Goal: Check status: Check status

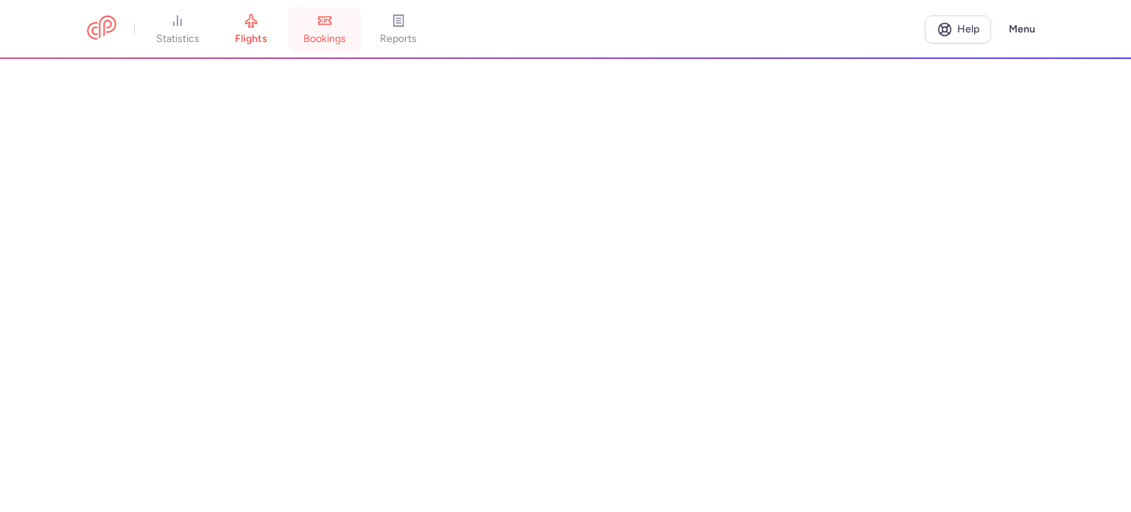
drag, startPoint x: 0, startPoint y: 0, endPoint x: 309, endPoint y: 32, distance: 310.8
click at [309, 32] on span "bookings" at bounding box center [324, 38] width 43 height 13
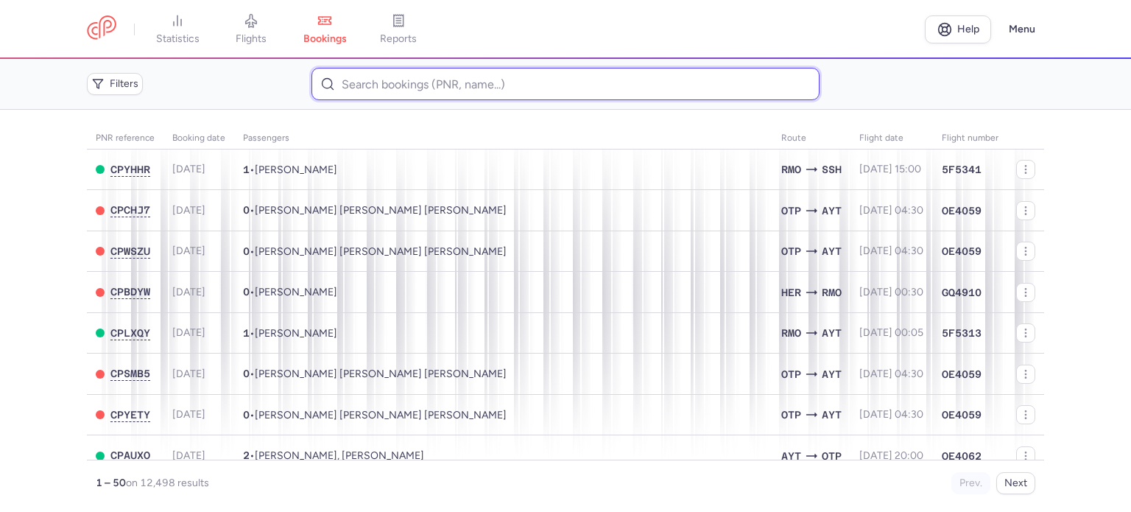
paste input "BEREZHNA RUSLANA 1"
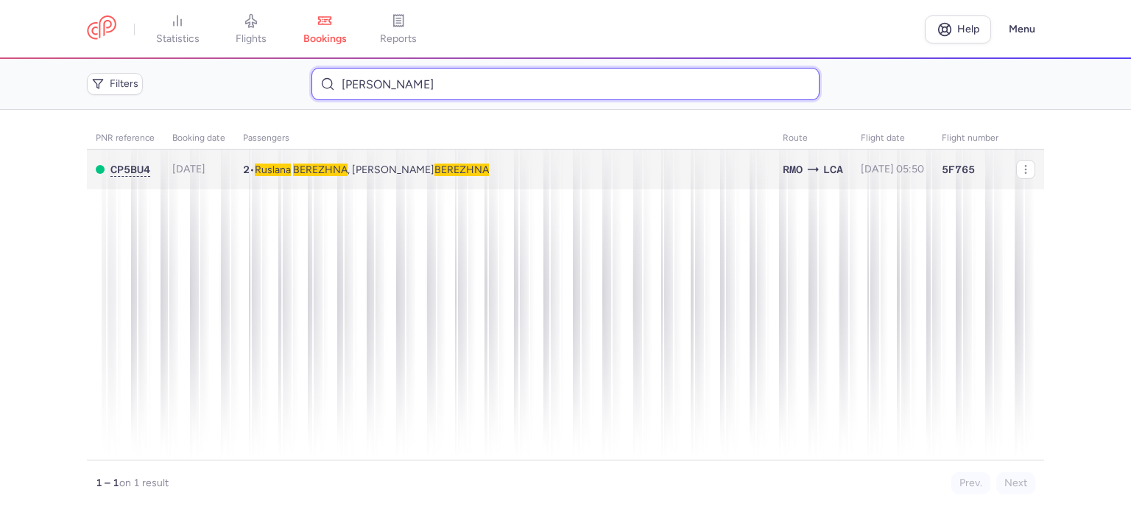
type input "BEREZHNA RUSLANA"
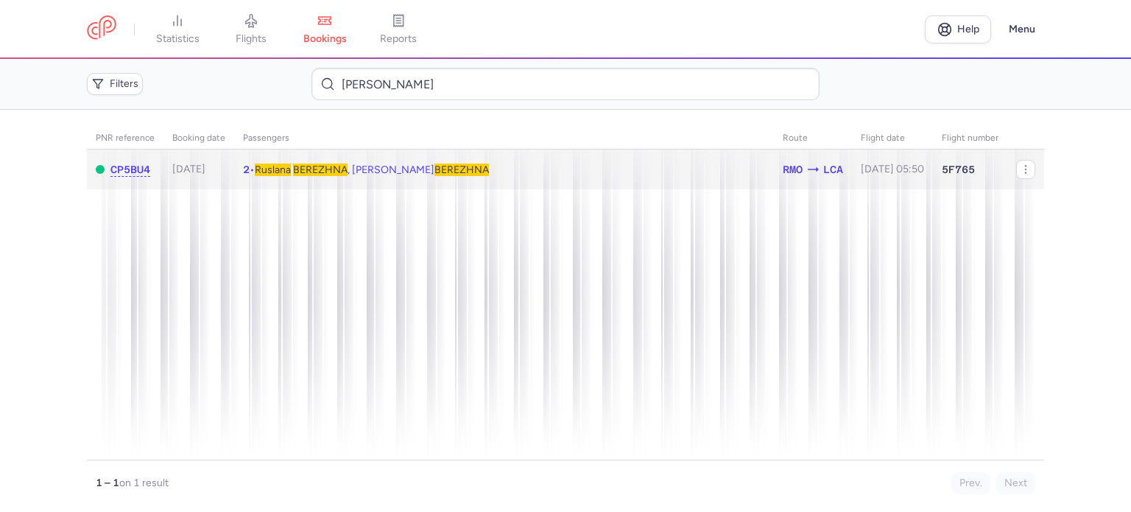
click at [318, 165] on span "BEREZHNA" at bounding box center [320, 169] width 54 height 13
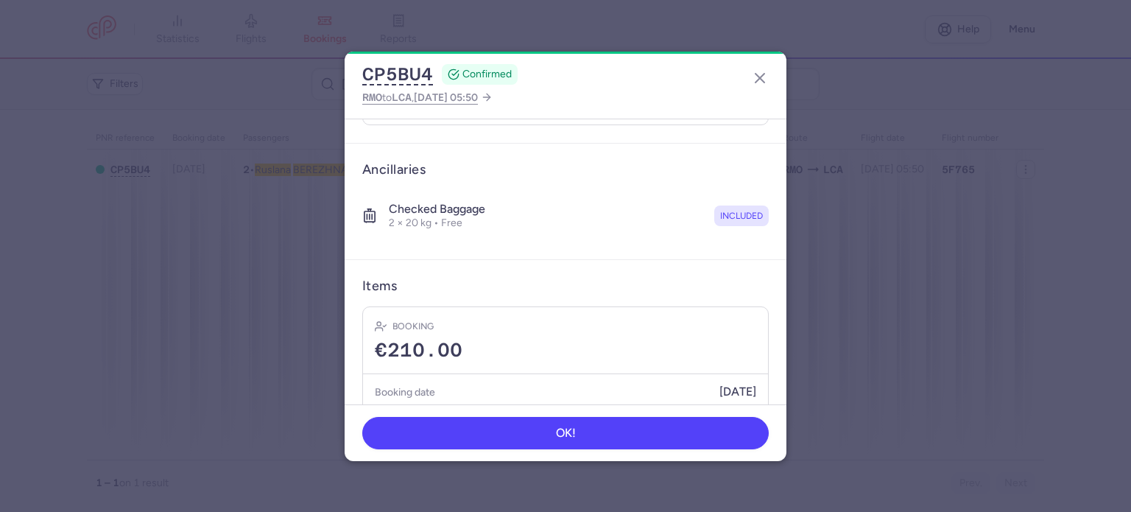
scroll to position [310, 0]
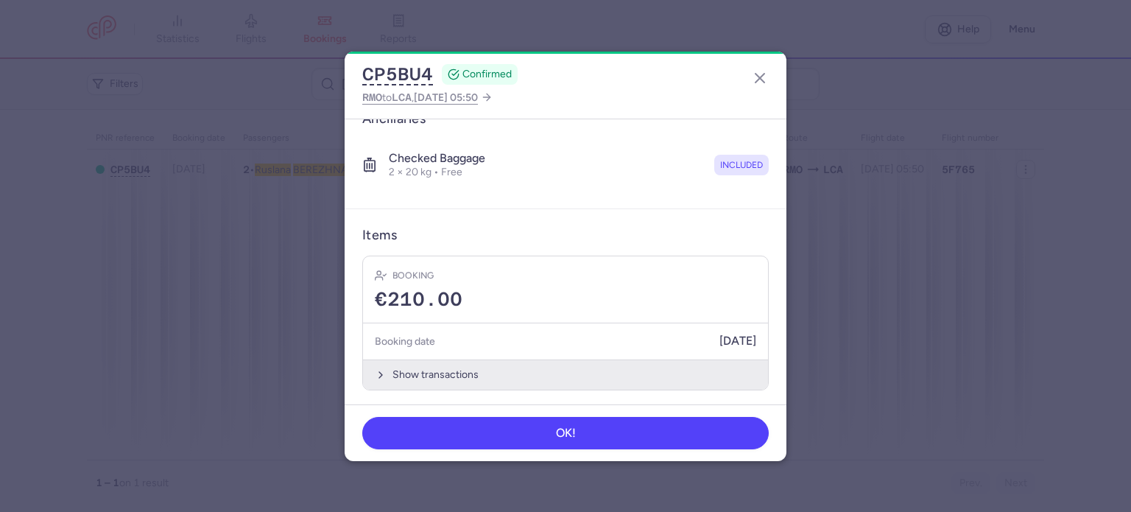
click at [445, 370] on button "Show transactions" at bounding box center [565, 374] width 405 height 30
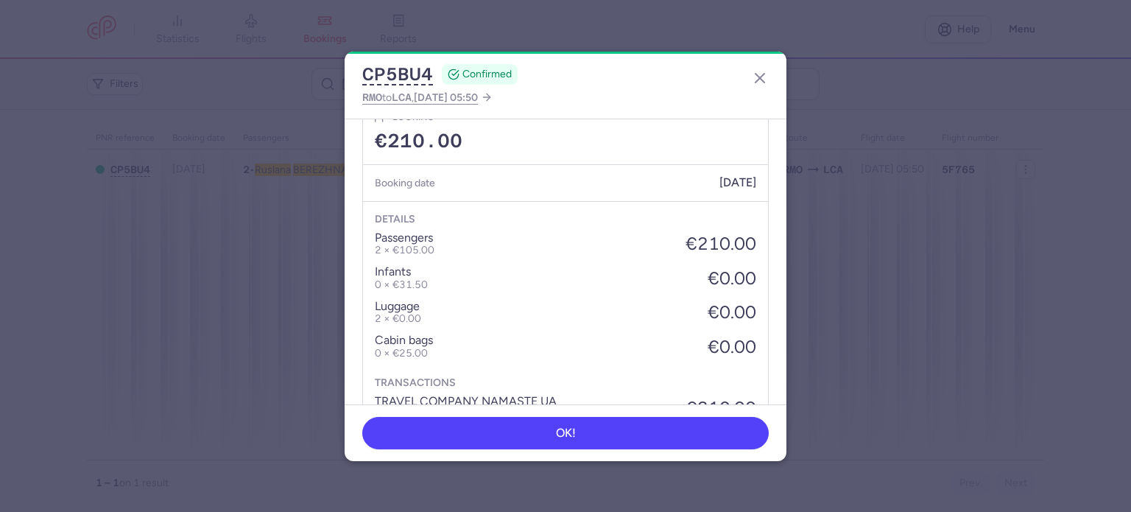
scroll to position [542, 0]
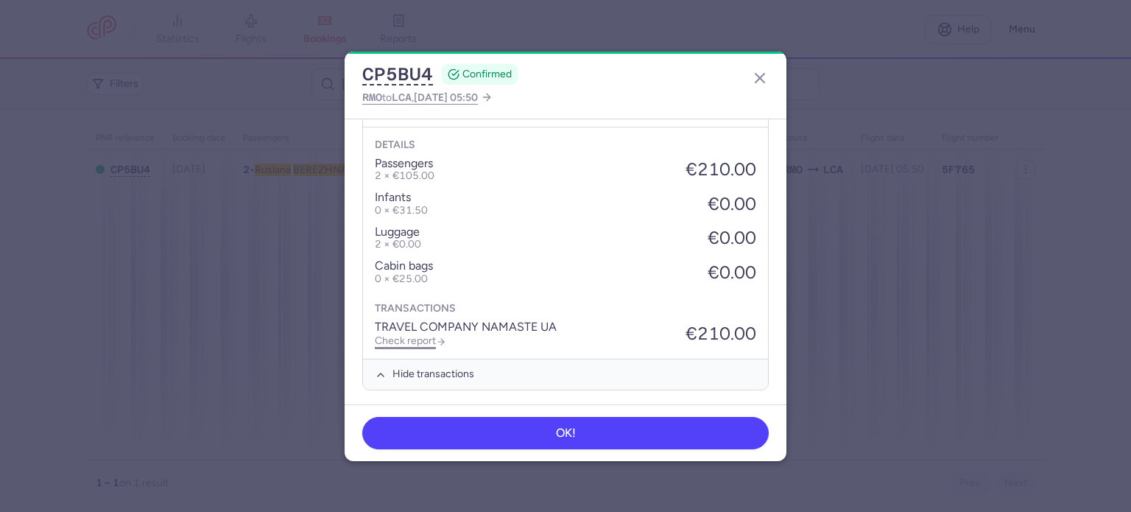
click at [417, 335] on link "Check report" at bounding box center [410, 340] width 71 height 13
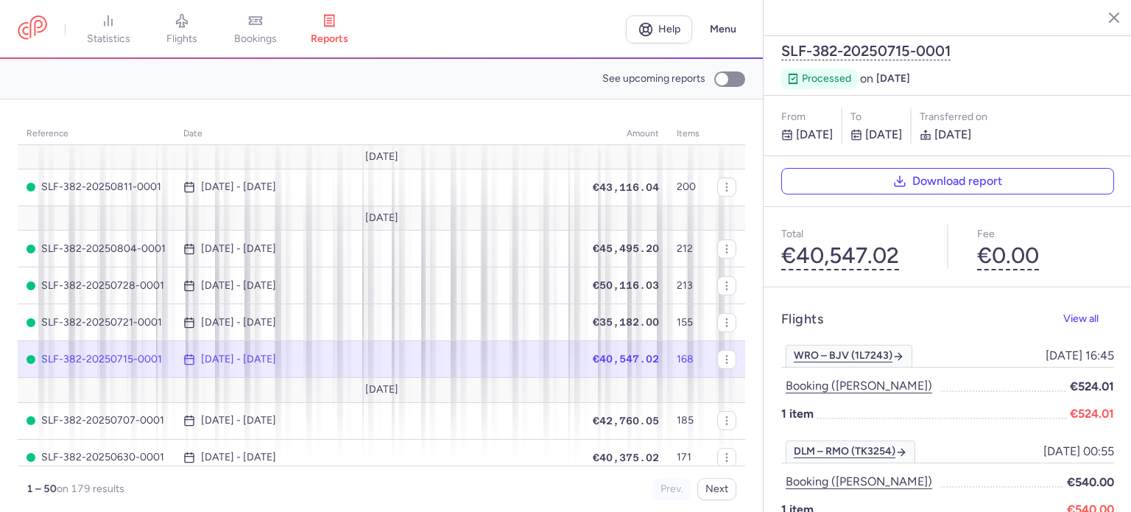
click at [263, 26] on icon at bounding box center [255, 20] width 15 height 15
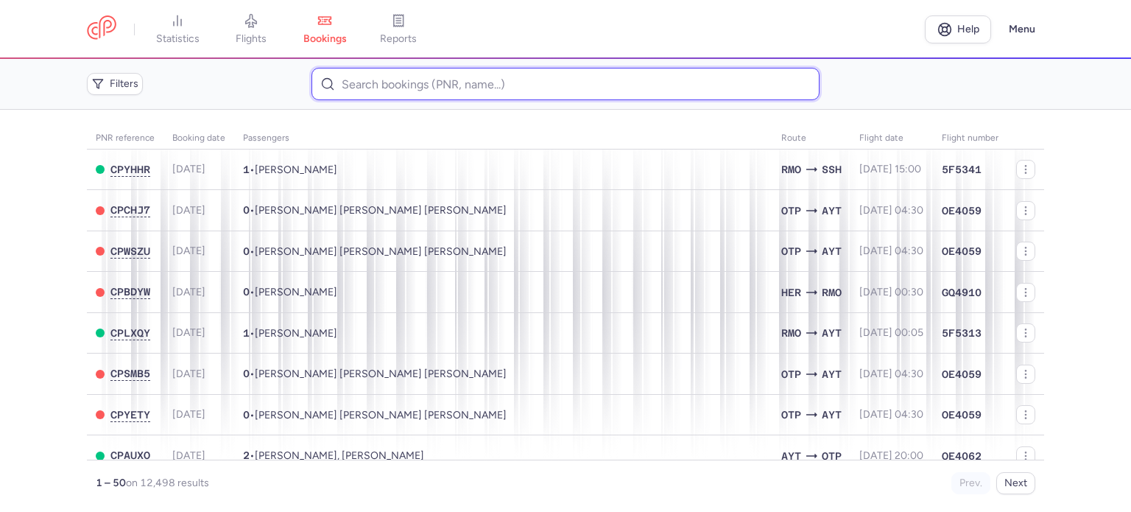
paste input "KIRILLOVA OLGA"
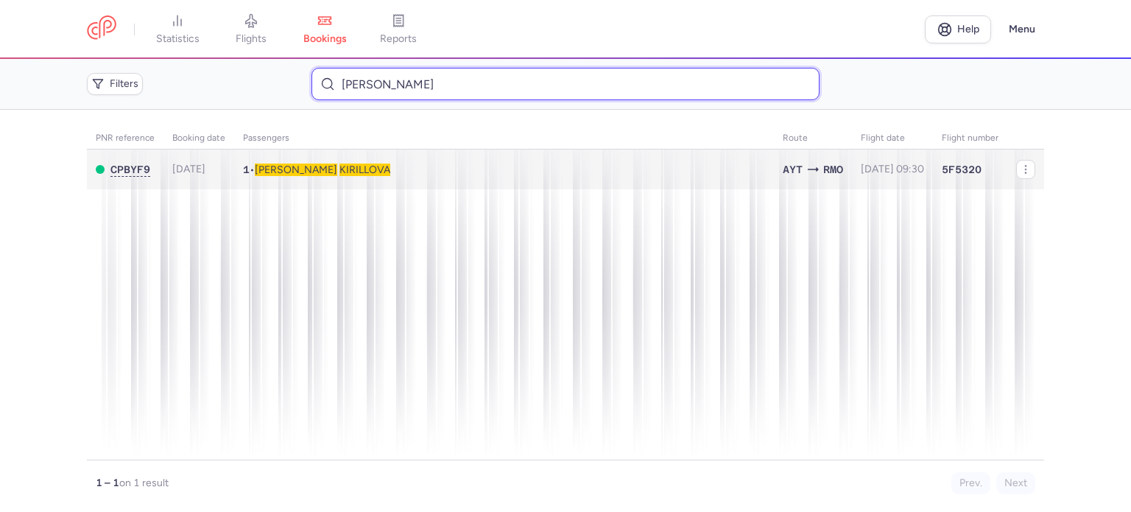
type input "KIRILLOVA OLGA"
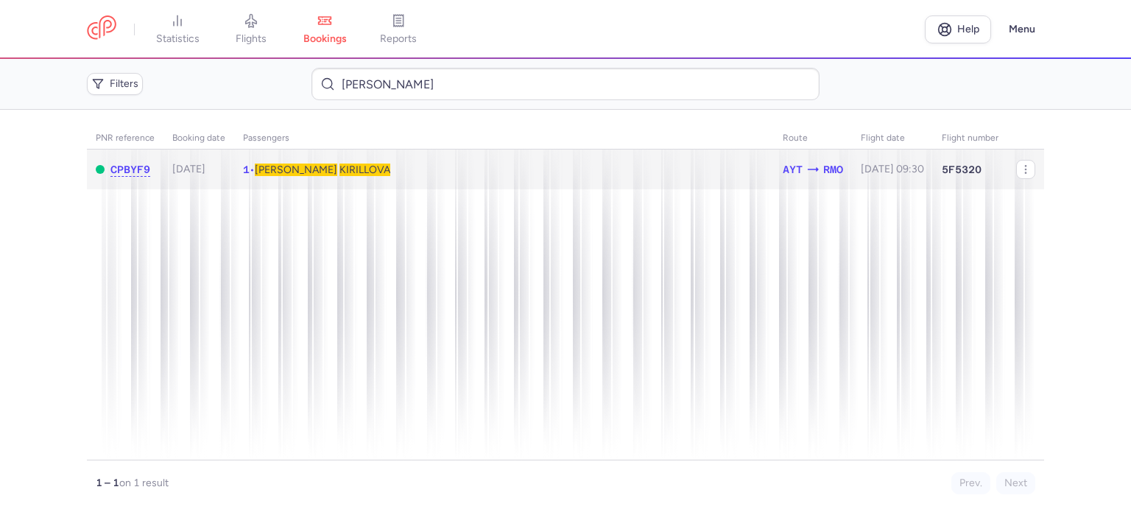
click at [852, 180] on td "1 • Olga KIRILLOVA" at bounding box center [892, 169] width 81 height 40
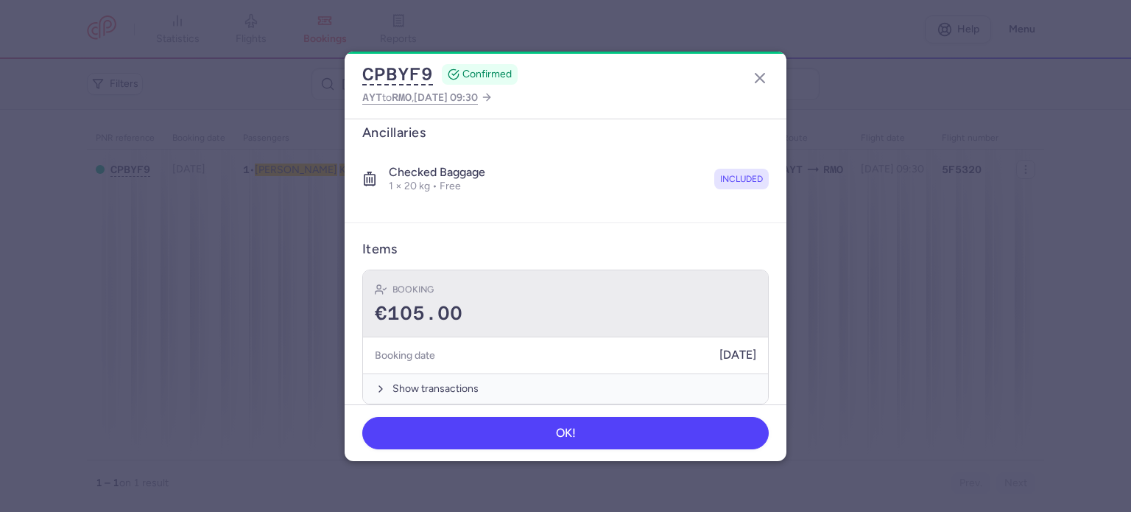
scroll to position [368, 0]
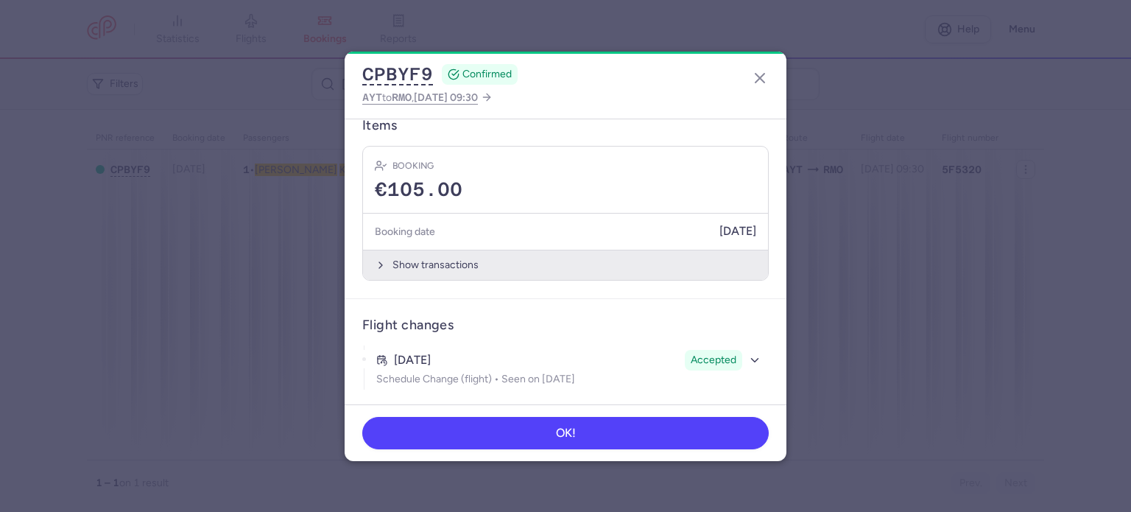
click at [424, 263] on button "Show transactions" at bounding box center [565, 265] width 405 height 30
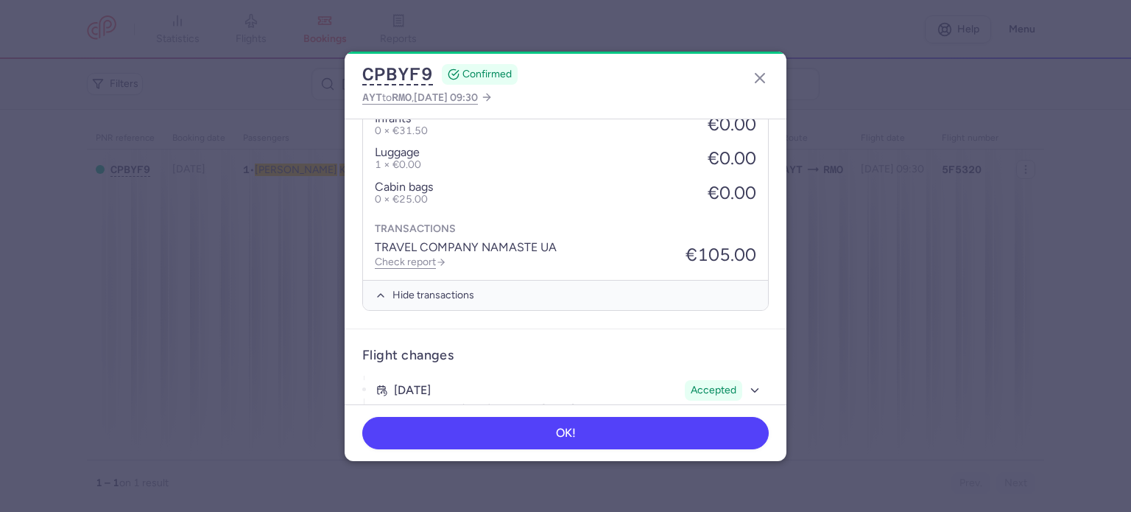
scroll to position [601, 0]
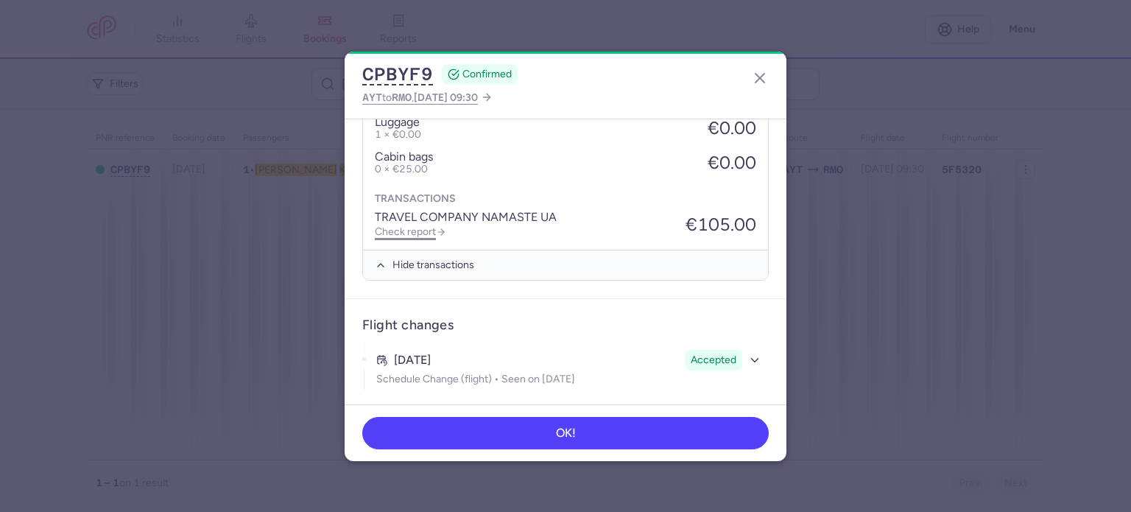
click at [398, 229] on link "Check report" at bounding box center [410, 231] width 71 height 13
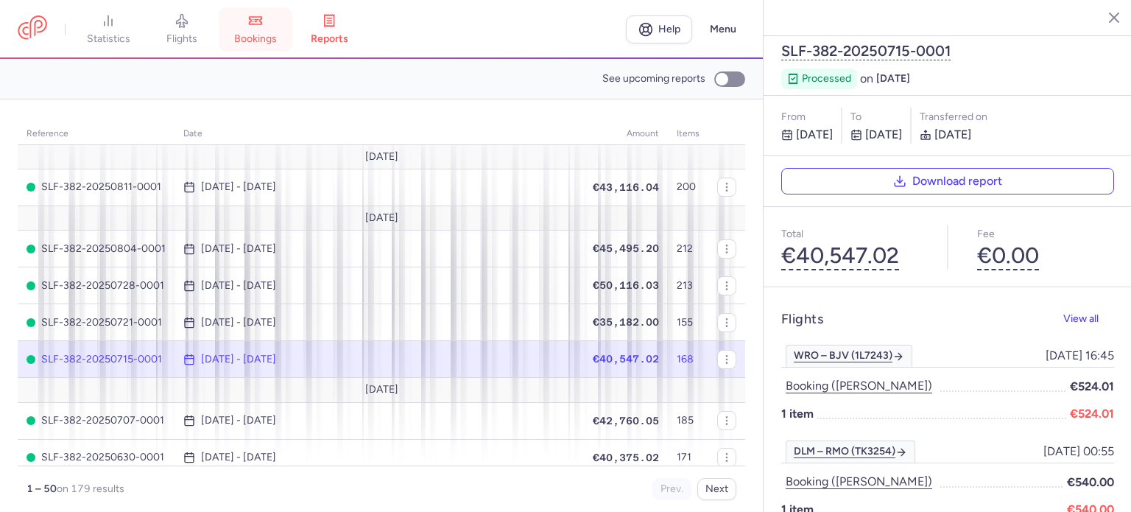
click at [256, 32] on span "bookings" at bounding box center [255, 38] width 43 height 13
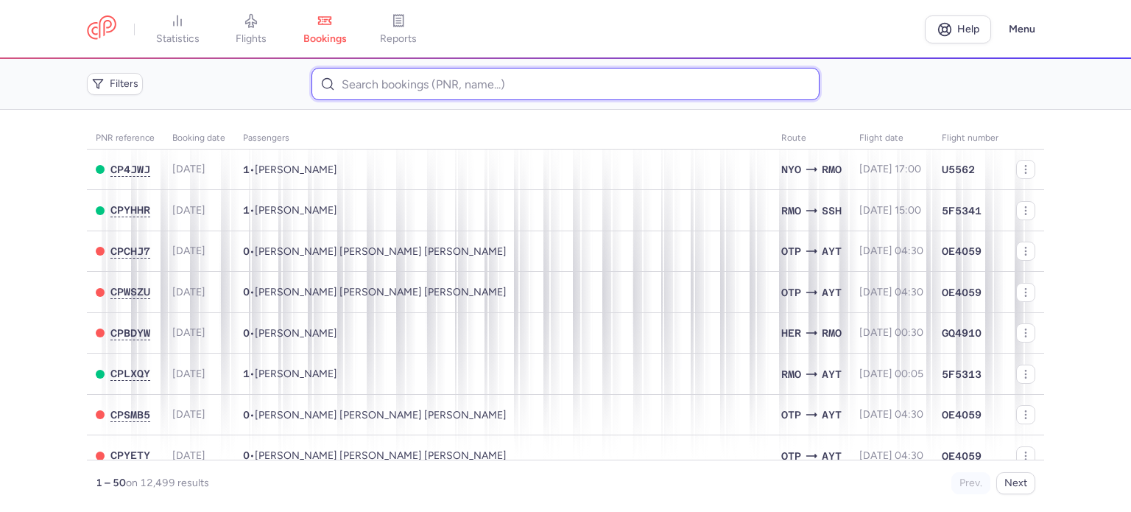
paste input "TAHASOVA MARIANNA"
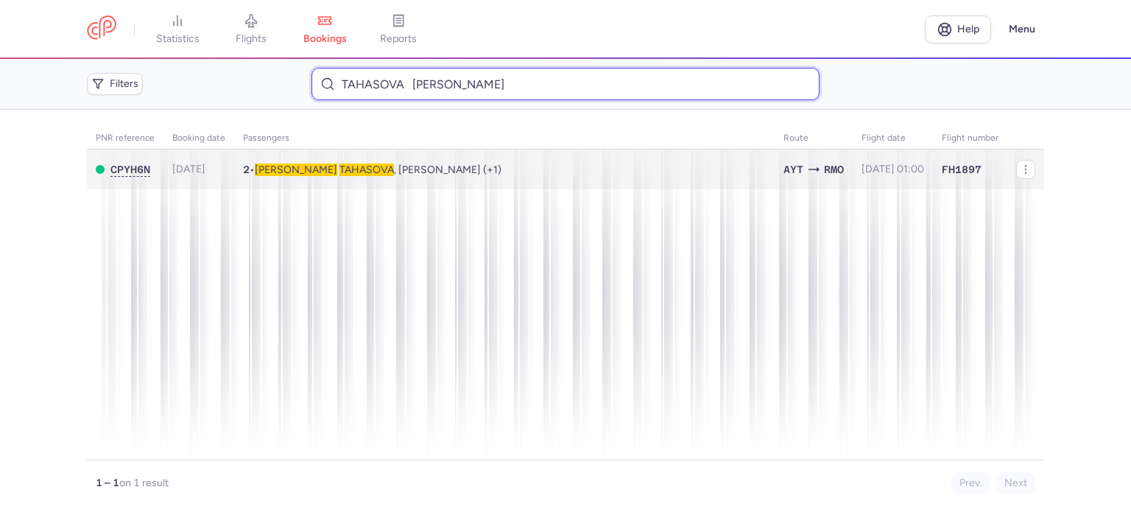
type input "TAHASOVA MARIANNA"
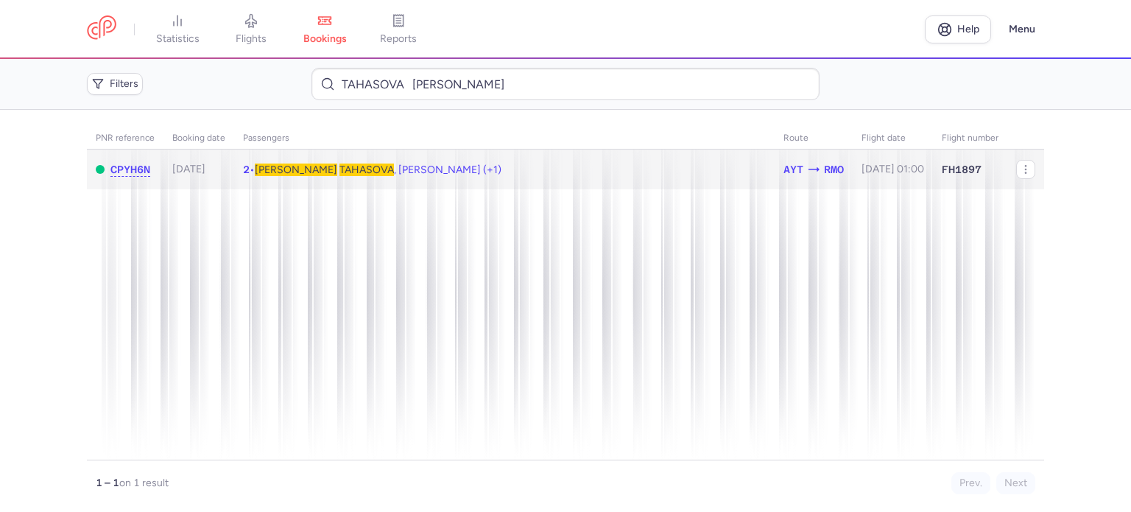
click at [339, 170] on span "TAHASOVA" at bounding box center [366, 169] width 54 height 13
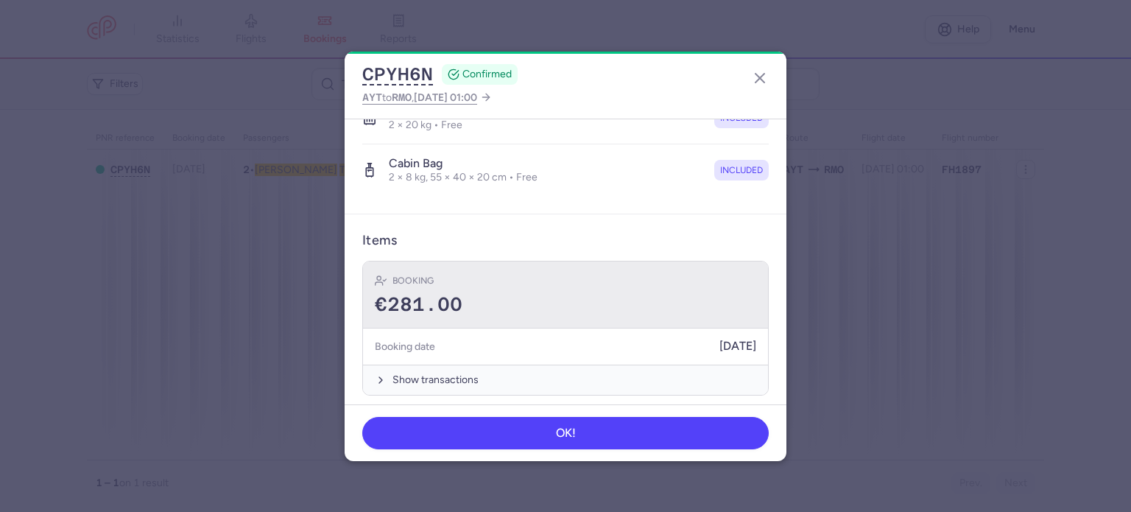
scroll to position [491, 0]
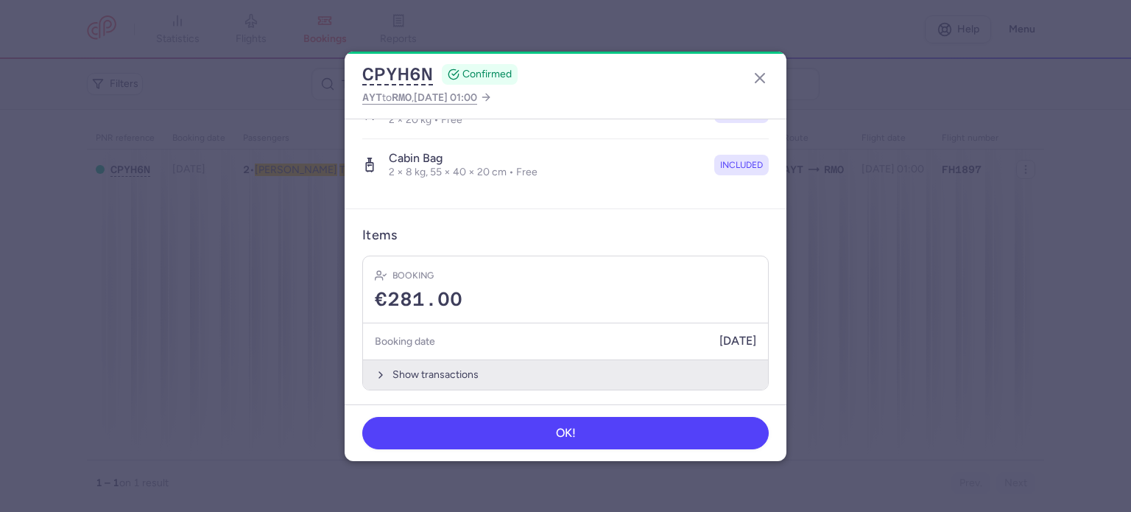
click at [466, 368] on button "Show transactions" at bounding box center [565, 374] width 405 height 30
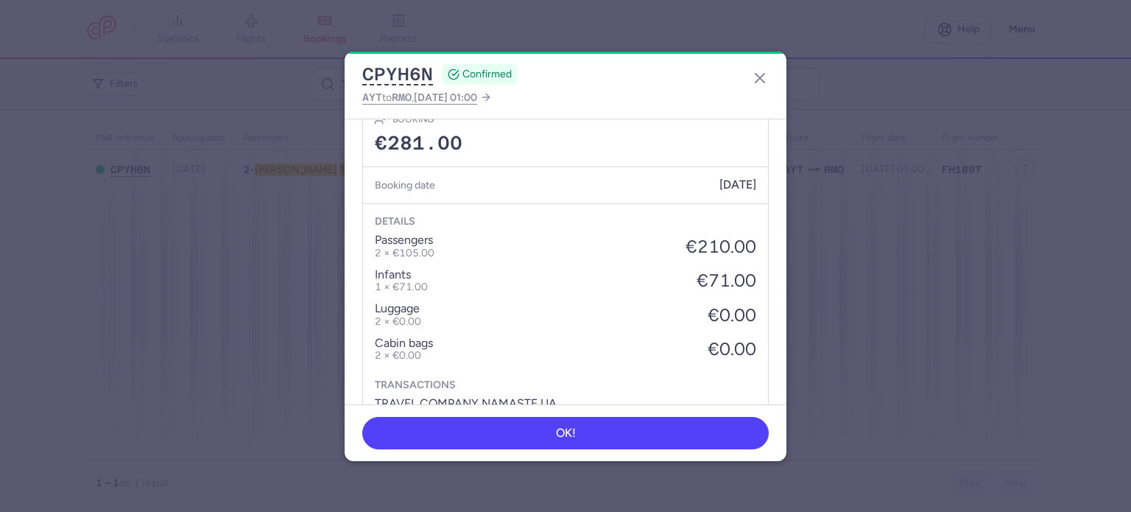
scroll to position [723, 0]
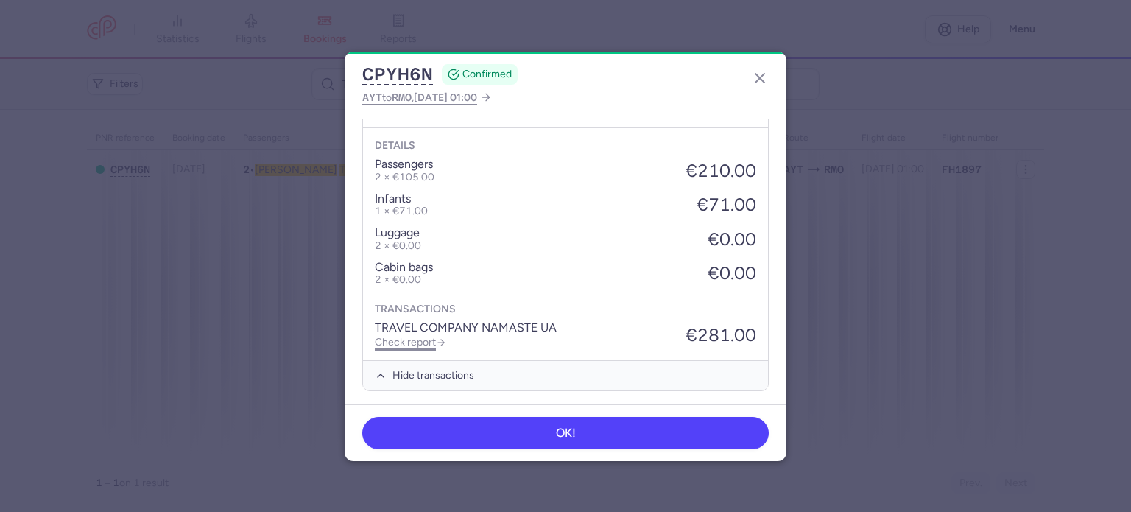
click at [410, 341] on link "Check report" at bounding box center [410, 342] width 71 height 13
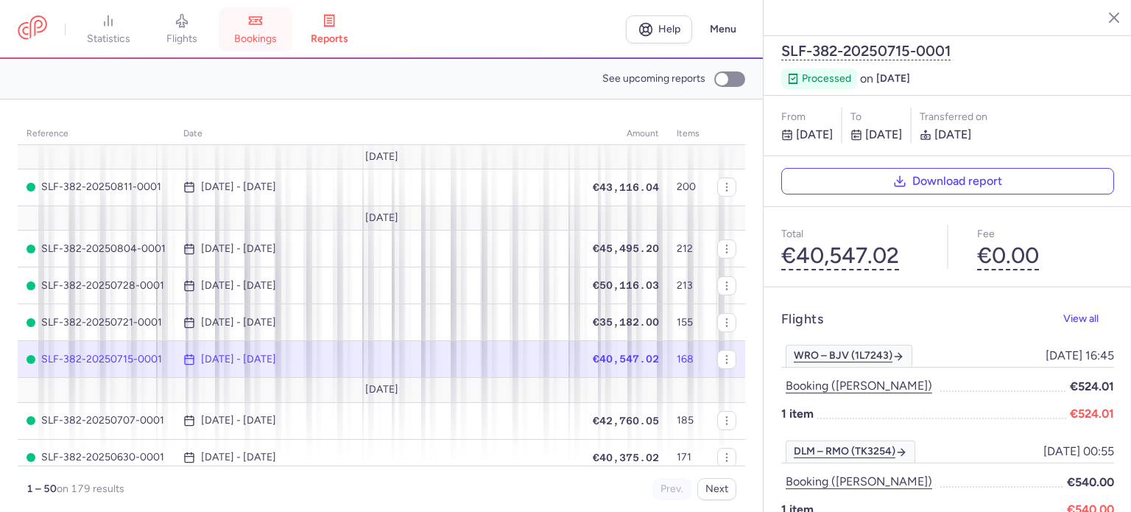
click at [265, 35] on span "bookings" at bounding box center [255, 38] width 43 height 13
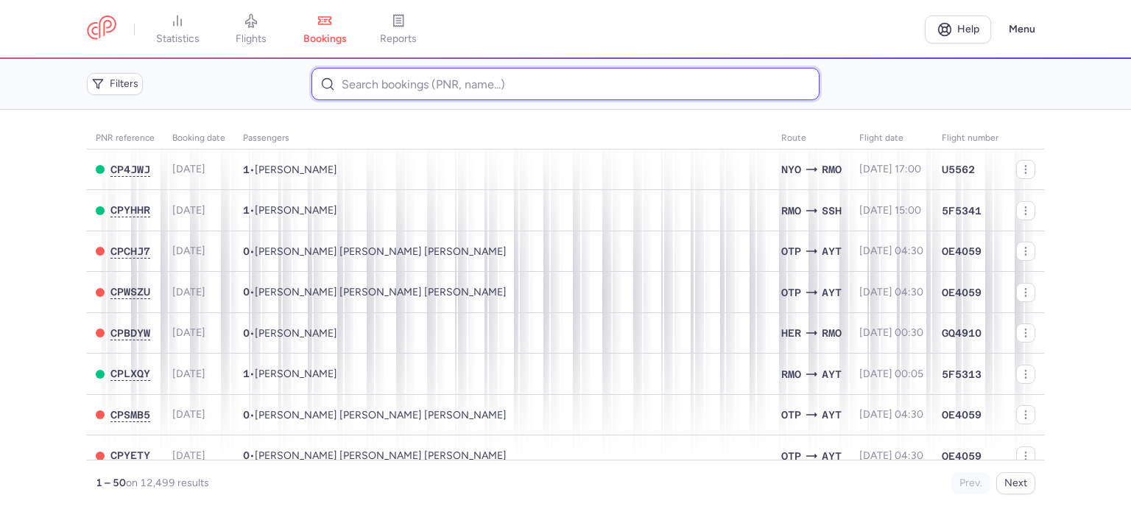
paste input "PINZARU VALERIU"
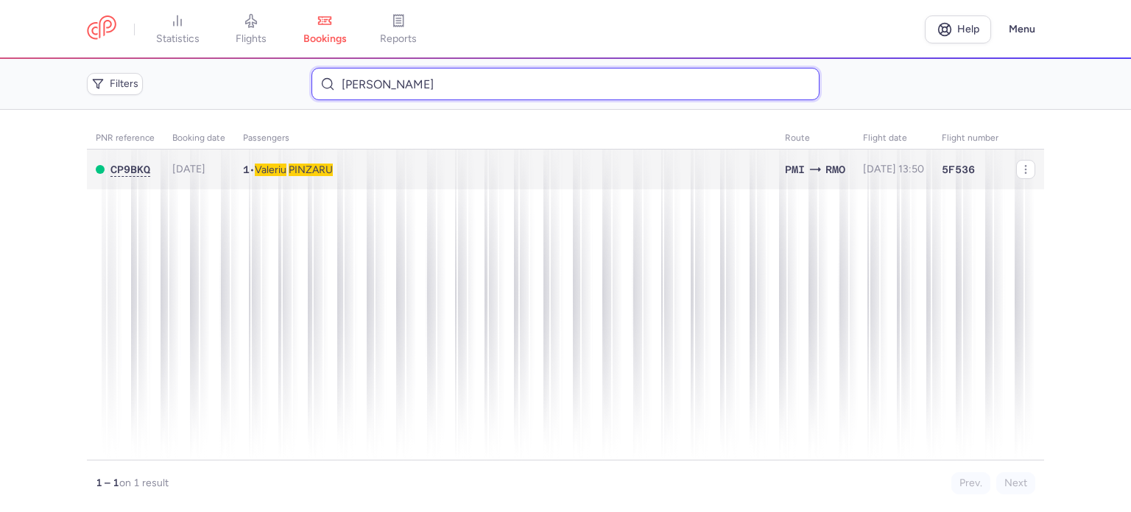
type input "PINZARU VALERIU"
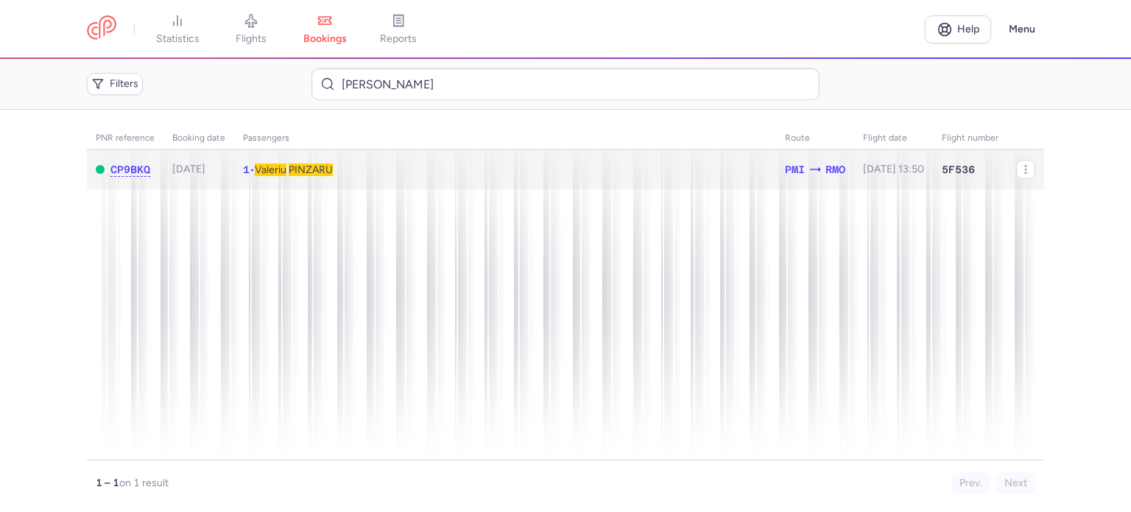
click at [277, 168] on span "Valeriu" at bounding box center [271, 169] width 32 height 13
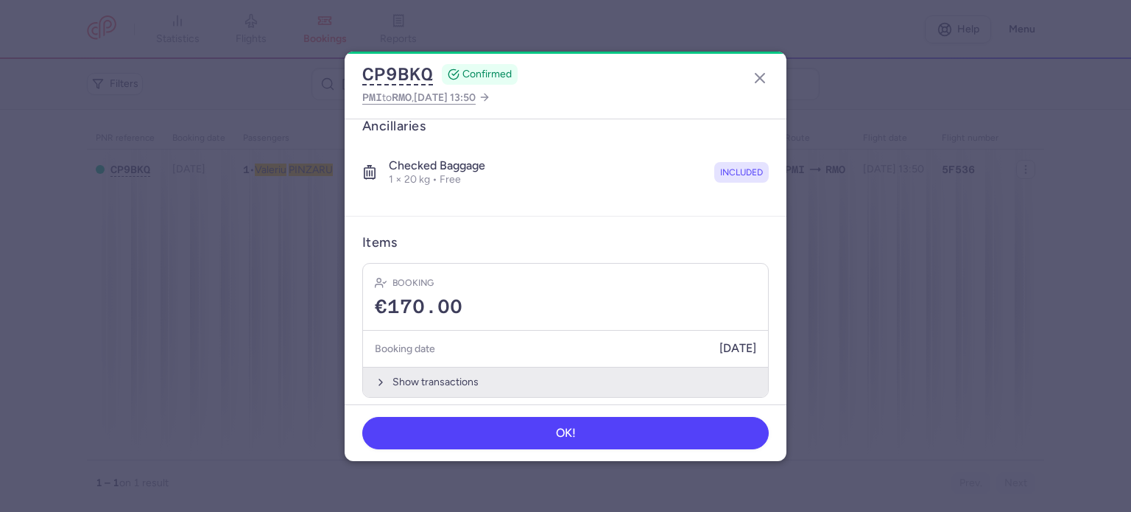
scroll to position [259, 0]
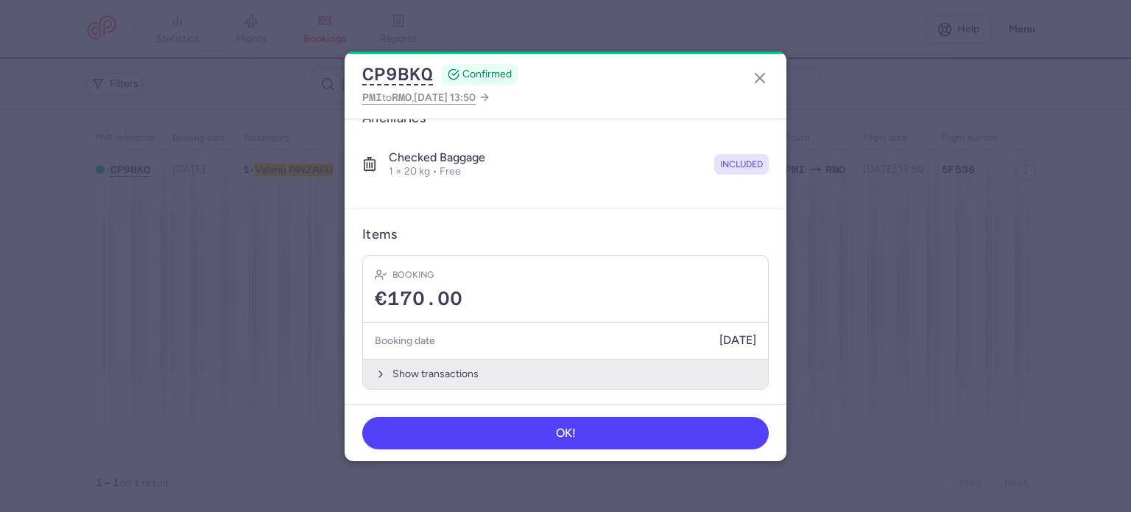
click at [436, 373] on button "Show transactions" at bounding box center [565, 373] width 405 height 30
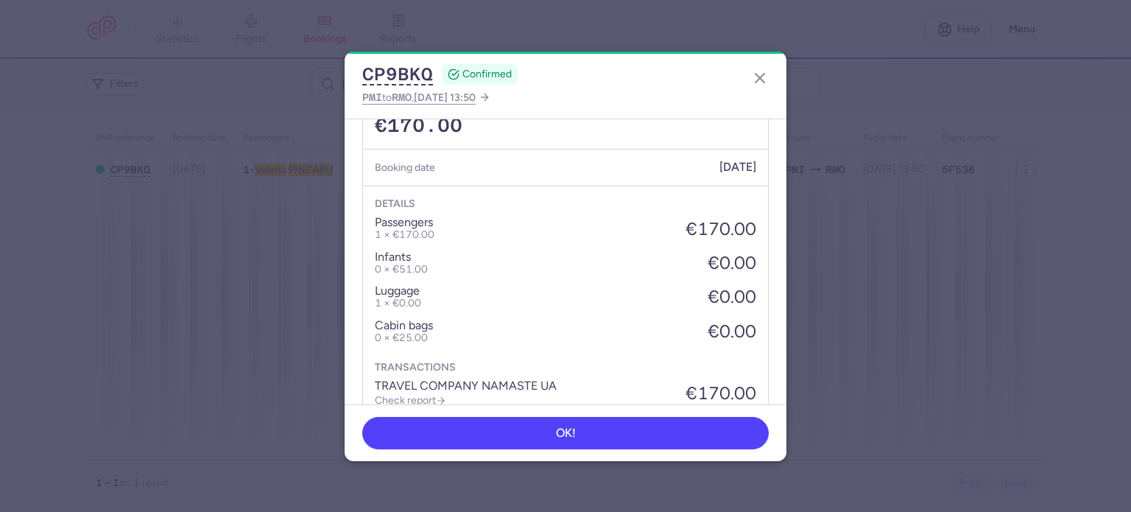
scroll to position [492, 0]
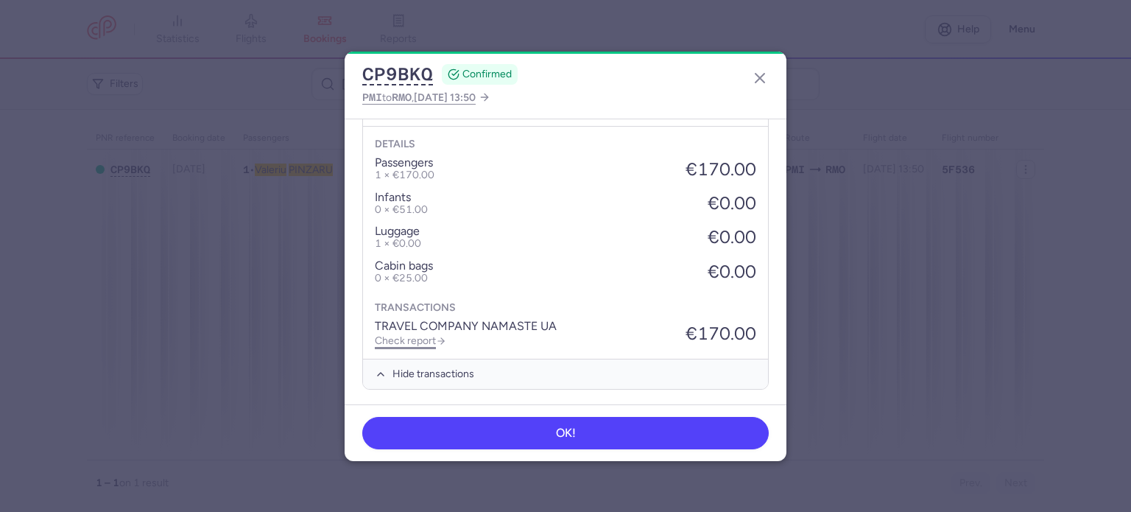
click at [421, 335] on link "Check report" at bounding box center [410, 340] width 71 height 13
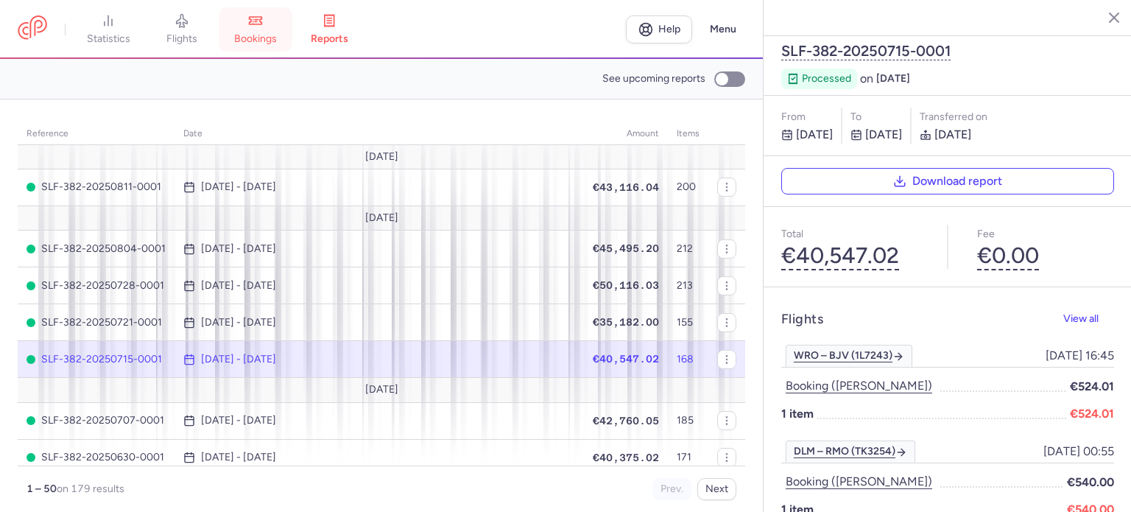
click at [262, 35] on span "bookings" at bounding box center [255, 38] width 43 height 13
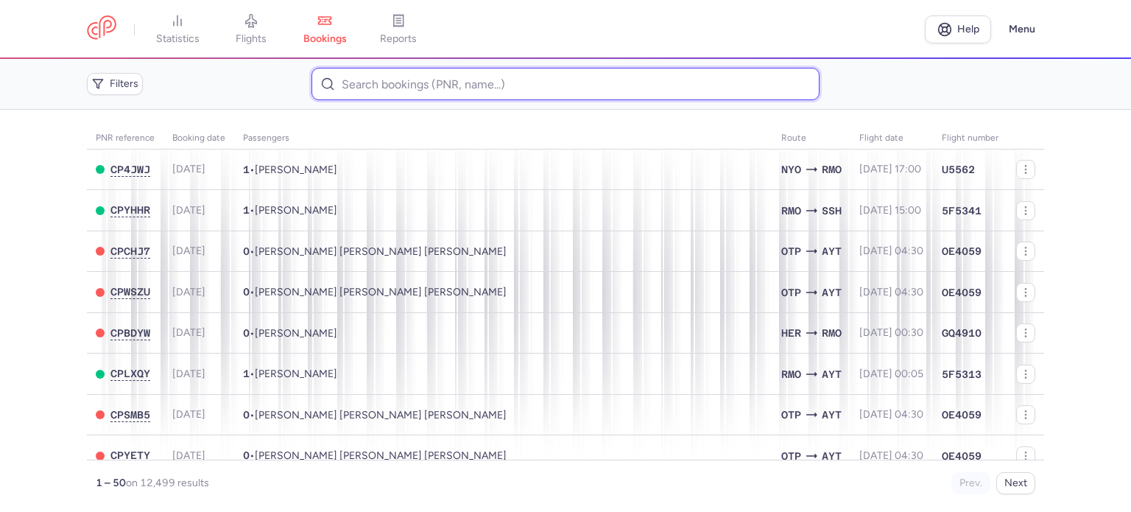
paste input "KOMENDANT LIUDMILA"
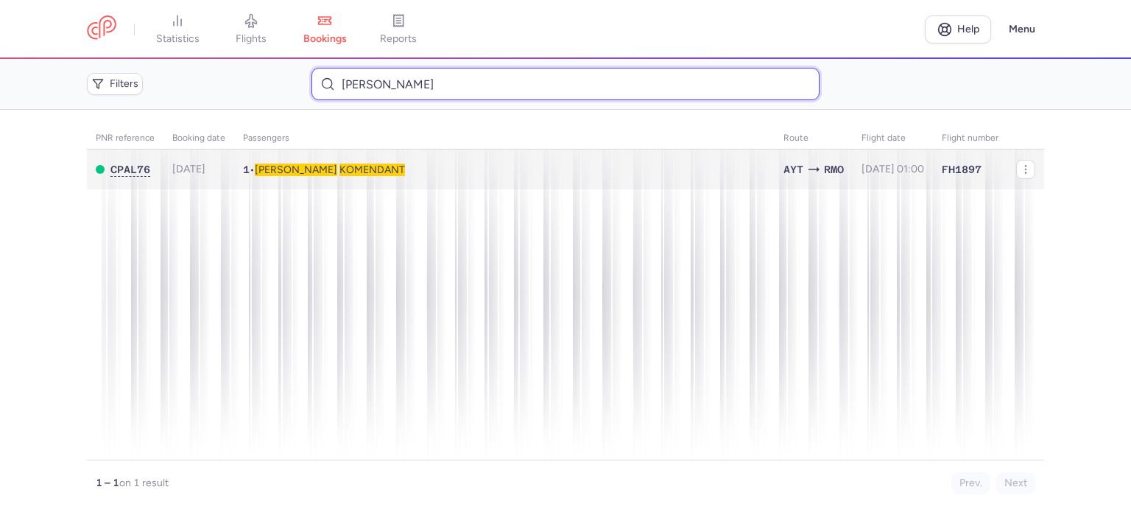
type input "KOMENDANT LIUDMILA"
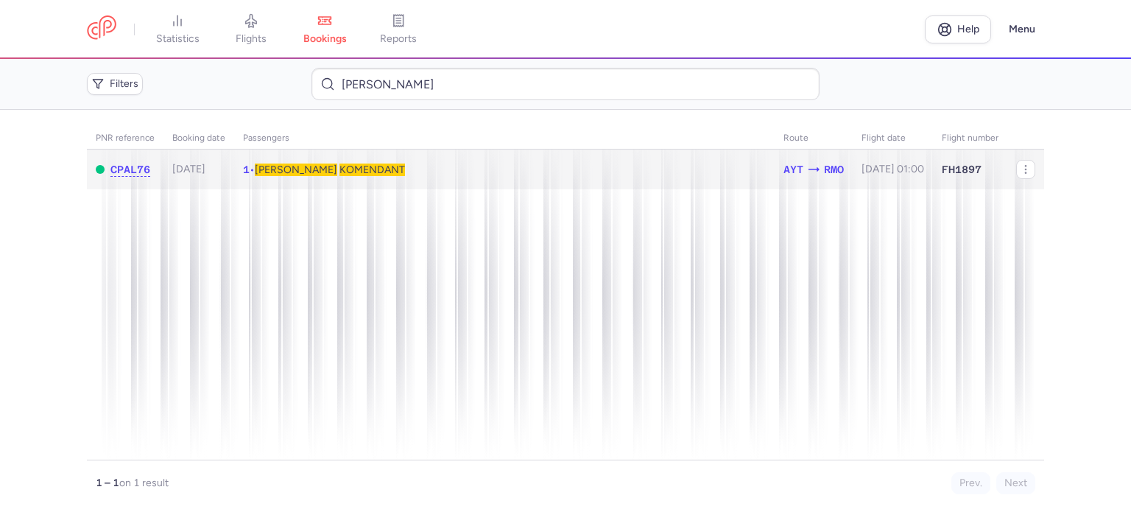
click at [339, 171] on span "KOMENDANT" at bounding box center [372, 169] width 66 height 13
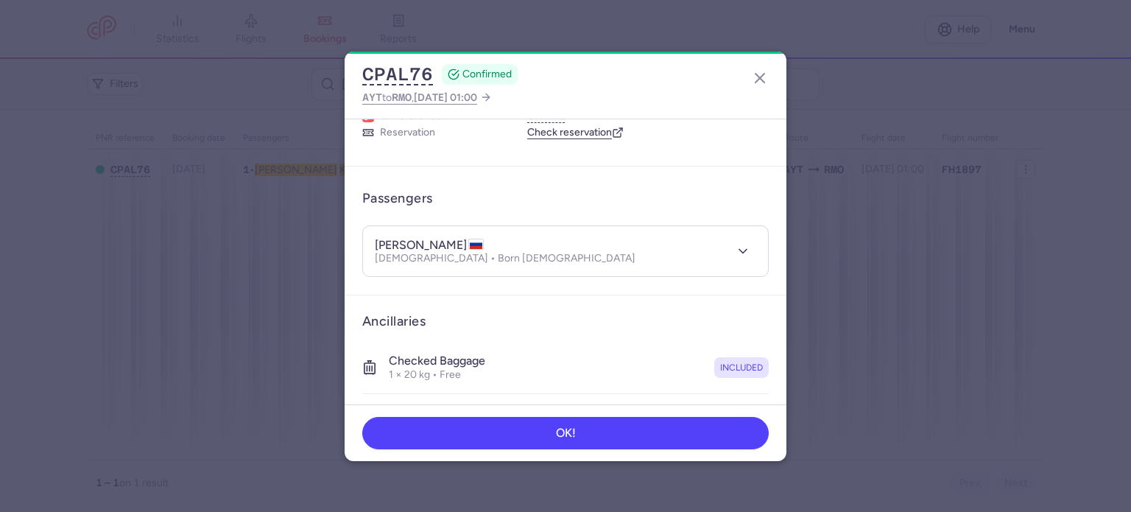
scroll to position [311, 0]
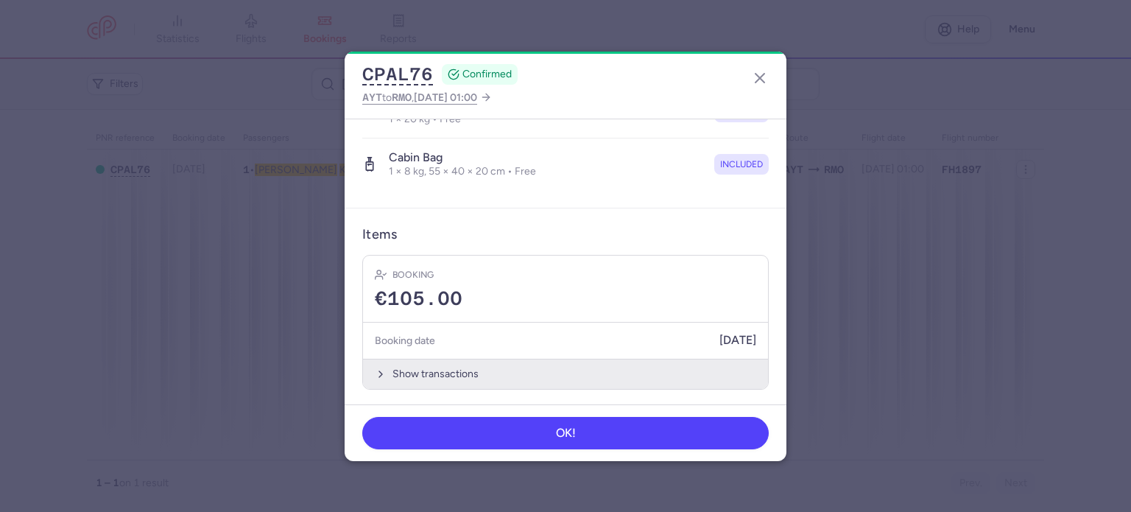
click at [424, 370] on button "Show transactions" at bounding box center [565, 373] width 405 height 30
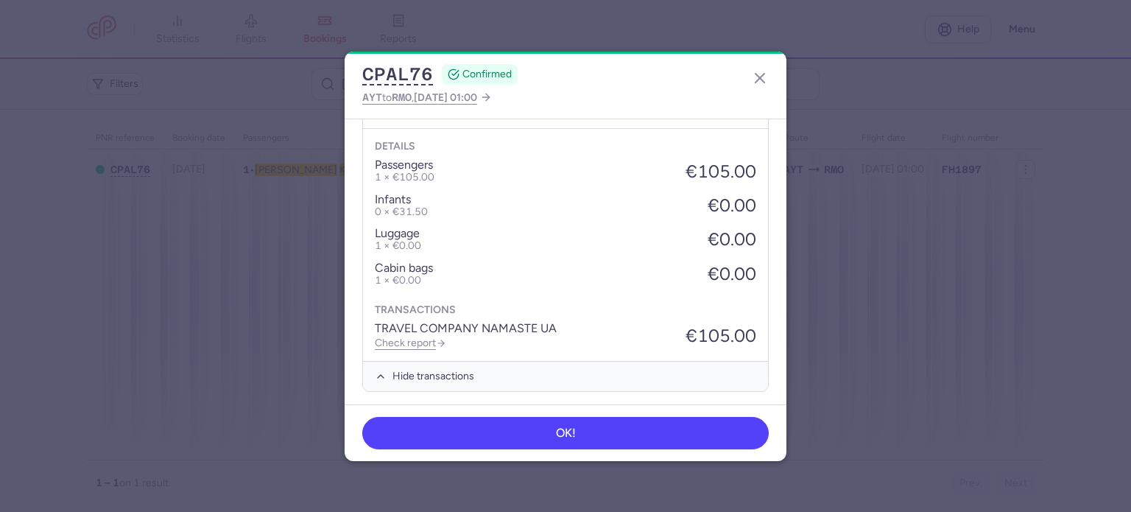
scroll to position [544, 0]
click at [418, 336] on link "Check report" at bounding box center [410, 340] width 71 height 13
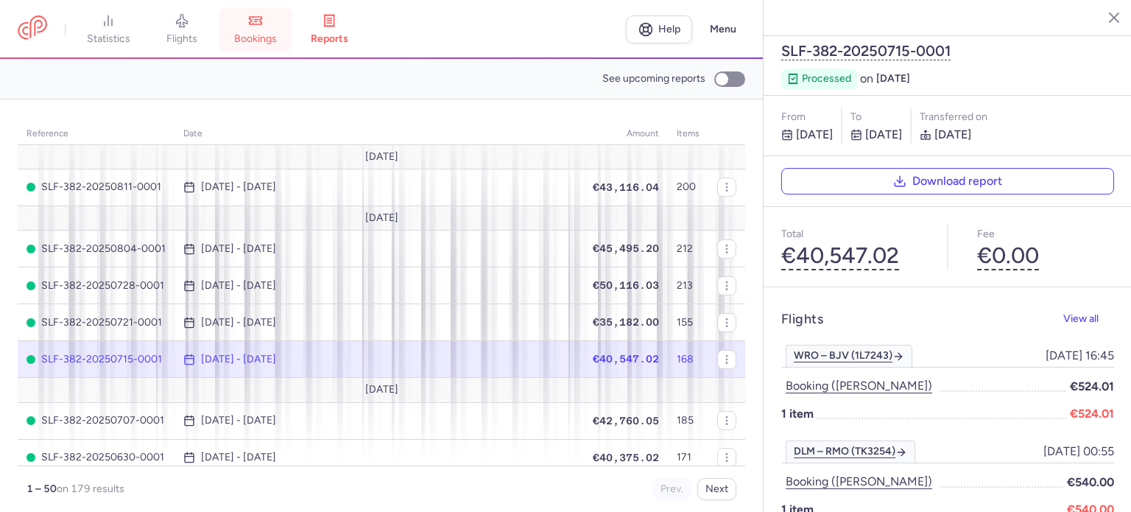
click at [268, 23] on link "bookings" at bounding box center [256, 29] width 74 height 32
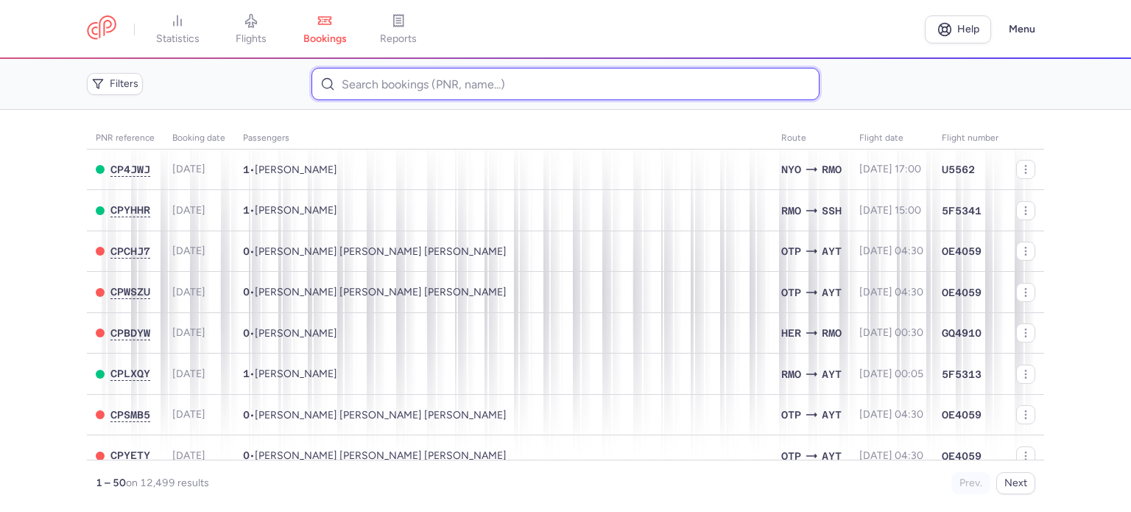
paste input "GISCA CHORNOV VLADIMIR"
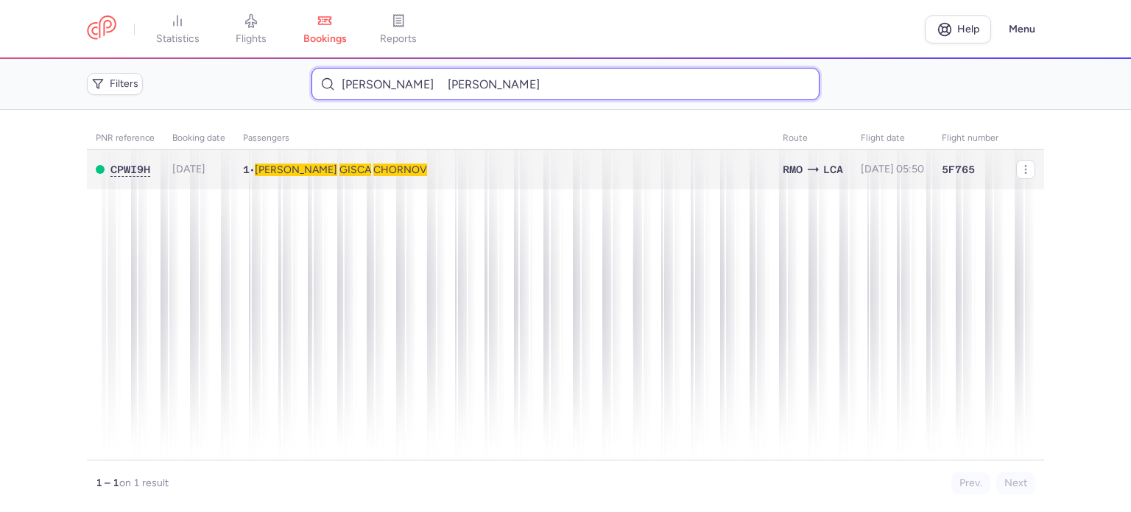
type input "GISCA CHORNOV VLADIMIR"
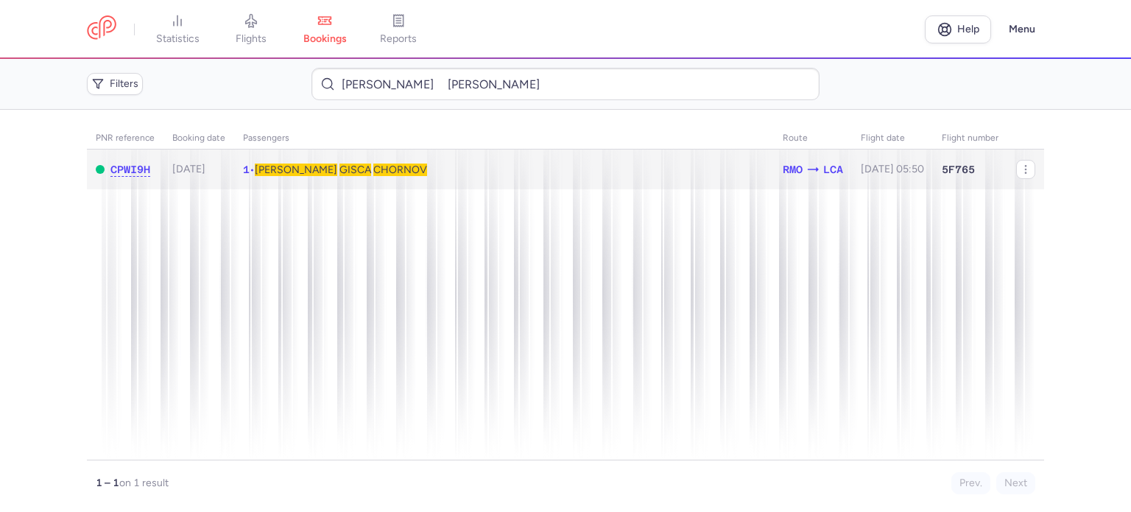
click at [339, 165] on span "GISCA" at bounding box center [355, 169] width 32 height 13
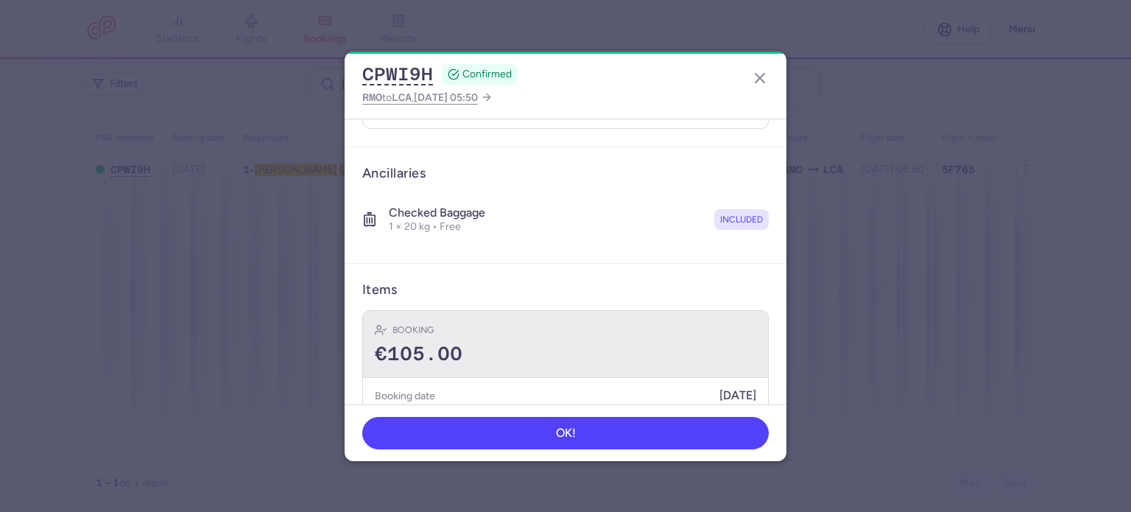
scroll to position [259, 0]
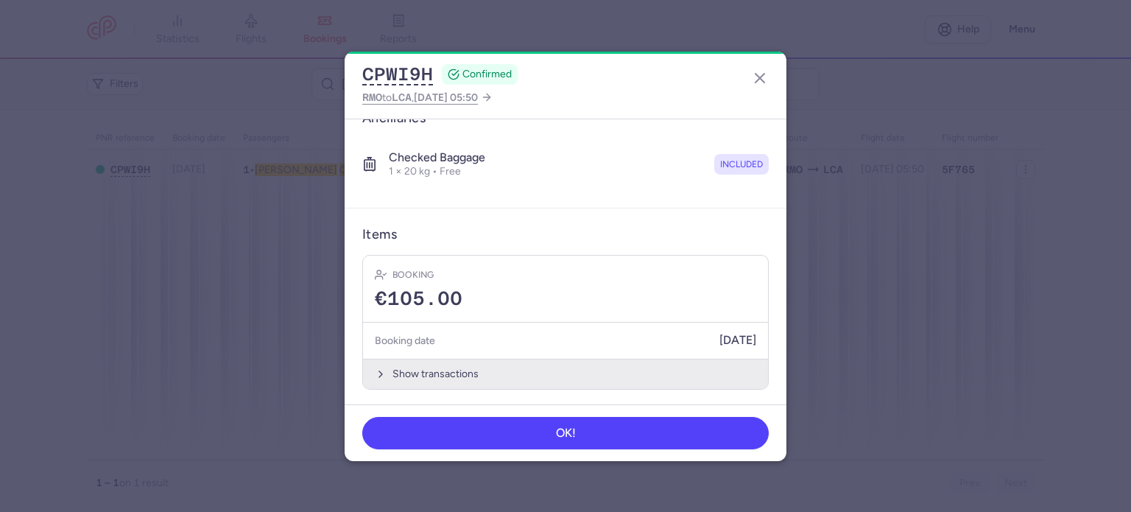
click at [436, 364] on button "Show transactions" at bounding box center [565, 373] width 405 height 30
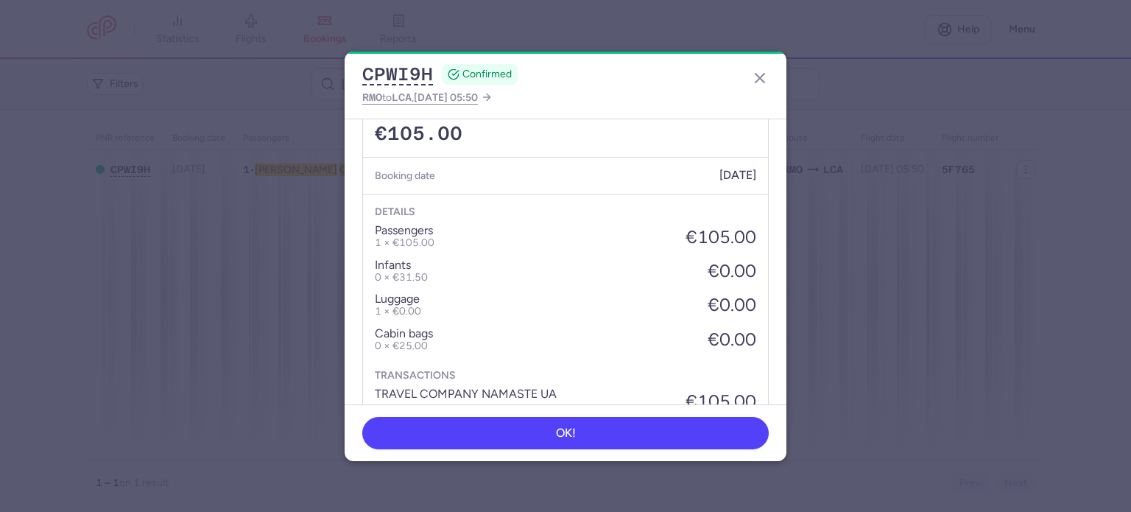
scroll to position [492, 0]
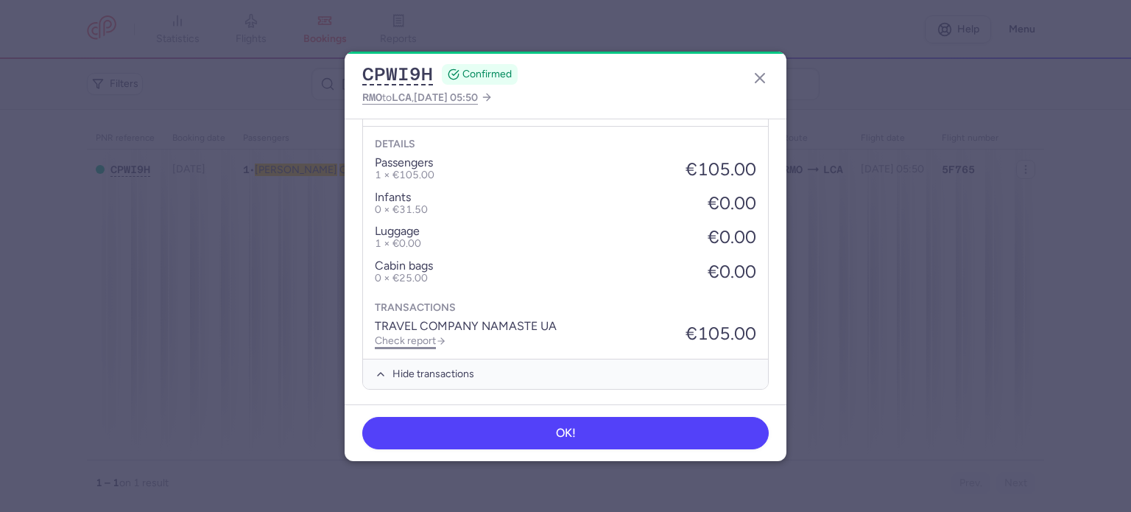
click at [421, 338] on link "Check report" at bounding box center [410, 340] width 71 height 13
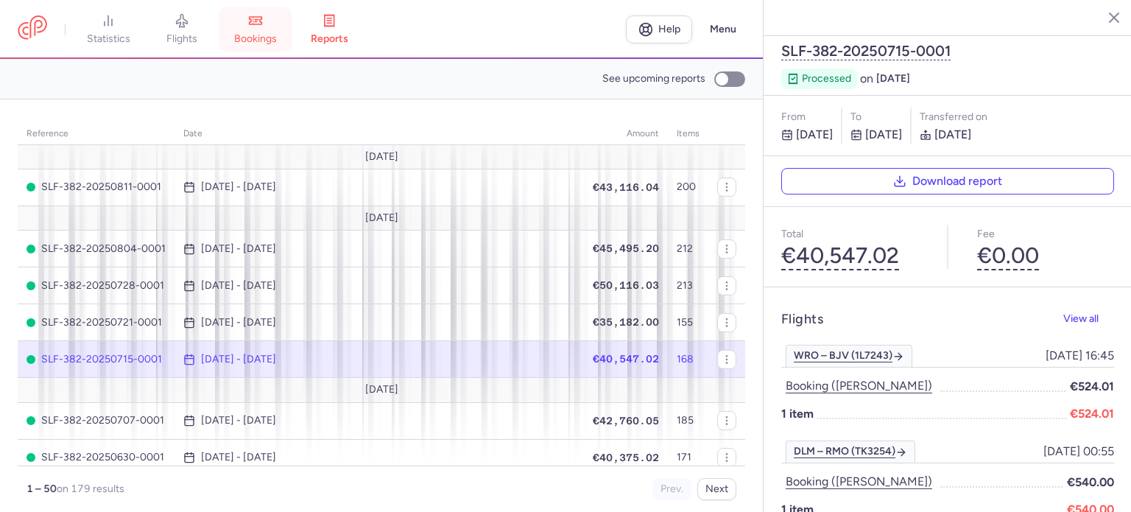
click at [263, 26] on icon at bounding box center [255, 20] width 15 height 15
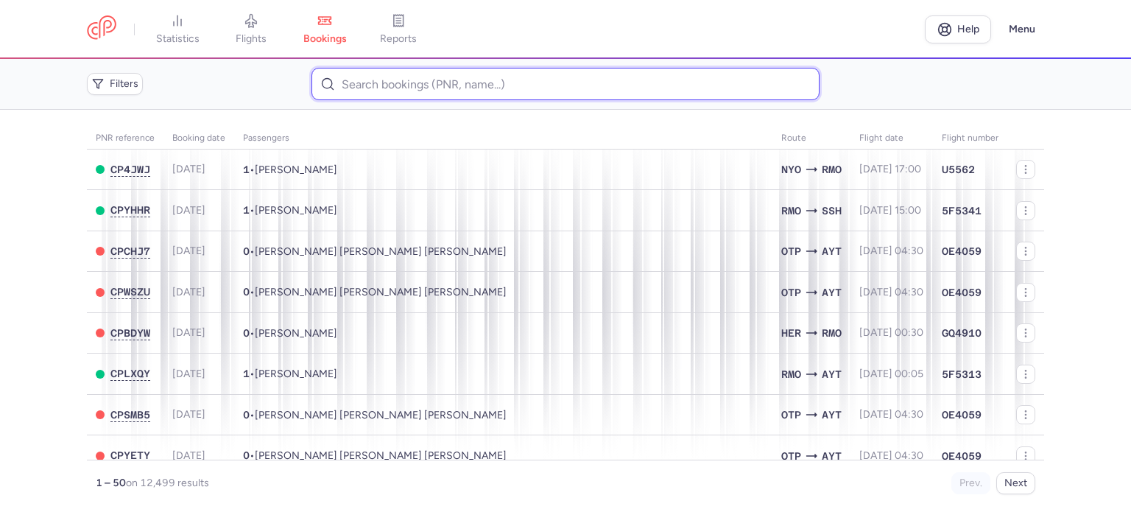
paste input "GELBMAN YOSEF MENACHEM"
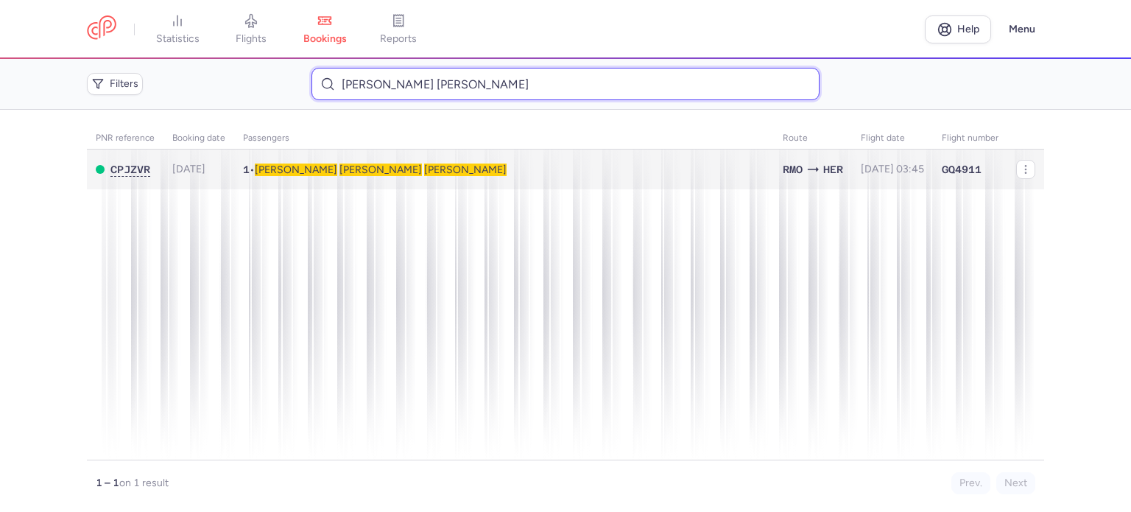
type input "GELBMAN YOSEF MENACHEM"
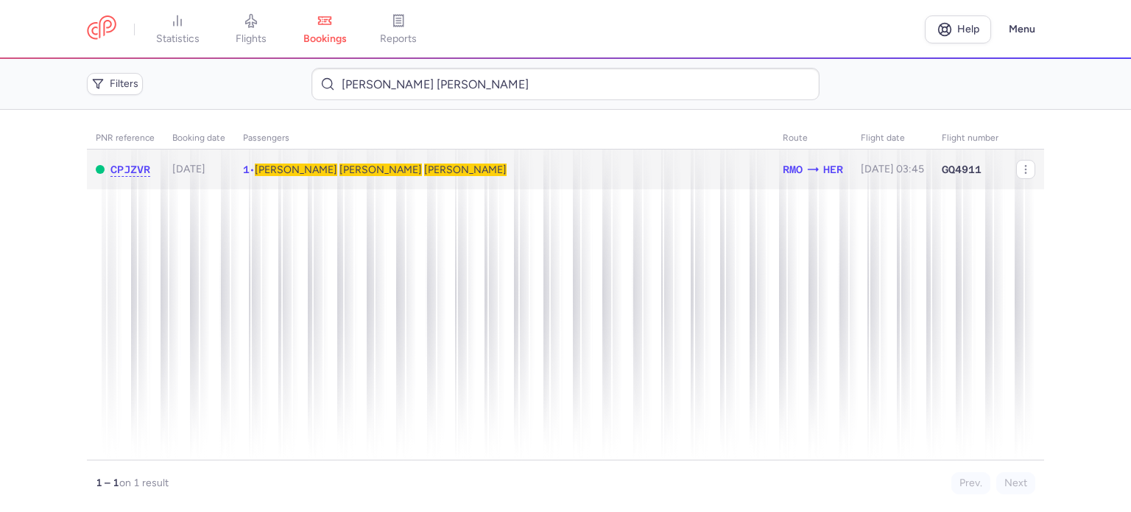
click at [339, 170] on span "Menachem" at bounding box center [380, 169] width 82 height 13
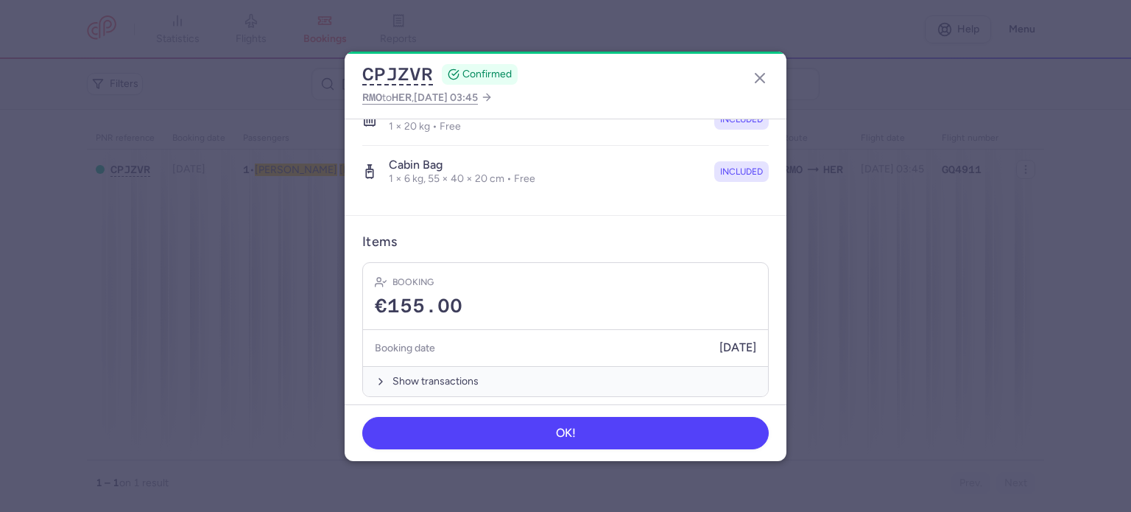
scroll to position [311, 0]
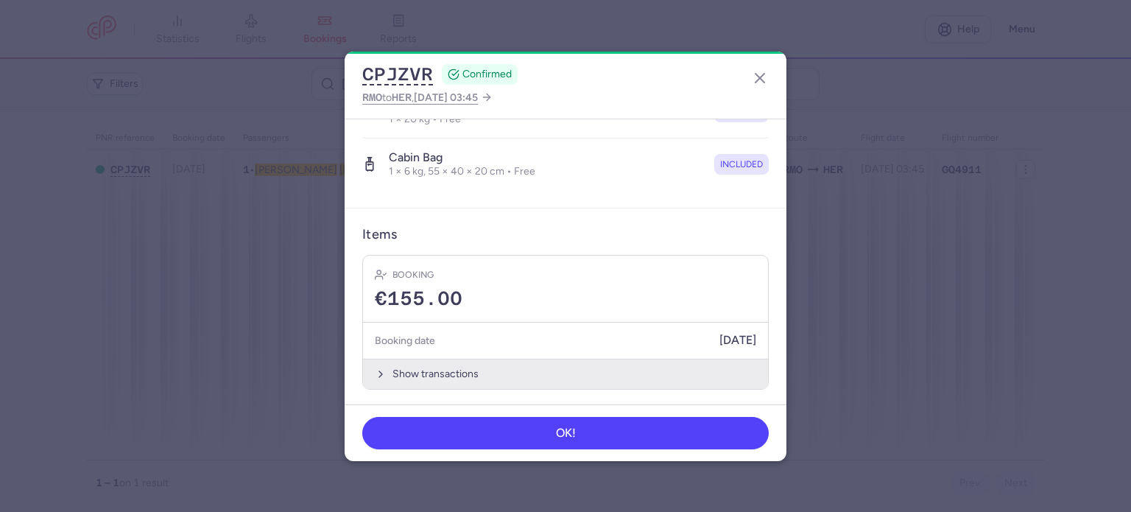
click at [453, 372] on button "Show transactions" at bounding box center [565, 373] width 405 height 30
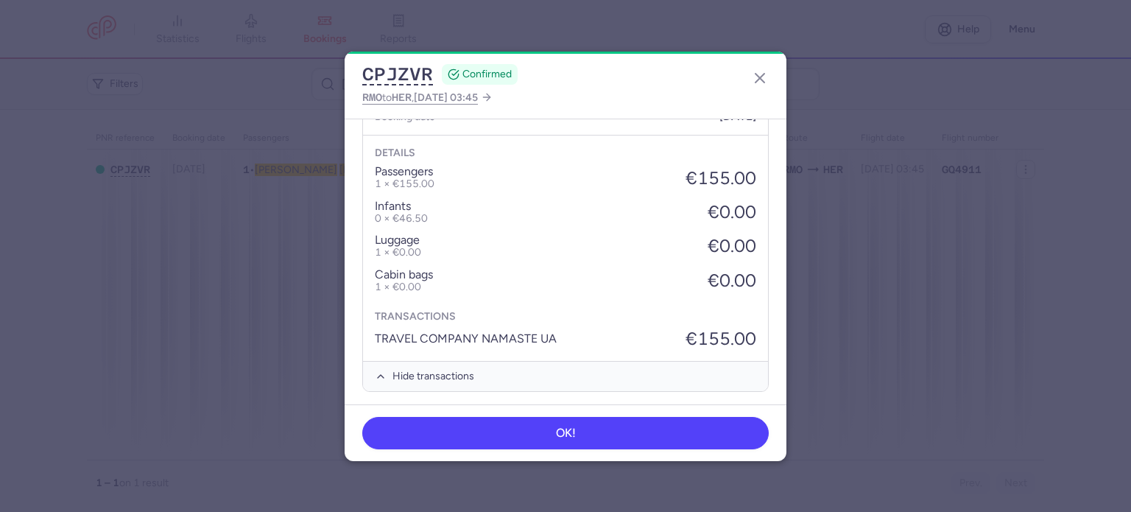
scroll to position [537, 0]
click at [735, 57] on div "CPJZVR CONFIRMED RMO to HER , 2025 Sep 26, 03:45" at bounding box center [565, 85] width 442 height 67
drag, startPoint x: 758, startPoint y: 81, endPoint x: 755, endPoint y: 73, distance: 8.6
click at [758, 79] on icon "button" at bounding box center [760, 78] width 18 height 18
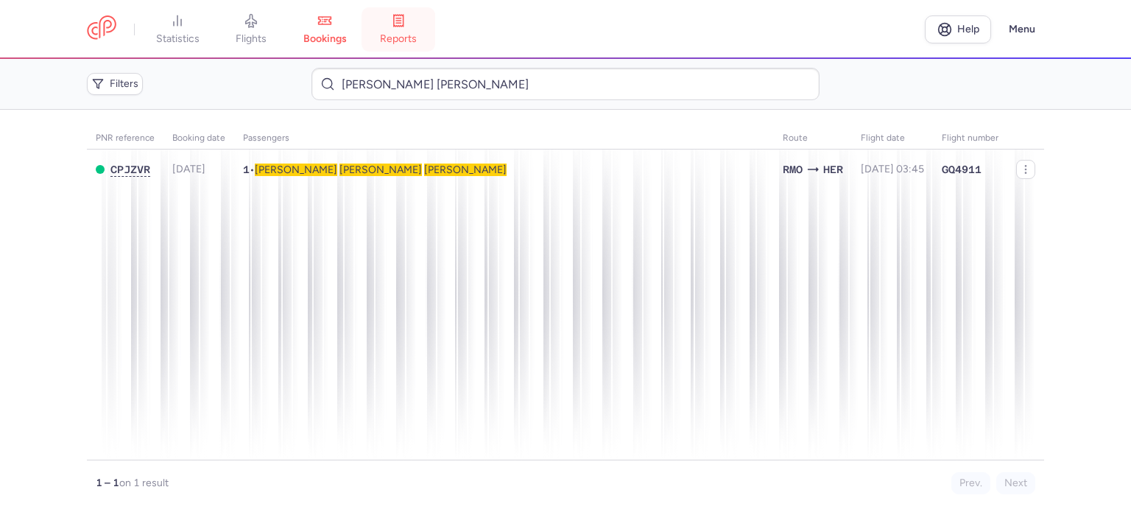
click at [403, 36] on span "reports" at bounding box center [398, 38] width 37 height 13
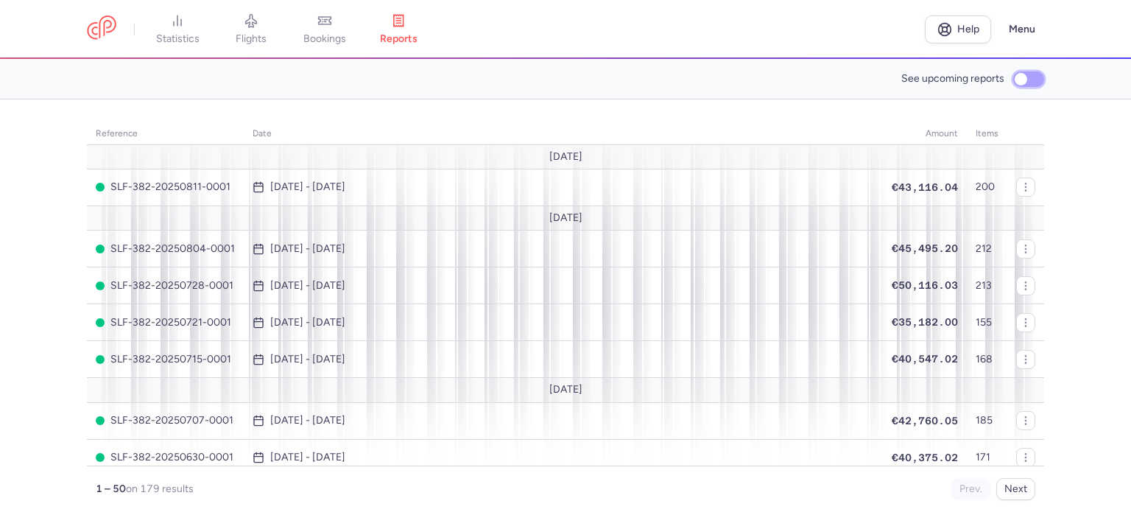
click at [1025, 77] on input "See upcoming reports" at bounding box center [1028, 78] width 31 height 15
checkbox input "true"
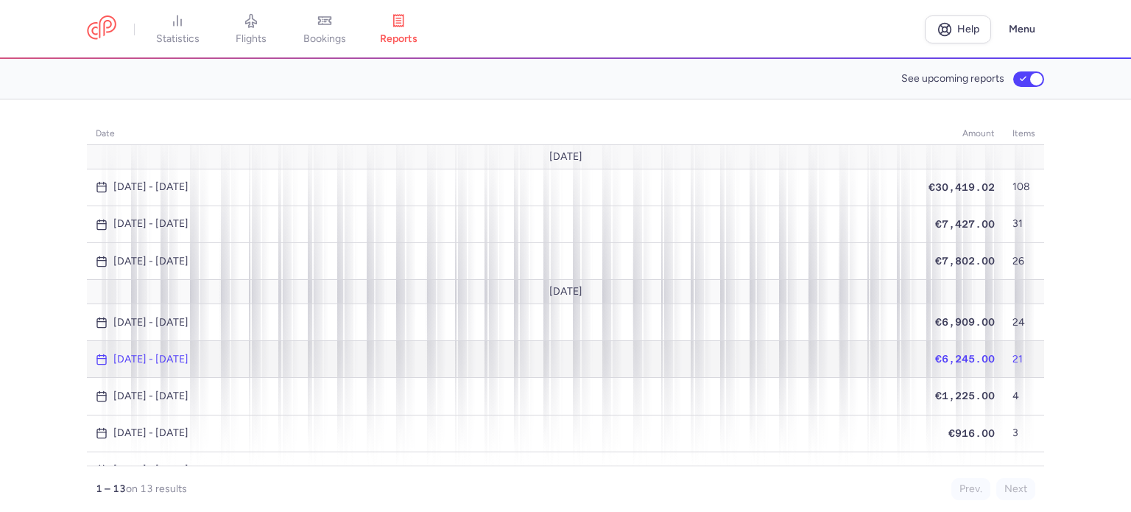
click at [954, 353] on span "€6,245.00" at bounding box center [965, 359] width 60 height 12
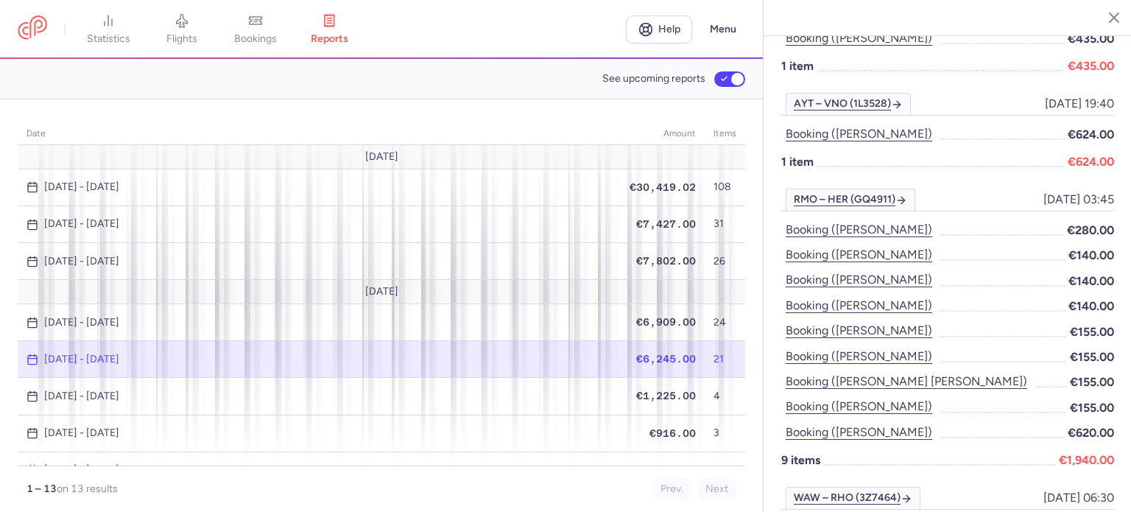
scroll to position [883, 0]
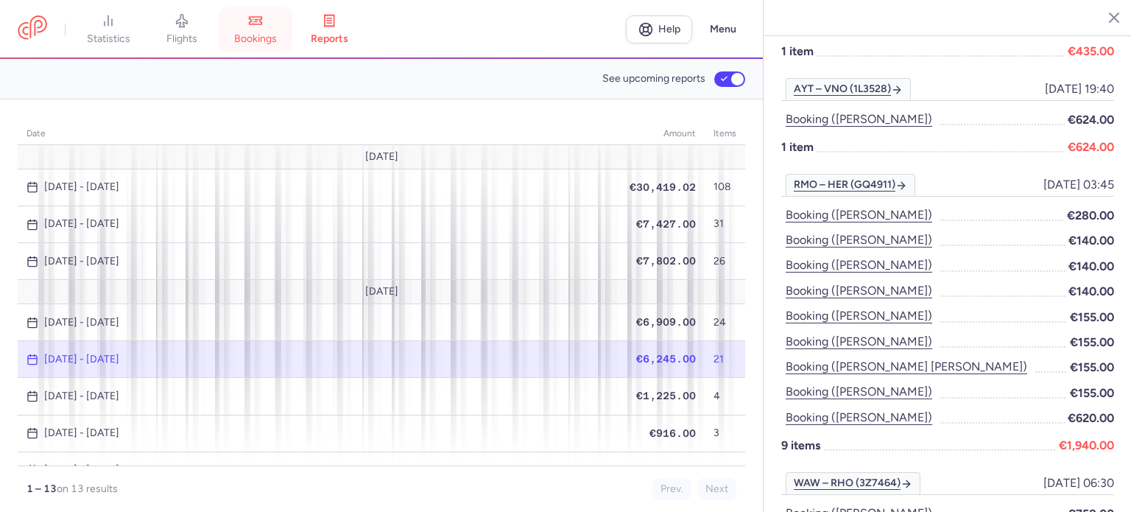
click at [253, 35] on span "bookings" at bounding box center [255, 38] width 43 height 13
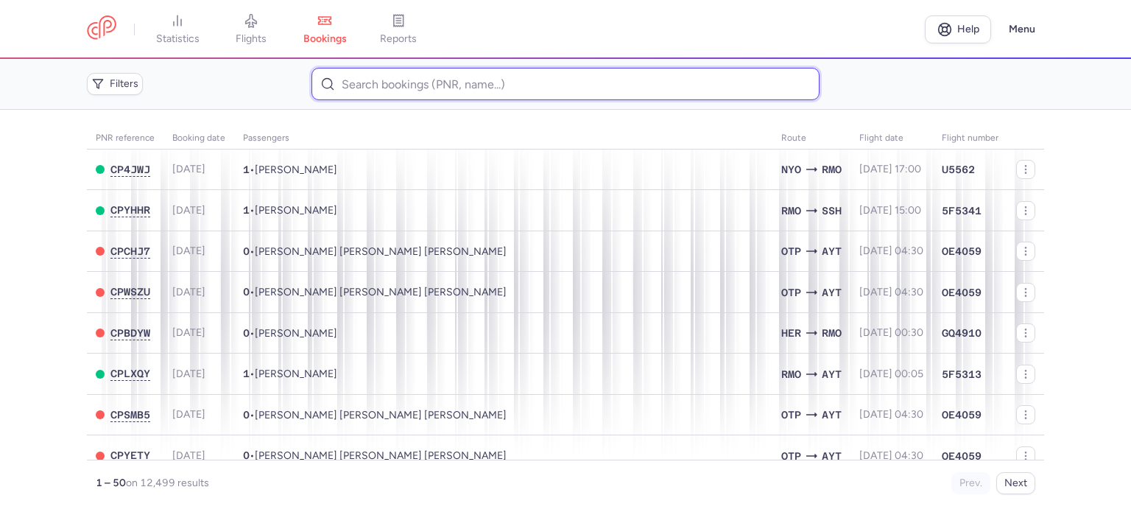
drag, startPoint x: 383, startPoint y: 70, endPoint x: 367, endPoint y: 87, distance: 23.4
paste input "KICHUK YULIIA"
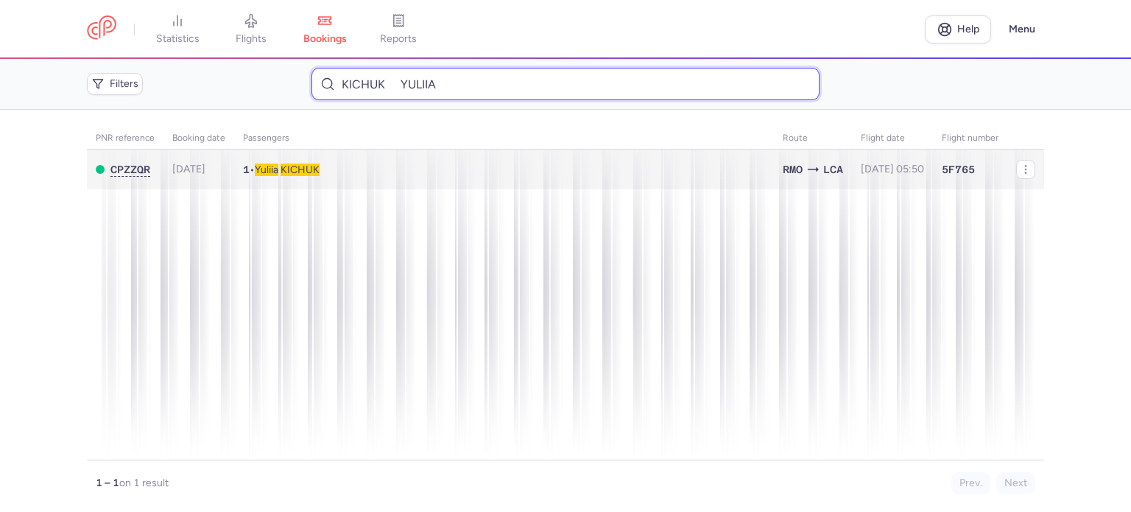
type input "KICHUK YULIIA"
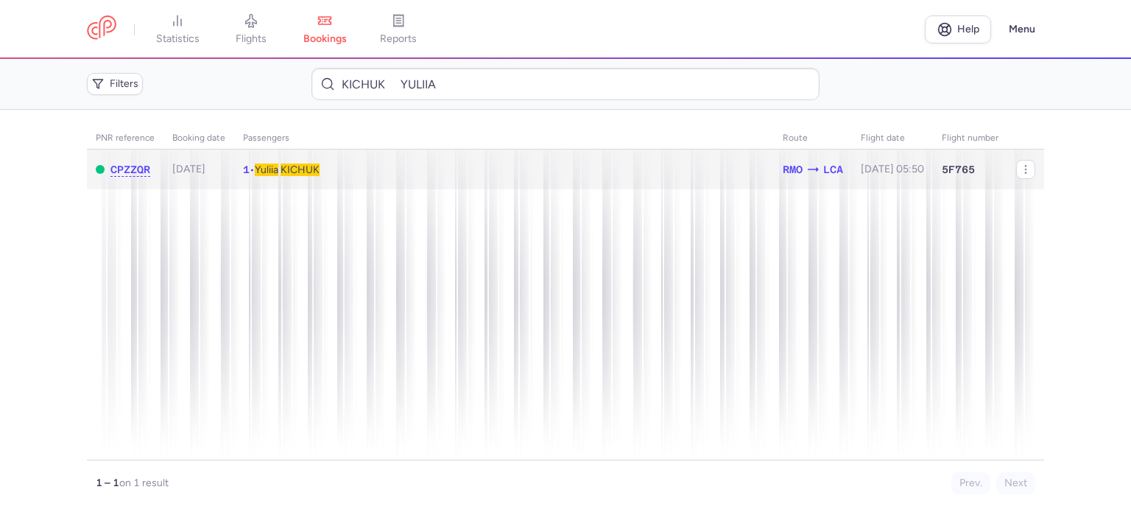
click at [852, 177] on td "1 • Yuliia KICHUK" at bounding box center [892, 169] width 81 height 40
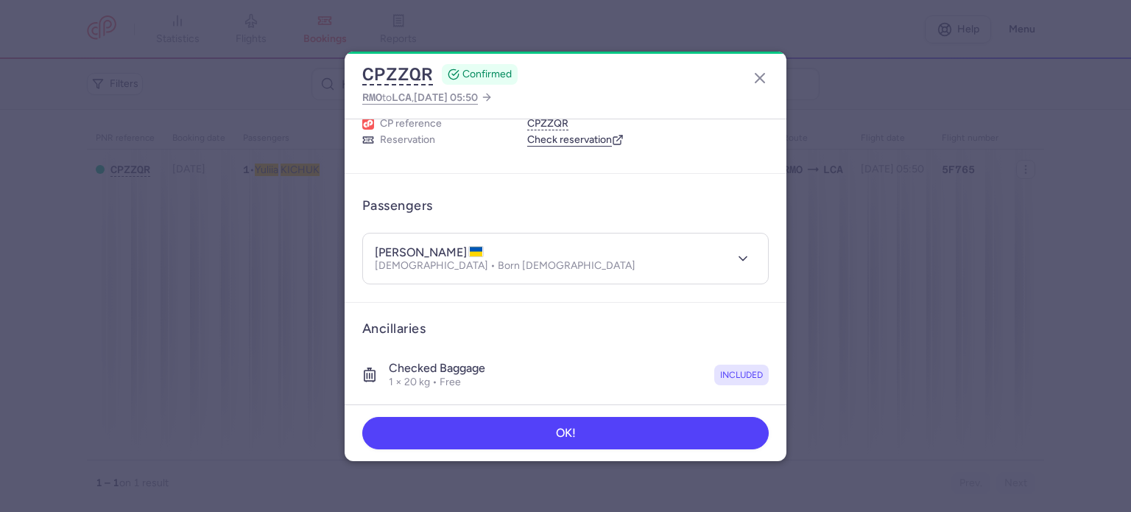
scroll to position [259, 0]
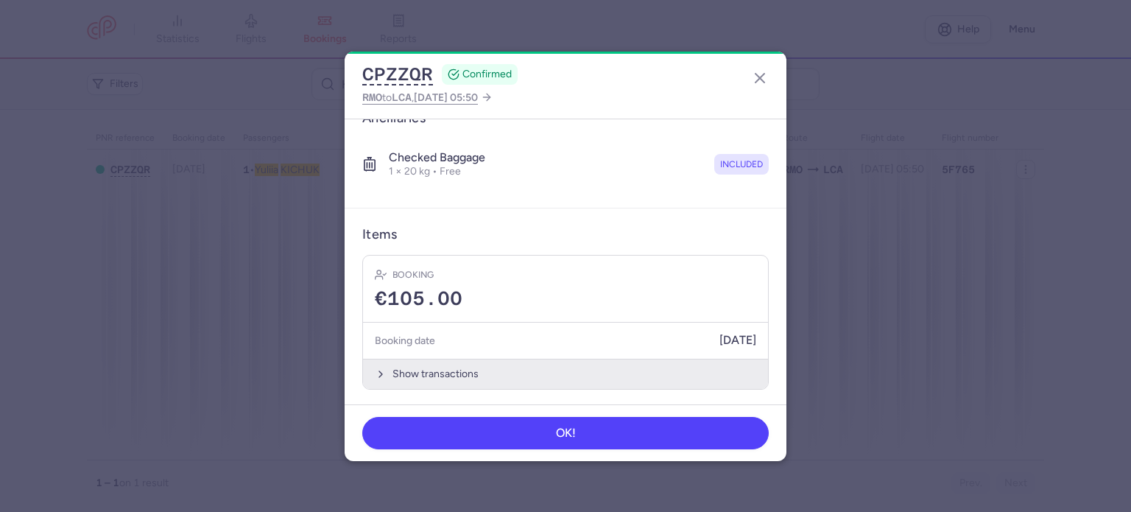
click at [428, 372] on button "Show transactions" at bounding box center [565, 373] width 405 height 30
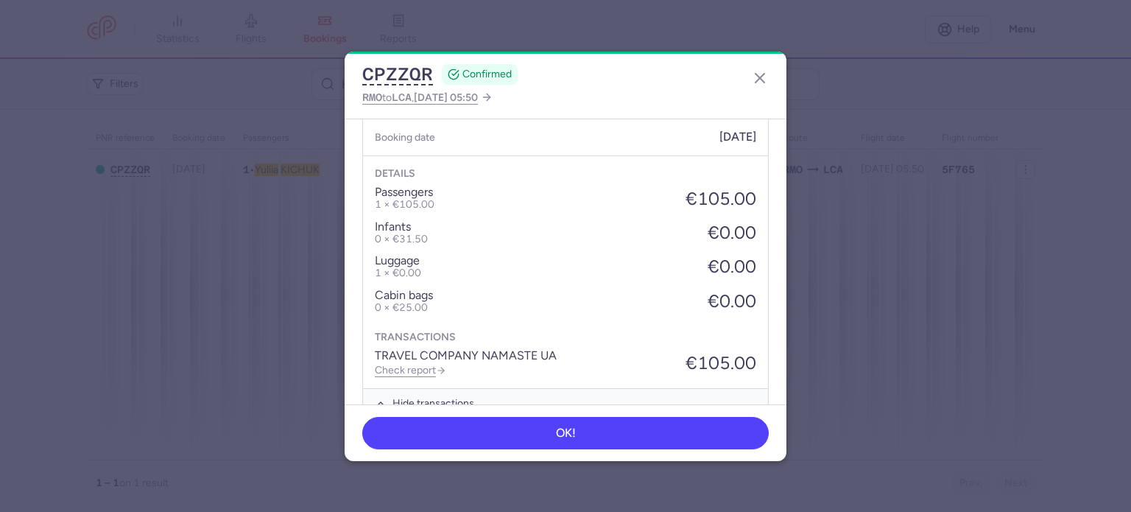
scroll to position [492, 0]
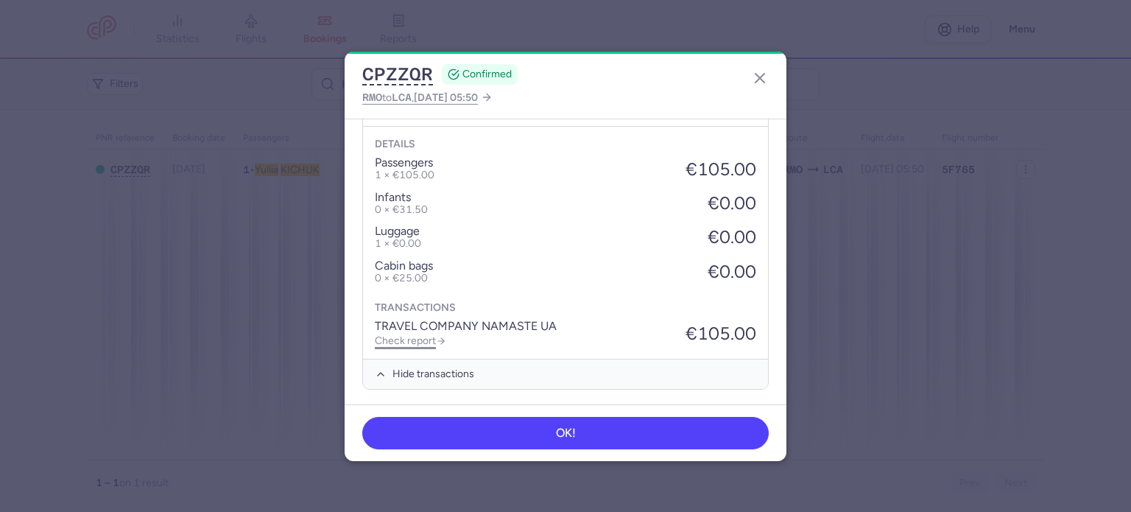
click at [421, 335] on link "Check report" at bounding box center [410, 340] width 71 height 13
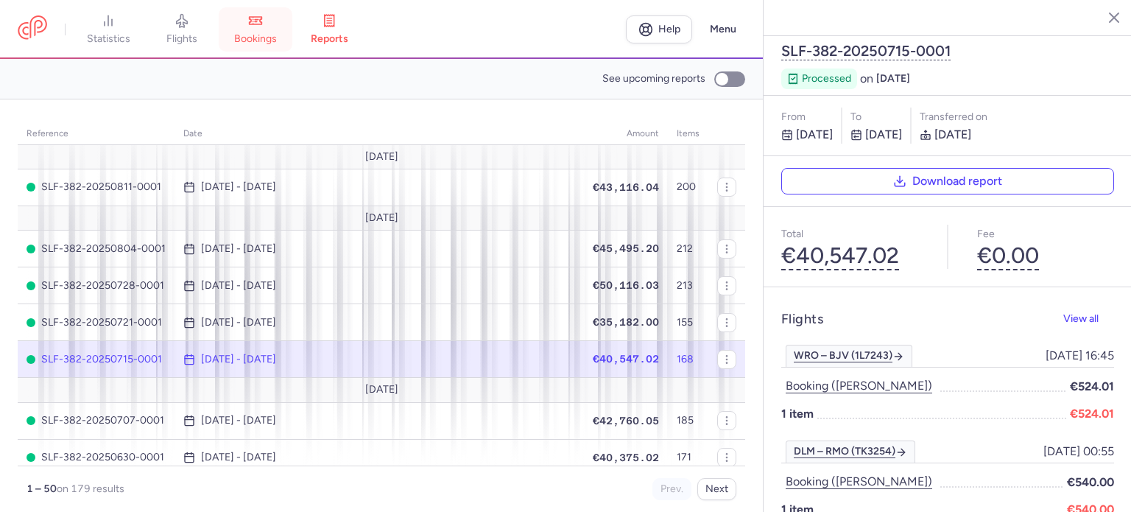
click at [276, 29] on link "bookings" at bounding box center [256, 29] width 74 height 32
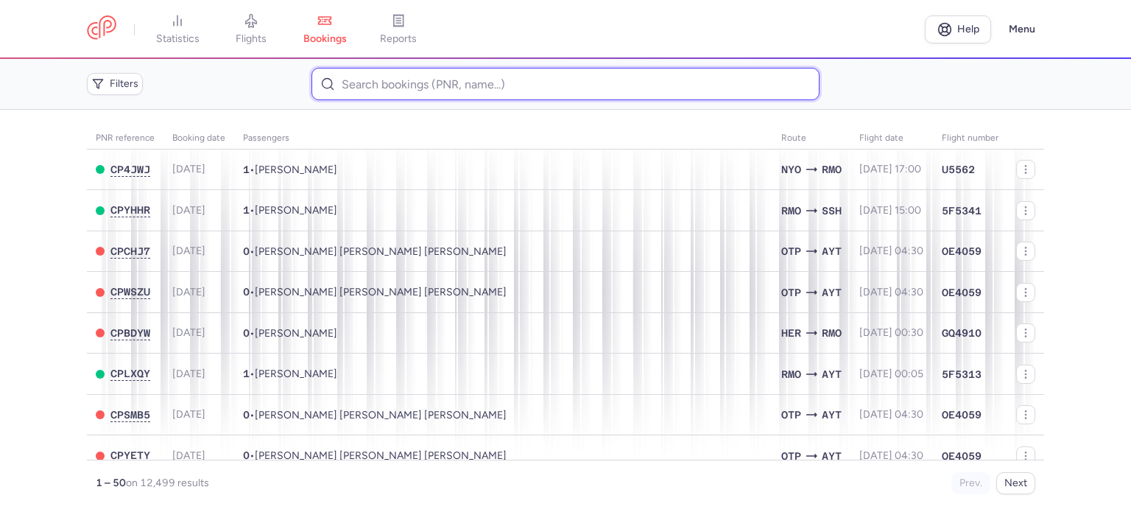
paste input "DONOSIAN MIHAIL"
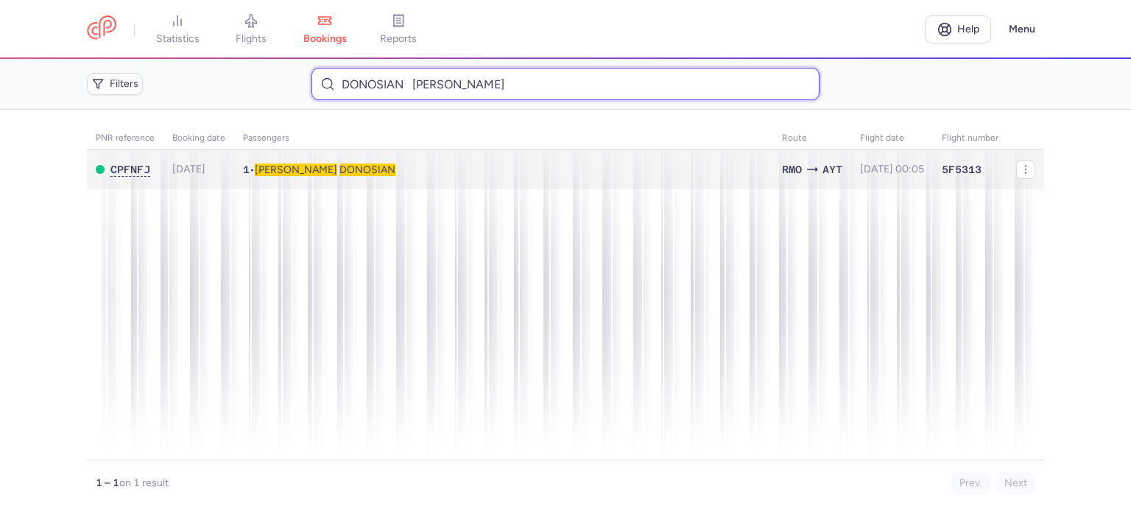
type input "DONOSIAN MIHAIL"
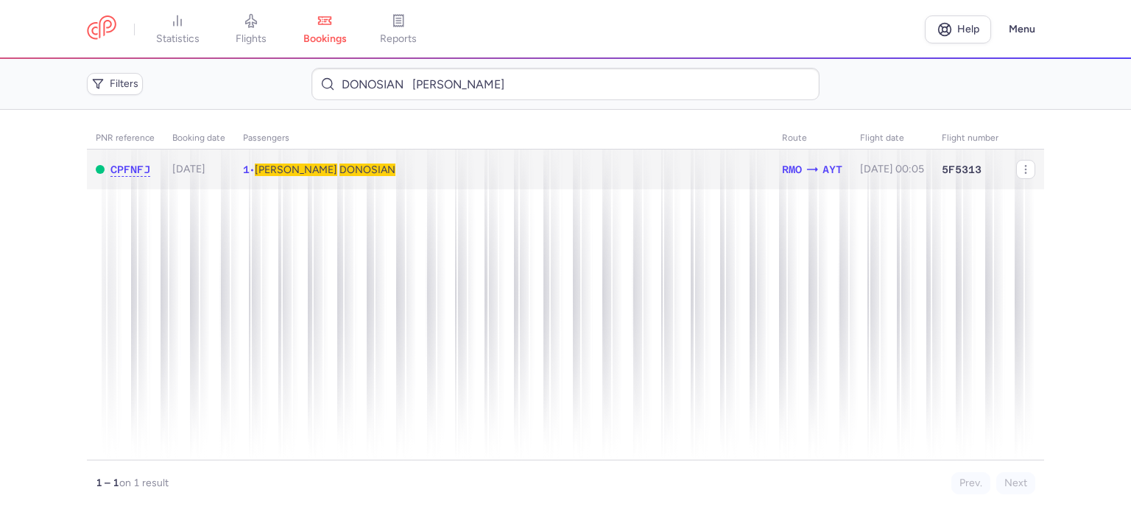
click at [339, 169] on span "DONOSIAN" at bounding box center [367, 169] width 56 height 13
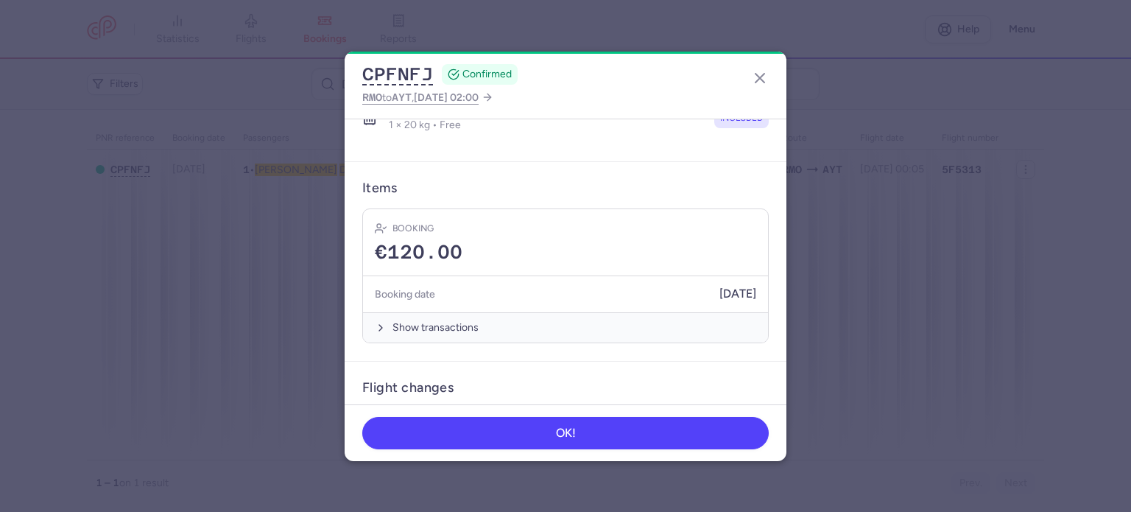
scroll to position [368, 0]
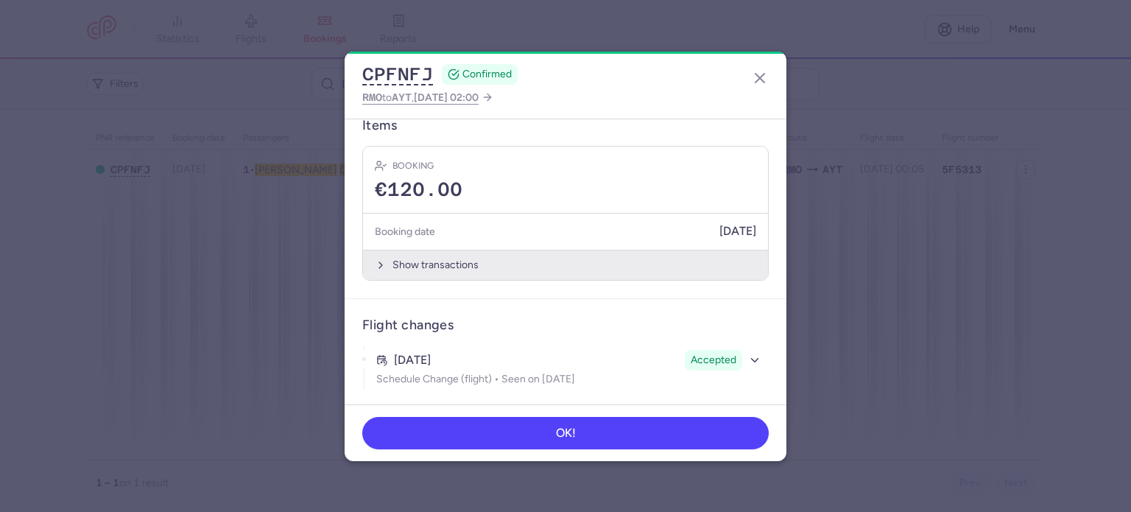
click at [429, 261] on button "Show transactions" at bounding box center [565, 265] width 405 height 30
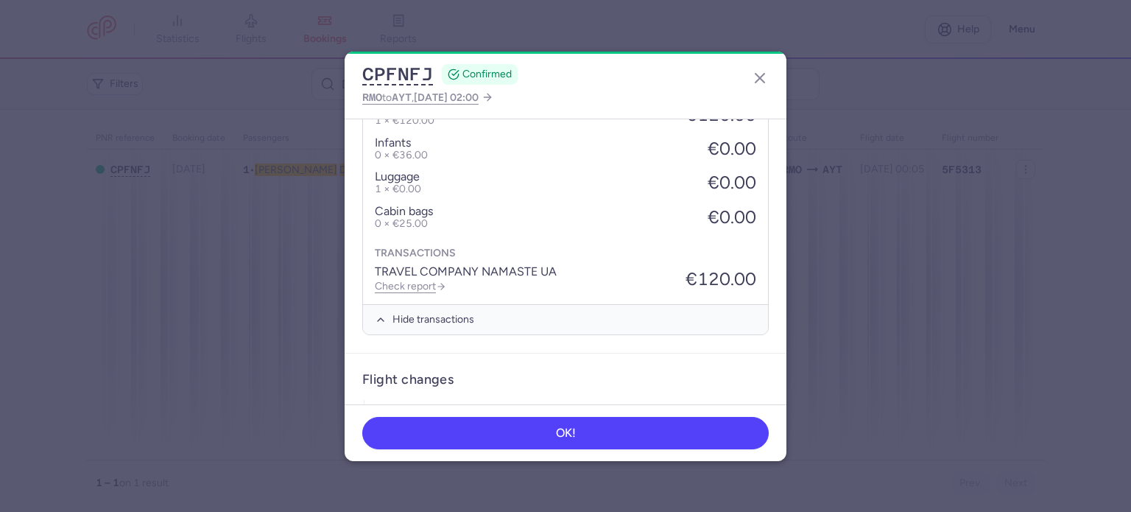
scroll to position [601, 0]
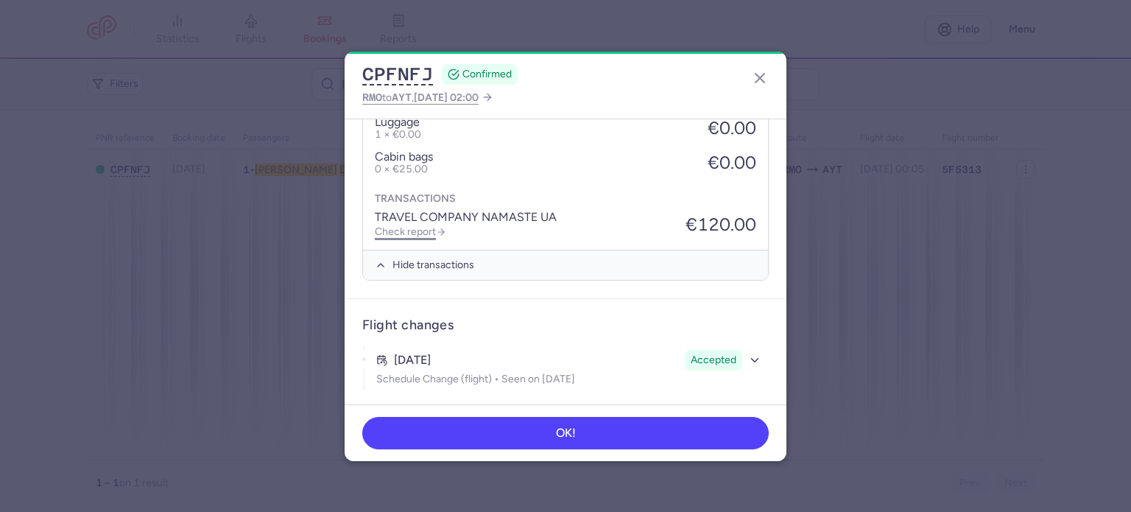
click at [408, 231] on link "Check report" at bounding box center [410, 231] width 71 height 13
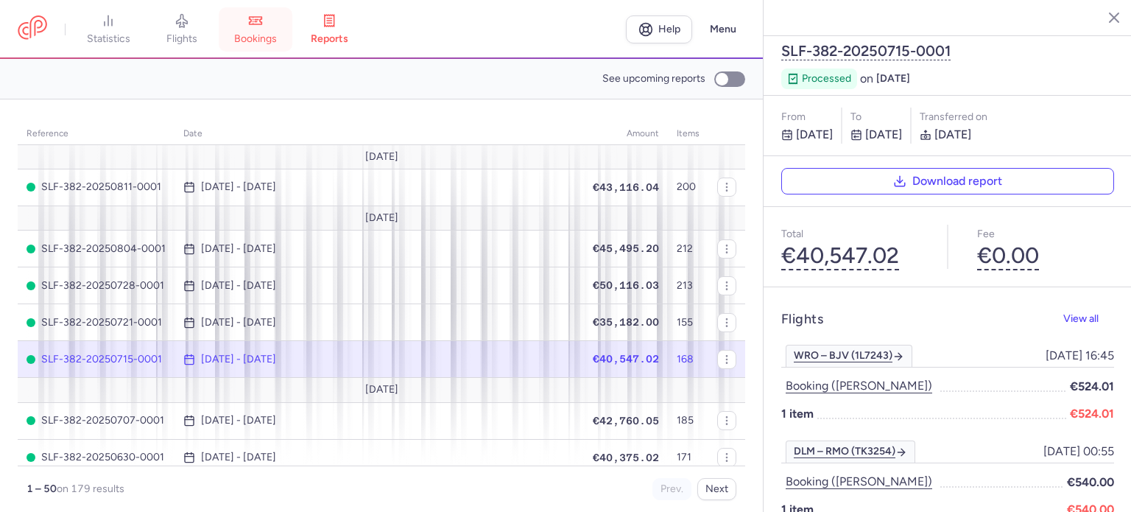
click at [269, 22] on link "bookings" at bounding box center [256, 29] width 74 height 32
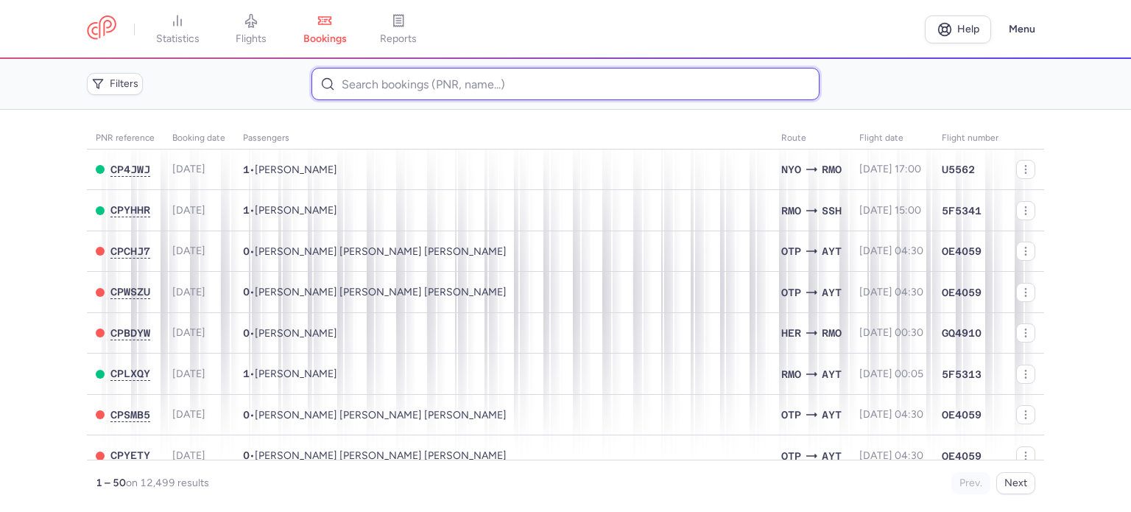
paste input "HELIUTA ANDRII"
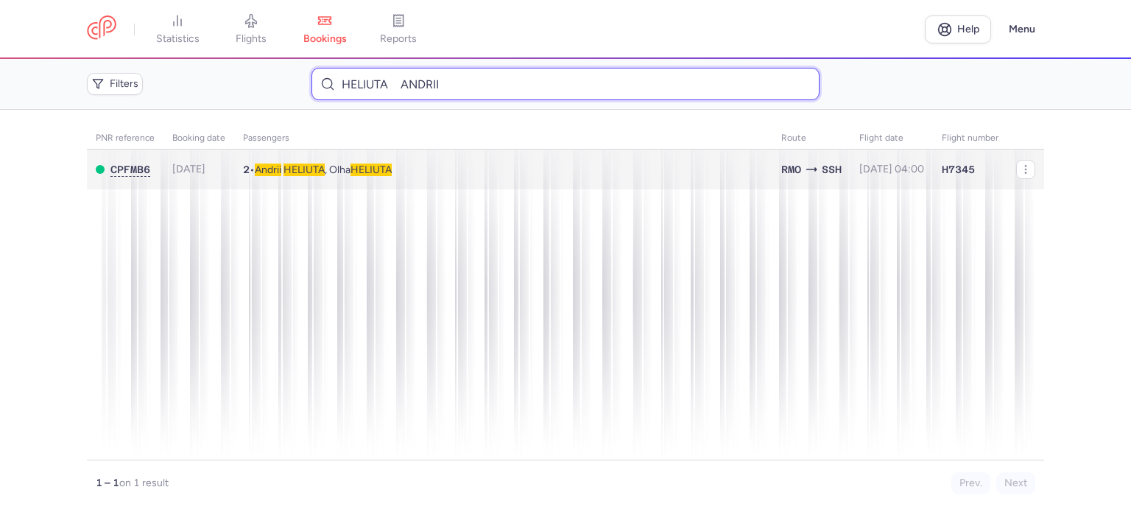
type input "HELIUTA ANDRII"
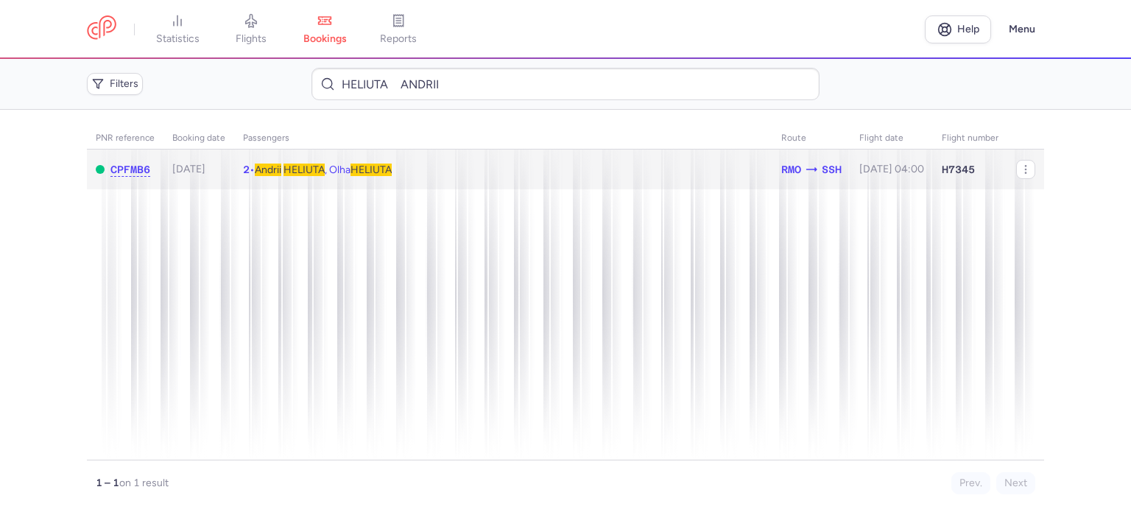
click at [319, 168] on span "HELIUTA" at bounding box center [303, 169] width 41 height 13
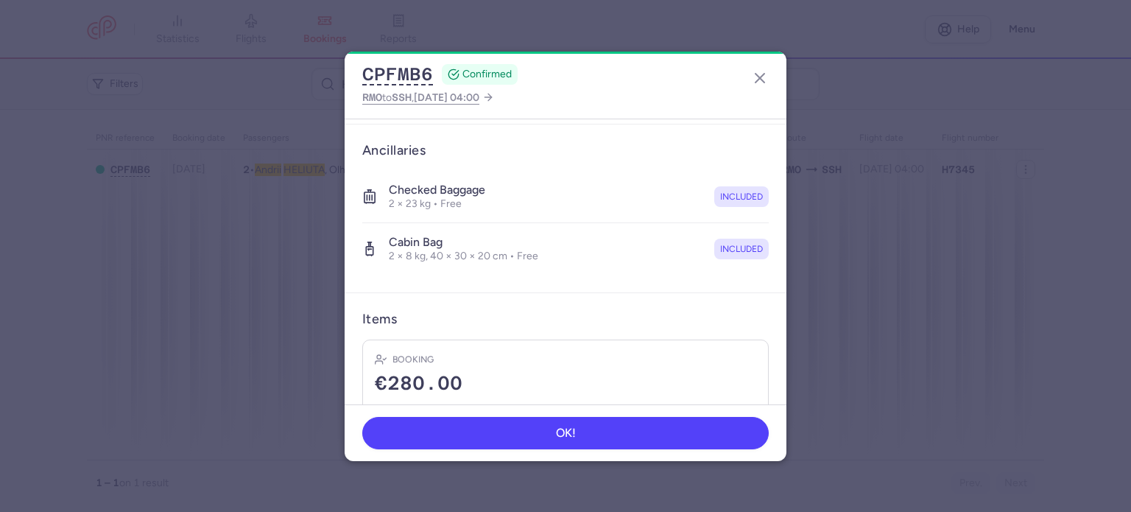
scroll to position [362, 0]
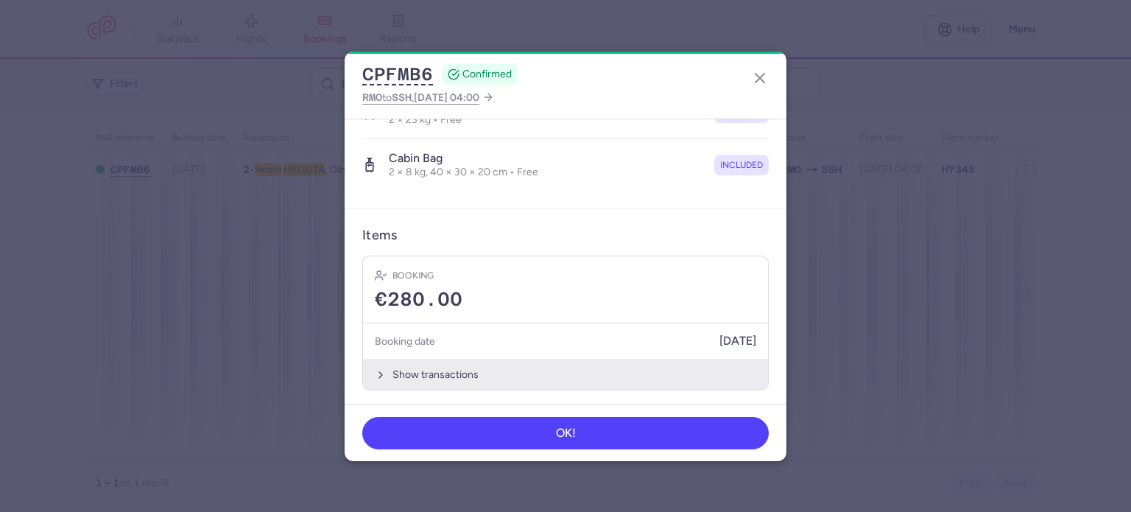
click at [456, 373] on button "Show transactions" at bounding box center [565, 374] width 405 height 30
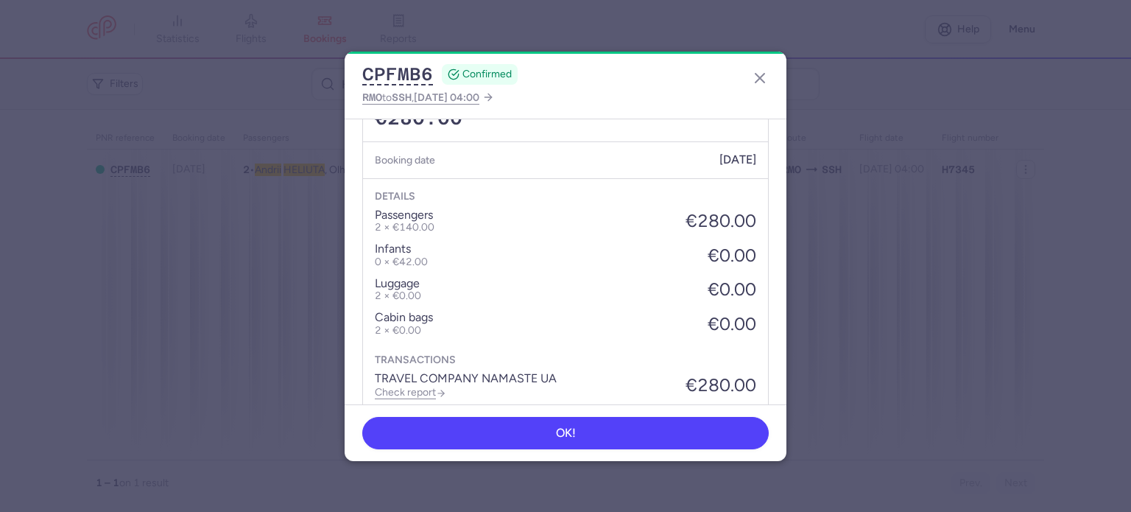
scroll to position [595, 0]
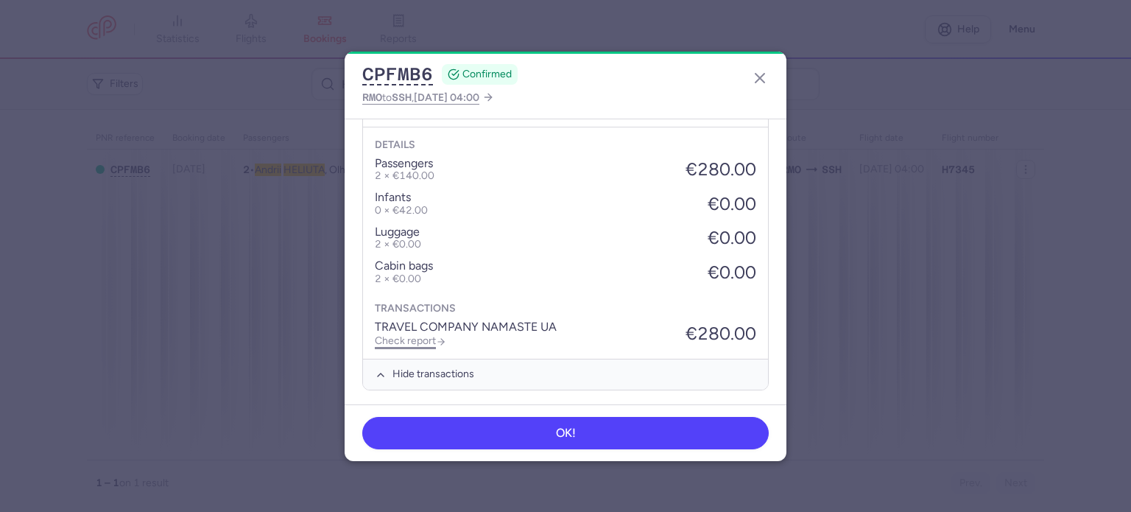
click at [403, 334] on link "Check report" at bounding box center [410, 340] width 71 height 13
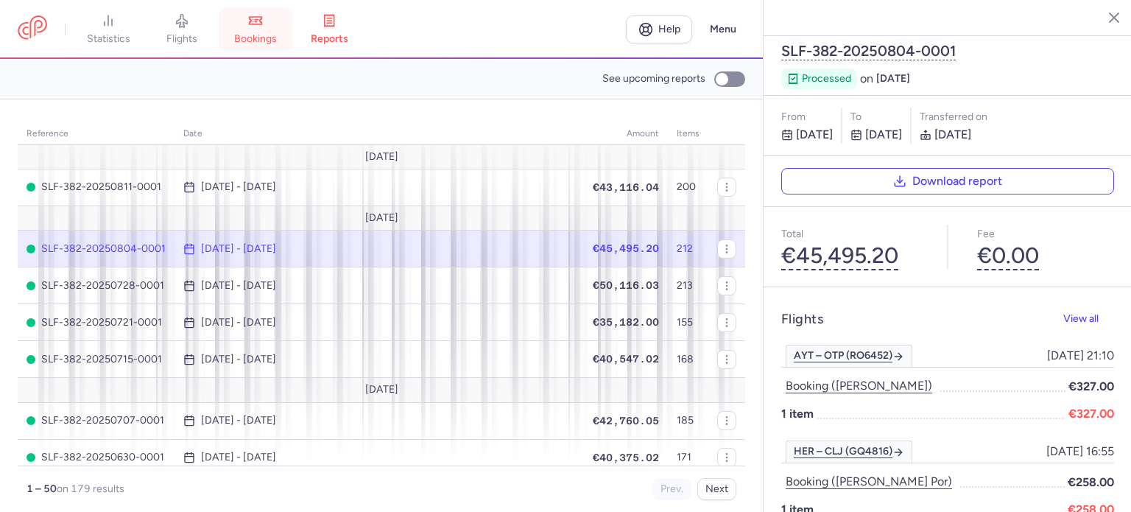
click at [265, 28] on link "bookings" at bounding box center [256, 29] width 74 height 32
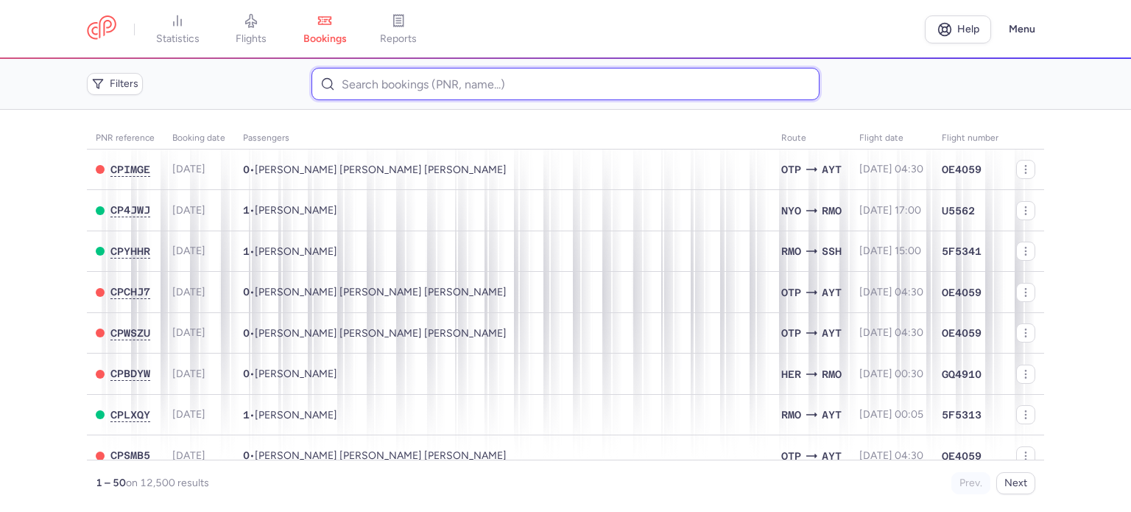
drag, startPoint x: 330, startPoint y: 83, endPoint x: 350, endPoint y: 73, distance: 23.0
paste input "ARNAUT PIOTR"
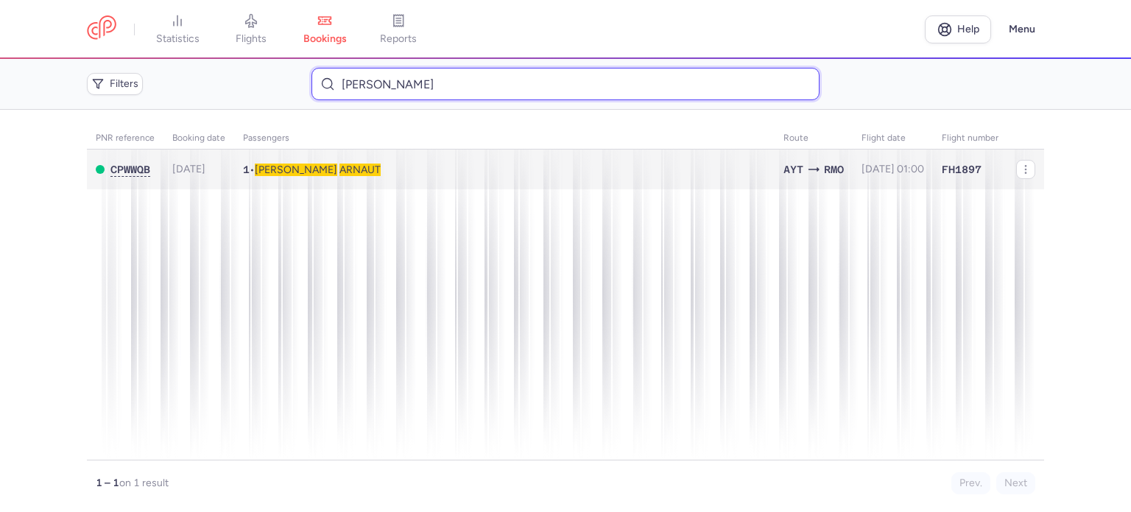
type input "ARNAUT PIOTR"
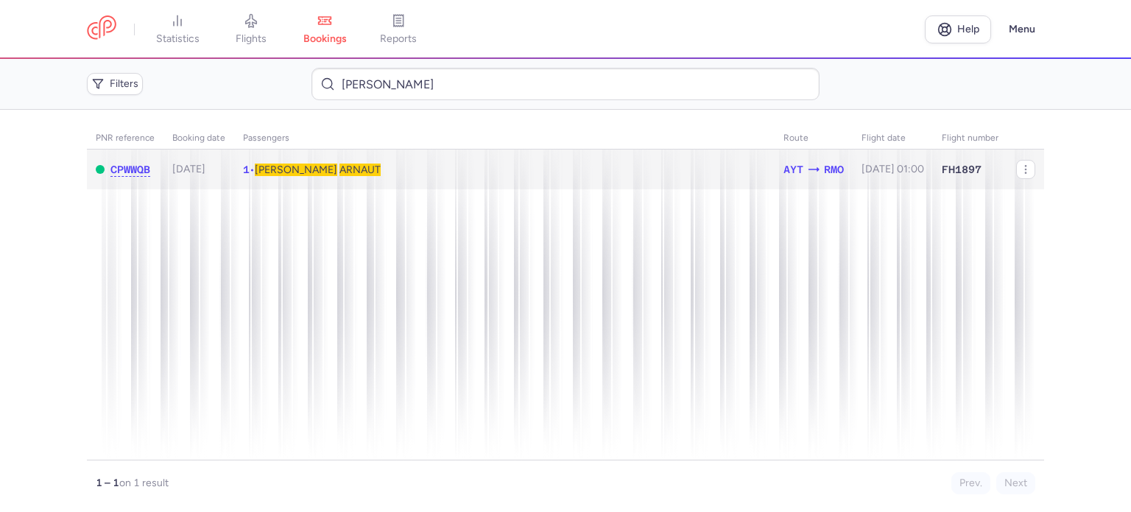
click at [339, 168] on span "ARNAUT" at bounding box center [359, 169] width 41 height 13
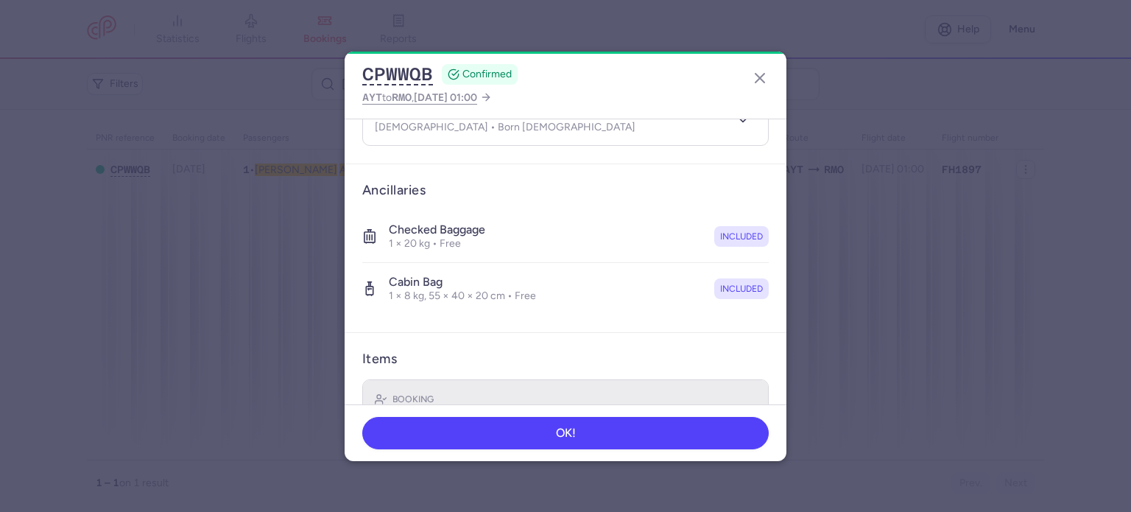
scroll to position [311, 0]
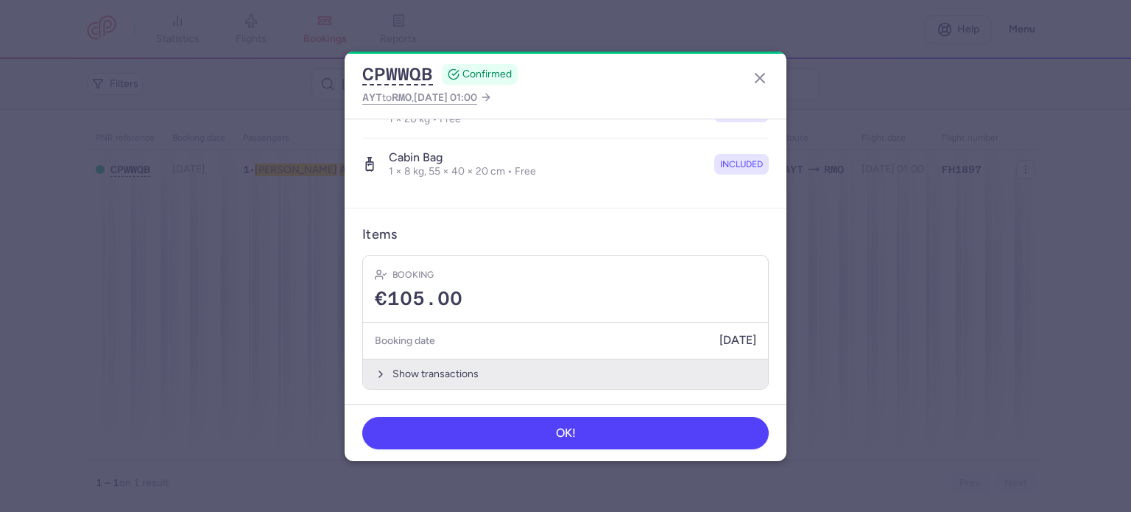
click at [446, 370] on button "Show transactions" at bounding box center [565, 373] width 405 height 30
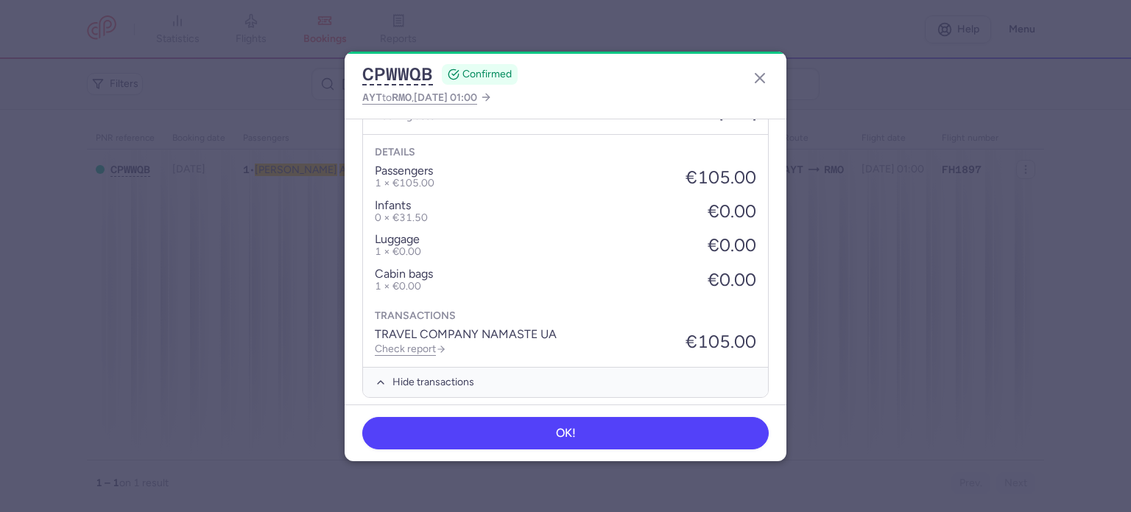
scroll to position [544, 0]
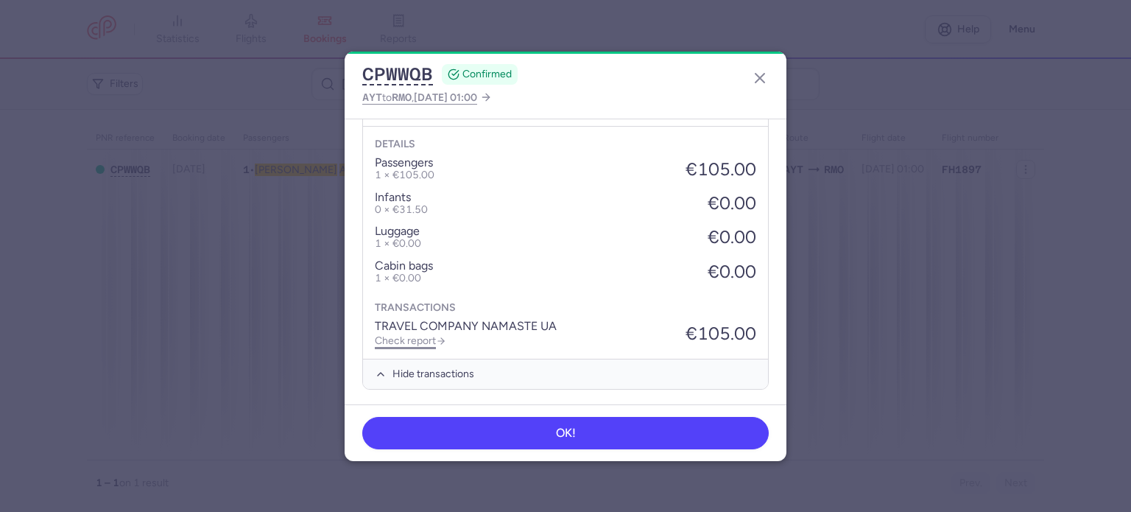
click at [418, 340] on link "Check report" at bounding box center [410, 340] width 71 height 13
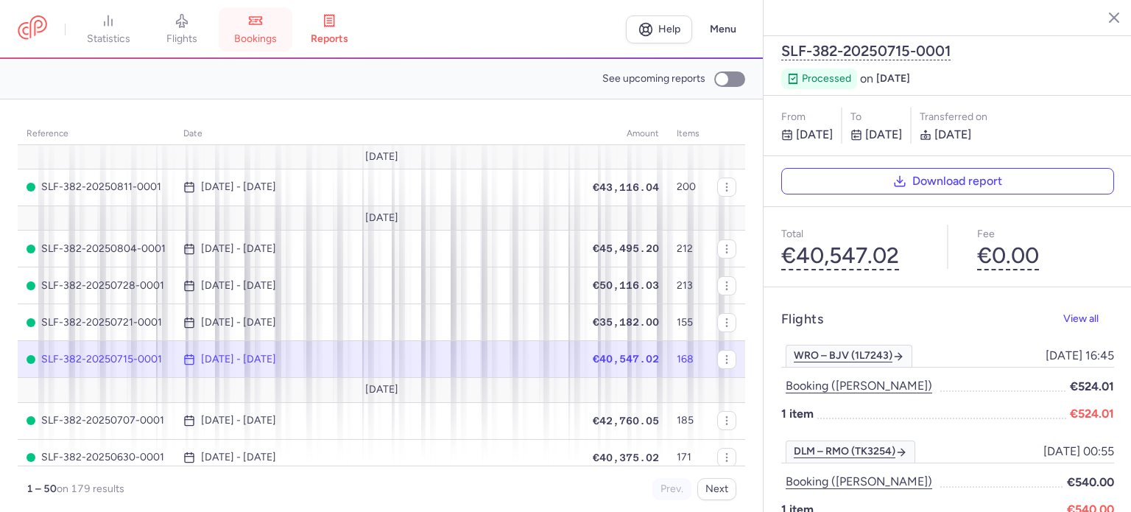
click at [274, 37] on span "bookings" at bounding box center [255, 38] width 43 height 13
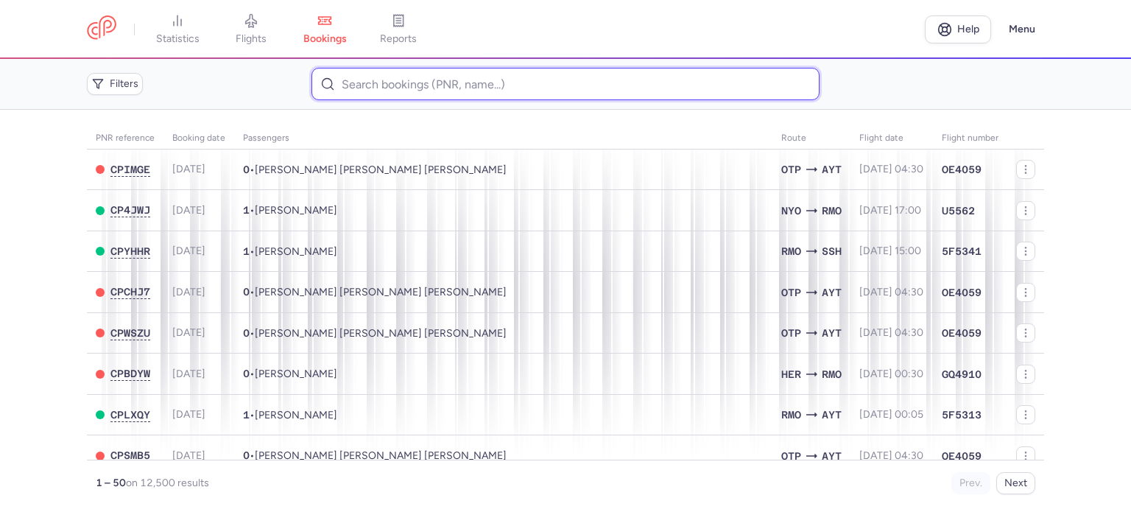
paste input "COLIBABA VLADISLAVA"
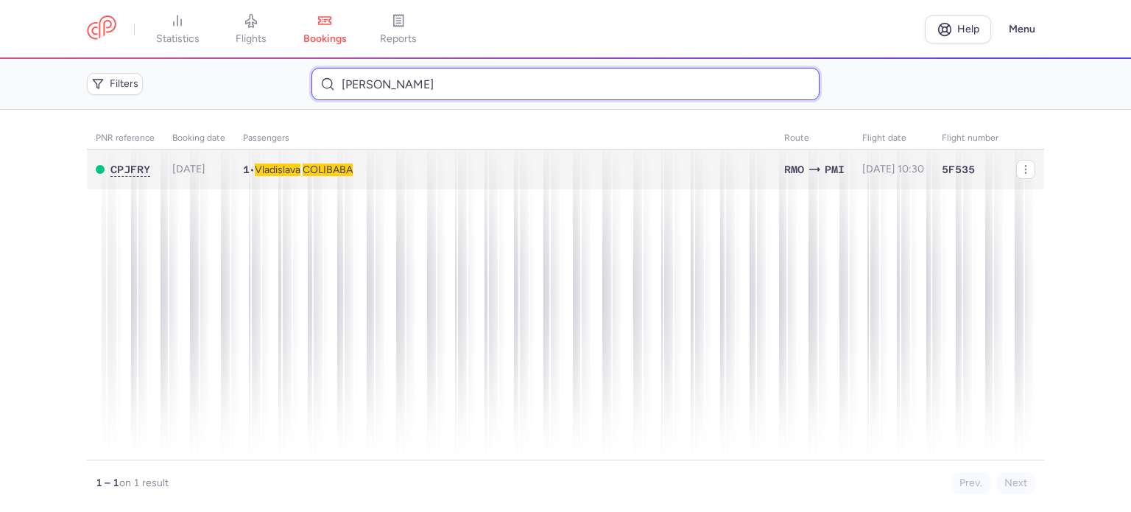
type input "COLIBABA VLADISLAVA"
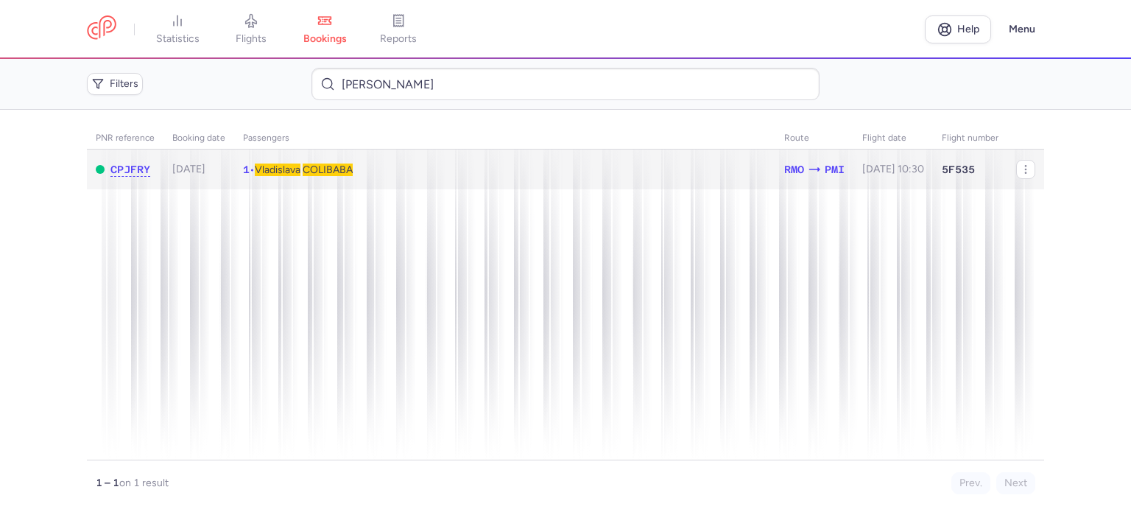
click at [326, 167] on span "COLIBABA" at bounding box center [328, 169] width 50 height 13
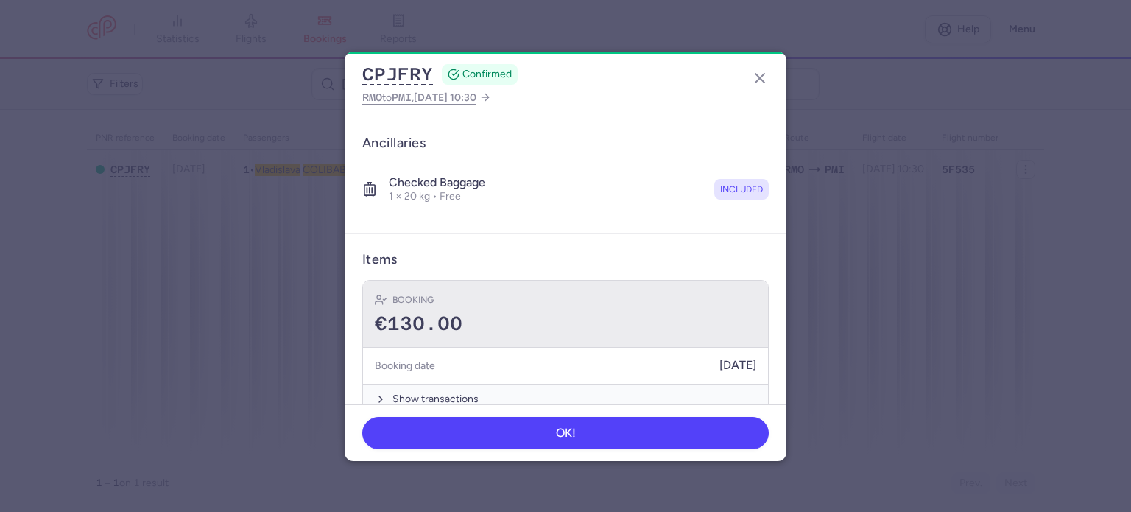
scroll to position [259, 0]
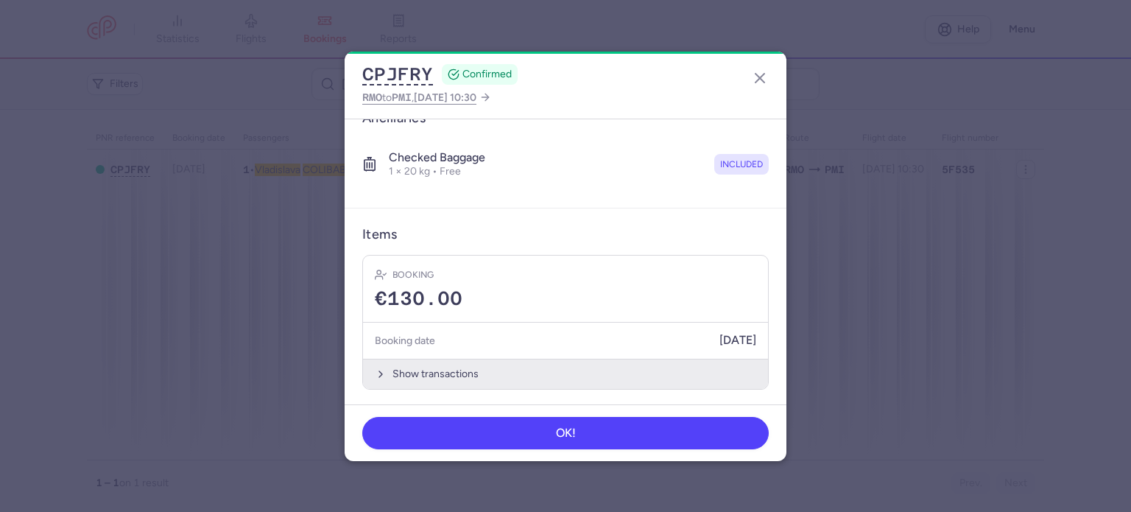
click at [421, 362] on button "Show transactions" at bounding box center [565, 373] width 405 height 30
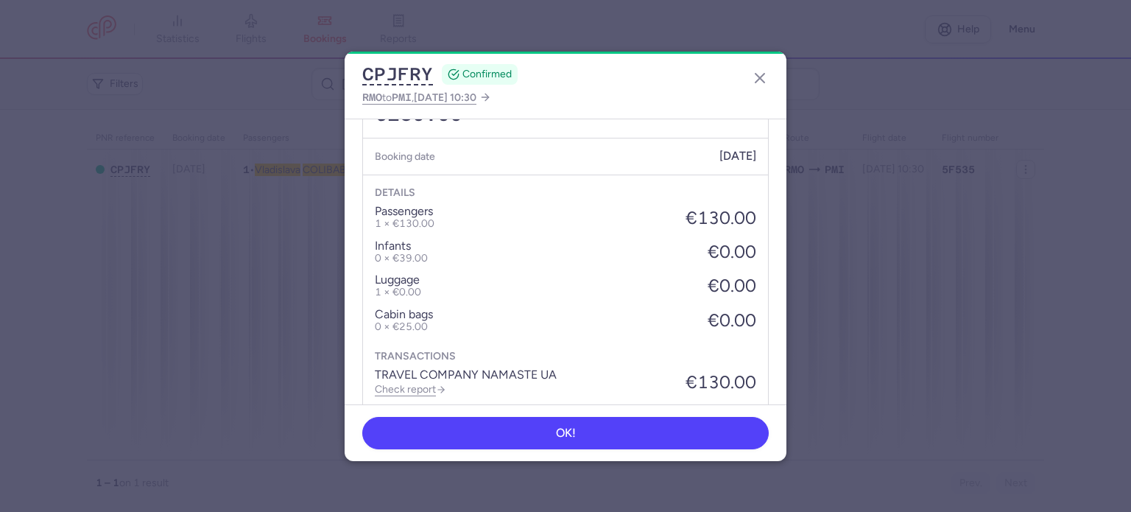
scroll to position [492, 0]
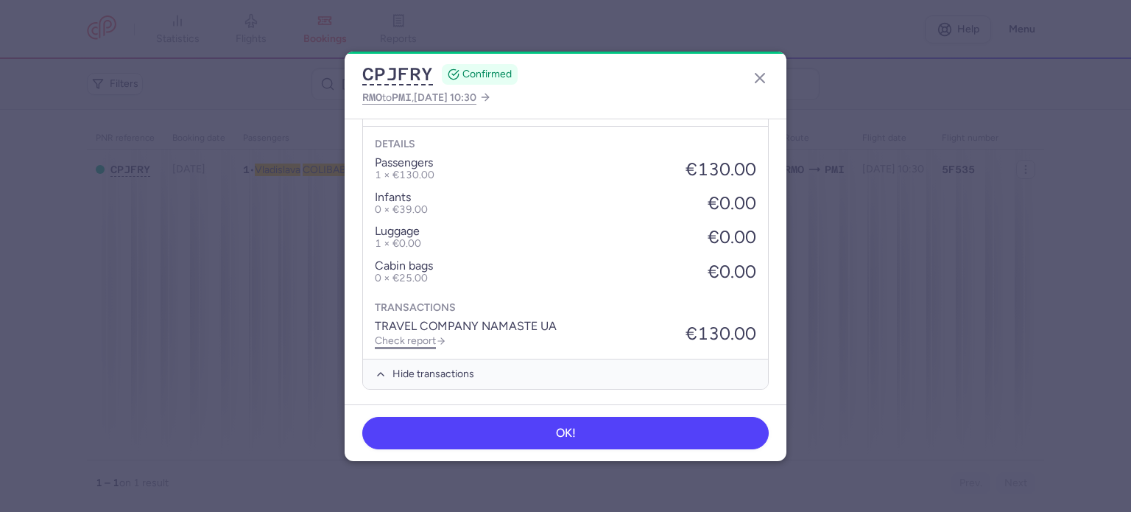
click at [411, 336] on link "Check report" at bounding box center [410, 340] width 71 height 13
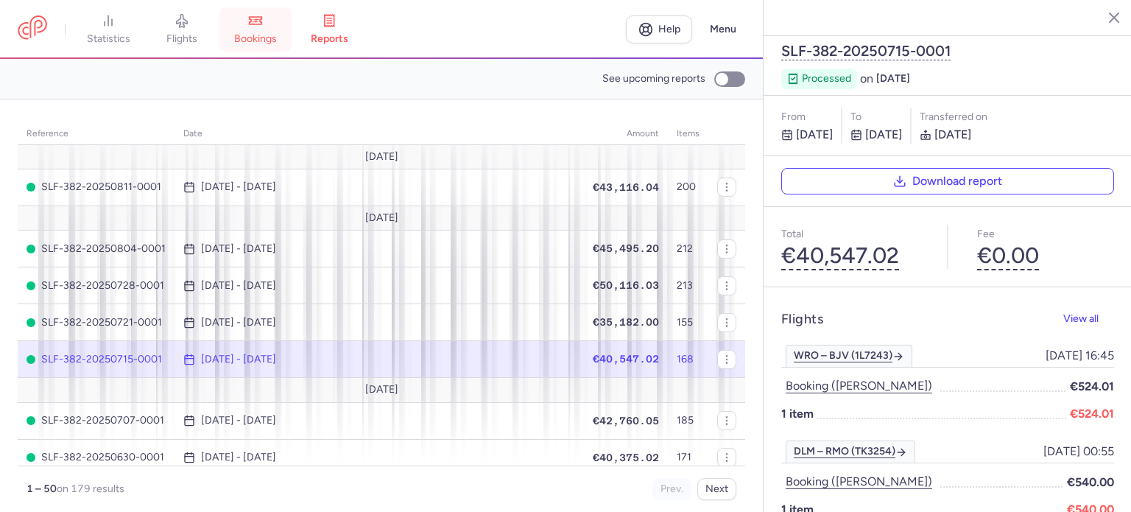
click at [261, 23] on icon at bounding box center [255, 20] width 15 height 15
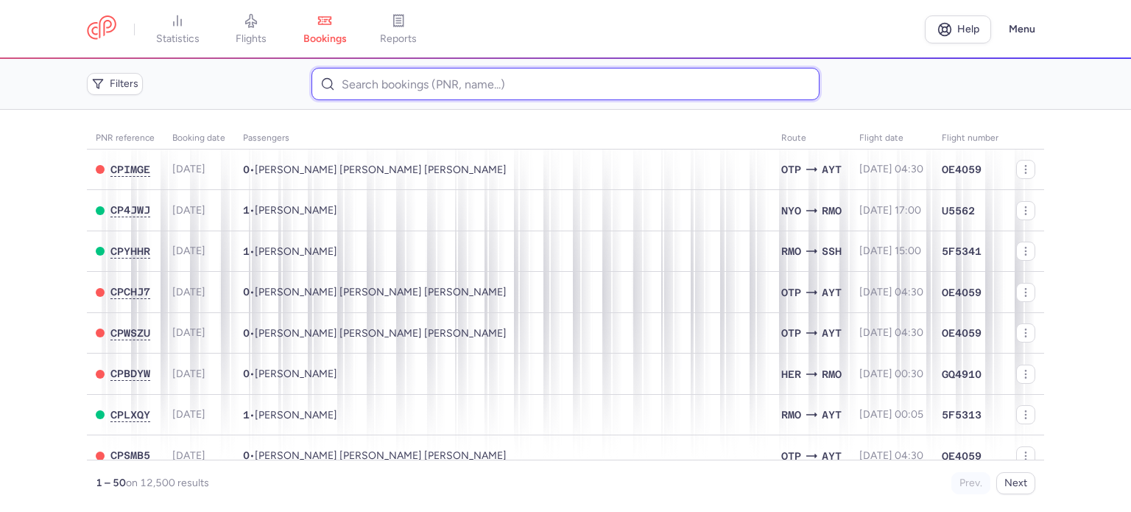
paste input "GUREVICH MARK"
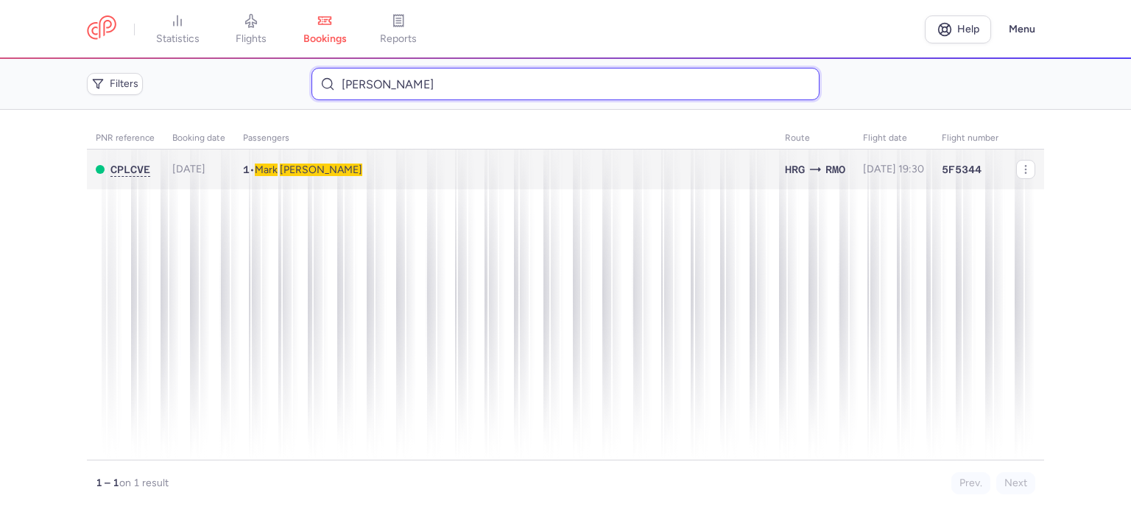
type input "GUREVICH MARK"
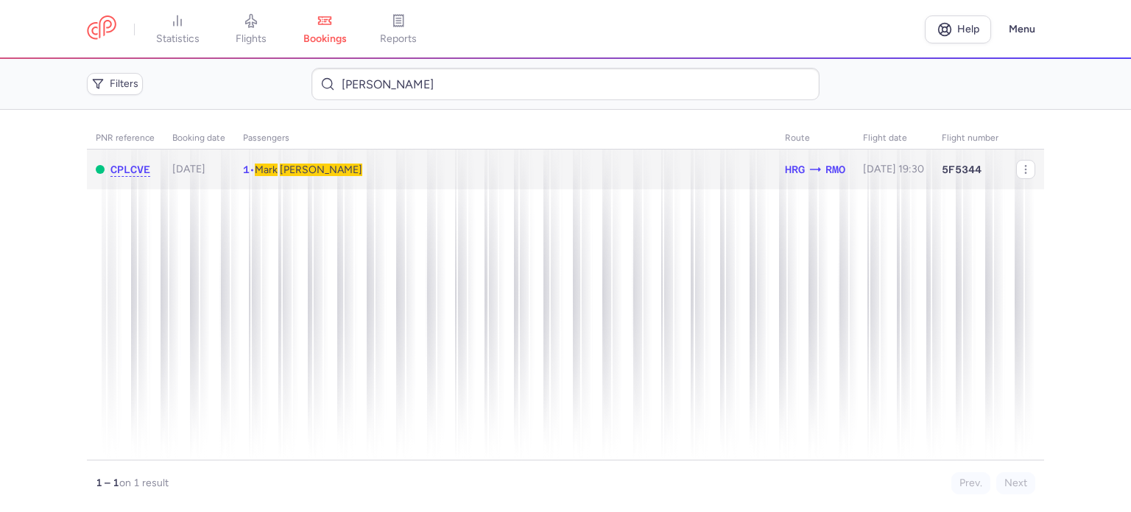
click at [308, 168] on span "GUREVICH" at bounding box center [321, 169] width 82 height 13
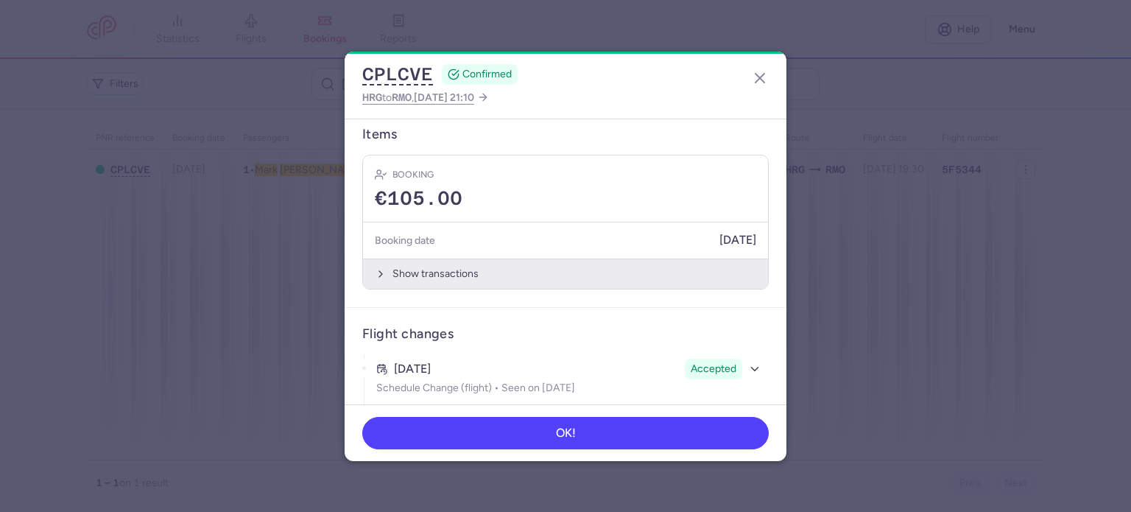
scroll to position [333, 0]
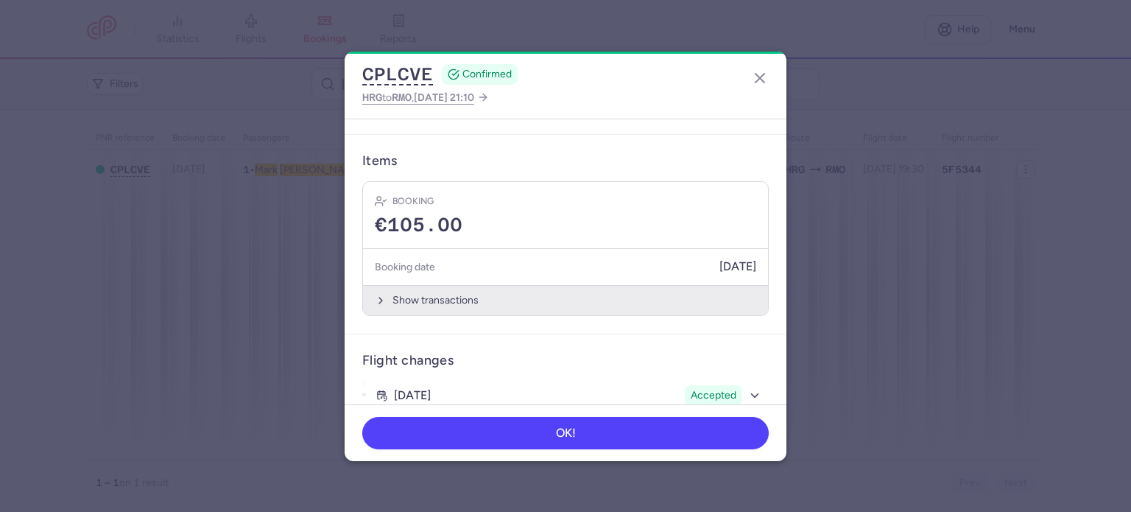
click at [406, 303] on button "Show transactions" at bounding box center [565, 300] width 405 height 30
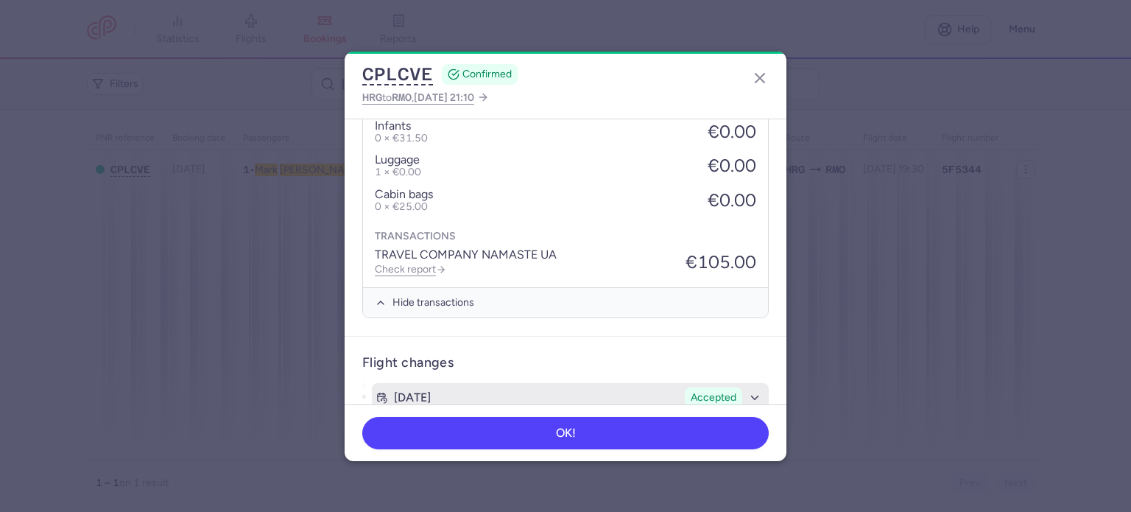
scroll to position [701, 0]
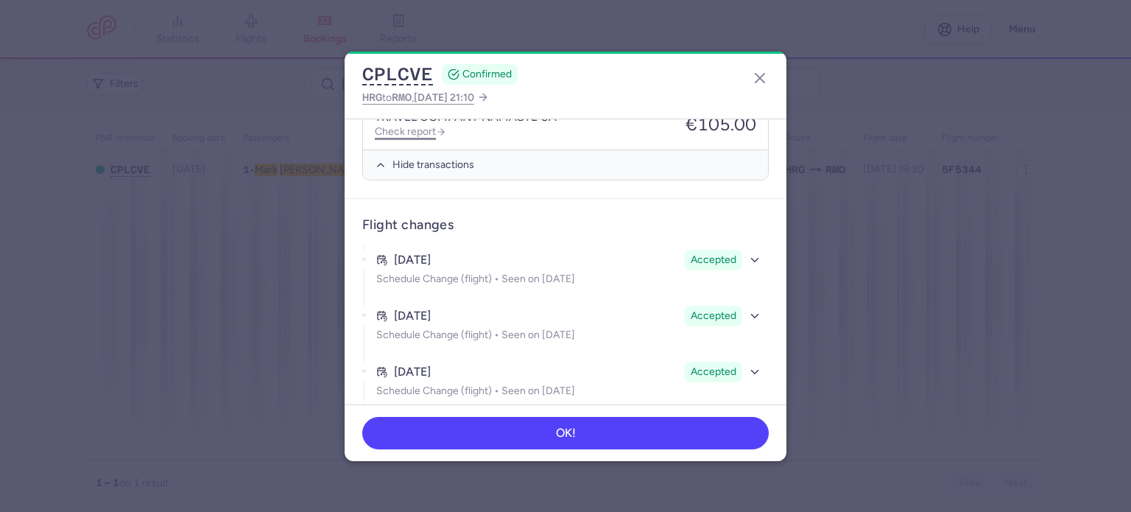
click at [403, 130] on link "Check report" at bounding box center [410, 131] width 71 height 13
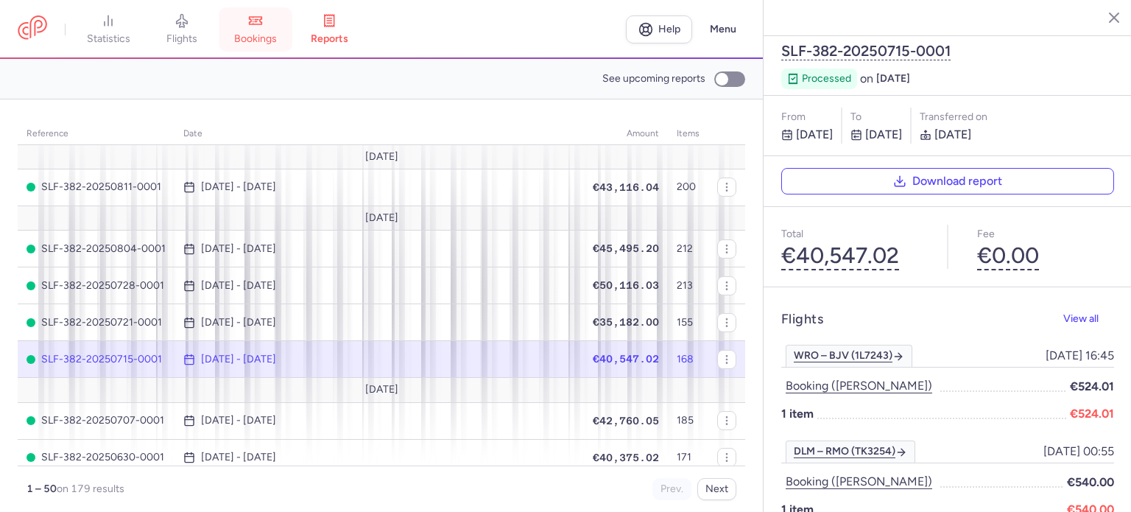
click at [279, 25] on link "bookings" at bounding box center [256, 29] width 74 height 32
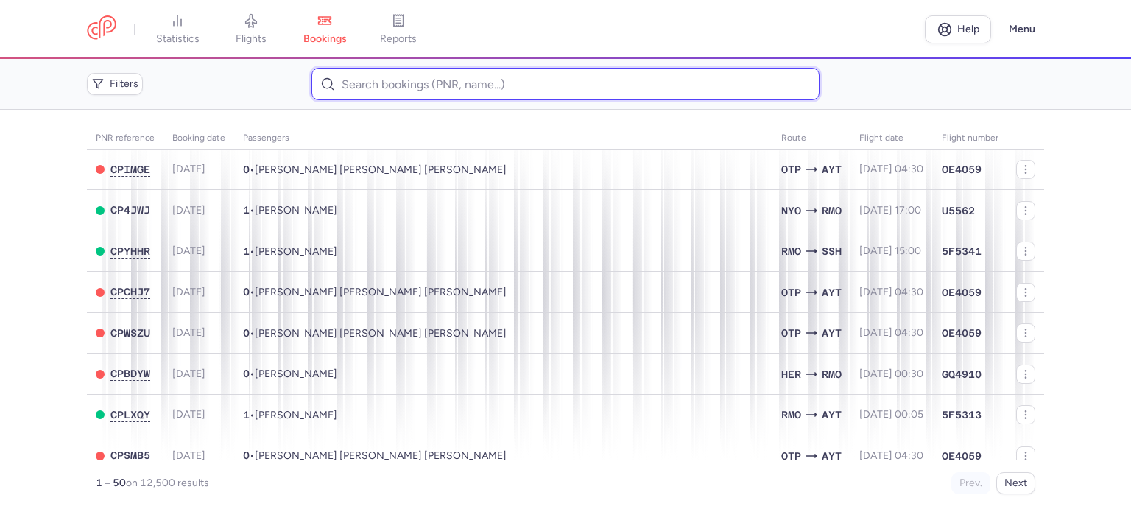
paste input "DAGRIRI ABDULLAH"
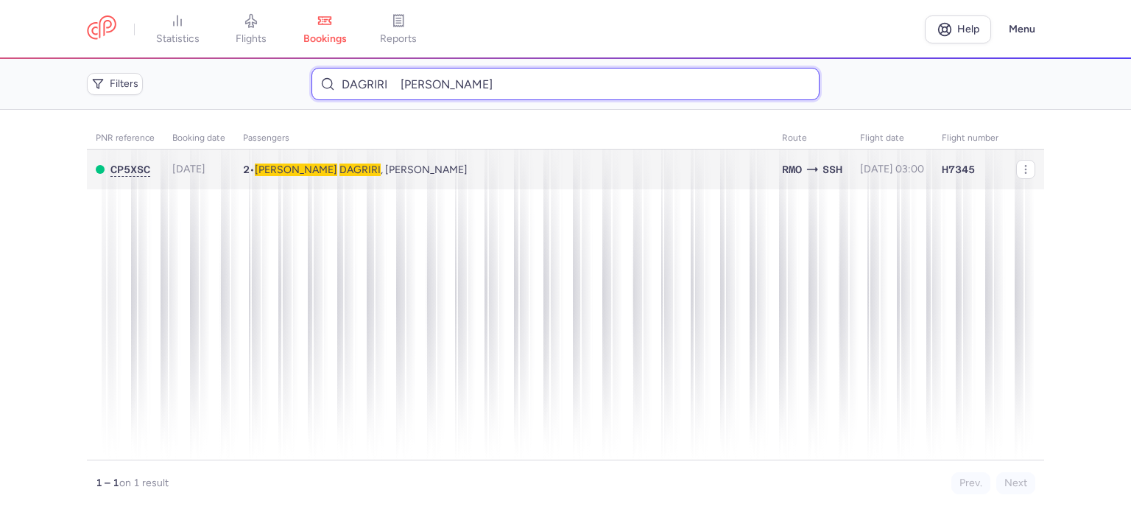
type input "DAGRIRI ABDULLAH"
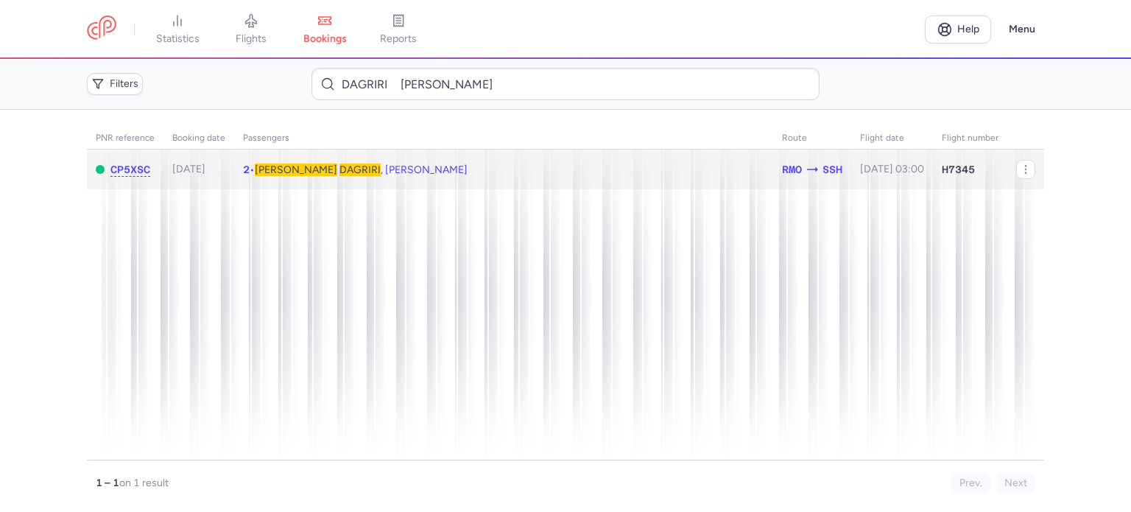
click at [339, 169] on span "DAGRIRI" at bounding box center [359, 169] width 41 height 13
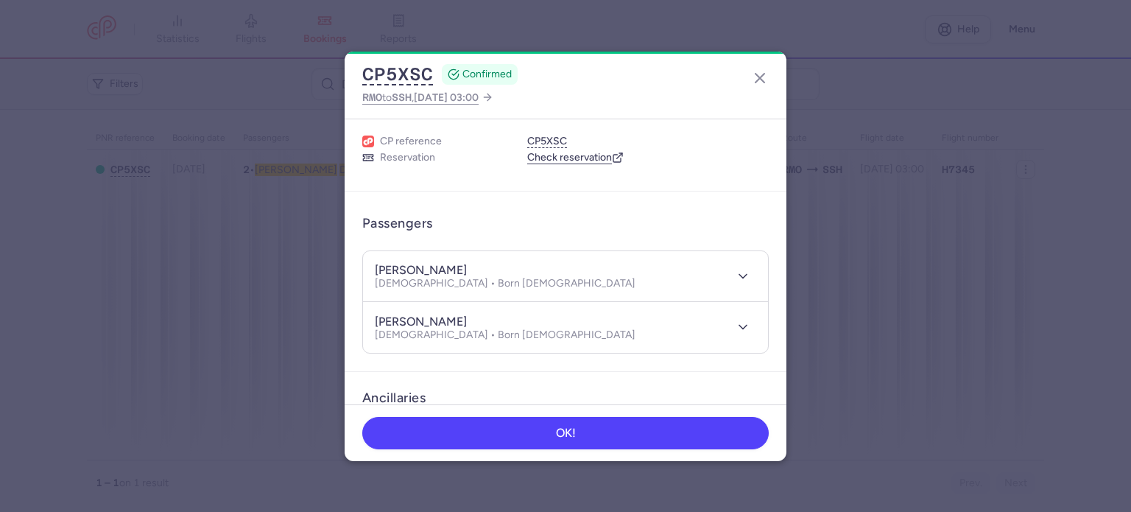
scroll to position [362, 0]
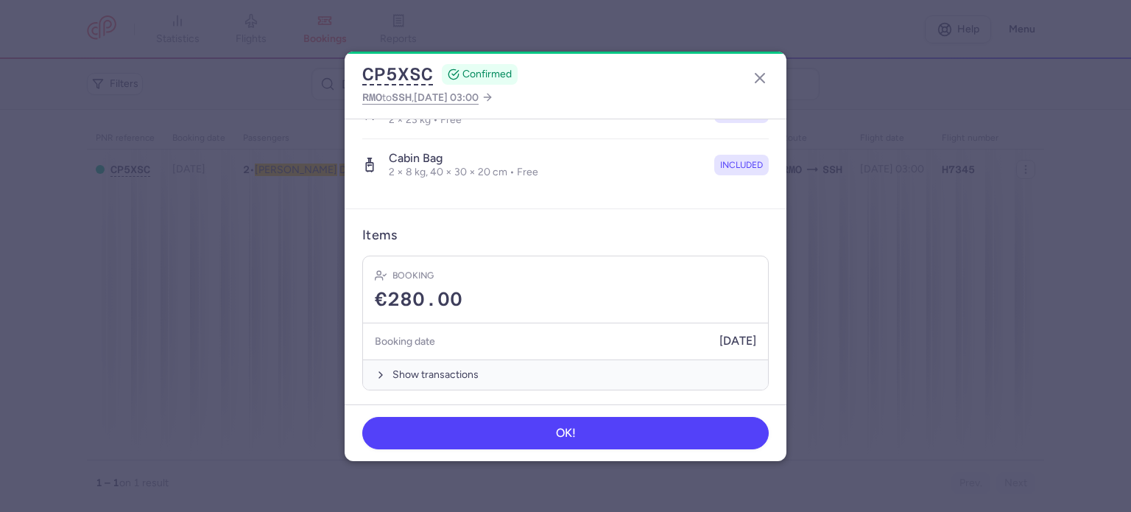
drag, startPoint x: 450, startPoint y: 367, endPoint x: 447, endPoint y: 329, distance: 37.7
click at [450, 367] on button "Show transactions" at bounding box center [565, 374] width 405 height 30
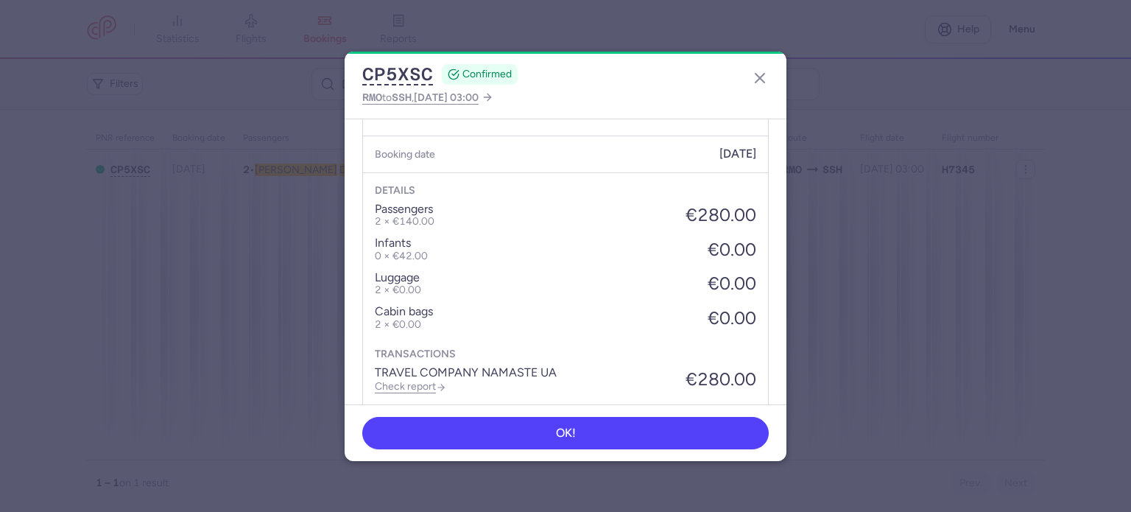
scroll to position [595, 0]
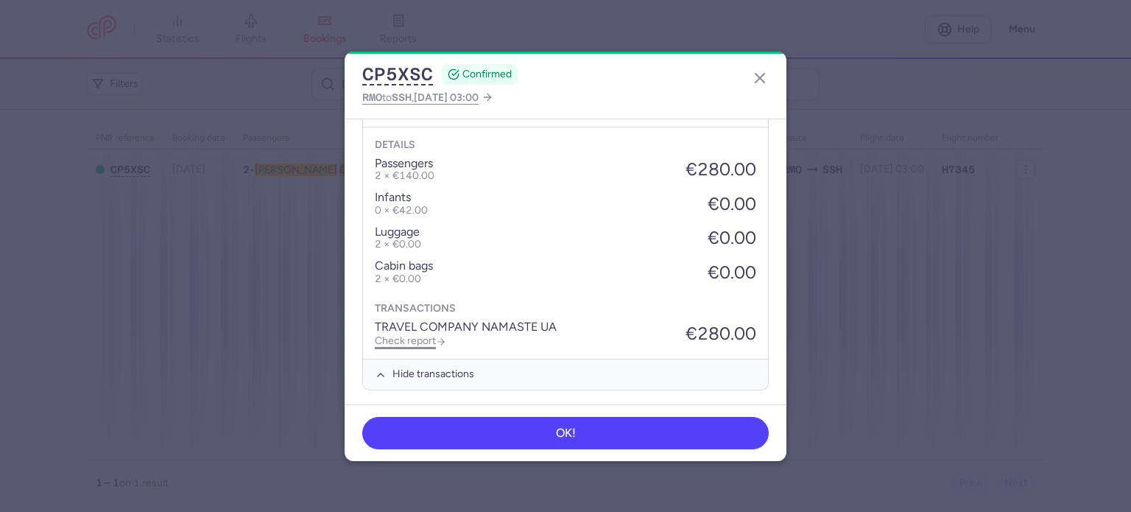
click at [430, 341] on link "Check report" at bounding box center [410, 340] width 71 height 13
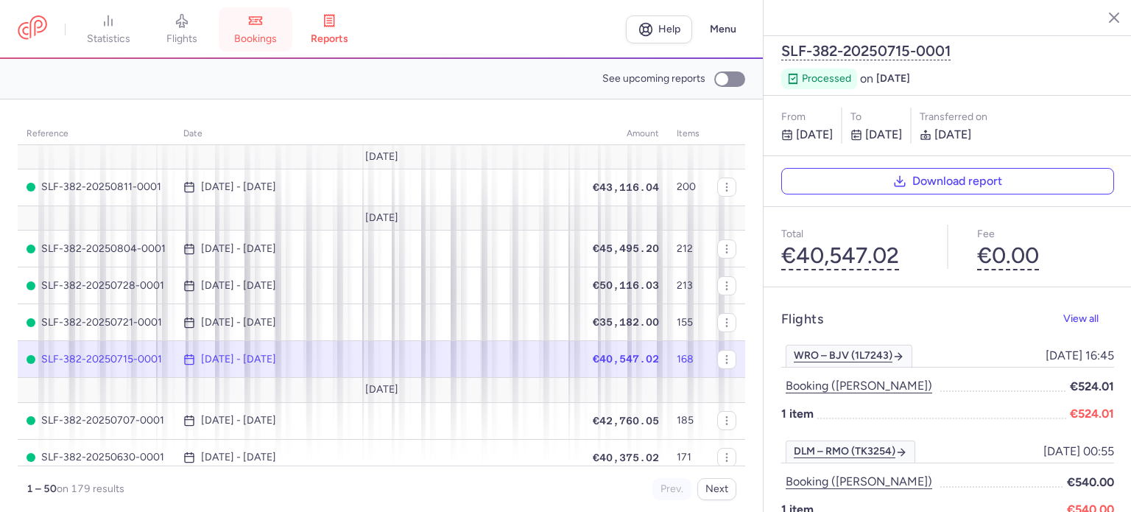
click at [263, 20] on icon at bounding box center [255, 20] width 15 height 15
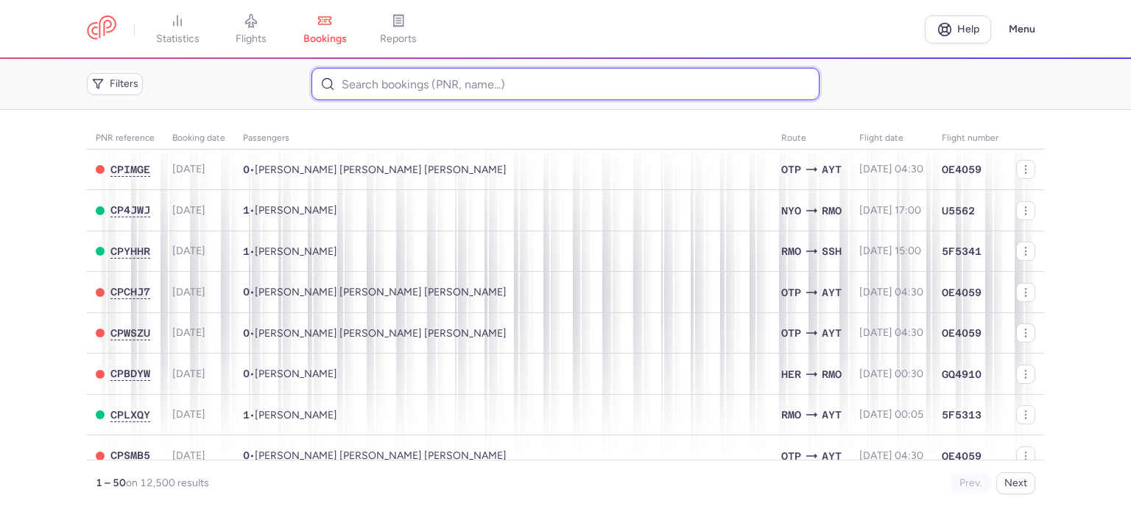
paste input "CAIMACAN CHIRIL"
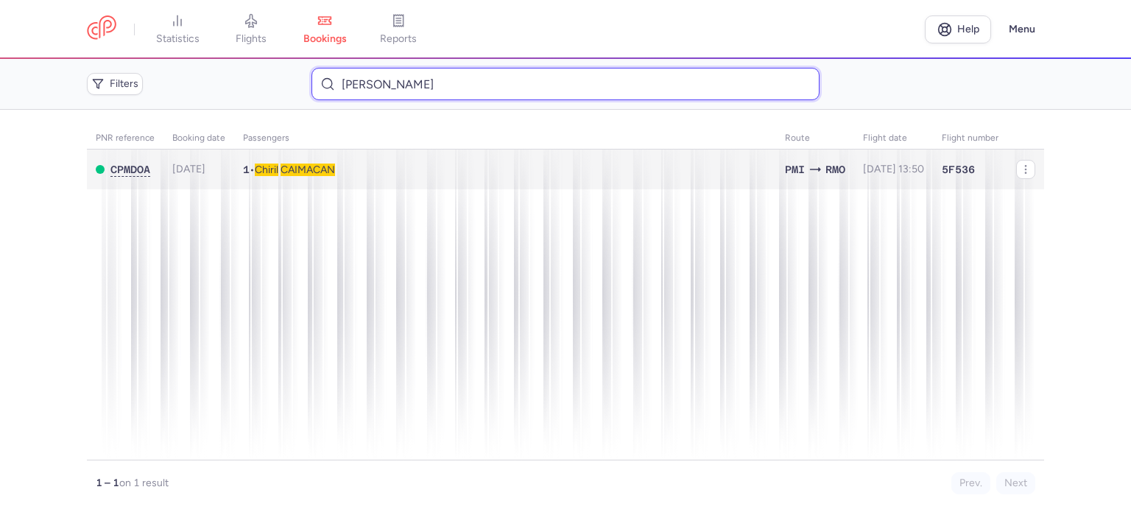
type input "CAIMACAN CHIRIL"
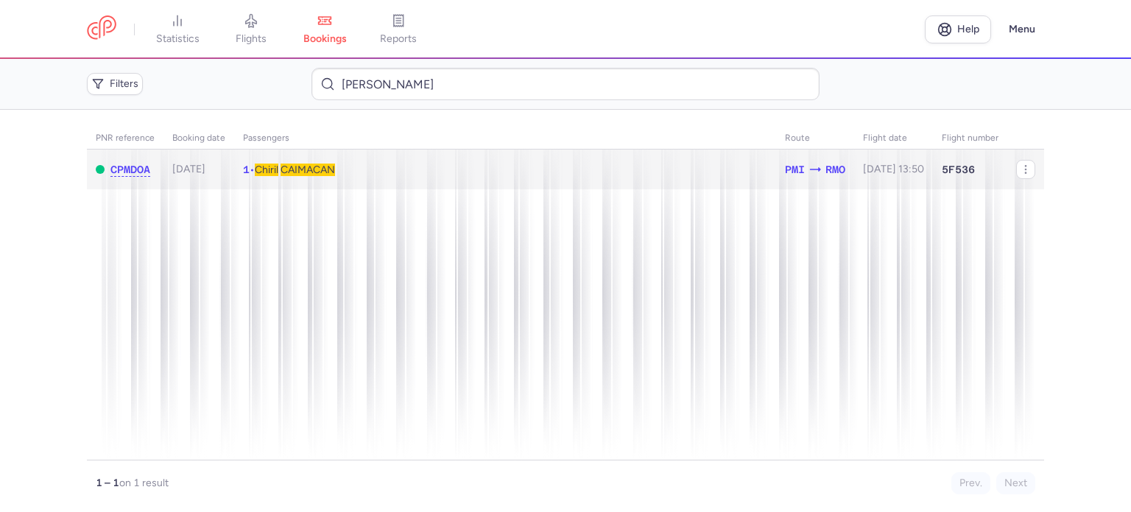
click at [297, 165] on span "CAIMACAN" at bounding box center [307, 169] width 54 height 13
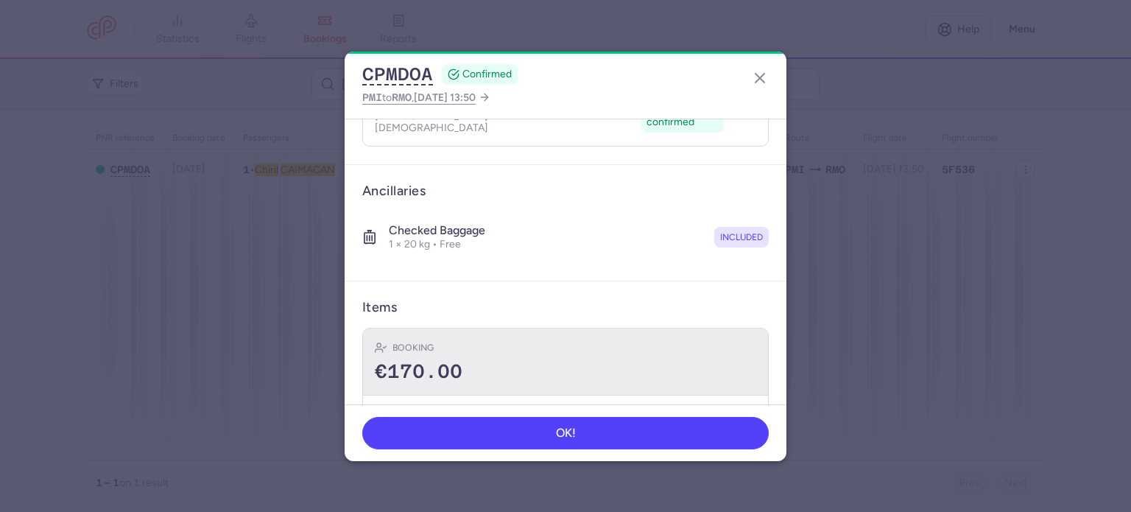
scroll to position [259, 0]
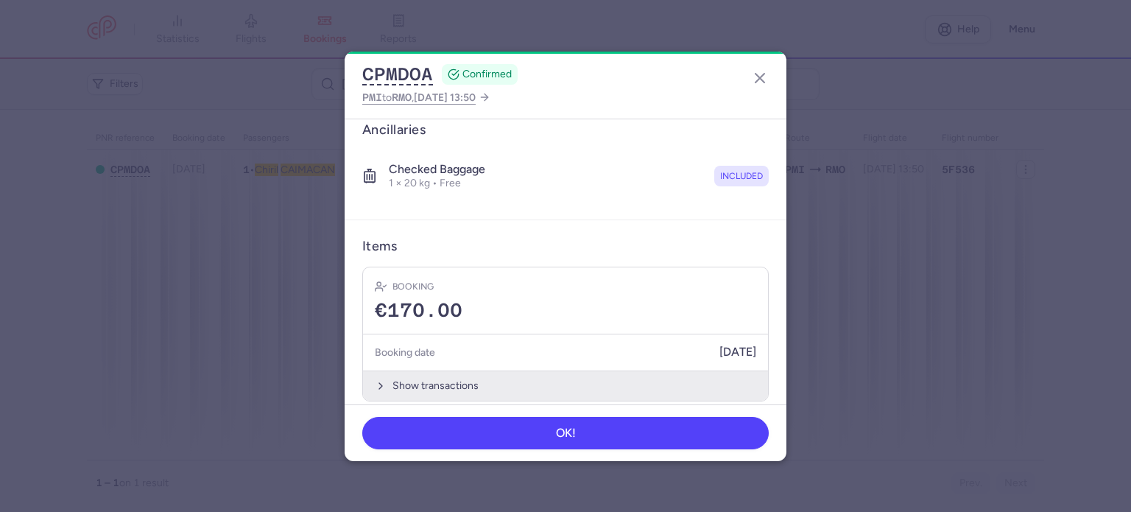
click at [443, 370] on button "Show transactions" at bounding box center [565, 385] width 405 height 30
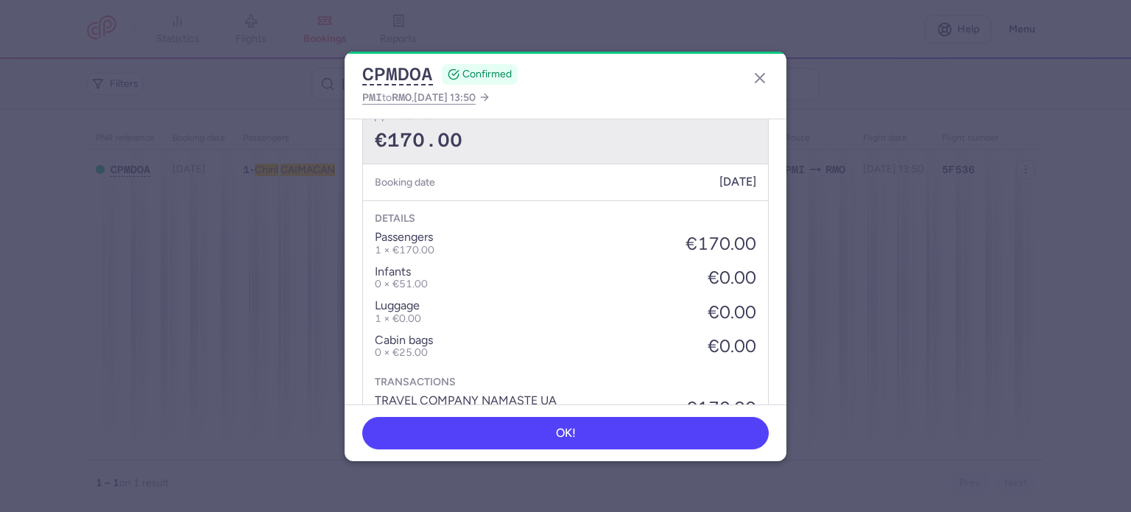
scroll to position [492, 0]
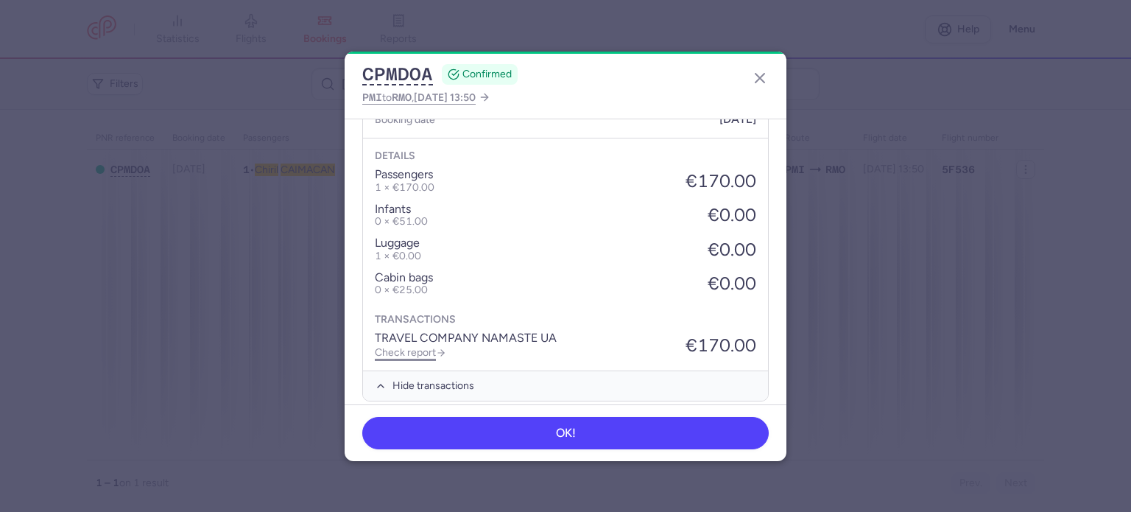
click at [423, 346] on link "Check report" at bounding box center [410, 352] width 71 height 13
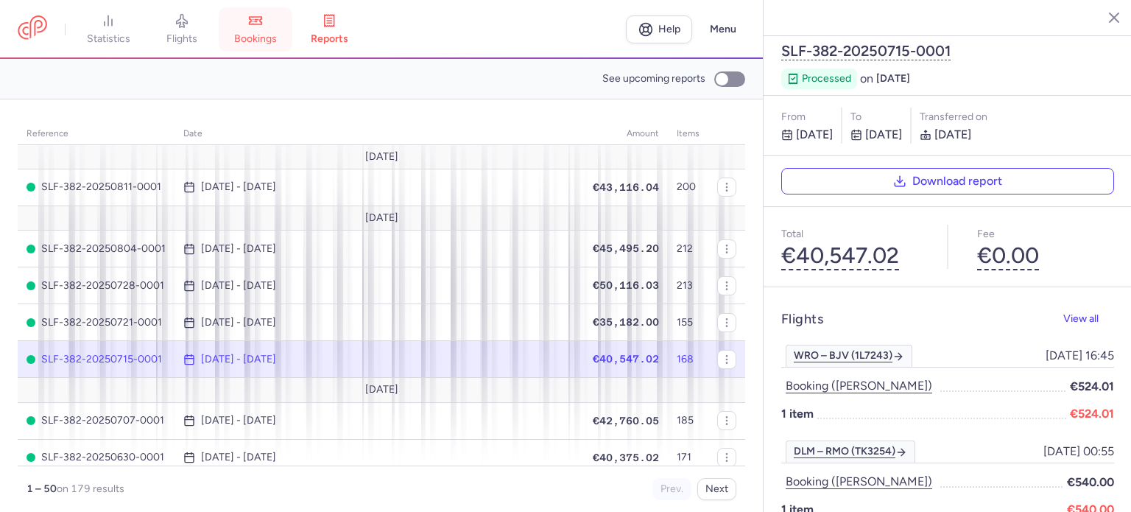
click at [255, 31] on link "bookings" at bounding box center [256, 29] width 74 height 32
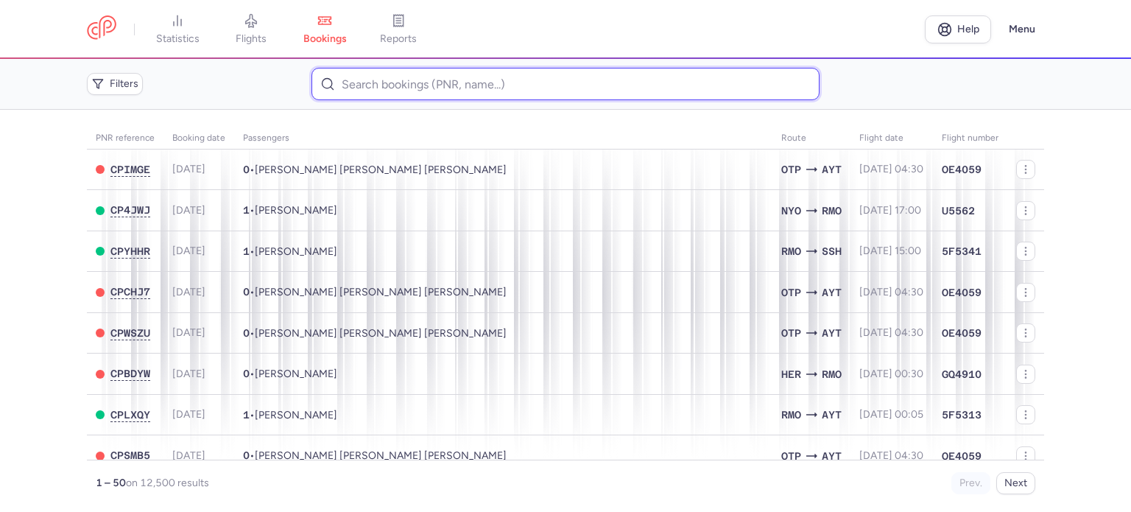
paste input "BOCOVAN ELENA"
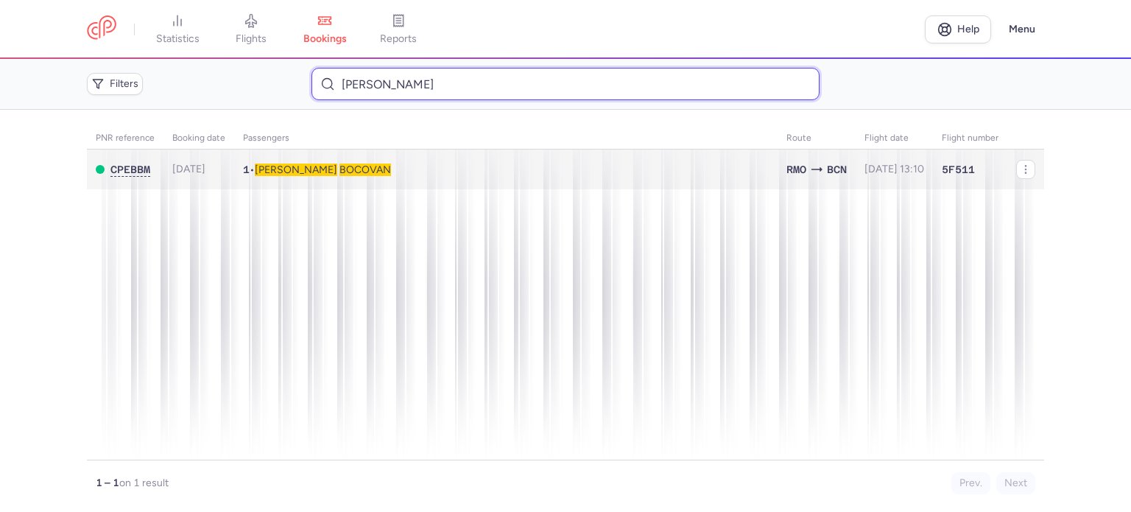
type input "BOCOVAN ELENA"
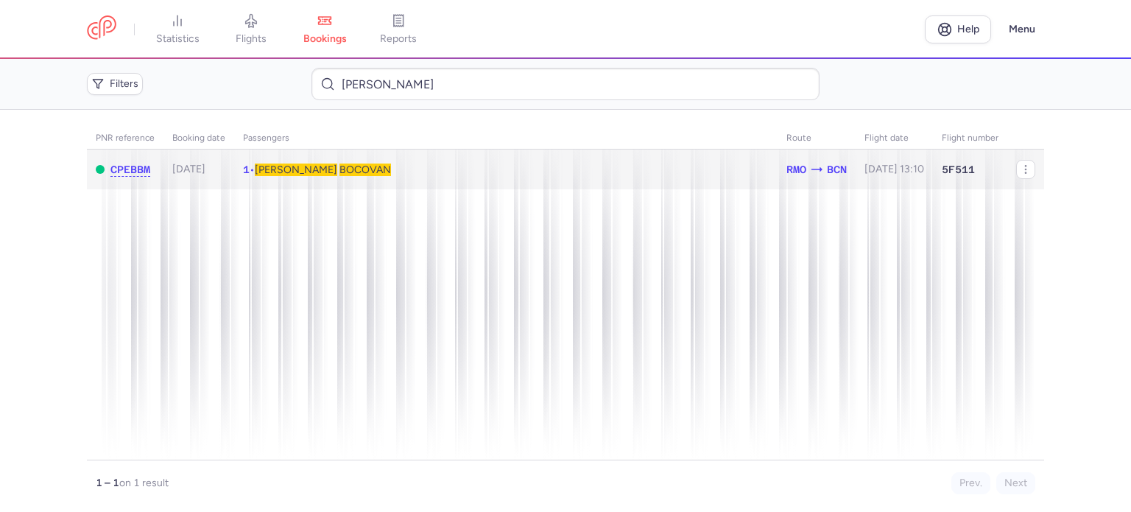
click at [855, 176] on td "1 • Elena BOCOVAN" at bounding box center [893, 169] width 77 height 40
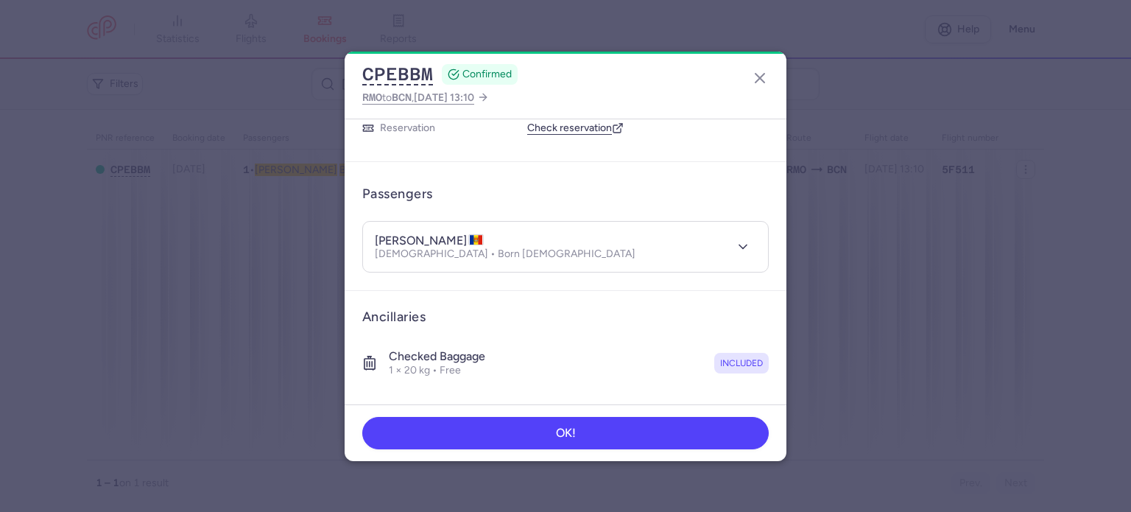
scroll to position [259, 0]
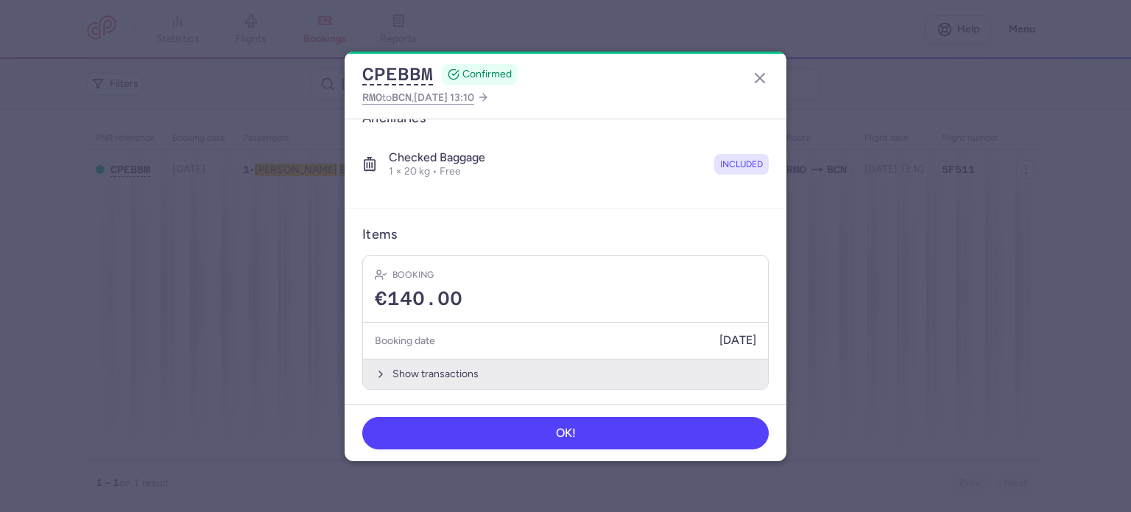
click at [421, 369] on button "Show transactions" at bounding box center [565, 373] width 405 height 30
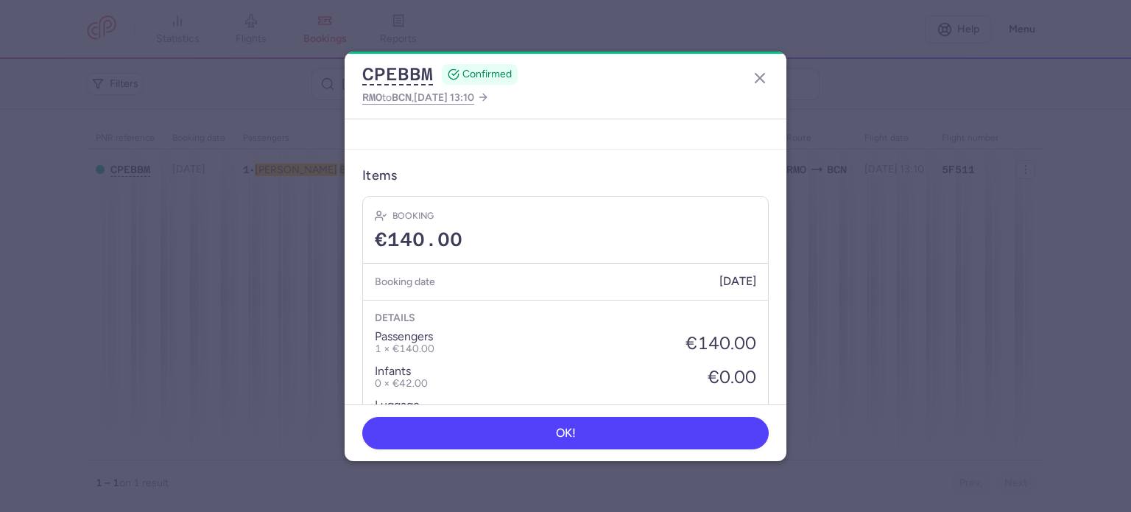
scroll to position [485, 0]
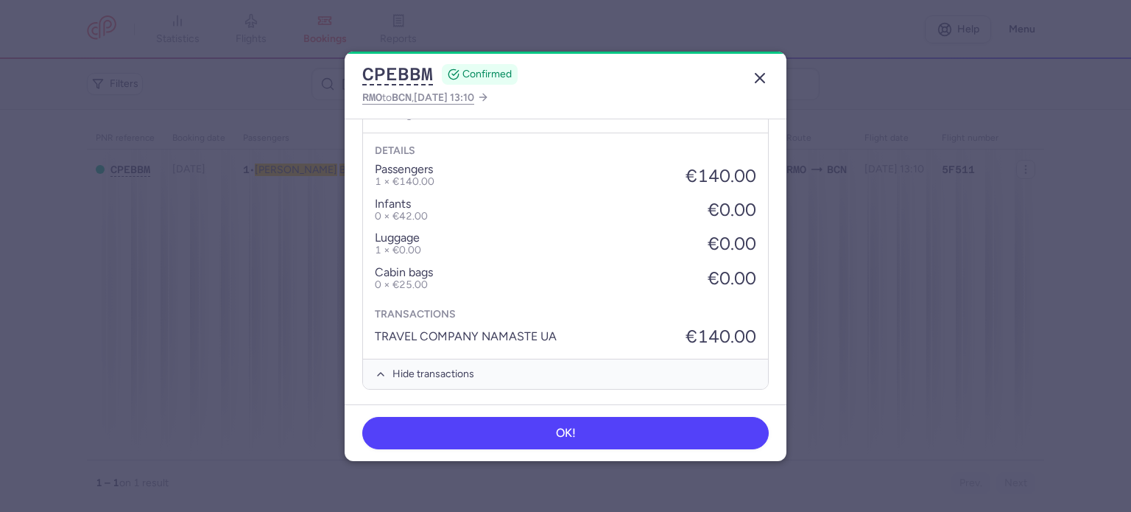
click at [760, 76] on icon "button" at bounding box center [760, 78] width 18 height 18
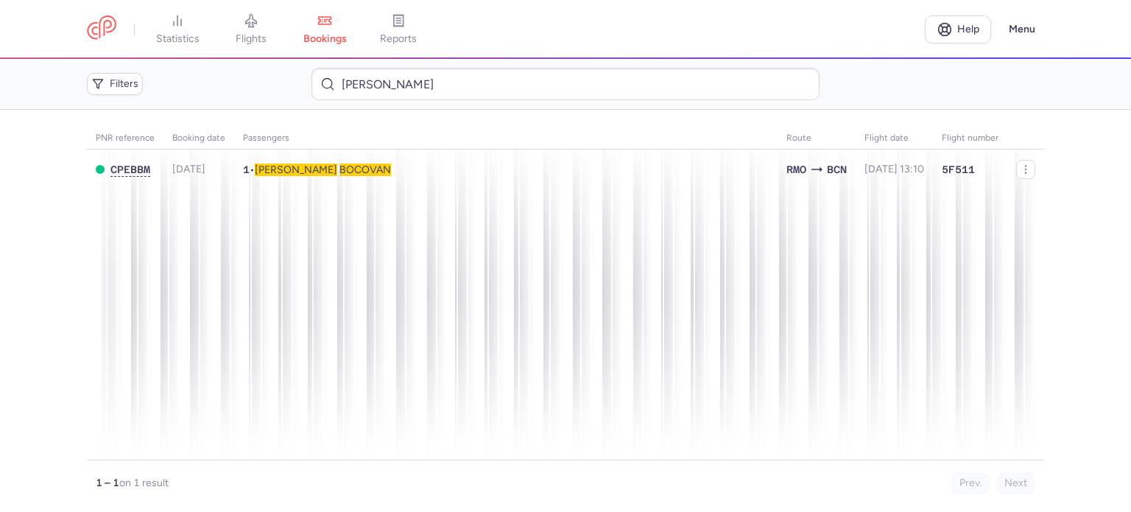
click at [409, 31] on link "reports" at bounding box center [398, 29] width 74 height 32
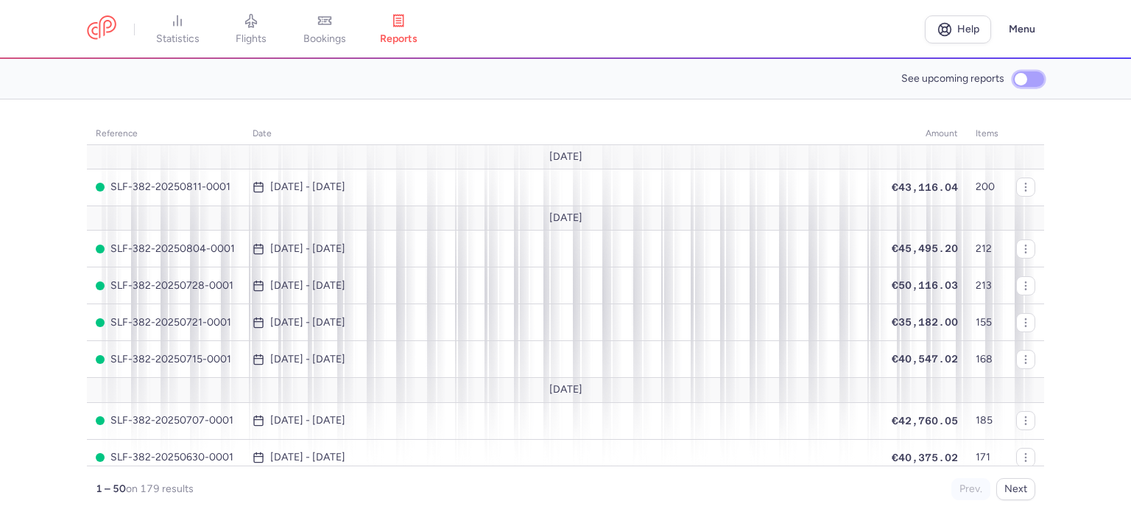
click at [1021, 81] on input "See upcoming reports" at bounding box center [1028, 78] width 31 height 15
checkbox input "true"
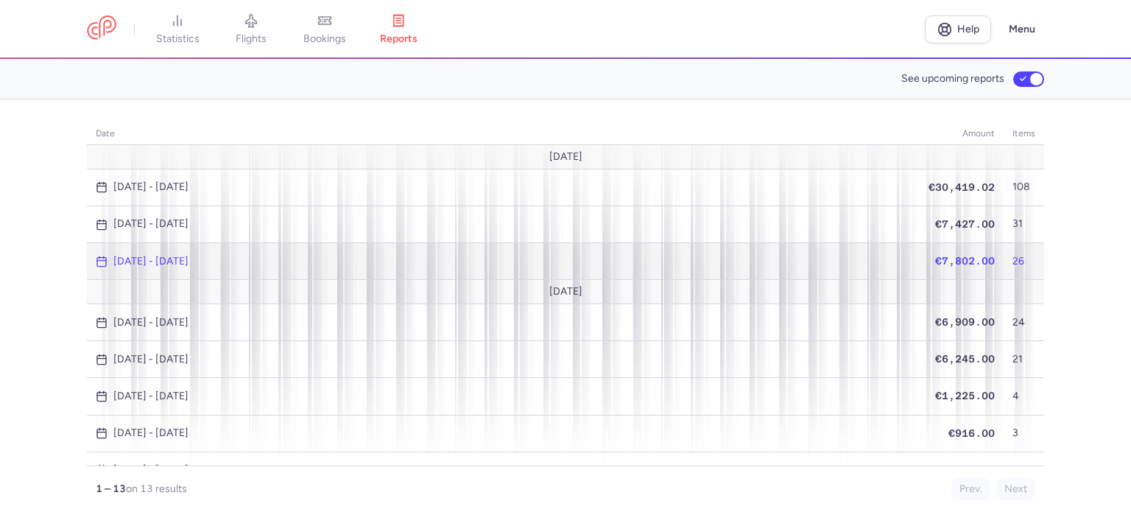
click at [960, 258] on span "€7,802.00" at bounding box center [965, 261] width 60 height 12
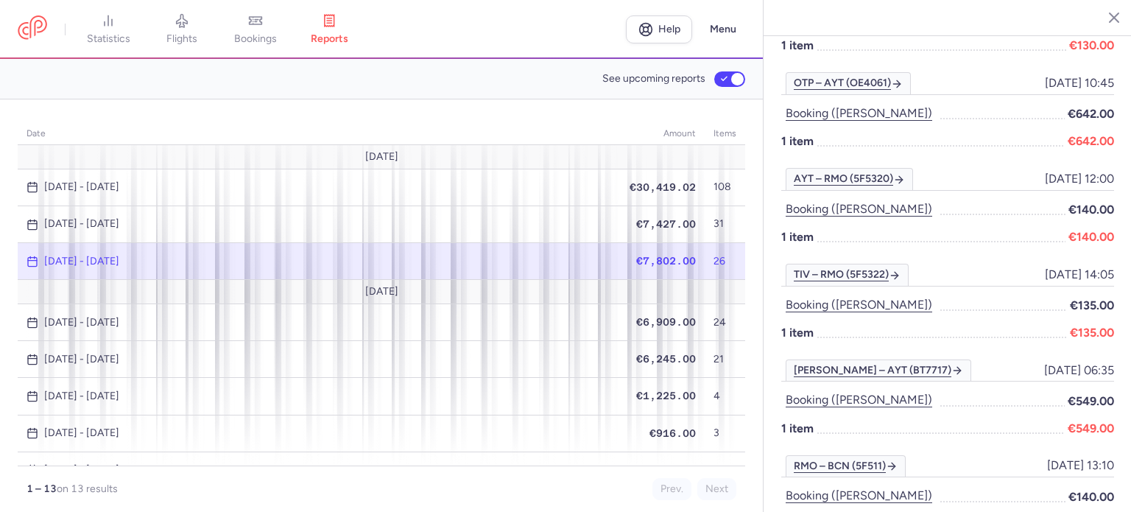
scroll to position [1251, 0]
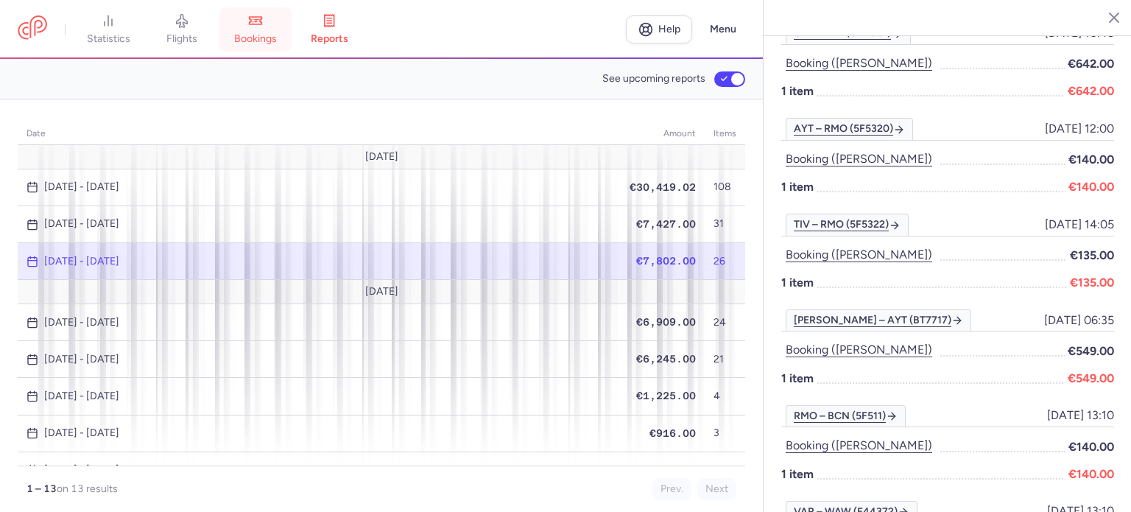
click at [261, 29] on link "bookings" at bounding box center [256, 29] width 74 height 32
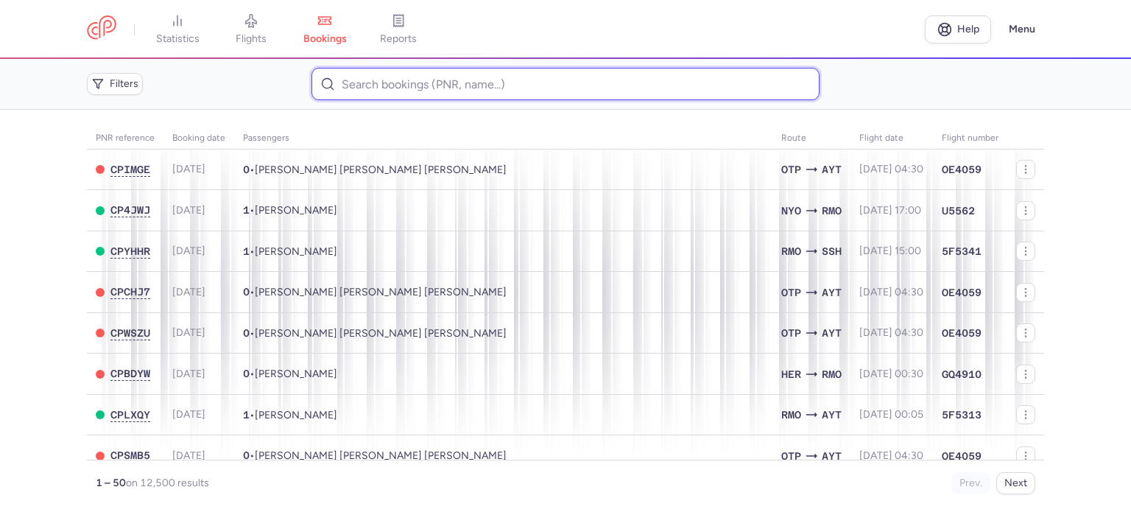
paste input "DANU DOINA"
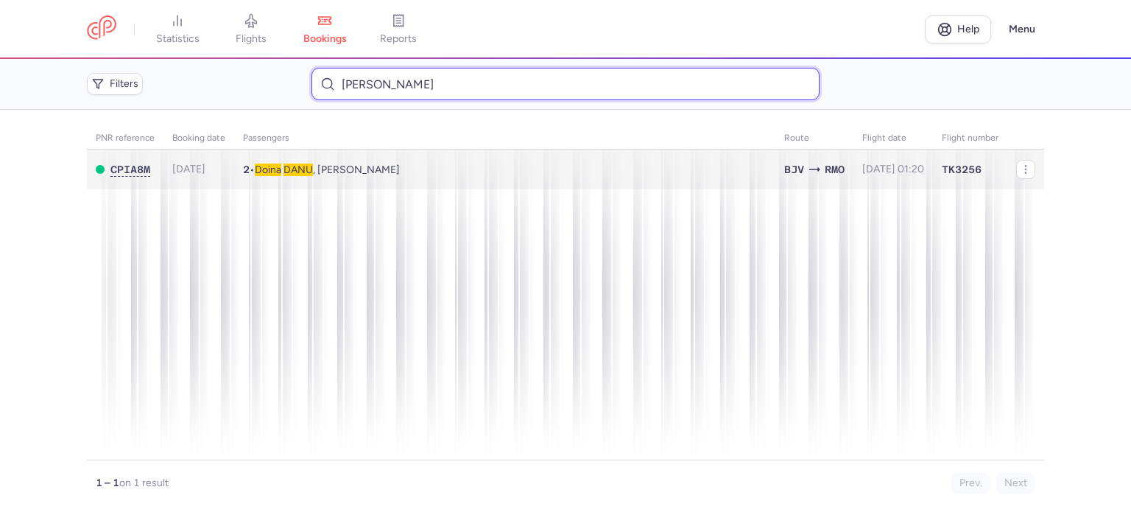
type input "DANU DOINA"
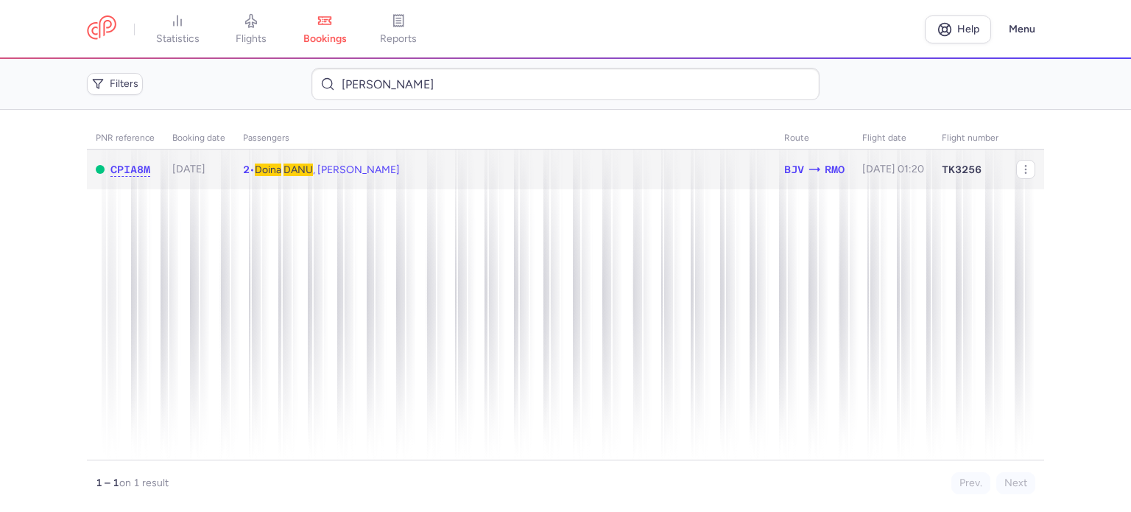
click at [342, 174] on span "Doina DANU , Daniela KVASNIUK" at bounding box center [327, 169] width 145 height 13
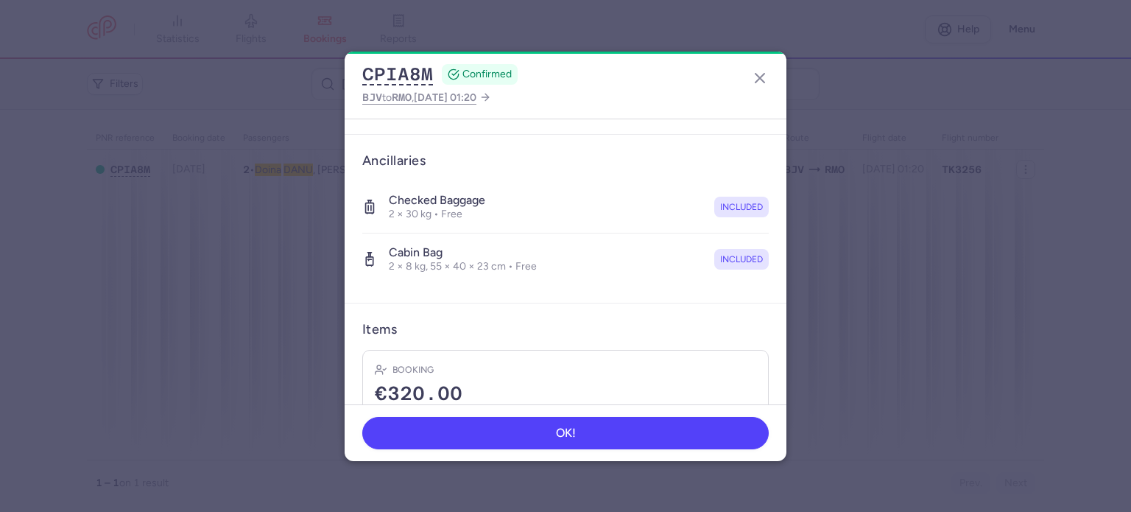
scroll to position [362, 0]
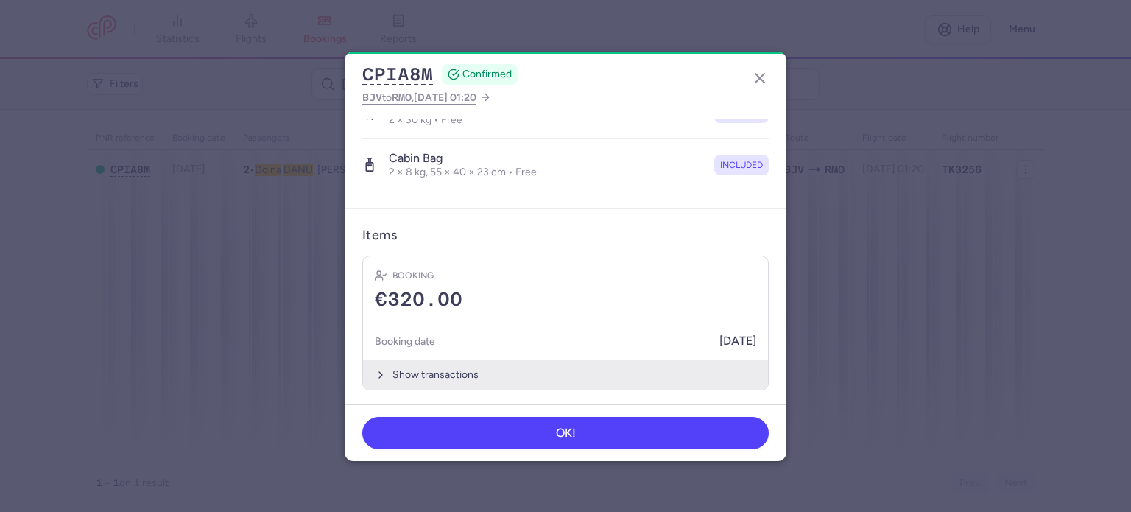
click at [411, 366] on button "Show transactions" at bounding box center [565, 374] width 405 height 30
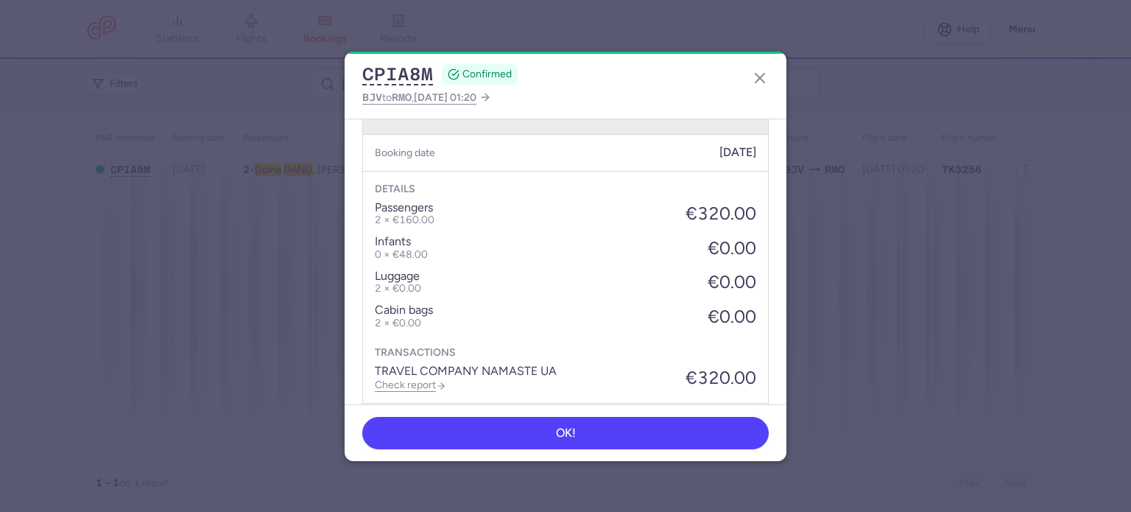
scroll to position [595, 0]
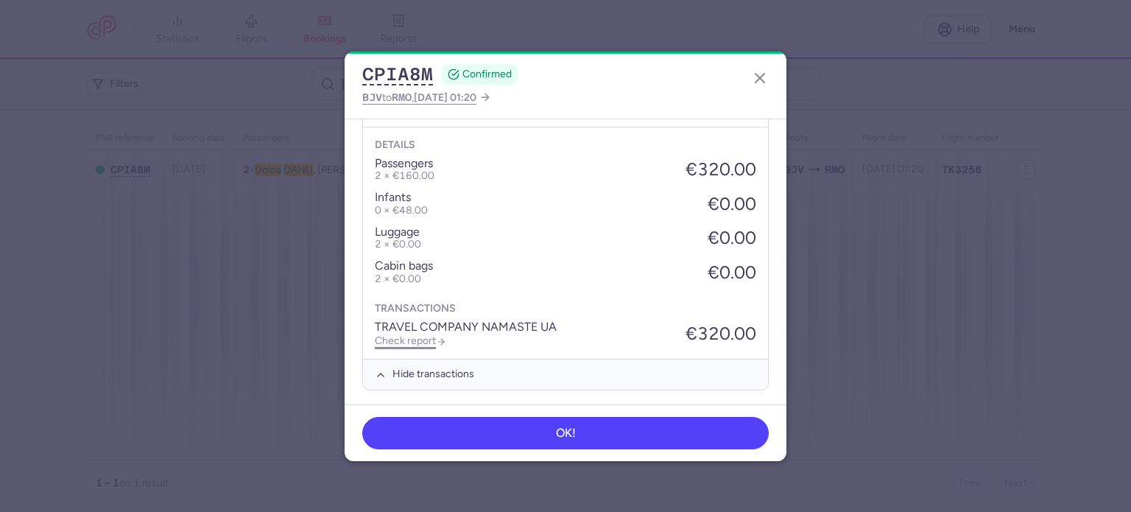
click at [403, 340] on link "Check report" at bounding box center [410, 340] width 71 height 13
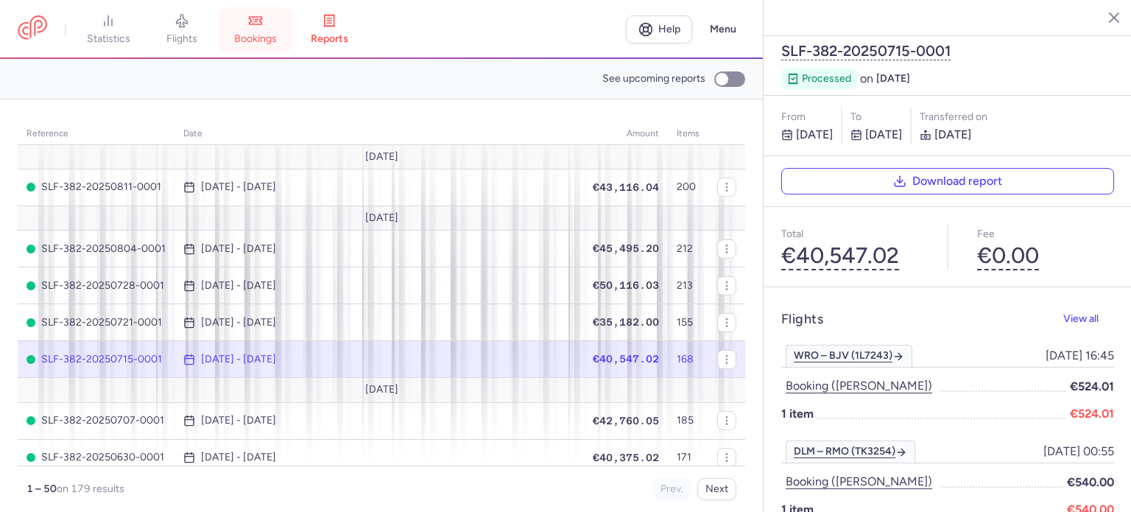
click at [267, 32] on span "bookings" at bounding box center [255, 38] width 43 height 13
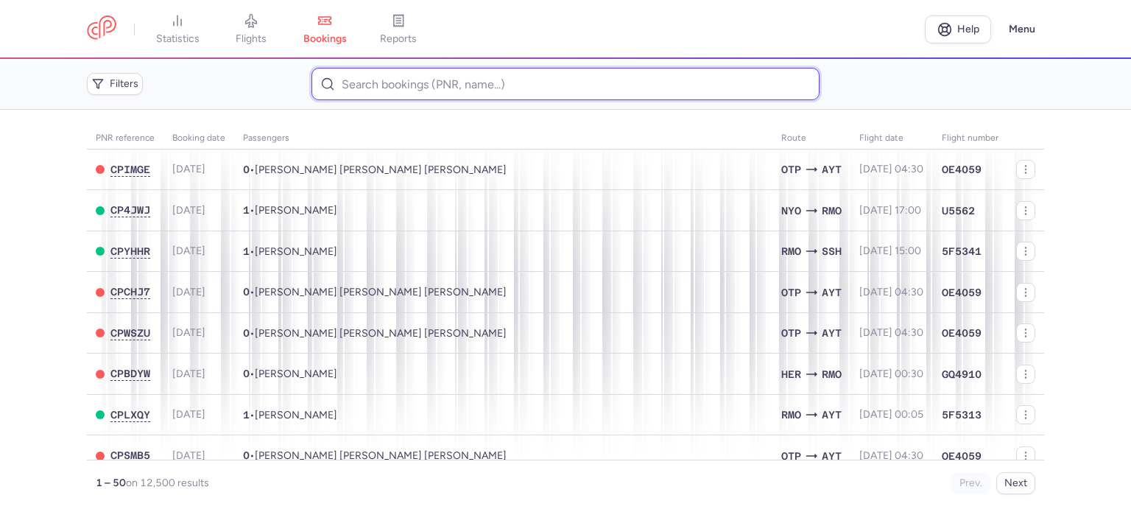
paste input "GODVAN OLENA"
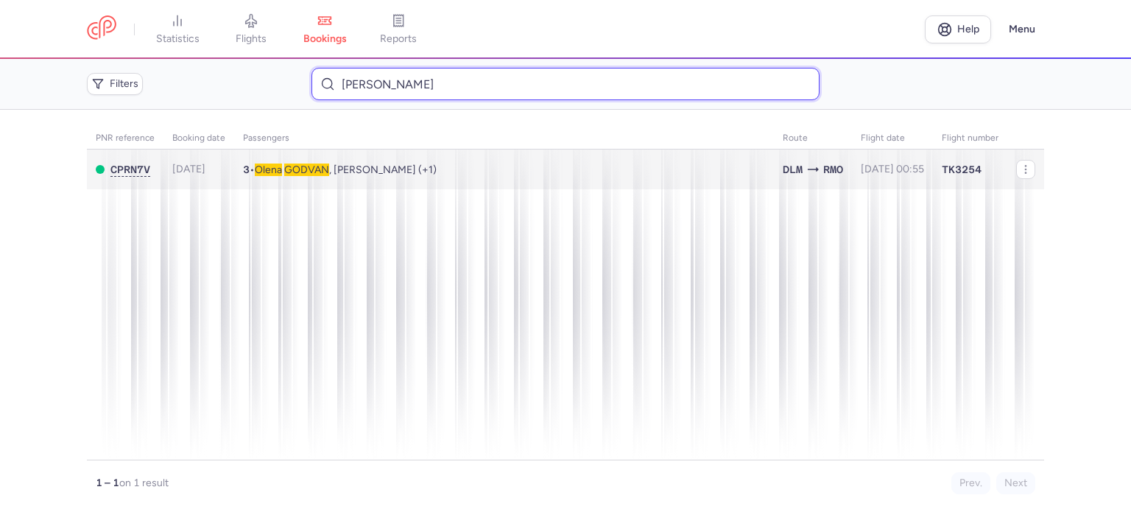
type input "GODVAN OLENA"
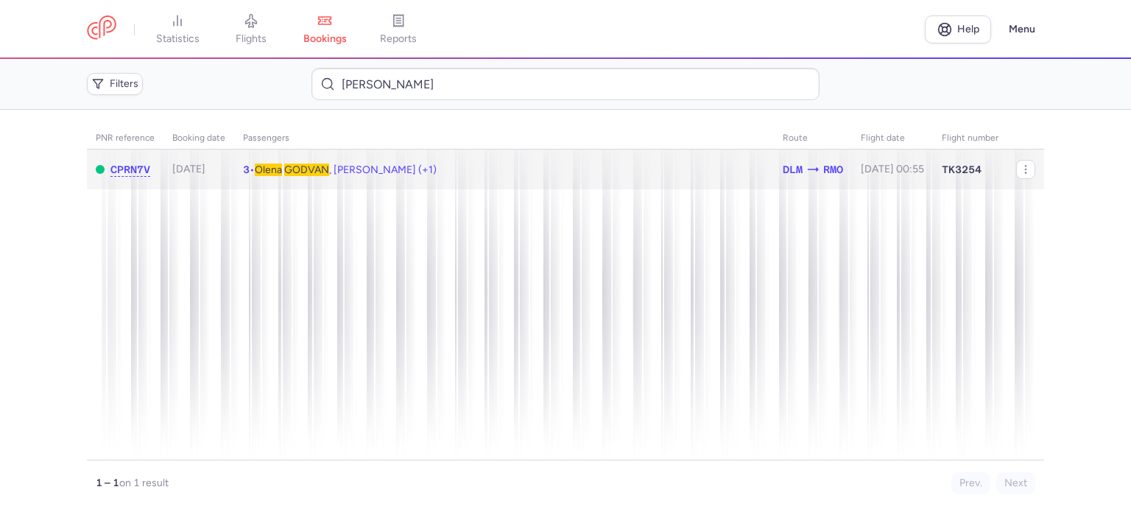
click at [315, 171] on span "GODVAN" at bounding box center [306, 169] width 45 height 13
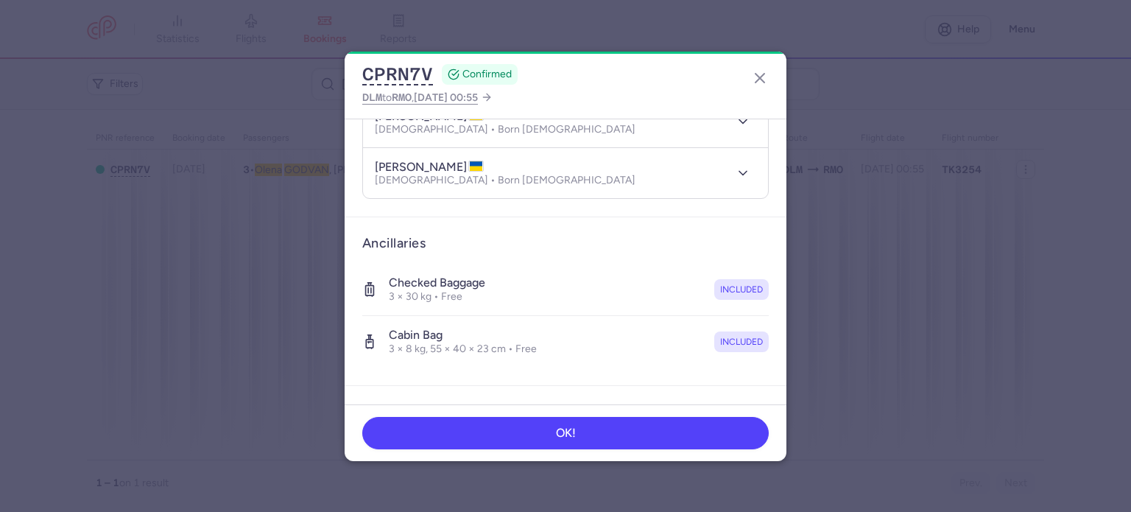
scroll to position [413, 0]
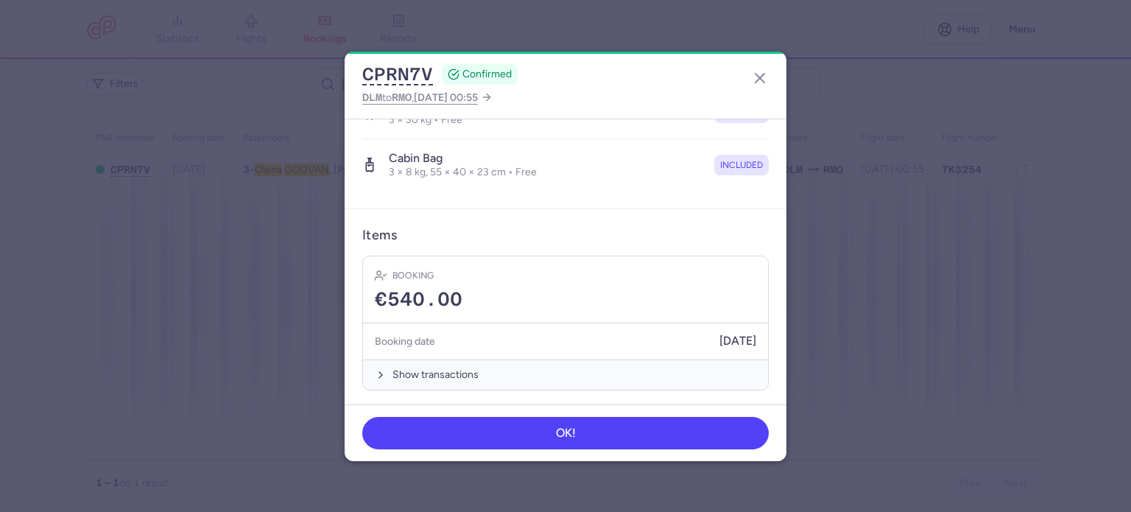
drag, startPoint x: 408, startPoint y: 367, endPoint x: 400, endPoint y: 340, distance: 27.5
click at [403, 361] on button "Show transactions" at bounding box center [565, 374] width 405 height 30
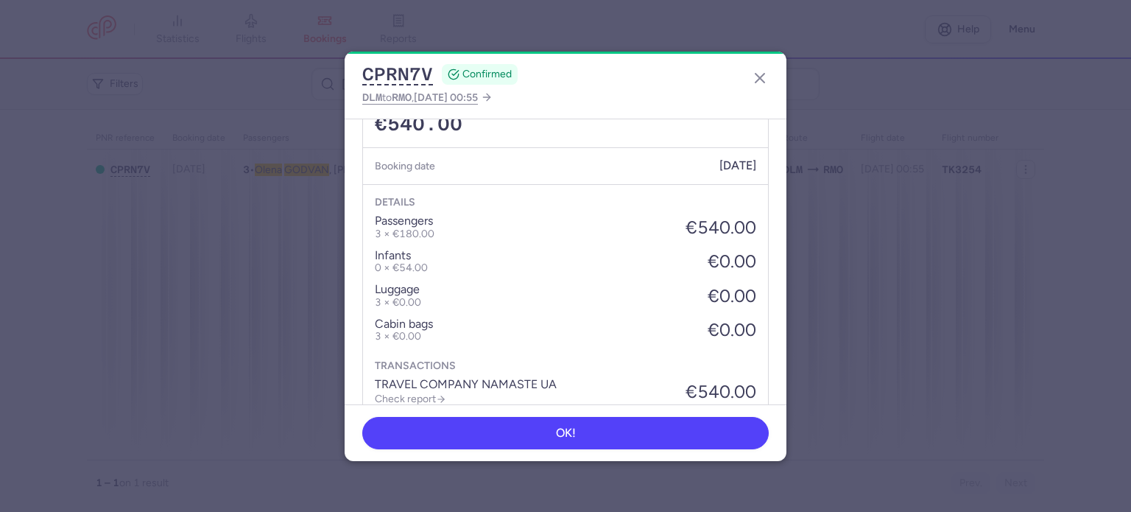
scroll to position [645, 0]
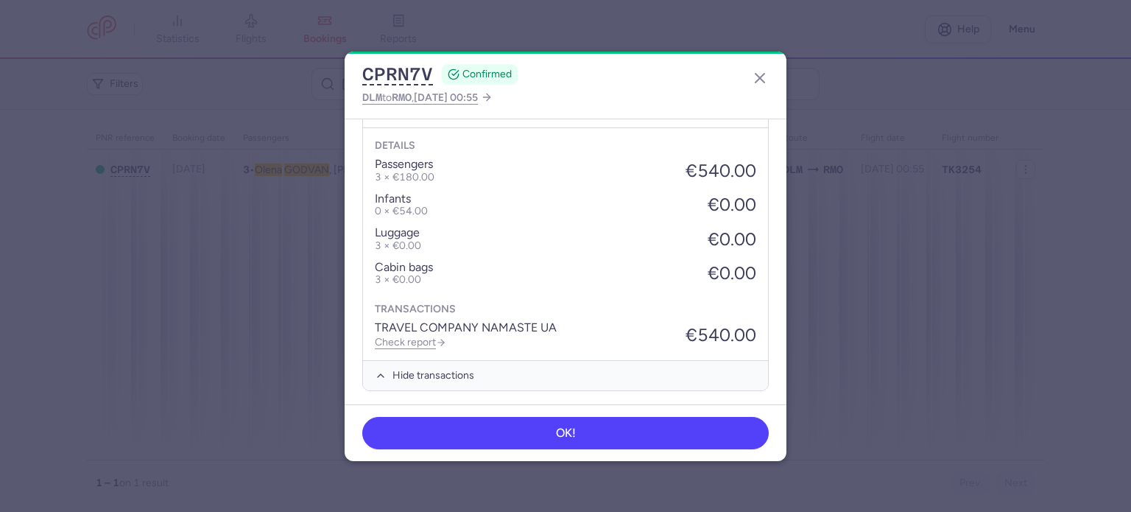
click at [400, 346] on div "Details passengers 3 × €180.00 €540.00 infants 0 × €54.00 €0.00 luggage 3 × €0.…" at bounding box center [565, 243] width 405 height 233
click at [417, 336] on link "Check report" at bounding box center [410, 342] width 71 height 13
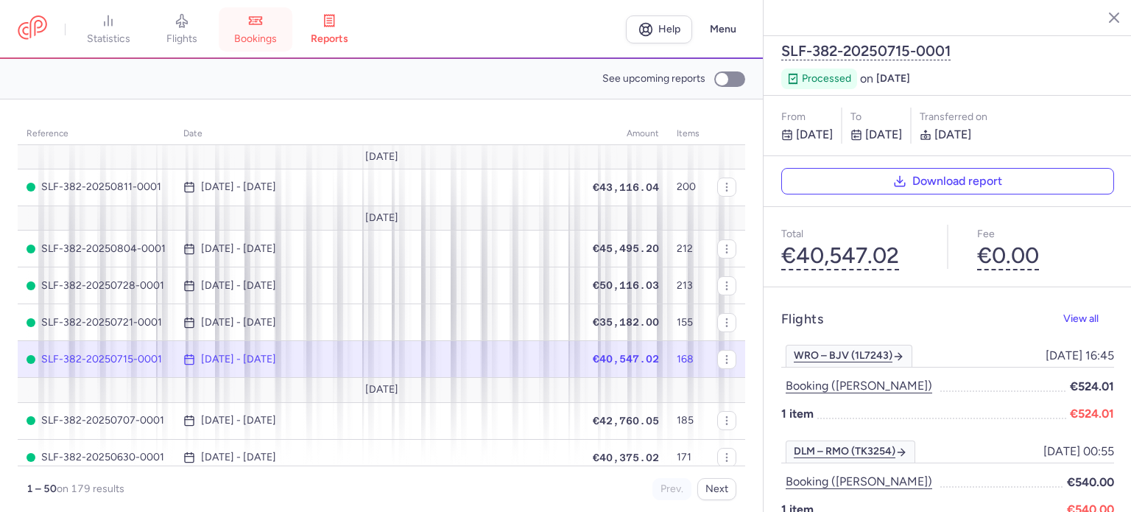
click at [262, 26] on icon at bounding box center [255, 20] width 15 height 15
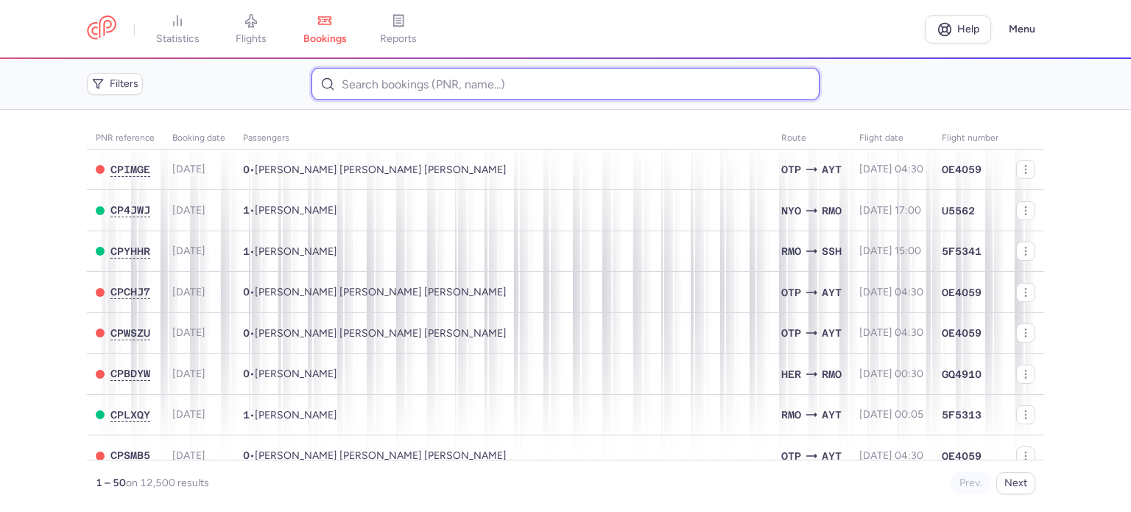
paste input "LELIUKH IRYNA"
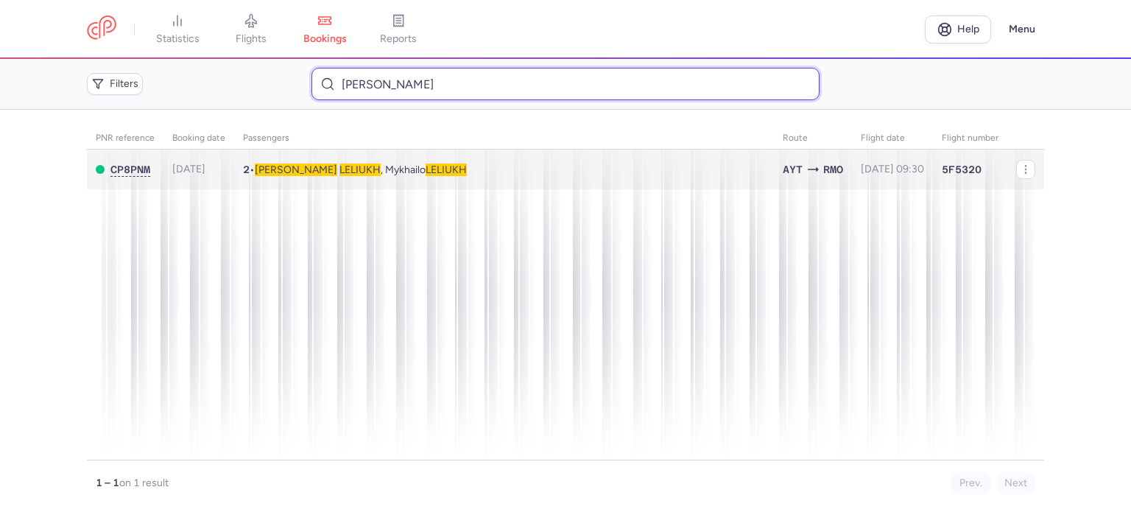
type input "LELIUKH IRYNA"
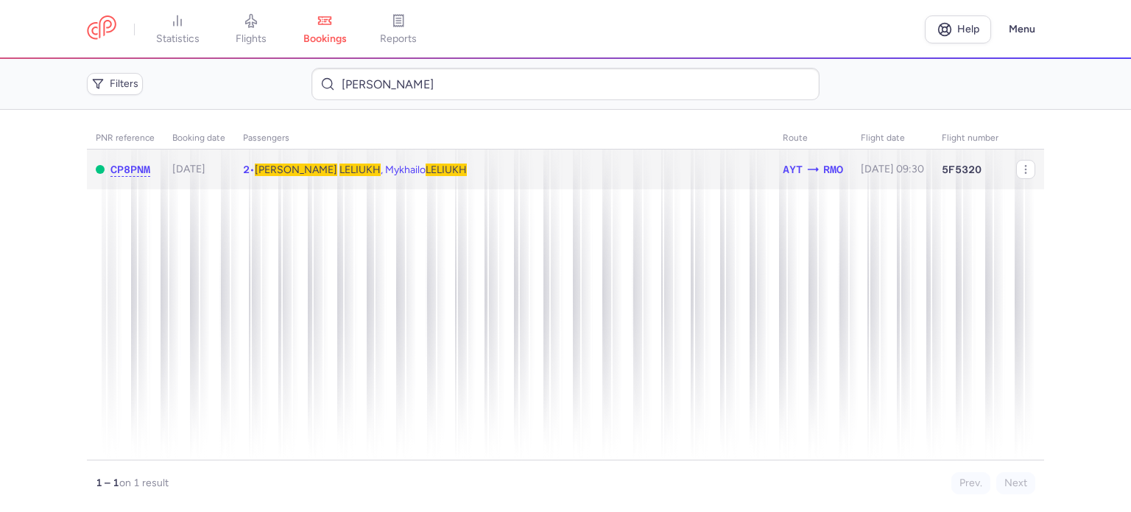
click at [358, 169] on span "Iryna LELIUKH , Mykhailo LELIUKH" at bounding box center [361, 169] width 212 height 13
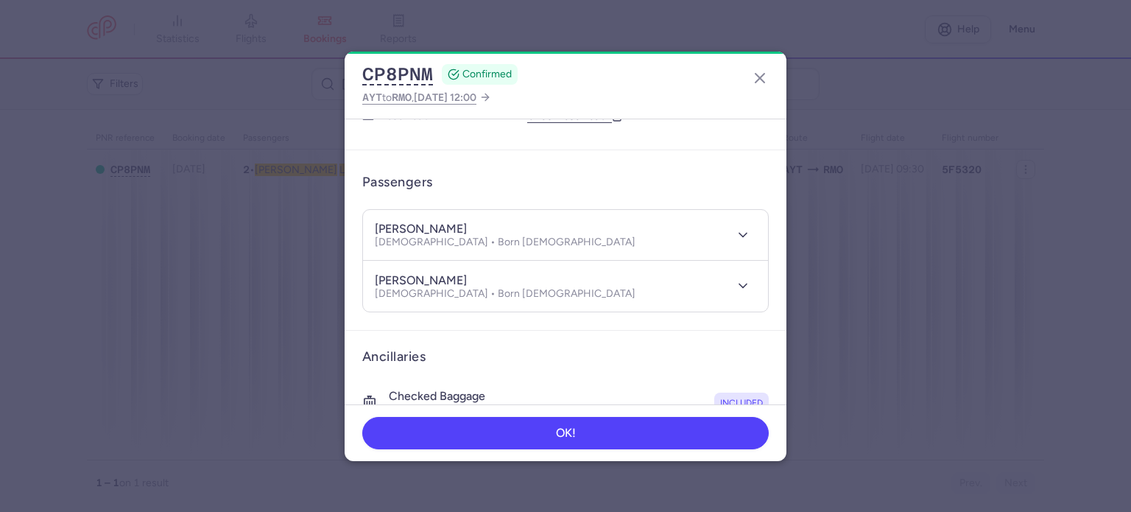
scroll to position [419, 0]
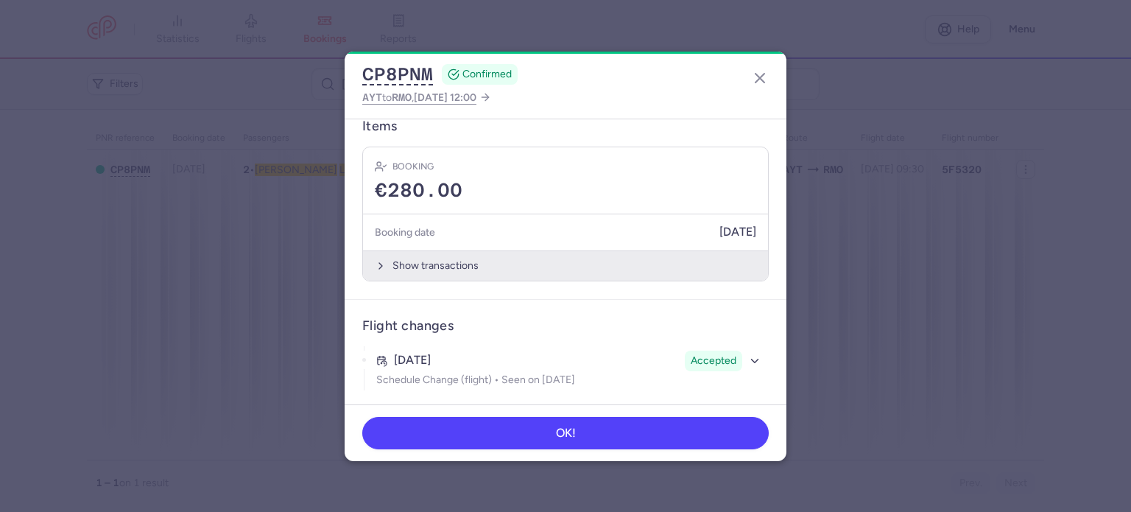
click at [421, 261] on button "Show transactions" at bounding box center [565, 265] width 405 height 30
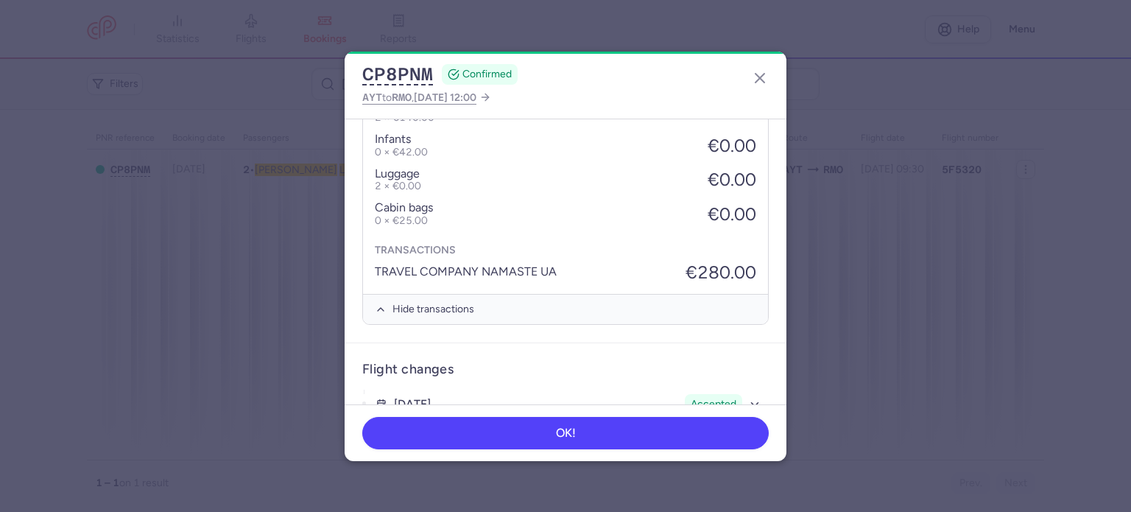
scroll to position [645, 0]
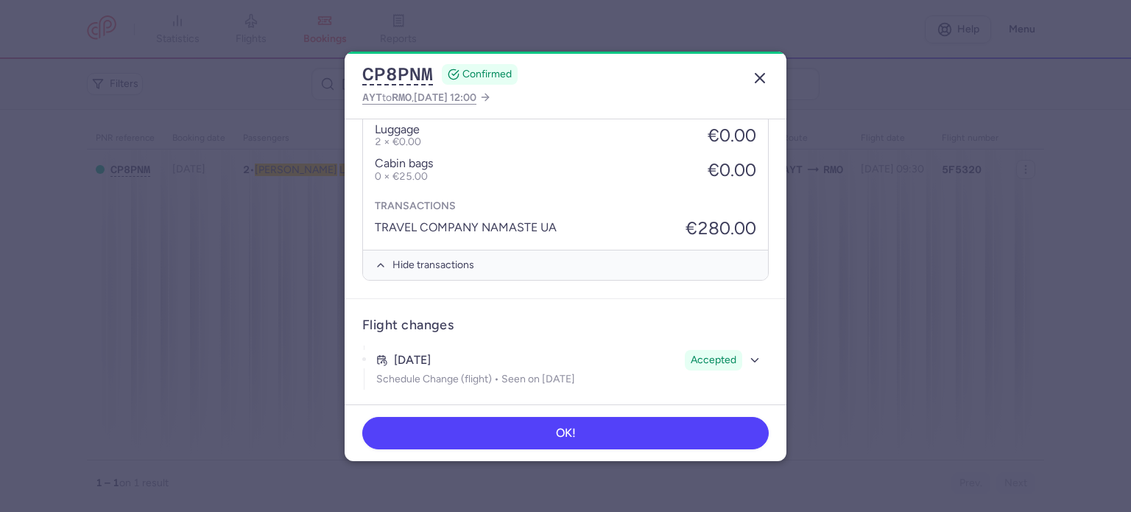
click at [755, 76] on icon "button" at bounding box center [760, 78] width 18 height 18
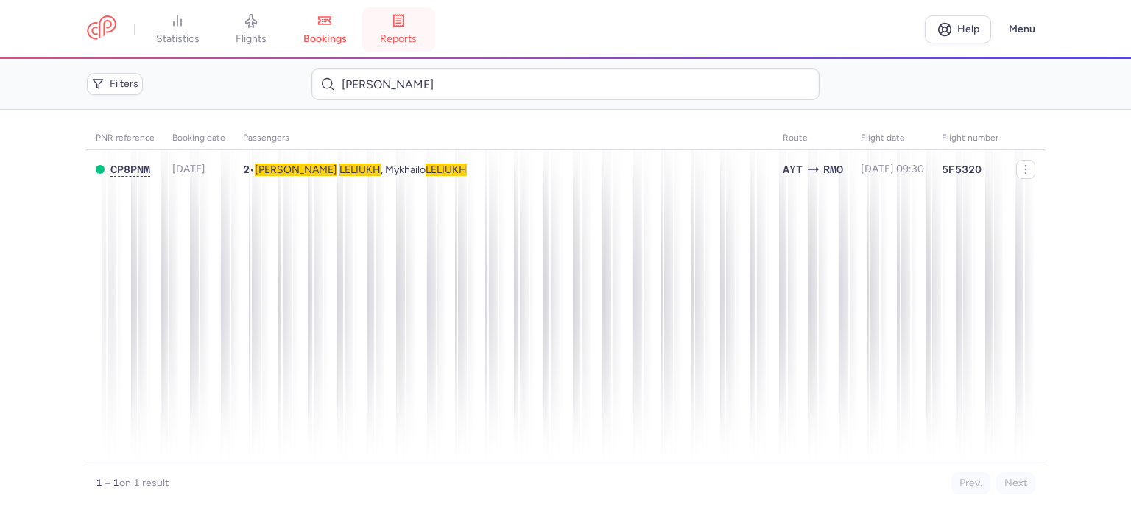
click at [406, 43] on span "reports" at bounding box center [398, 38] width 37 height 13
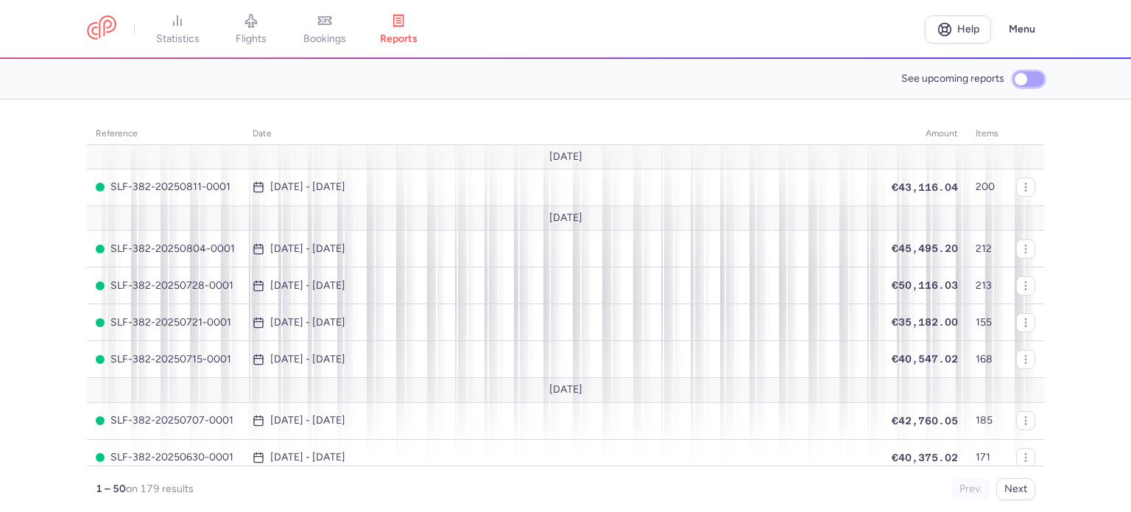
drag, startPoint x: 1024, startPoint y: 73, endPoint x: 1015, endPoint y: 89, distance: 18.4
click at [1022, 73] on input "See upcoming reports" at bounding box center [1028, 78] width 31 height 15
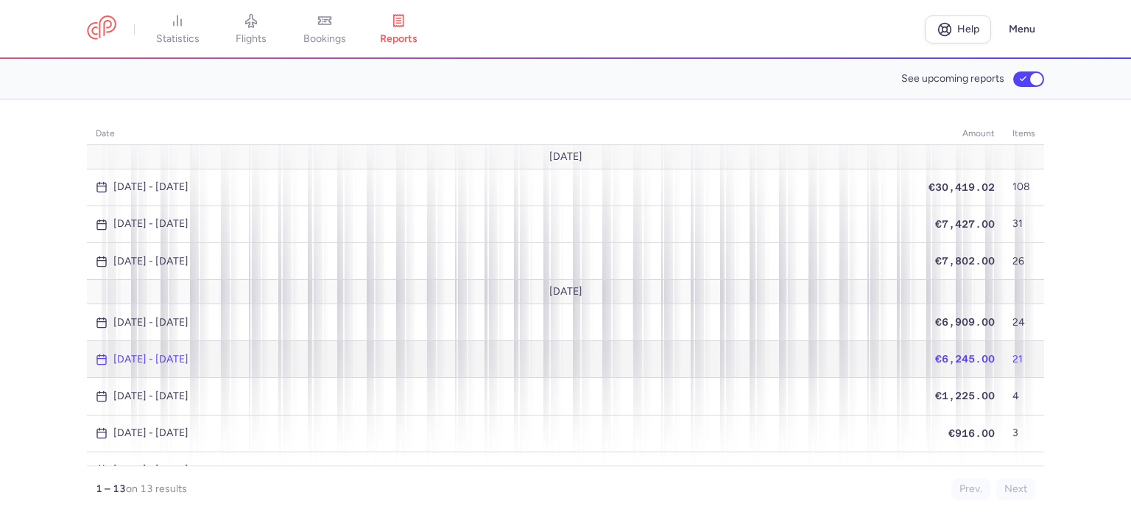
click at [959, 353] on span "€6,245.00" at bounding box center [965, 359] width 60 height 12
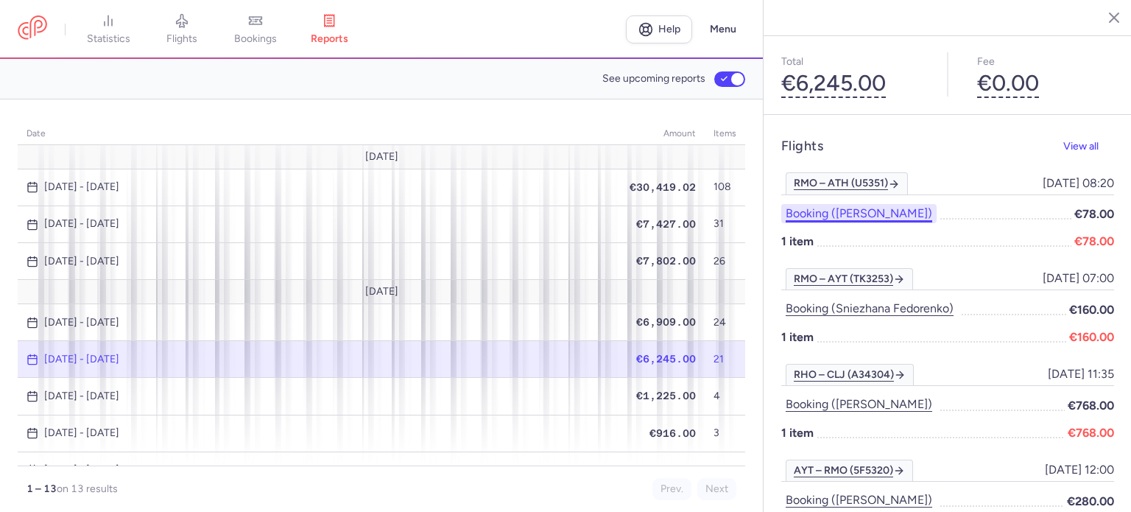
scroll to position [147, 0]
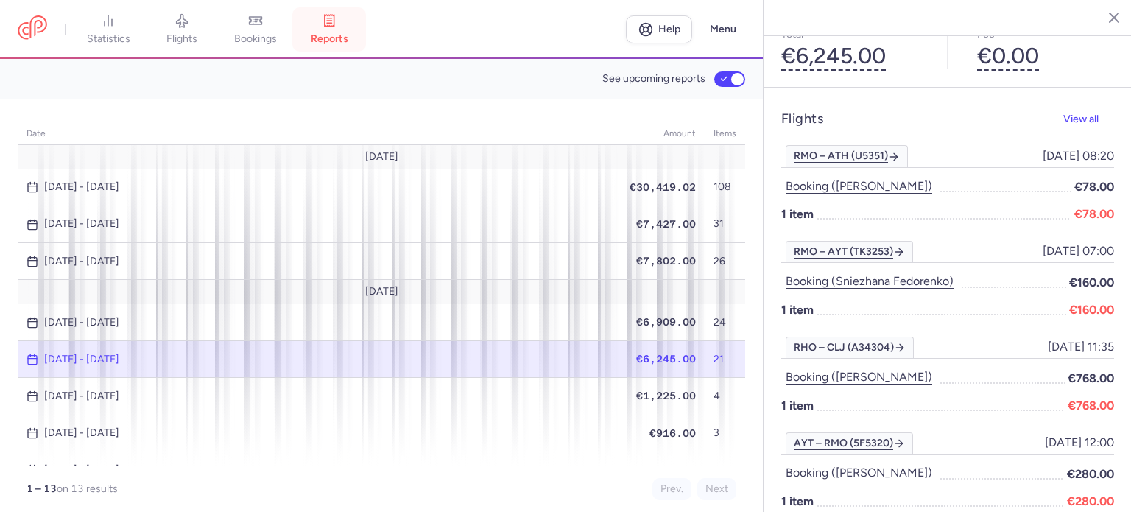
click at [321, 22] on link "reports" at bounding box center [329, 29] width 74 height 32
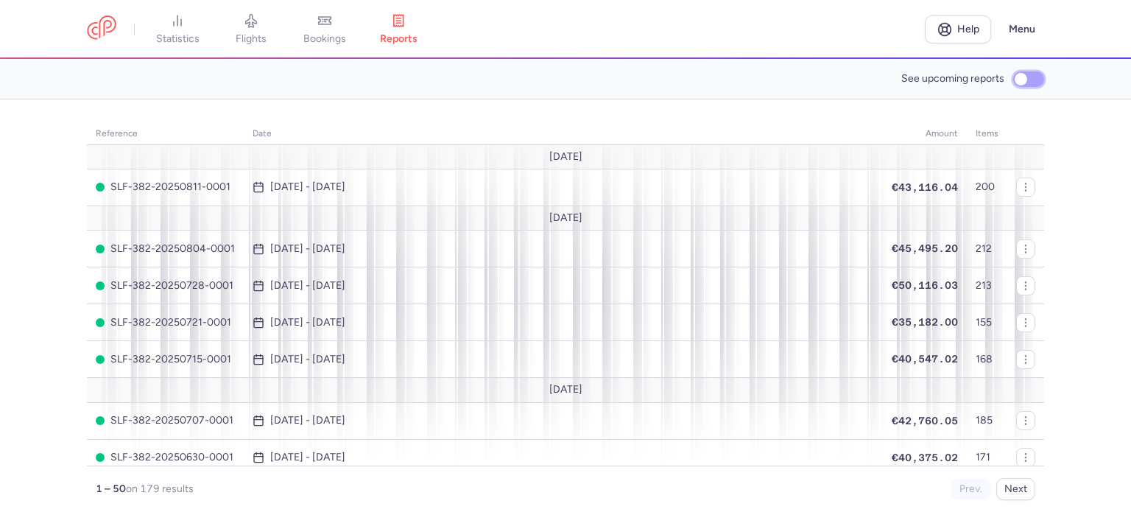
click at [1023, 82] on input "See upcoming reports" at bounding box center [1028, 78] width 31 height 15
checkbox input "true"
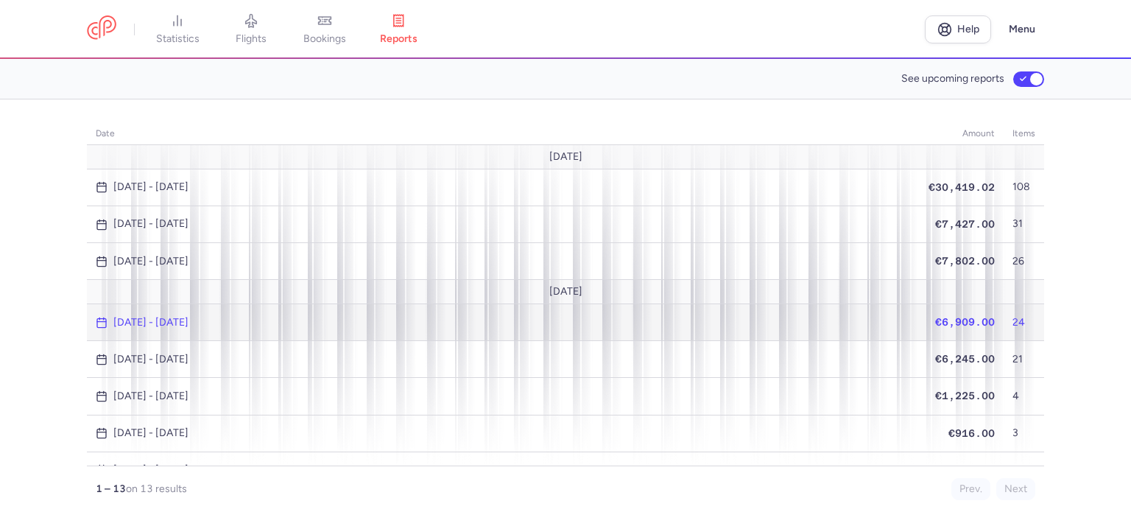
click at [948, 316] on span "€6,909.00" at bounding box center [965, 322] width 60 height 12
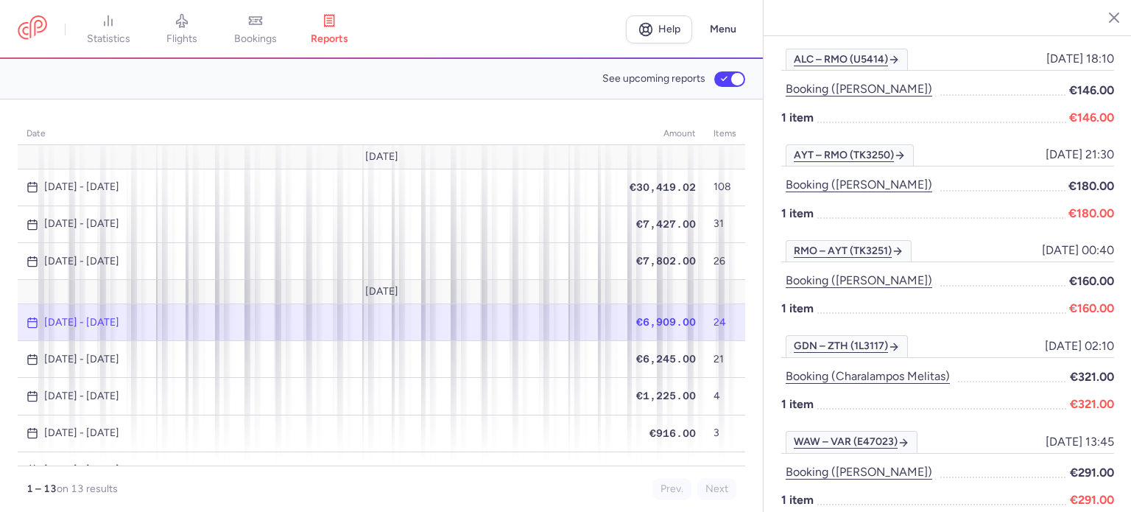
scroll to position [442, 0]
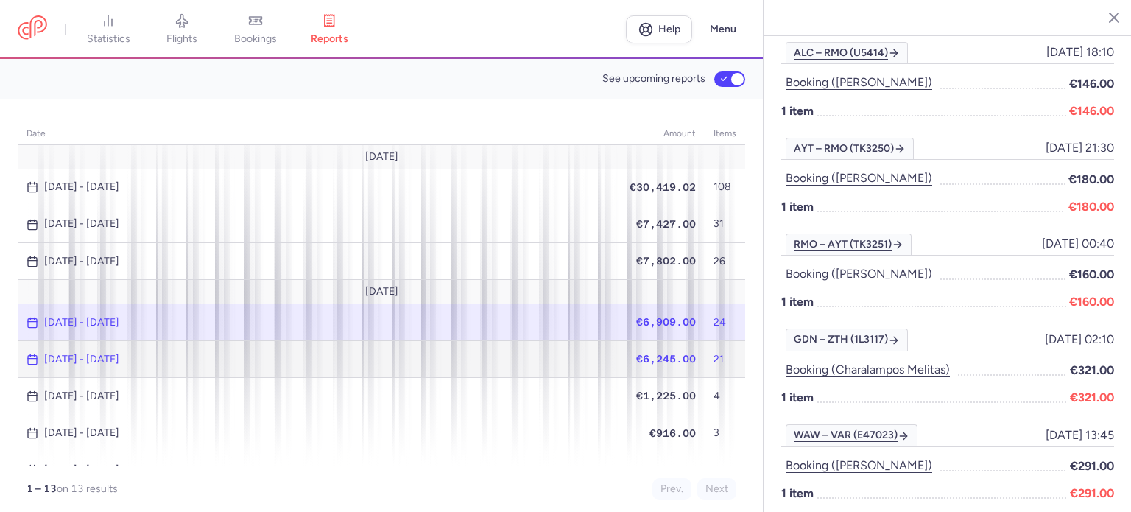
click at [657, 353] on span "€6,245.00" at bounding box center [666, 359] width 60 height 12
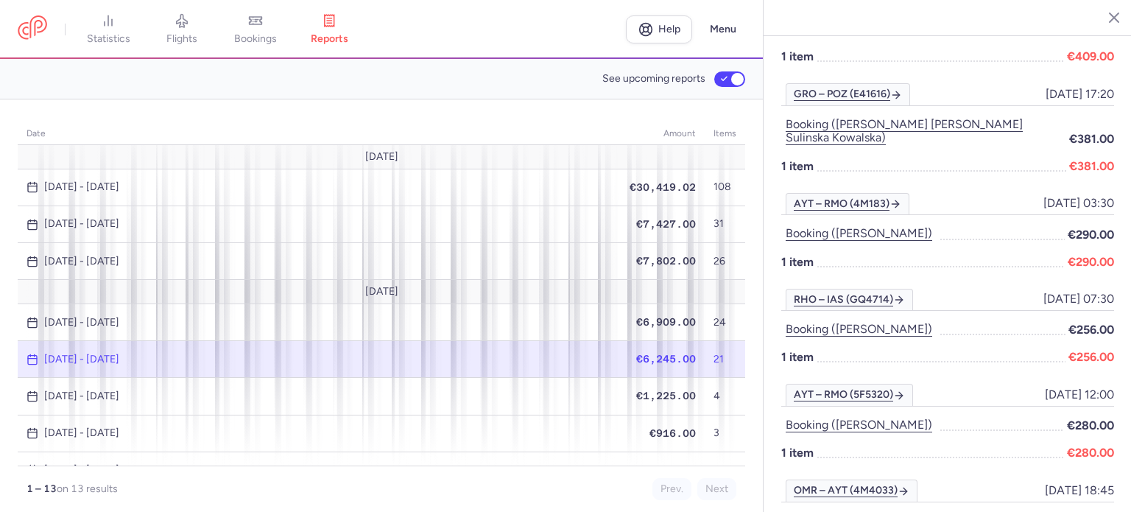
scroll to position [1852, 0]
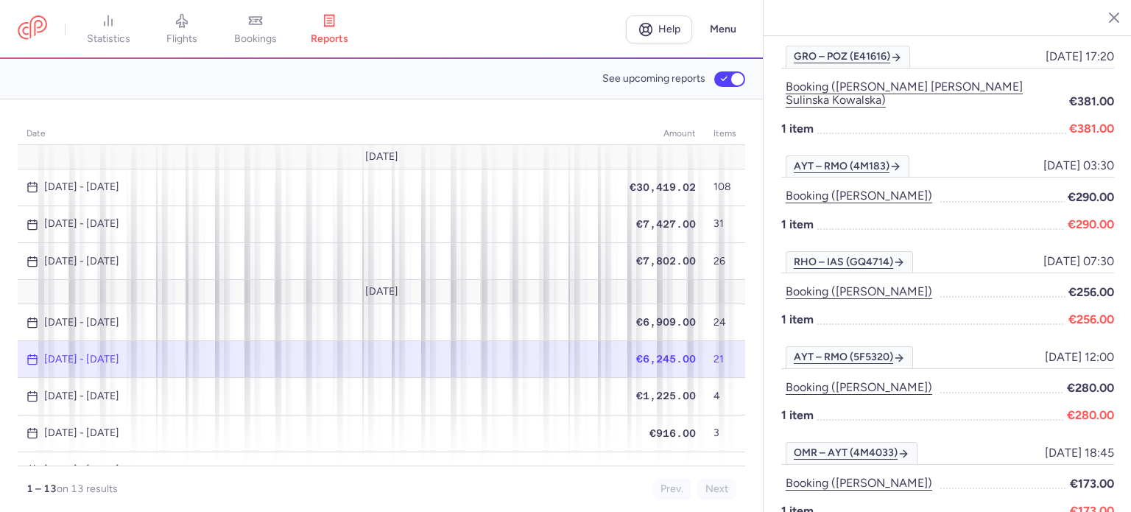
click at [656, 355] on span "€6,245.00" at bounding box center [666, 359] width 60 height 12
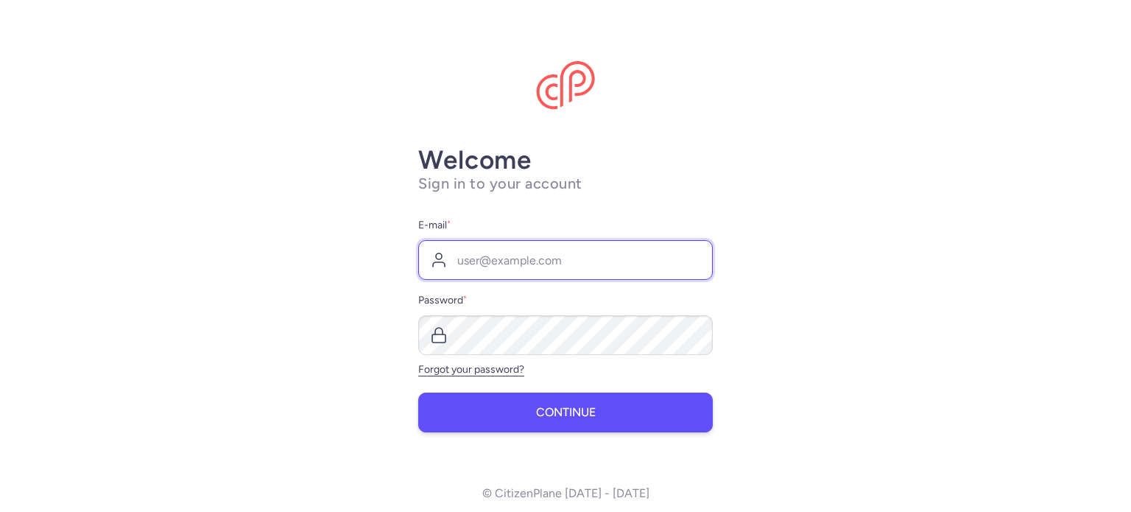
type input "[EMAIL_ADDRESS][DOMAIN_NAME]"
click at [541, 416] on span "Continue" at bounding box center [566, 412] width 60 height 13
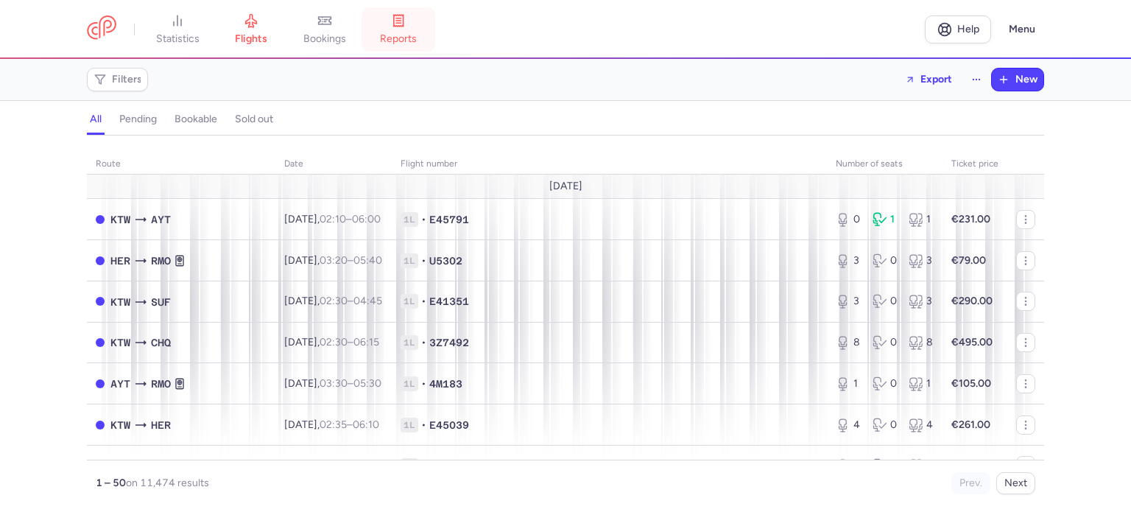
click at [408, 39] on span "reports" at bounding box center [398, 38] width 37 height 13
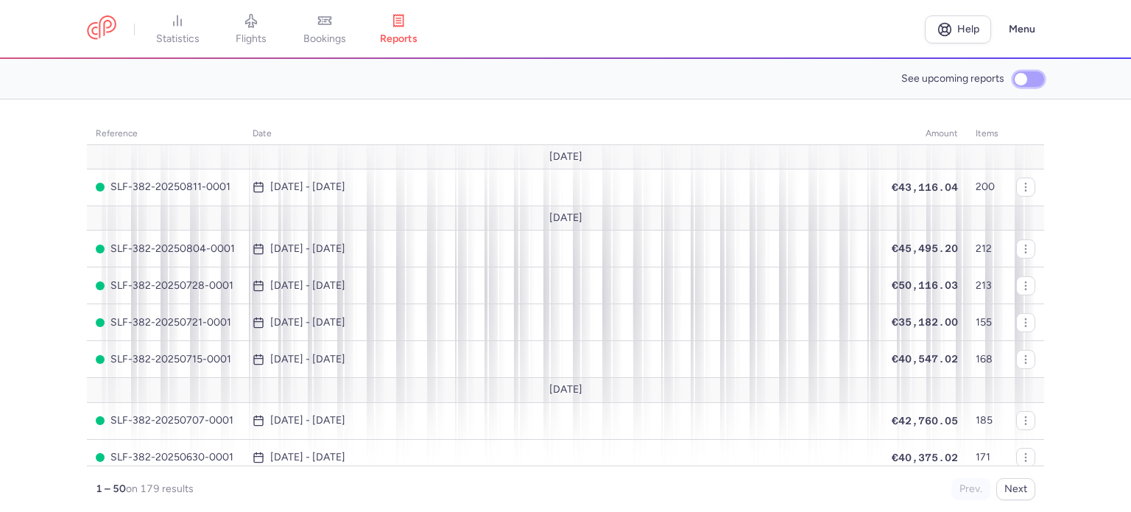
click at [1024, 76] on input "See upcoming reports" at bounding box center [1028, 78] width 31 height 15
checkbox input "true"
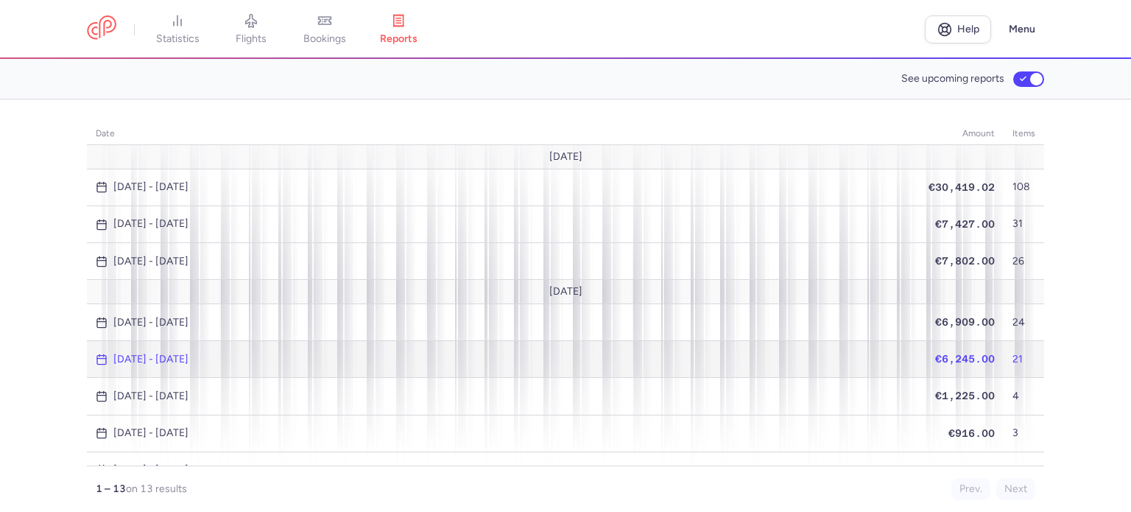
click at [958, 353] on span "€6,245.00" at bounding box center [965, 359] width 60 height 12
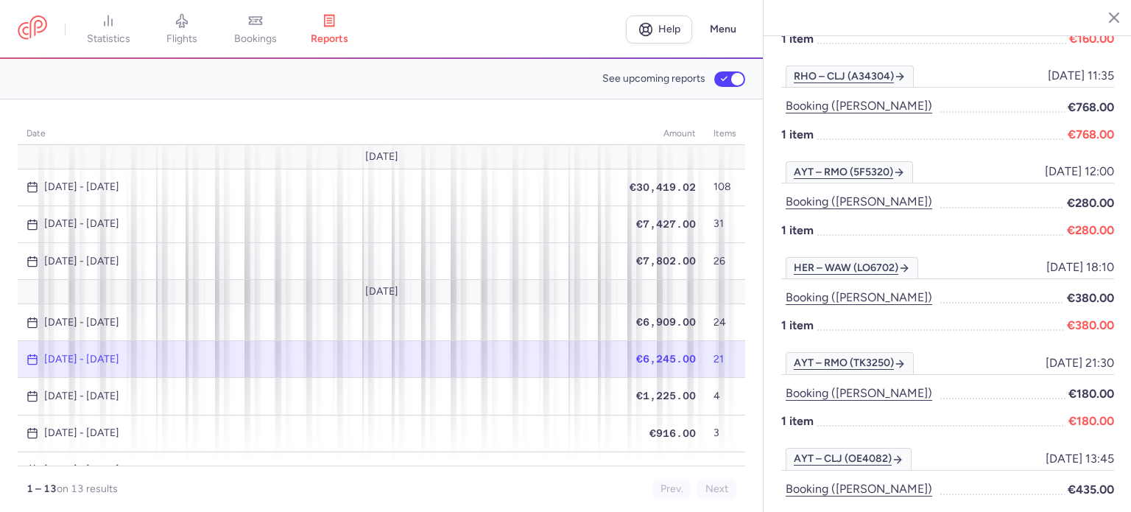
scroll to position [442, 0]
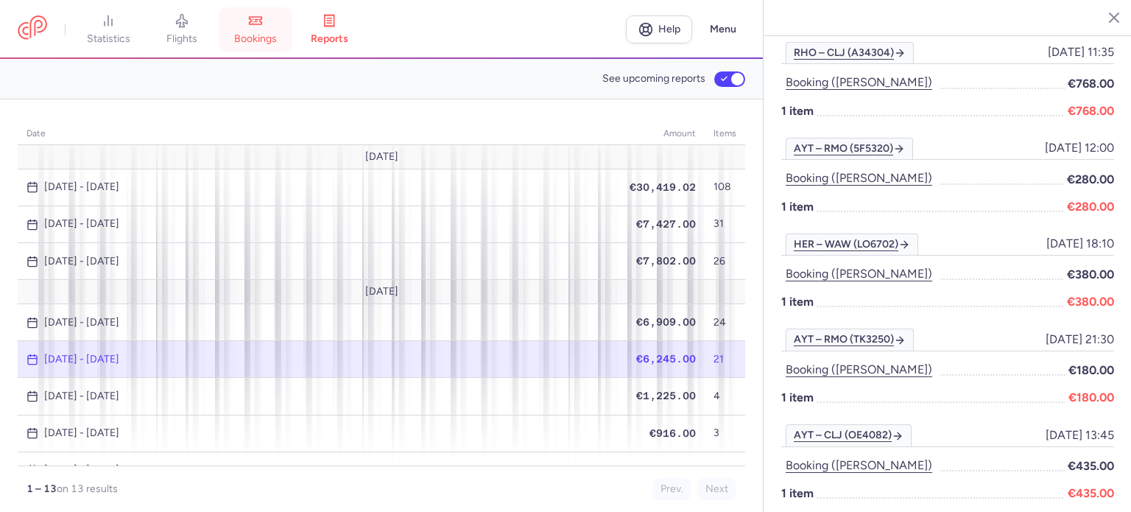
click at [253, 34] on span "bookings" at bounding box center [255, 38] width 43 height 13
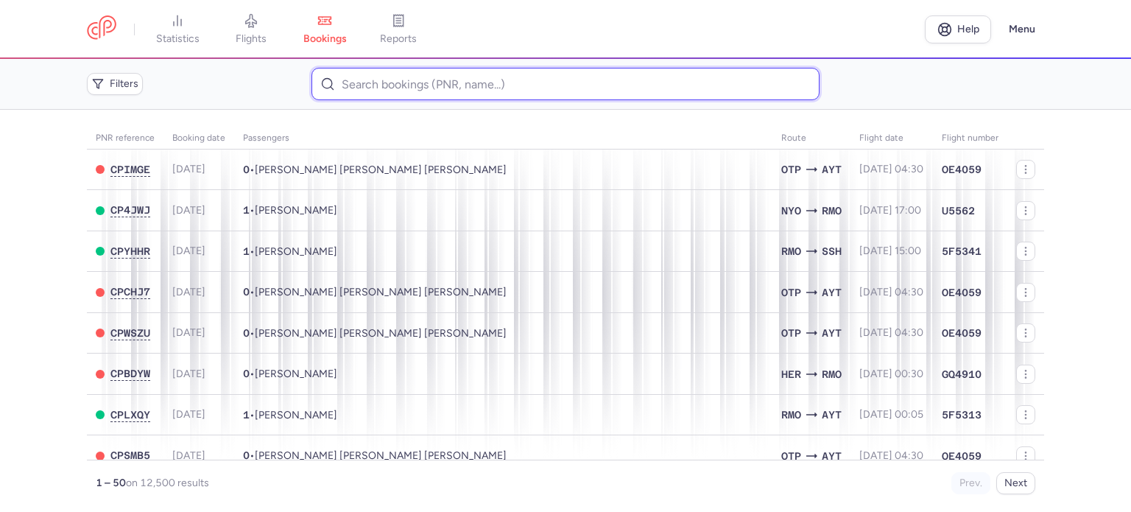
click at [341, 83] on input at bounding box center [564, 84] width 507 height 32
paste input "HANNAH ROBERT"
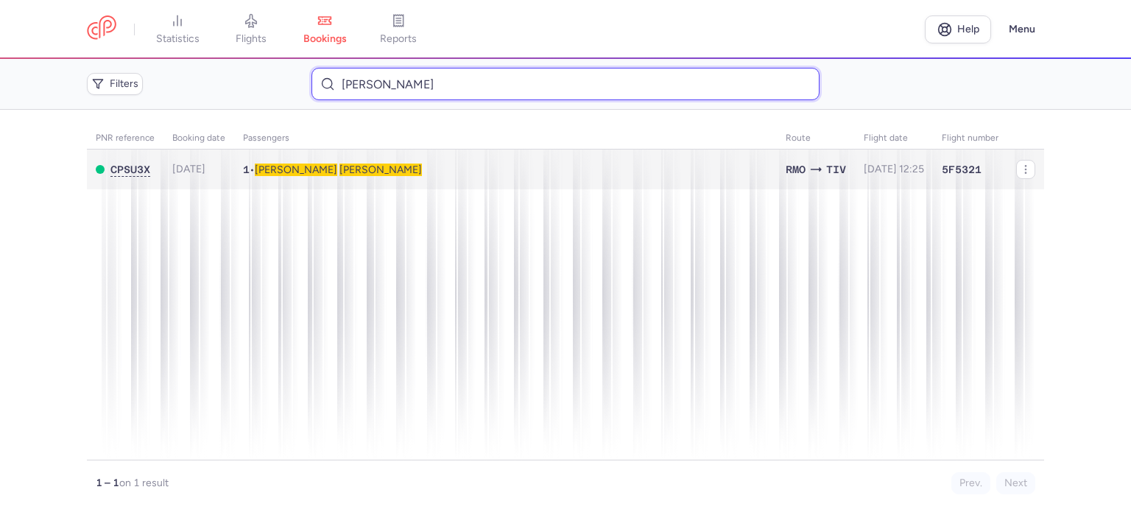
type input "HANNAH ROBERT"
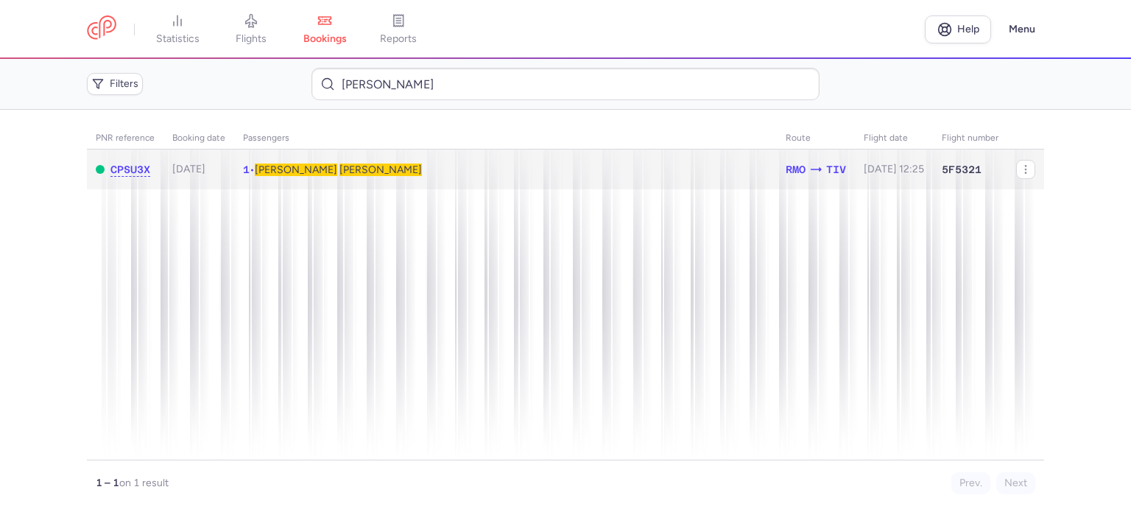
click at [339, 174] on span "HANNAH" at bounding box center [380, 169] width 82 height 13
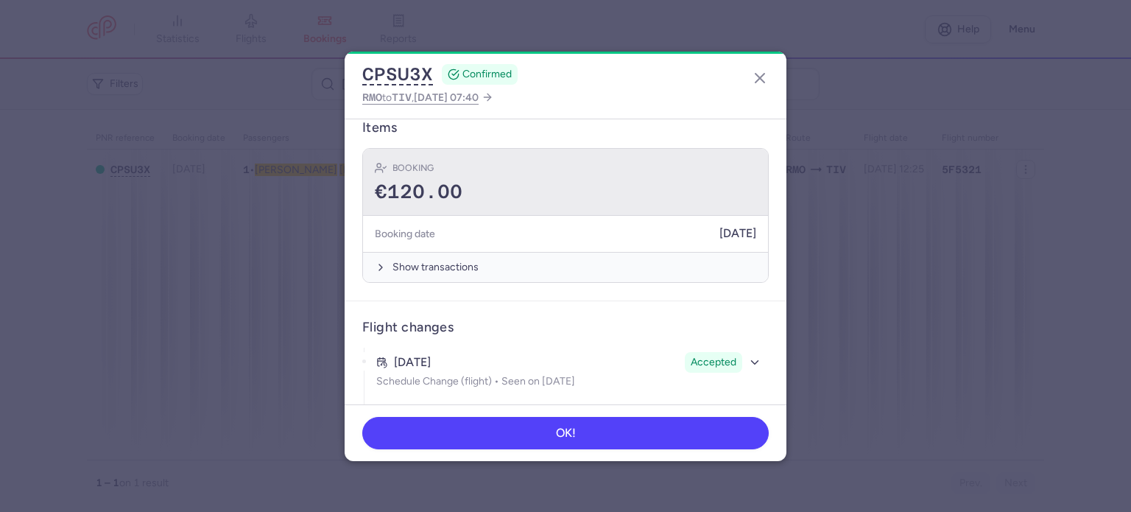
scroll to position [442, 0]
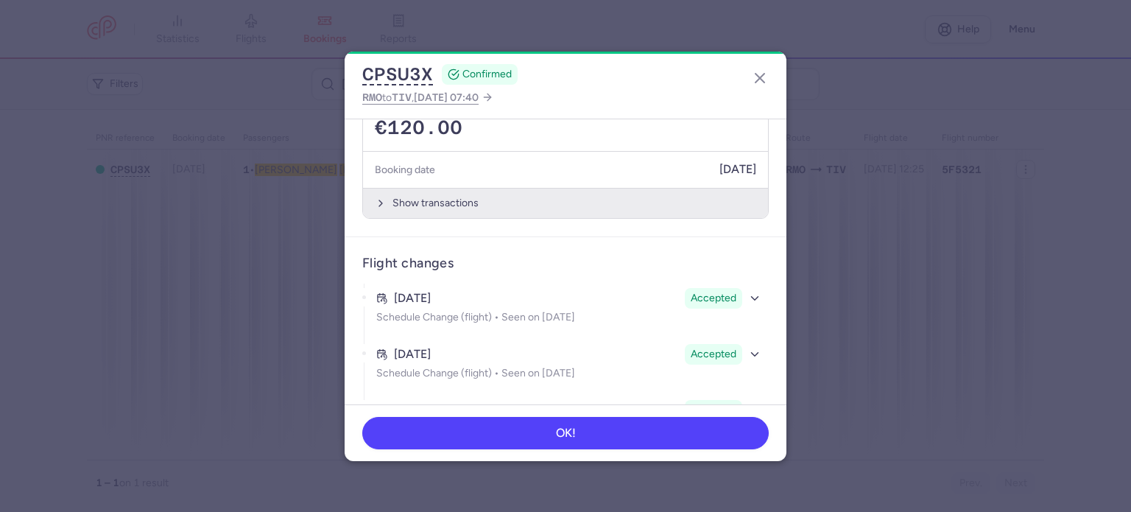
click at [431, 188] on button "Show transactions" at bounding box center [565, 203] width 405 height 30
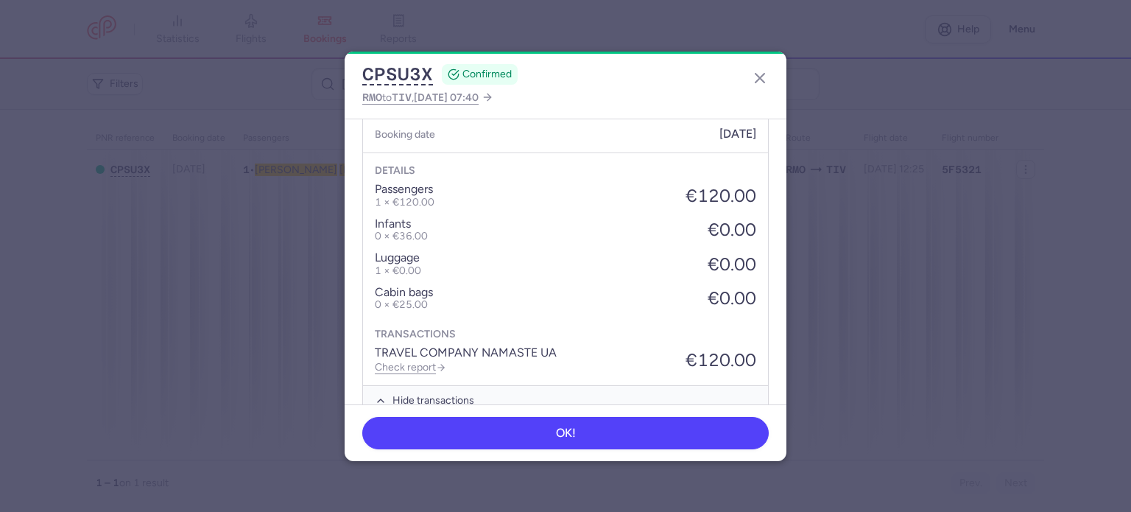
scroll to position [589, 0]
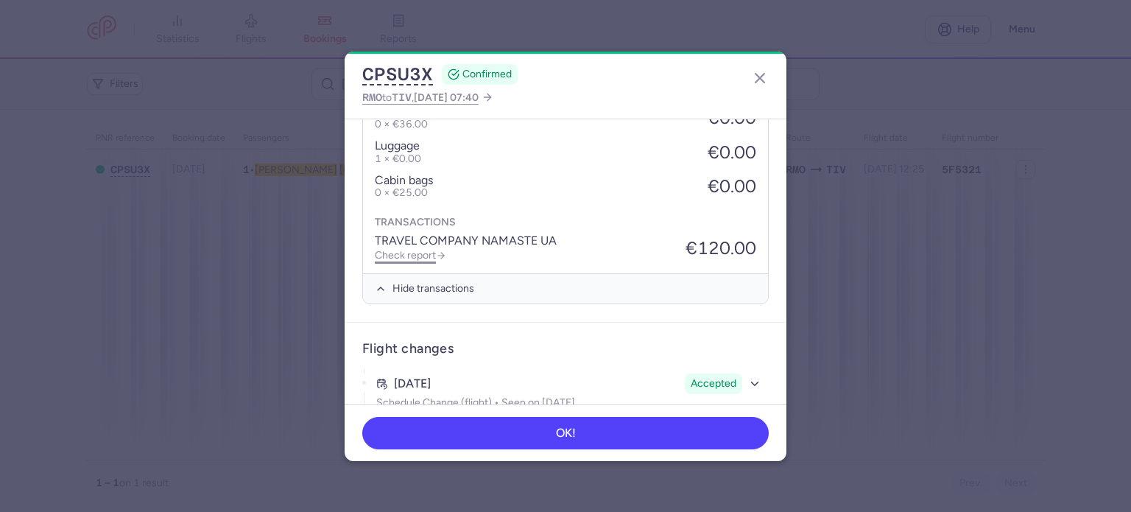
click at [422, 249] on link "Check report" at bounding box center [410, 255] width 71 height 13
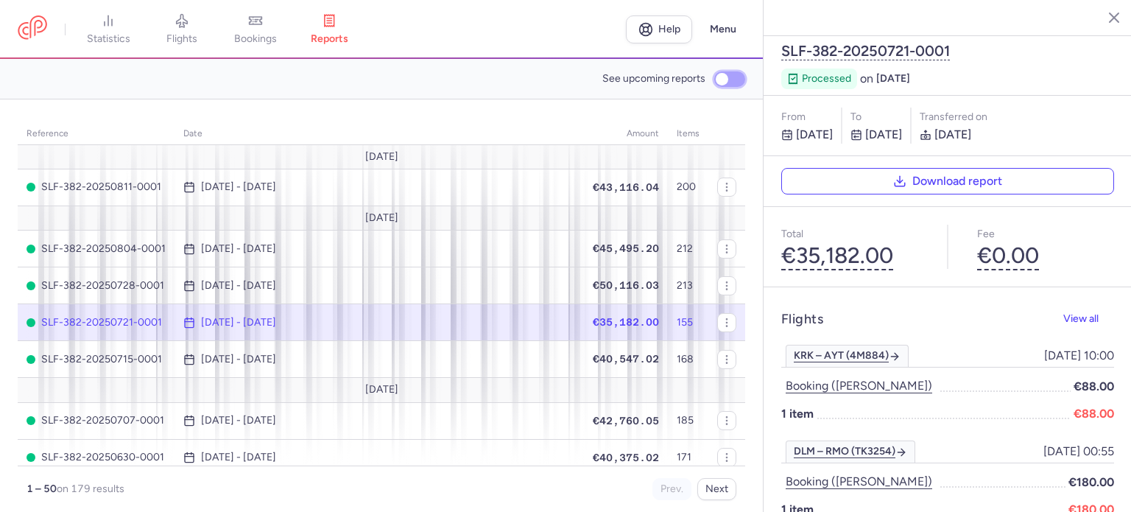
click at [721, 73] on input "See upcoming reports" at bounding box center [729, 78] width 31 height 15
checkbox input "true"
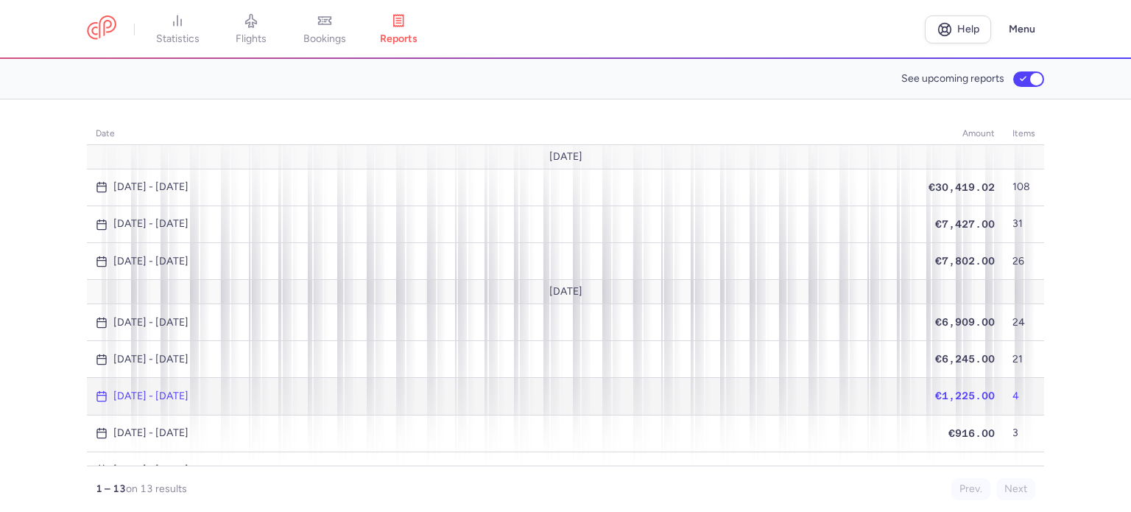
click at [961, 389] on span "€1,225.00" at bounding box center [965, 395] width 60 height 12
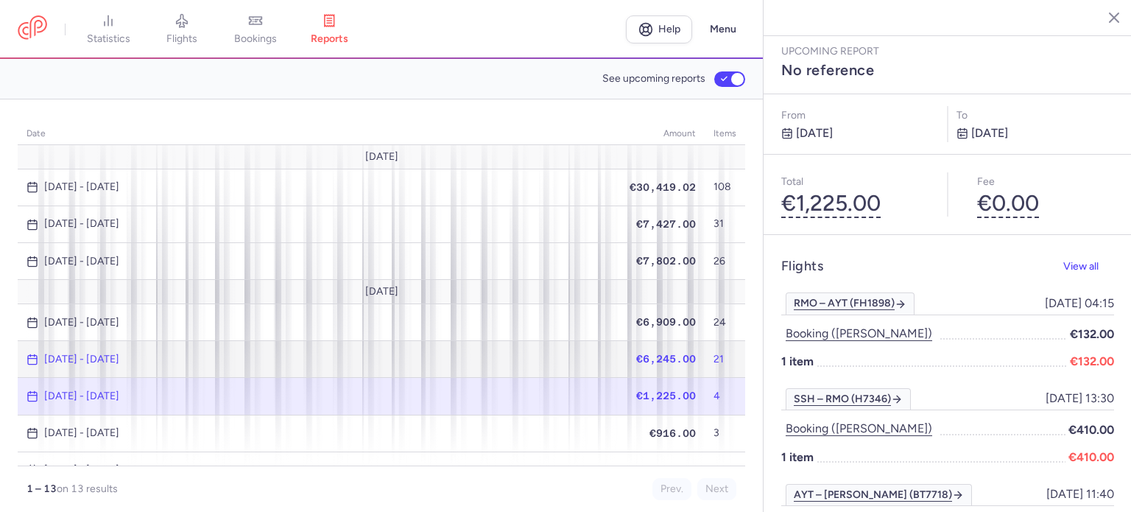
click at [647, 353] on span "€6,245.00" at bounding box center [666, 359] width 60 height 12
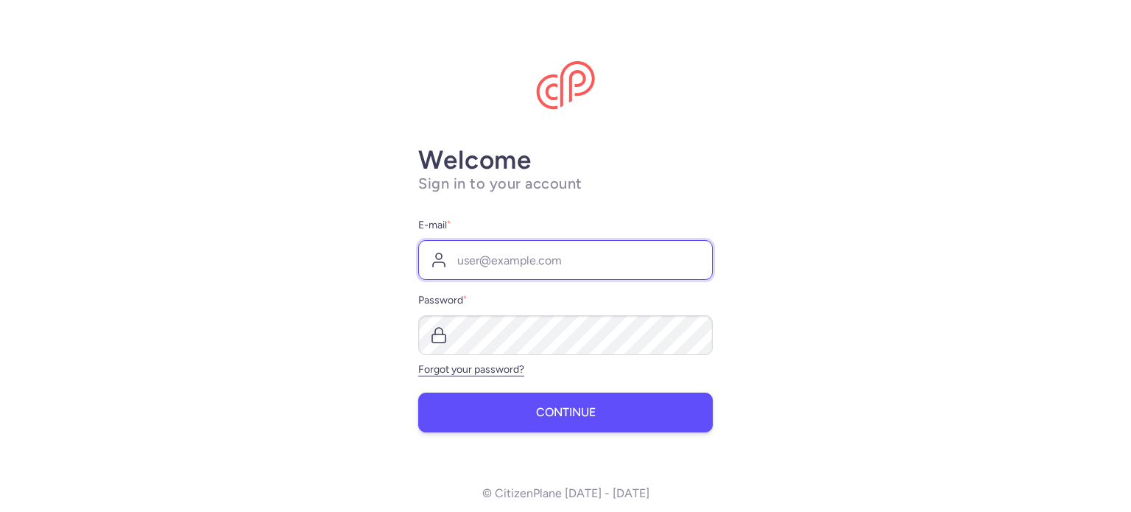
type input "sergii.s@chartertickets.com.ua"
click at [520, 414] on button "Continue" at bounding box center [565, 412] width 294 height 40
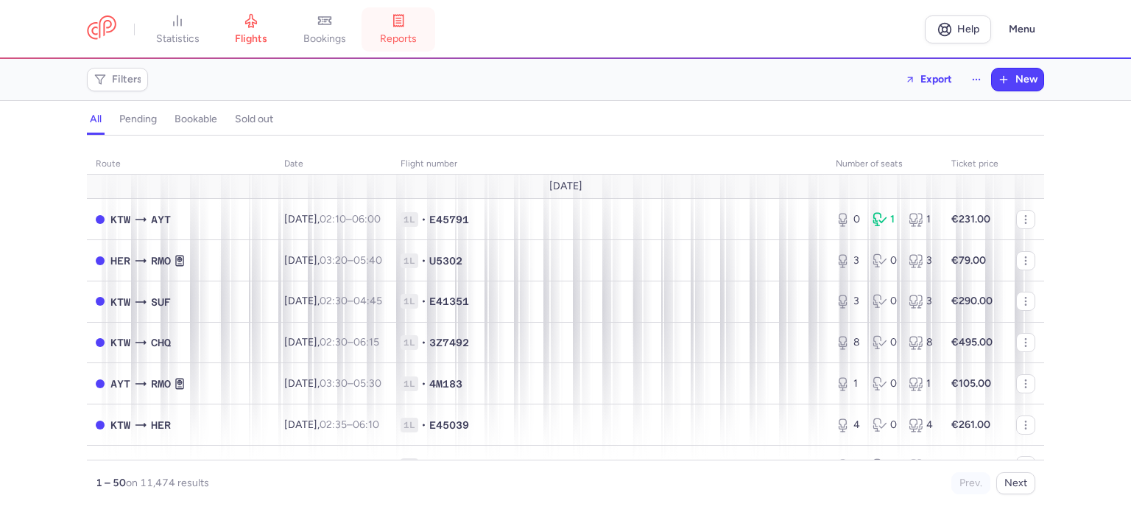
click at [415, 23] on link "reports" at bounding box center [398, 29] width 74 height 32
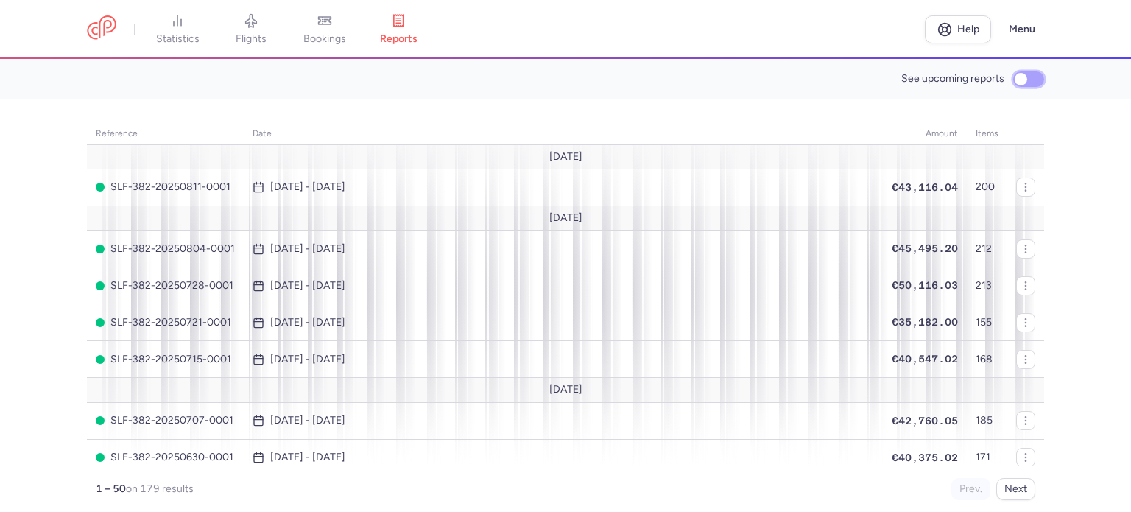
click at [1030, 74] on input "See upcoming reports" at bounding box center [1028, 78] width 31 height 15
checkbox input "true"
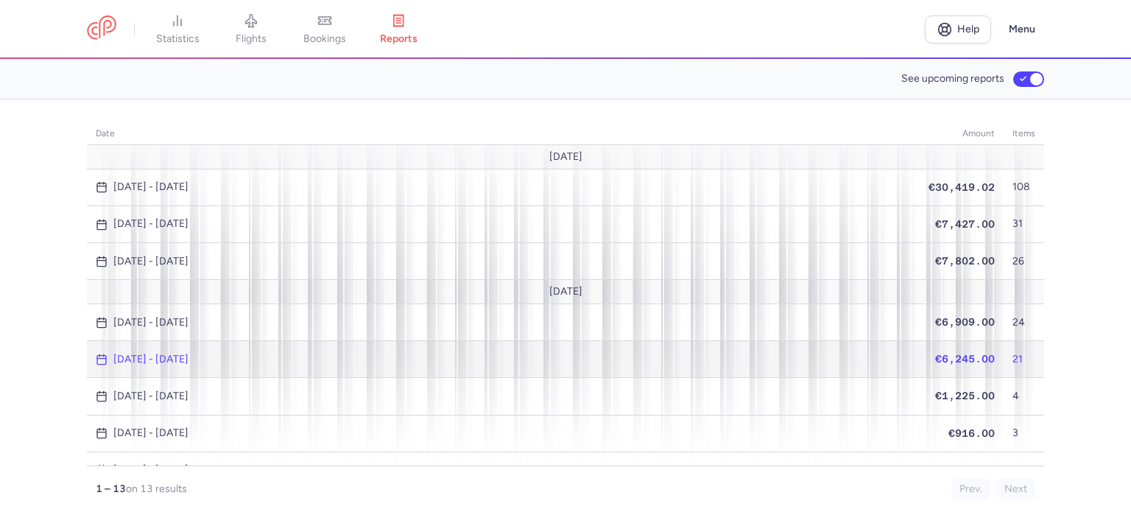
click at [952, 355] on span "€6,245.00" at bounding box center [965, 359] width 60 height 12
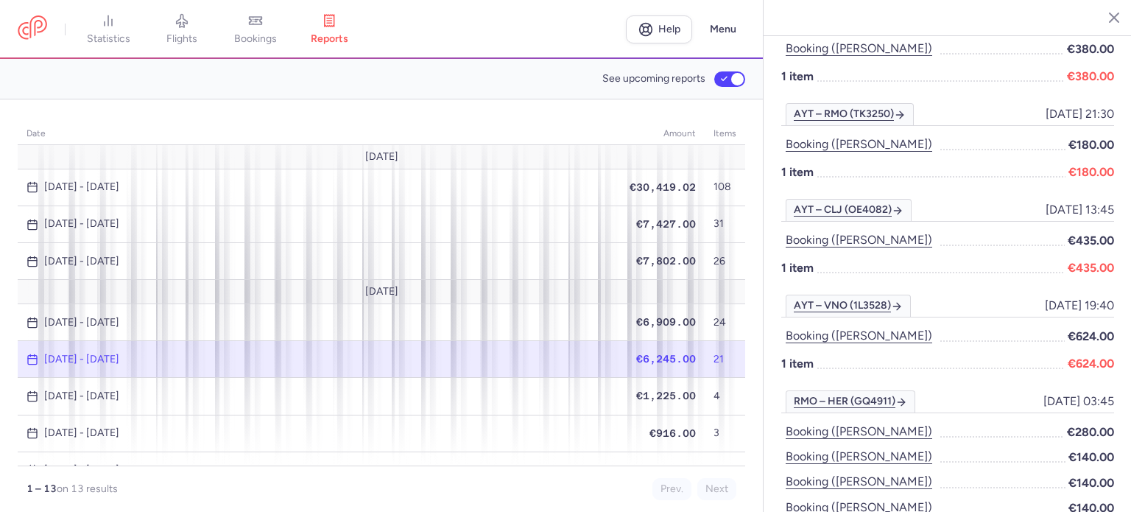
scroll to position [662, 0]
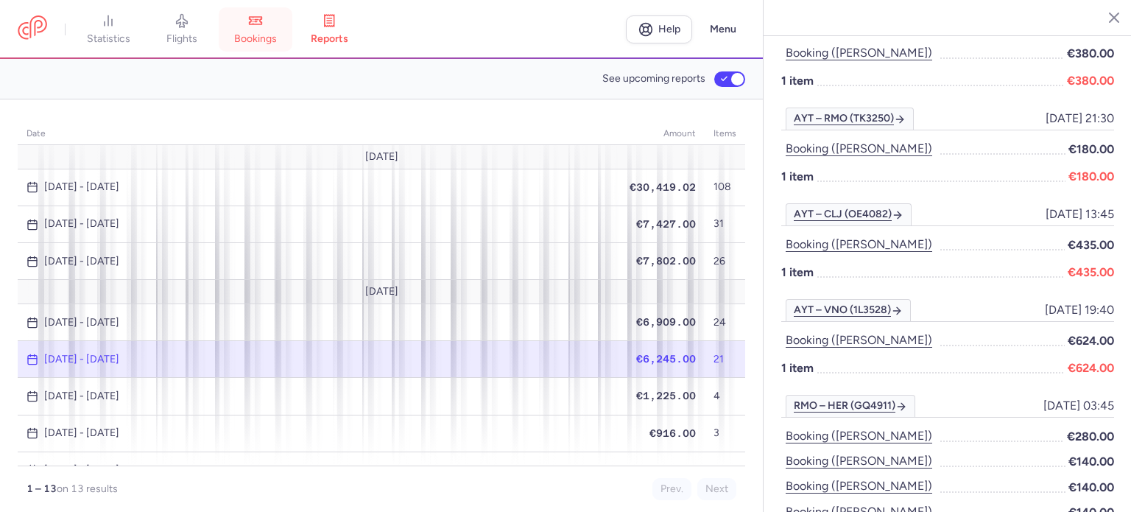
click at [268, 28] on link "bookings" at bounding box center [256, 29] width 74 height 32
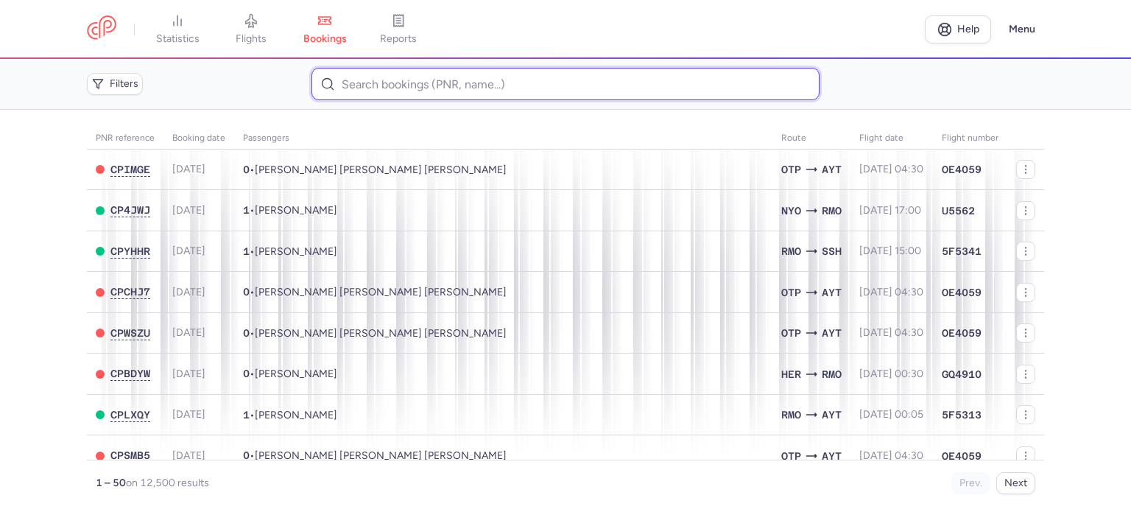
paste input "KRASHEVSKA TETIANA"
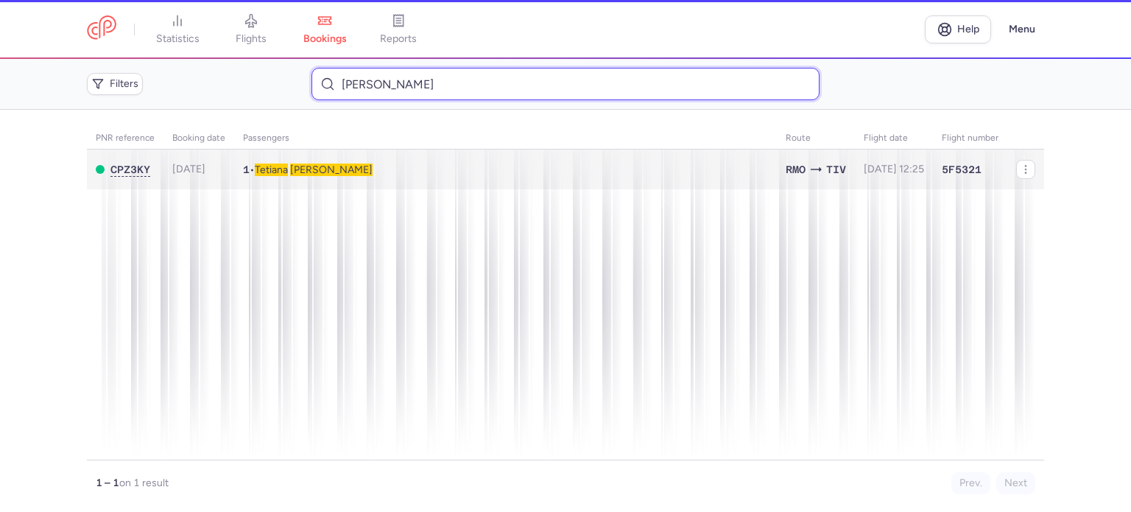
type input "KRASHEVSKA TETIANA"
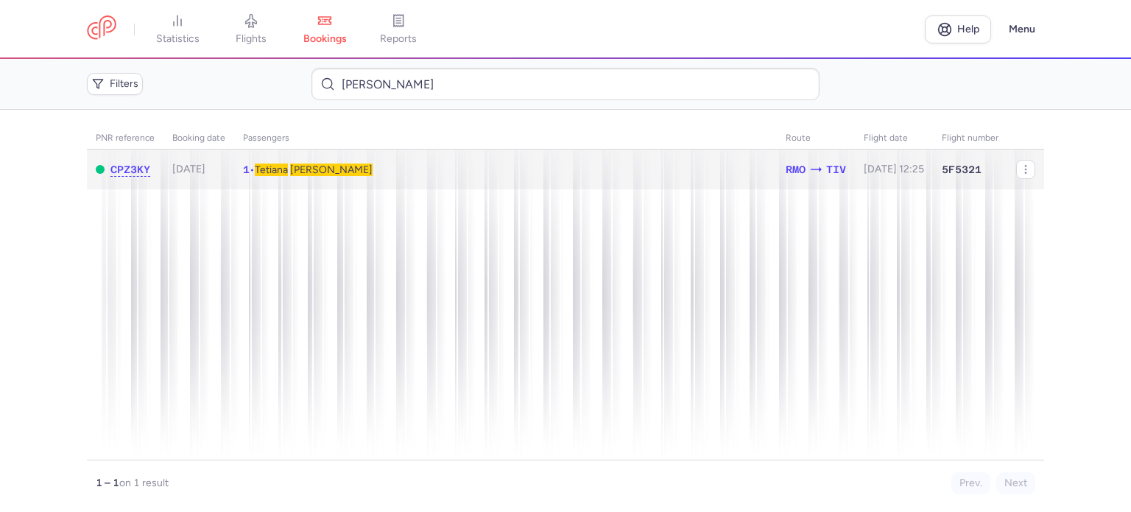
click at [340, 165] on span "KRASHEVSKA" at bounding box center [331, 169] width 82 height 13
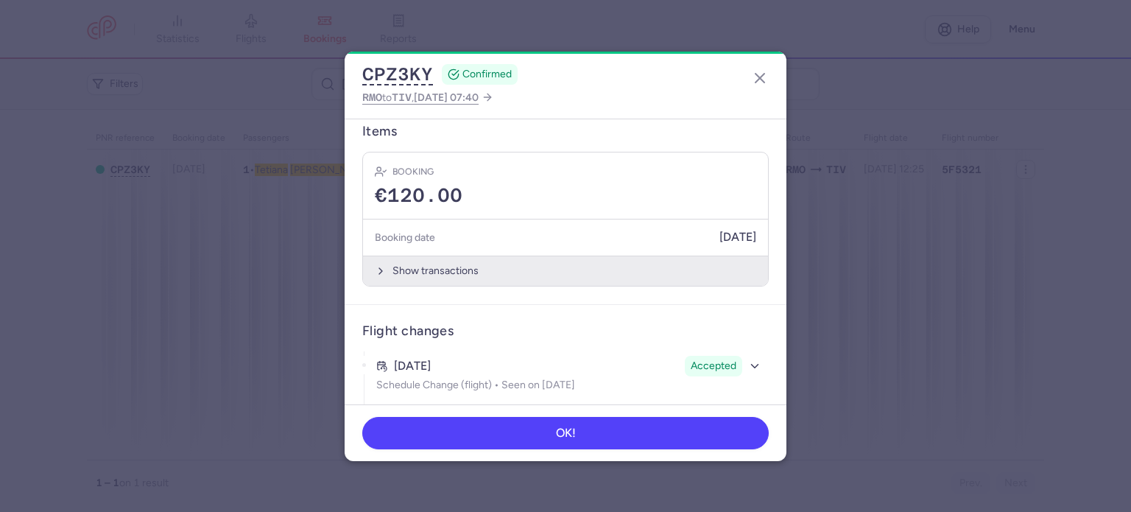
scroll to position [368, 0]
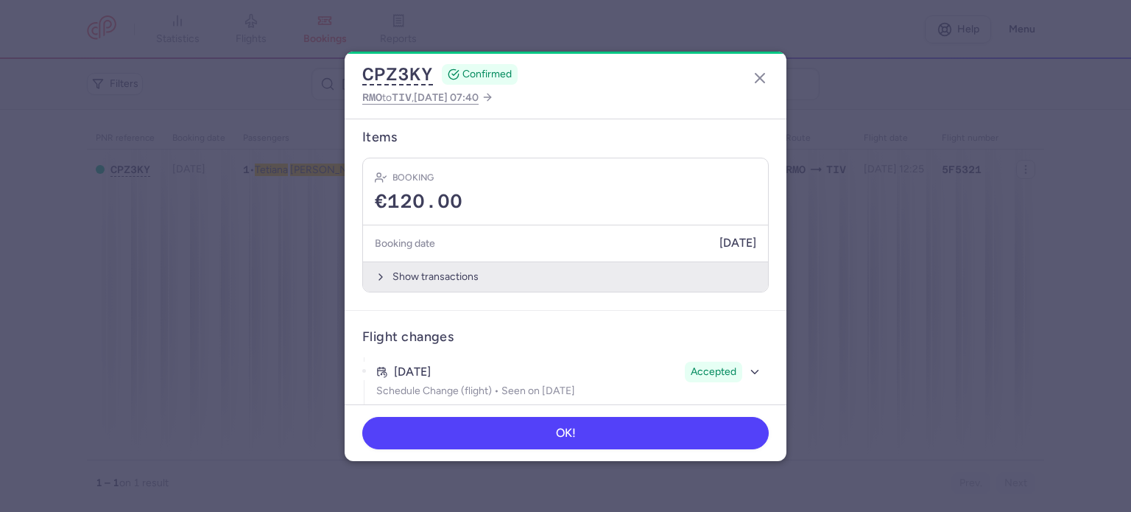
click at [400, 261] on button "Show transactions" at bounding box center [565, 276] width 405 height 30
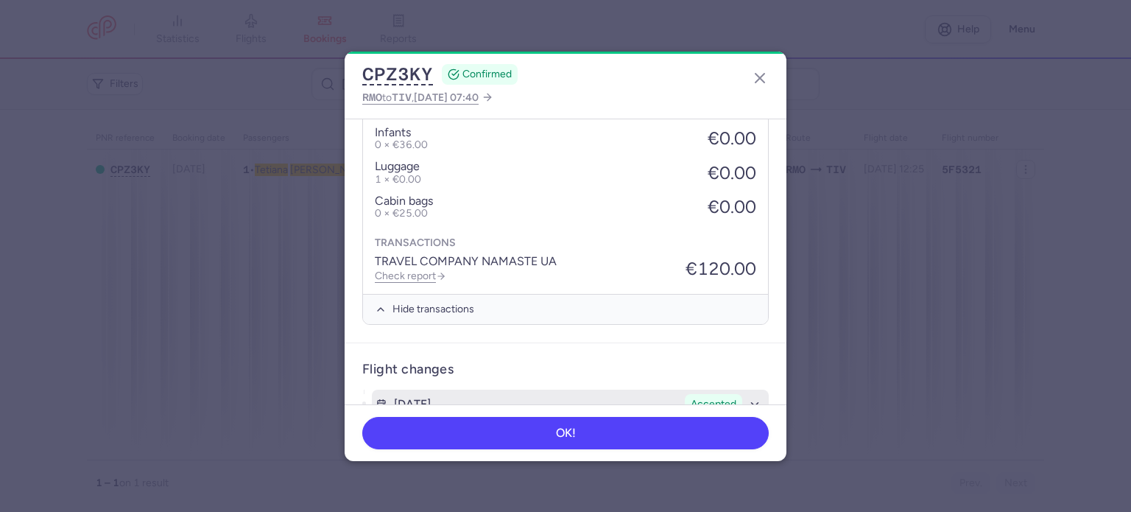
scroll to position [565, 0]
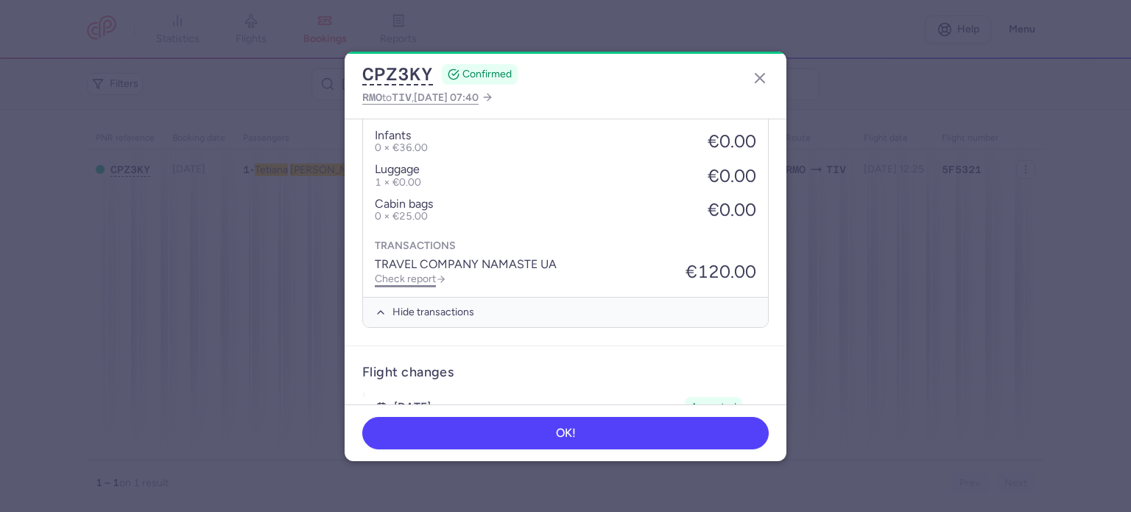
click at [414, 272] on link "Check report" at bounding box center [410, 278] width 71 height 13
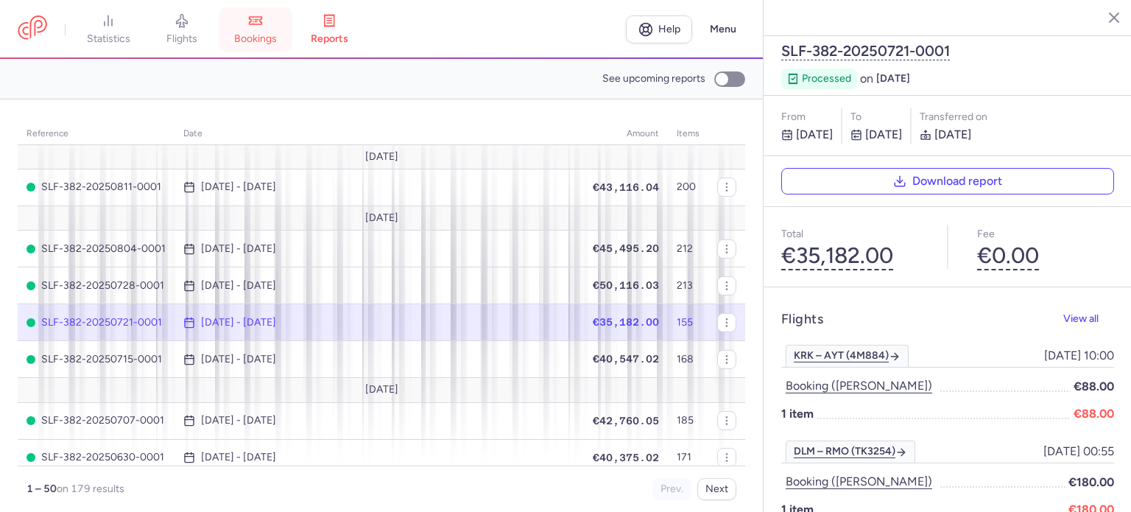
click at [244, 24] on link "bookings" at bounding box center [256, 29] width 74 height 32
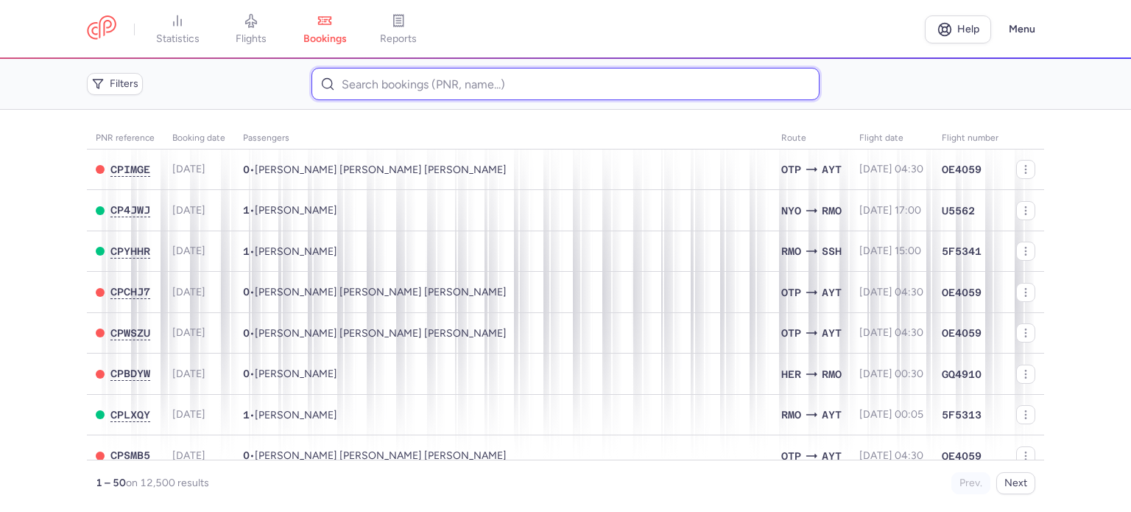
paste input "SAVCENCO MARIA"
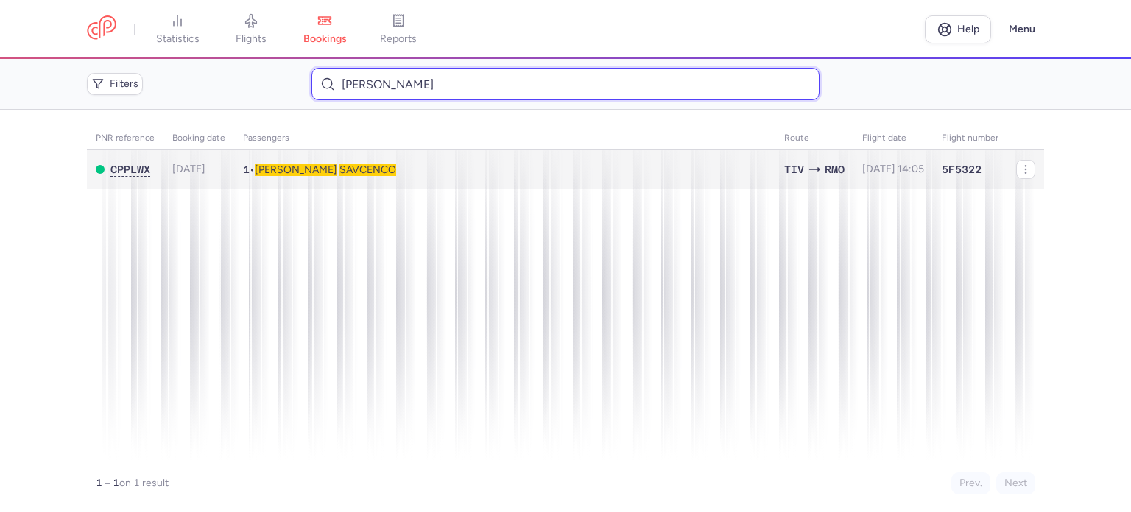
type input "SAVCENCO MARIA"
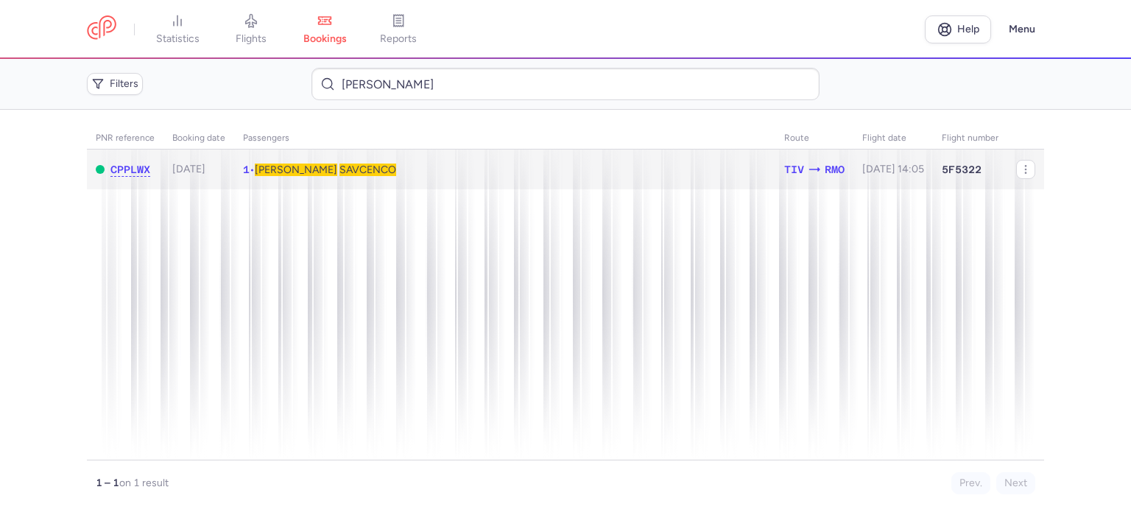
click at [339, 171] on span "SAVCENCO" at bounding box center [367, 169] width 57 height 13
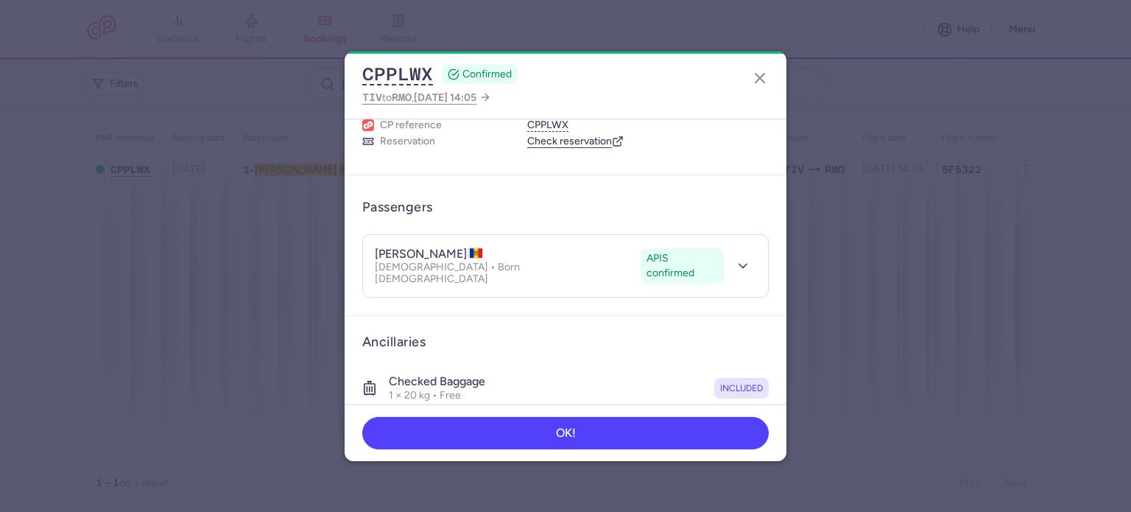
scroll to position [259, 0]
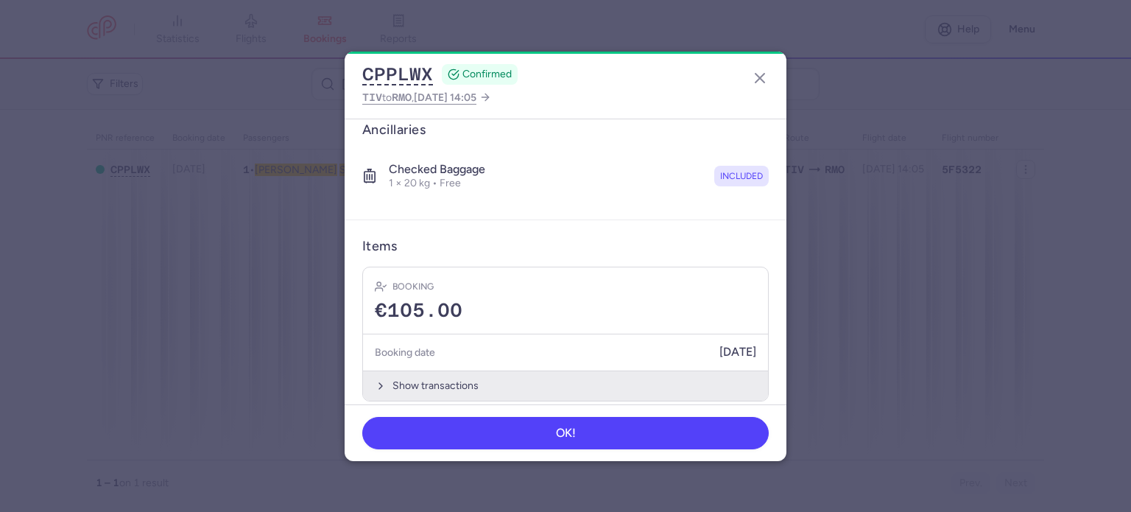
click at [447, 370] on button "Show transactions" at bounding box center [565, 385] width 405 height 30
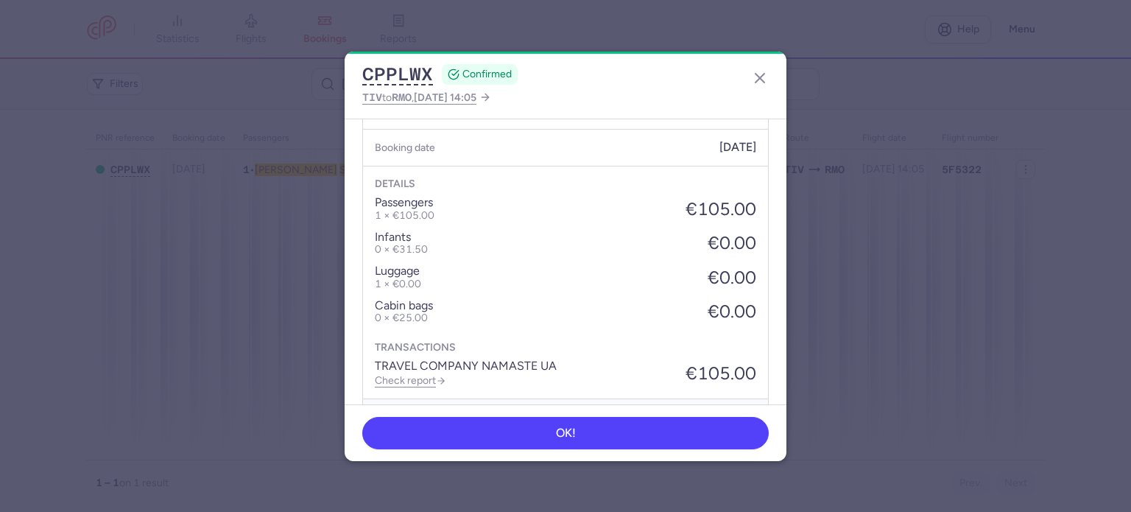
scroll to position [492, 0]
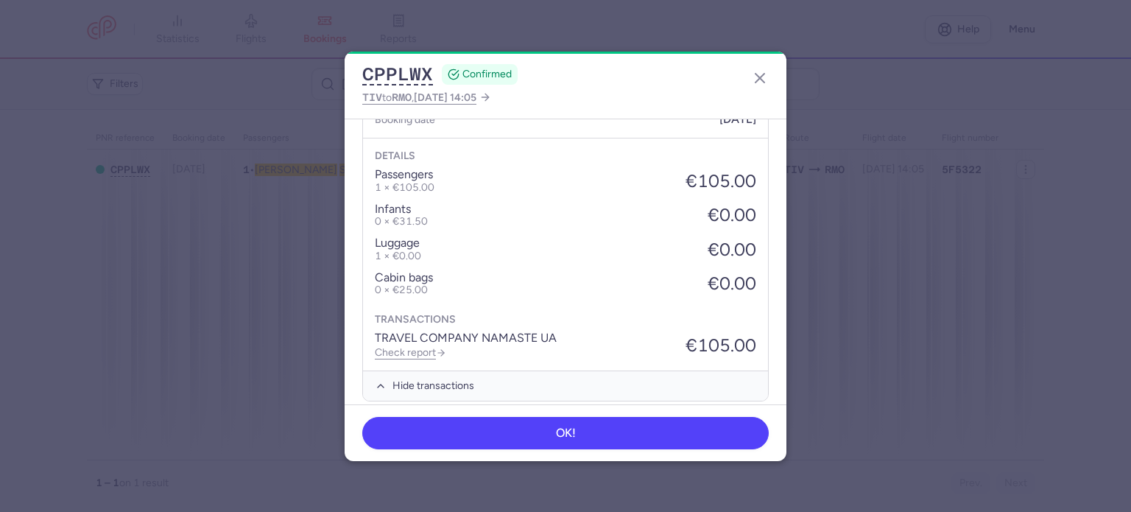
drag, startPoint x: 426, startPoint y: 338, endPoint x: 595, endPoint y: 289, distance: 175.4
click at [426, 346] on link "Check report" at bounding box center [410, 352] width 71 height 13
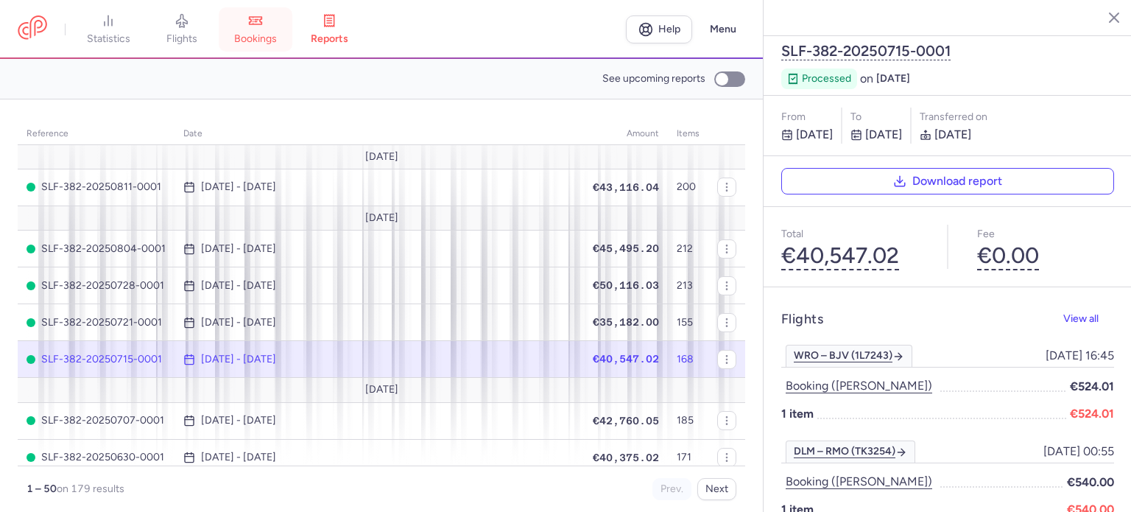
click at [252, 32] on span "bookings" at bounding box center [255, 38] width 43 height 13
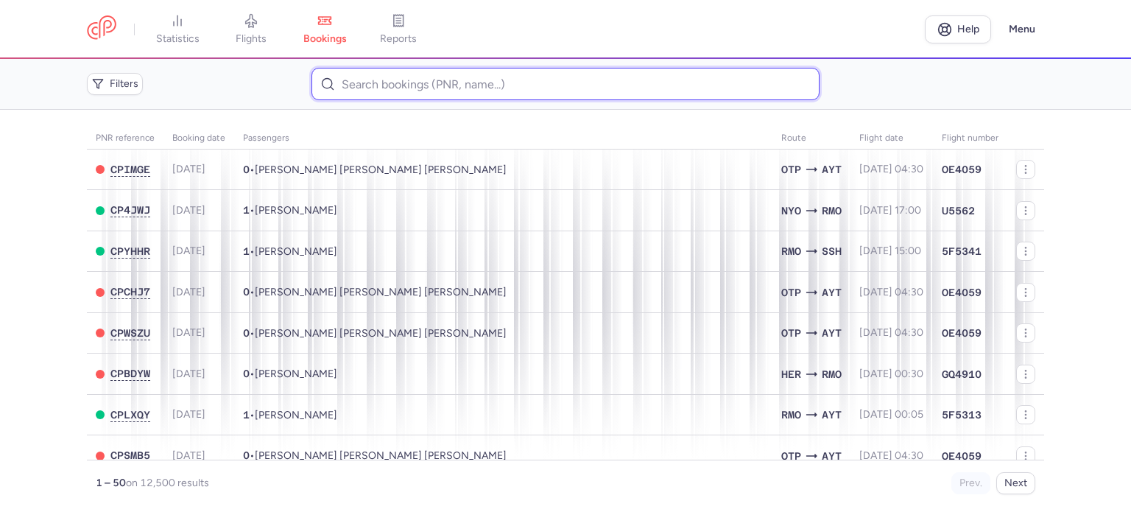
paste input "MALIC GALINA"
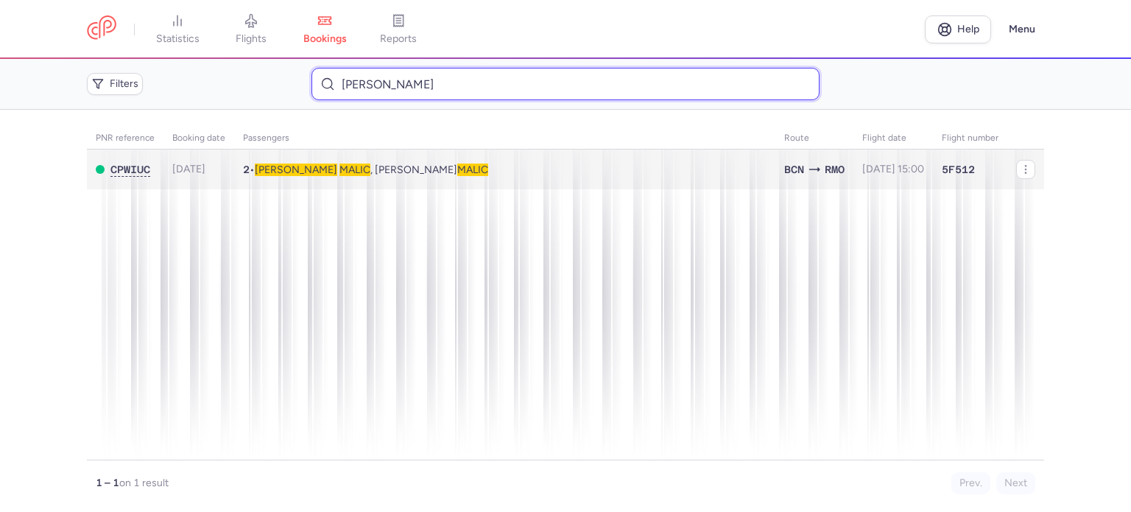
type input "MALIC GALINA"
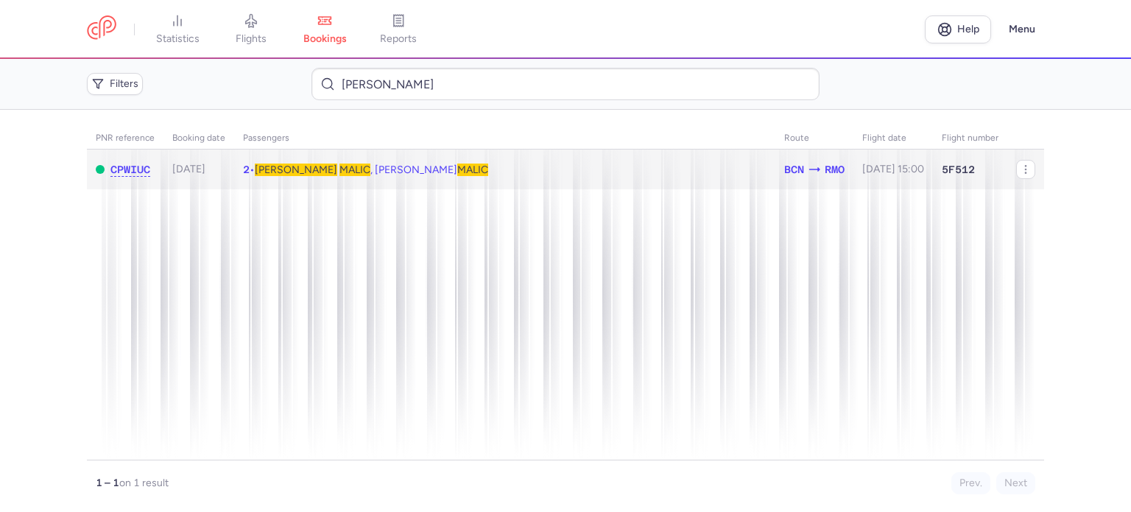
click at [333, 171] on span "Galina MALIC , Dumitru MALIC" at bounding box center [371, 169] width 233 height 13
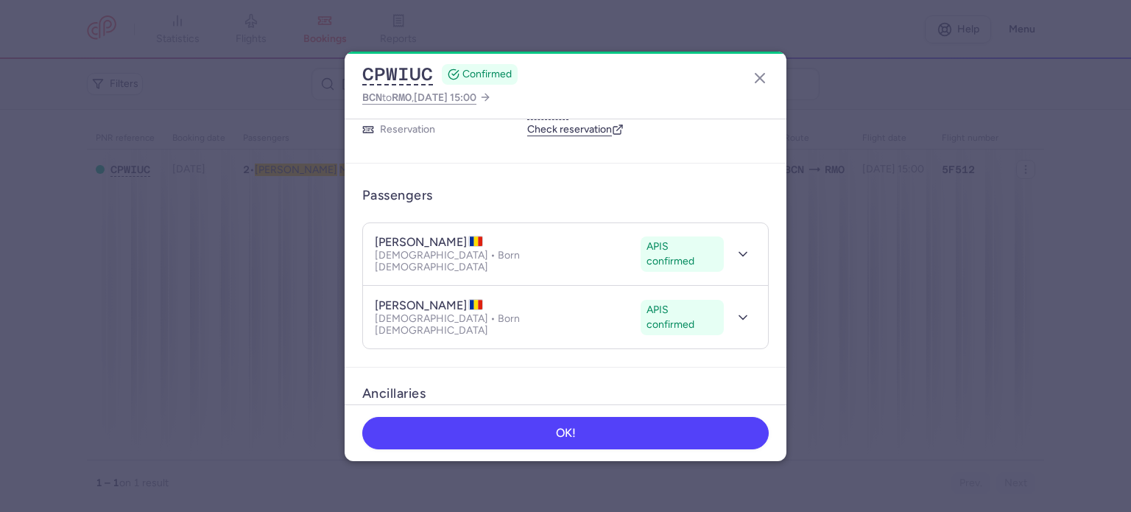
scroll to position [310, 0]
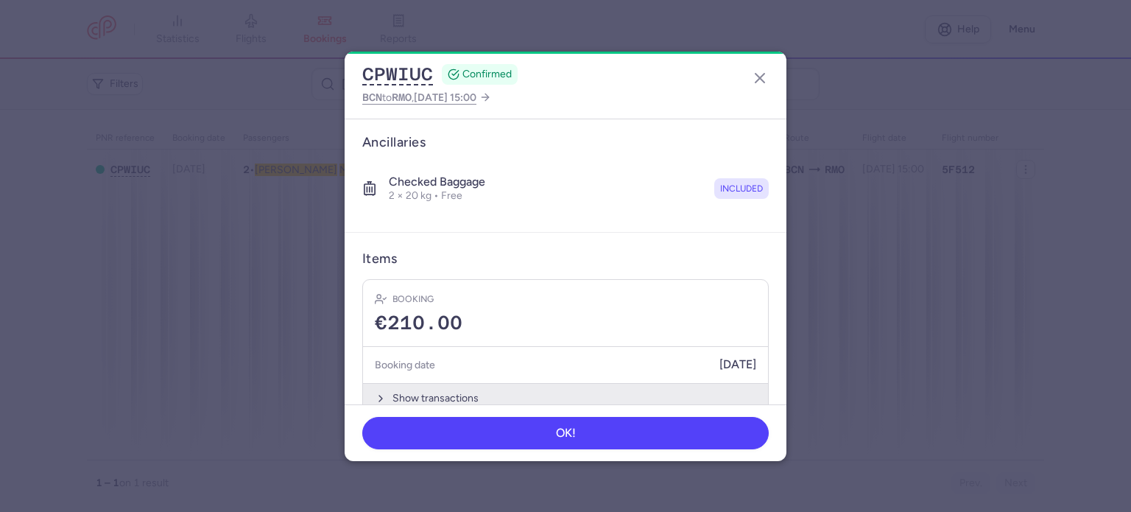
click at [427, 383] on button "Show transactions" at bounding box center [565, 398] width 405 height 30
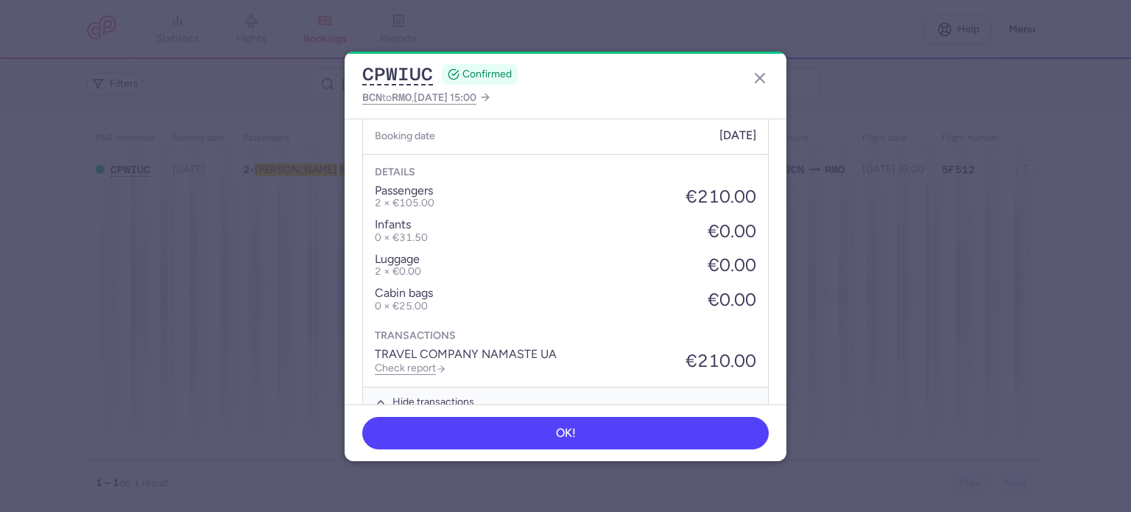
scroll to position [542, 0]
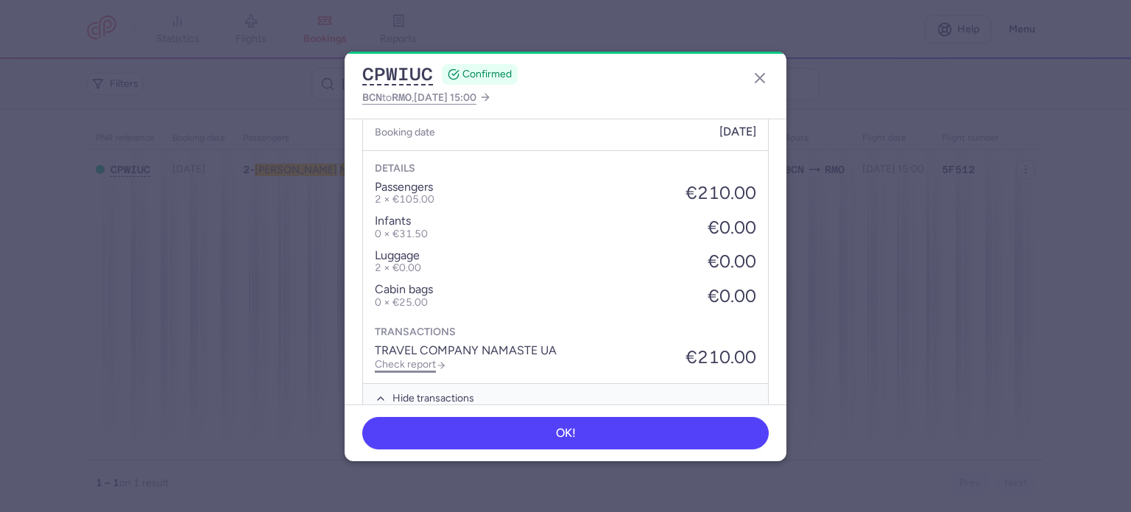
click at [430, 358] on link "Check report" at bounding box center [410, 364] width 71 height 13
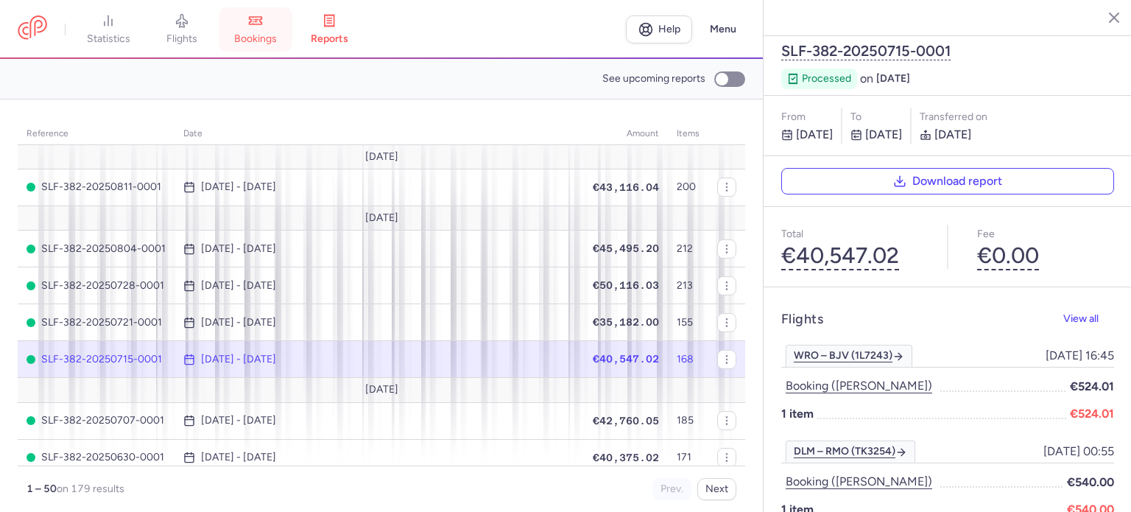
click at [263, 26] on icon at bounding box center [255, 20] width 15 height 15
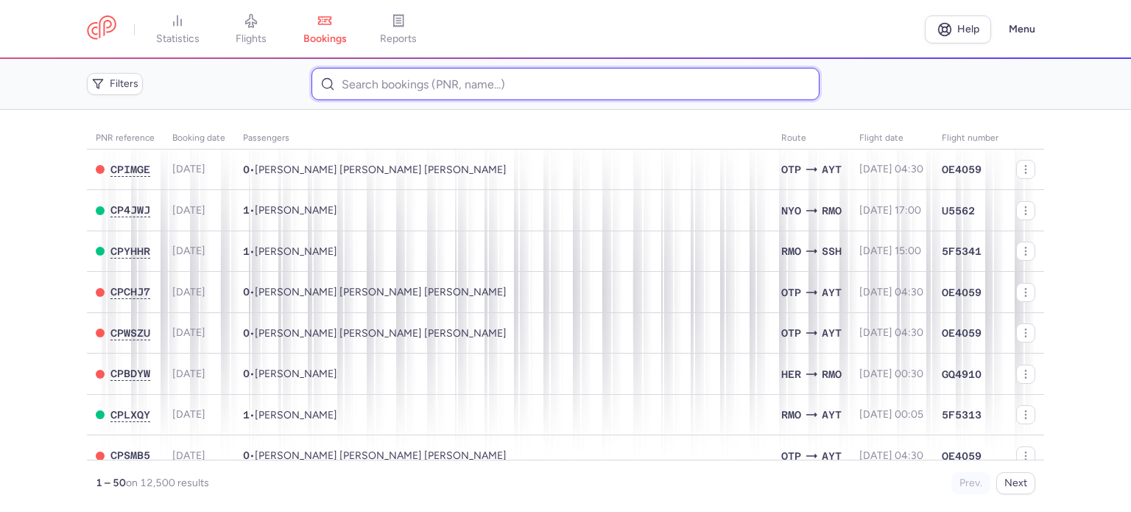
paste input "HOTSKA NATALIIA"
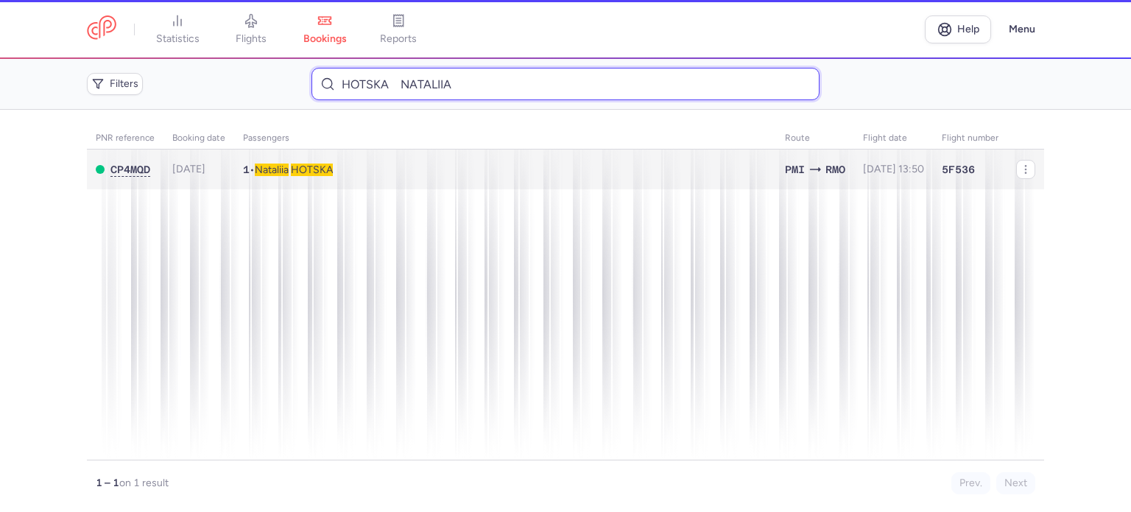
type input "HOTSKA NATALIIA"
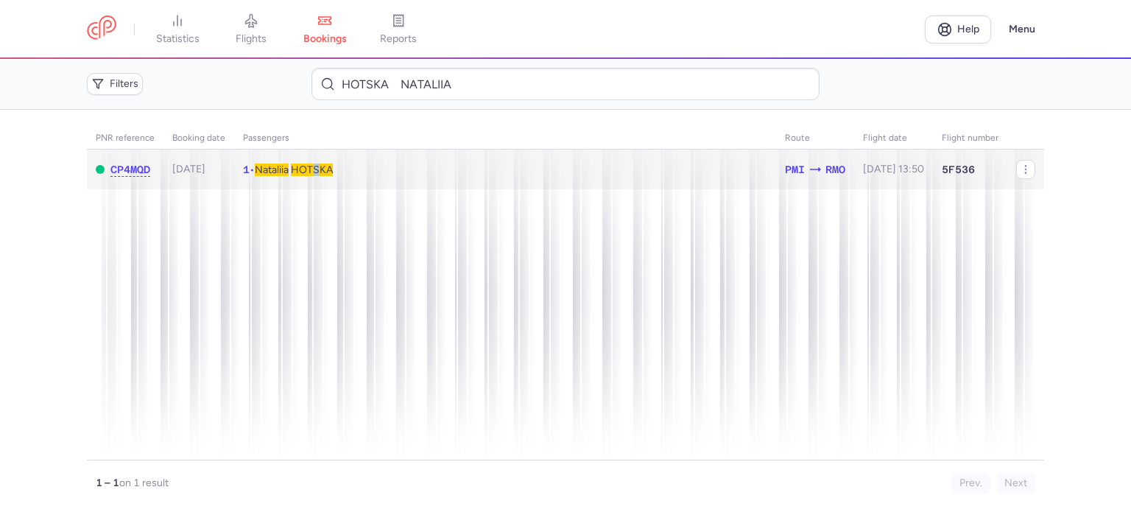
click at [325, 171] on span "HOTSKA" at bounding box center [312, 169] width 42 height 13
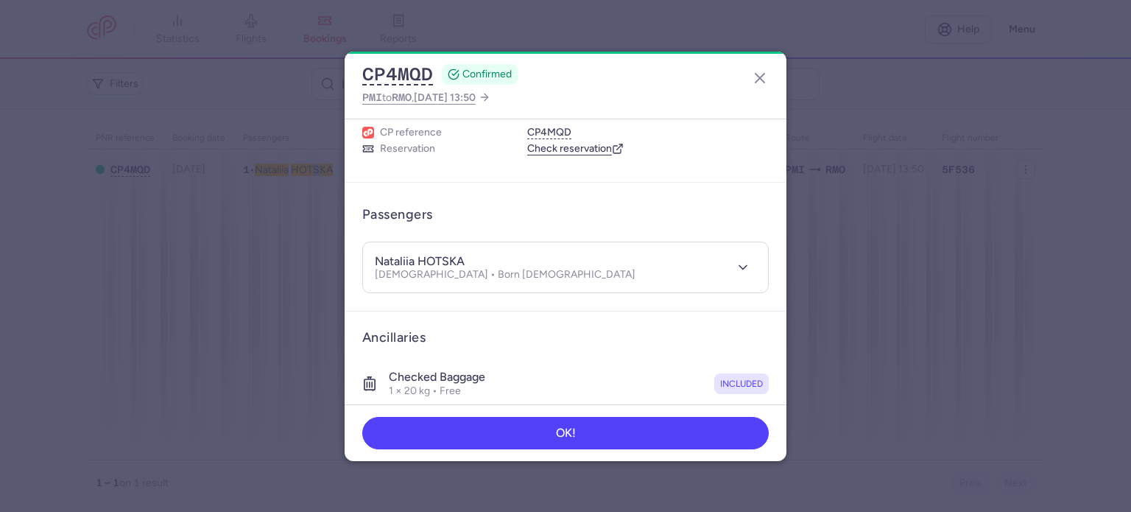
scroll to position [259, 0]
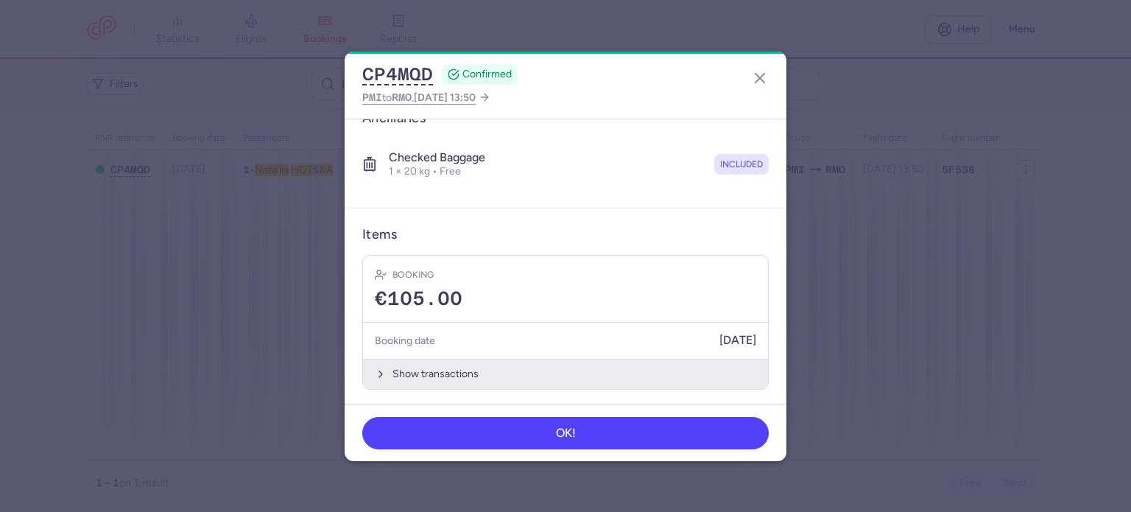
click at [462, 386] on article "Items Booking €105.00 Booking date 14/07/2025 Show transactions" at bounding box center [565, 307] width 442 height 199
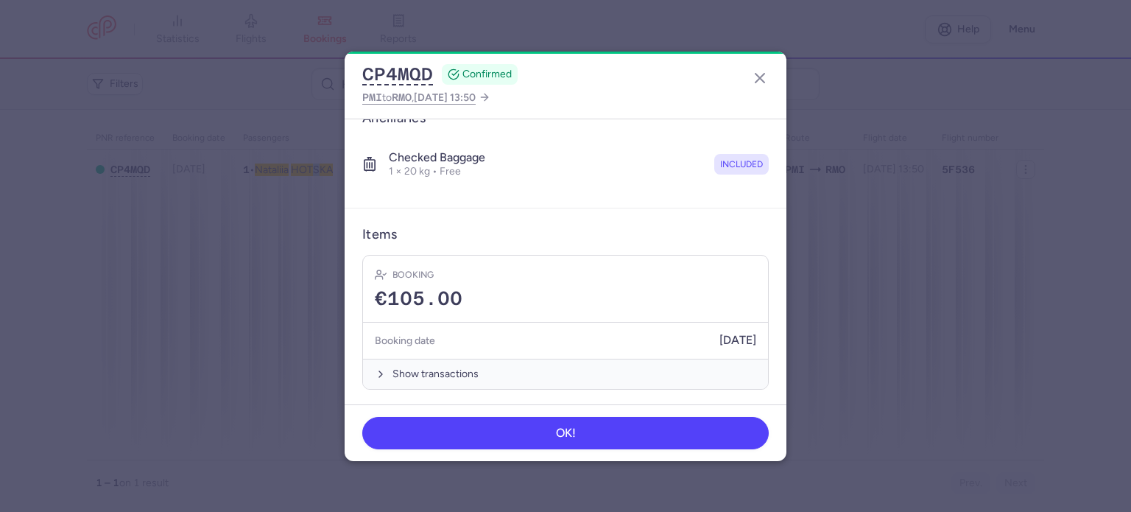
drag, startPoint x: 459, startPoint y: 373, endPoint x: 460, endPoint y: 353, distance: 20.6
click at [459, 370] on button "Show transactions" at bounding box center [565, 373] width 405 height 30
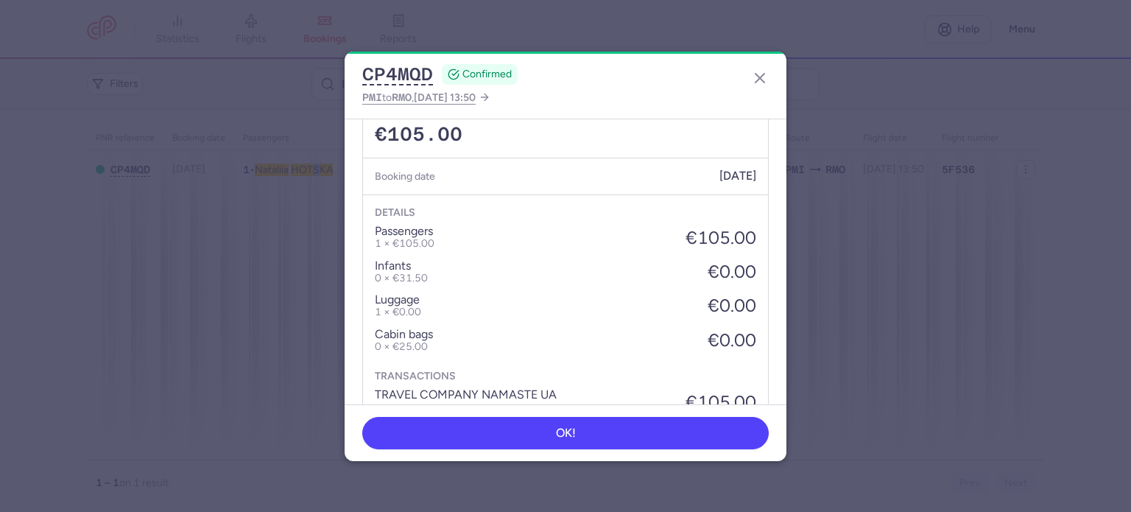
scroll to position [492, 0]
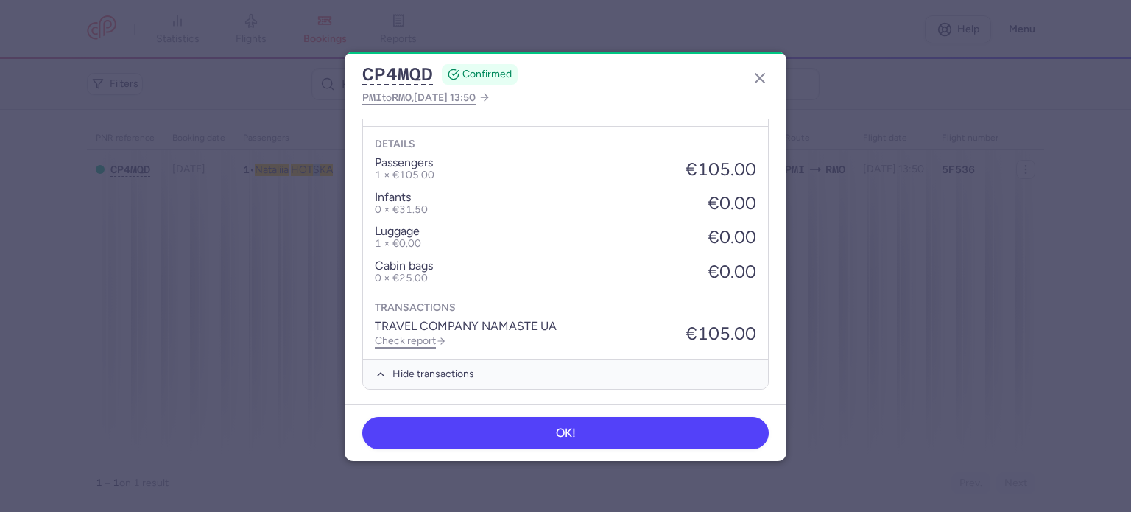
click at [427, 334] on link "Check report" at bounding box center [410, 340] width 71 height 13
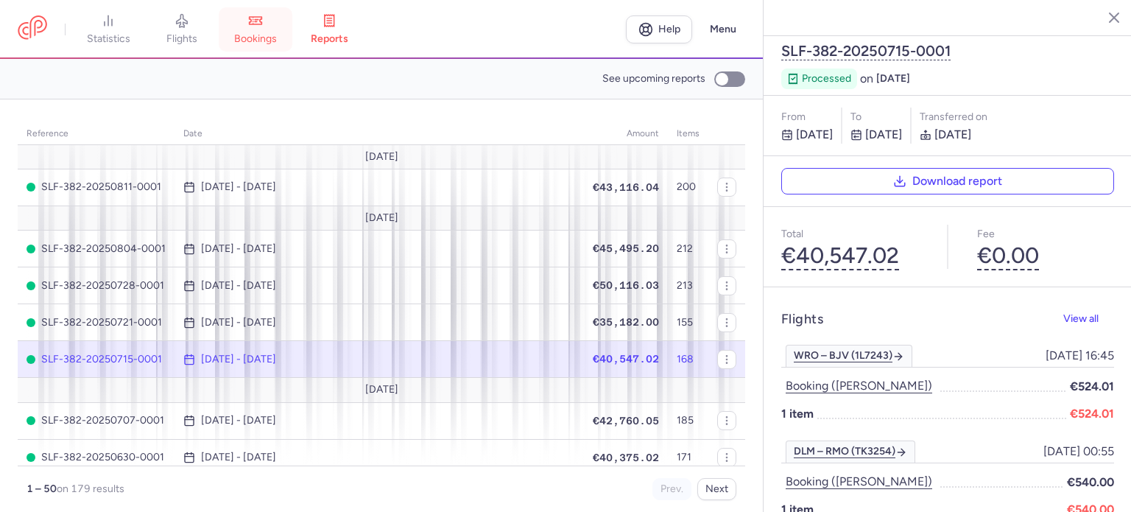
click at [263, 31] on link "bookings" at bounding box center [256, 29] width 74 height 32
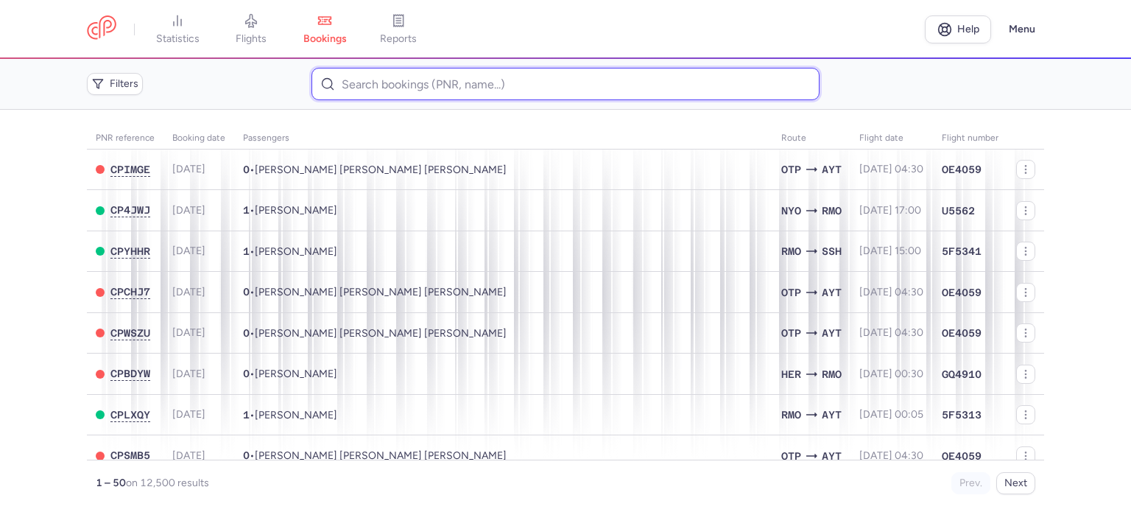
paste input "CAZIU VALERIA"
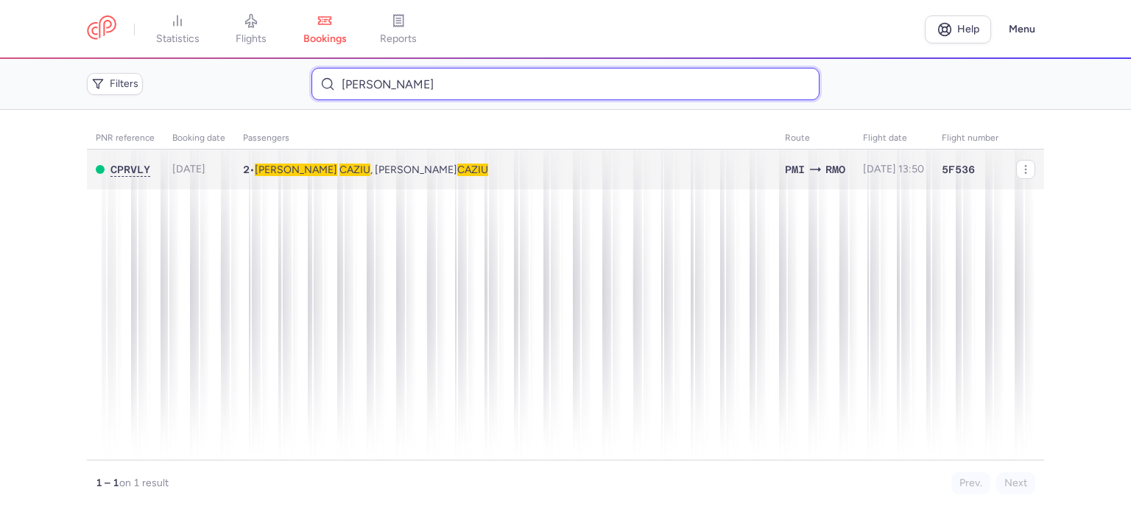
type input "CAZIU VALERIA"
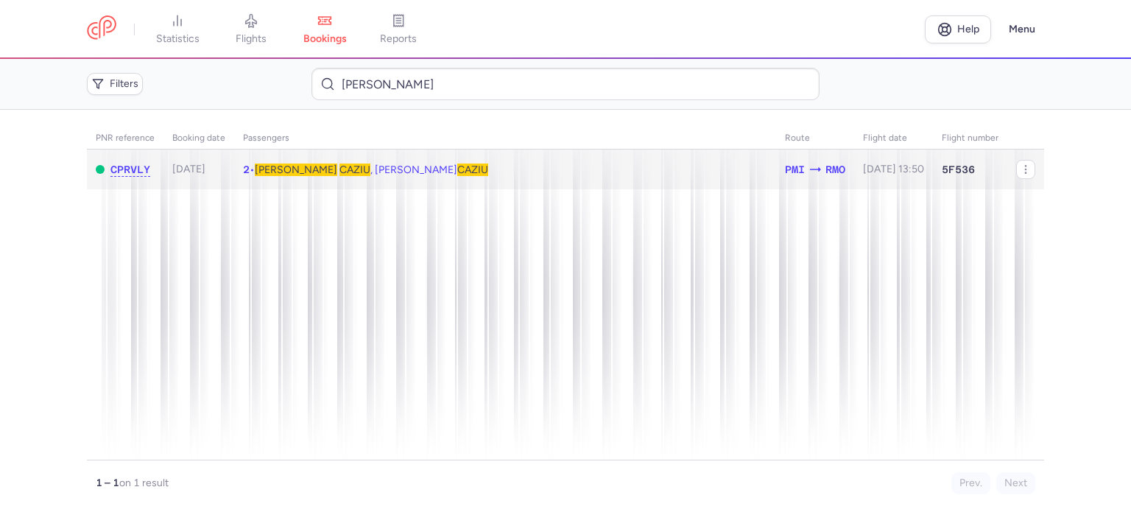
click at [291, 169] on span "Valeria CAZIU , Anastasia CAZIU" at bounding box center [371, 169] width 233 height 13
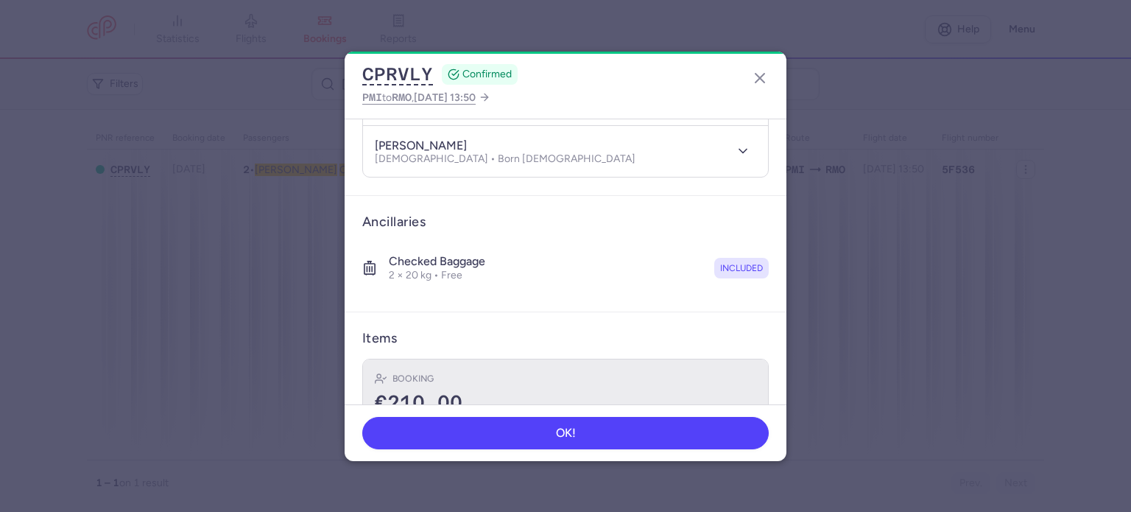
scroll to position [310, 0]
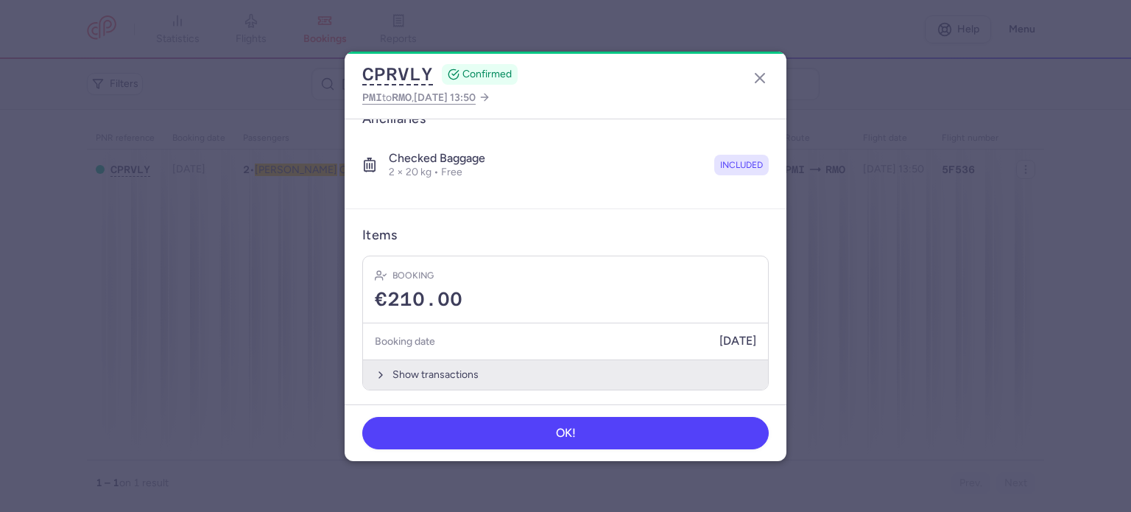
click at [406, 373] on button "Show transactions" at bounding box center [565, 374] width 405 height 30
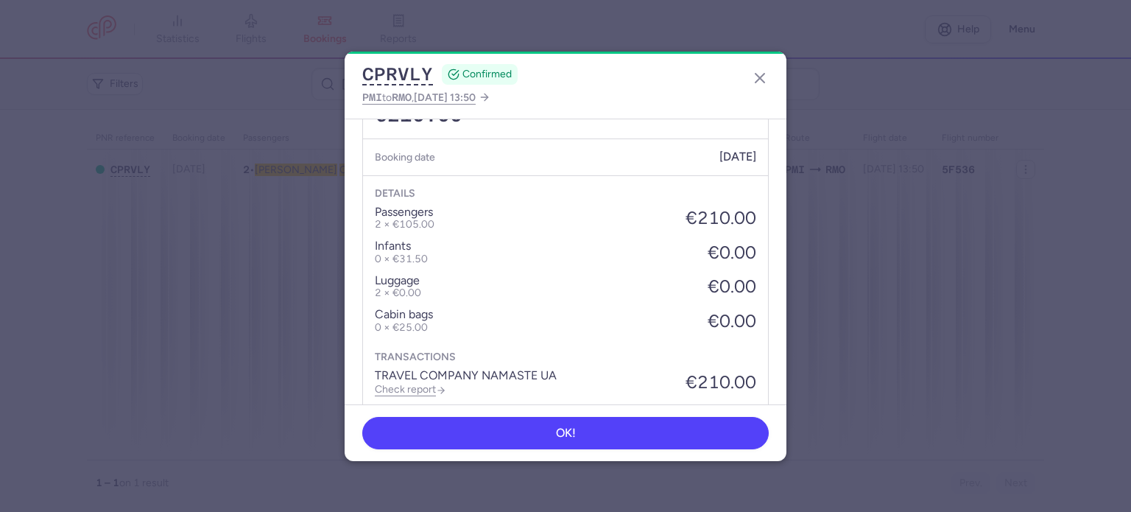
scroll to position [542, 0]
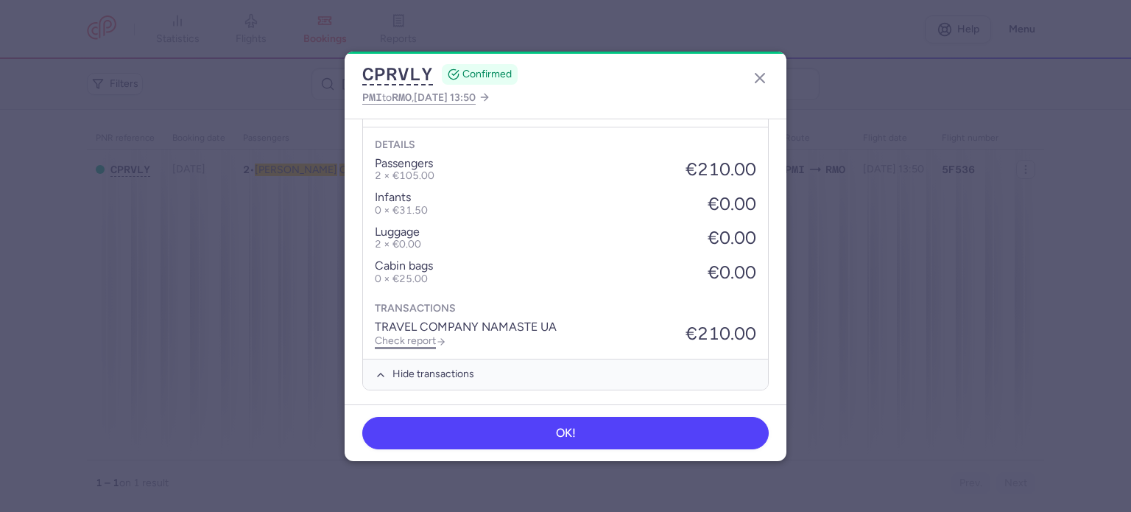
click at [427, 341] on link "Check report" at bounding box center [410, 340] width 71 height 13
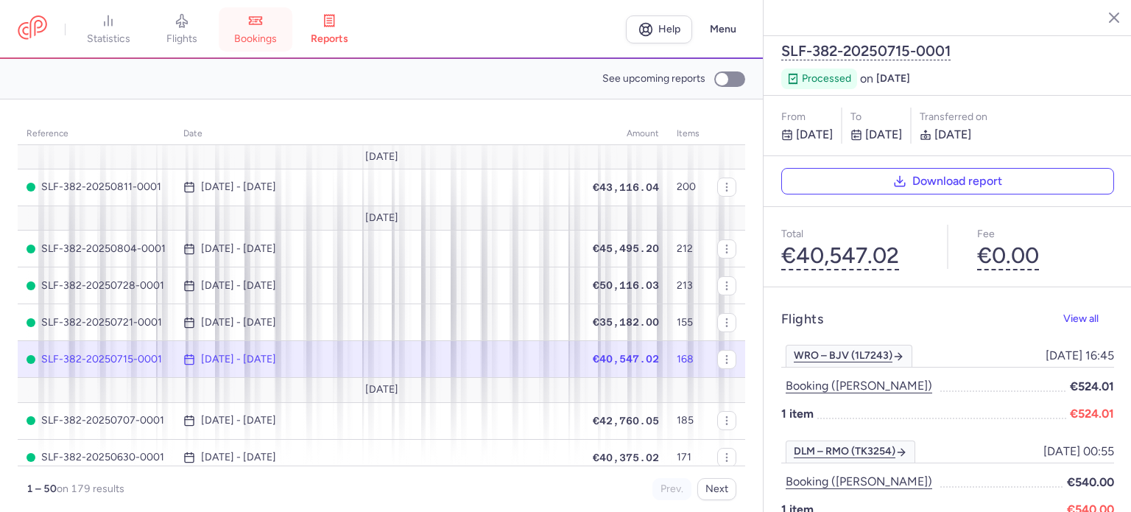
click at [259, 35] on span "bookings" at bounding box center [255, 38] width 43 height 13
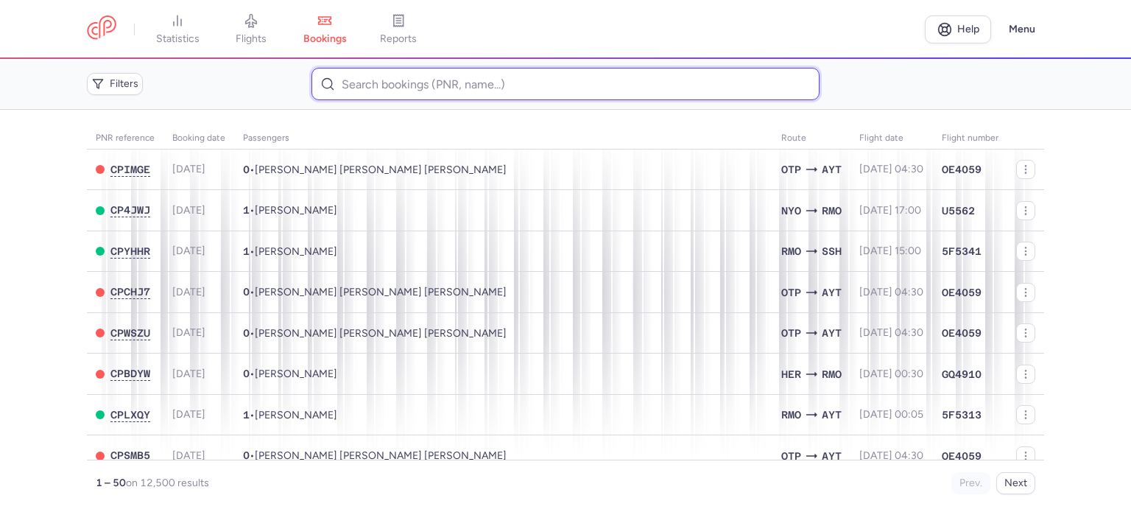
paste input "MURZENKO VIKTOR"
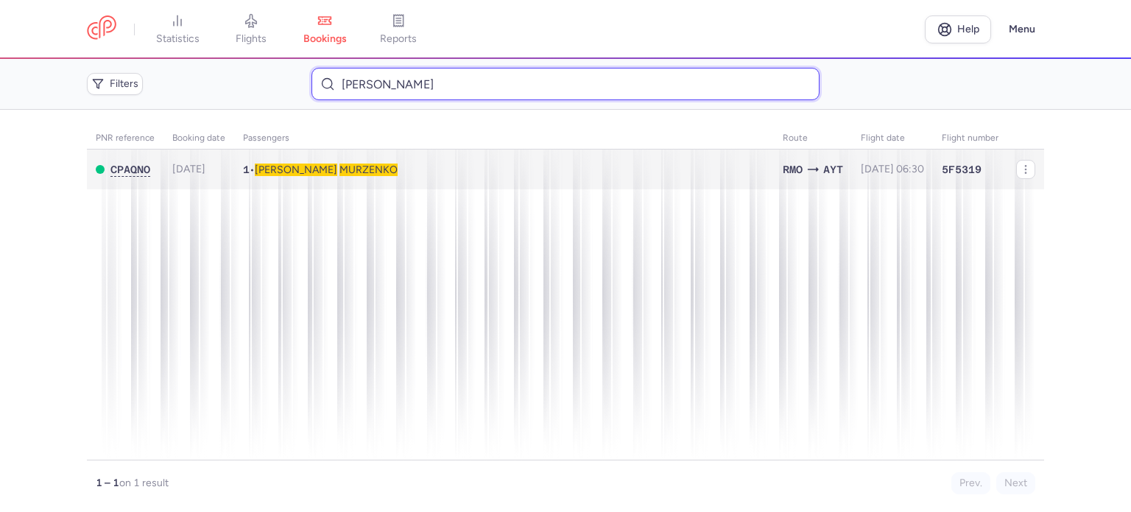
type input "MURZENKO VIKTOR"
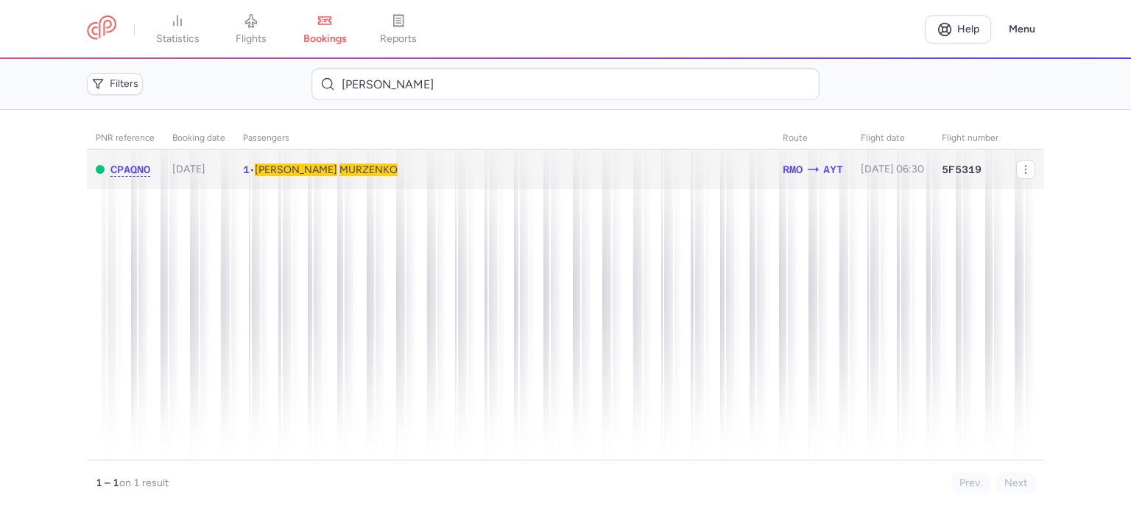
click at [852, 176] on td "1 • Viktor MURZENKO" at bounding box center [892, 169] width 81 height 40
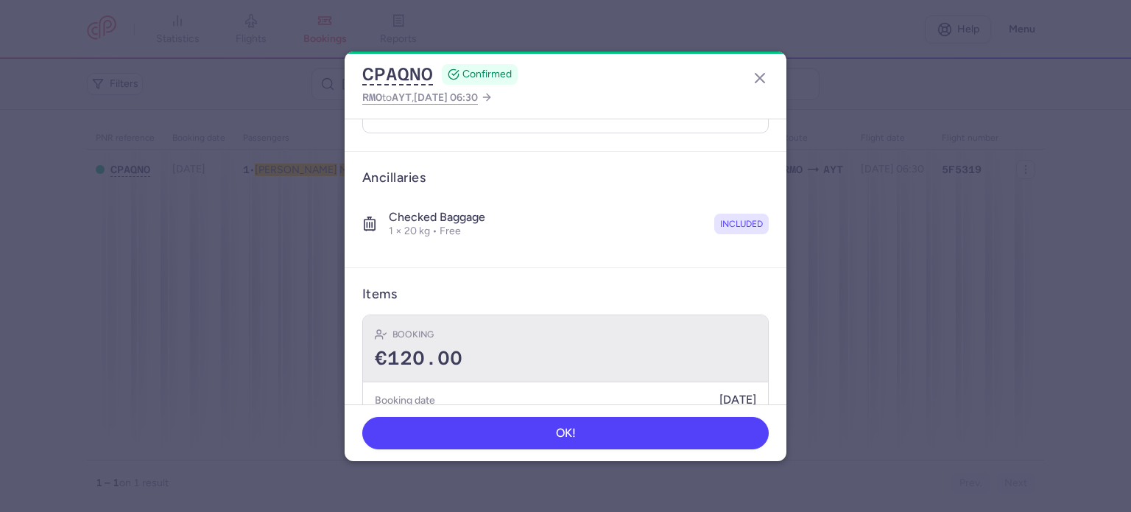
scroll to position [259, 0]
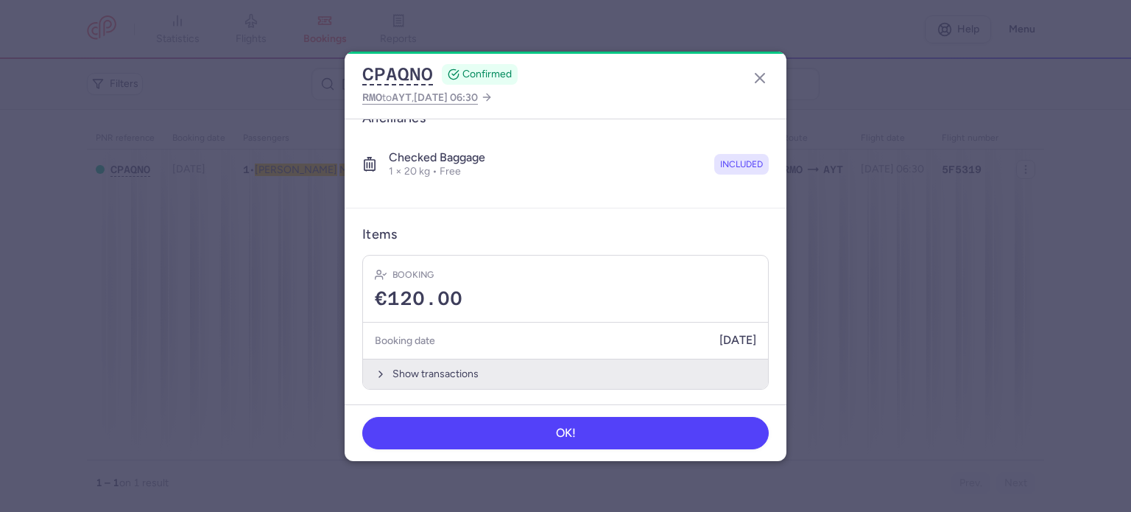
click at [456, 364] on button "Show transactions" at bounding box center [565, 373] width 405 height 30
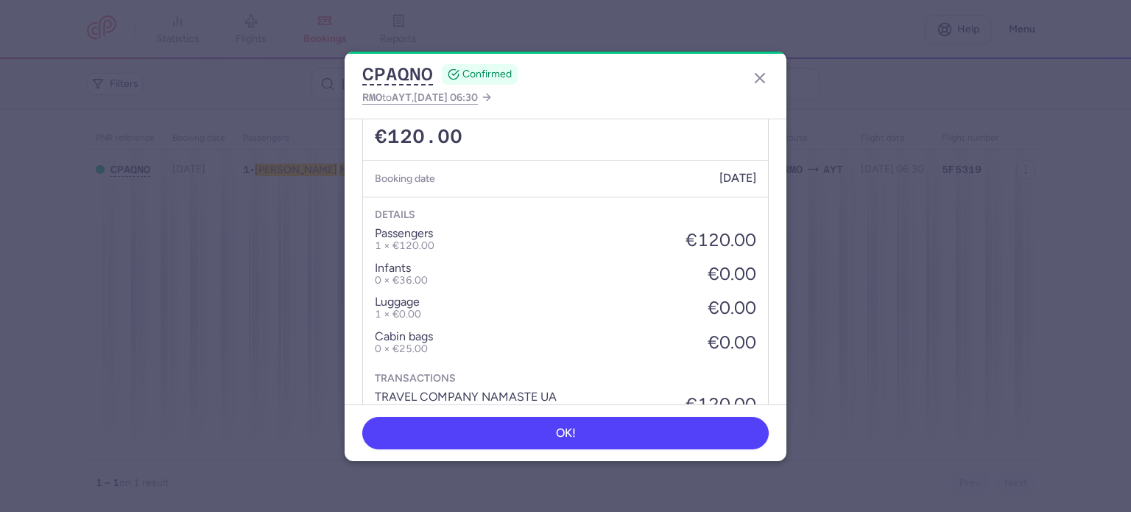
scroll to position [492, 0]
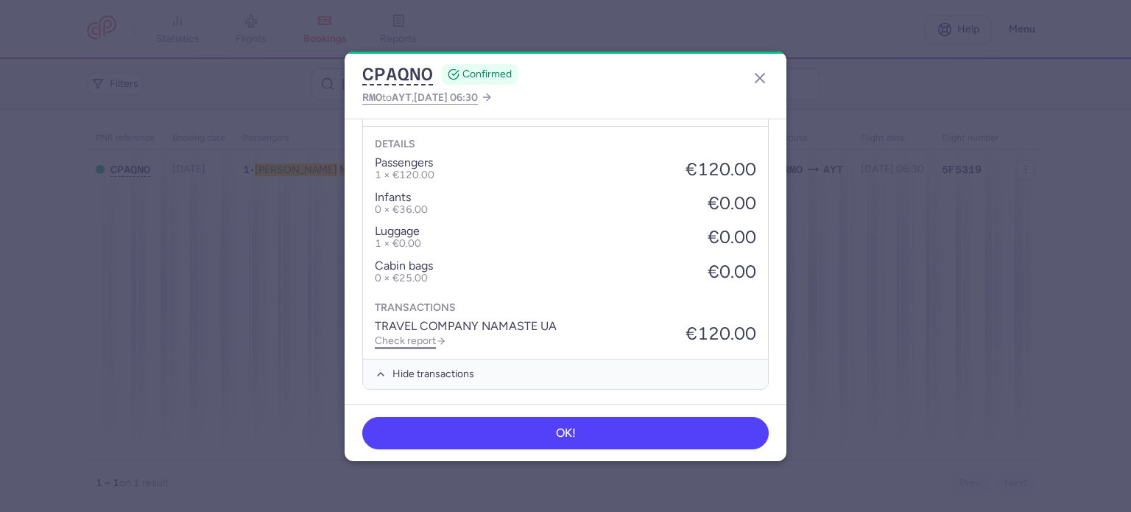
click at [425, 340] on link "Check report" at bounding box center [410, 340] width 71 height 13
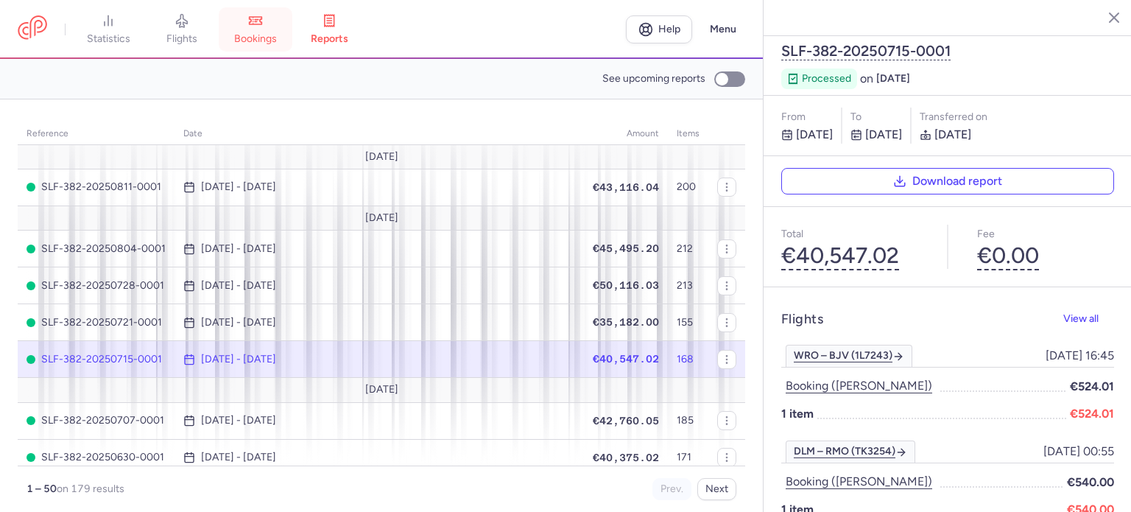
click at [255, 29] on link "bookings" at bounding box center [256, 29] width 74 height 32
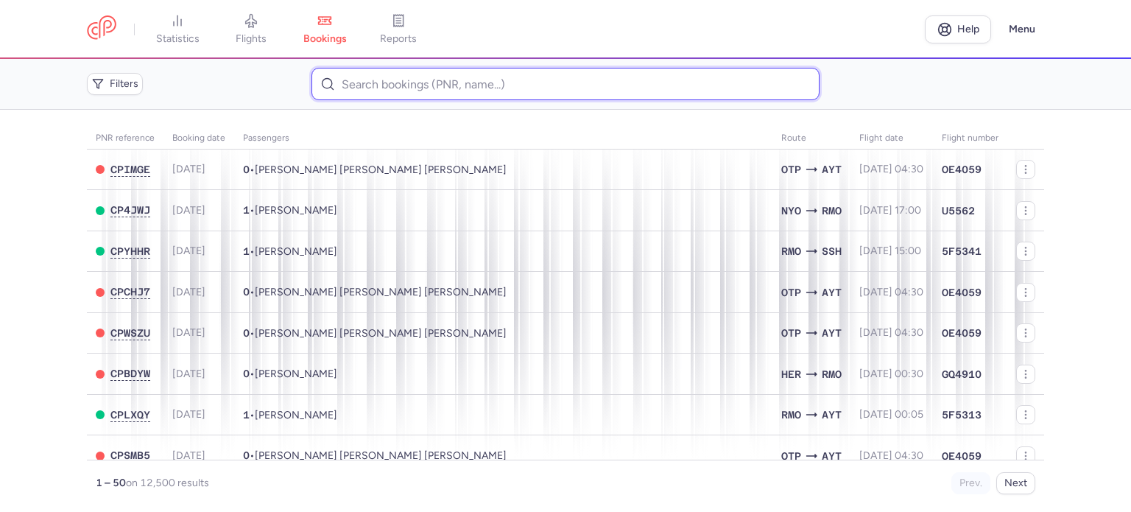
paste input "CIOCHINA IRINA"
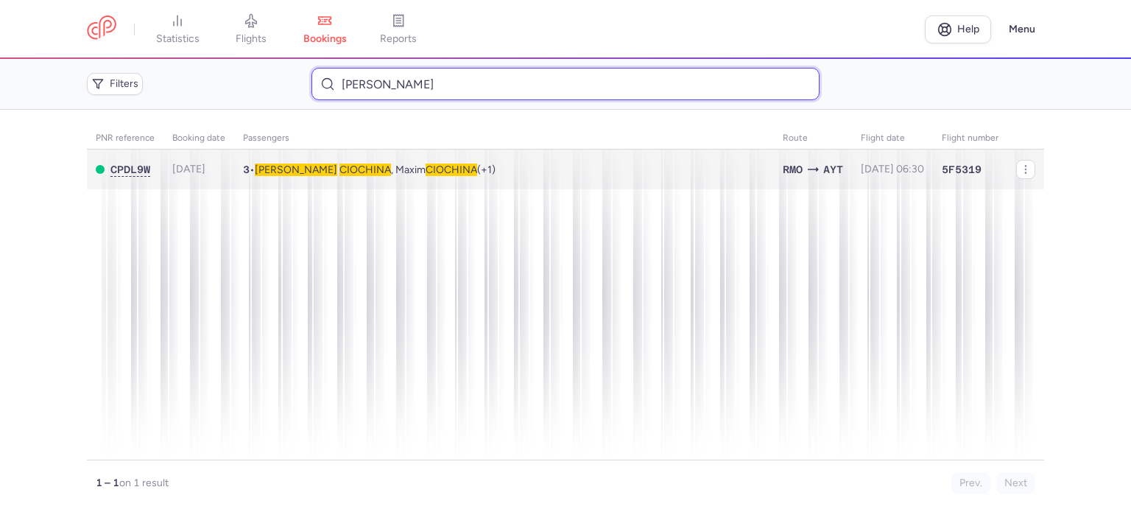
type input "CIOCHINA IRINA"
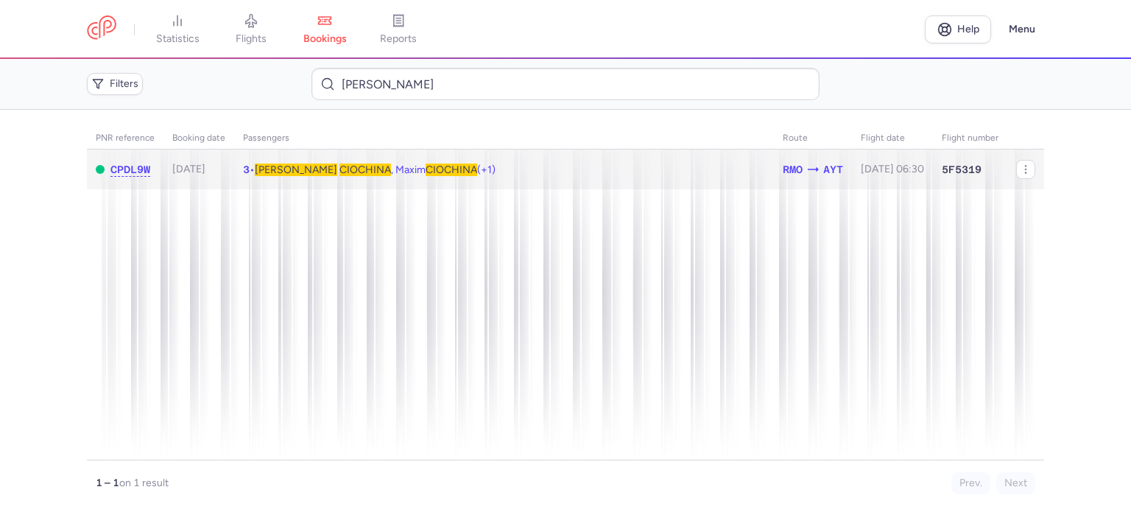
click at [852, 161] on td "3 • Irina CIOCHINA , Maxim CIOCHINA (+1)" at bounding box center [892, 169] width 81 height 40
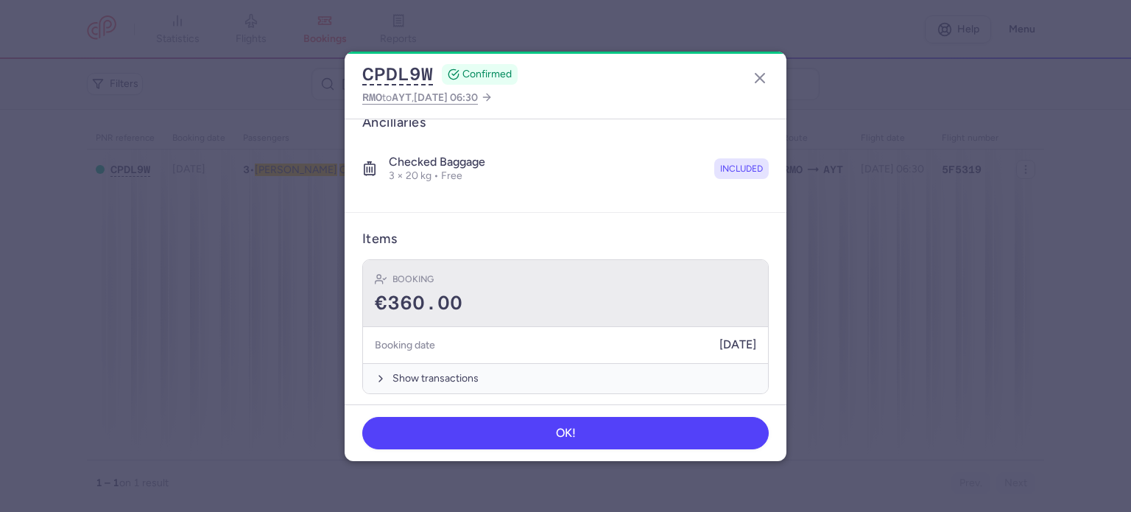
scroll to position [361, 0]
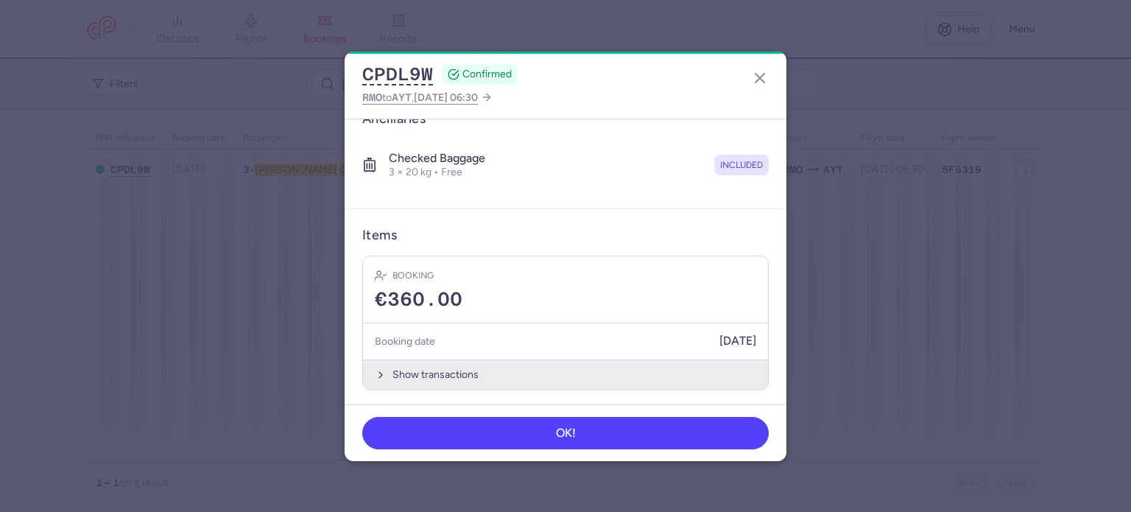
click at [444, 359] on button "Show transactions" at bounding box center [565, 374] width 405 height 30
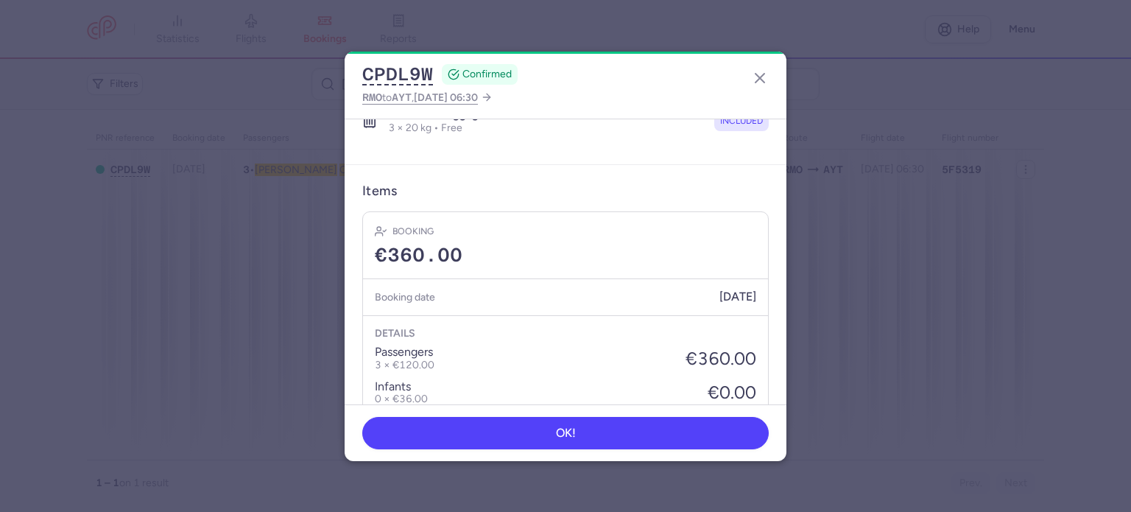
scroll to position [593, 0]
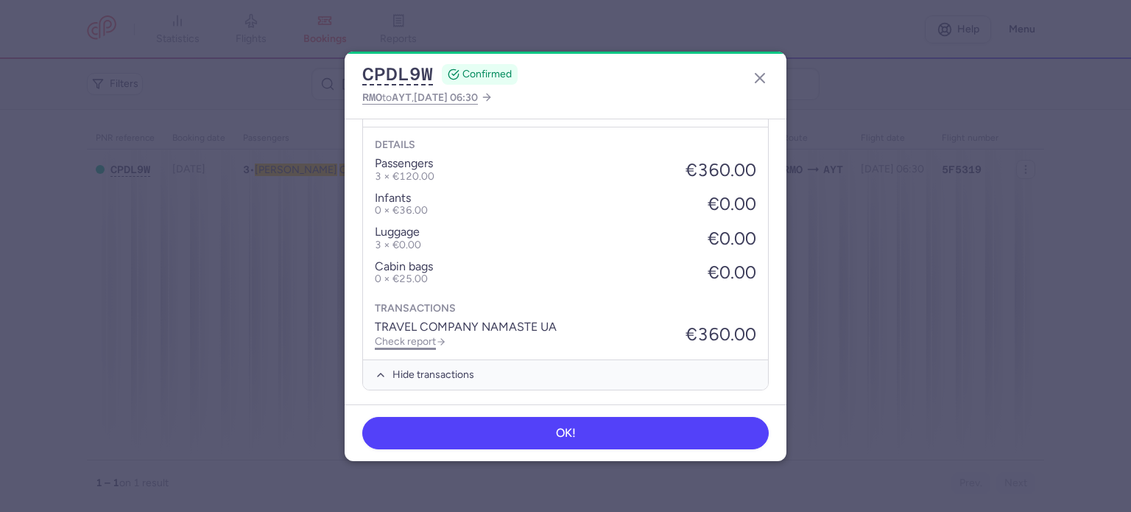
click at [421, 335] on link "Check report" at bounding box center [410, 341] width 71 height 13
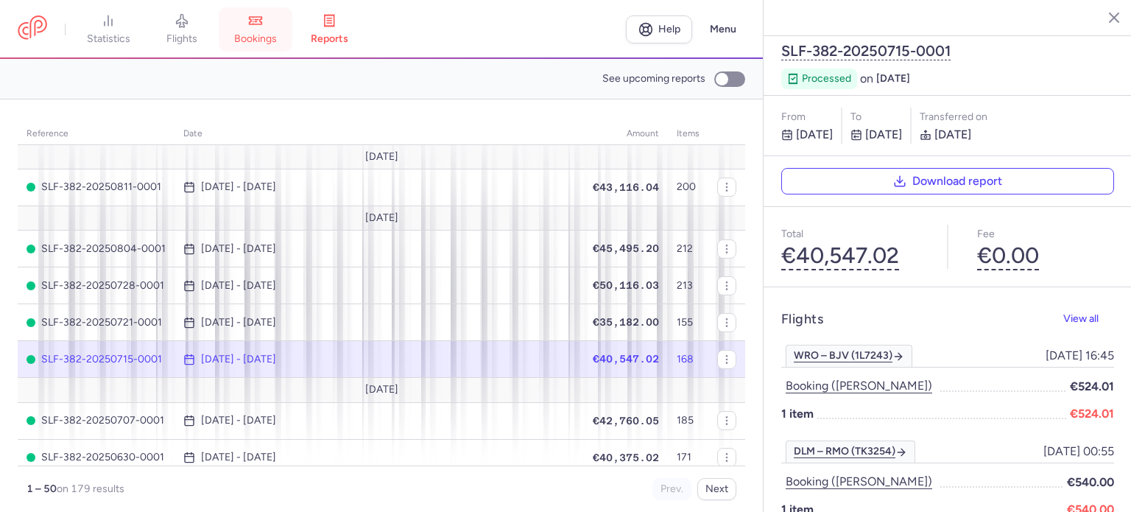
click at [263, 25] on icon at bounding box center [255, 20] width 15 height 15
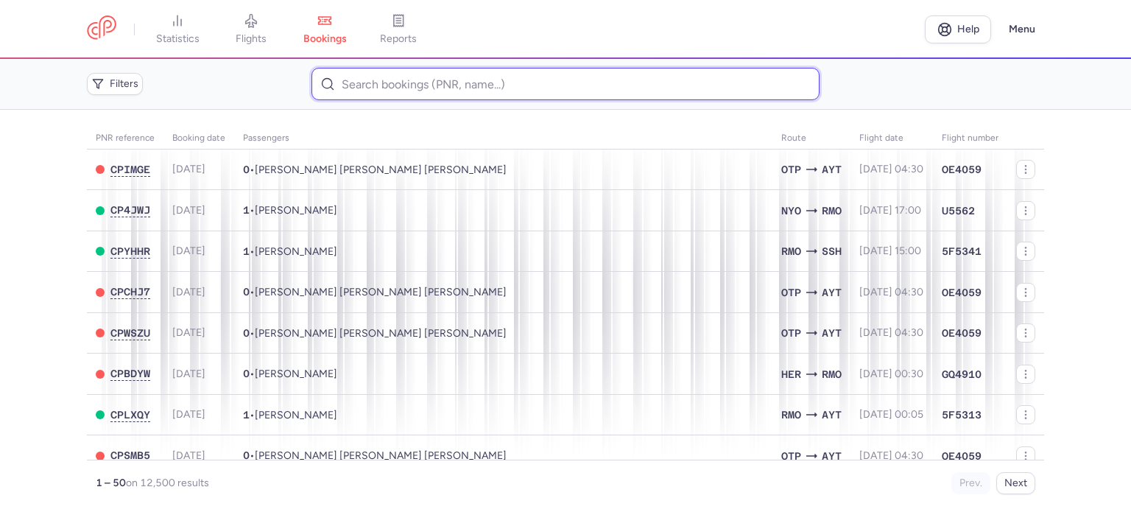
paste input "SHALAMAK VLADISLAV"
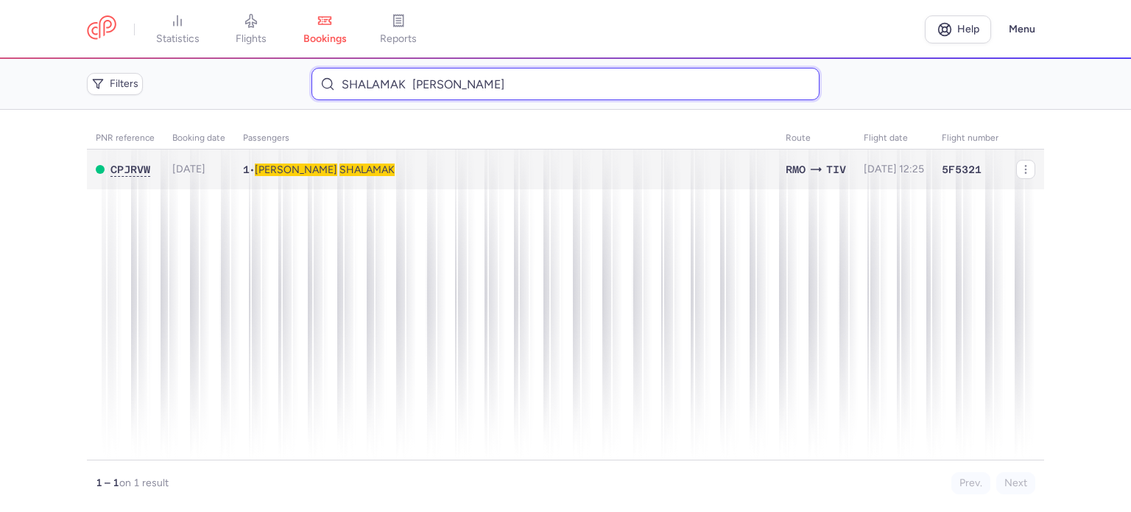
type input "SHALAMAK VLADISLAV"
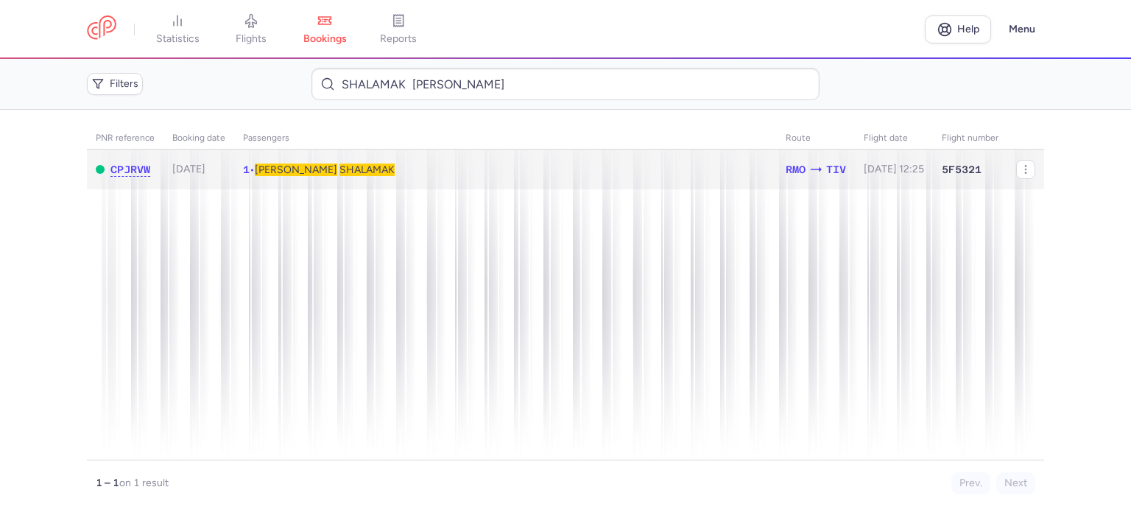
click at [339, 167] on span "SHALAMAK" at bounding box center [366, 169] width 55 height 13
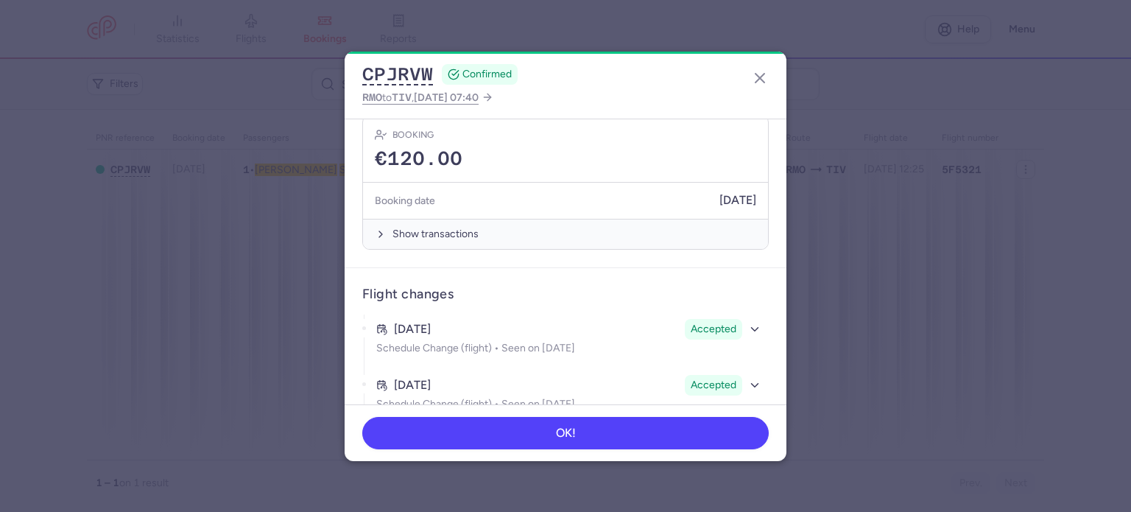
scroll to position [406, 0]
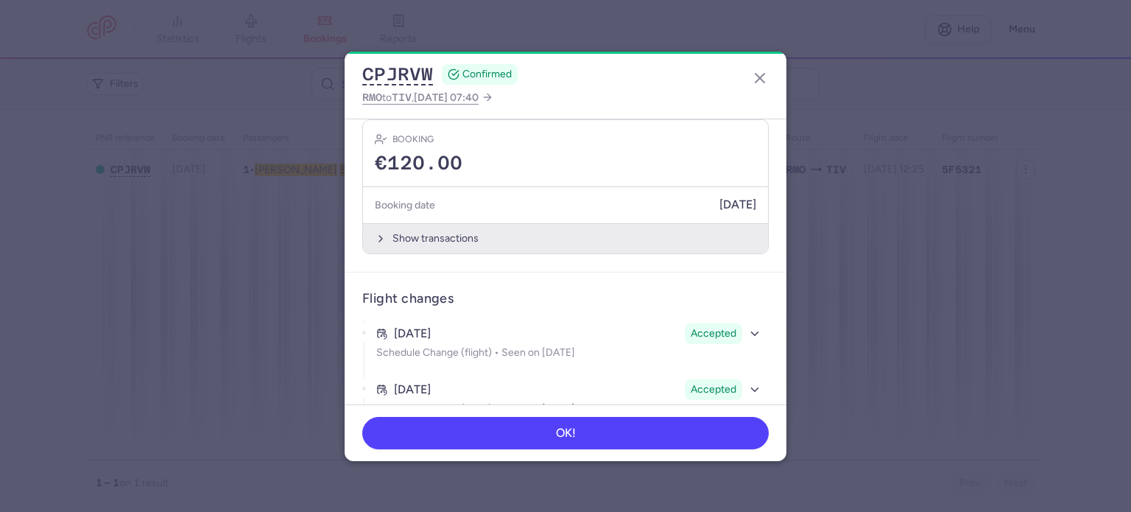
click at [409, 226] on button "Show transactions" at bounding box center [565, 238] width 405 height 30
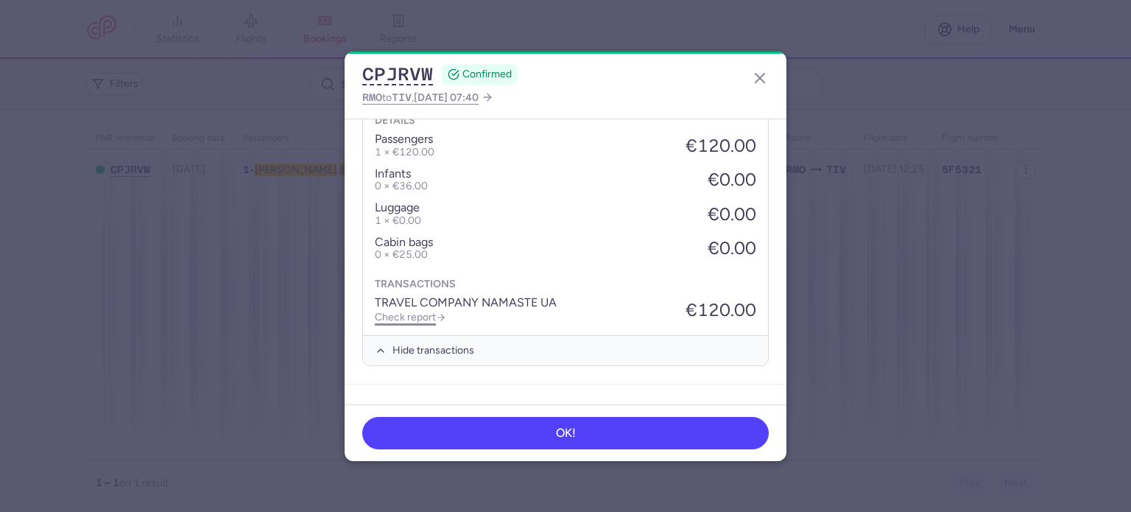
scroll to position [627, 0]
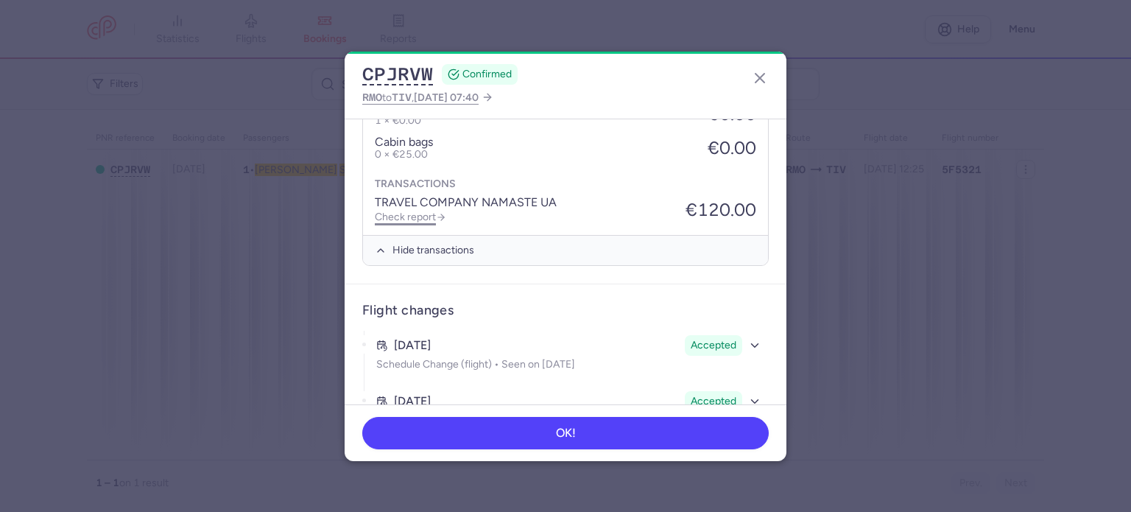
click at [397, 211] on link "Check report" at bounding box center [410, 217] width 71 height 13
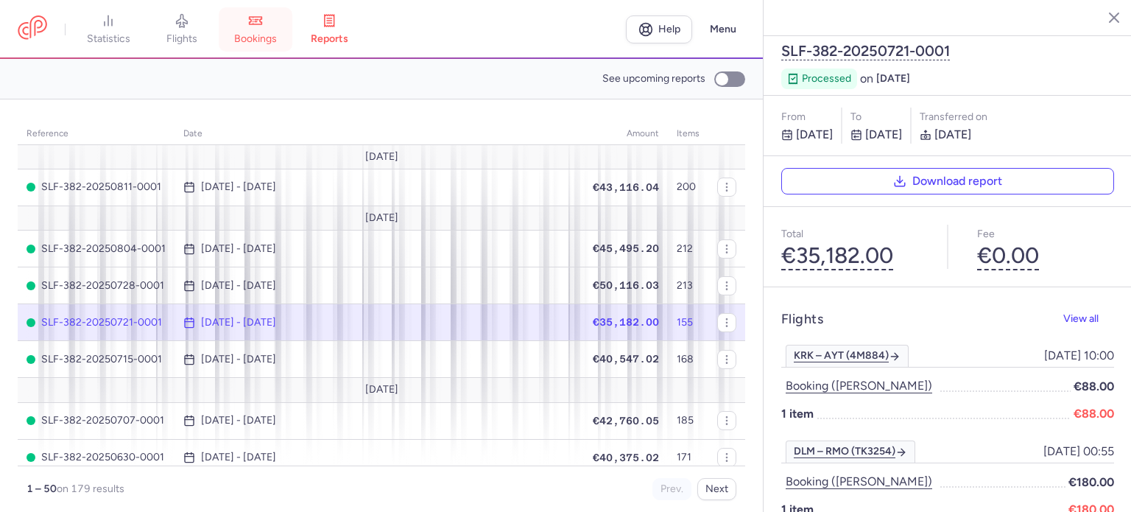
click at [264, 13] on link "bookings" at bounding box center [256, 29] width 74 height 32
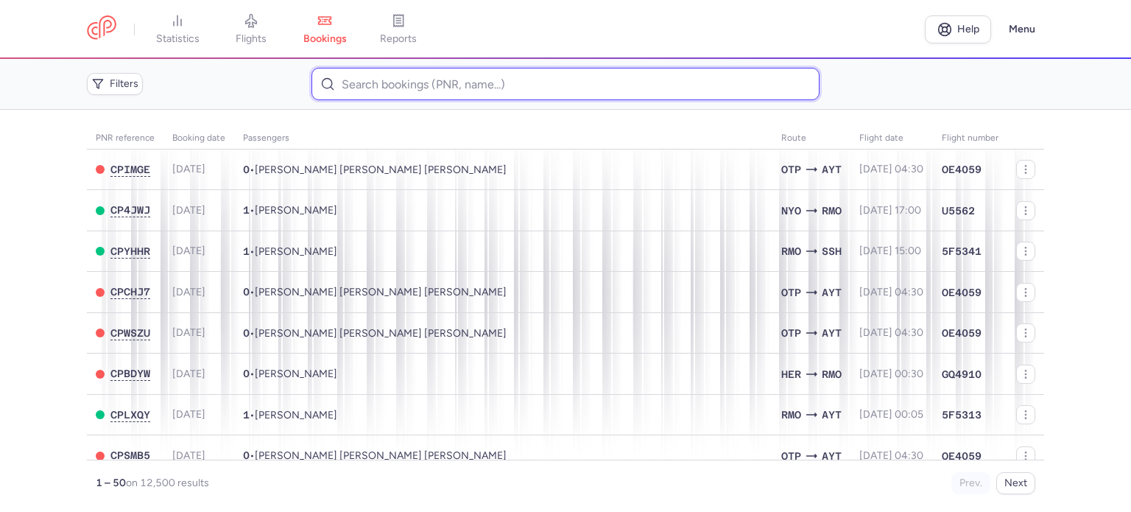
paste input "URUM SERGEI"
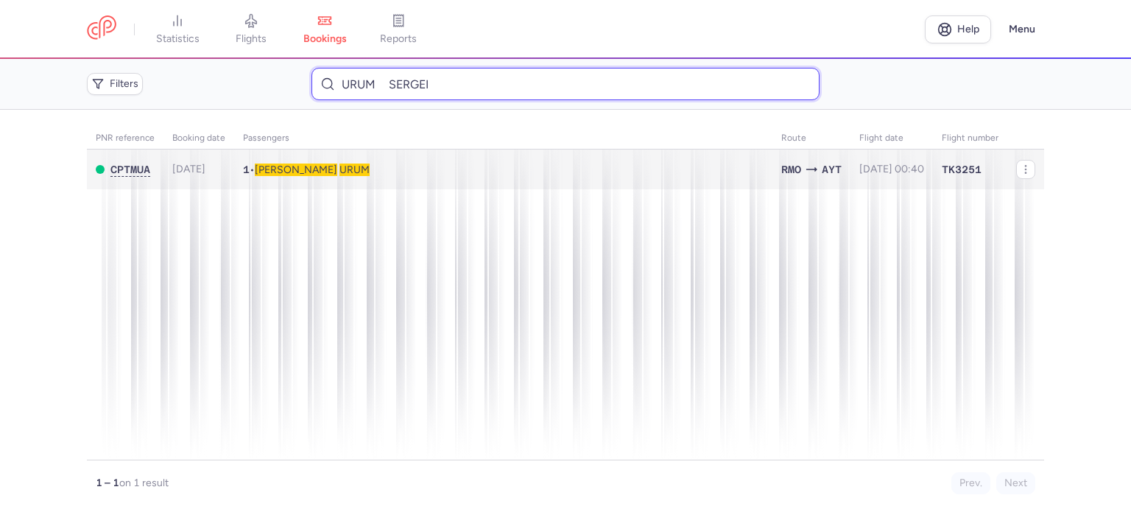
type input "URUM SERGEI"
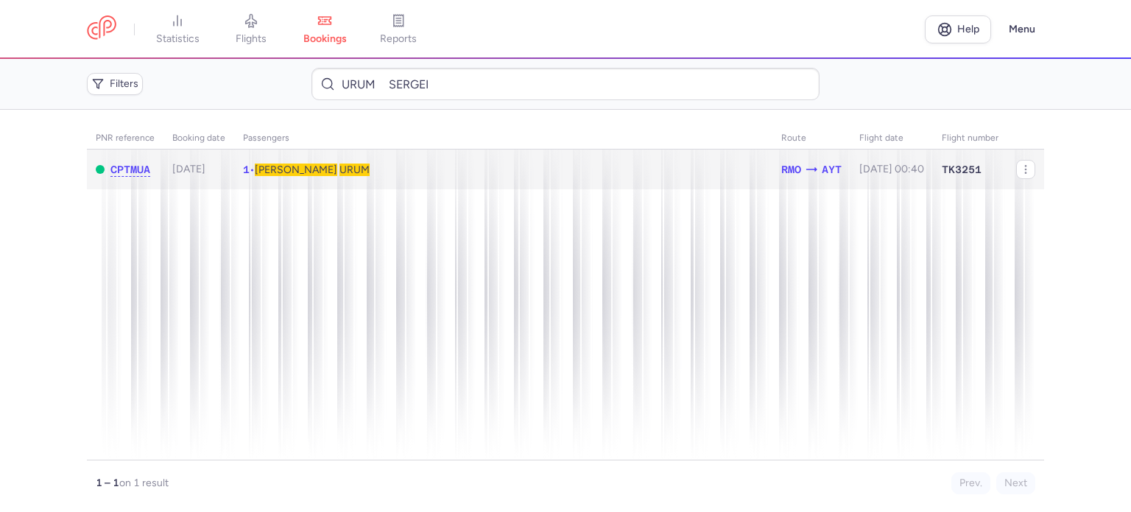
click at [339, 167] on span "URUM" at bounding box center [354, 169] width 30 height 13
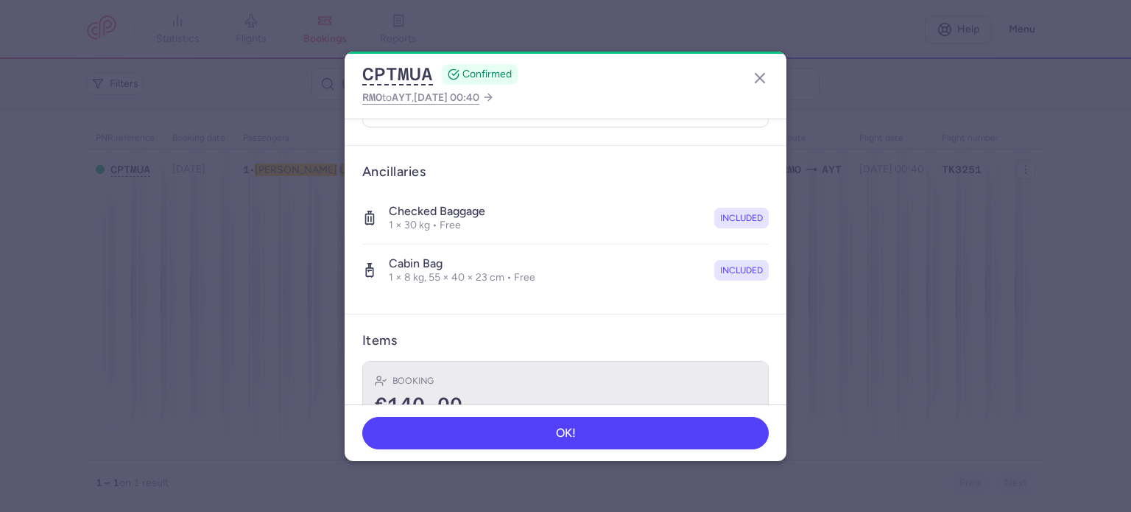
scroll to position [311, 0]
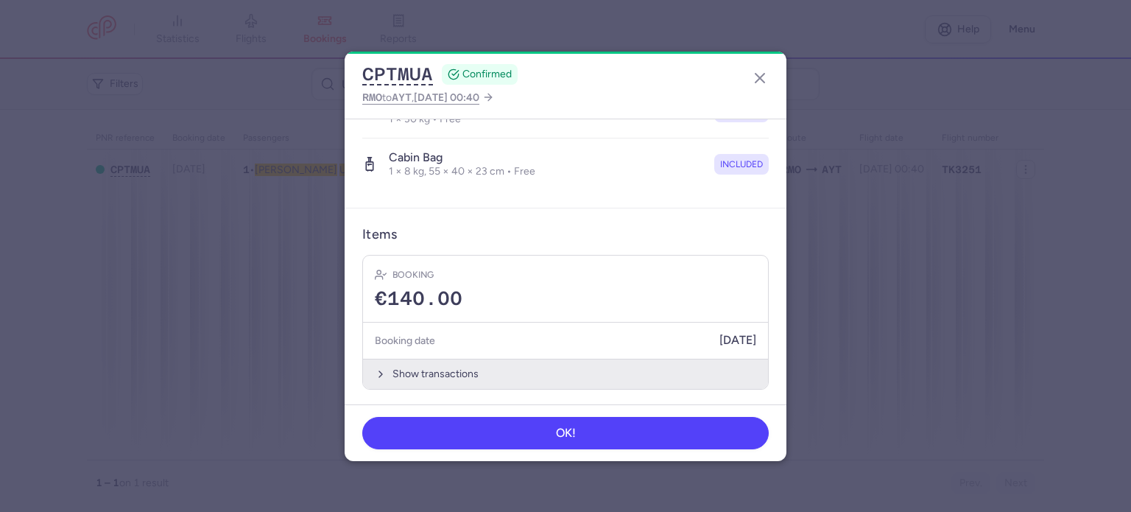
click at [403, 361] on button "Show transactions" at bounding box center [565, 373] width 405 height 30
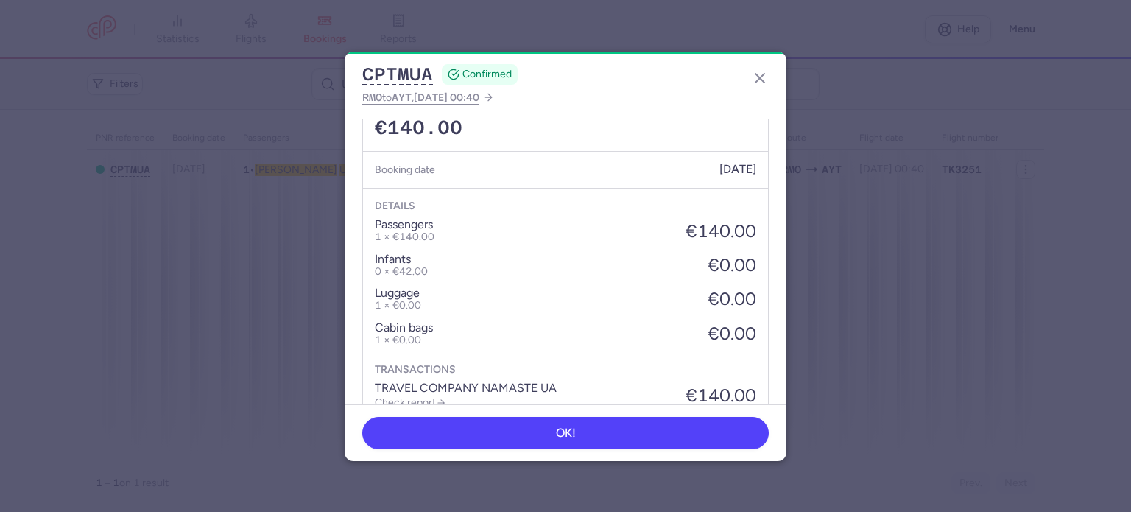
scroll to position [544, 0]
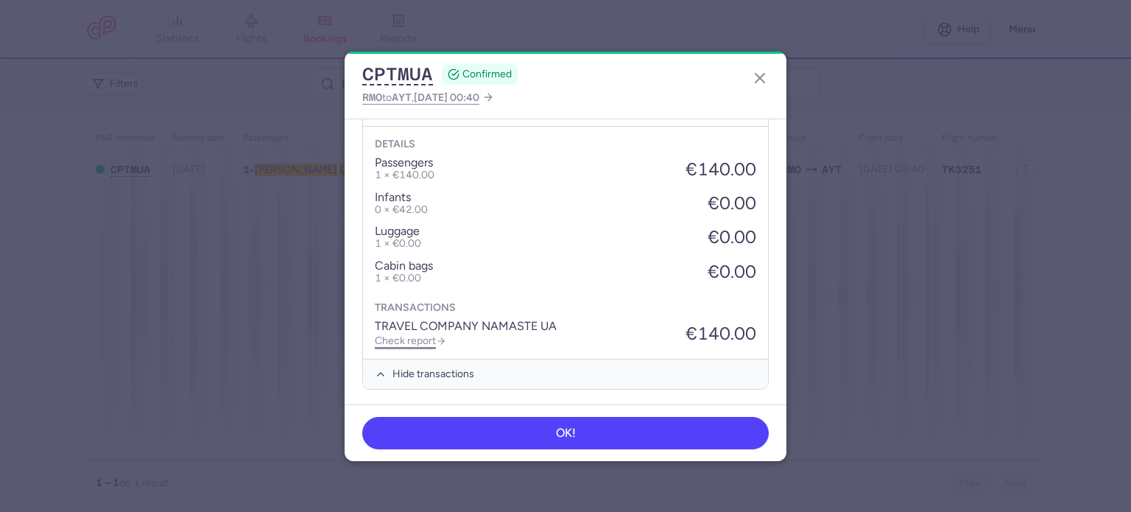
click at [413, 337] on link "Check report" at bounding box center [410, 340] width 71 height 13
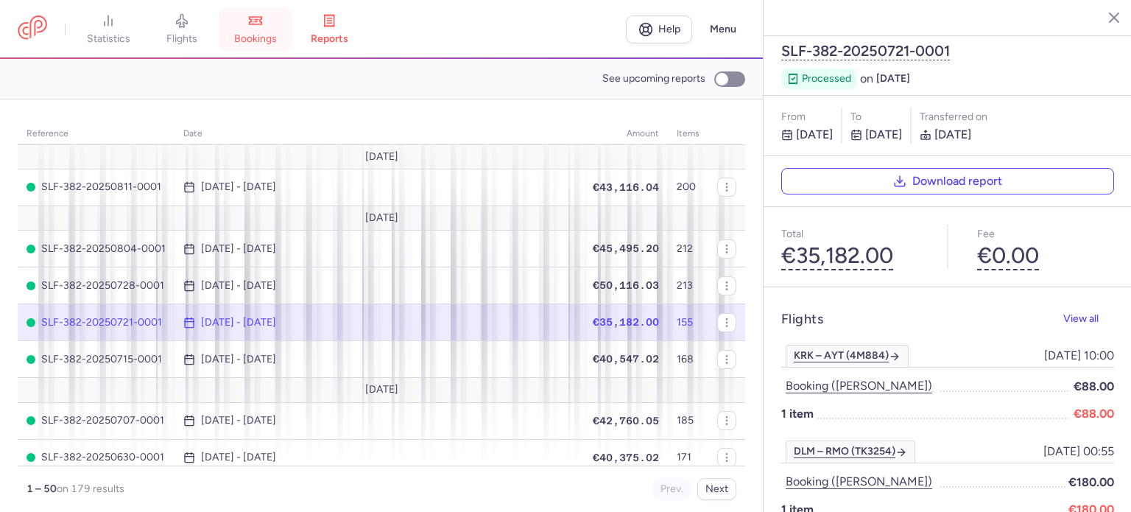
click at [270, 29] on link "bookings" at bounding box center [256, 29] width 74 height 32
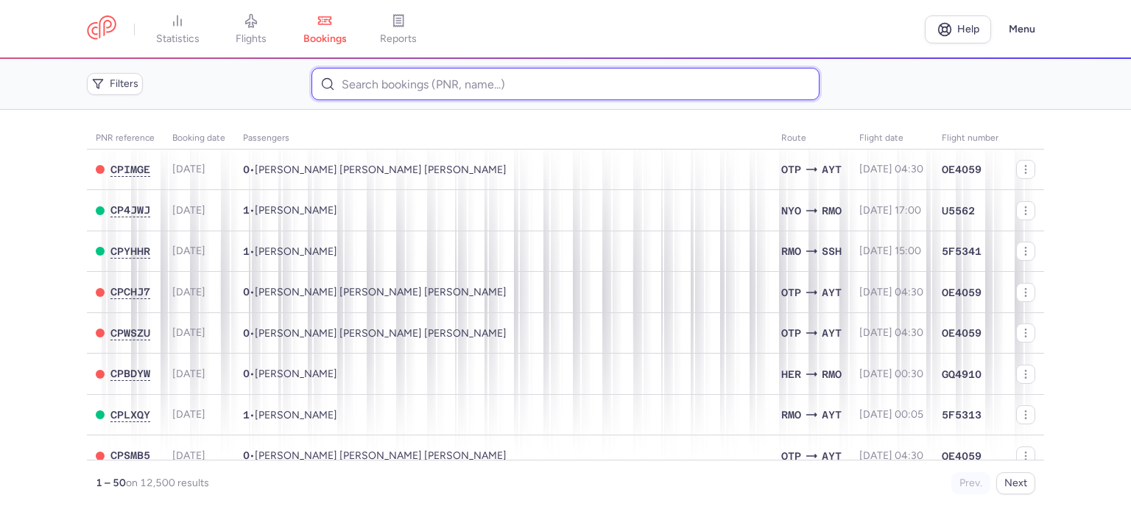
paste input "BERDILA DANIELA"
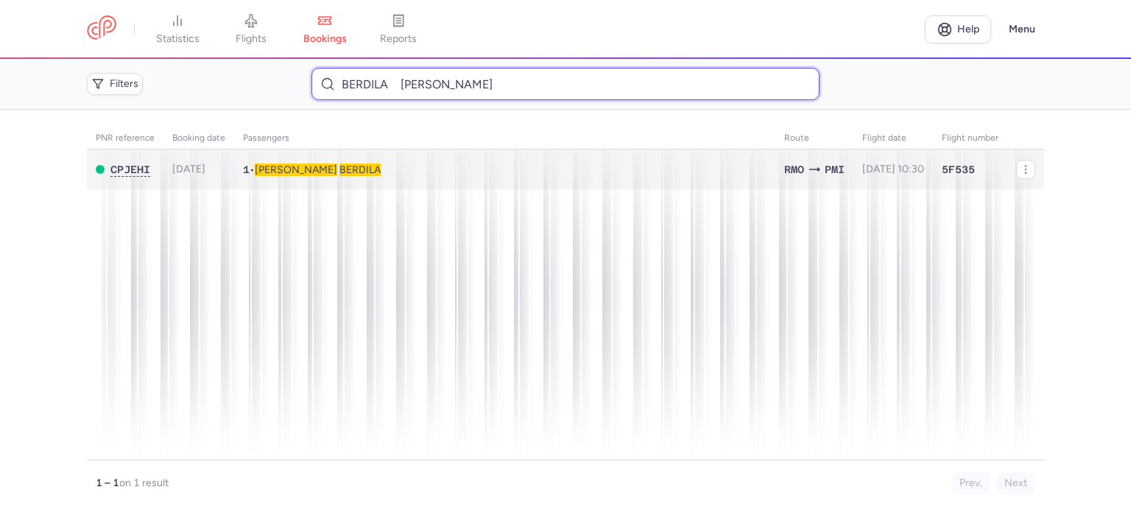
type input "BERDILA DANIELA"
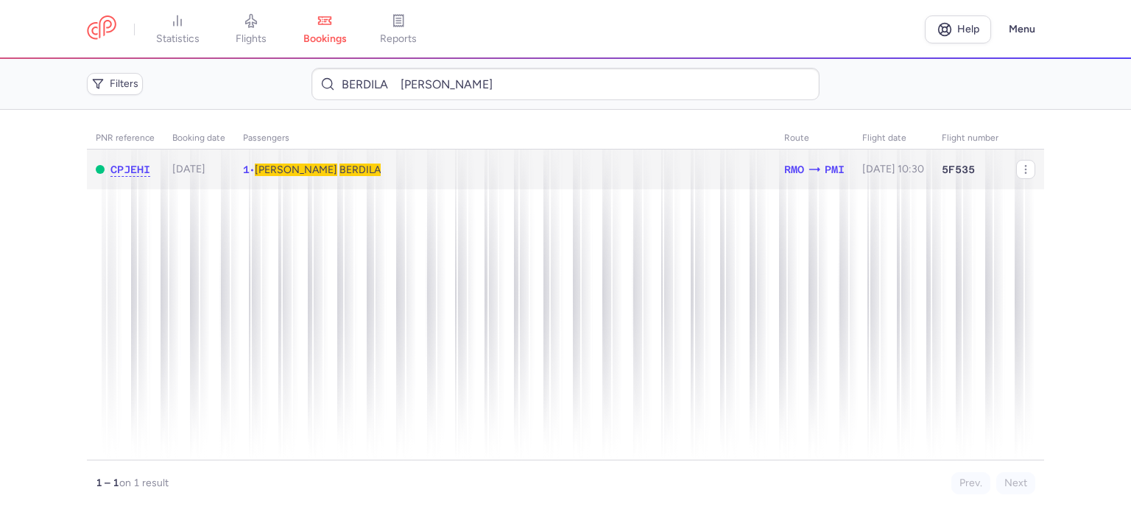
click at [339, 173] on span "BERDILA" at bounding box center [359, 169] width 41 height 13
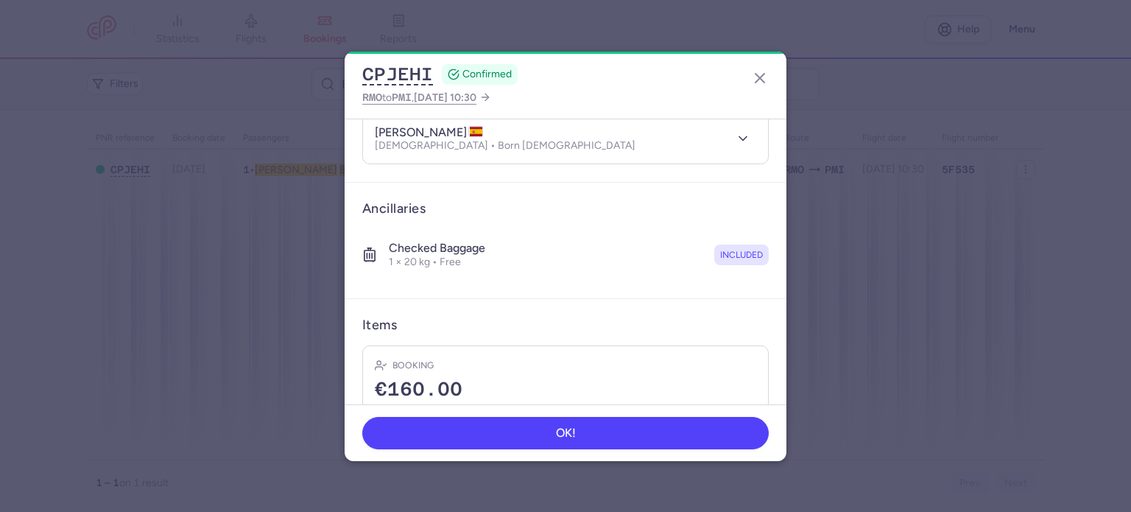
scroll to position [259, 0]
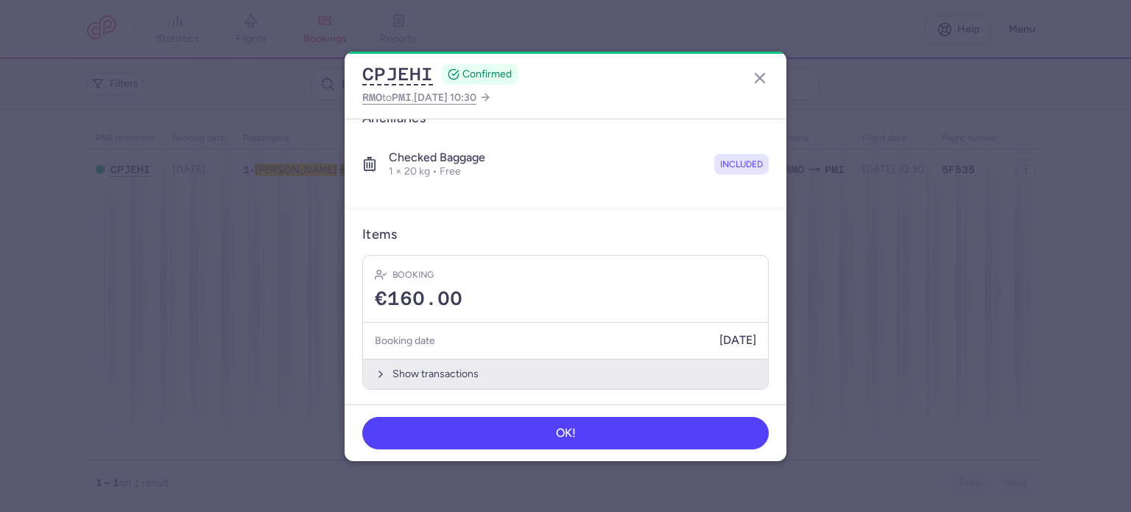
click at [427, 364] on button "Show transactions" at bounding box center [565, 373] width 405 height 30
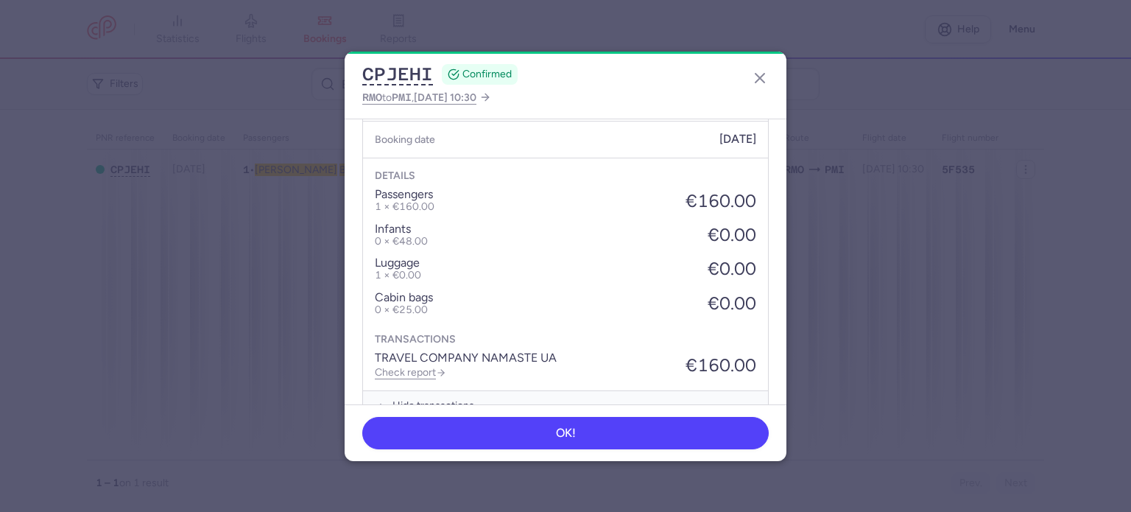
scroll to position [492, 0]
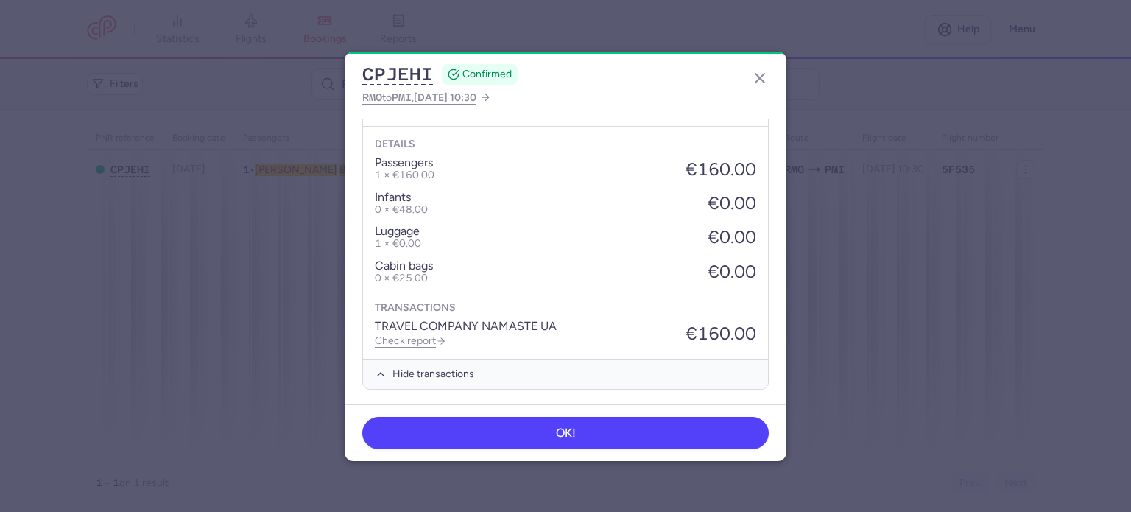
drag, startPoint x: 397, startPoint y: 330, endPoint x: 406, endPoint y: 310, distance: 22.7
click at [397, 334] on link "Check report" at bounding box center [410, 340] width 71 height 13
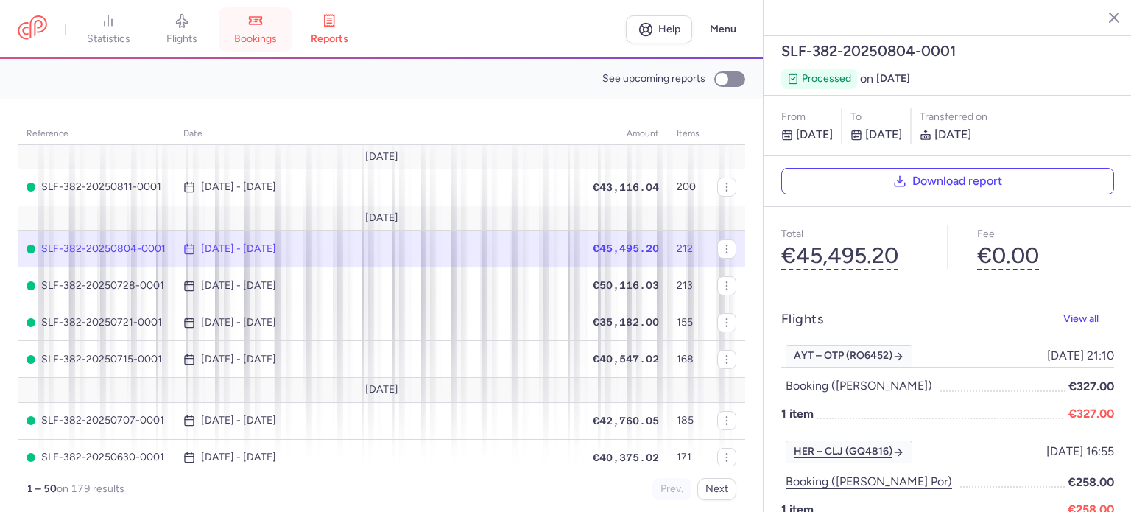
click at [271, 21] on link "bookings" at bounding box center [256, 29] width 74 height 32
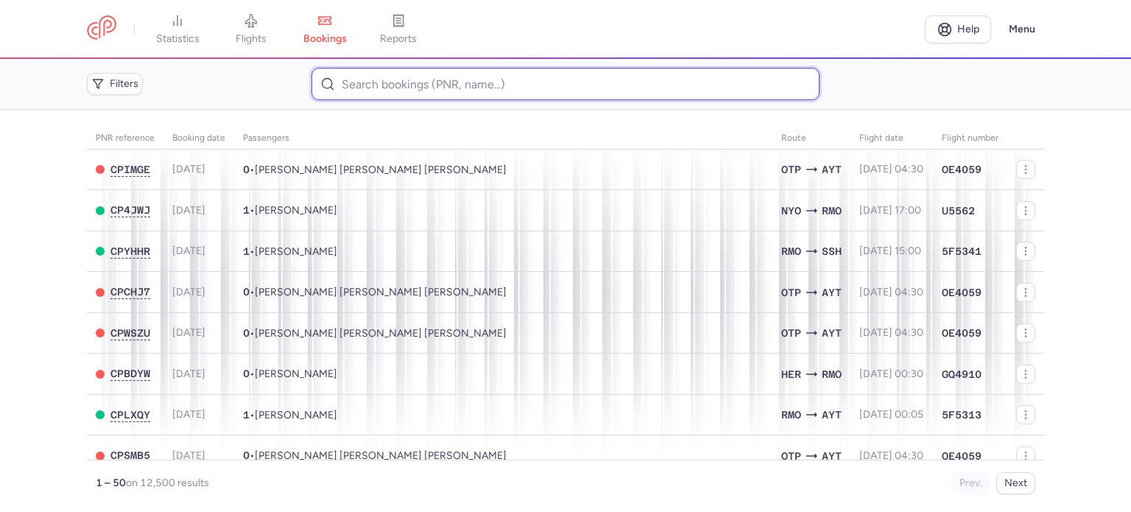
paste input "SAVCENCO EVGHENIA"
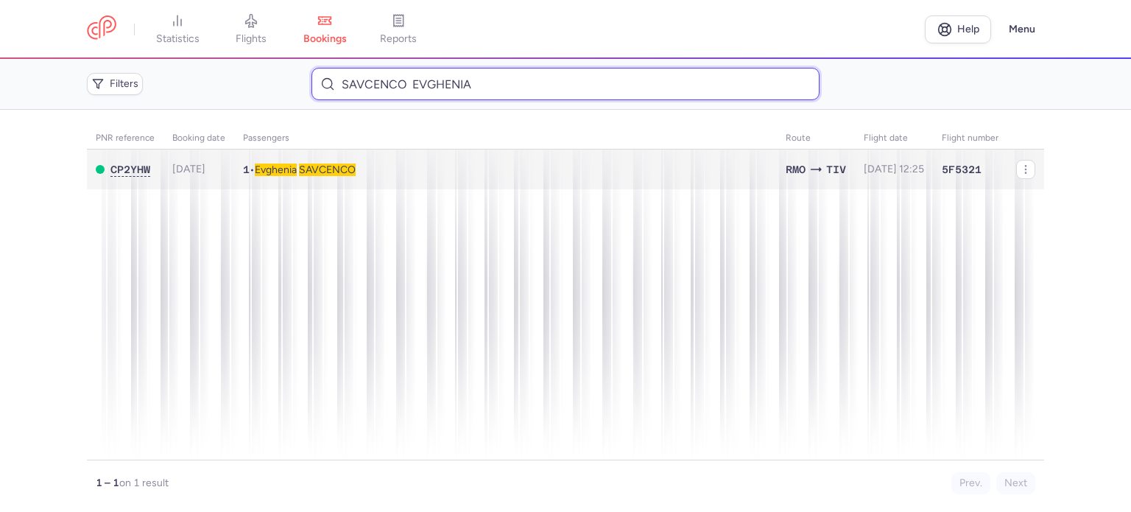
type input "SAVCENCO EVGHENIA"
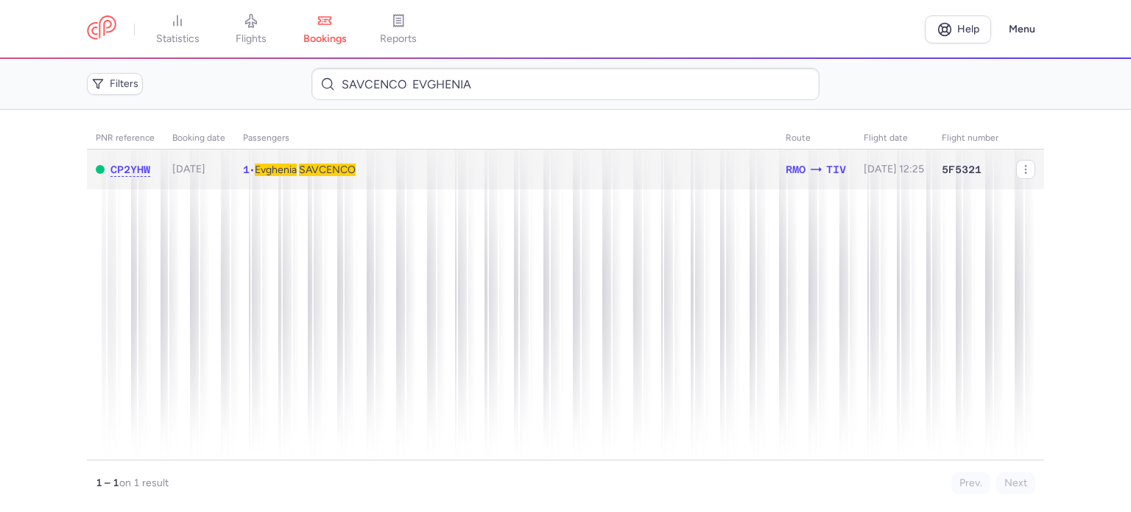
click at [330, 170] on span "SAVCENCO" at bounding box center [327, 169] width 57 height 13
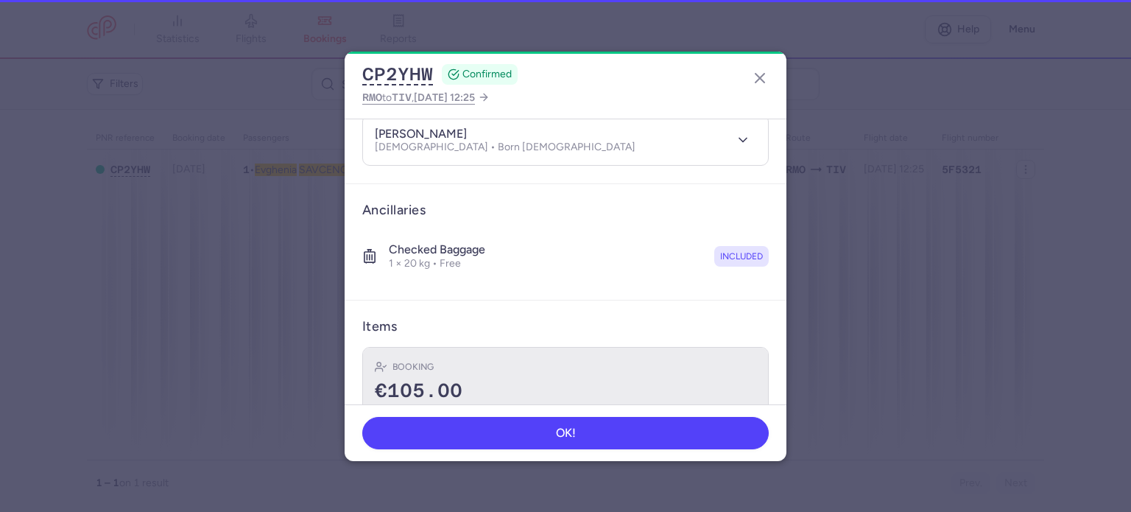
scroll to position [259, 0]
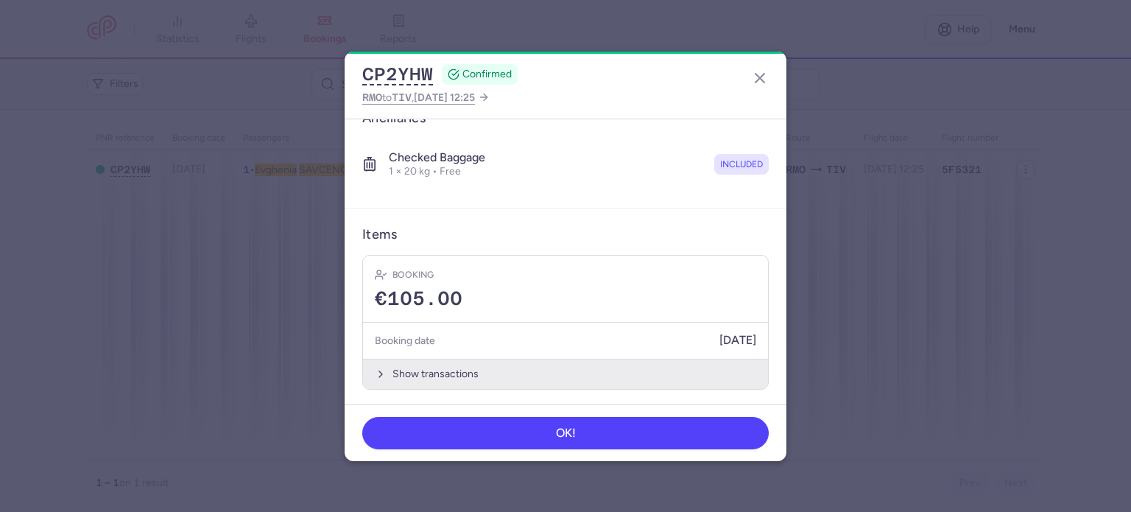
drag, startPoint x: 421, startPoint y: 364, endPoint x: 413, endPoint y: 354, distance: 13.1
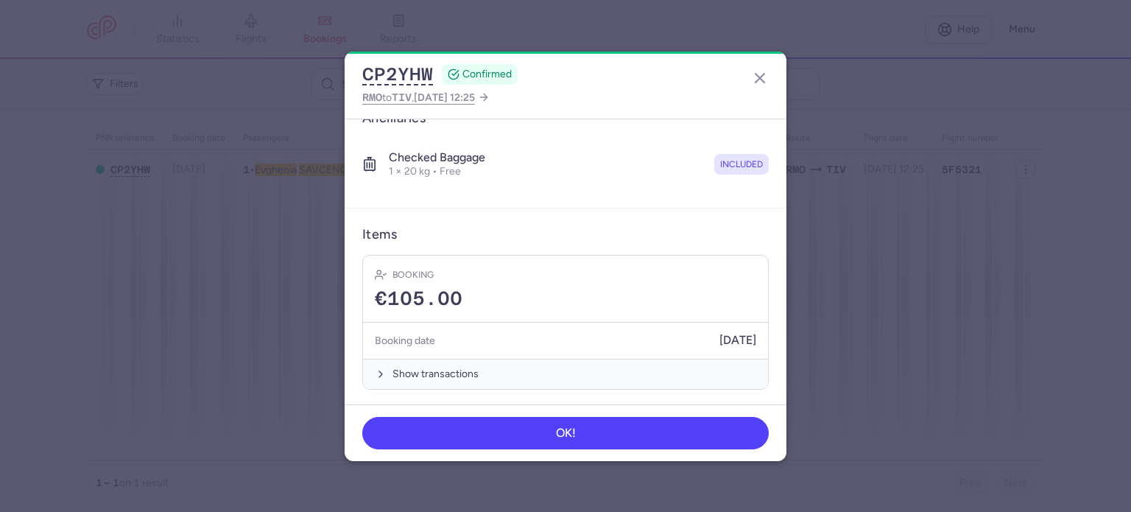
click at [415, 360] on button "Show transactions" at bounding box center [565, 373] width 405 height 30
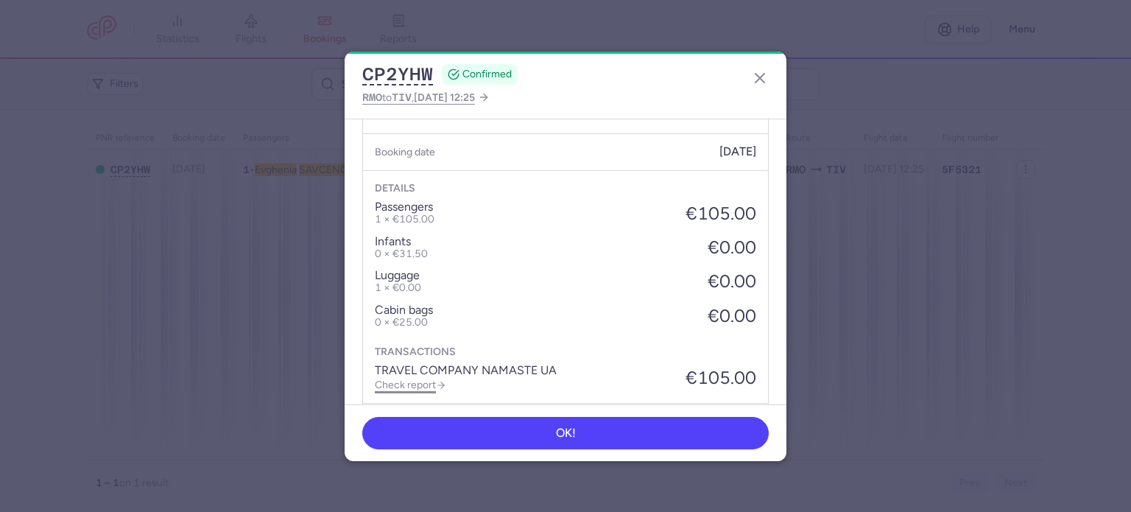
scroll to position [492, 0]
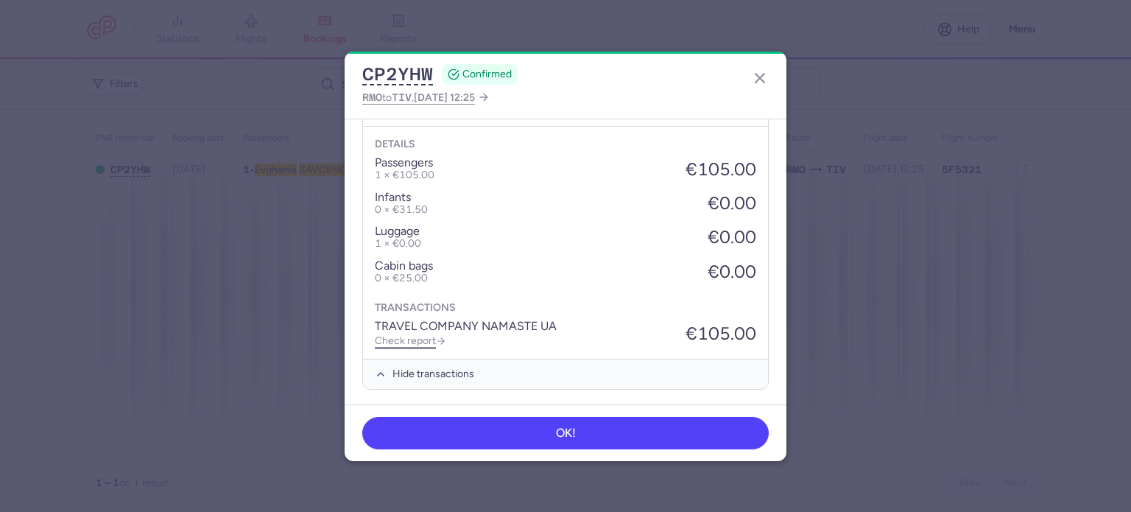
click at [410, 339] on link "Check report" at bounding box center [410, 340] width 71 height 13
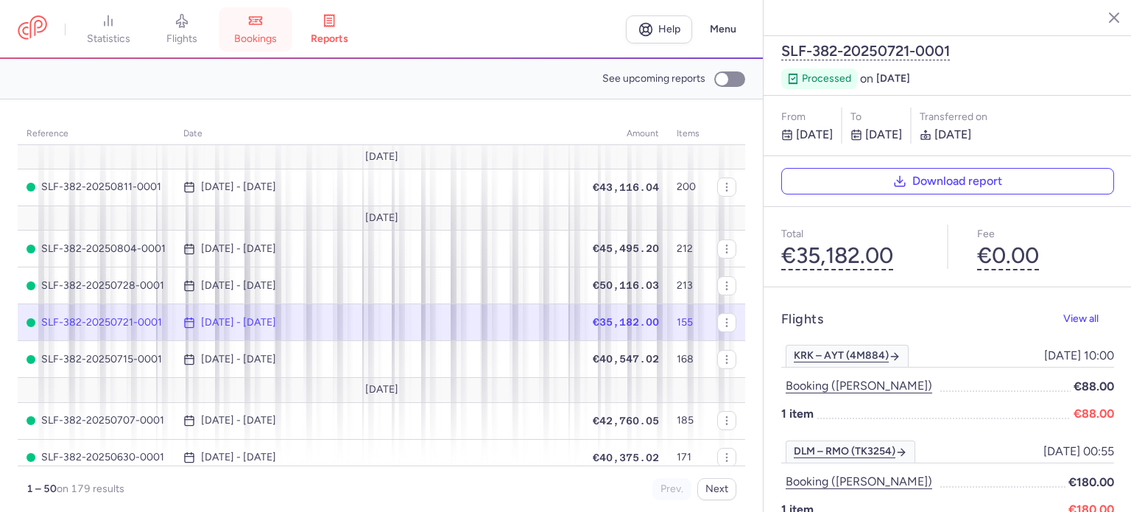
click at [268, 25] on link "bookings" at bounding box center [256, 29] width 74 height 32
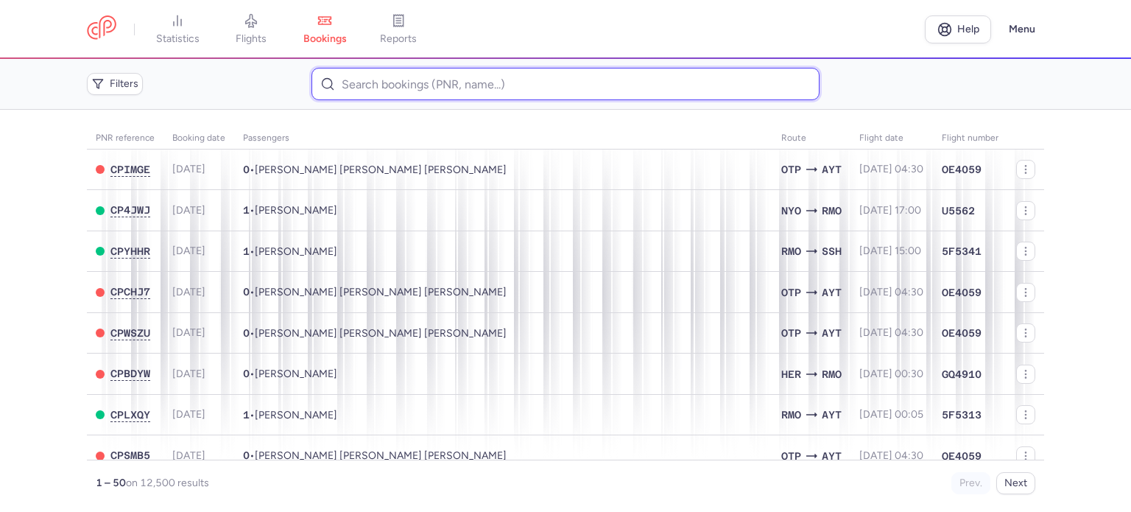
paste input "SVERTILOVA NATALIIA"
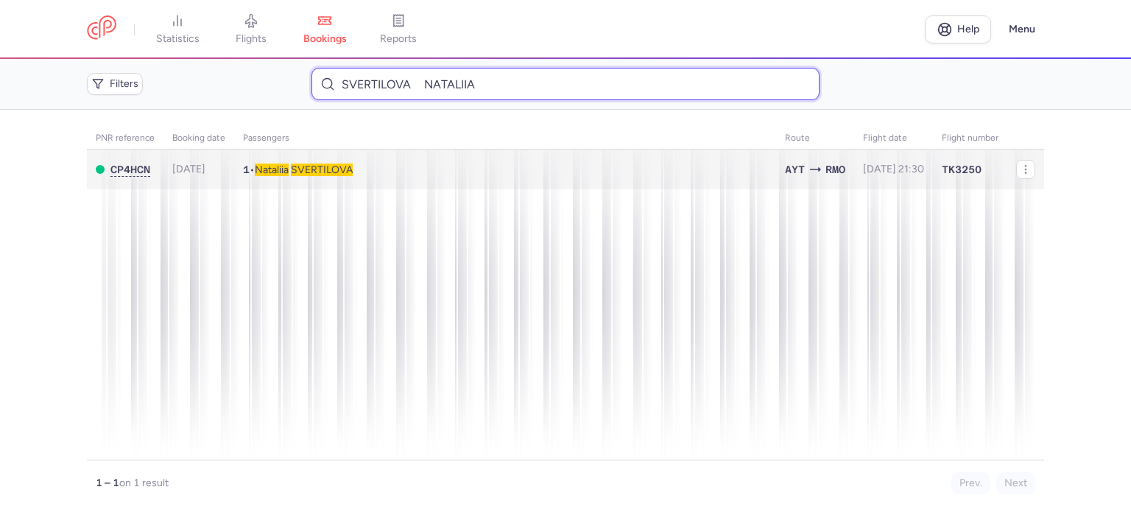
type input "SVERTILOVA NATALIIA"
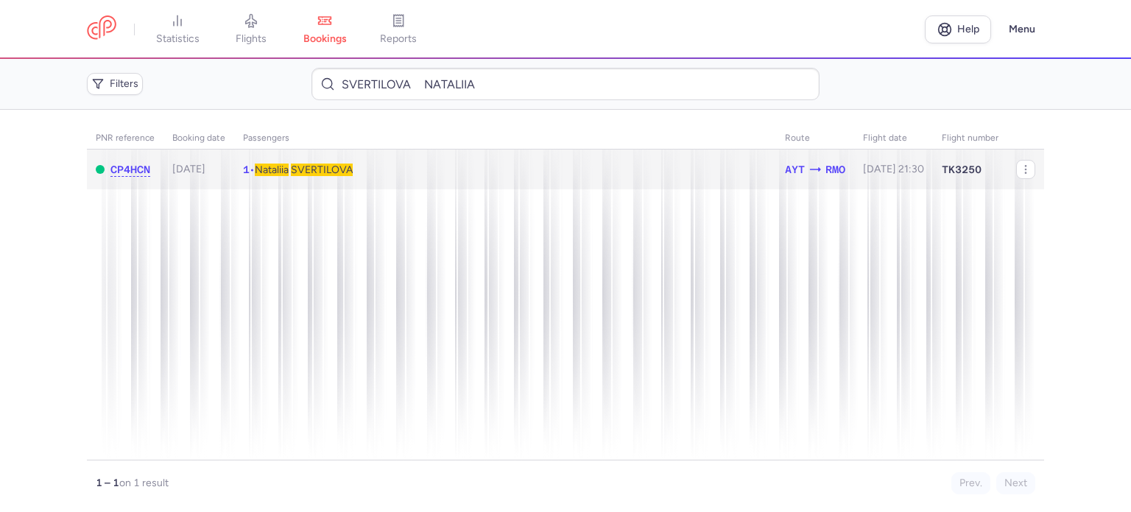
click at [317, 170] on span "SVERTILOVA" at bounding box center [322, 169] width 62 height 13
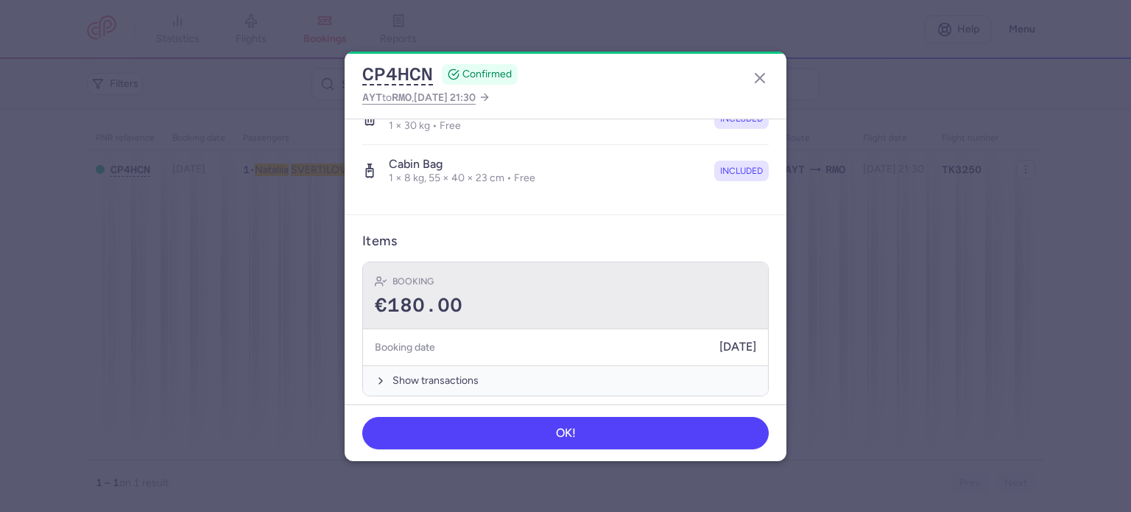
scroll to position [311, 0]
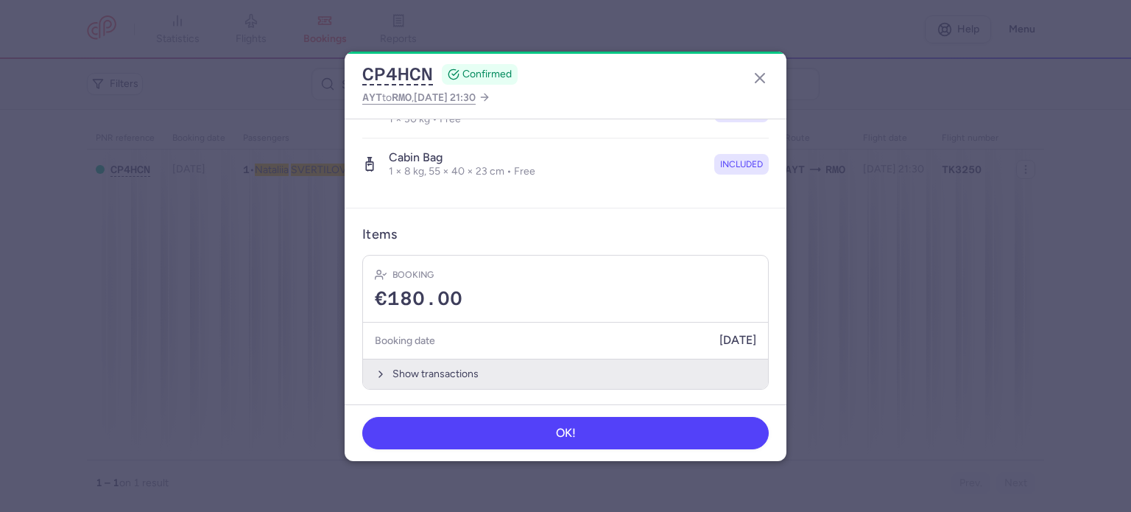
click at [427, 372] on button "Show transactions" at bounding box center [565, 373] width 405 height 30
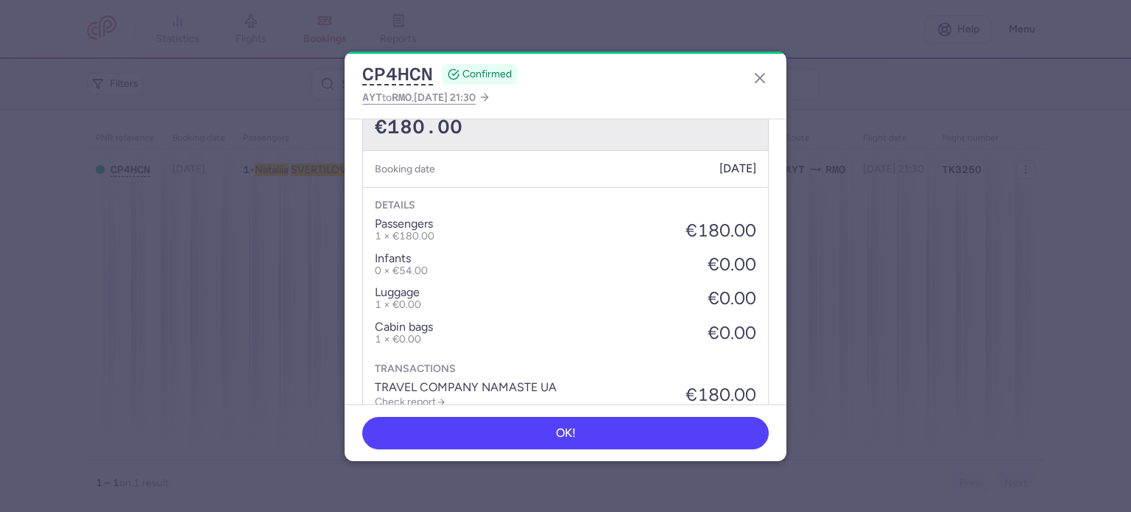
scroll to position [544, 0]
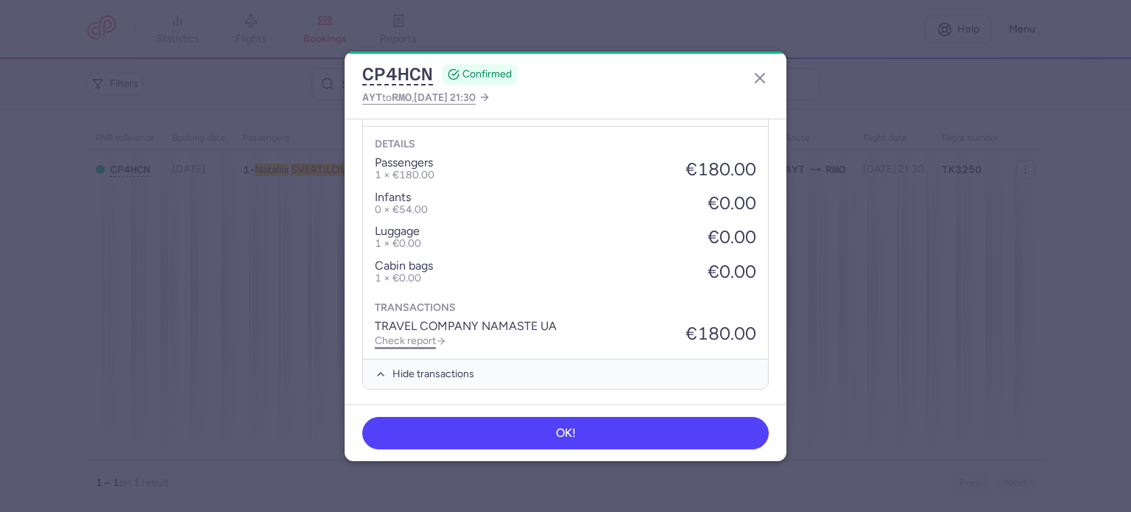
click at [423, 335] on link "Check report" at bounding box center [410, 340] width 71 height 13
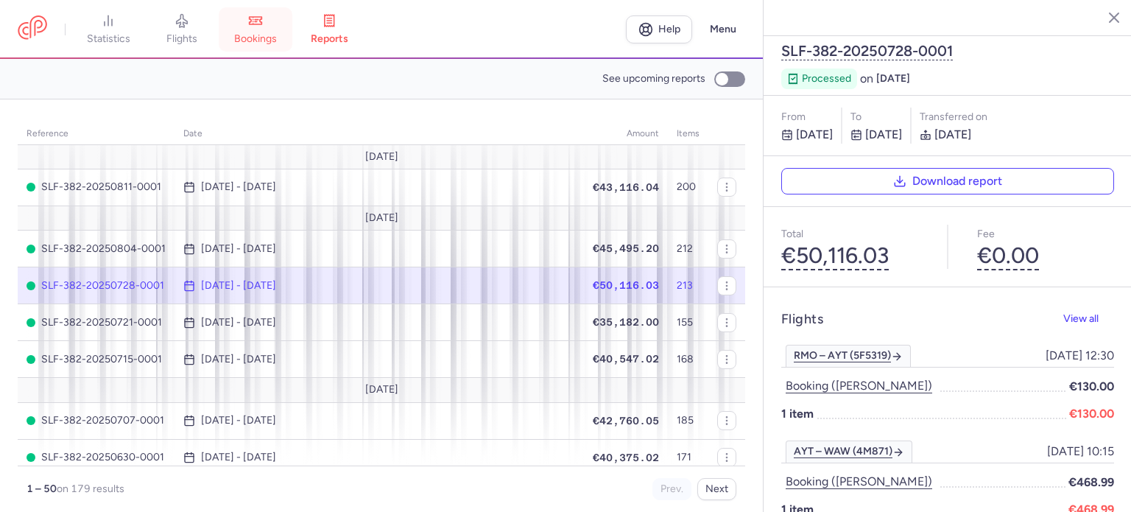
click at [280, 27] on link "bookings" at bounding box center [256, 29] width 74 height 32
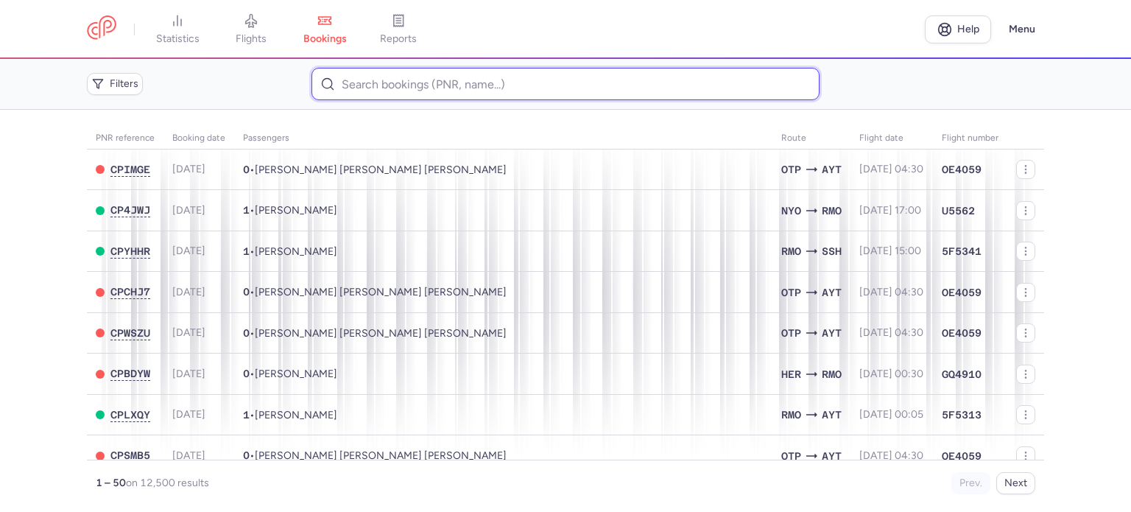
drag, startPoint x: 361, startPoint y: 101, endPoint x: 360, endPoint y: 82, distance: 19.2
paste input "DINC NIYAZI"
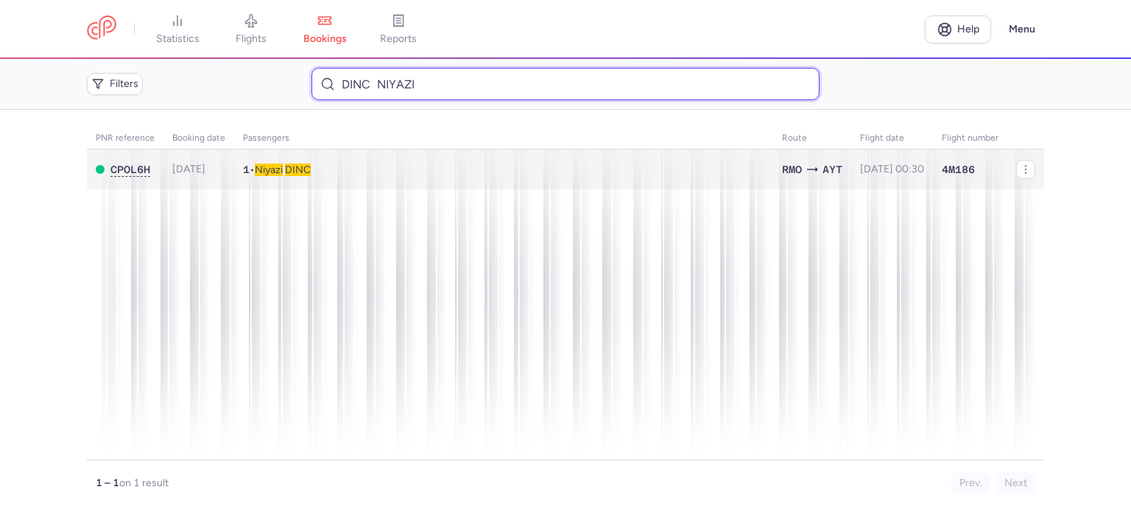
type input "DINC NIYAZI"
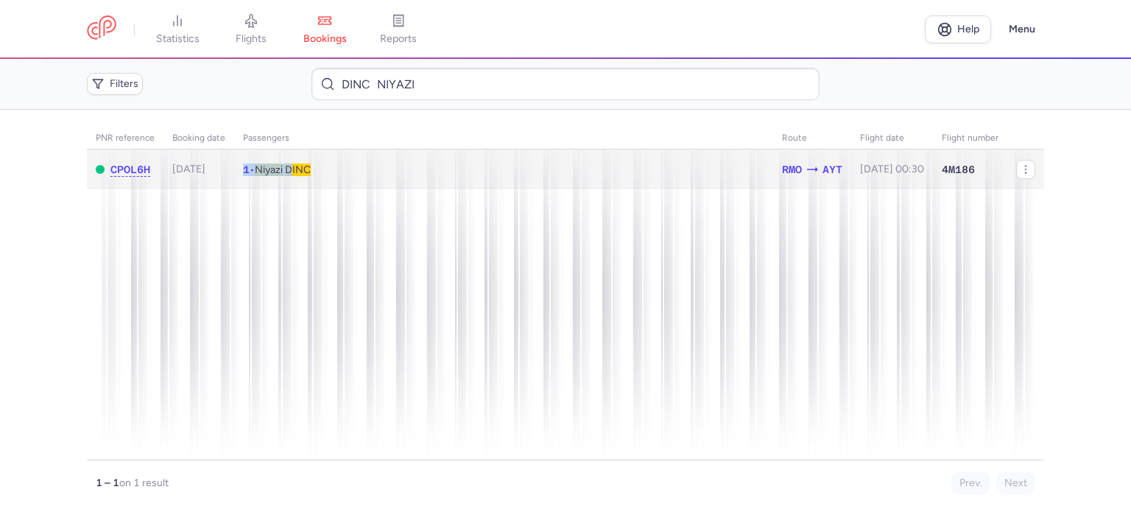
click at [851, 163] on td "1 • Niyazi DINC" at bounding box center [892, 169] width 82 height 40
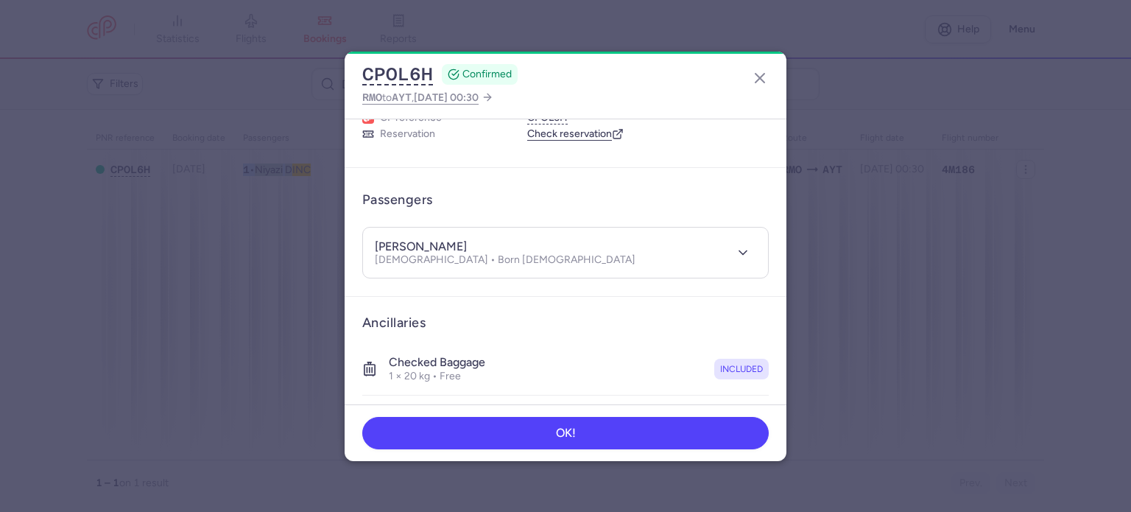
scroll to position [311, 0]
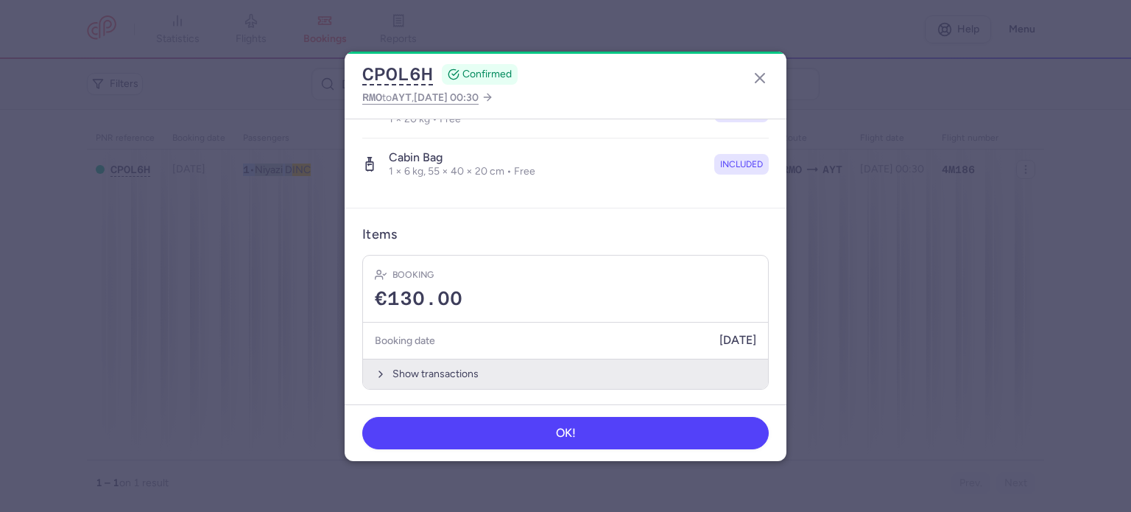
drag, startPoint x: 432, startPoint y: 369, endPoint x: 427, endPoint y: 361, distance: 9.0
click at [427, 361] on button "Show transactions" at bounding box center [565, 373] width 405 height 30
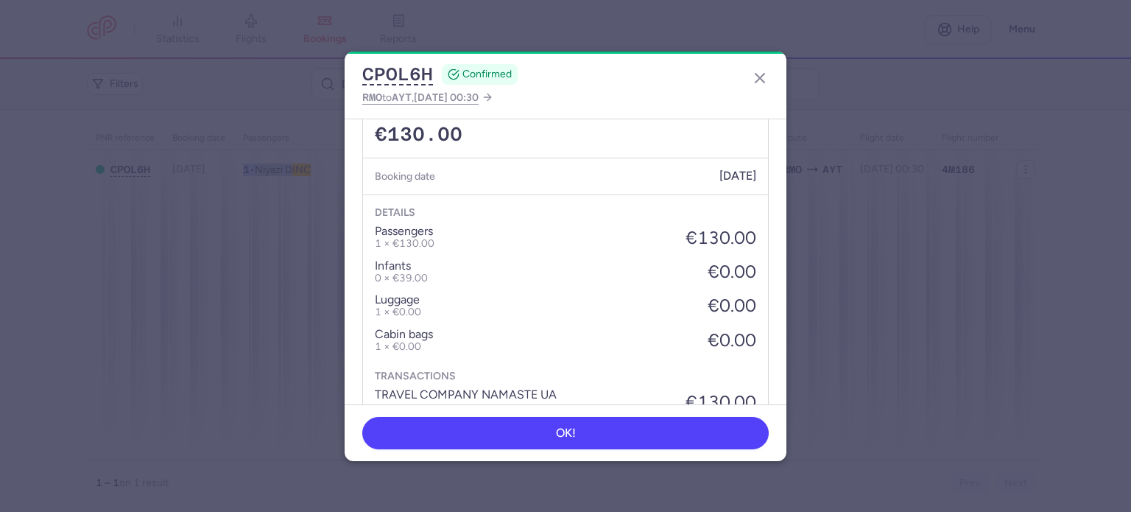
scroll to position [544, 0]
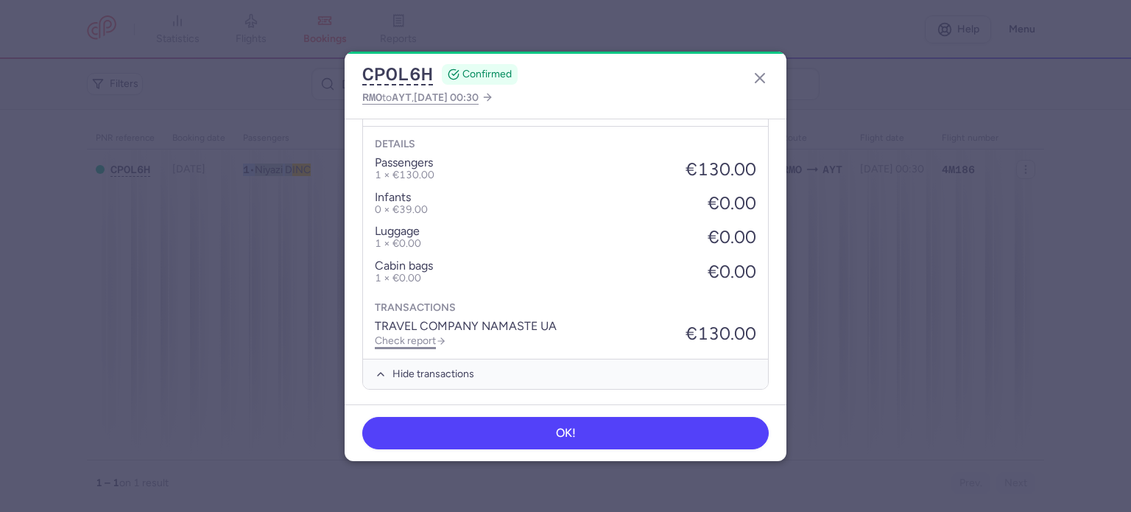
click at [408, 334] on link "Check report" at bounding box center [410, 340] width 71 height 13
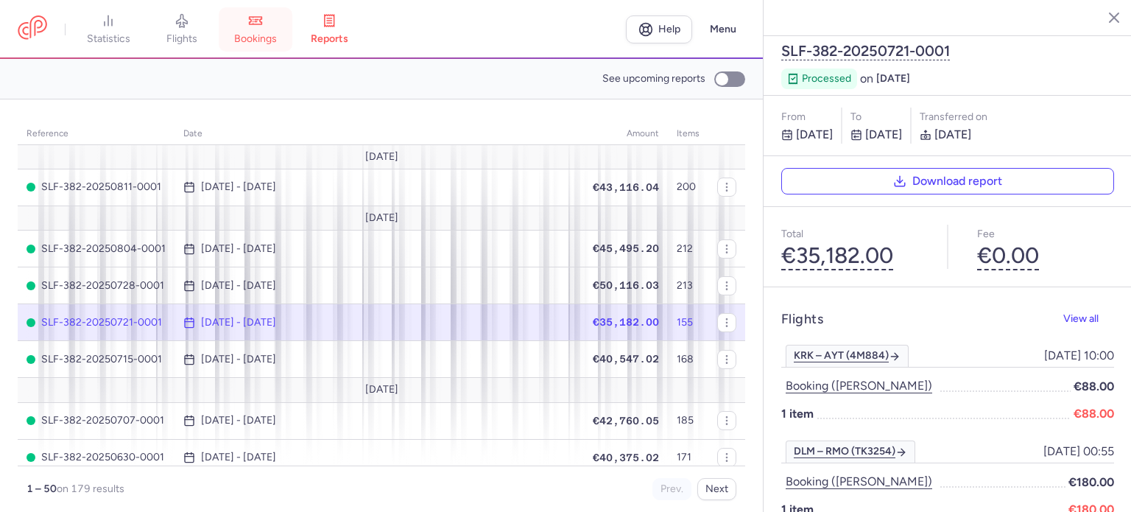
click at [262, 31] on link "bookings" at bounding box center [256, 29] width 74 height 32
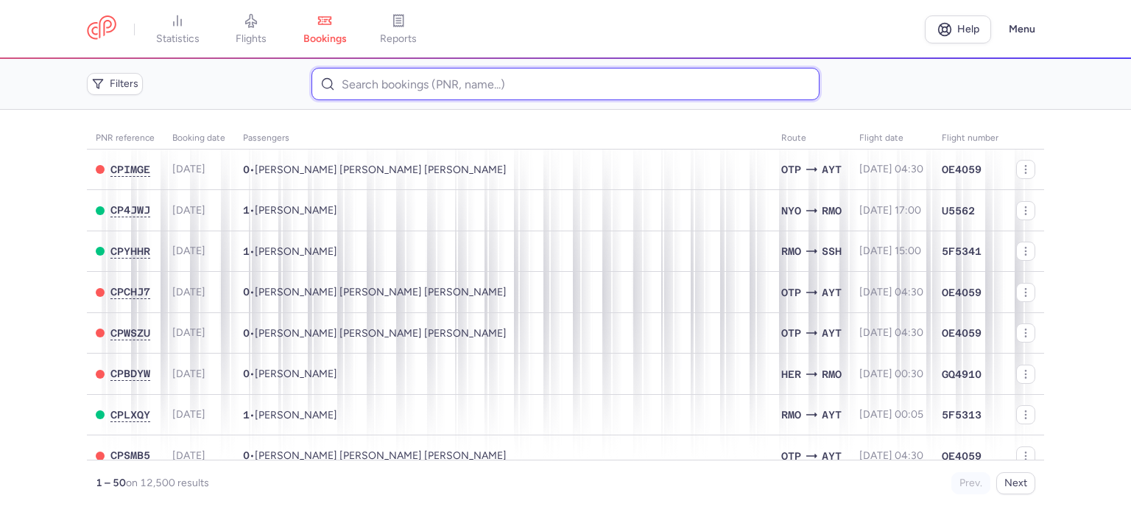
paste input "BILAN VADYM"
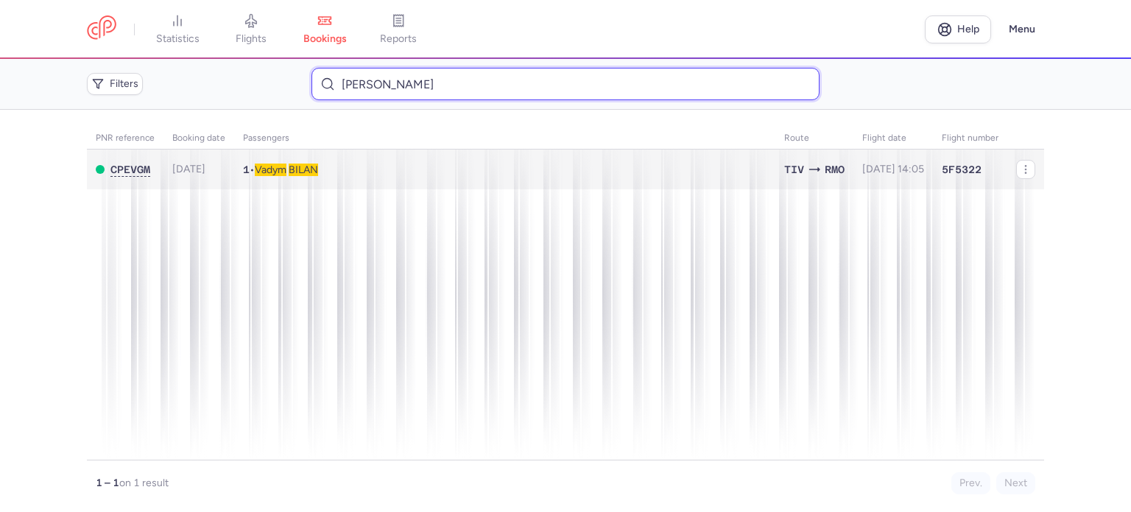
type input "BILAN VADYM"
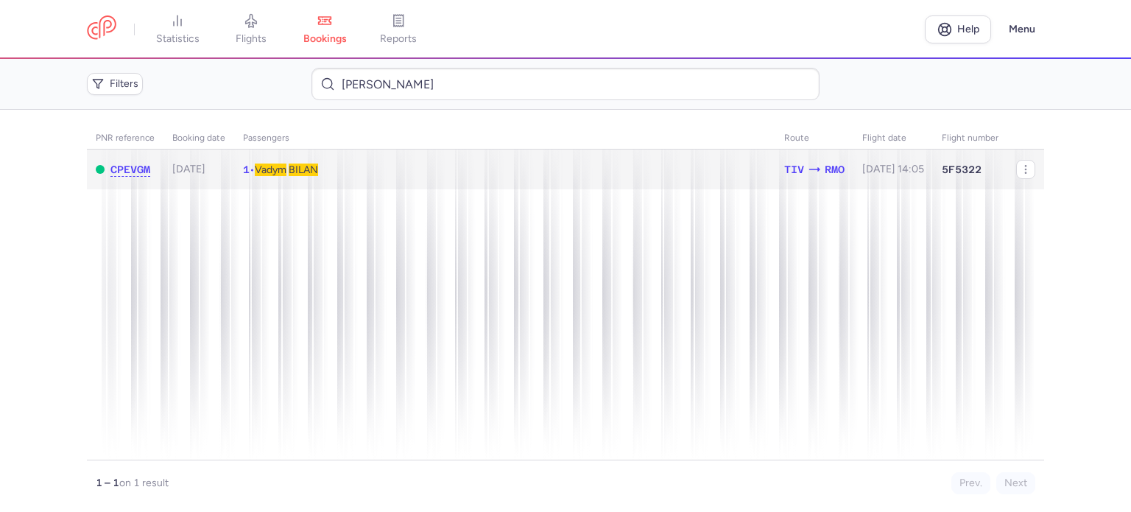
click at [303, 170] on span "BILAN" at bounding box center [303, 169] width 29 height 13
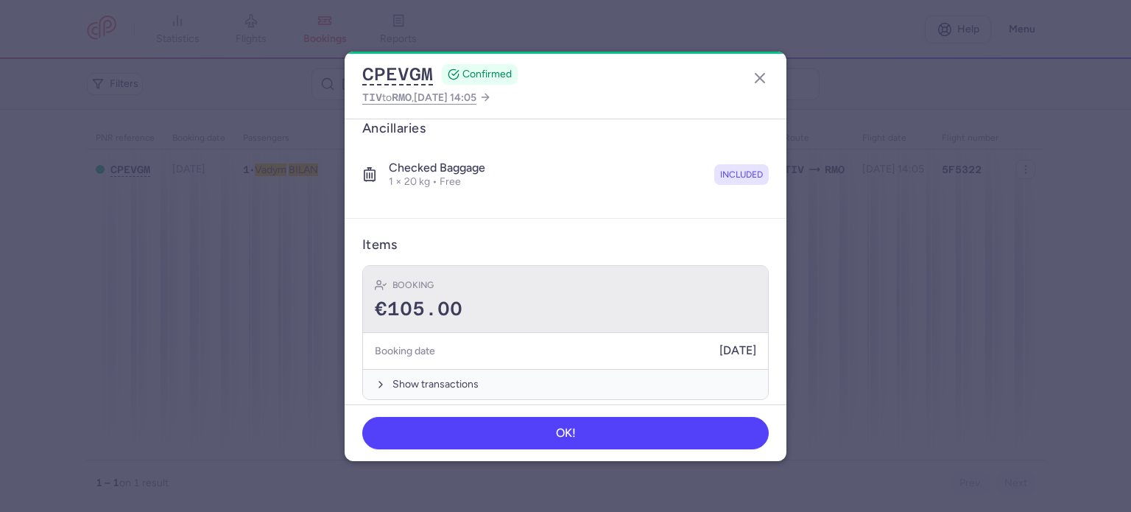
scroll to position [259, 0]
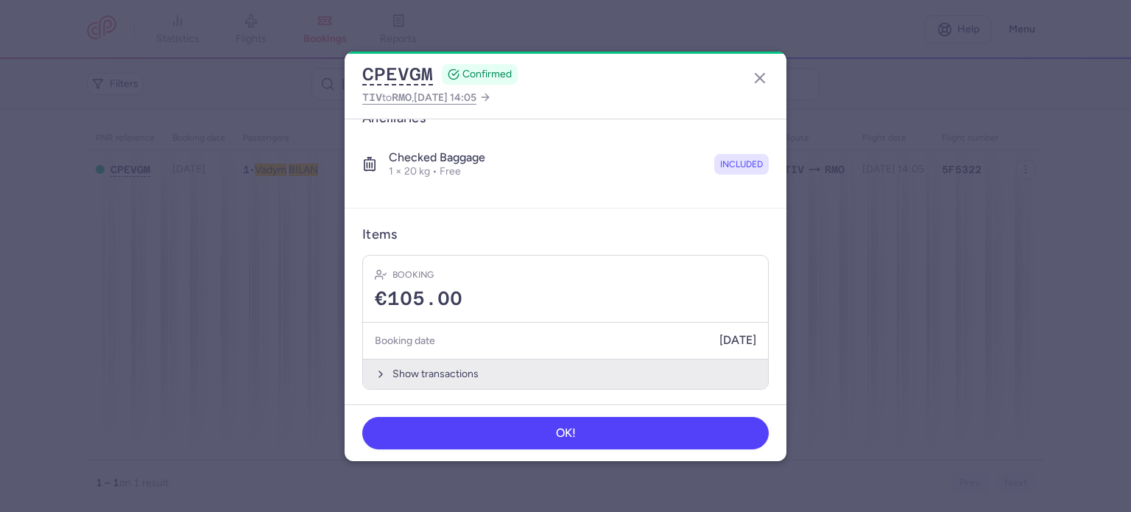
click at [420, 364] on button "Show transactions" at bounding box center [565, 373] width 405 height 30
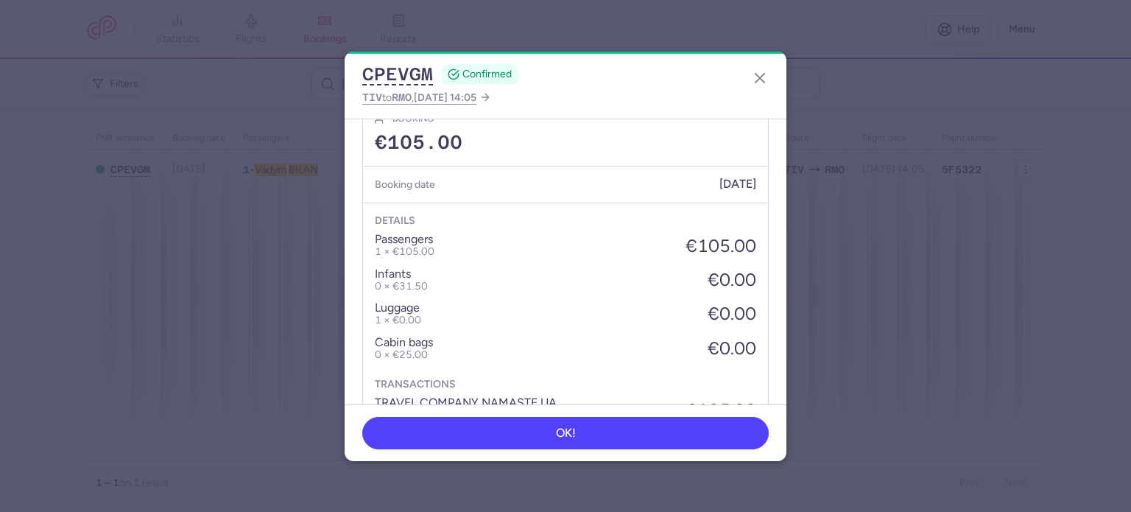
scroll to position [492, 0]
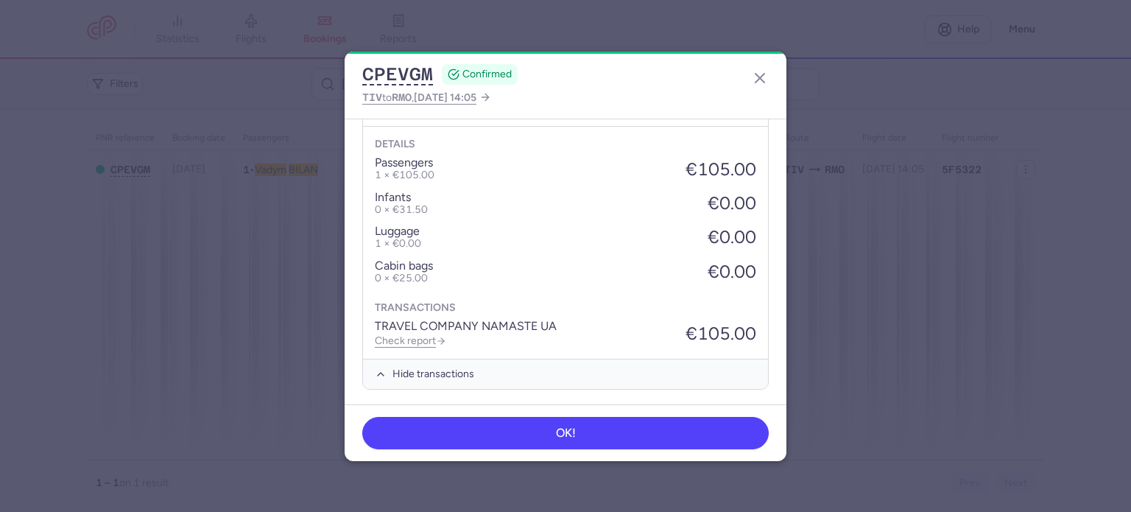
drag, startPoint x: 404, startPoint y: 339, endPoint x: 427, endPoint y: 317, distance: 31.2
click at [404, 337] on link "Check report" at bounding box center [410, 340] width 71 height 13
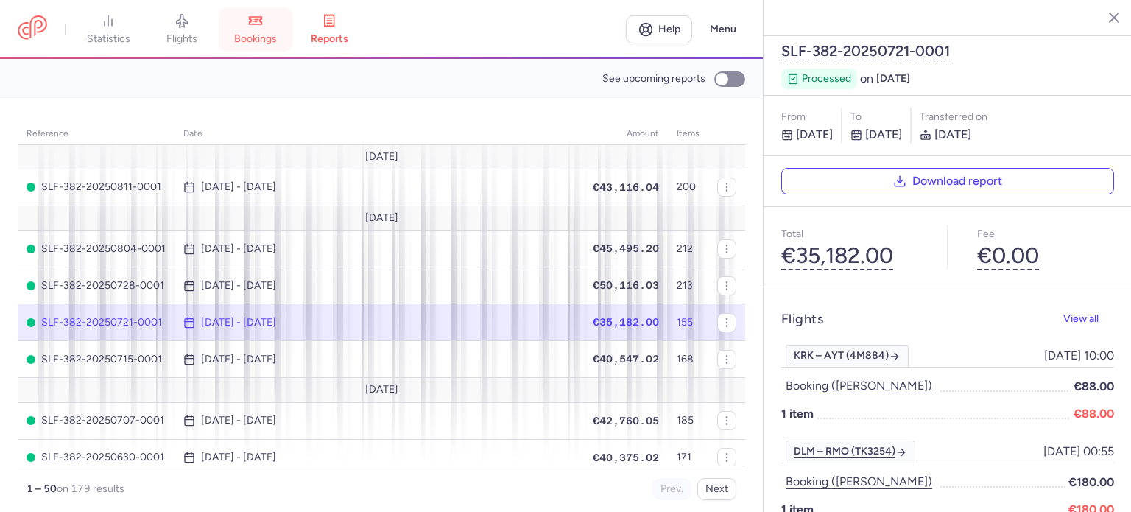
click at [269, 35] on span "bookings" at bounding box center [255, 38] width 43 height 13
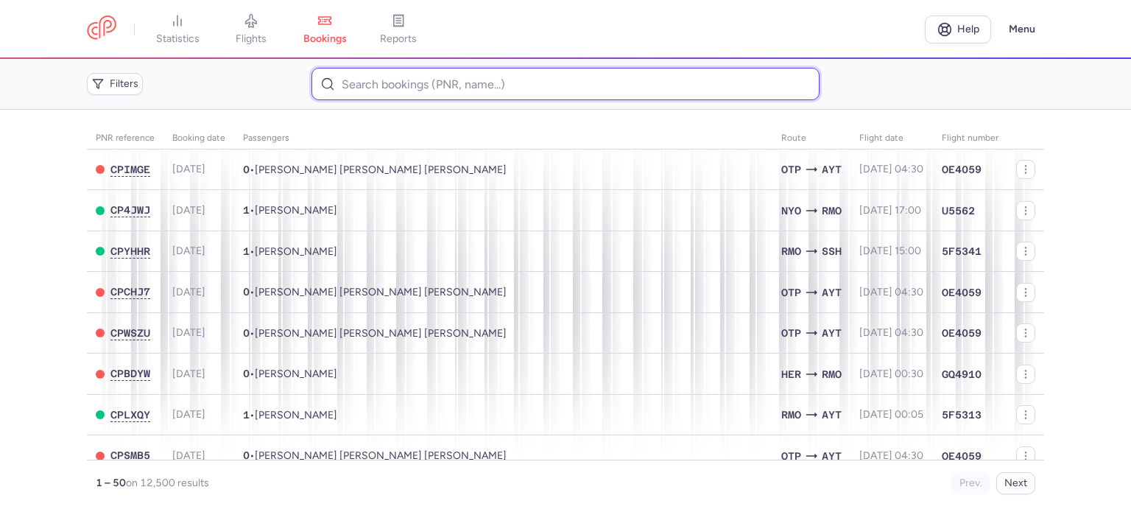
paste input "MIROSHNYCHENKO ALINA"
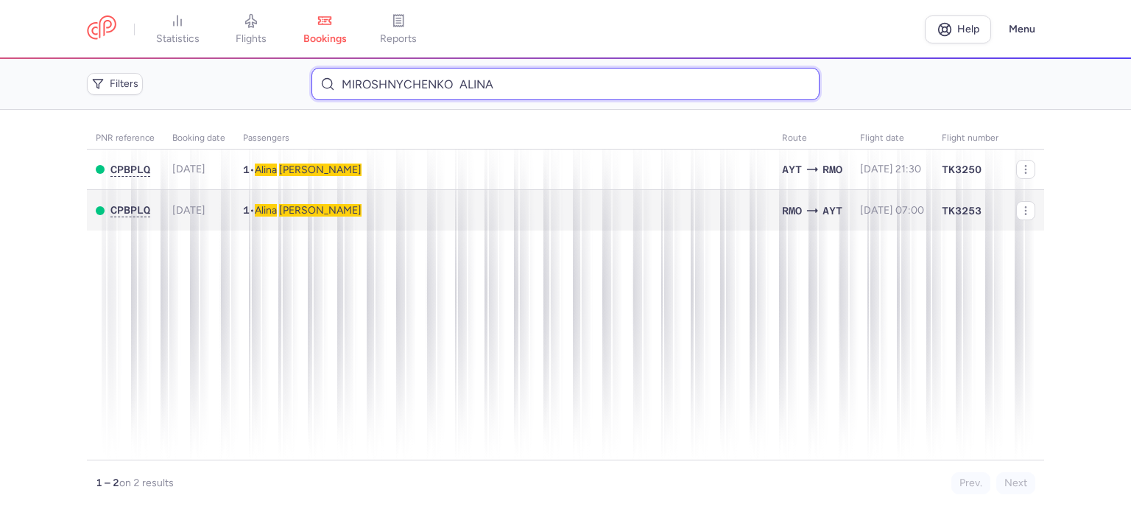
type input "MIROSHNYCHENKO ALINA"
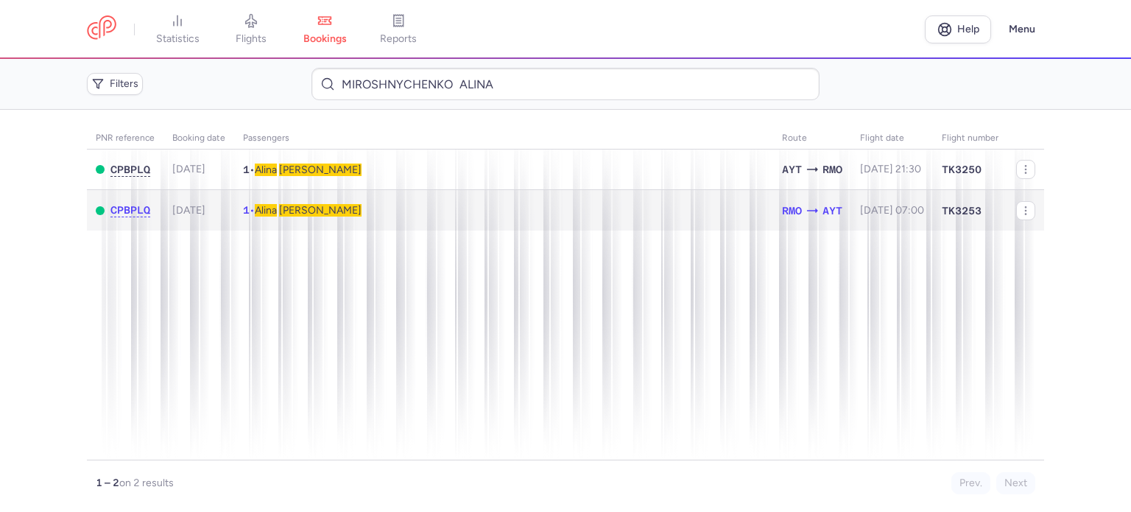
click at [352, 208] on span "MIROSHNYCHENKO" at bounding box center [320, 210] width 82 height 13
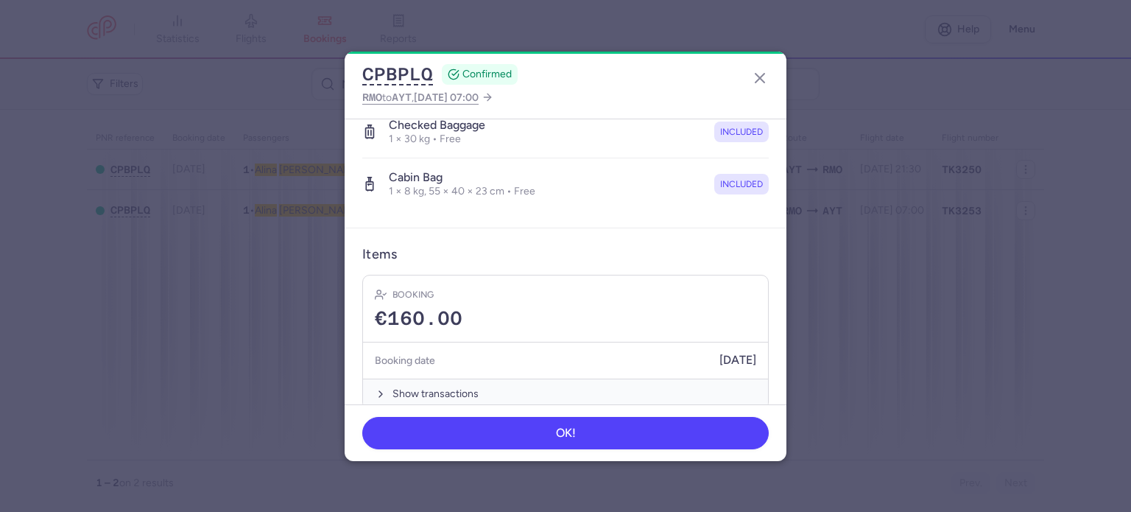
scroll to position [311, 0]
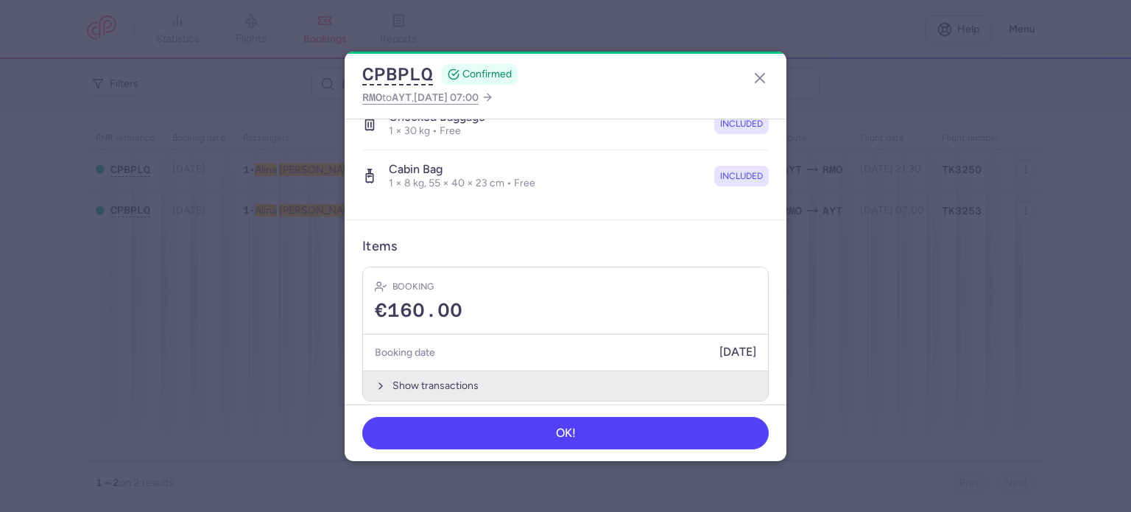
click at [434, 370] on button "Show transactions" at bounding box center [565, 385] width 405 height 30
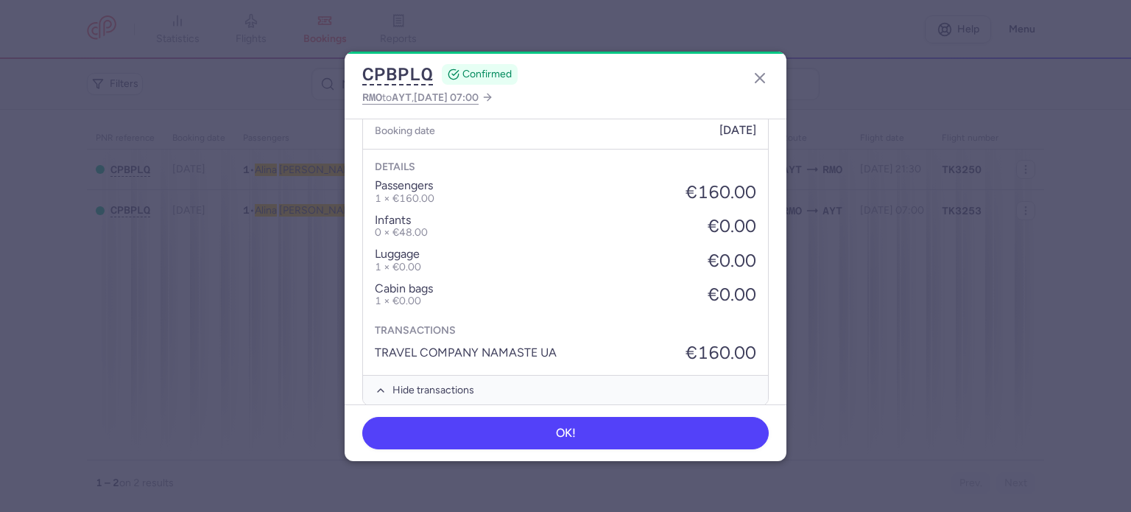
scroll to position [537, 0]
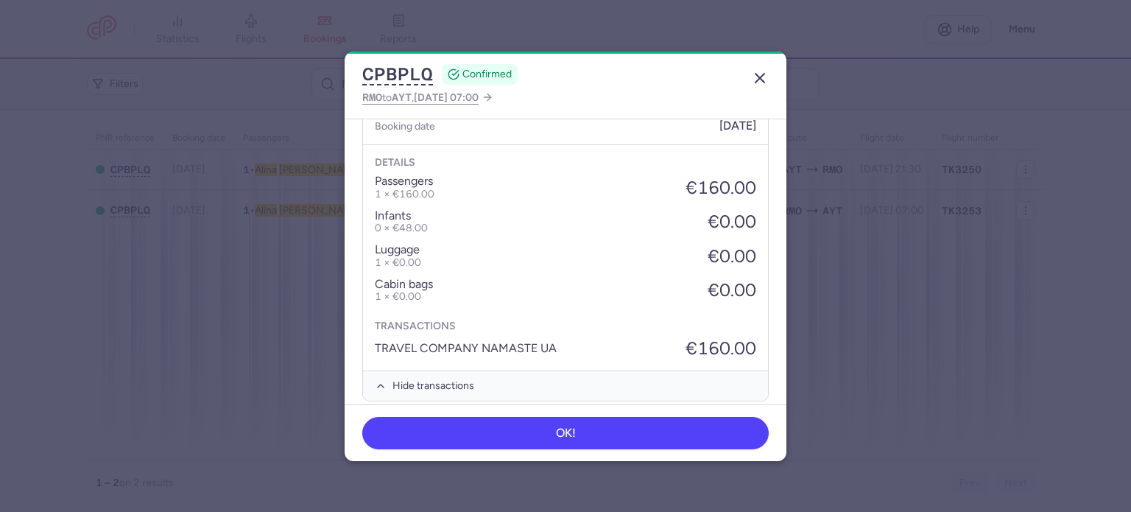
click at [757, 78] on icon "button" at bounding box center [760, 78] width 18 height 18
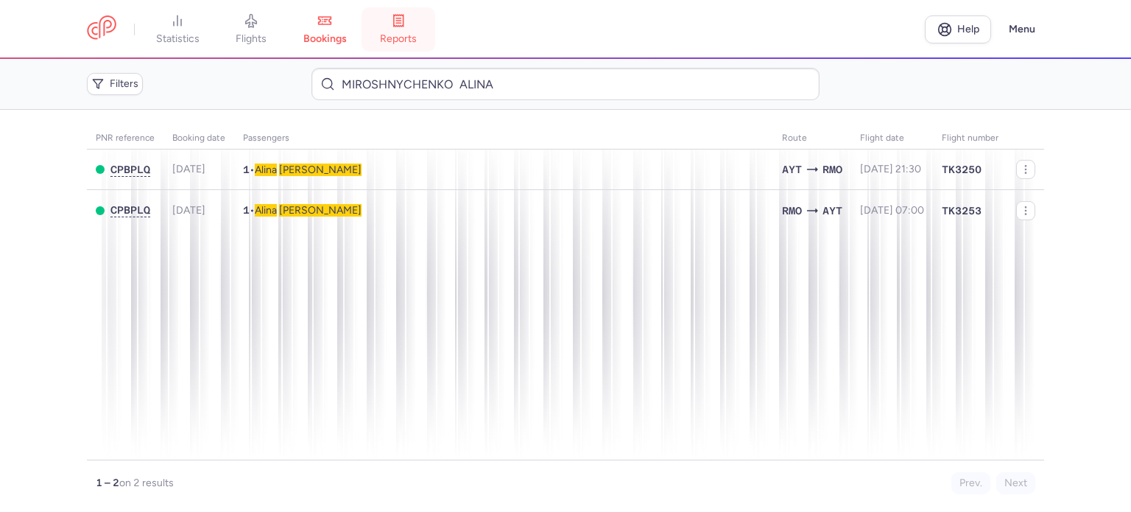
click at [392, 21] on link "reports" at bounding box center [398, 29] width 74 height 32
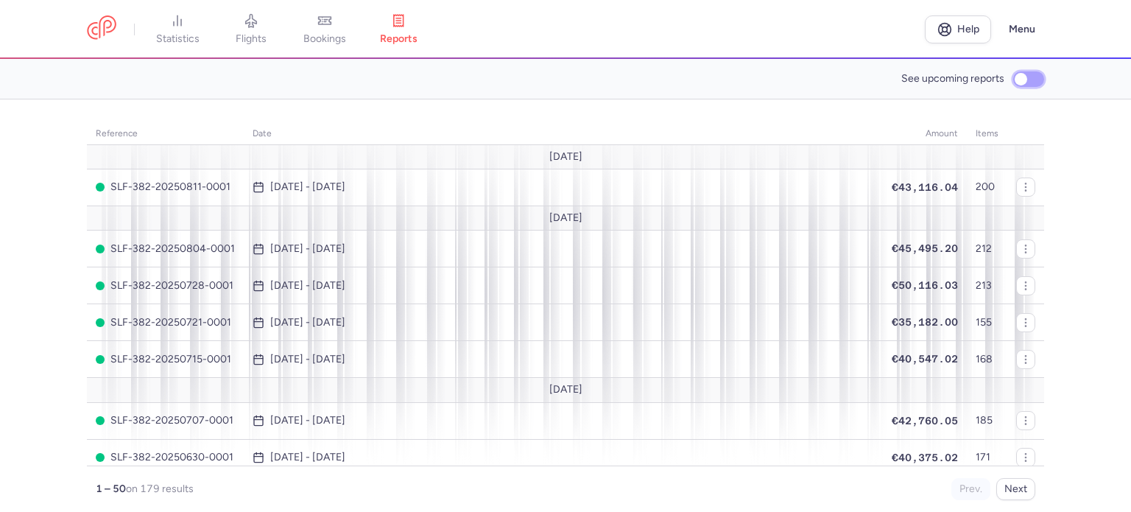
click at [1023, 73] on input "See upcoming reports" at bounding box center [1028, 78] width 31 height 15
checkbox input "true"
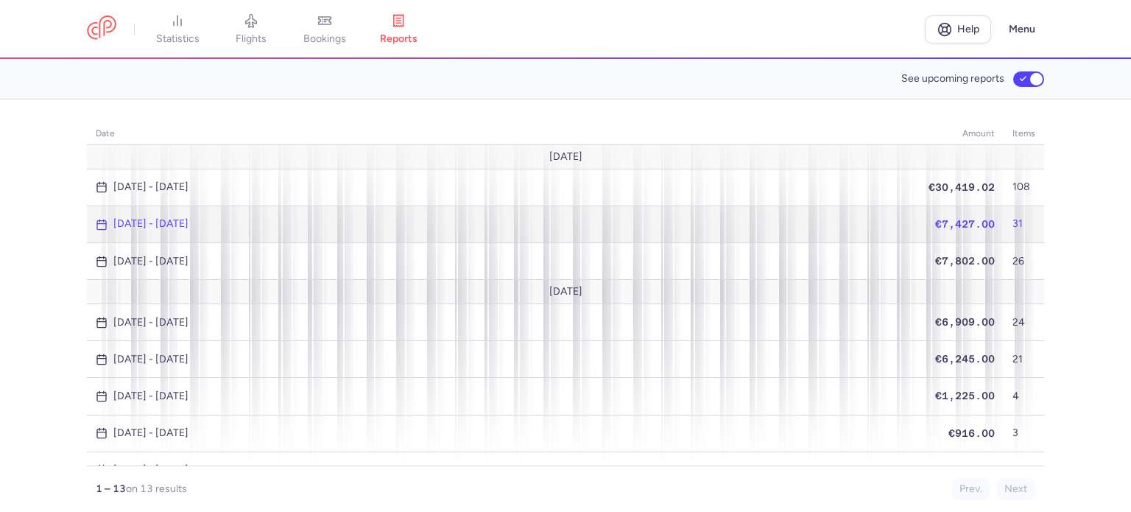
click at [947, 215] on td "€7,427.00" at bounding box center [961, 223] width 84 height 37
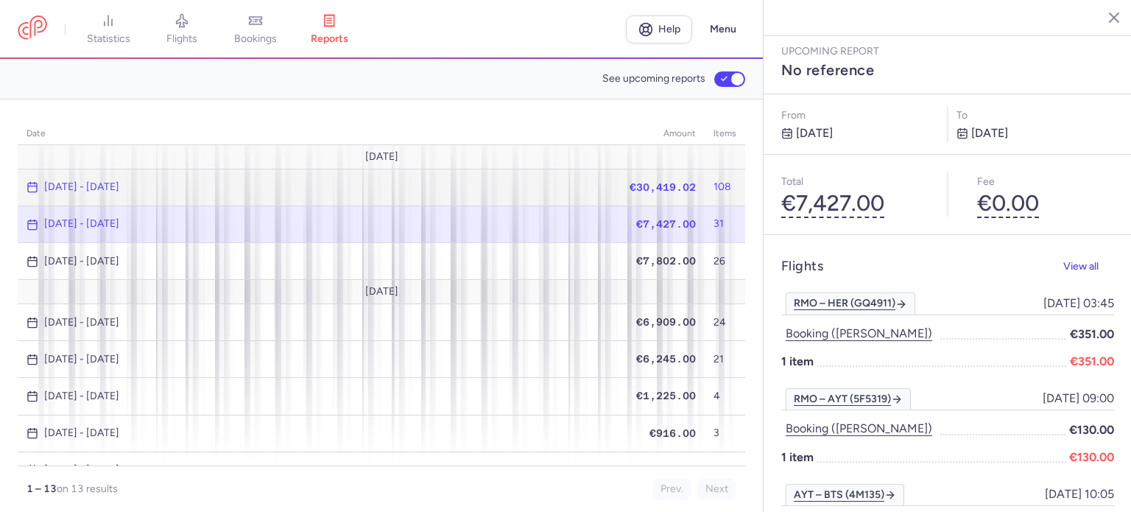
click at [634, 183] on span "€30,419.02" at bounding box center [662, 187] width 66 height 12
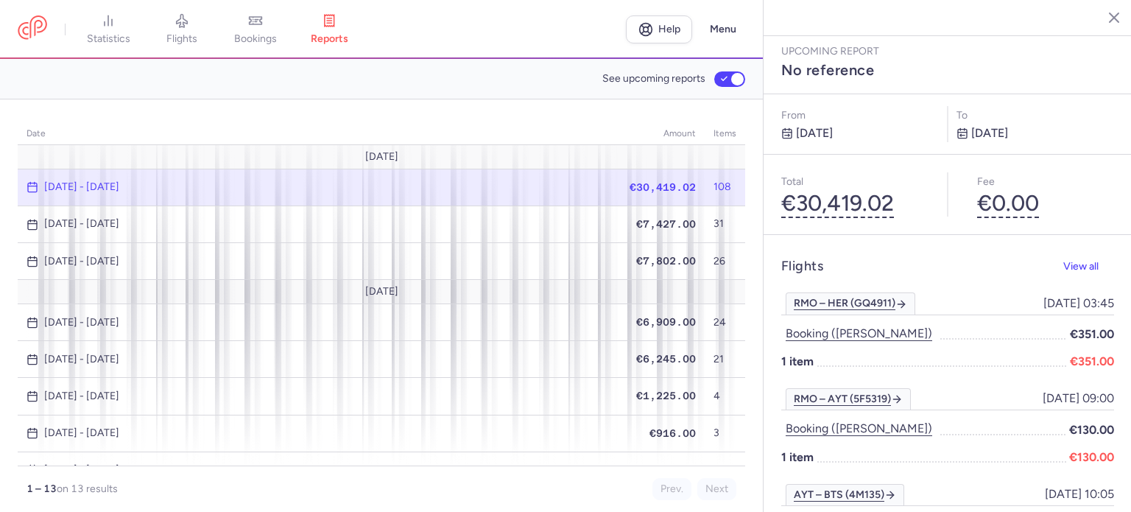
click at [0, 0] on td "€30,419.02" at bounding box center [0, 0] width 0 height 0
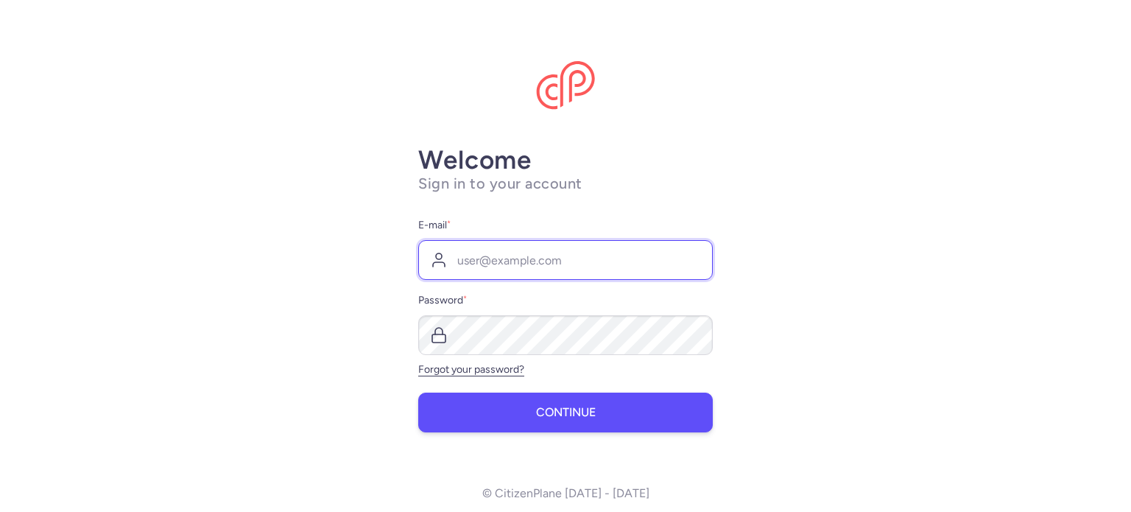
type input "[EMAIL_ADDRESS][DOMAIN_NAME]"
click at [506, 408] on button "Continue" at bounding box center [565, 412] width 294 height 40
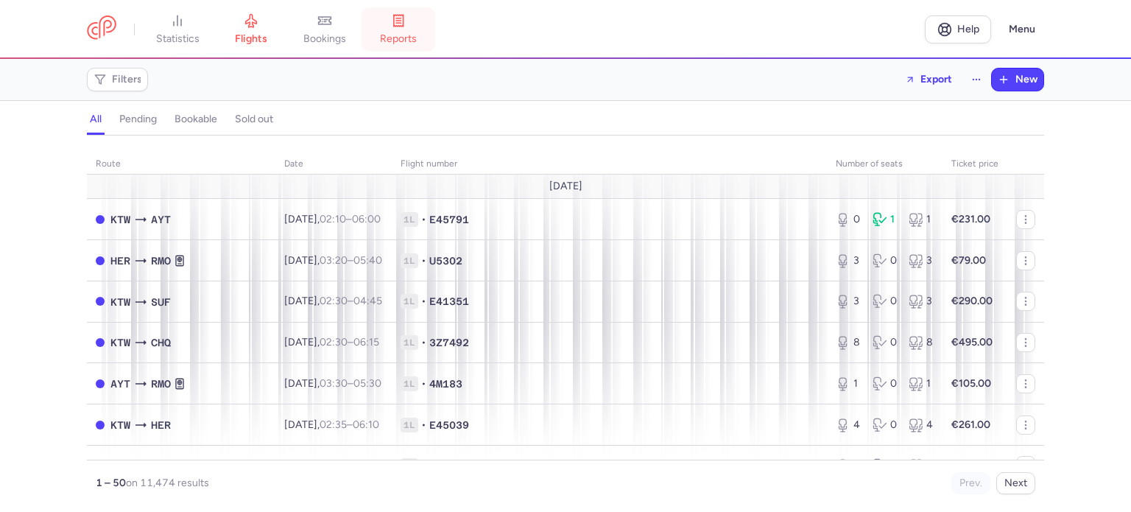
click at [417, 26] on link "reports" at bounding box center [398, 29] width 74 height 32
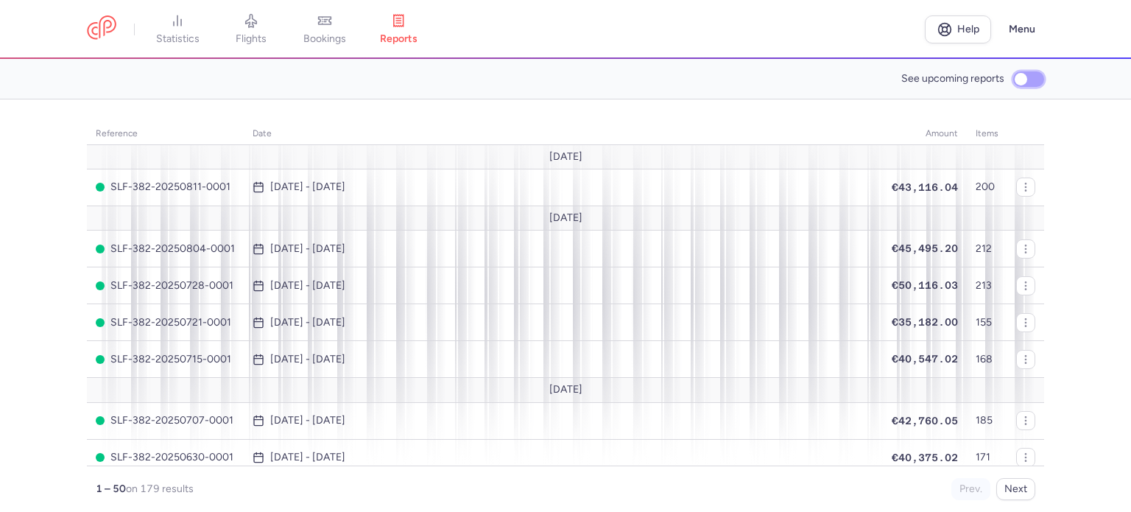
click at [1027, 71] on input "See upcoming reports" at bounding box center [1028, 78] width 31 height 15
checkbox input "true"
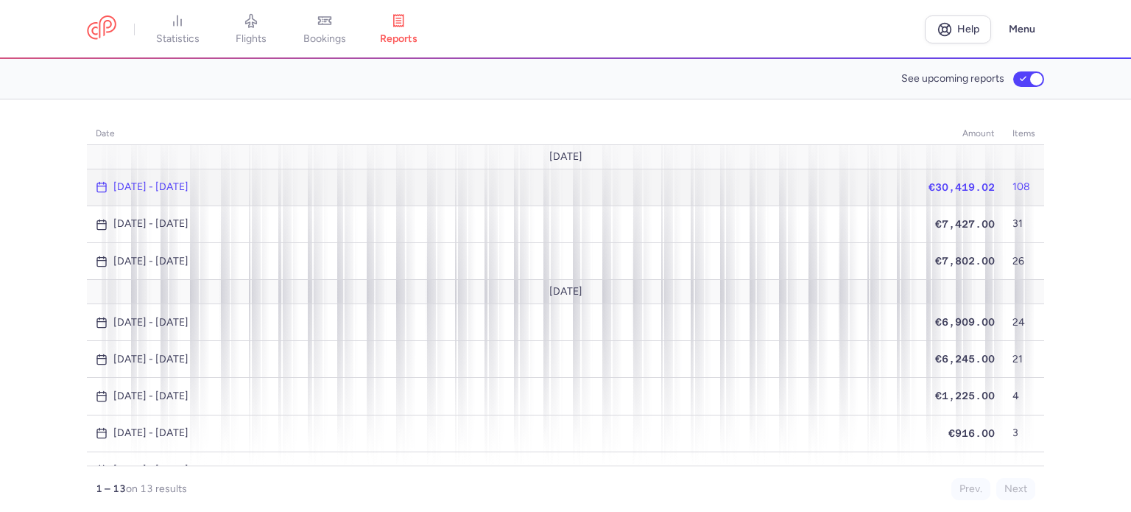
click at [945, 188] on span "€30,419.02" at bounding box center [961, 187] width 66 height 12
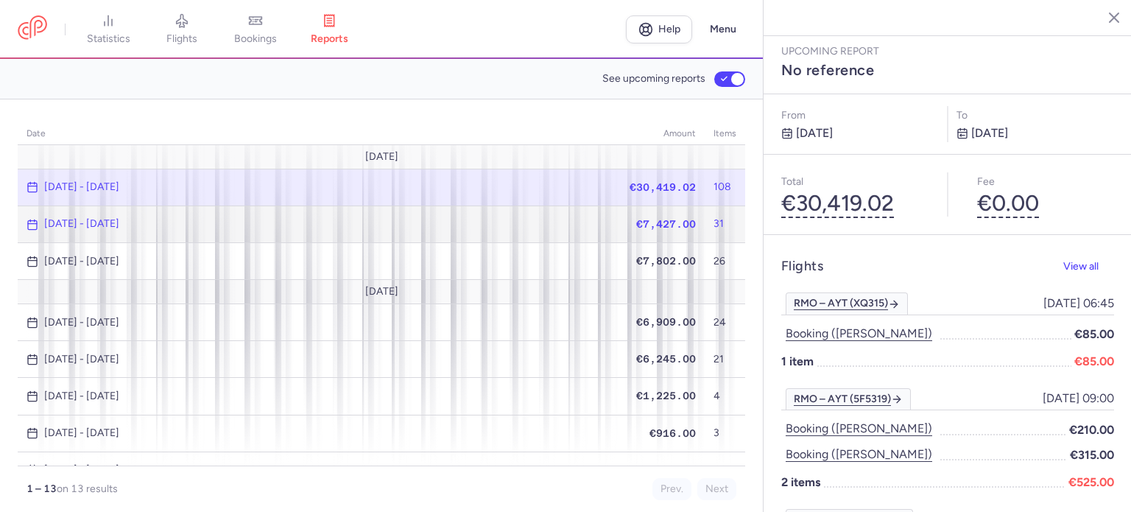
click at [640, 222] on span "€7,427.00" at bounding box center [666, 224] width 60 height 12
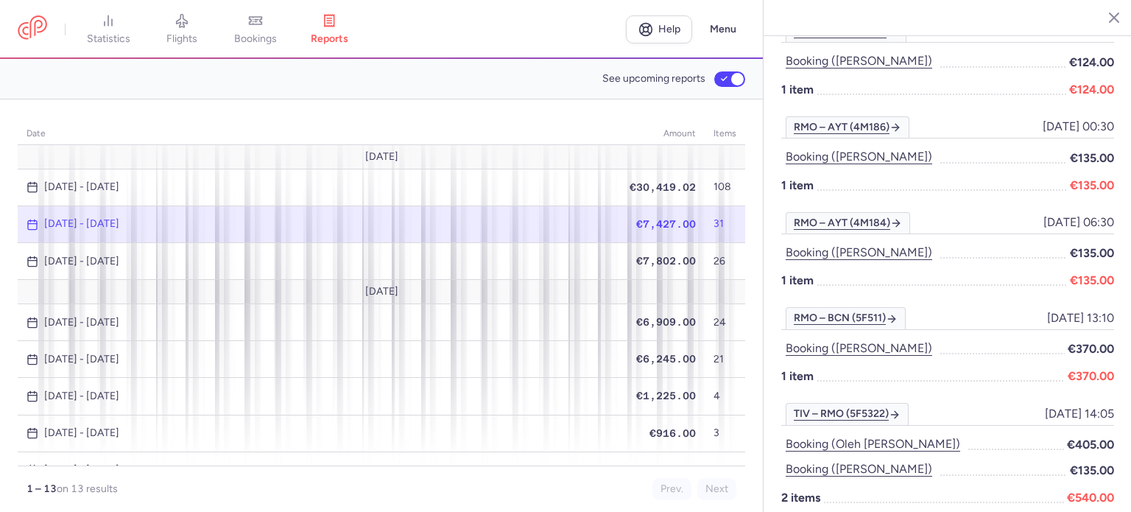
scroll to position [2311, 0]
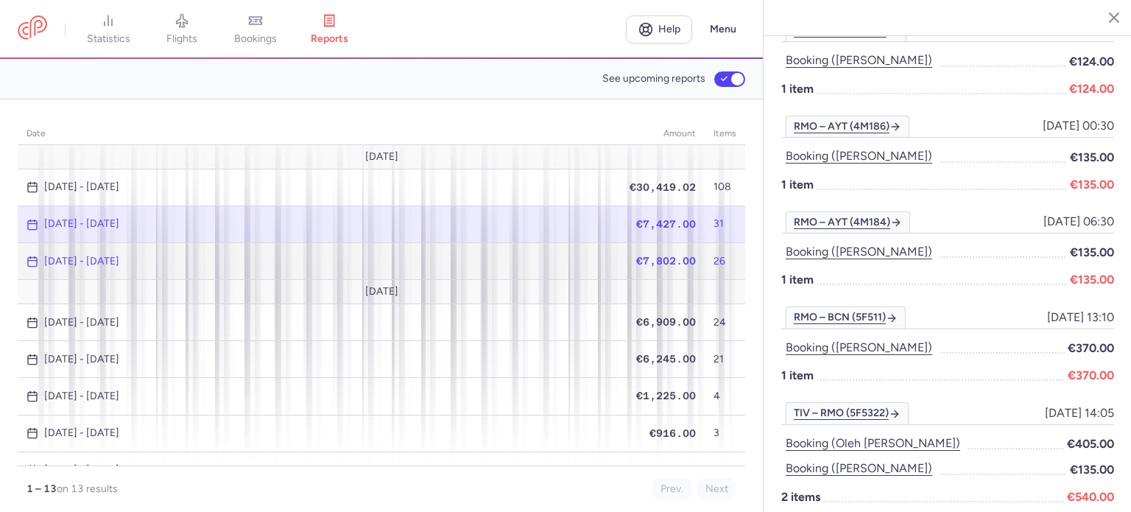
click at [656, 261] on span "€7,802.00" at bounding box center [666, 261] width 60 height 12
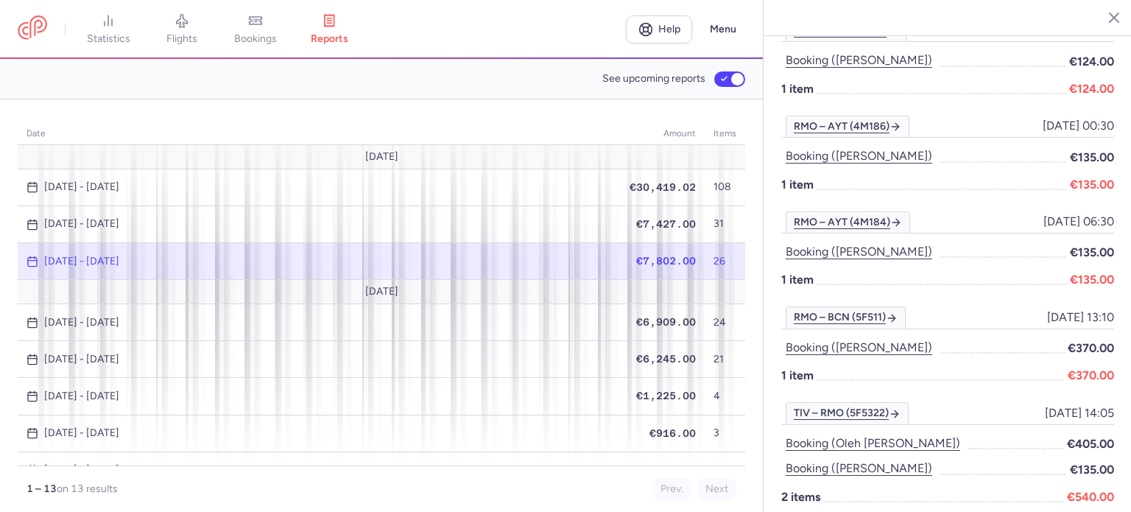
click at [656, 261] on span "€7,802.00" at bounding box center [666, 261] width 60 height 12
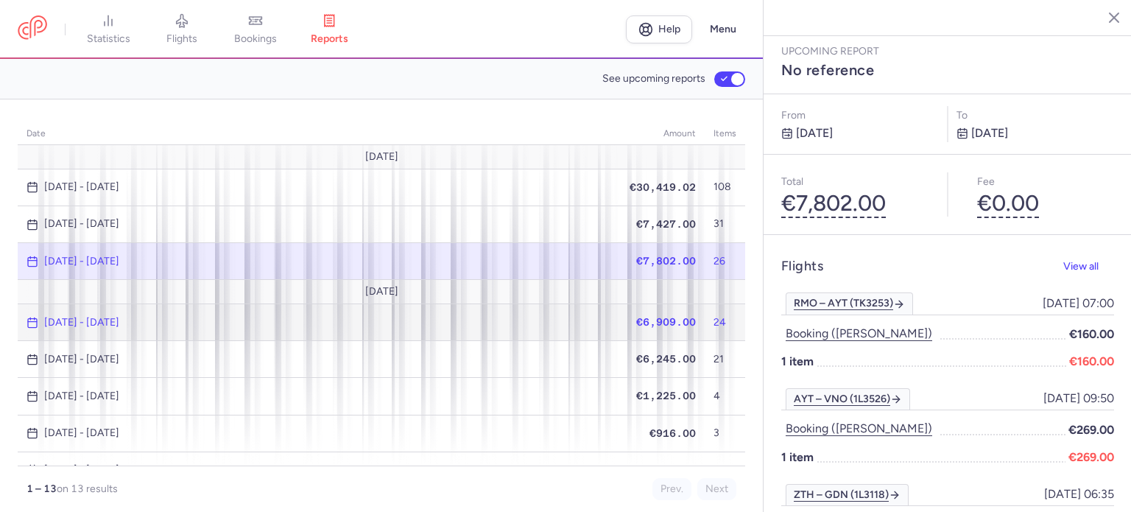
click at [647, 316] on span "€6,909.00" at bounding box center [666, 322] width 60 height 12
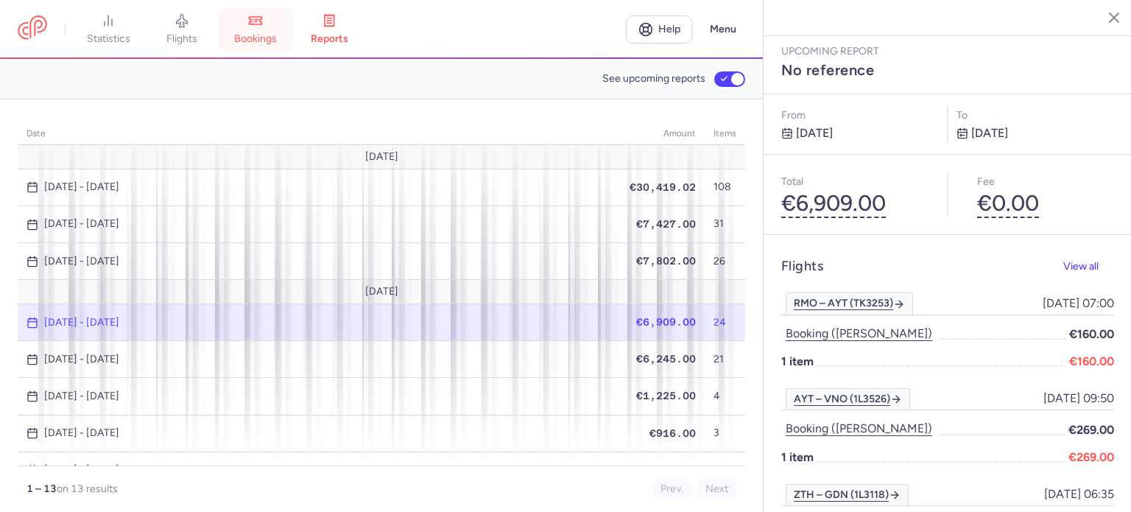
click at [277, 35] on span "bookings" at bounding box center [255, 38] width 43 height 13
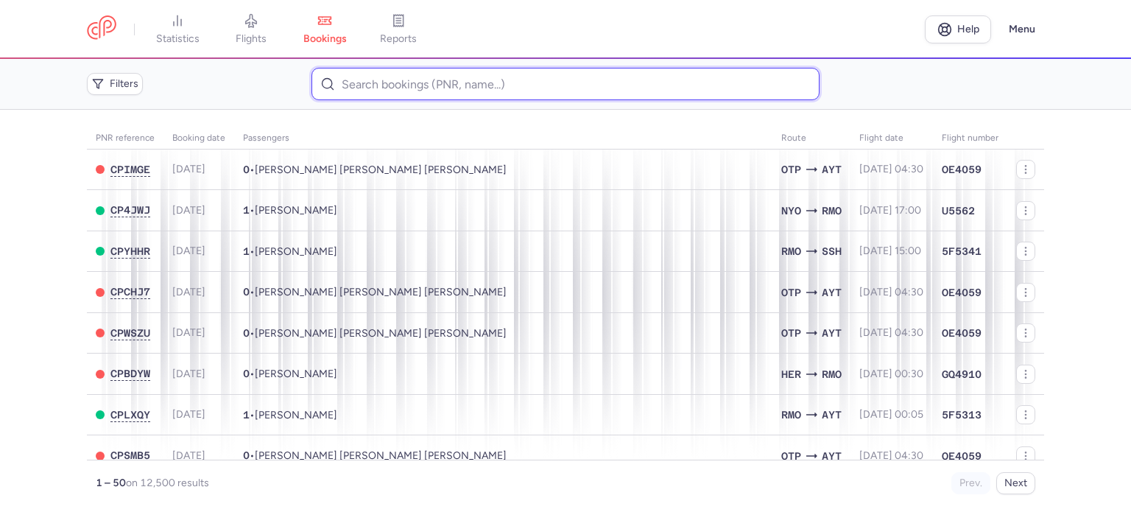
paste input "RIBACOVA LIDIA"
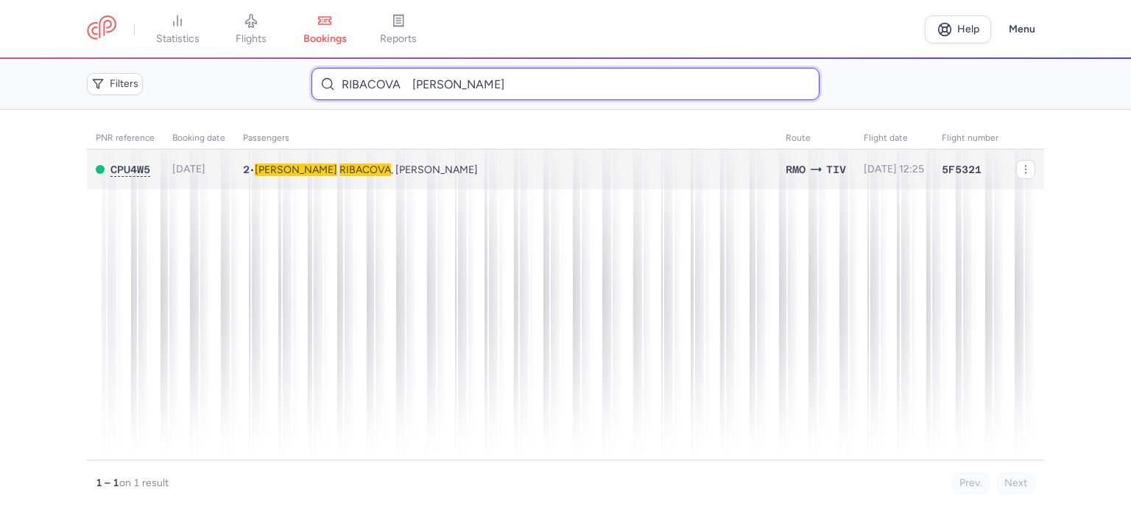
type input "RIBACOVA LIDIA"
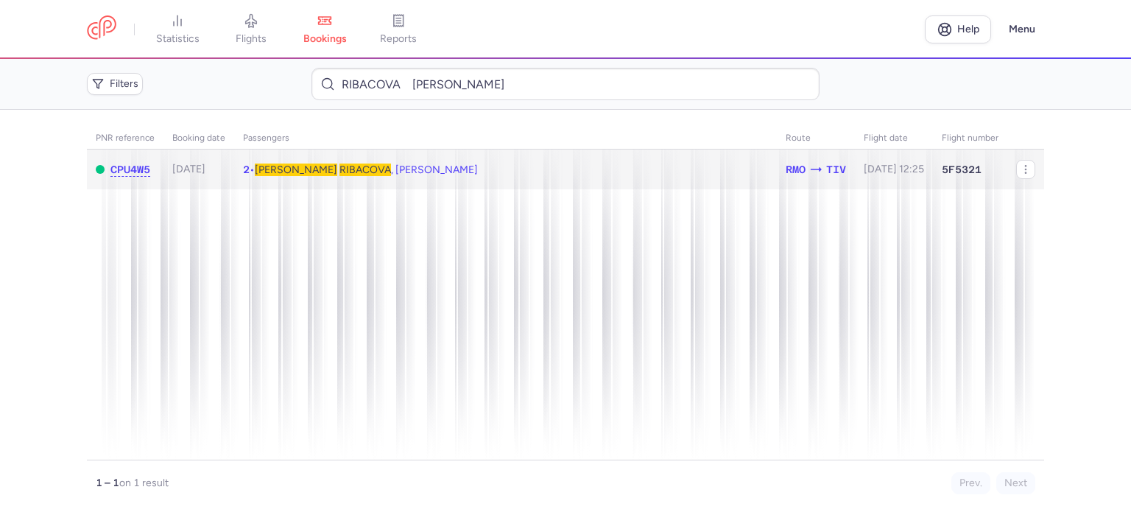
click at [367, 169] on span "Lidia RIBACOVA , Valentina DIACON" at bounding box center [366, 169] width 223 height 13
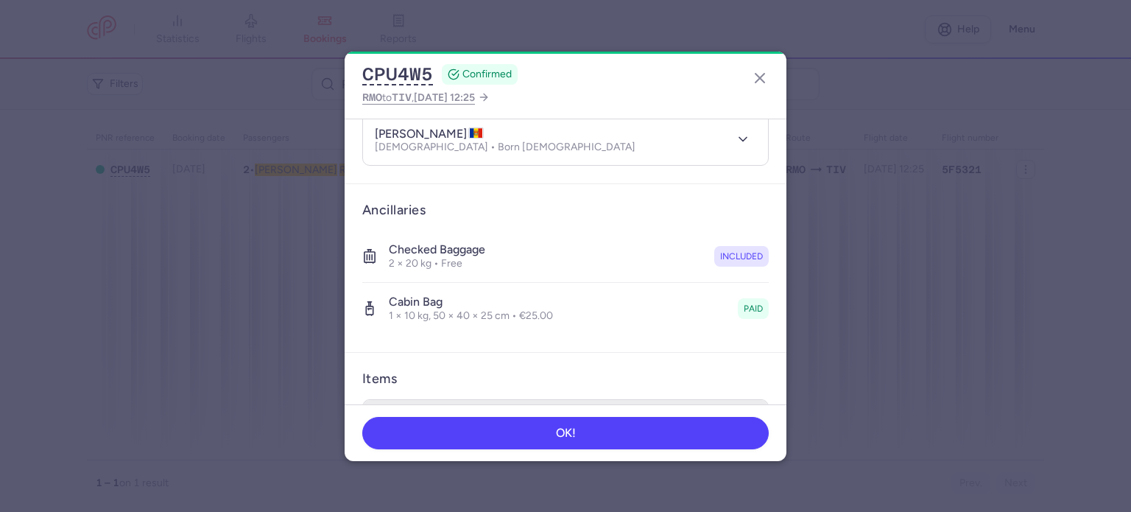
scroll to position [362, 0]
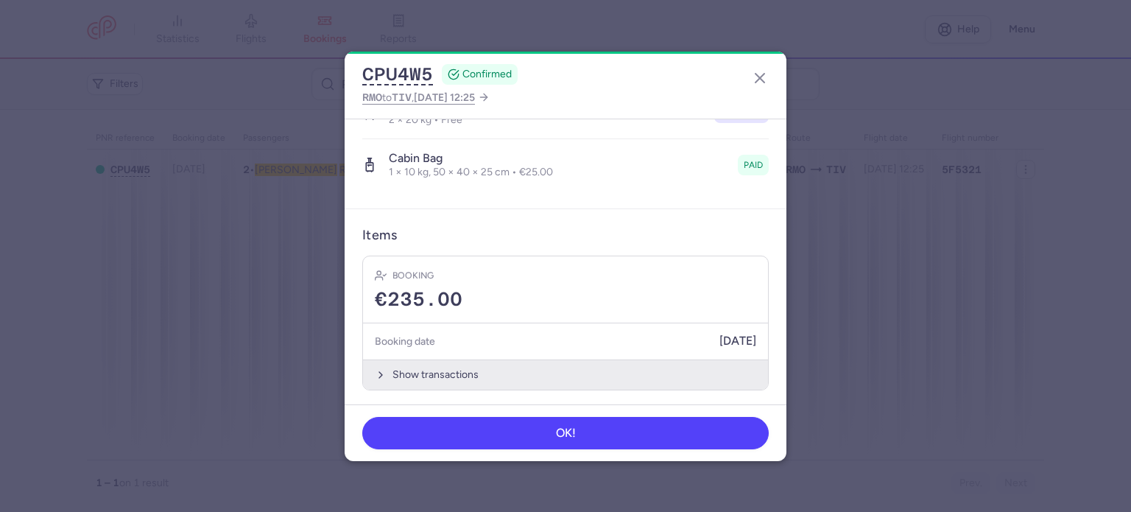
click at [447, 367] on button "Show transactions" at bounding box center [565, 374] width 405 height 30
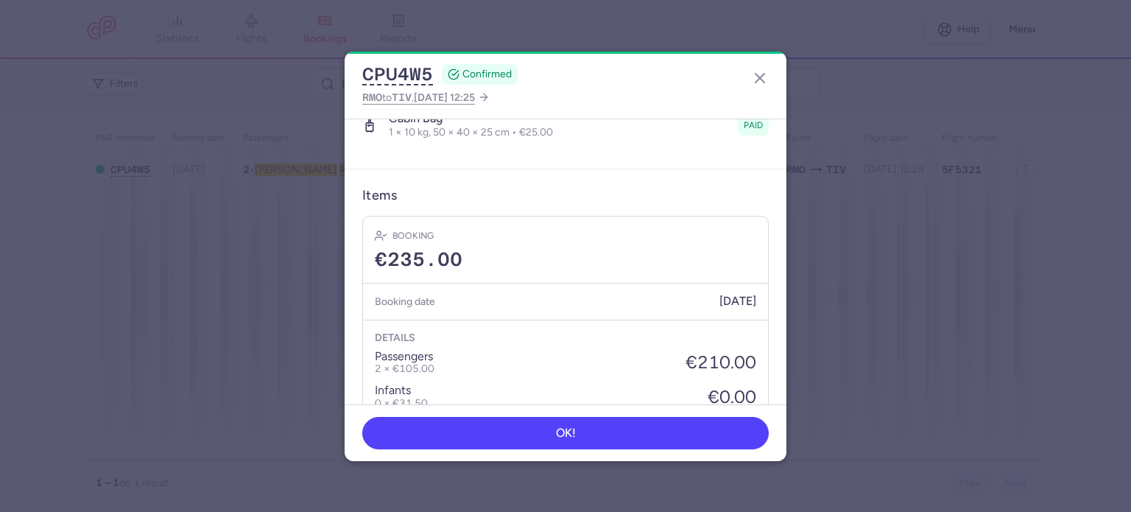
scroll to position [595, 0]
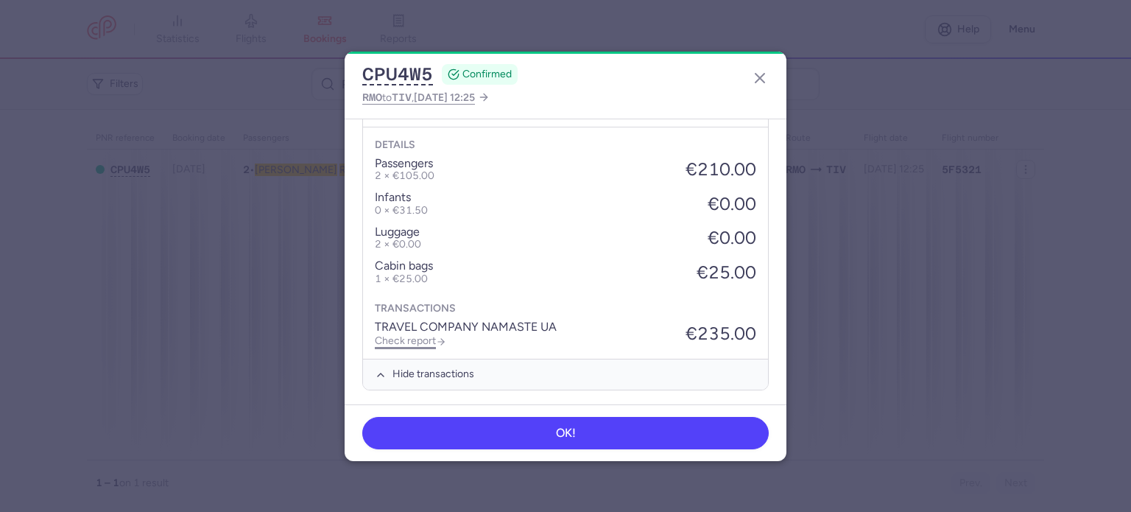
click at [408, 338] on link "Check report" at bounding box center [410, 340] width 71 height 13
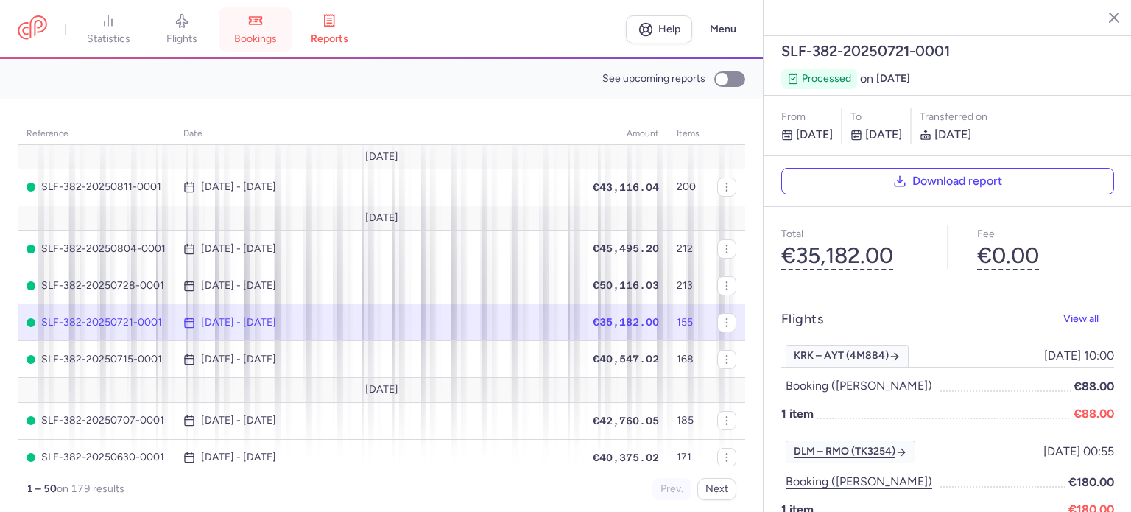
click at [258, 31] on link "bookings" at bounding box center [256, 29] width 74 height 32
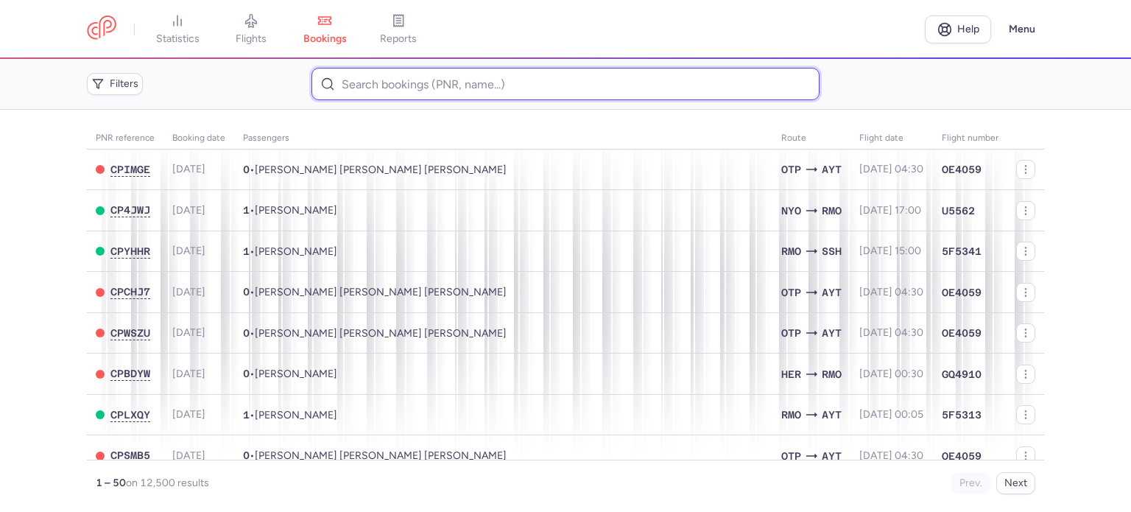
paste input "CATANA ROMAN"
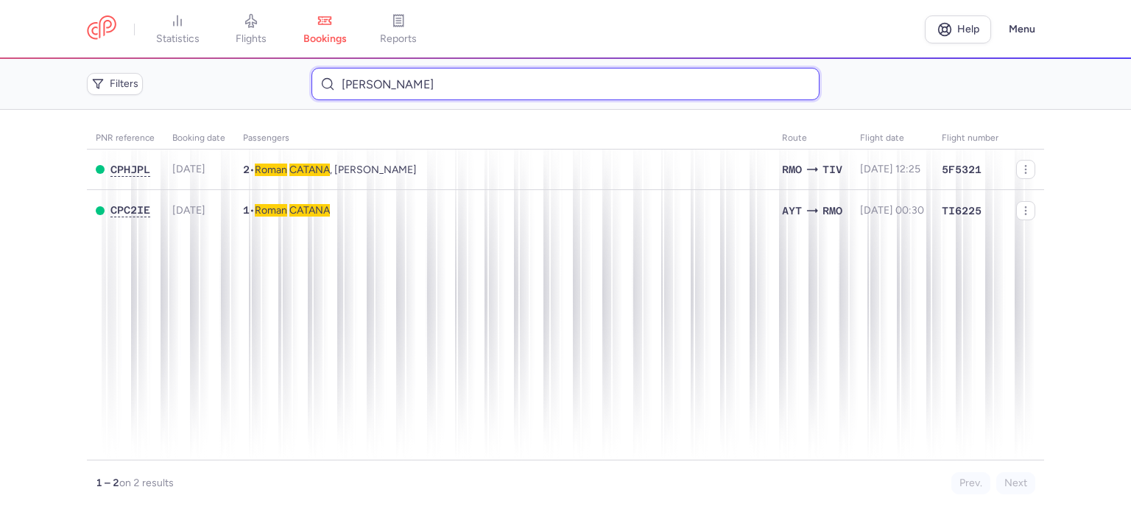
type input "CATANA ROMAN"
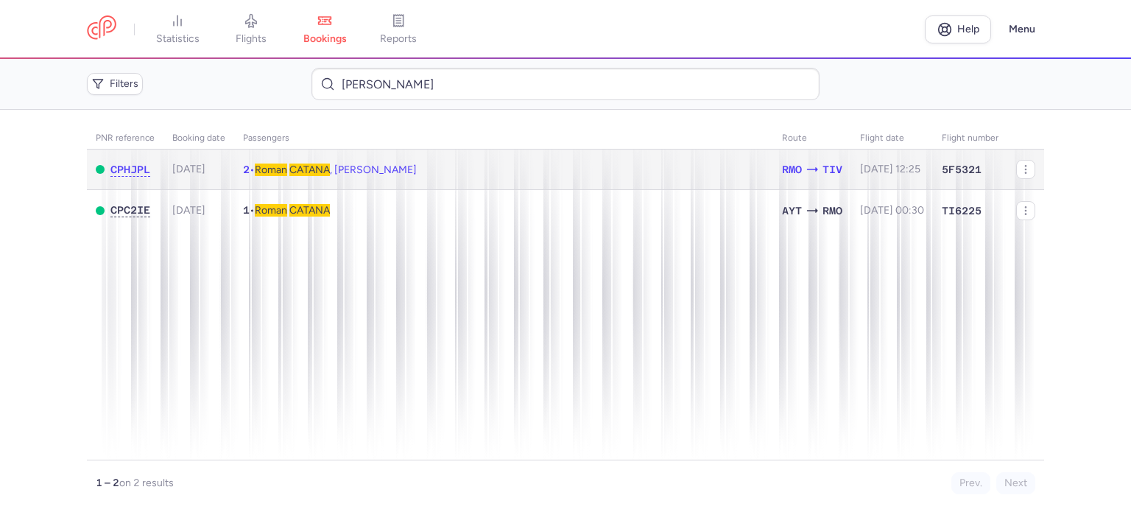
click at [287, 168] on span "Roman" at bounding box center [271, 169] width 32 height 13
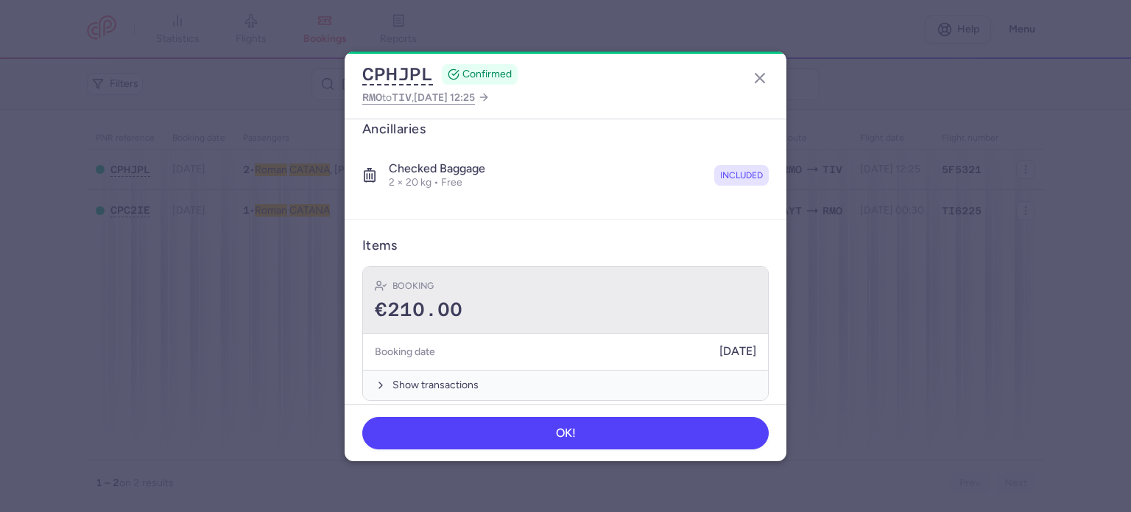
scroll to position [310, 0]
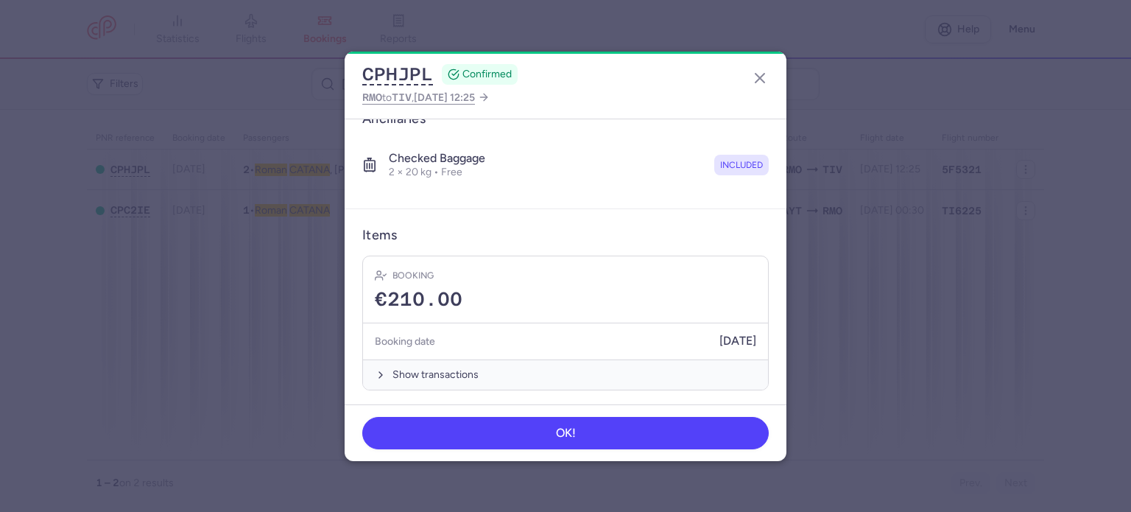
drag, startPoint x: 430, startPoint y: 373, endPoint x: 439, endPoint y: 341, distance: 33.6
click at [430, 370] on button "Show transactions" at bounding box center [565, 374] width 405 height 30
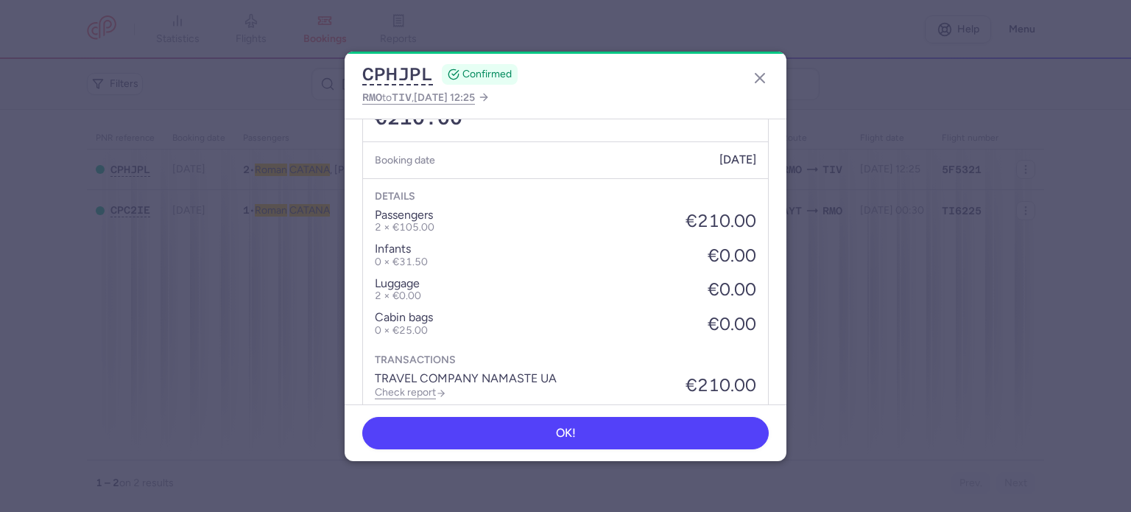
scroll to position [542, 0]
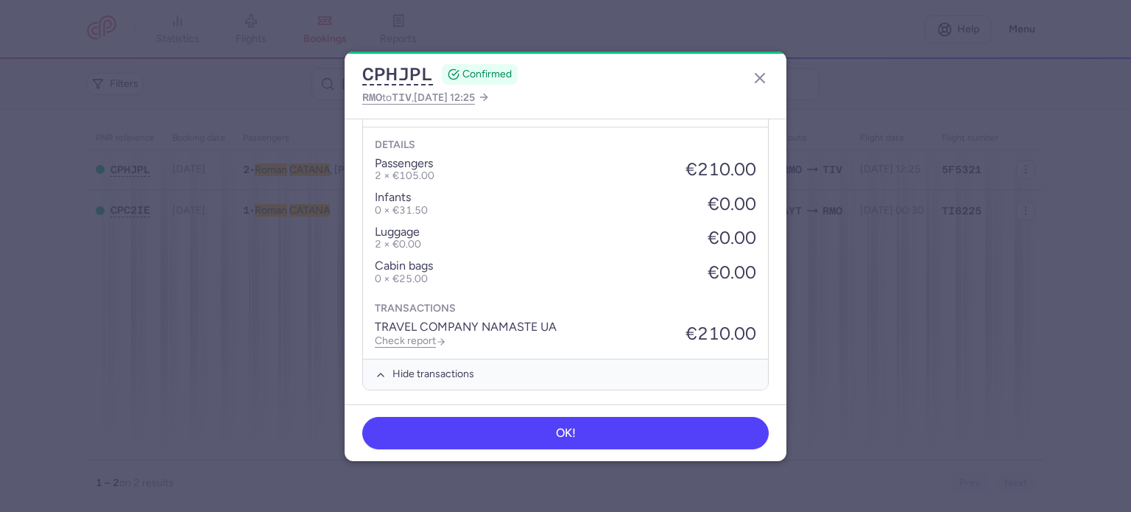
drag, startPoint x: 426, startPoint y: 337, endPoint x: 462, endPoint y: 259, distance: 86.0
click at [426, 336] on link "Check report" at bounding box center [410, 340] width 71 height 13
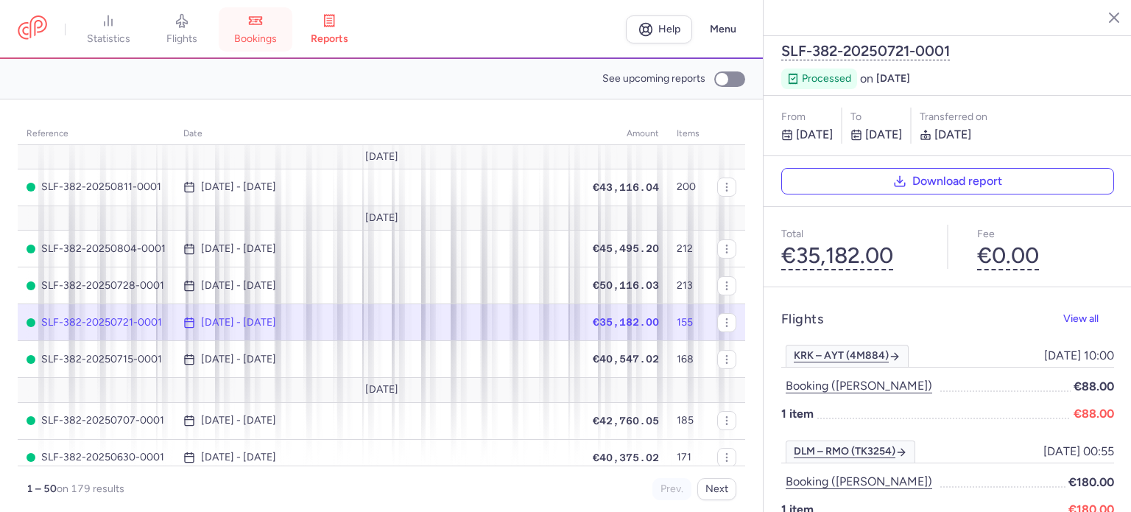
click at [253, 24] on icon at bounding box center [253, 24] width 0 height 0
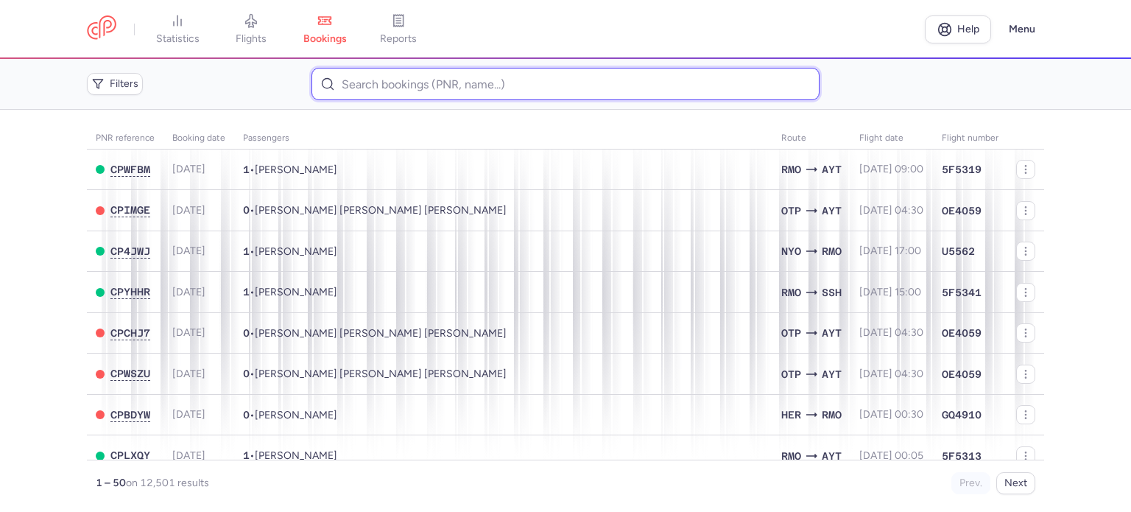
paste input "ALI SHOROK"
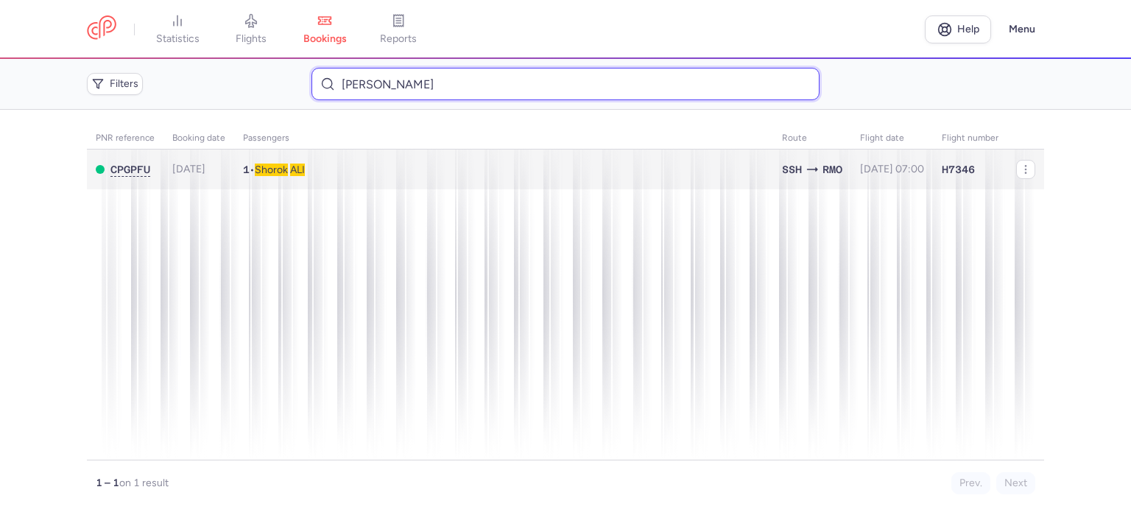
type input "ALI SHOROK"
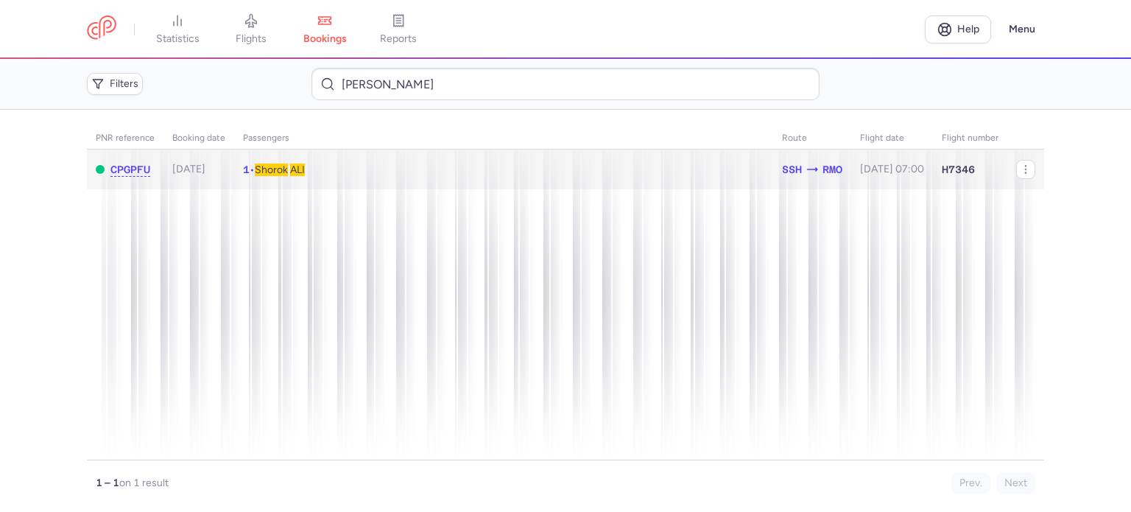
click at [282, 173] on span "Shorok" at bounding box center [271, 169] width 33 height 13
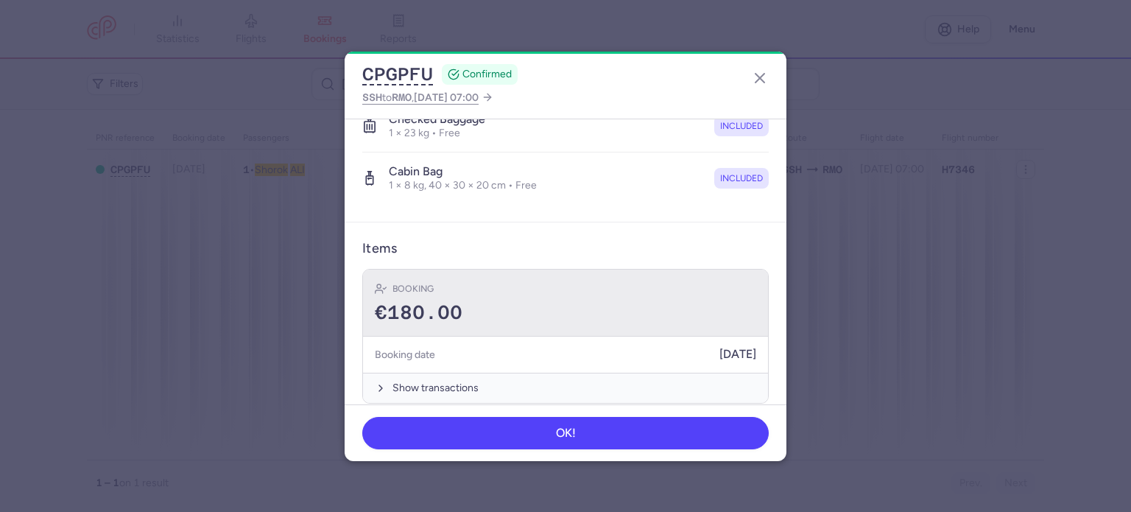
scroll to position [311, 0]
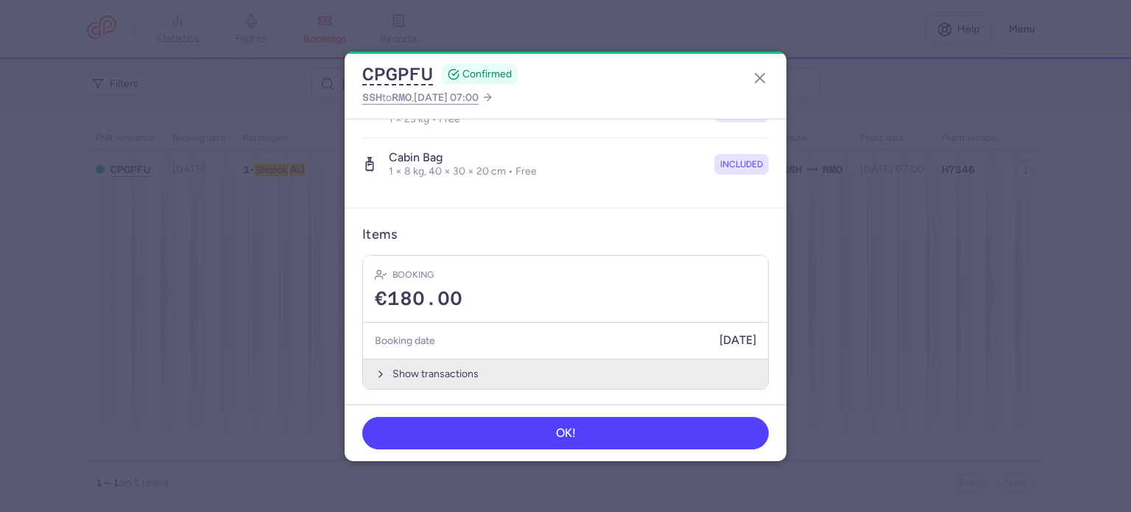
click at [439, 376] on button "Show transactions" at bounding box center [565, 373] width 405 height 30
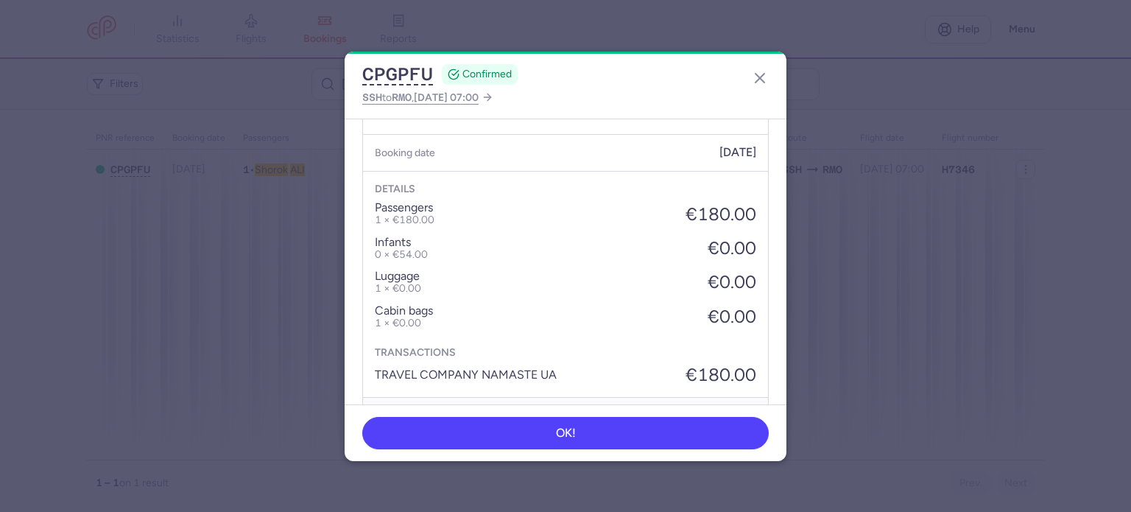
scroll to position [537, 0]
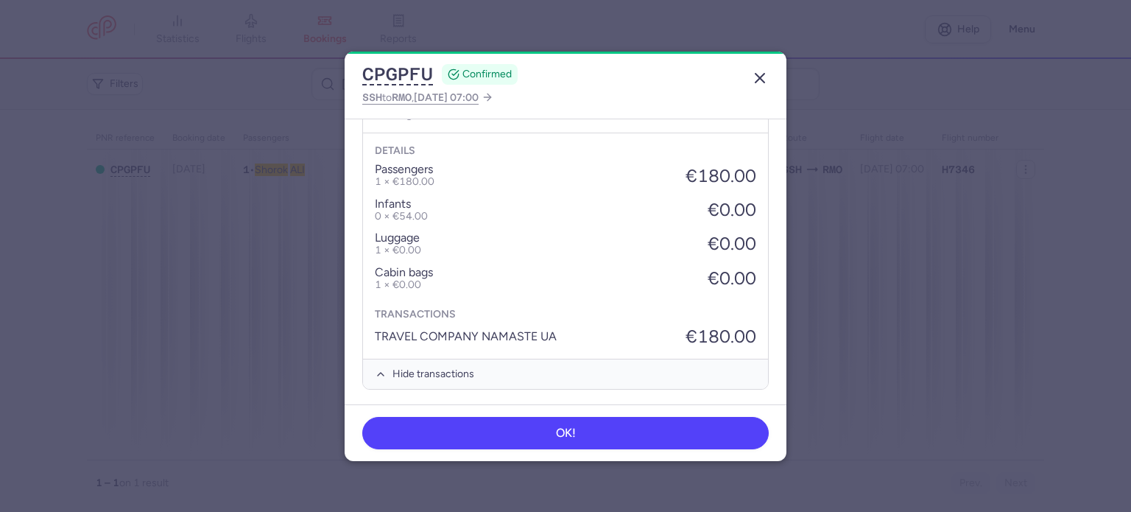
click at [759, 80] on icon "button" at bounding box center [760, 78] width 18 height 18
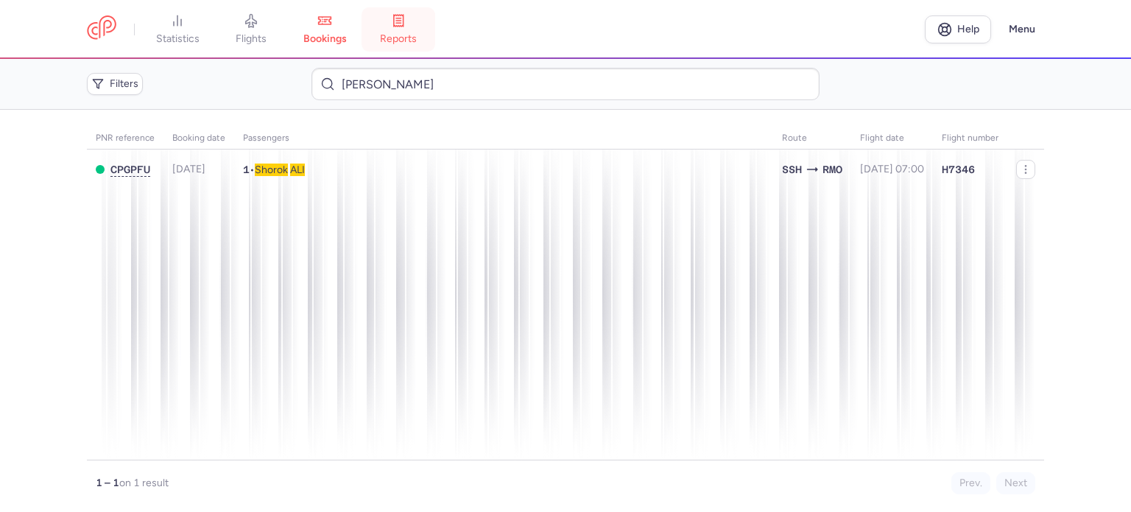
click at [421, 14] on link "reports" at bounding box center [398, 29] width 74 height 32
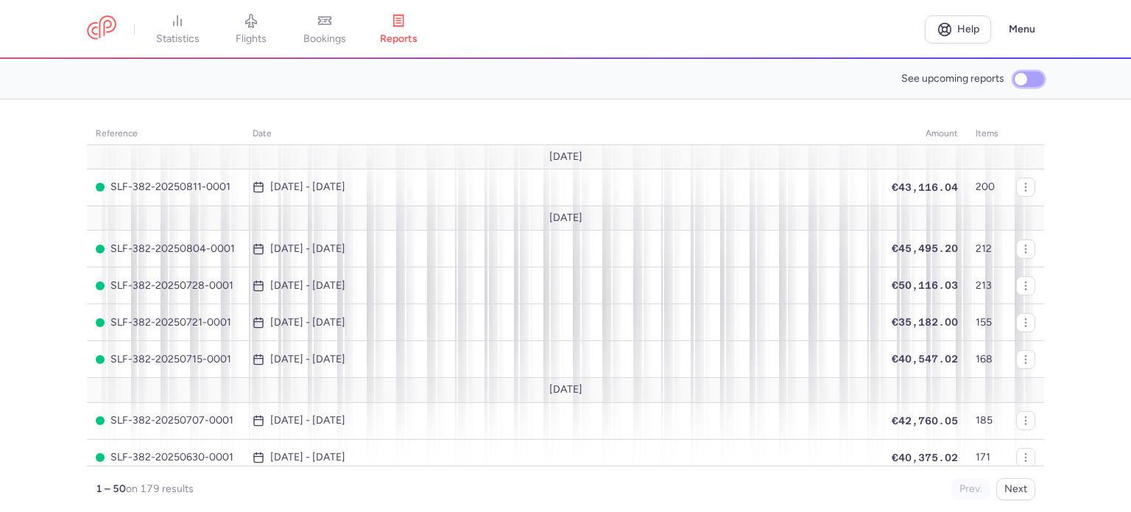
click at [1027, 77] on input "See upcoming reports" at bounding box center [1028, 78] width 31 height 15
checkbox input "true"
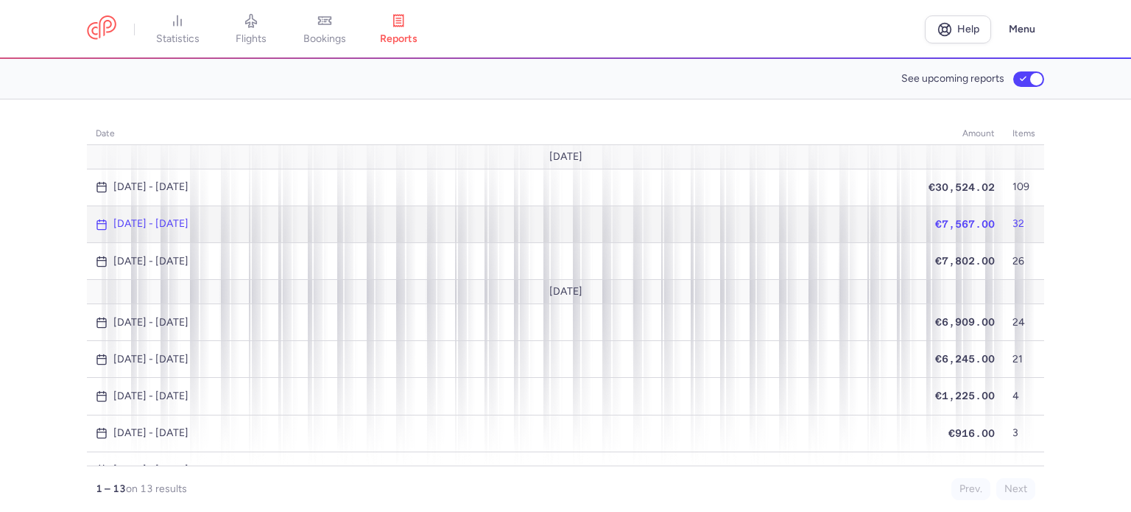
click at [955, 222] on span "€7,567.00" at bounding box center [965, 224] width 60 height 12
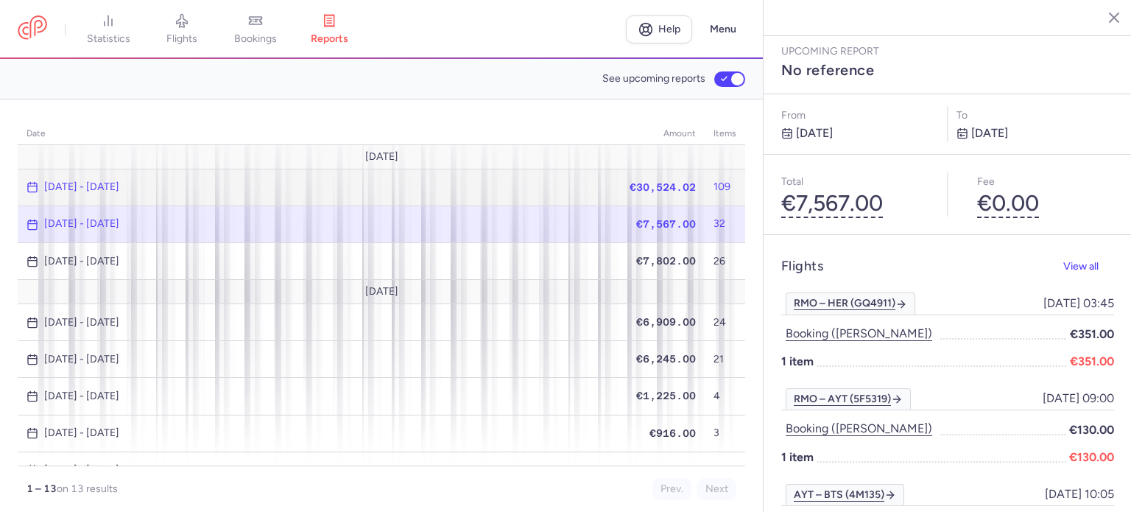
click at [629, 182] on span "€30,524.02" at bounding box center [662, 187] width 66 height 12
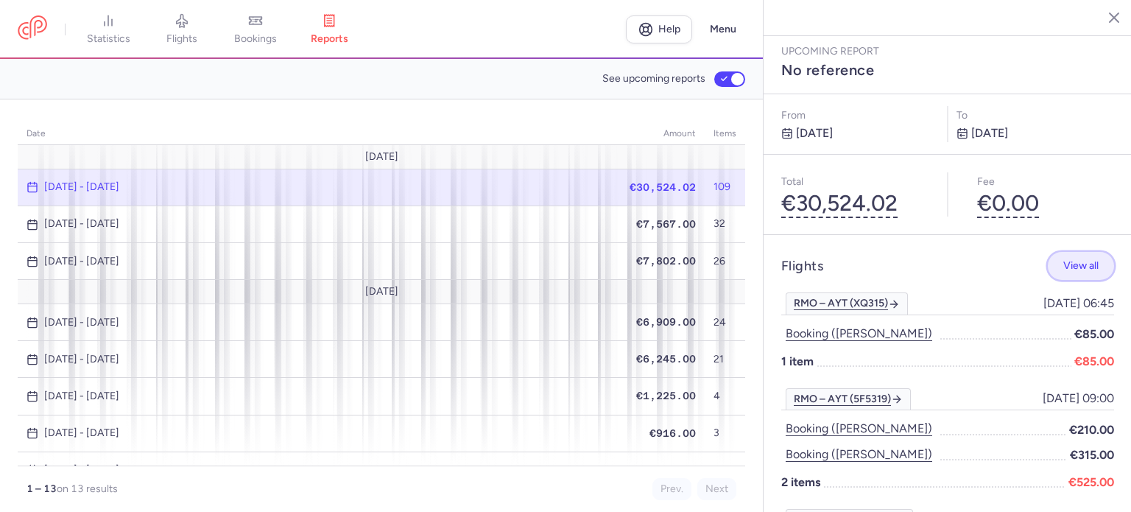
click at [1064, 260] on span "View all" at bounding box center [1080, 265] width 35 height 11
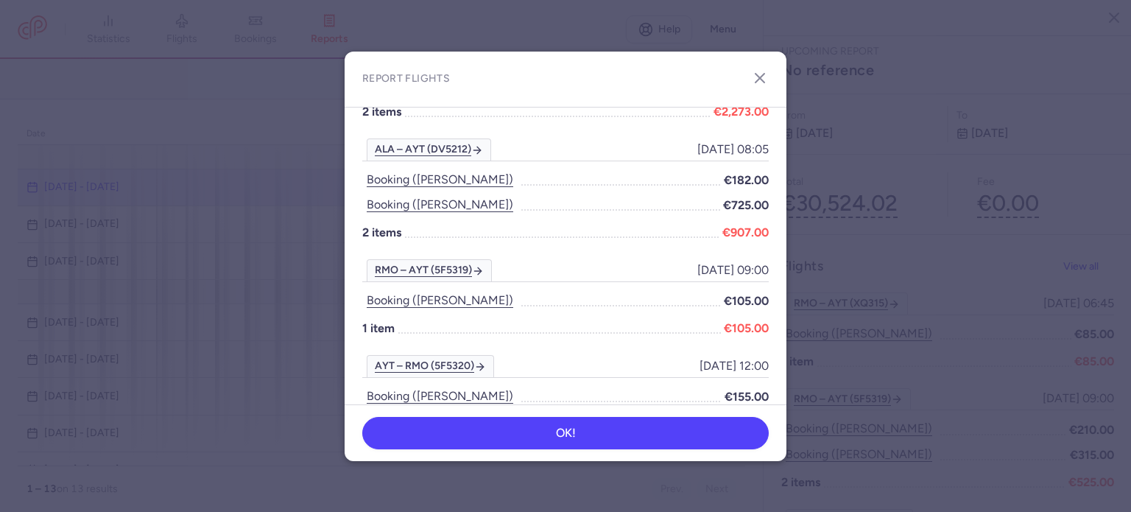
scroll to position [3958, 0]
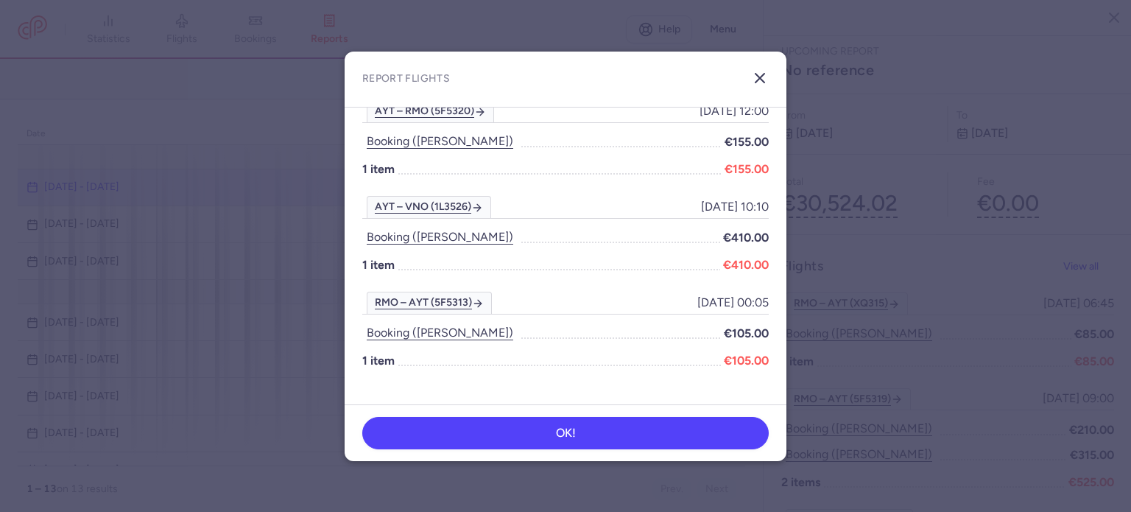
click at [760, 72] on icon "button" at bounding box center [760, 78] width 18 height 18
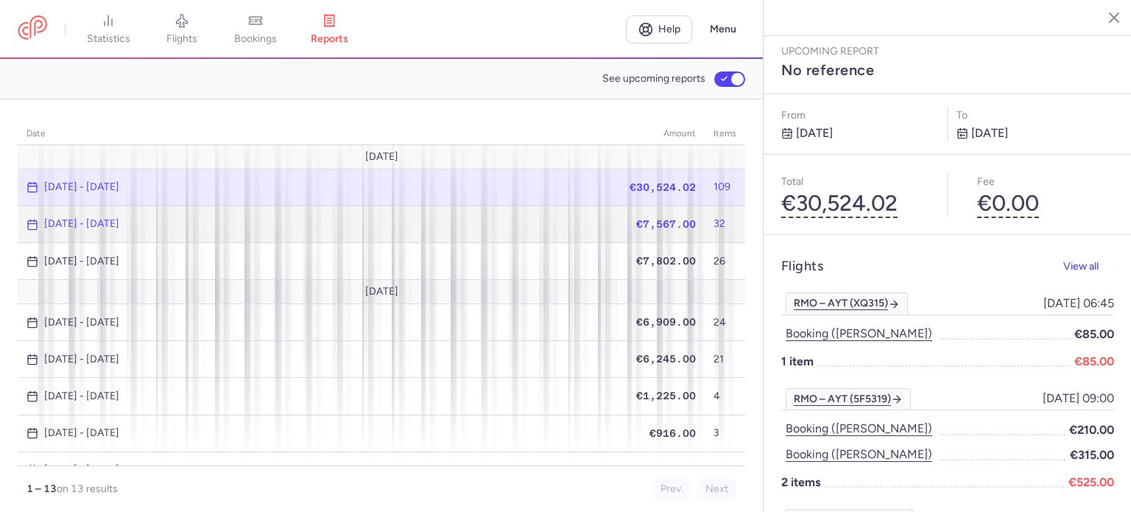
click at [661, 219] on span "€7,567.00" at bounding box center [666, 224] width 60 height 12
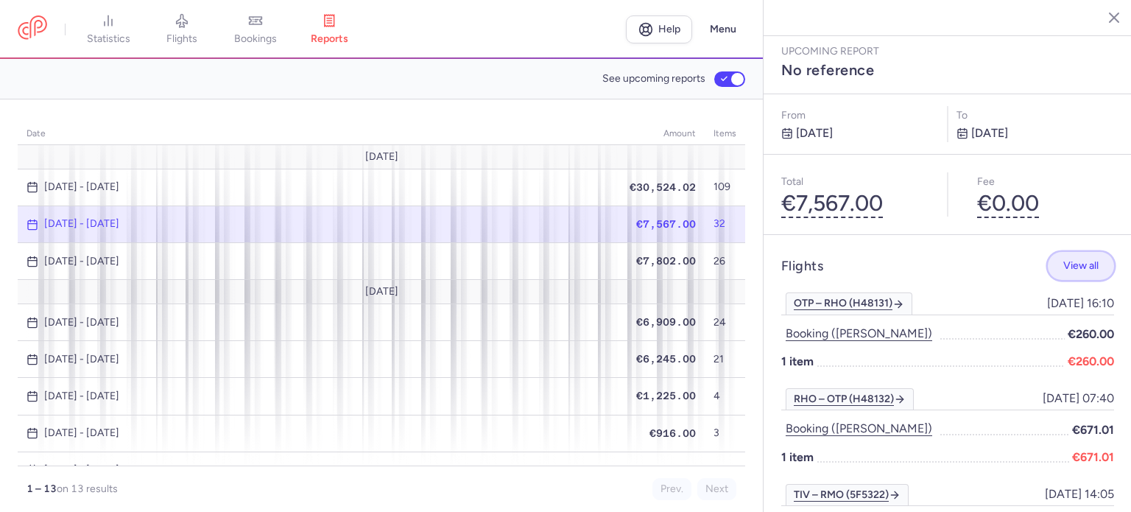
click at [1063, 252] on button "View all" at bounding box center [1080, 266] width 66 height 29
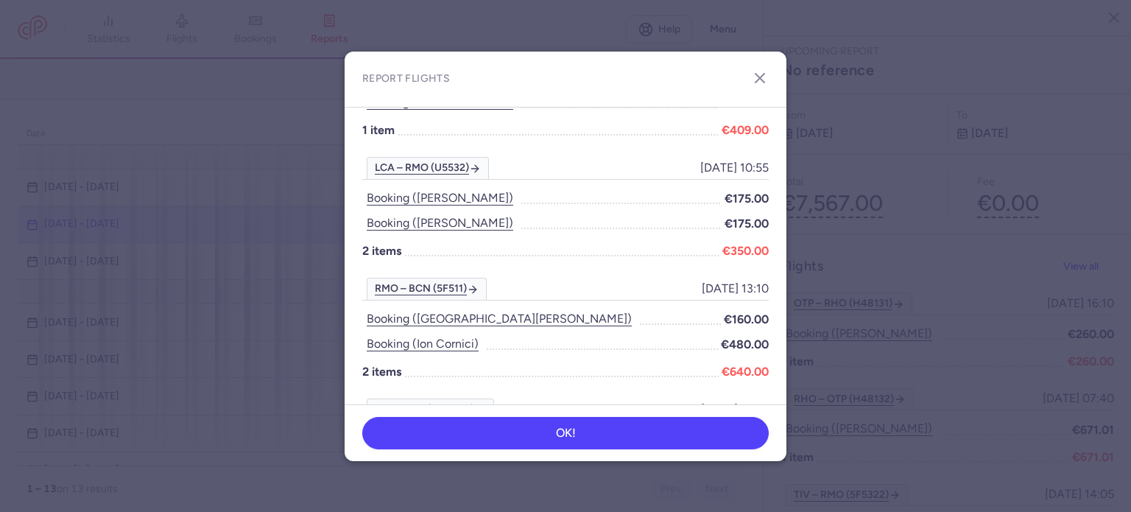
scroll to position [458, 0]
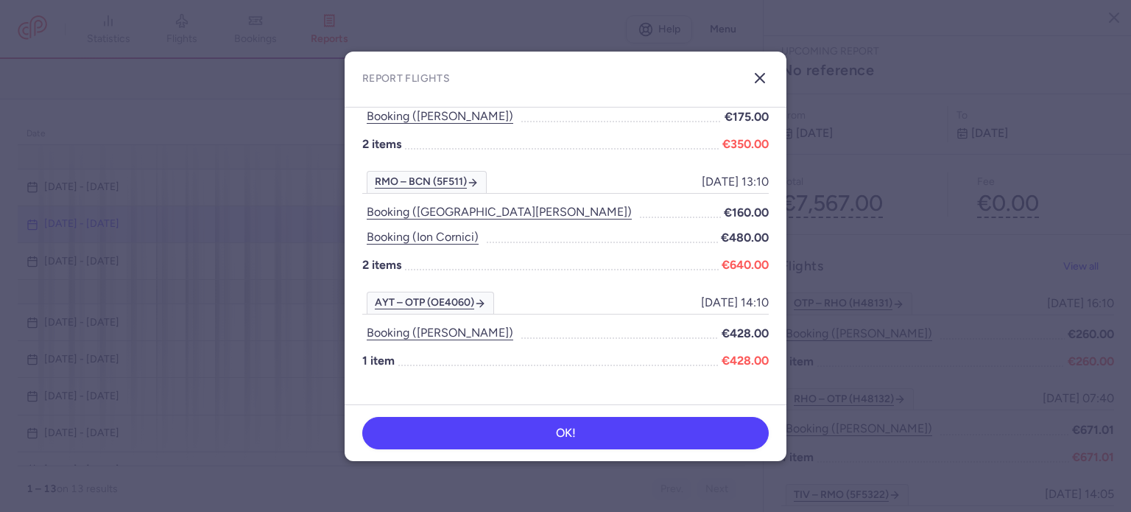
click at [757, 79] on line "button" at bounding box center [759, 78] width 9 height 9
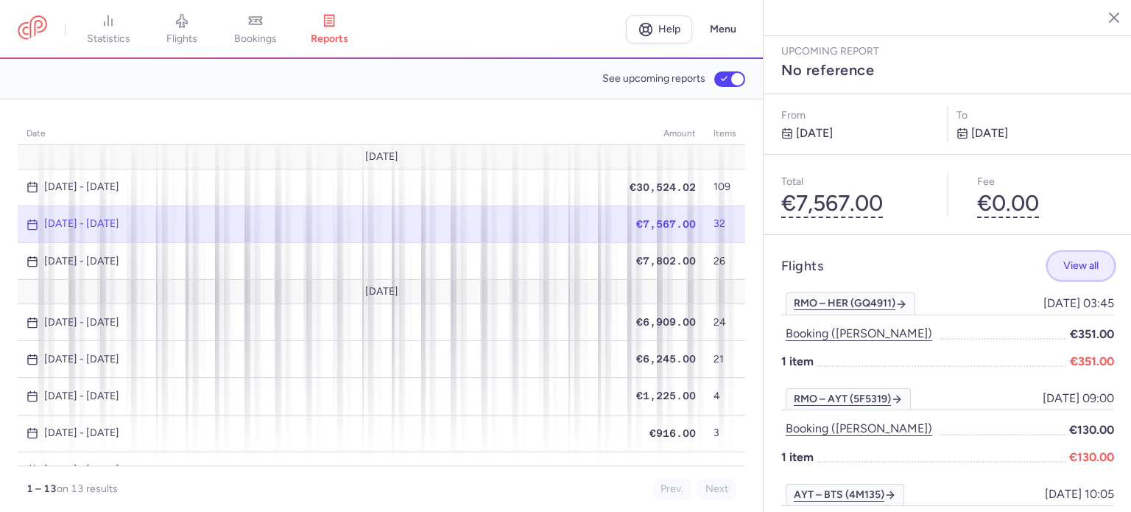
click at [1069, 260] on span "View all" at bounding box center [1080, 265] width 35 height 11
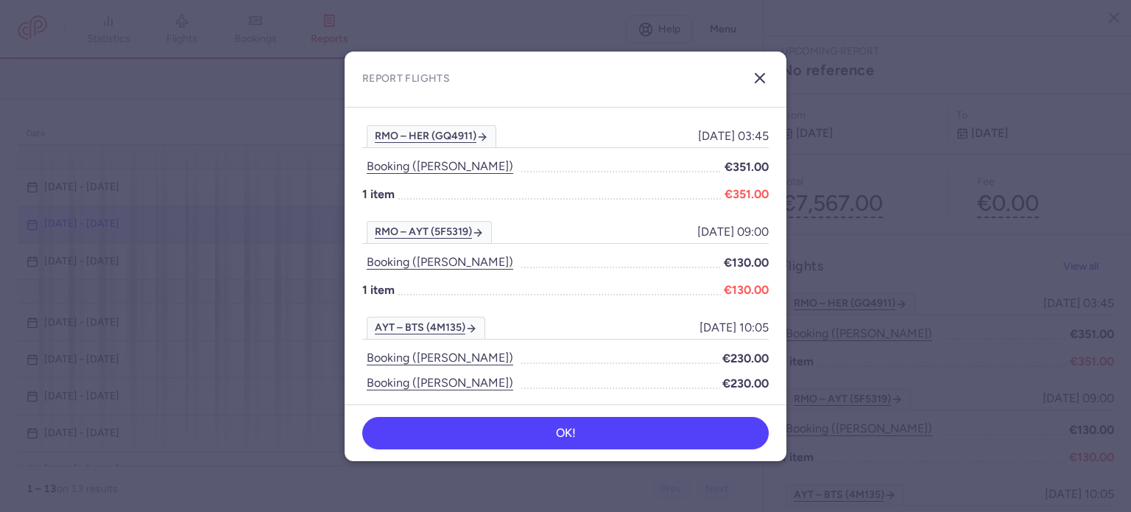
click at [764, 82] on line "button" at bounding box center [759, 78] width 9 height 9
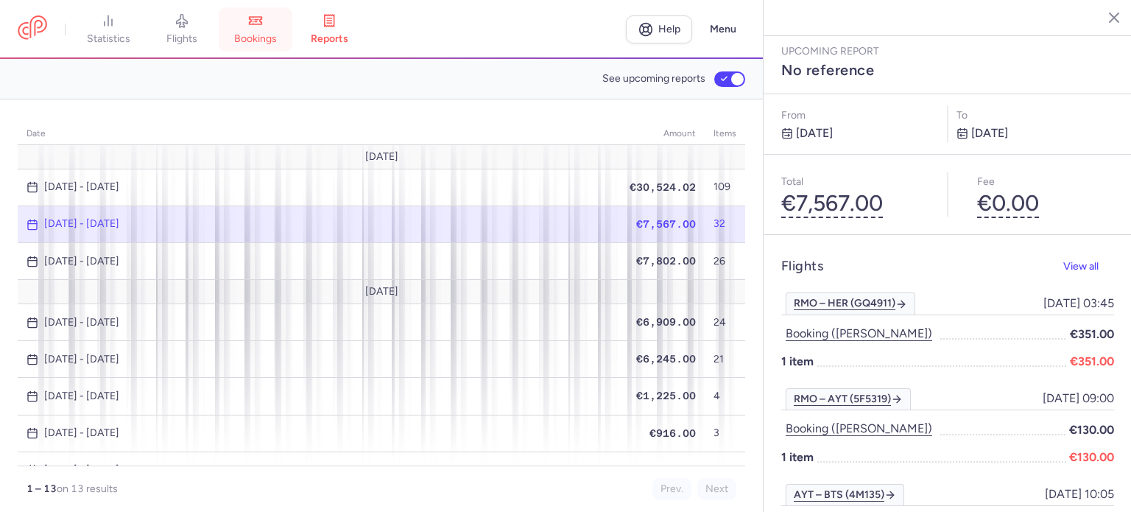
click at [266, 41] on span "bookings" at bounding box center [255, 38] width 43 height 13
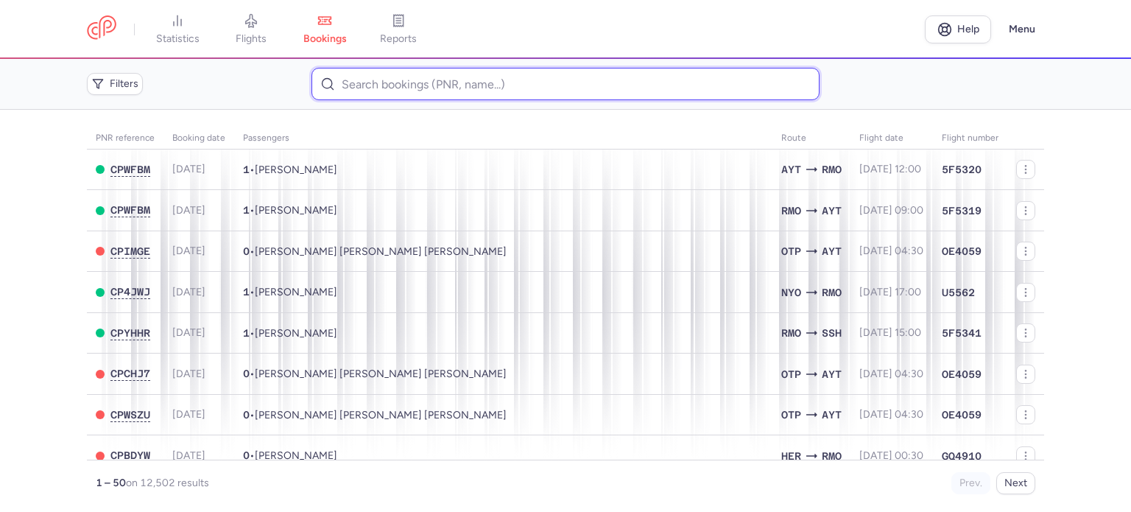
paste input "ILNYTSKA KATERYNA"
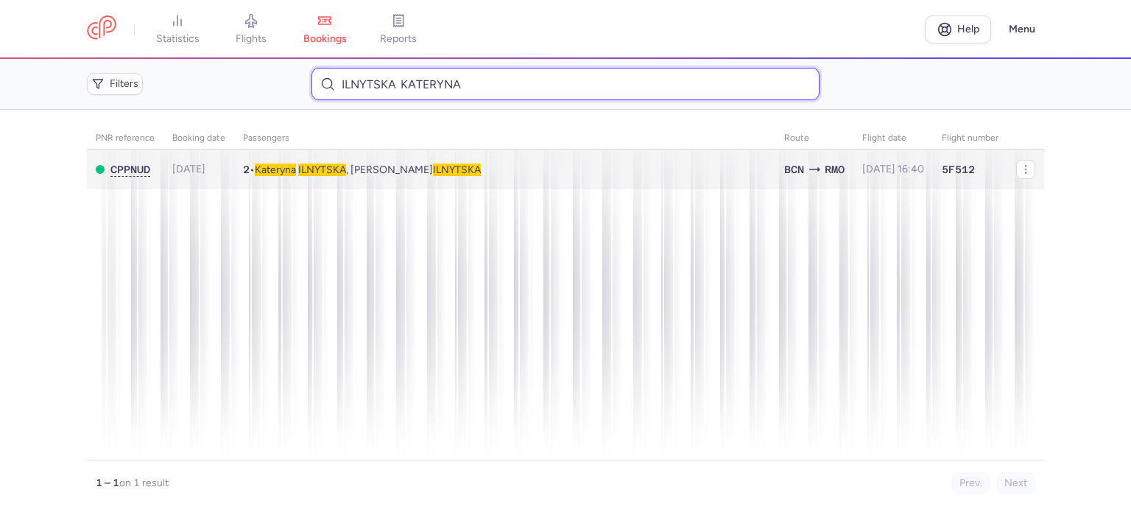
type input "ILNYTSKA KATERYNA"
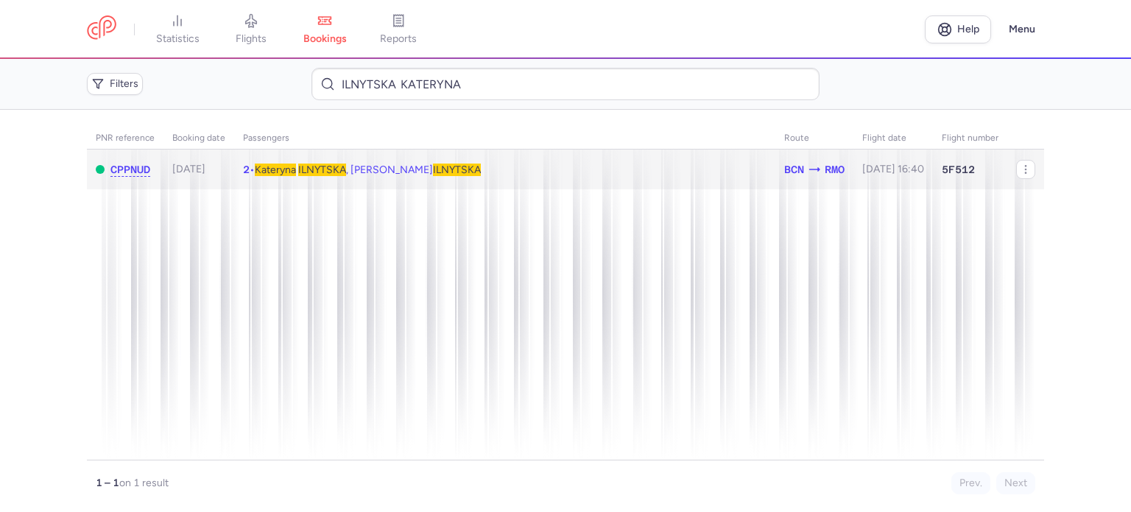
click at [319, 169] on span "ILNYTSKA" at bounding box center [322, 169] width 48 height 13
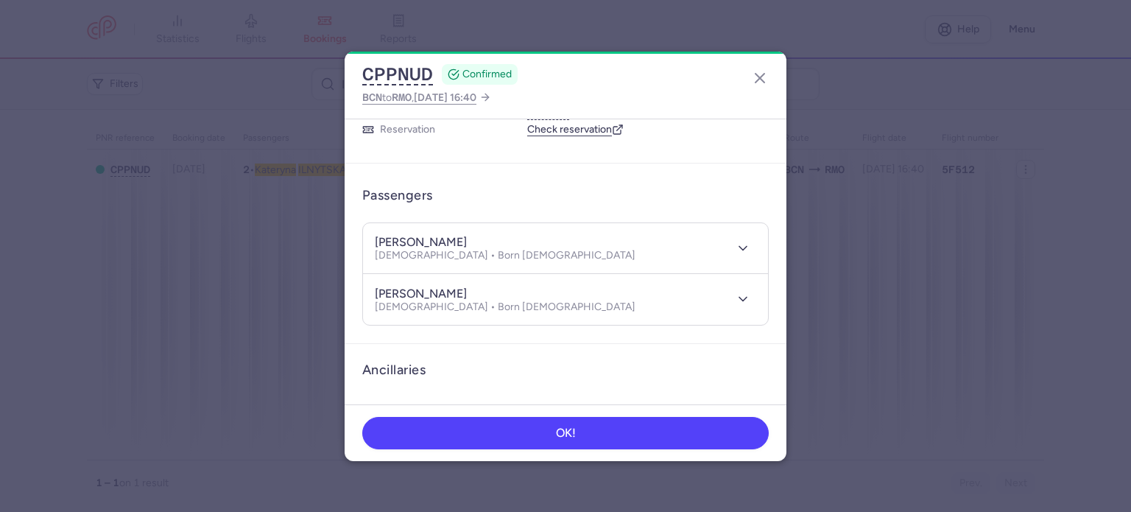
scroll to position [310, 0]
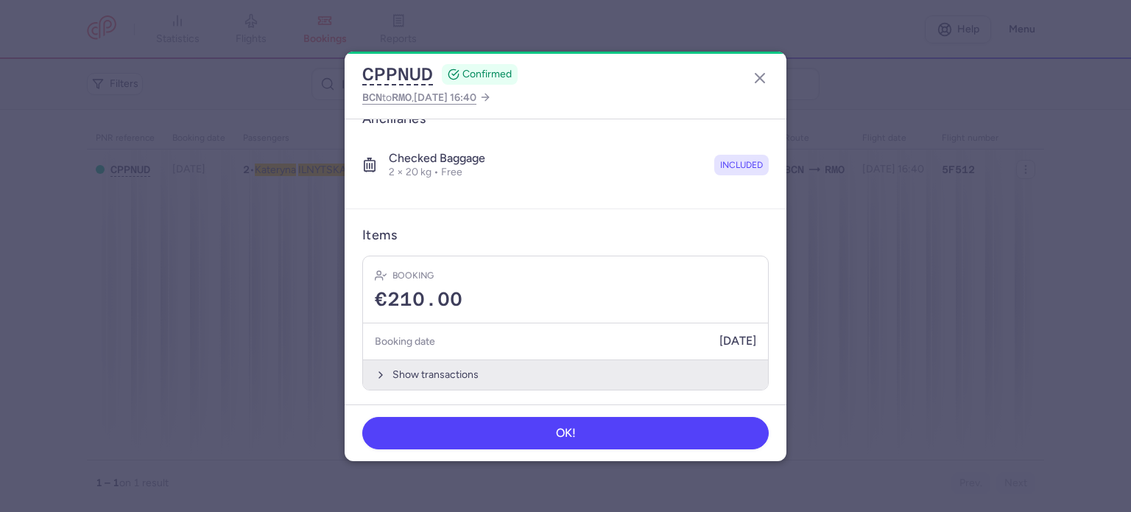
click at [428, 371] on button "Show transactions" at bounding box center [565, 374] width 405 height 30
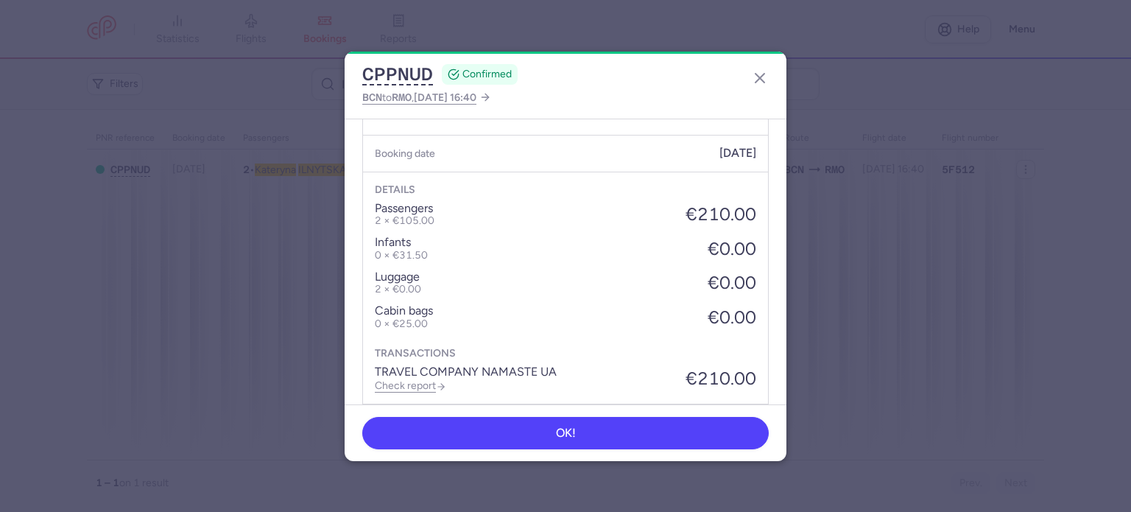
scroll to position [542, 0]
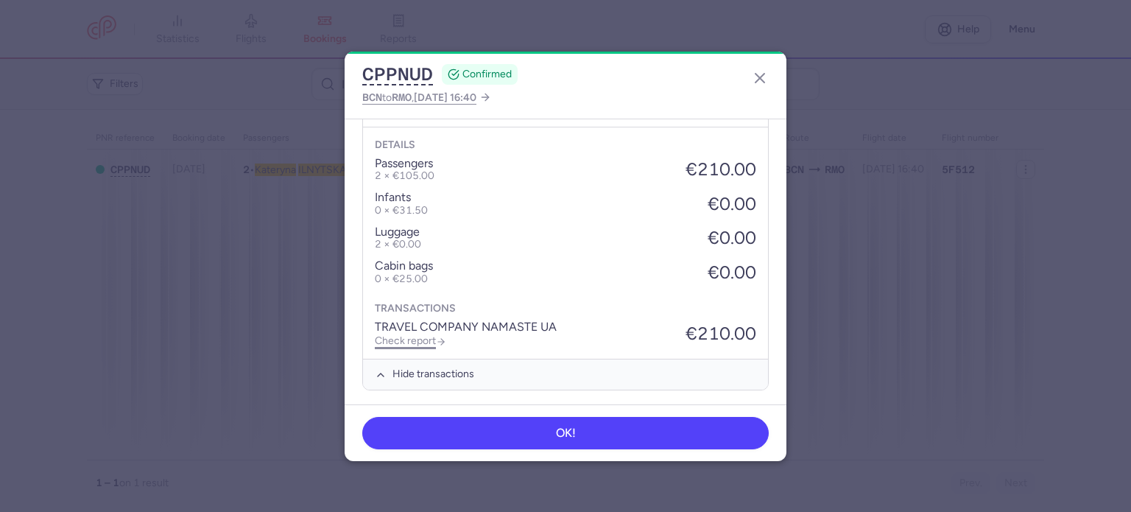
click at [423, 338] on link "Check report" at bounding box center [410, 340] width 71 height 13
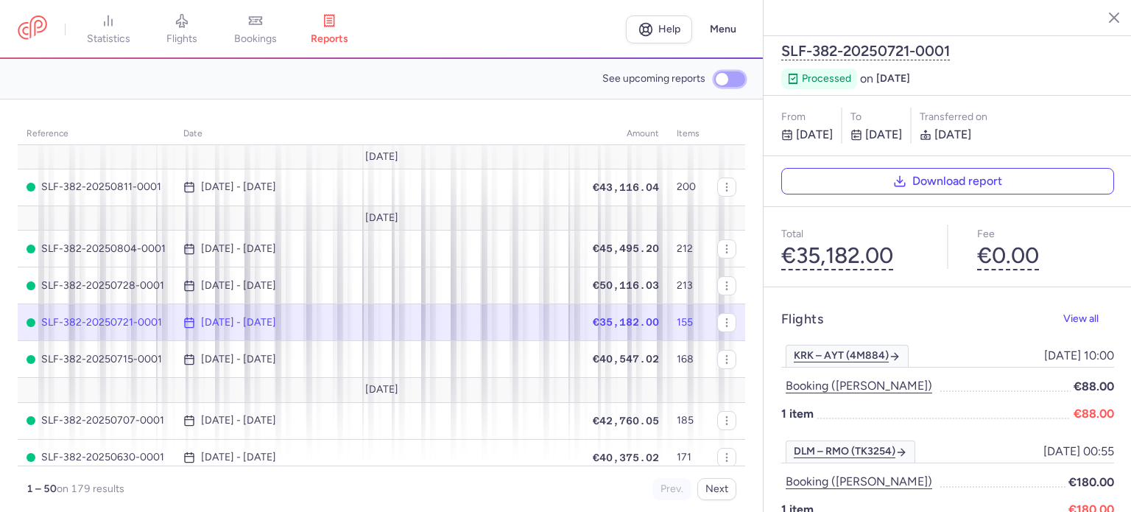
click at [717, 77] on input "See upcoming reports" at bounding box center [729, 78] width 31 height 15
checkbox input "true"
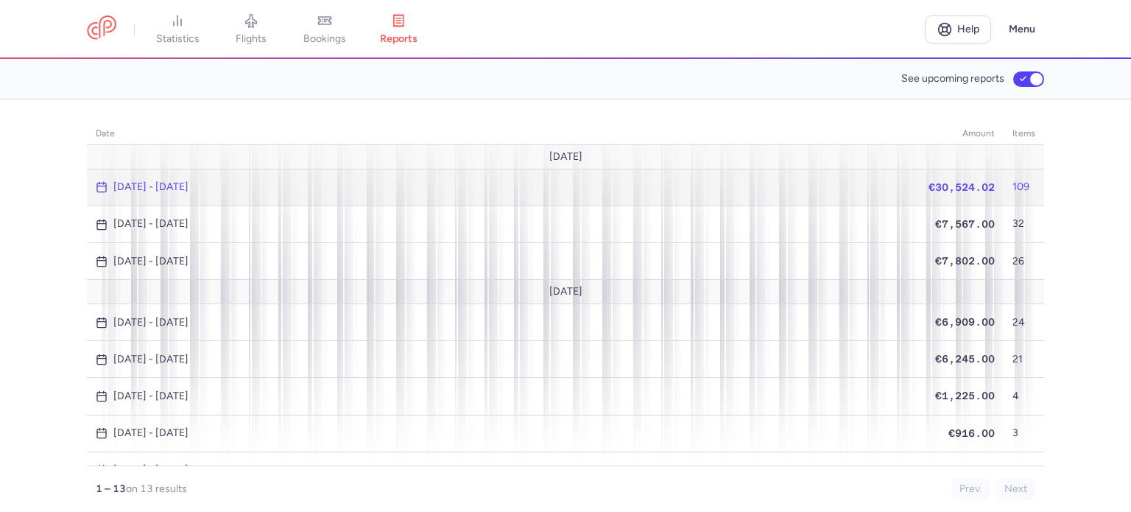
click at [942, 183] on span "€30,524.02" at bounding box center [961, 187] width 66 height 12
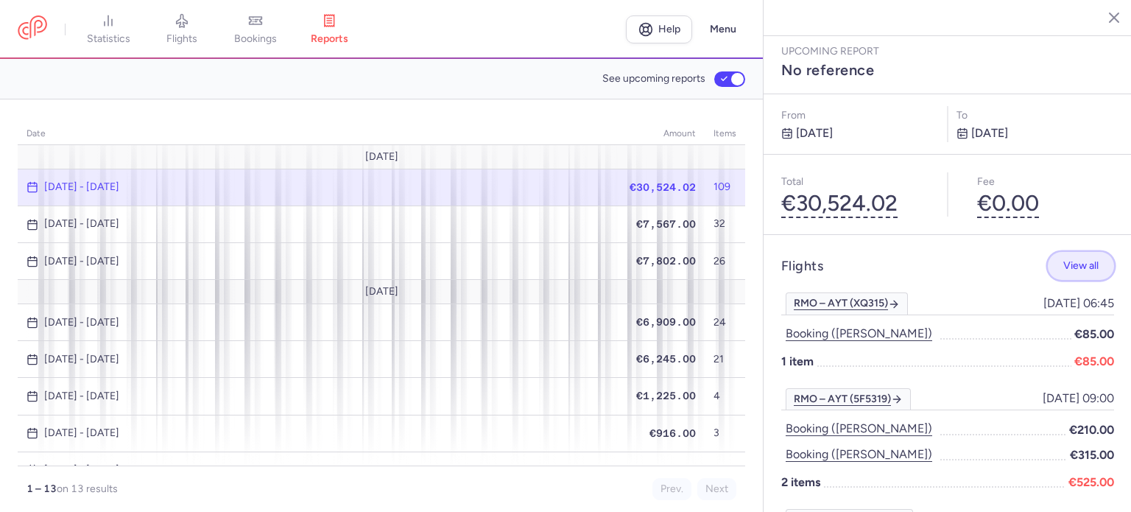
click at [1082, 260] on span "View all" at bounding box center [1080, 265] width 35 height 11
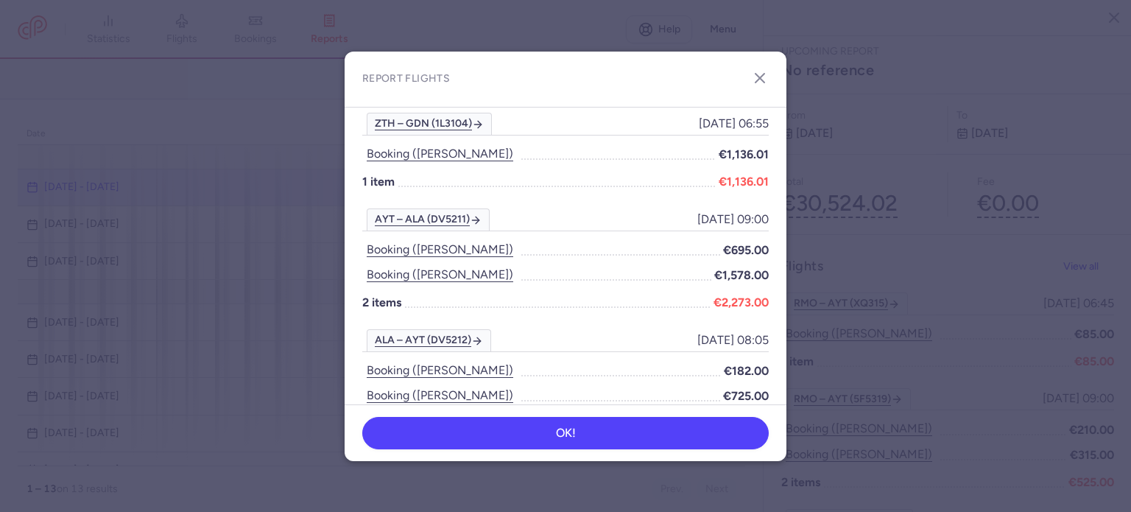
scroll to position [3516, 0]
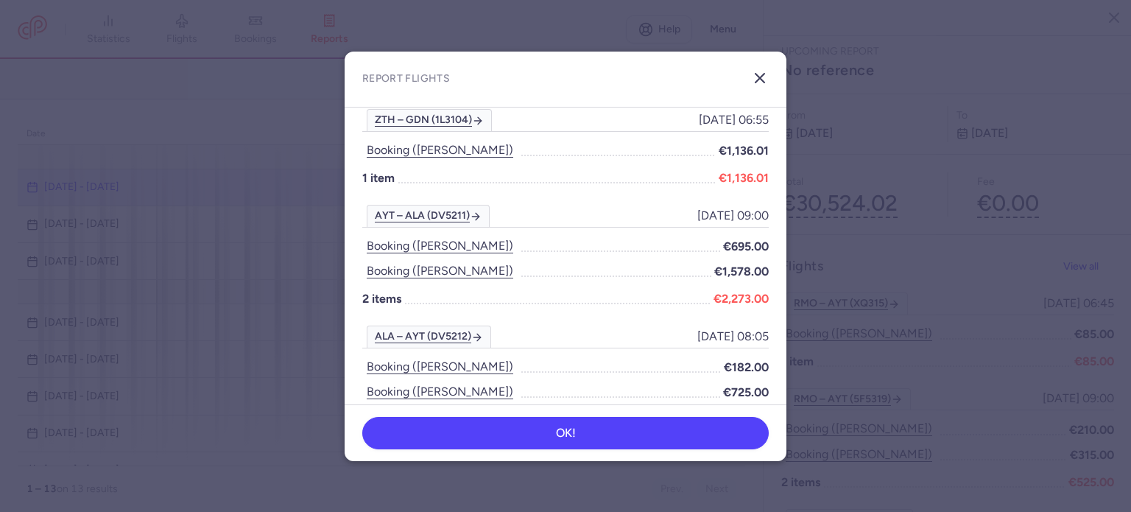
click at [761, 79] on line "button" at bounding box center [759, 78] width 9 height 9
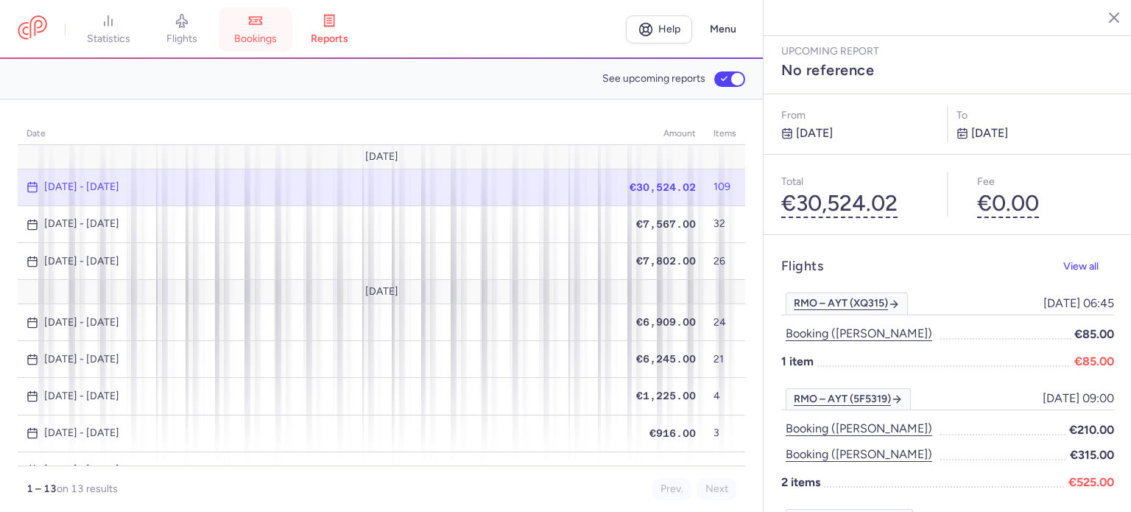
click at [271, 26] on link "bookings" at bounding box center [256, 29] width 74 height 32
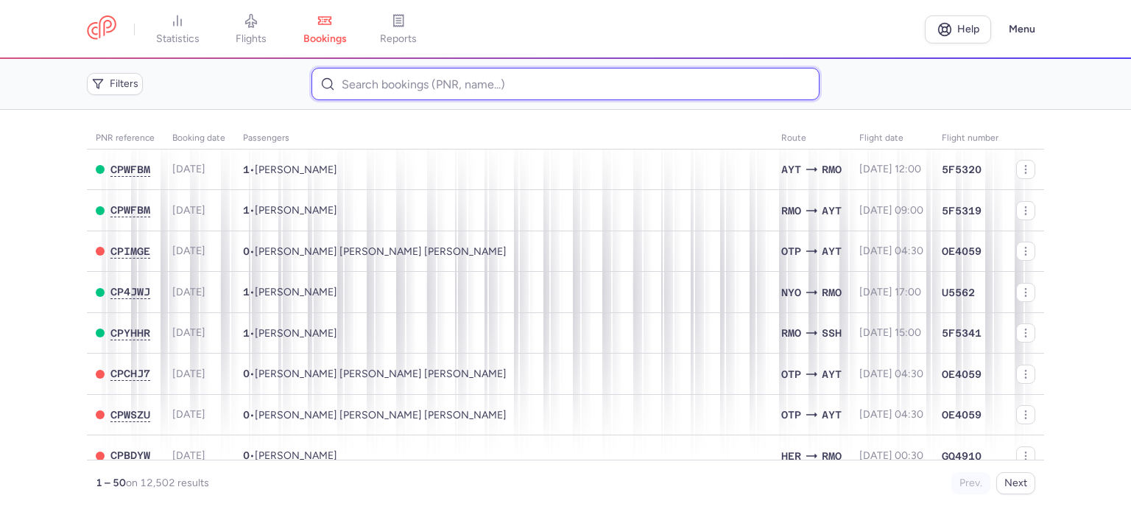
paste input "MARCHUK LARYSA"
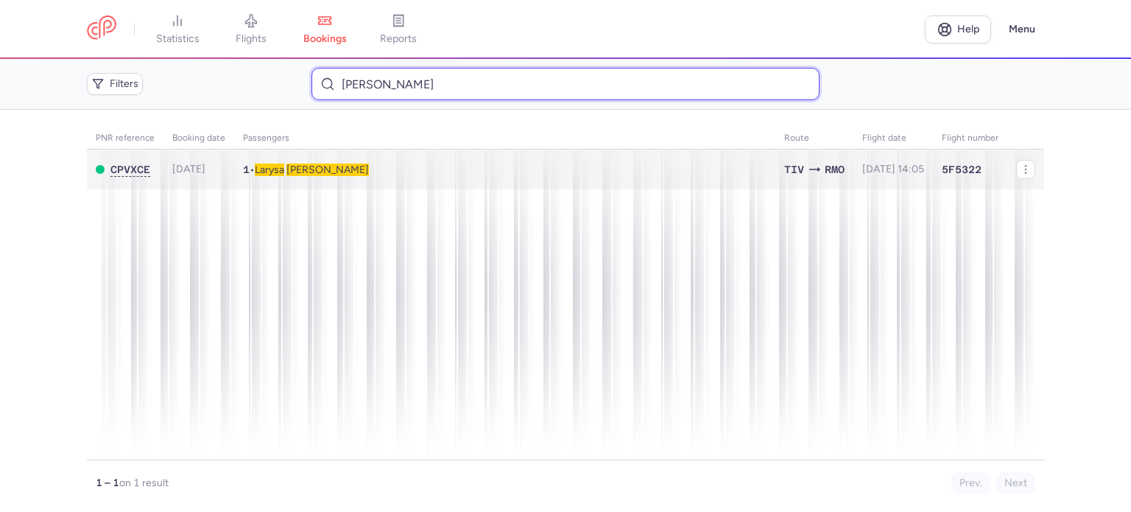
type input "MARCHUK LARYSA"
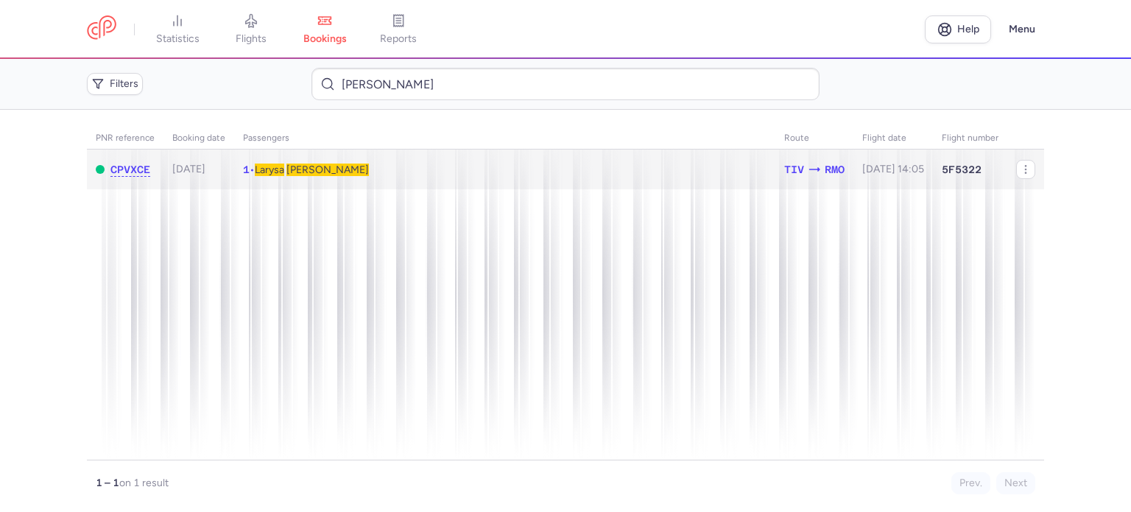
click at [324, 164] on span "MARCHUK" at bounding box center [327, 169] width 82 height 13
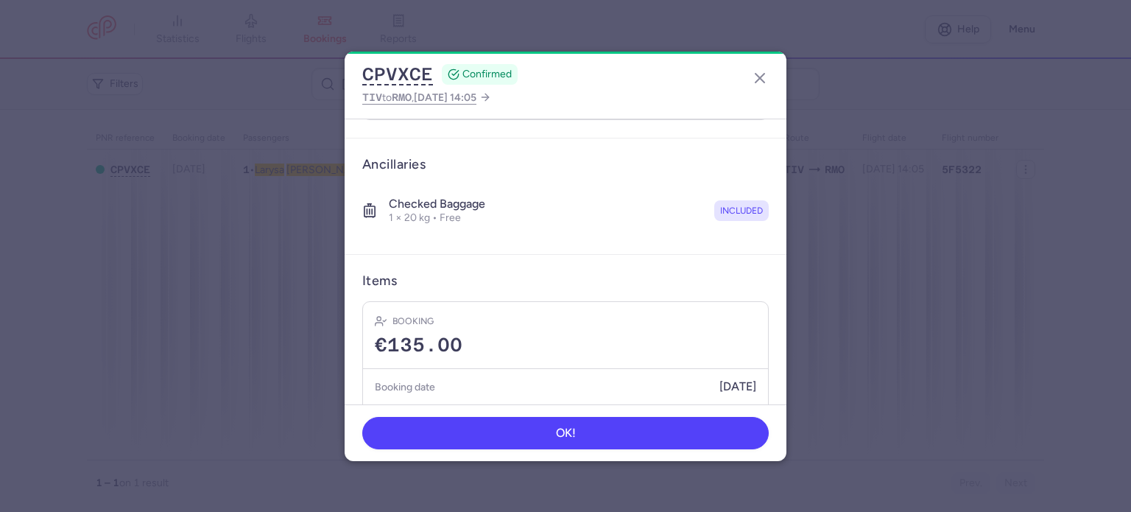
scroll to position [259, 0]
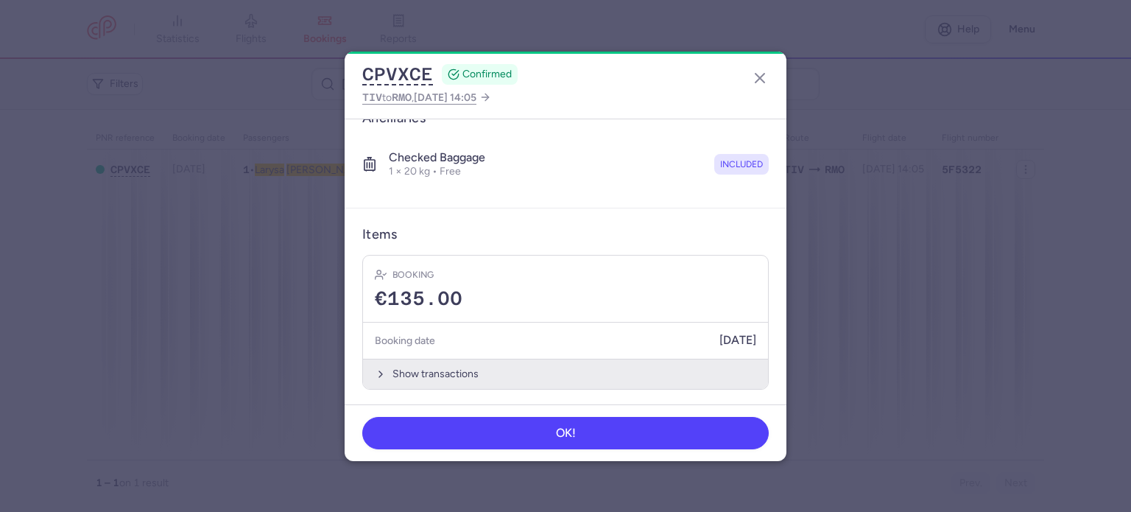
click at [431, 361] on button "Show transactions" at bounding box center [565, 373] width 405 height 30
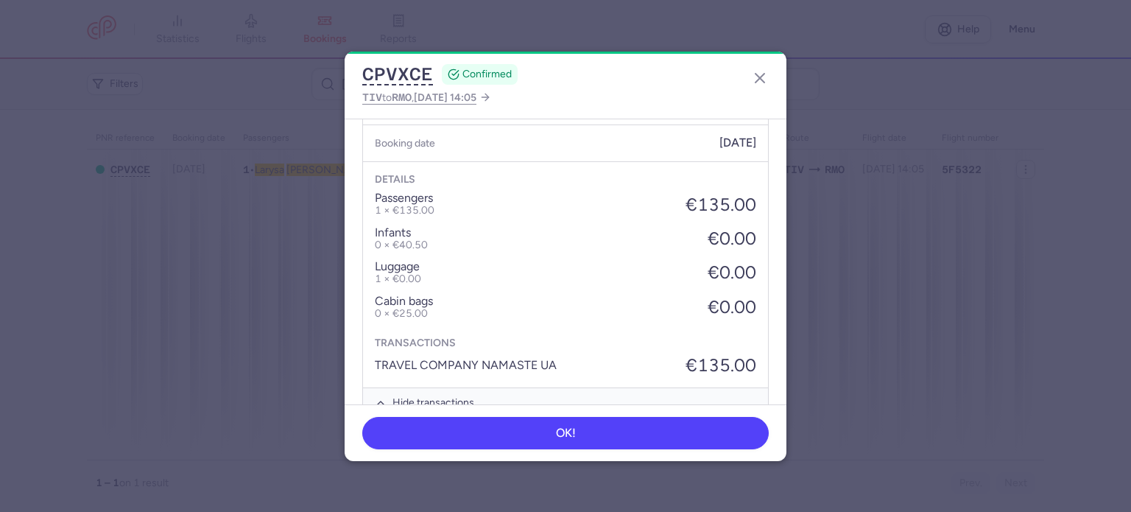
scroll to position [485, 0]
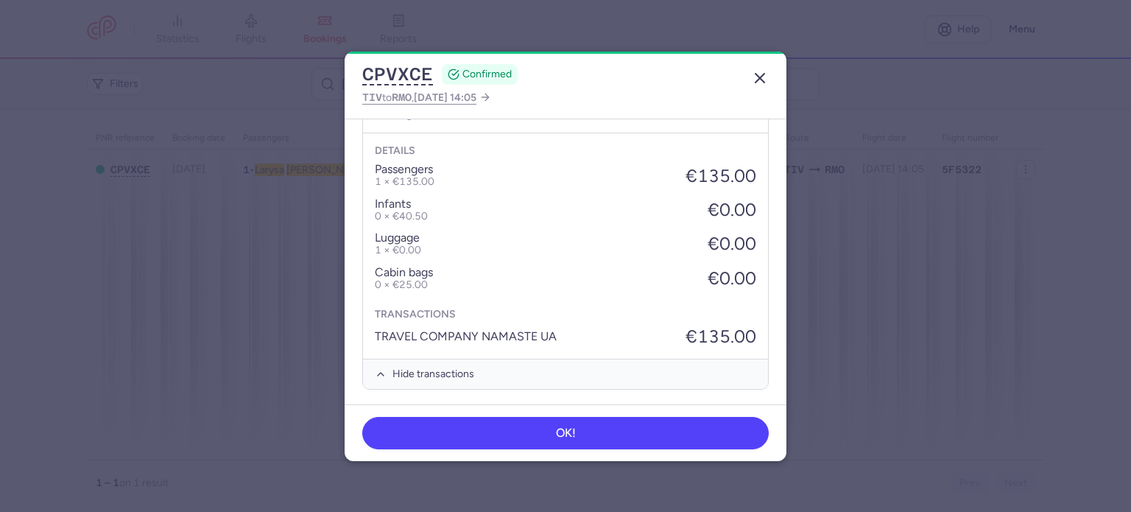
click at [767, 80] on icon "button" at bounding box center [760, 78] width 18 height 18
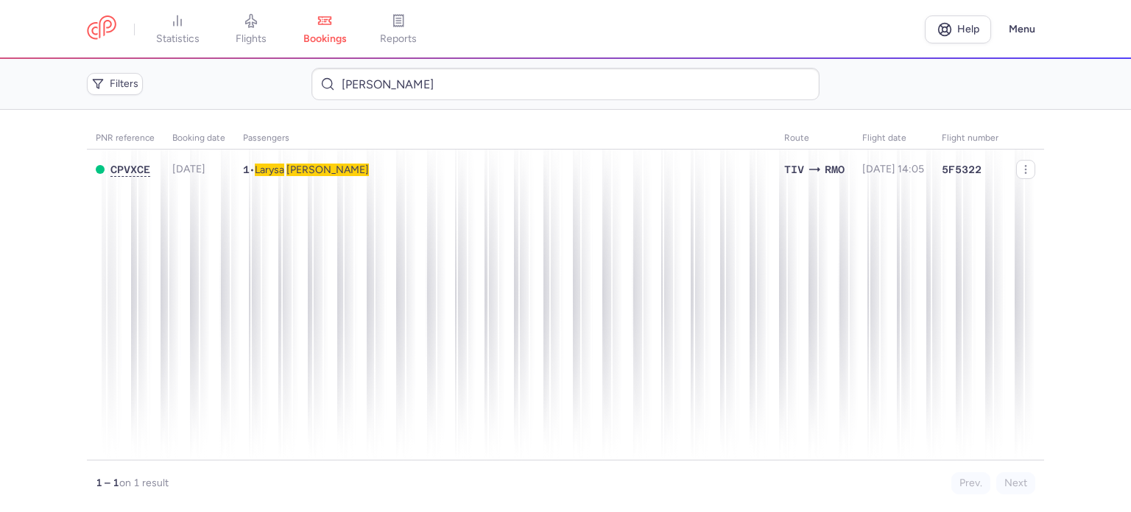
click at [397, 27] on link "reports" at bounding box center [398, 29] width 74 height 32
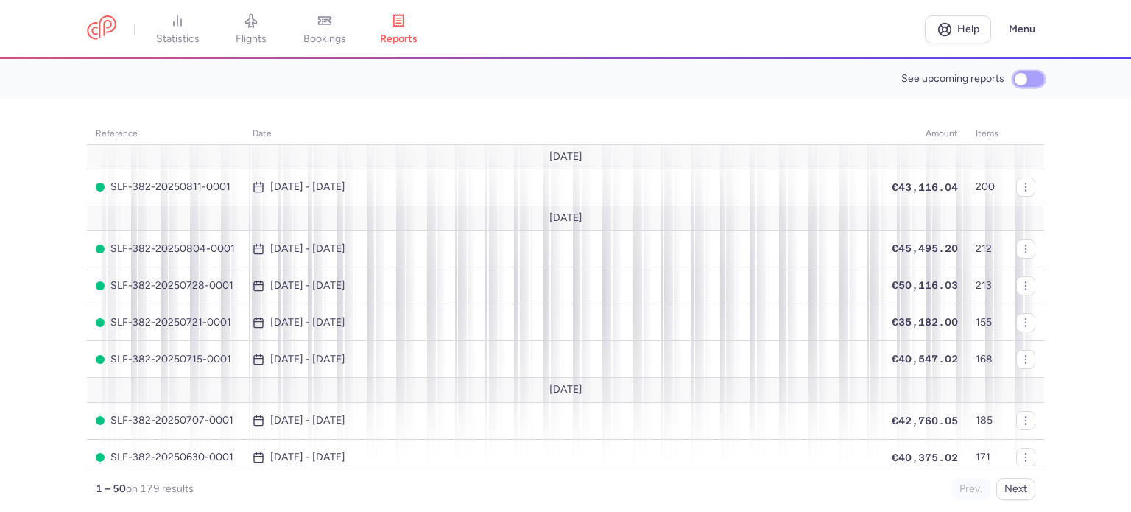
click at [1025, 82] on input "See upcoming reports" at bounding box center [1028, 78] width 31 height 15
checkbox input "true"
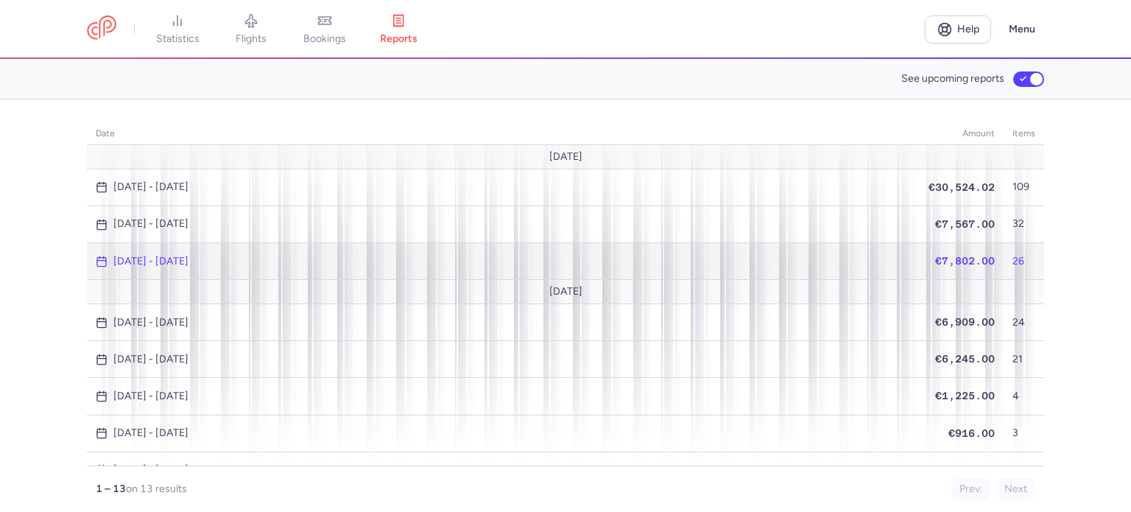
click at [961, 252] on td "€7,802.00" at bounding box center [961, 261] width 84 height 37
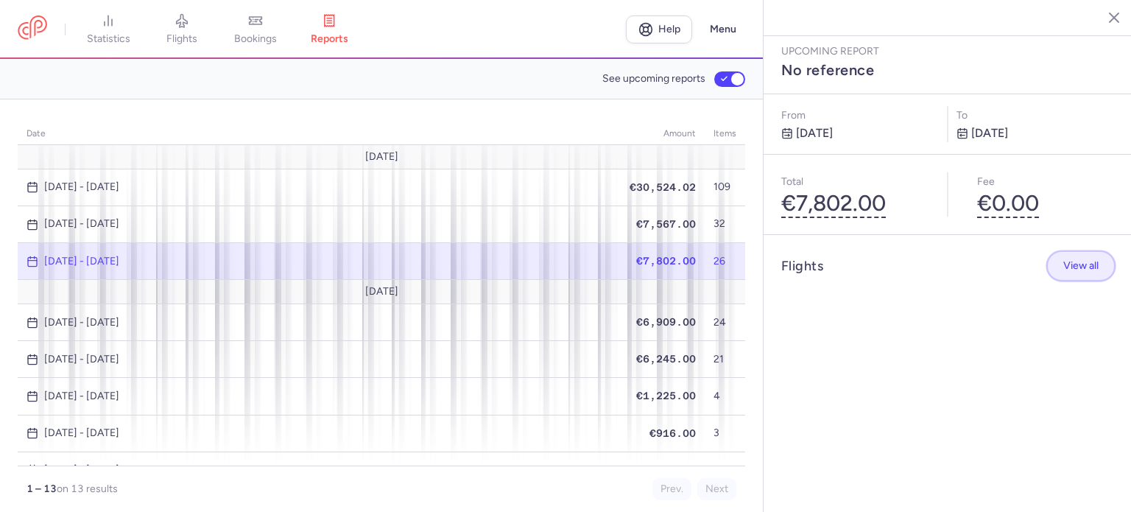
click at [1082, 260] on span "View all" at bounding box center [1080, 265] width 35 height 11
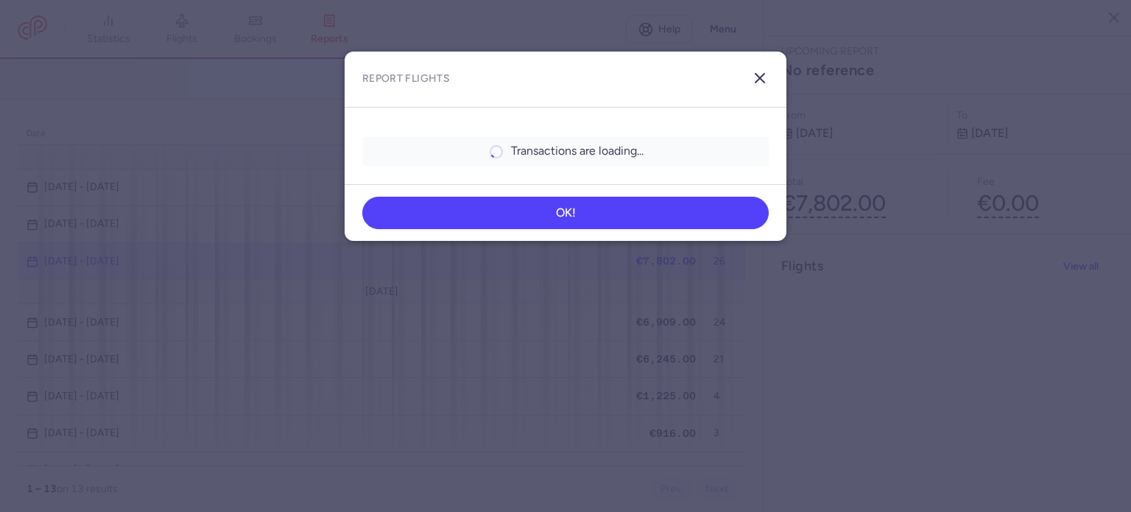
click at [764, 76] on icon "button" at bounding box center [760, 78] width 18 height 18
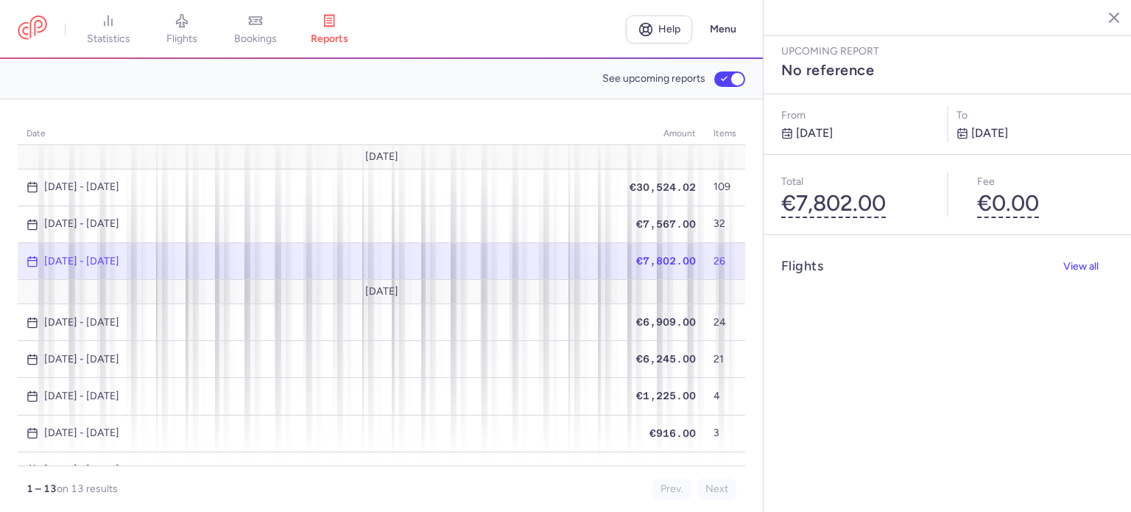
click at [665, 260] on span "€7,802.00" at bounding box center [666, 261] width 60 height 12
click at [1076, 260] on span "View all" at bounding box center [1080, 265] width 35 height 11
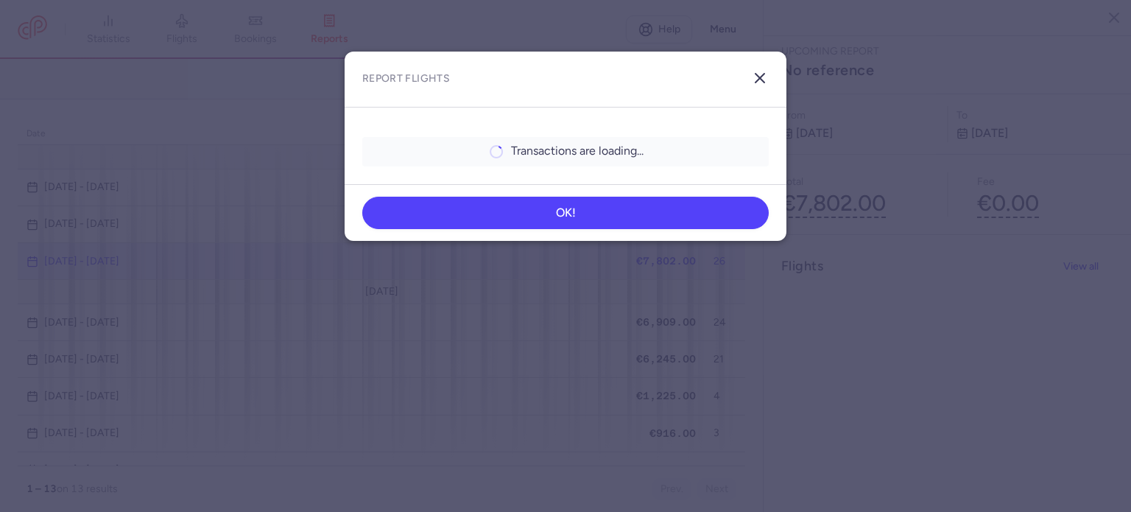
click at [757, 76] on icon "button" at bounding box center [760, 78] width 18 height 18
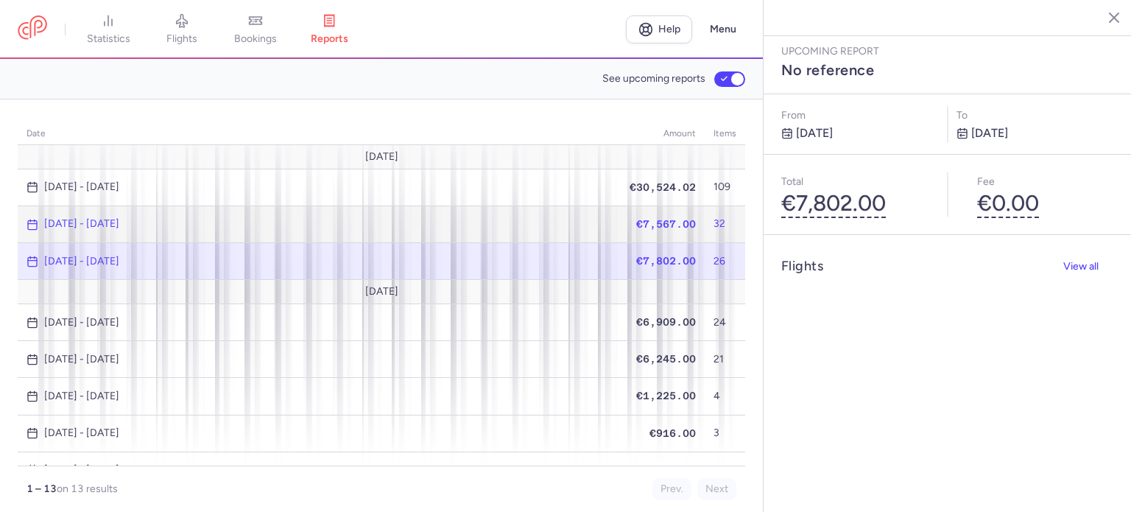
click at [636, 224] on span "€7,567.00" at bounding box center [666, 224] width 60 height 12
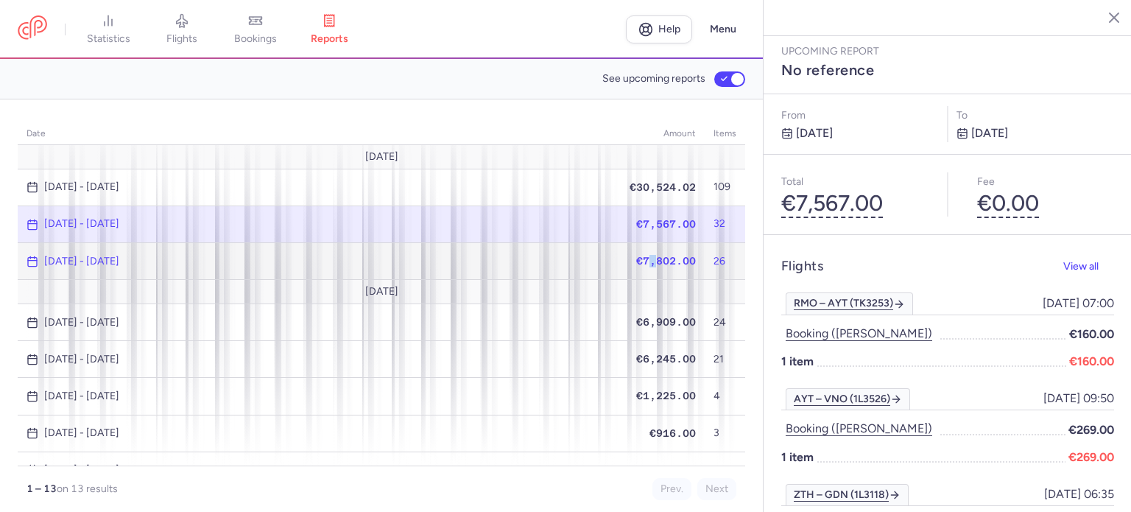
click at [642, 258] on span "€7,802.00" at bounding box center [666, 261] width 60 height 12
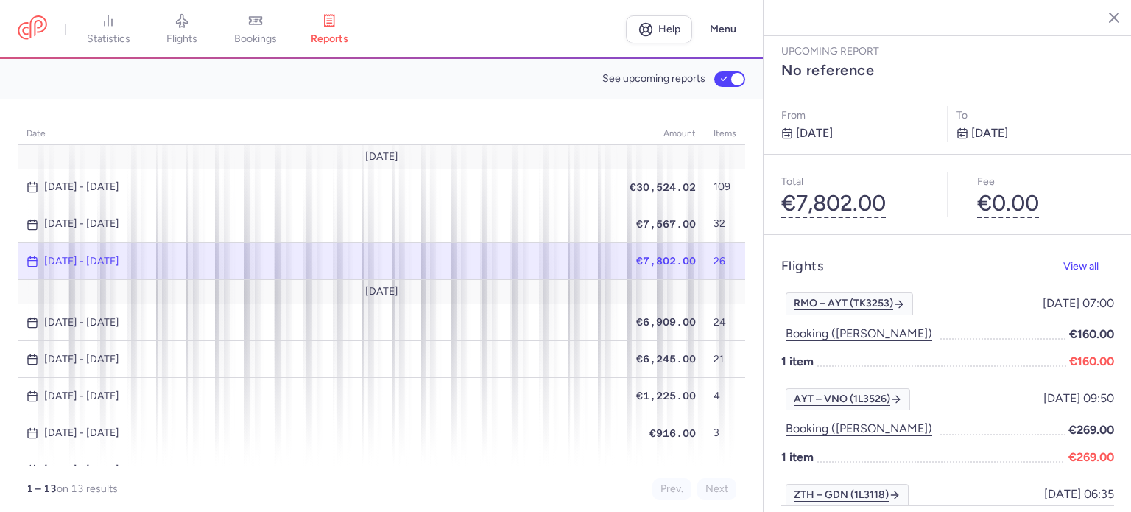
click at [657, 255] on span "€7,802.00" at bounding box center [666, 261] width 60 height 12
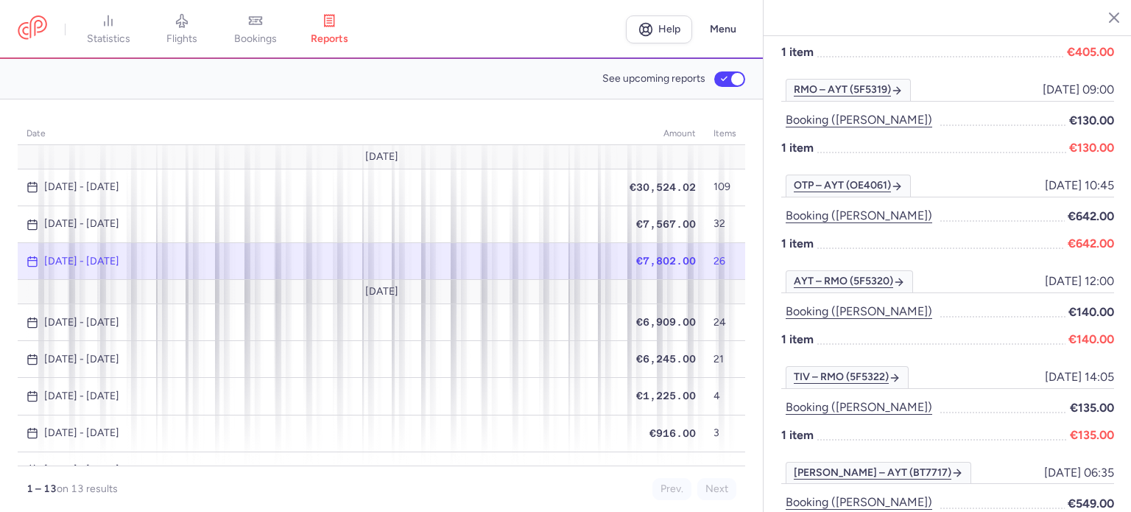
scroll to position [1104, 0]
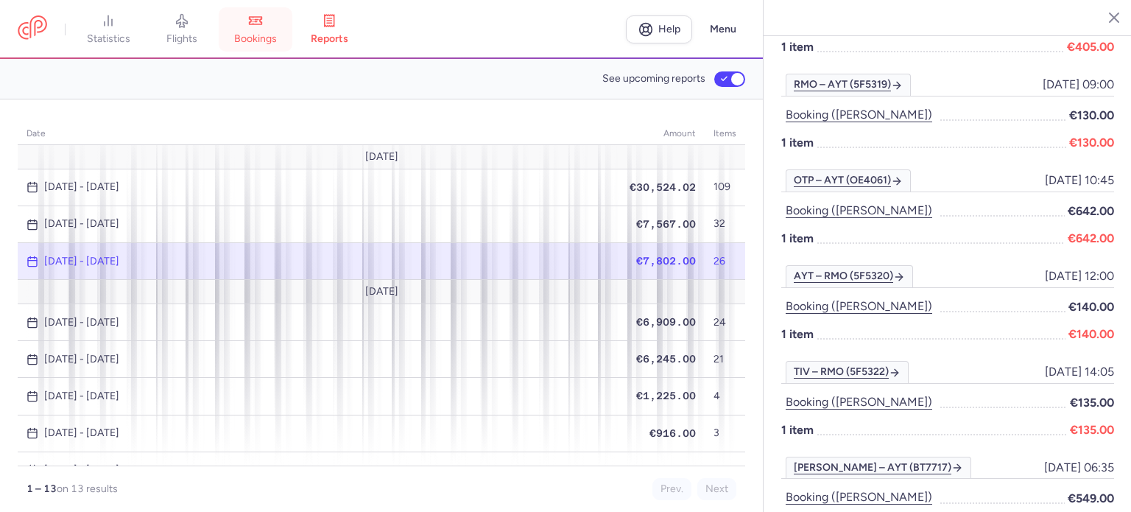
click at [274, 38] on span "bookings" at bounding box center [255, 38] width 43 height 13
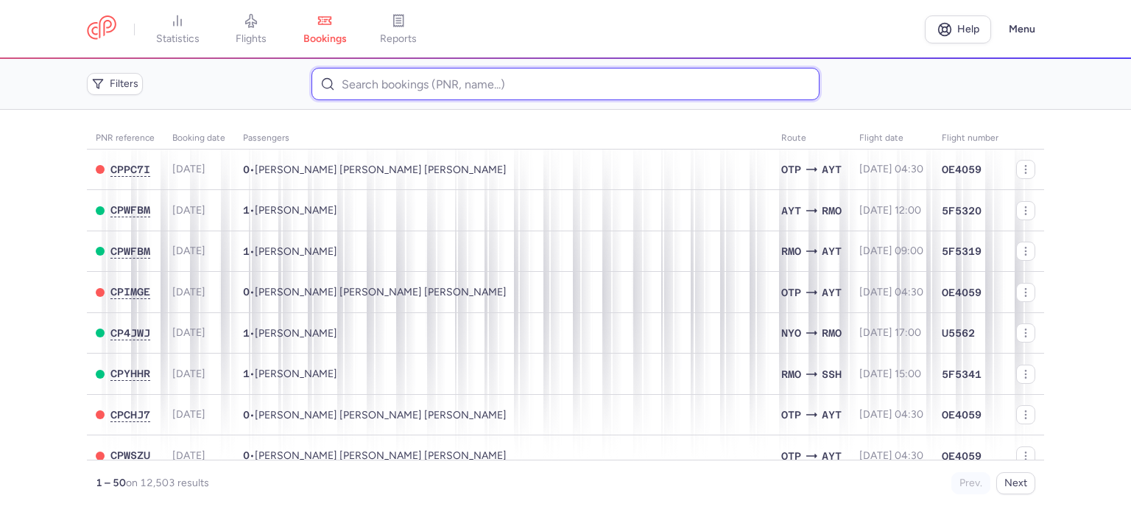
click at [357, 82] on input at bounding box center [564, 84] width 507 height 32
paste input "SERIPITCO DIANAMARIA"
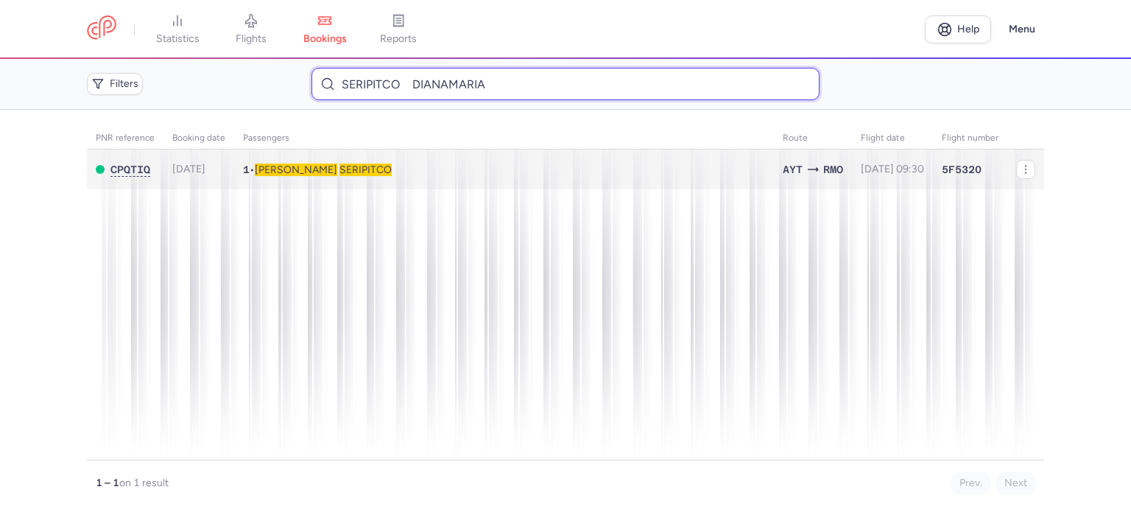
type input "SERIPITCO DIANAMARIA"
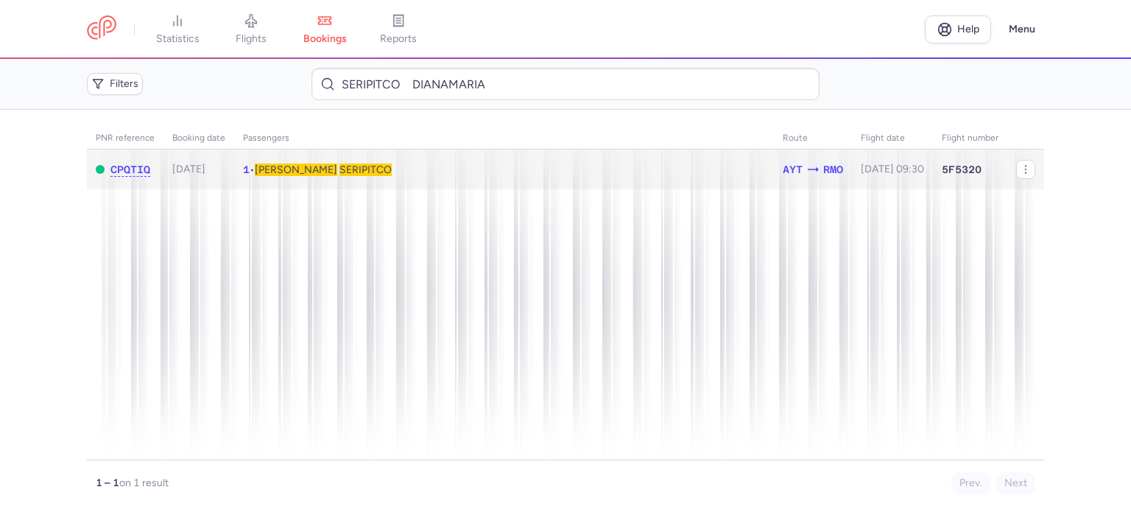
click at [303, 169] on span "Dianamaria" at bounding box center [296, 169] width 82 height 13
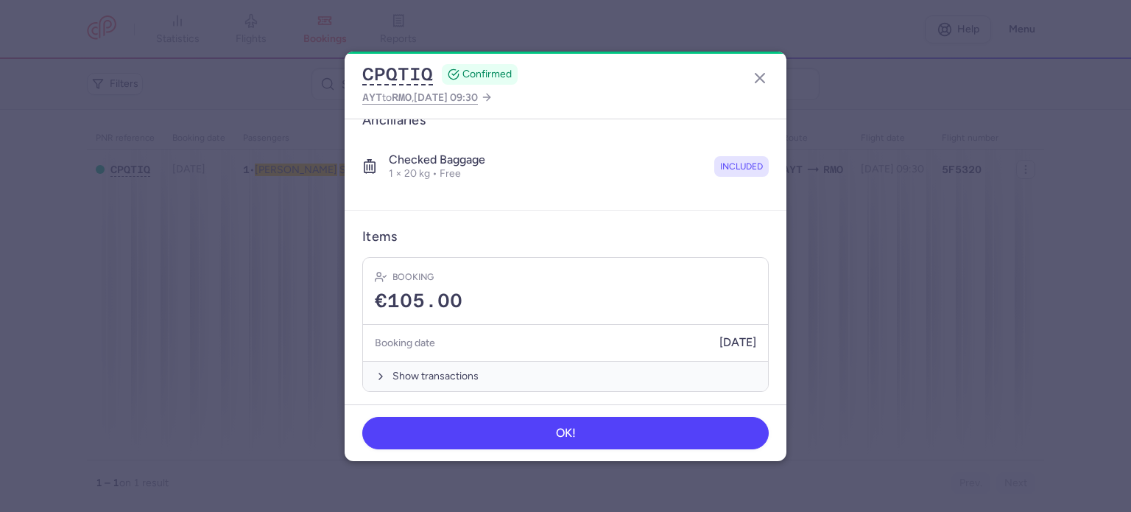
scroll to position [259, 0]
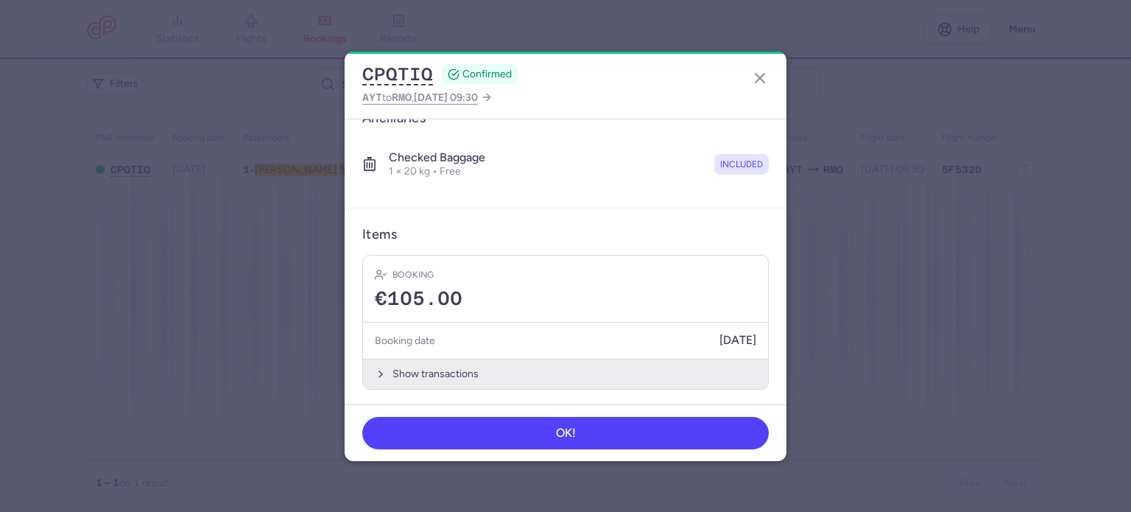
click at [445, 370] on button "Show transactions" at bounding box center [565, 373] width 405 height 30
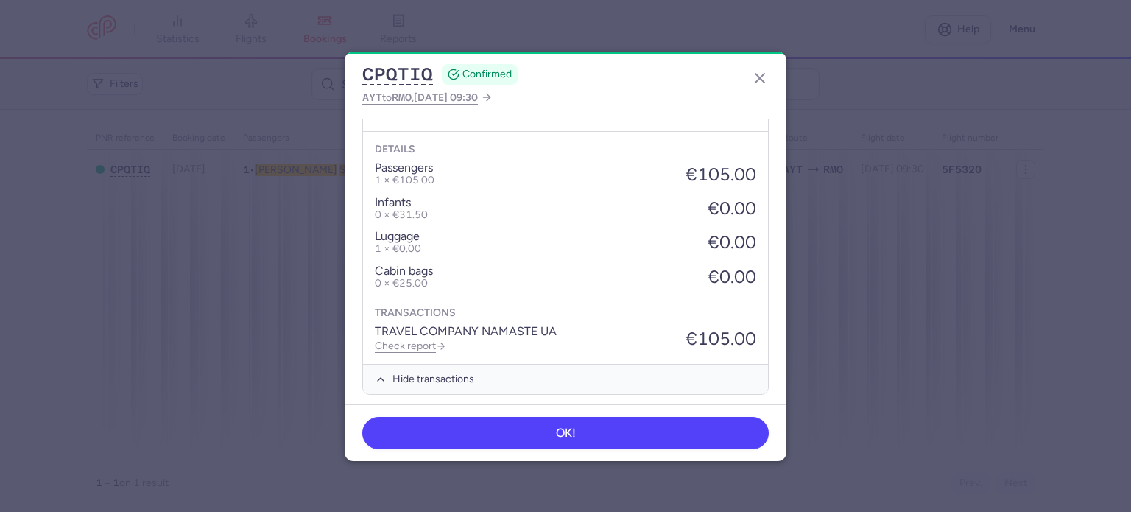
scroll to position [492, 0]
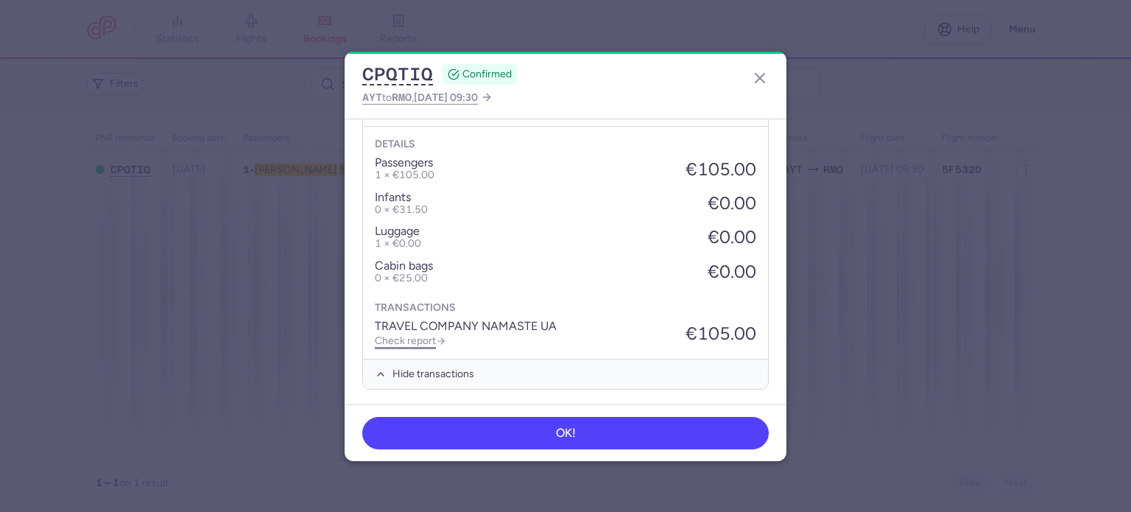
click at [425, 336] on link "Check report" at bounding box center [410, 340] width 71 height 13
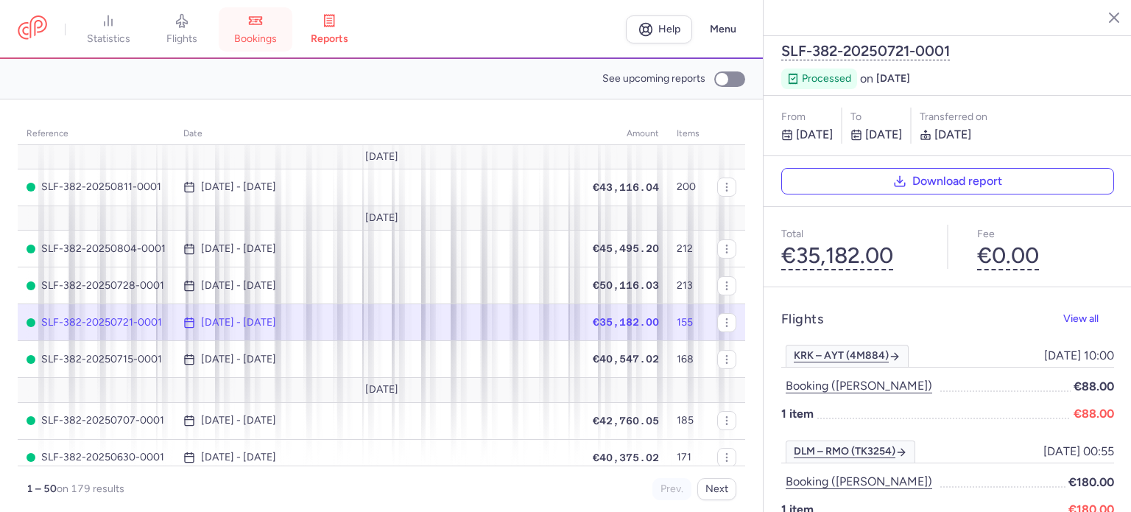
click at [265, 45] on link "bookings" at bounding box center [256, 29] width 74 height 32
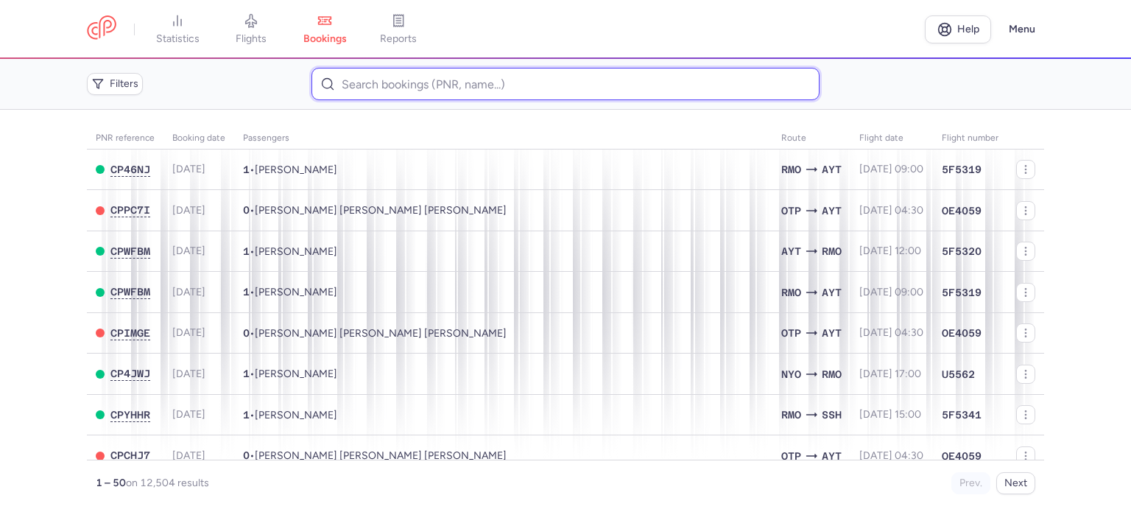
paste input "HAVERIUC VITALIE"
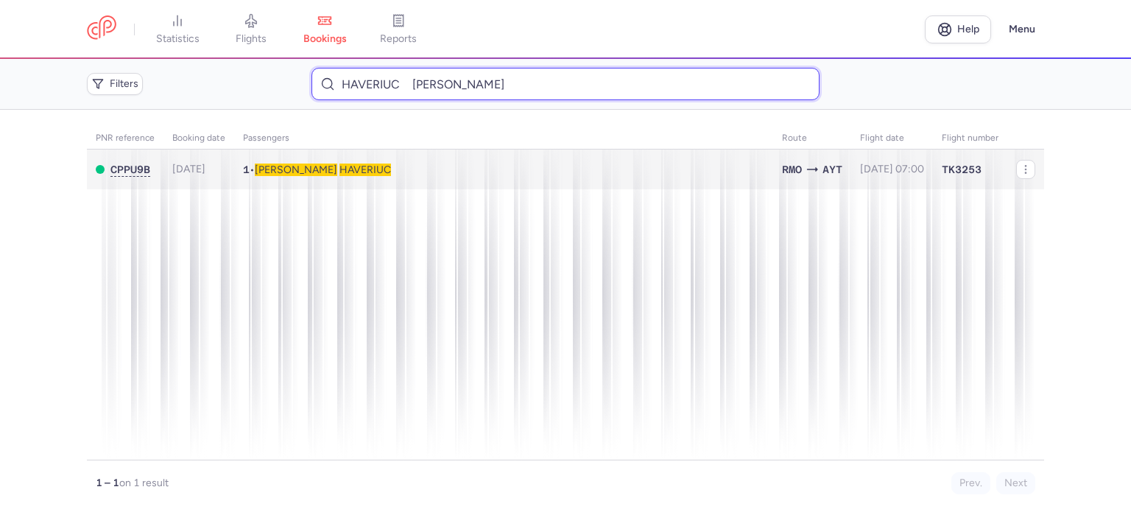
type input "HAVERIUC VITALIE"
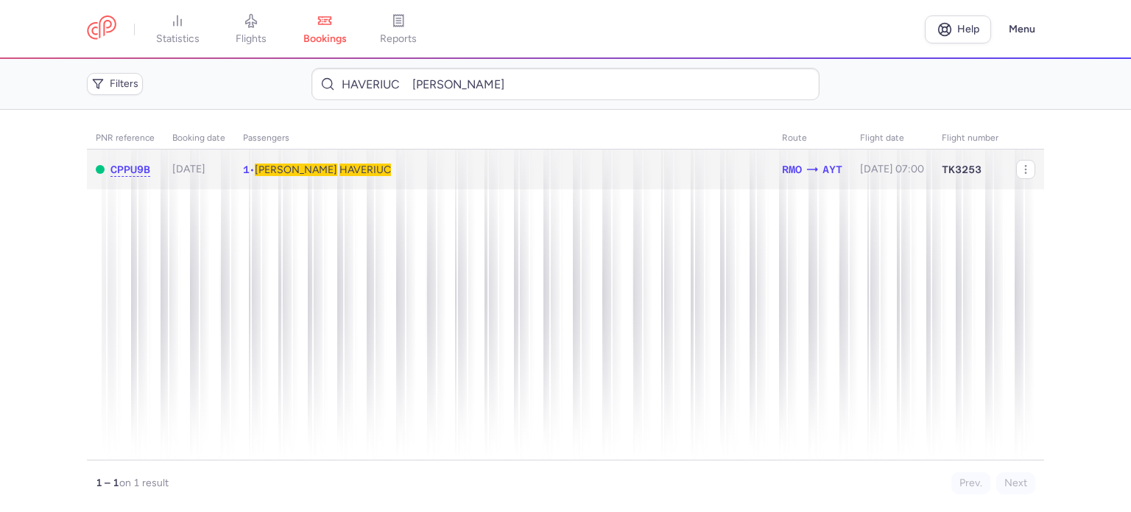
click at [339, 163] on span "HAVERIUC" at bounding box center [365, 169] width 52 height 13
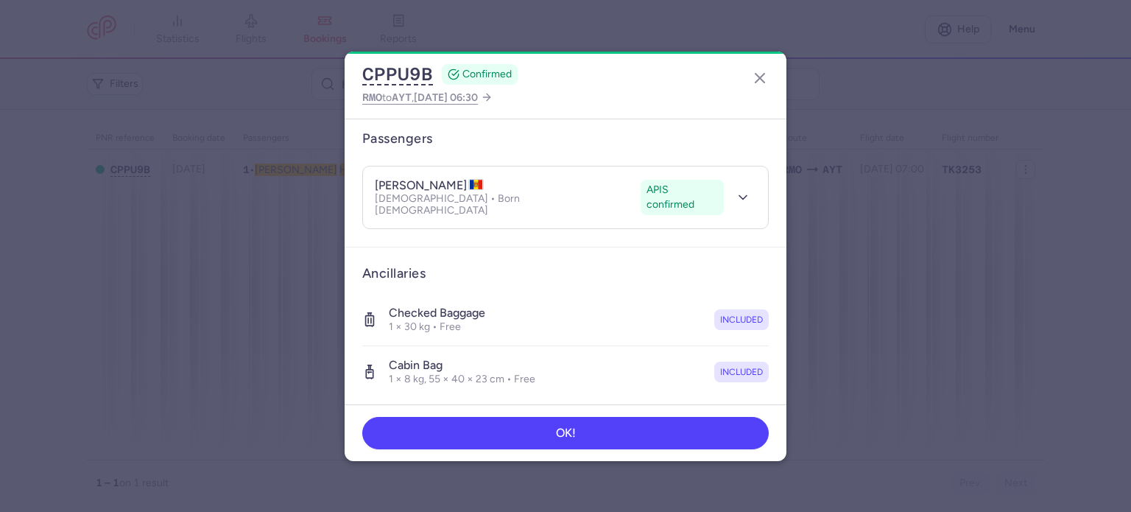
scroll to position [420, 0]
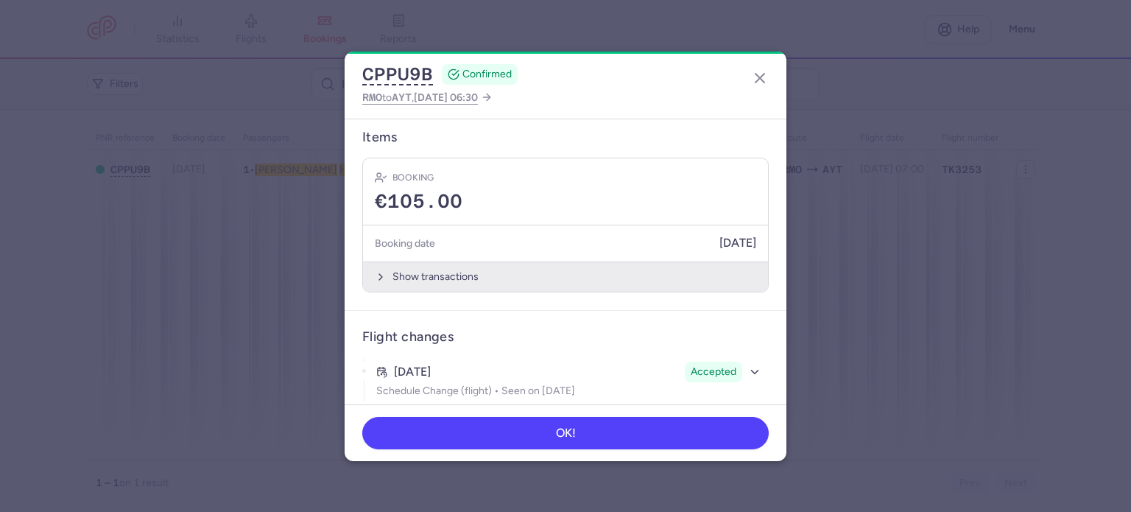
click at [415, 263] on button "Show transactions" at bounding box center [565, 276] width 405 height 30
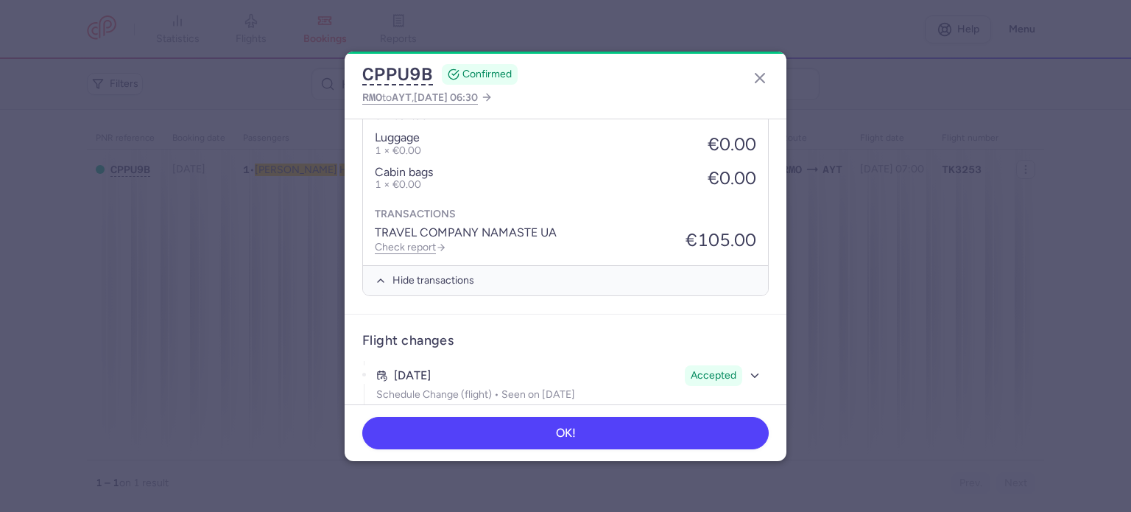
scroll to position [653, 0]
click at [403, 237] on link "Check report" at bounding box center [410, 243] width 71 height 13
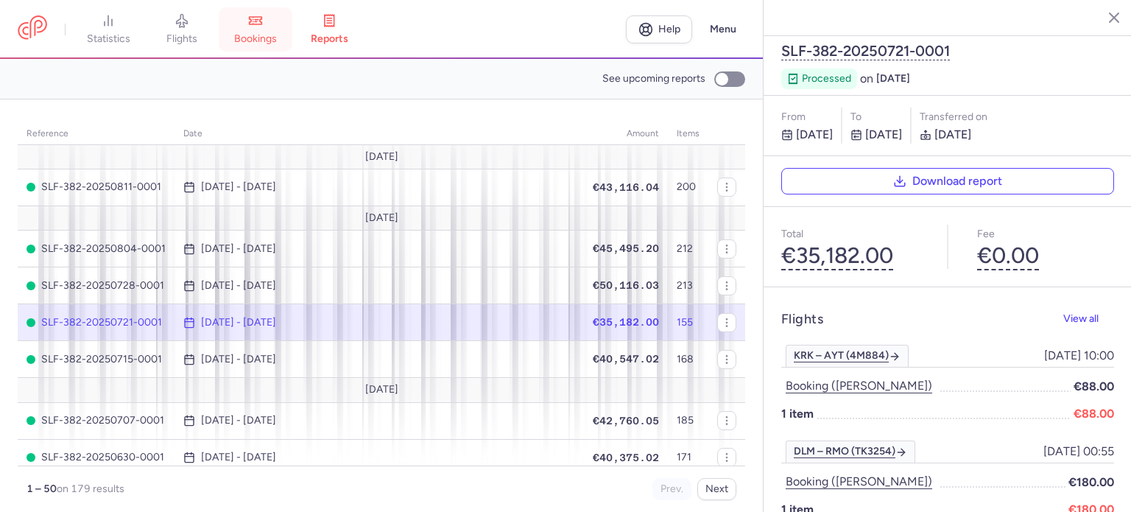
click at [272, 18] on link "bookings" at bounding box center [256, 29] width 74 height 32
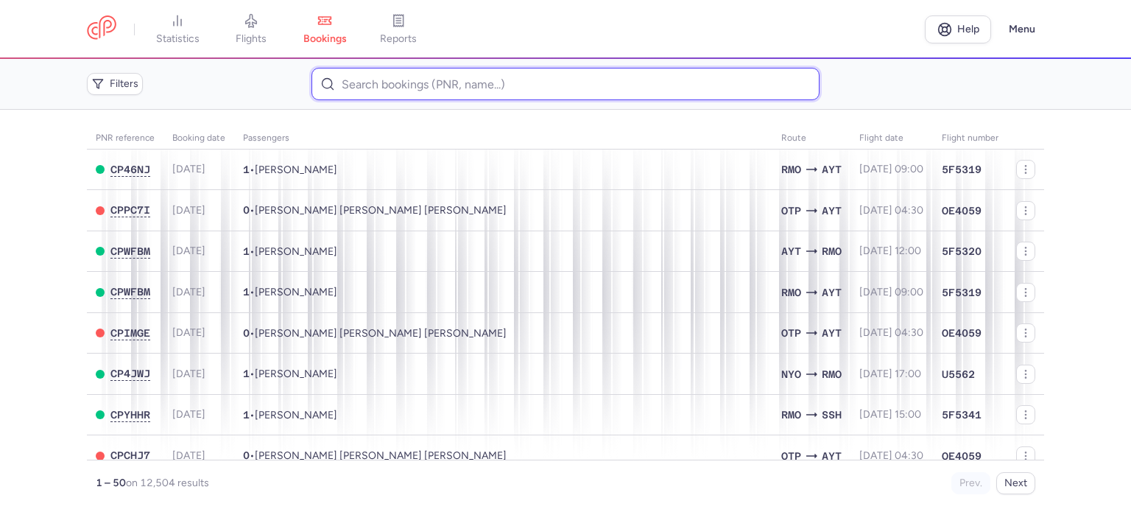
paste input "FATEEVA ANNA"
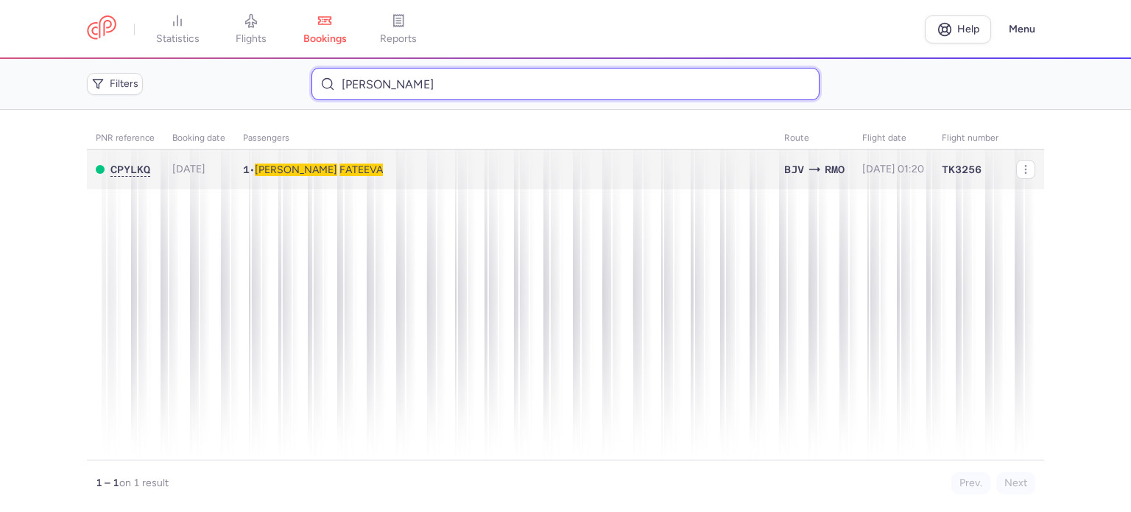
type input "FATEEVA ANNA"
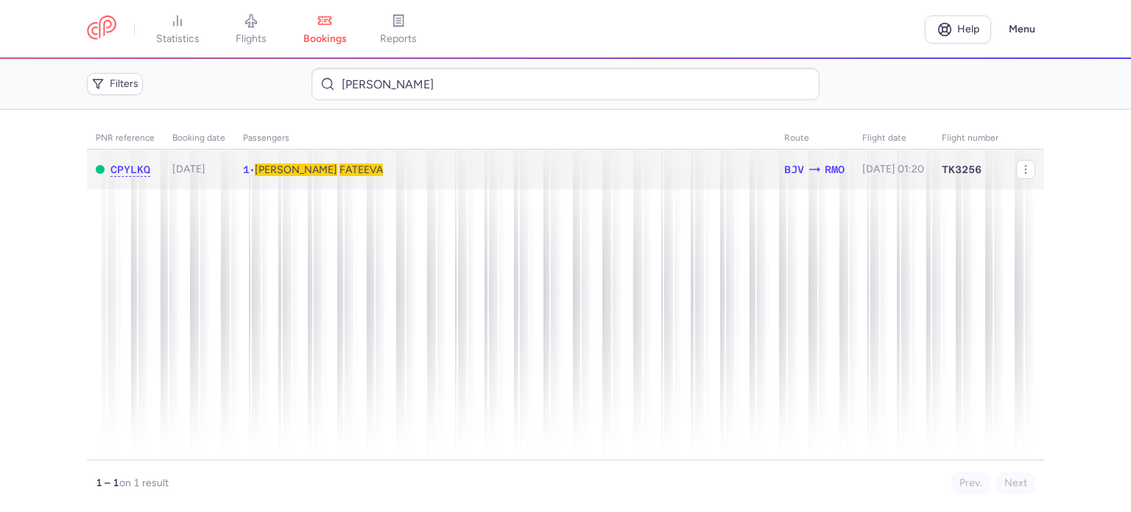
click at [339, 167] on span "FATEEVA" at bounding box center [360, 169] width 43 height 13
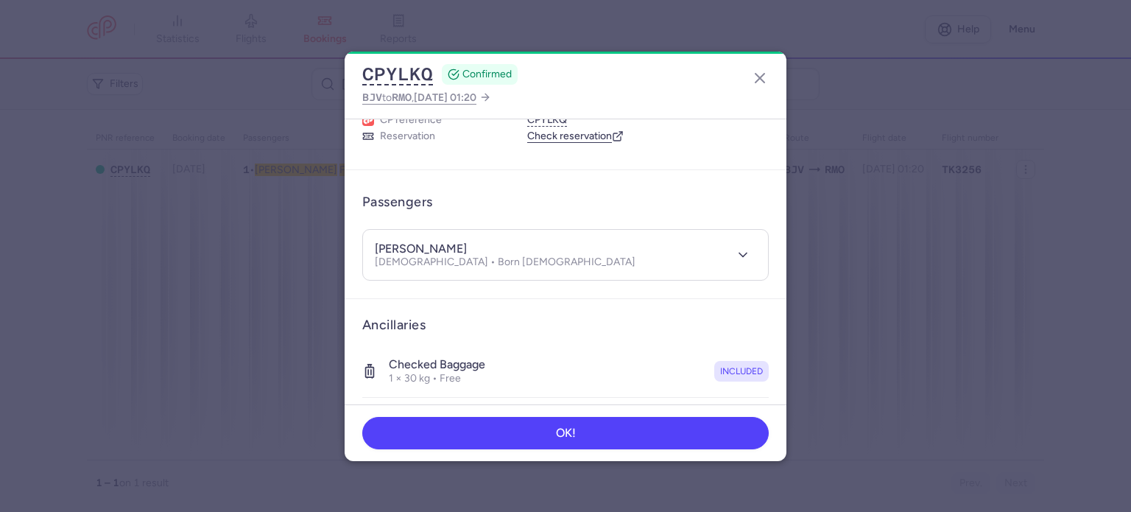
scroll to position [311, 0]
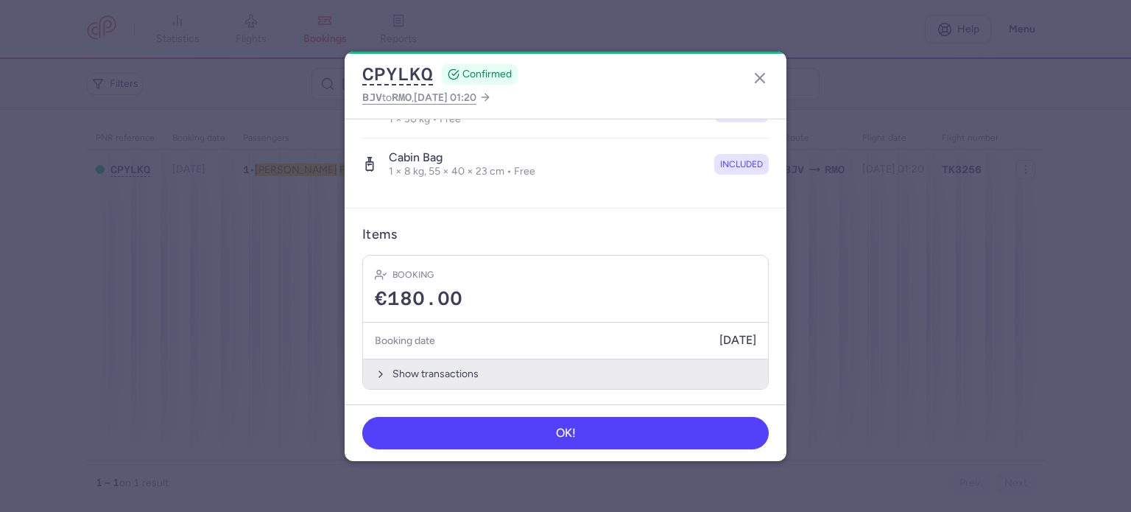
click at [418, 370] on button "Show transactions" at bounding box center [565, 373] width 405 height 30
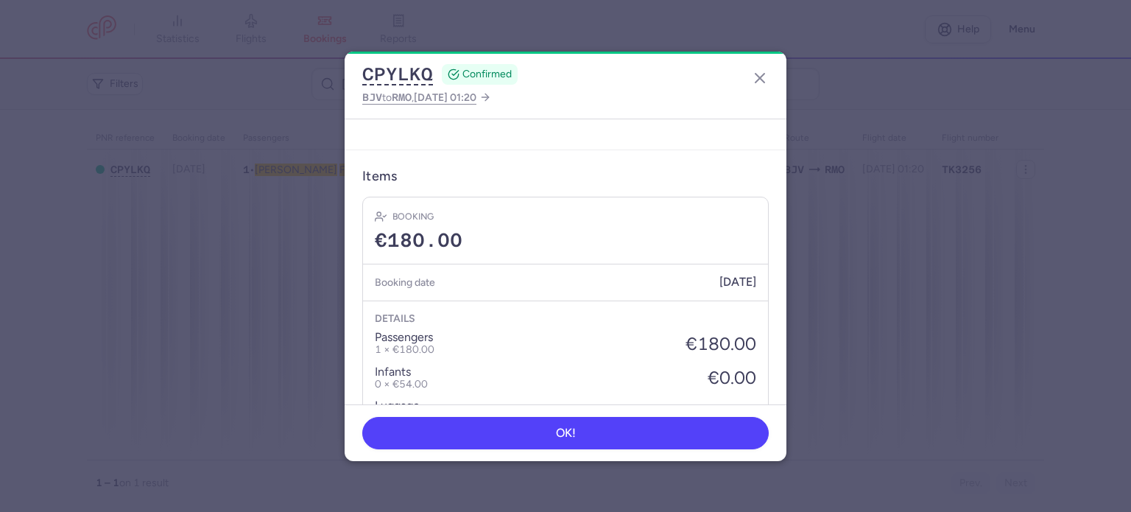
scroll to position [544, 0]
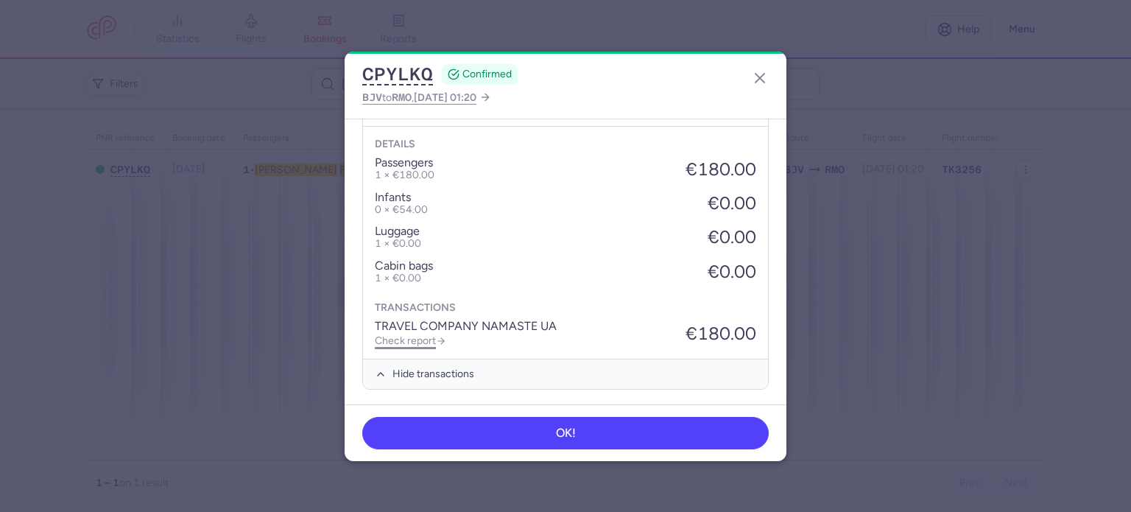
click at [413, 338] on link "Check report" at bounding box center [410, 340] width 71 height 13
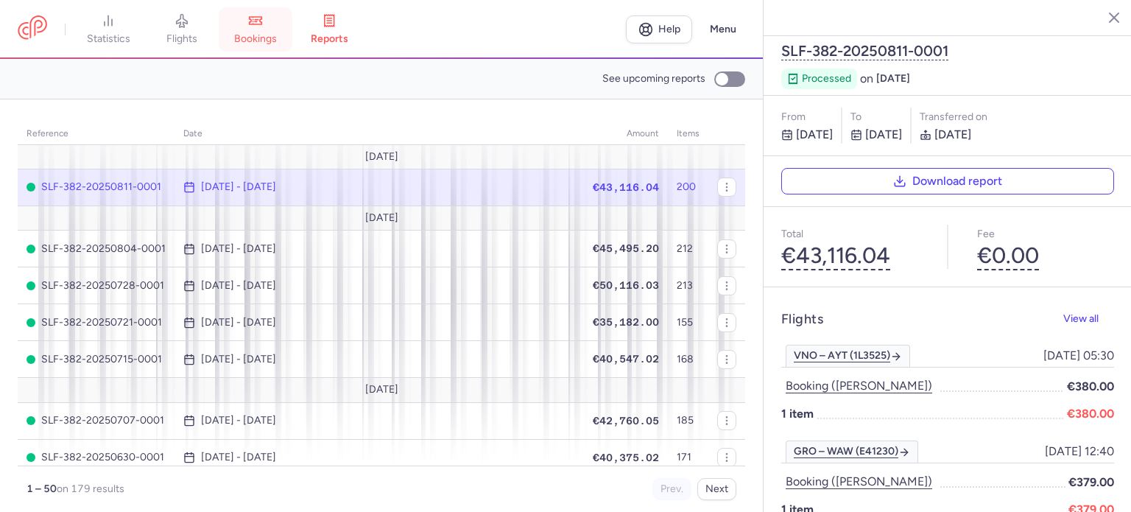
click at [269, 34] on span "bookings" at bounding box center [255, 38] width 43 height 13
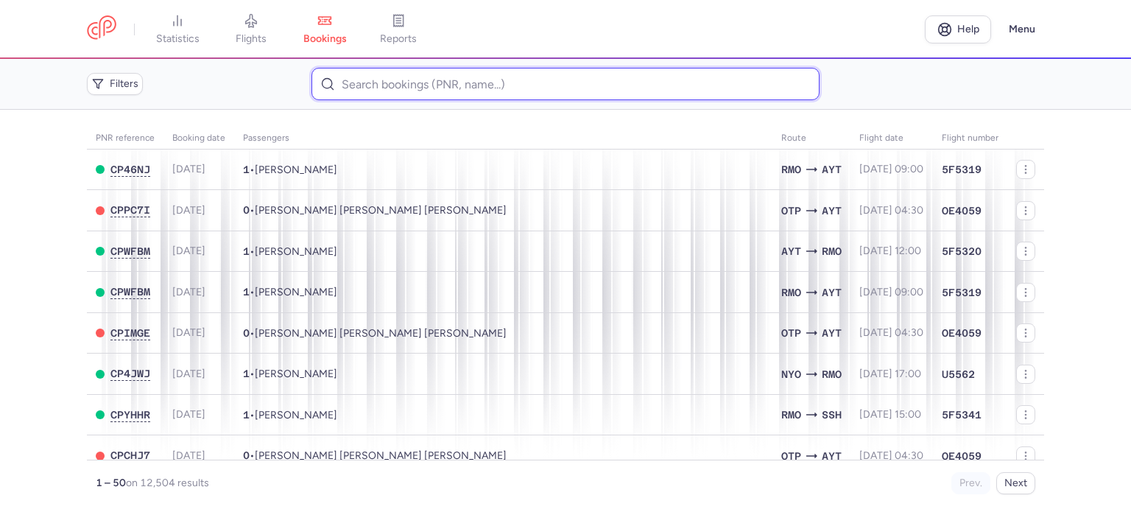
paste input "SHIKHOVA ELENA"
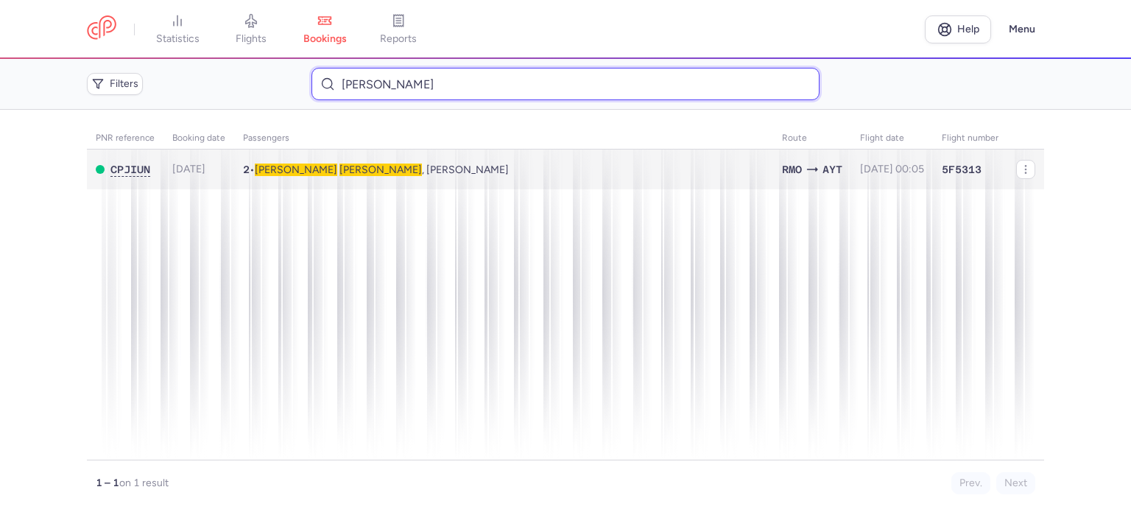
type input "SHIKHOVA ELENA"
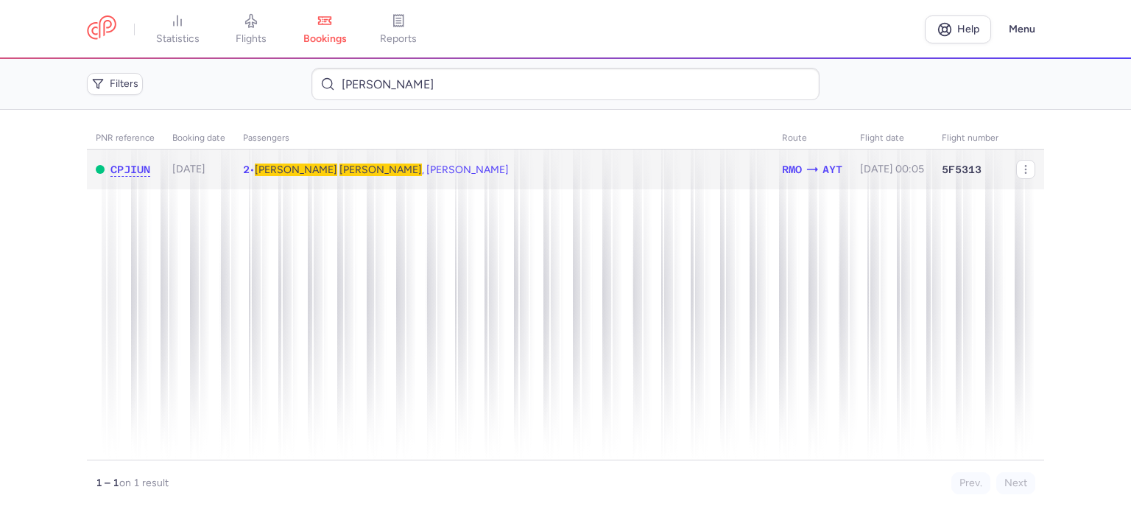
click at [339, 171] on span "SHIKHOVA" at bounding box center [380, 169] width 82 height 13
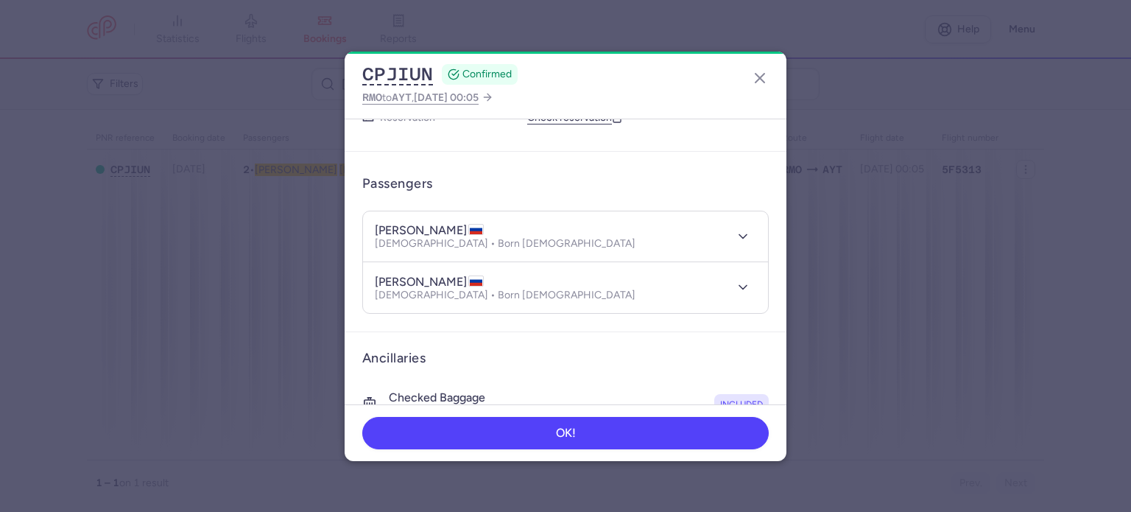
scroll to position [310, 0]
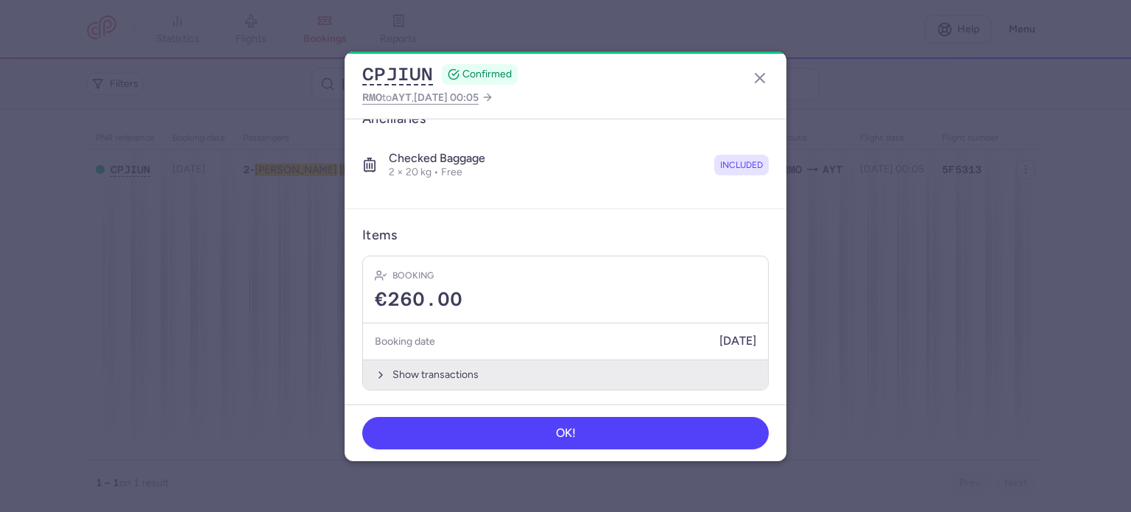
click at [433, 370] on button "Show transactions" at bounding box center [565, 374] width 405 height 30
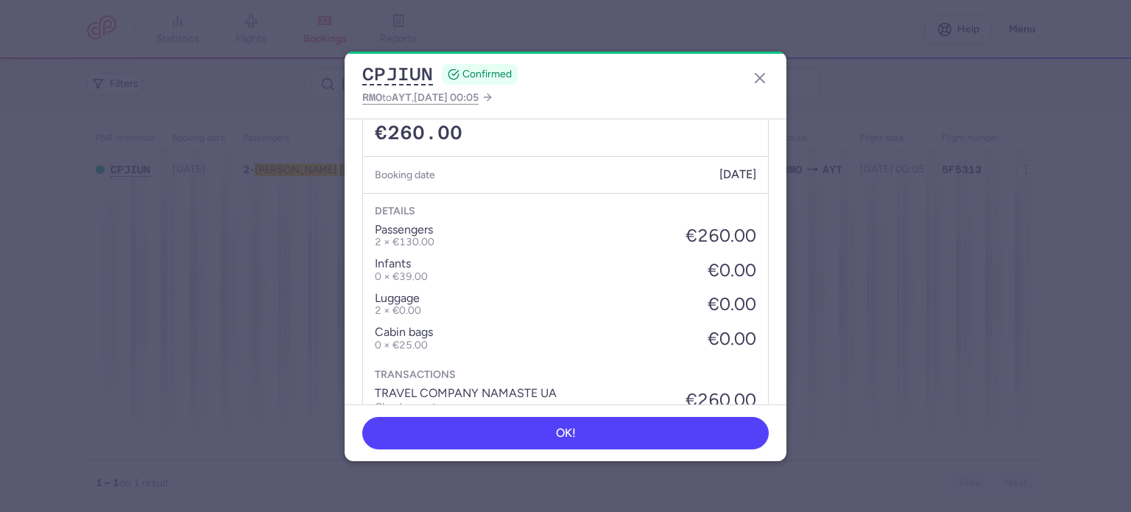
scroll to position [542, 0]
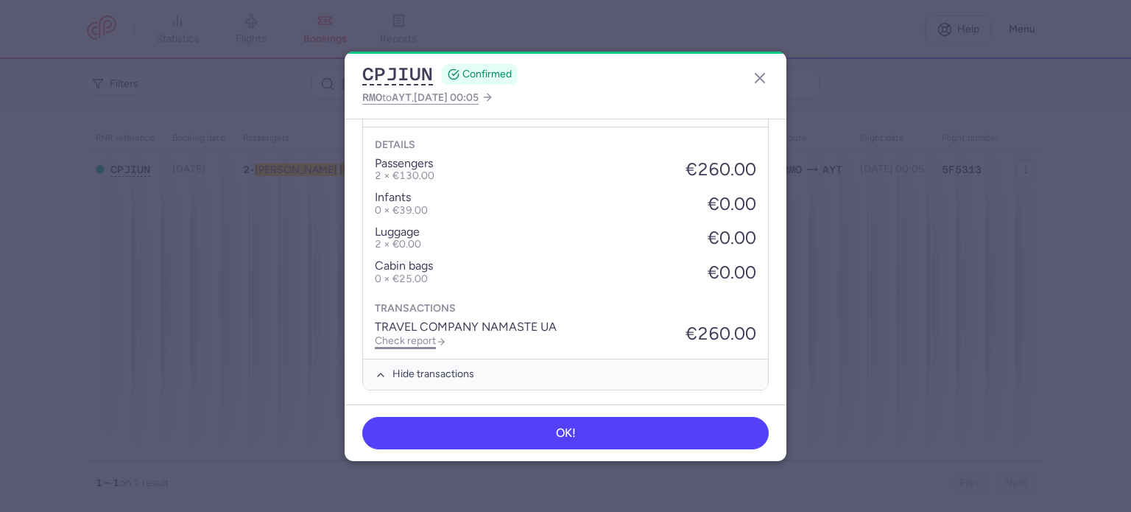
click at [416, 338] on link "Check report" at bounding box center [410, 340] width 71 height 13
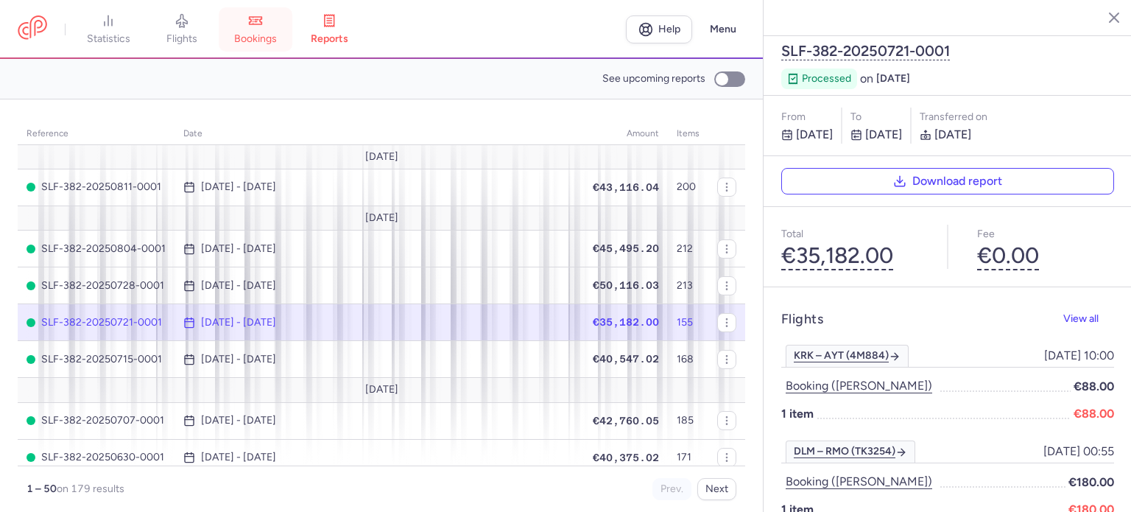
click at [247, 28] on link "bookings" at bounding box center [256, 29] width 74 height 32
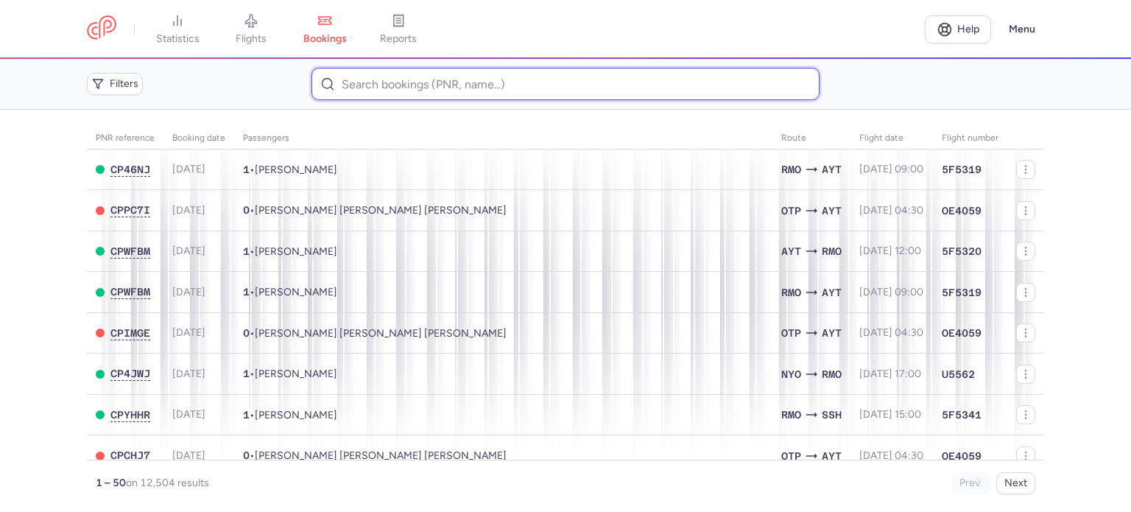
paste input "TUR YELYZAVETA"
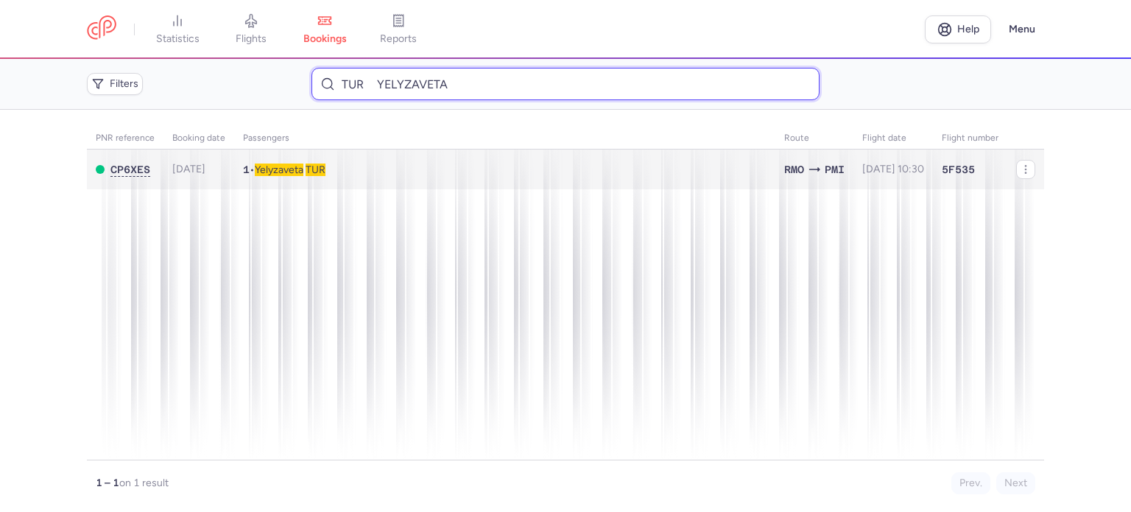
type input "TUR YELYZAVETA"
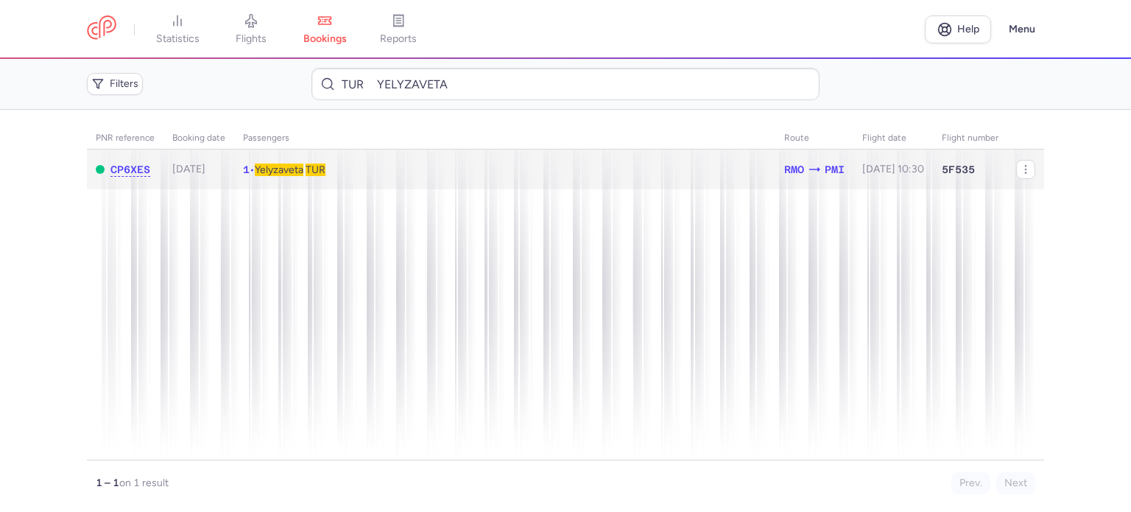
click at [853, 161] on td "1 • Yelyzaveta TUR" at bounding box center [892, 169] width 79 height 40
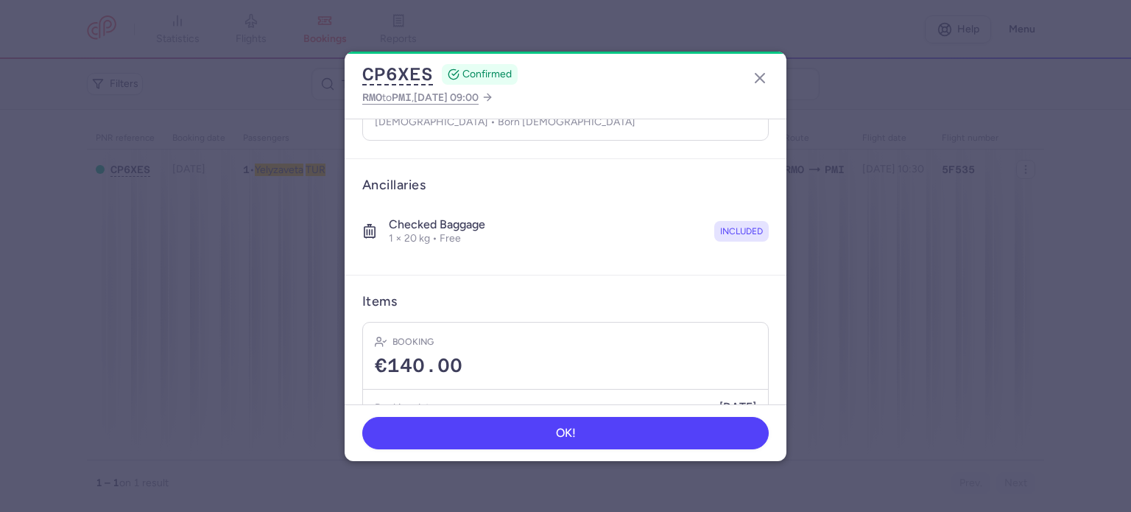
scroll to position [368, 0]
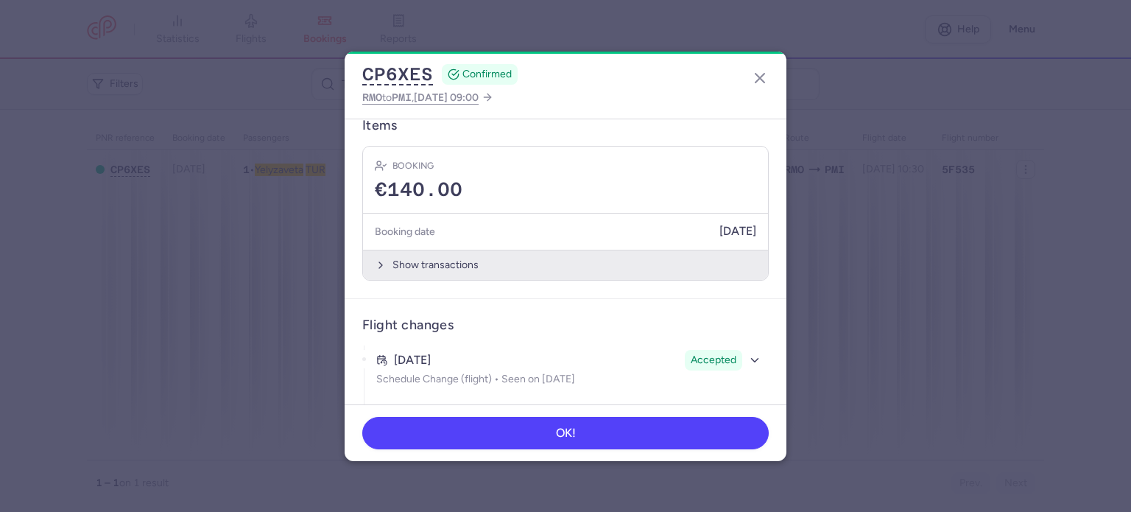
click at [436, 267] on button "Show transactions" at bounding box center [565, 265] width 405 height 30
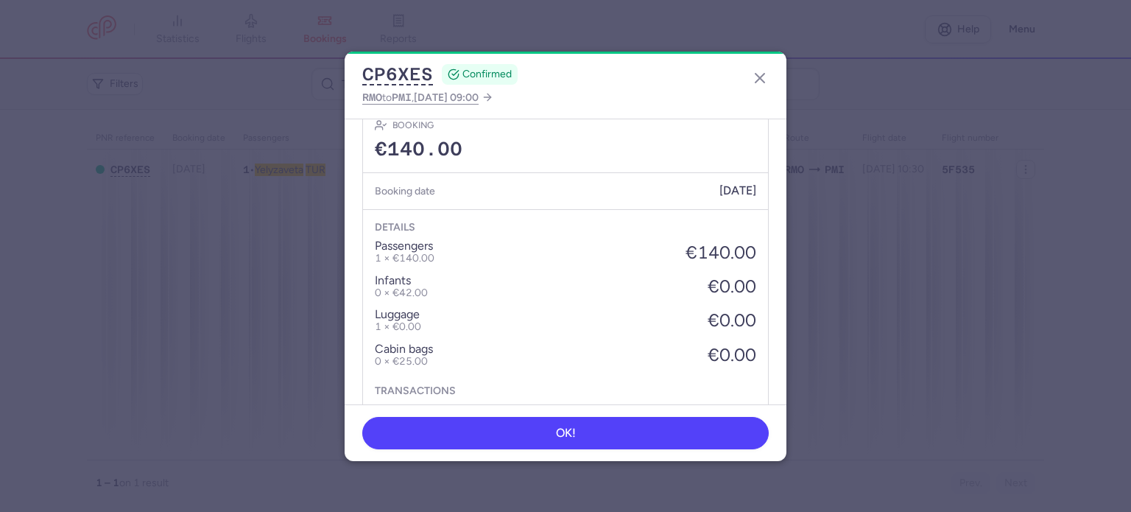
scroll to position [662, 0]
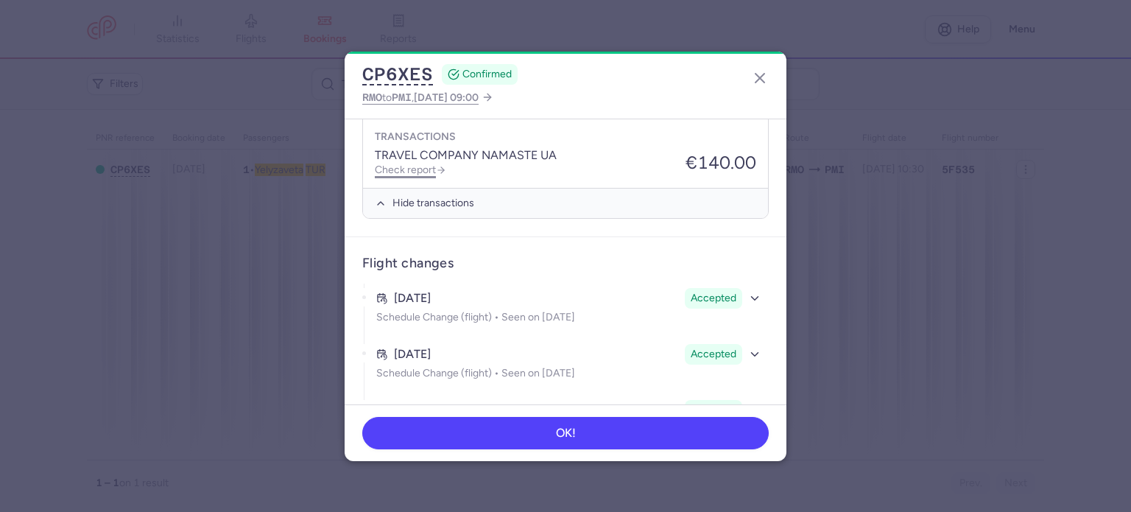
click at [407, 167] on link "Check report" at bounding box center [410, 169] width 71 height 13
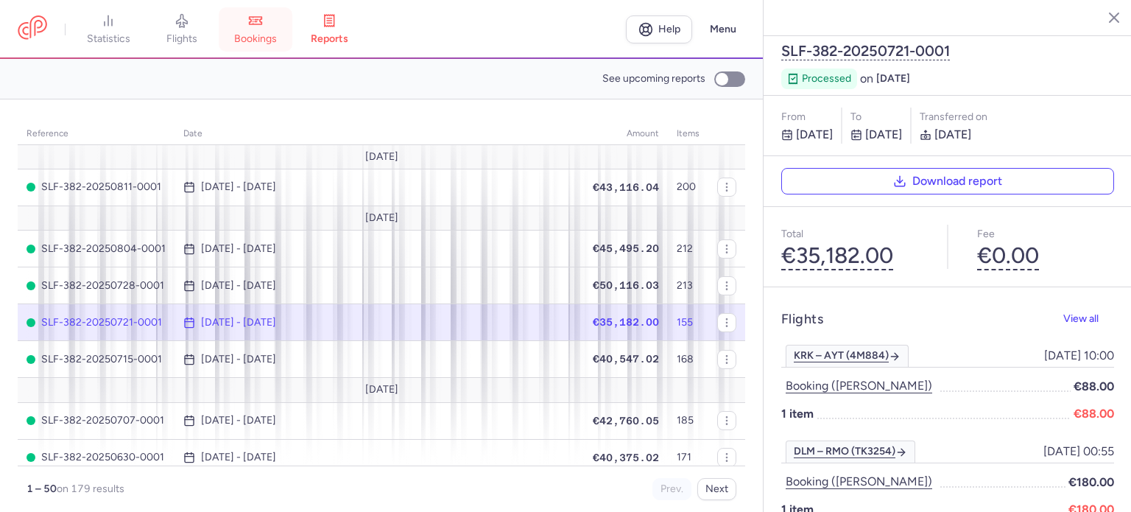
click at [263, 26] on icon at bounding box center [255, 20] width 15 height 15
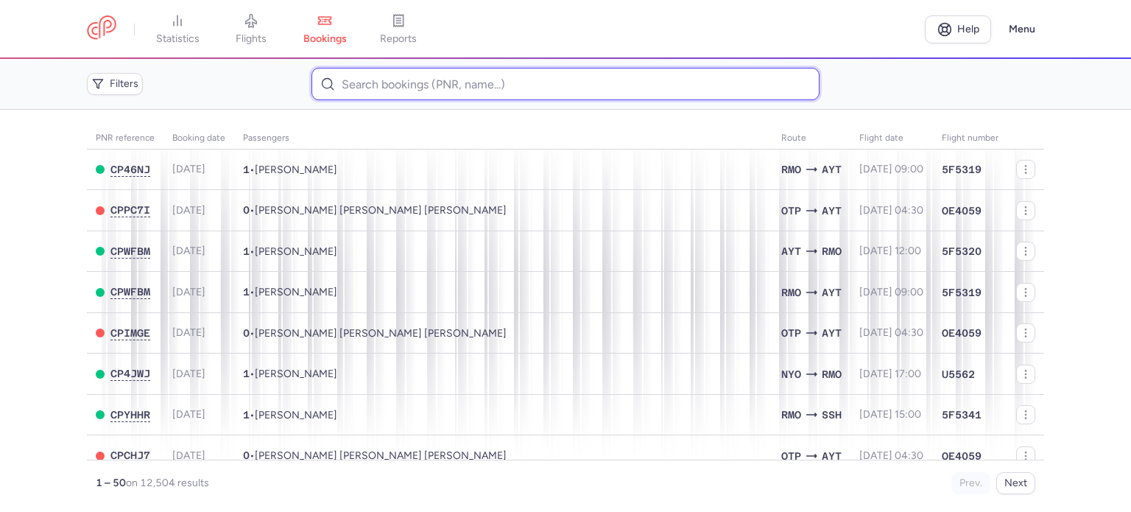
paste input "DOLGHII IGOR"
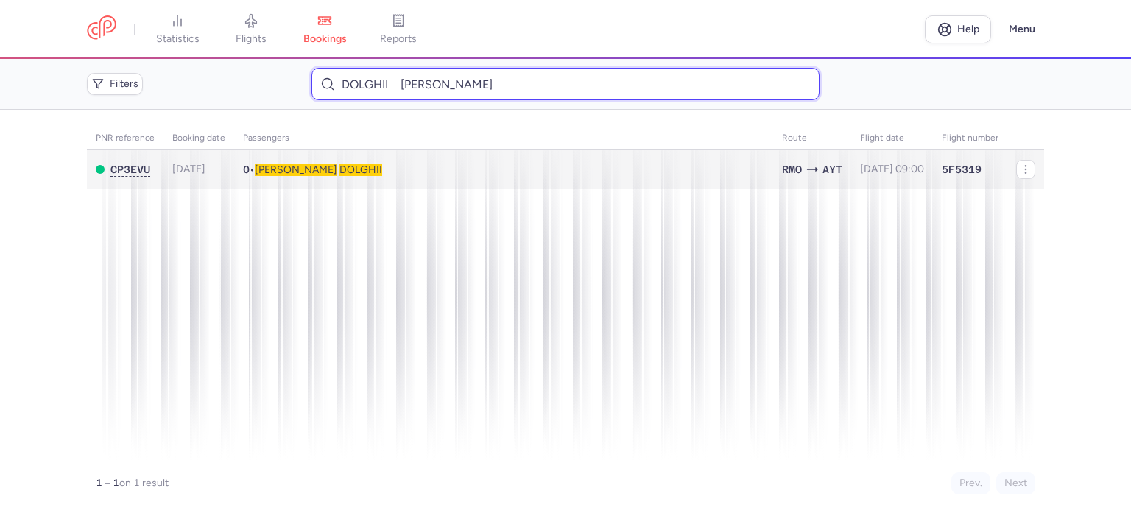
type input "DOLGHII IGOR"
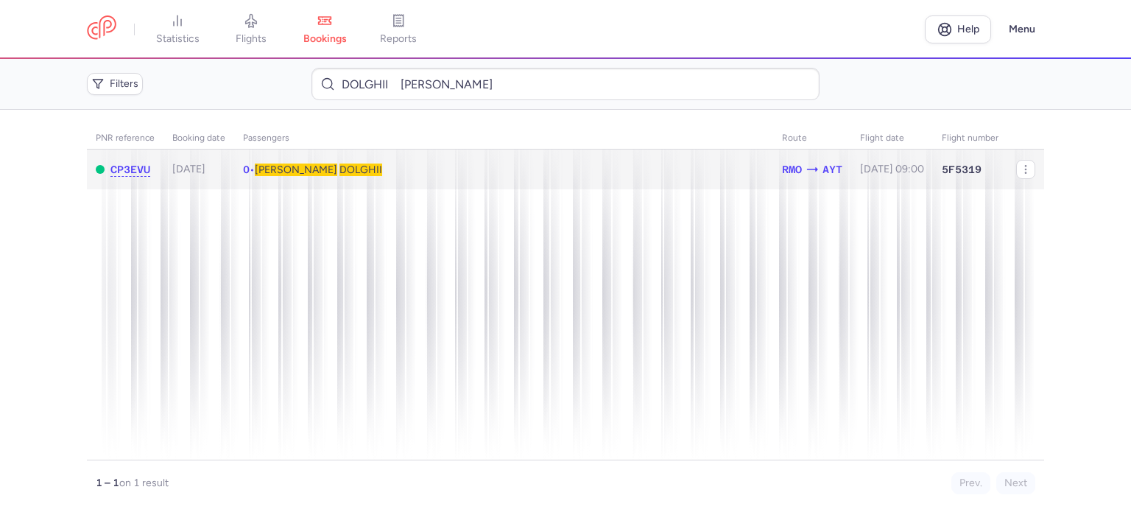
drag, startPoint x: 301, startPoint y: 170, endPoint x: 333, endPoint y: 197, distance: 41.3
click at [339, 168] on span "DOLGHII" at bounding box center [360, 169] width 43 height 13
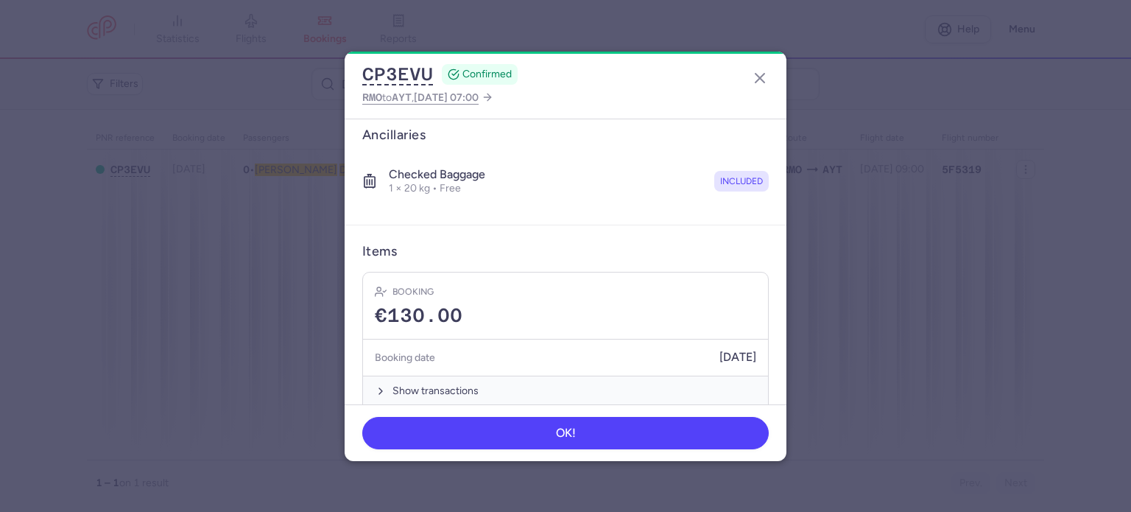
scroll to position [515, 0]
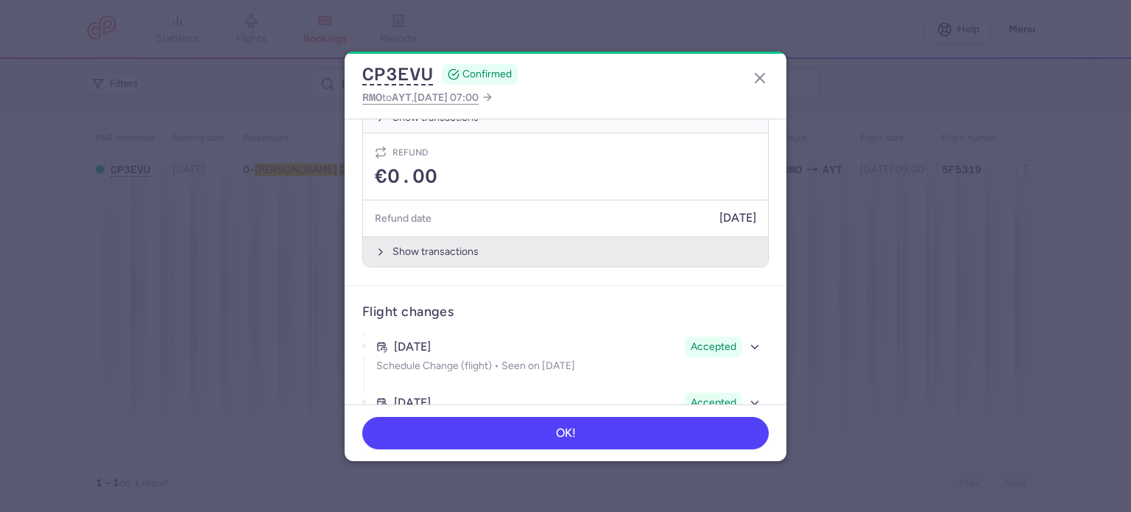
click at [412, 249] on button "Show transactions" at bounding box center [565, 251] width 405 height 30
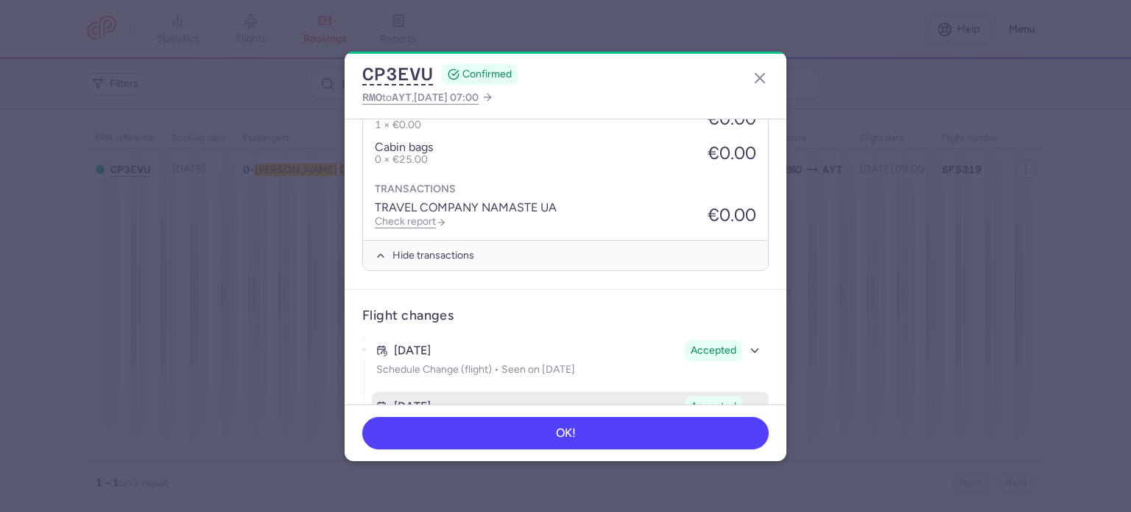
scroll to position [736, 0]
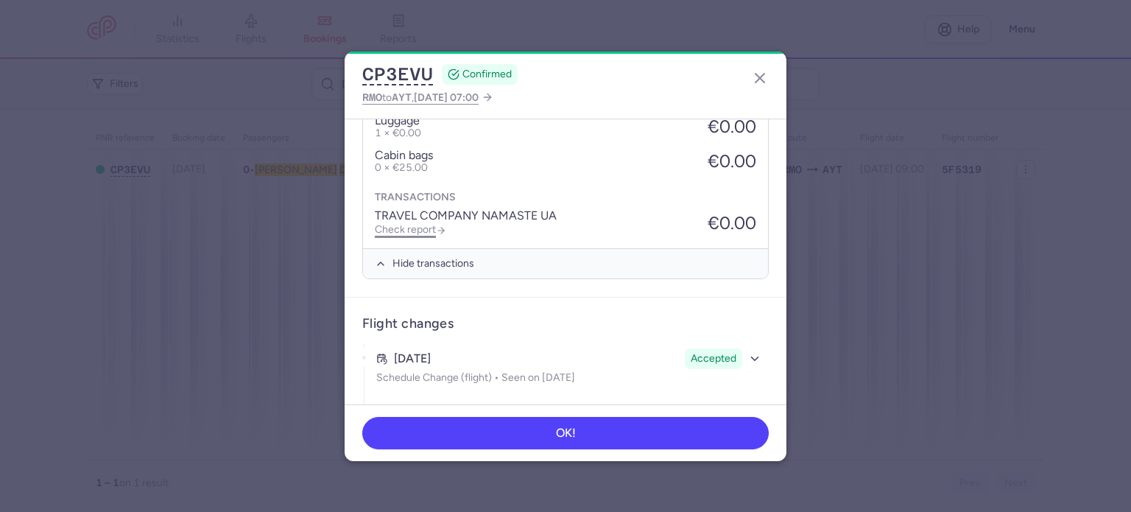
click at [406, 223] on link "Check report" at bounding box center [410, 229] width 71 height 13
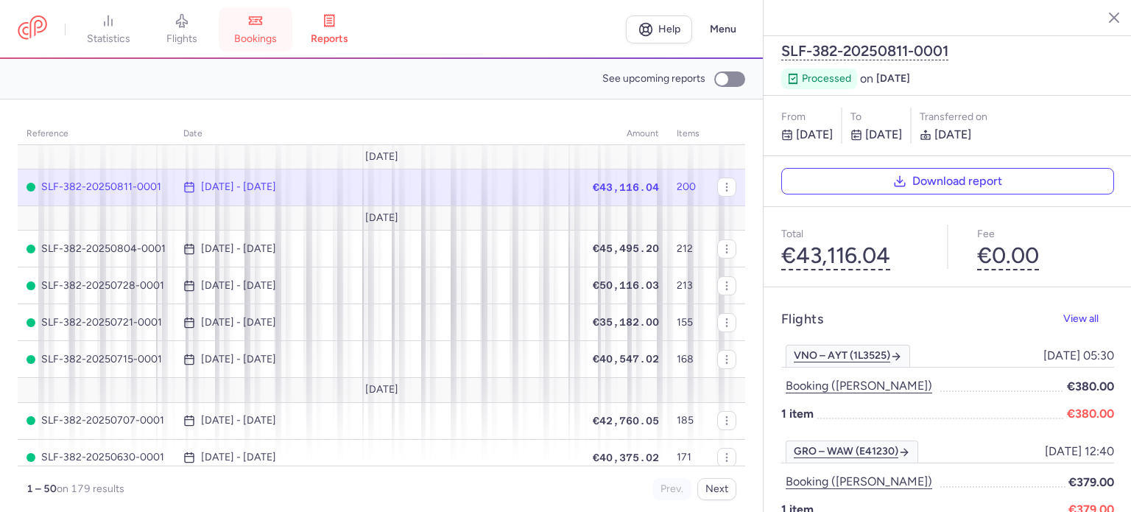
click at [272, 35] on span "bookings" at bounding box center [255, 38] width 43 height 13
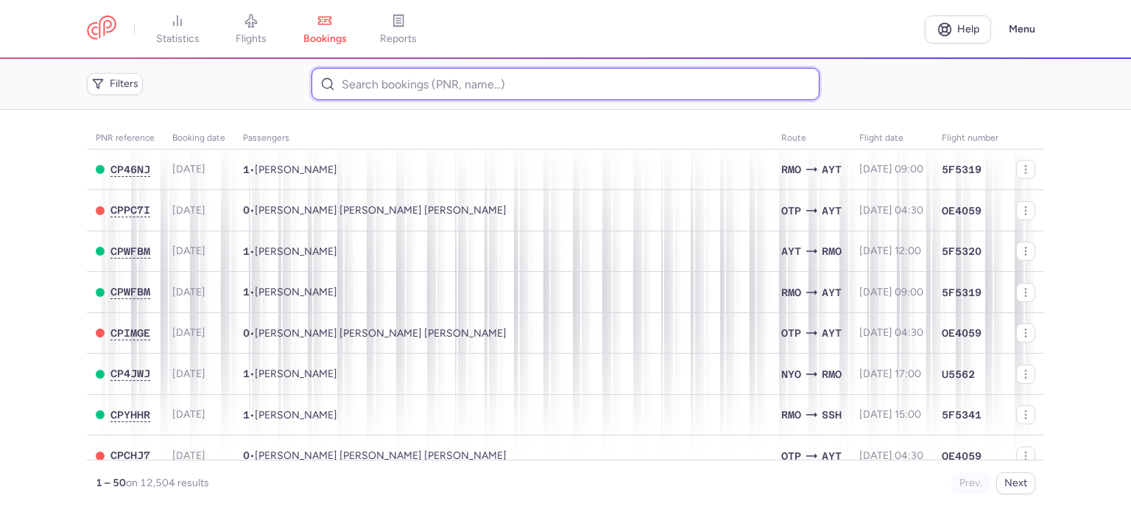
paste input "OSADCII NINA"
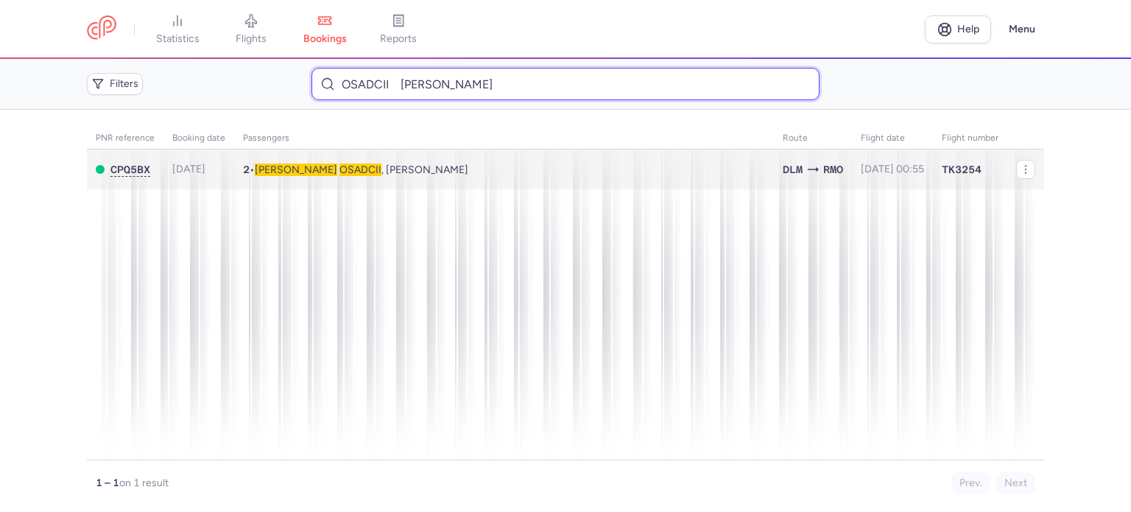
type input "OSADCII NINA"
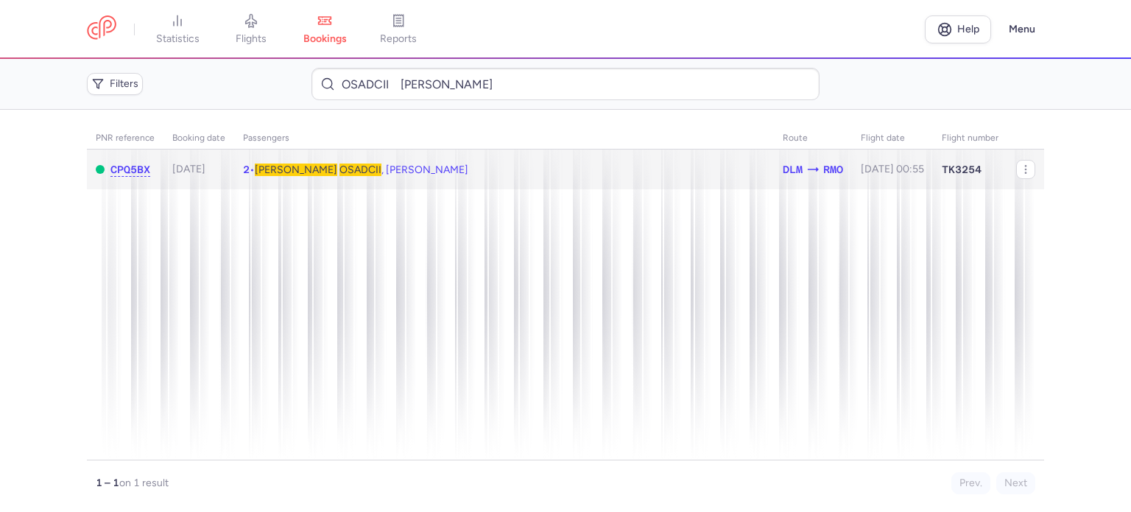
click at [339, 170] on span "OSADCII" at bounding box center [360, 169] width 42 height 13
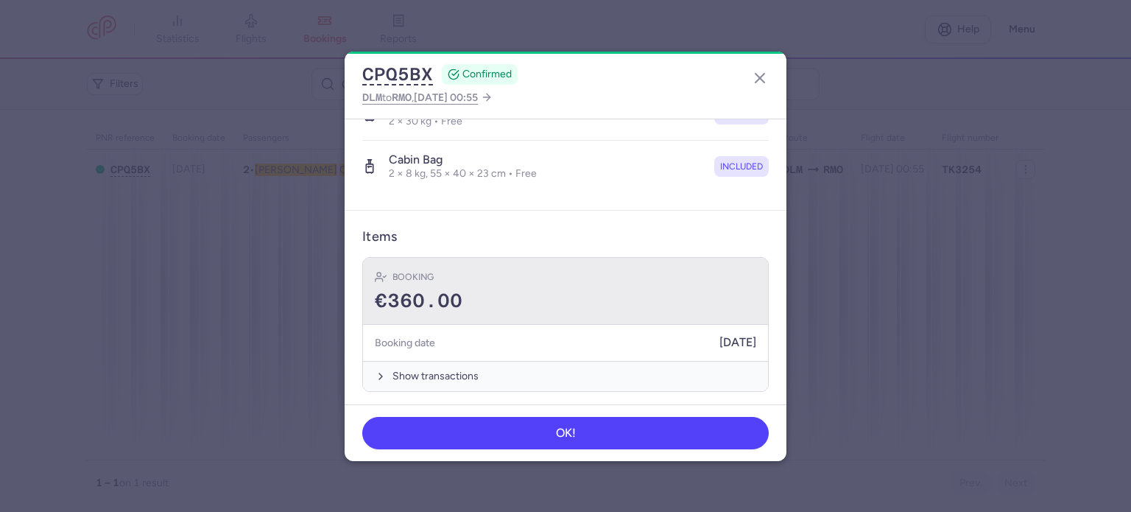
scroll to position [362, 0]
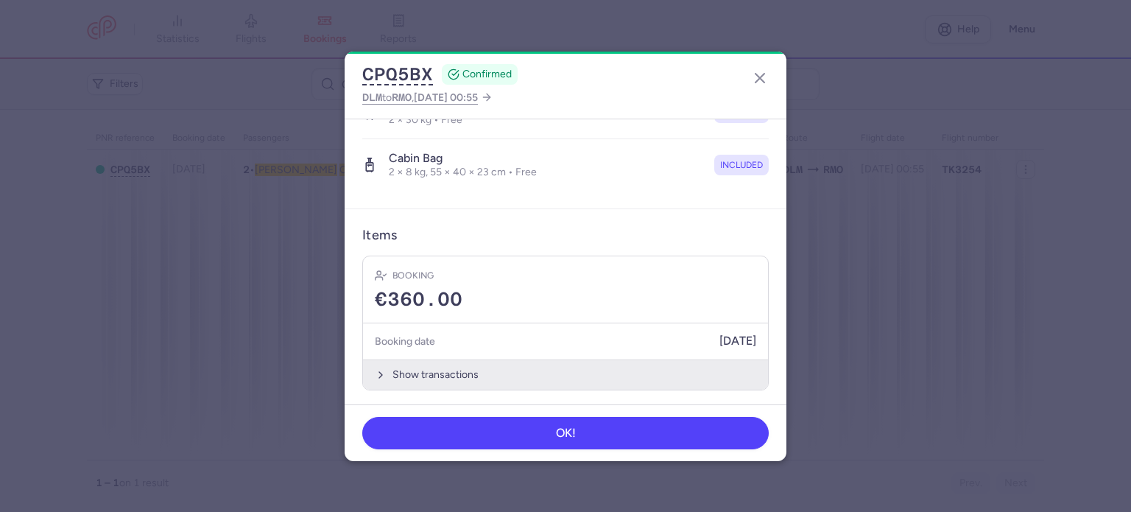
click at [434, 364] on button "Show transactions" at bounding box center [565, 374] width 405 height 30
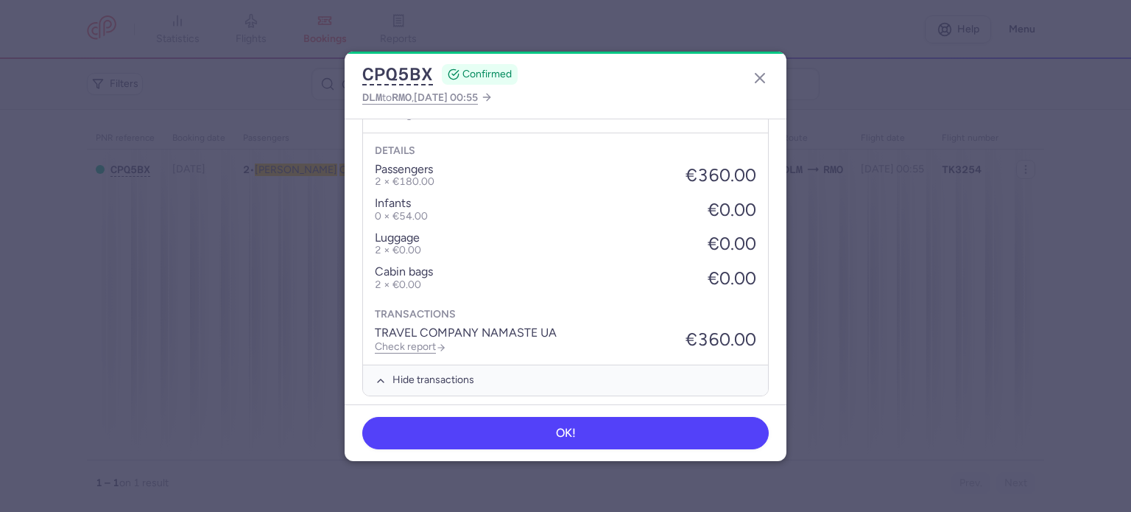
scroll to position [595, 0]
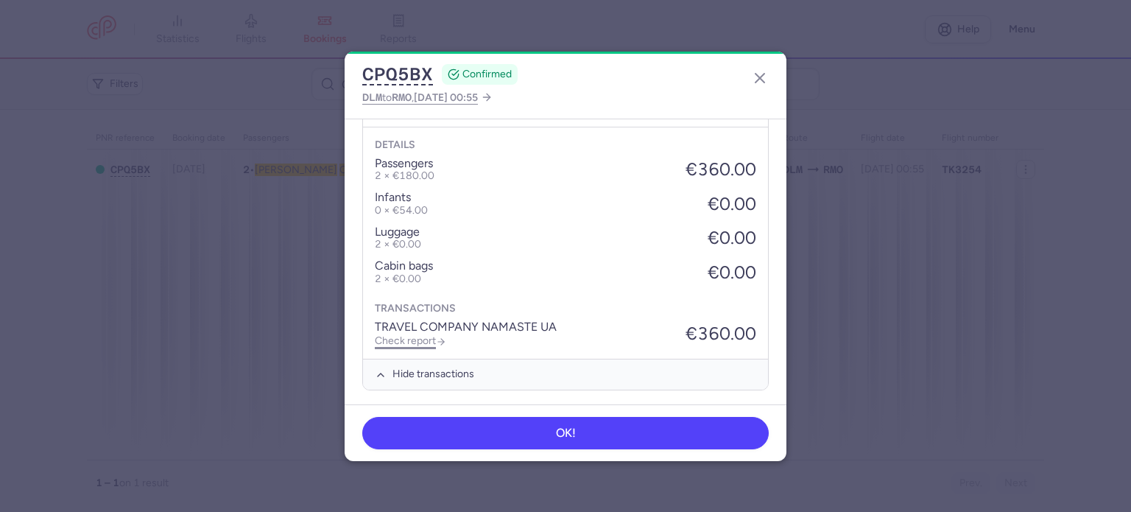
click at [422, 334] on link "Check report" at bounding box center [410, 340] width 71 height 13
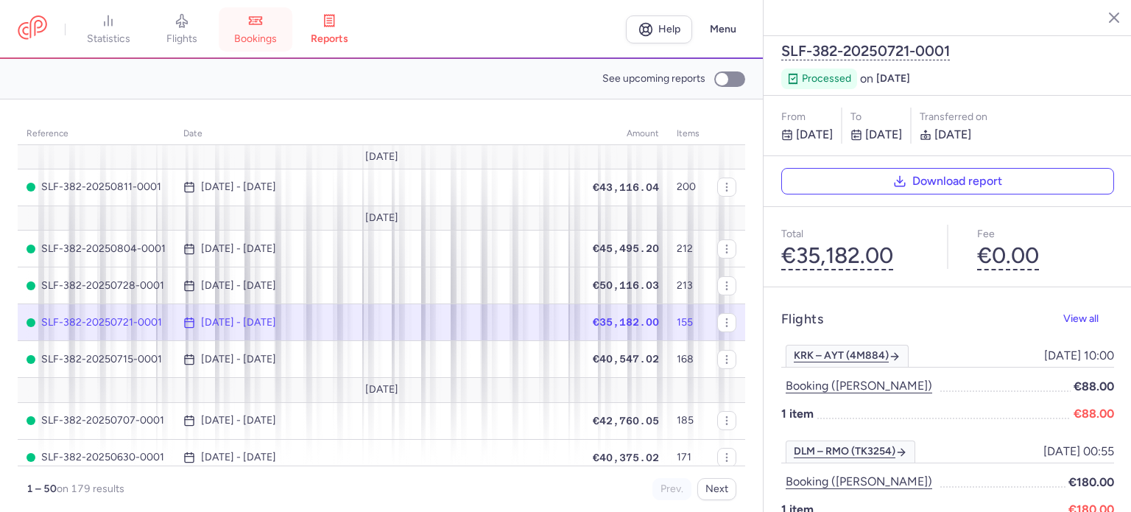
click at [272, 32] on link "bookings" at bounding box center [256, 29] width 74 height 32
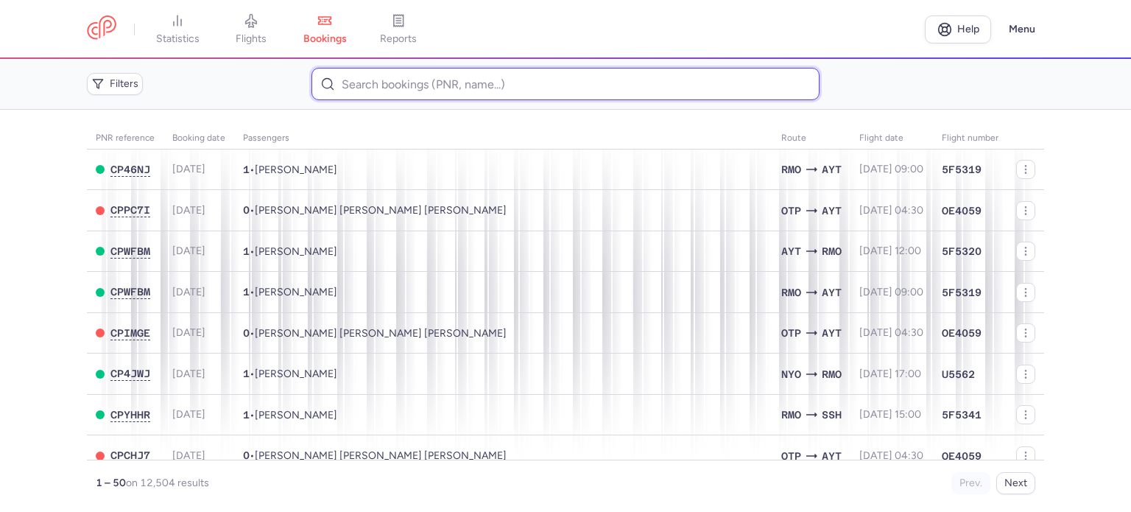
paste input "ROTARU EVGHENI"
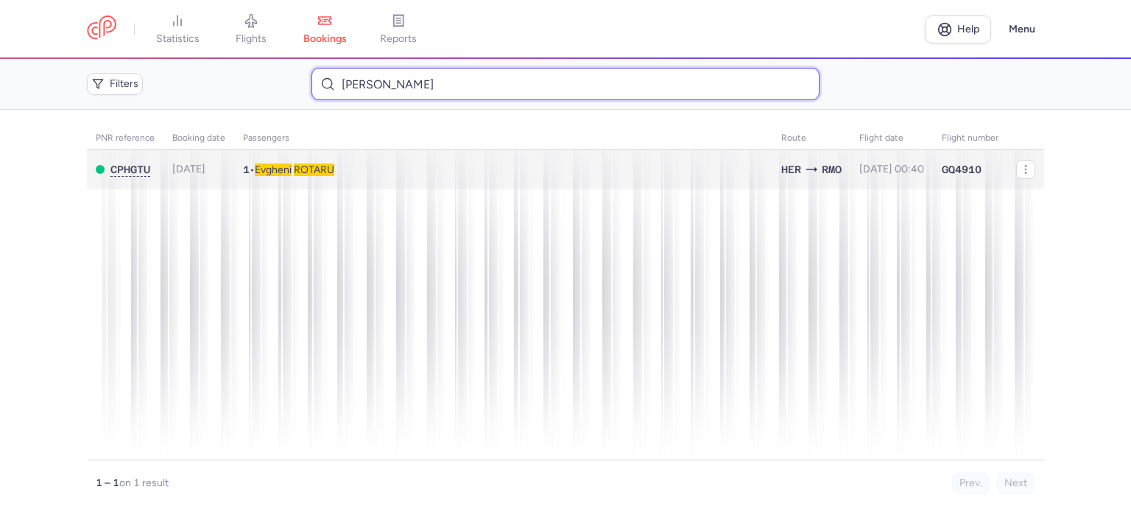
type input "ROTARU EVGHENI"
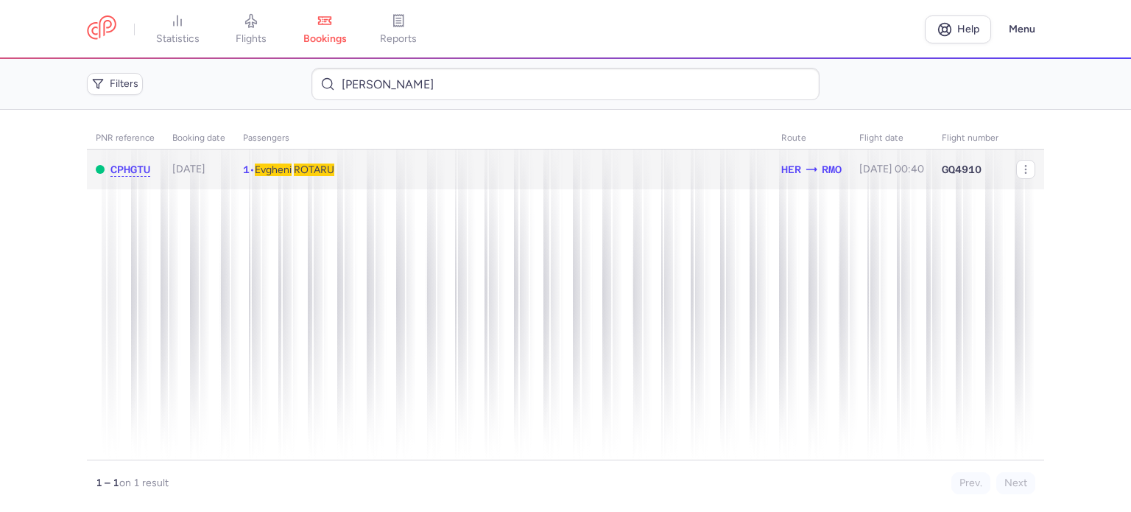
click at [311, 169] on span "ROTARU" at bounding box center [314, 169] width 40 height 13
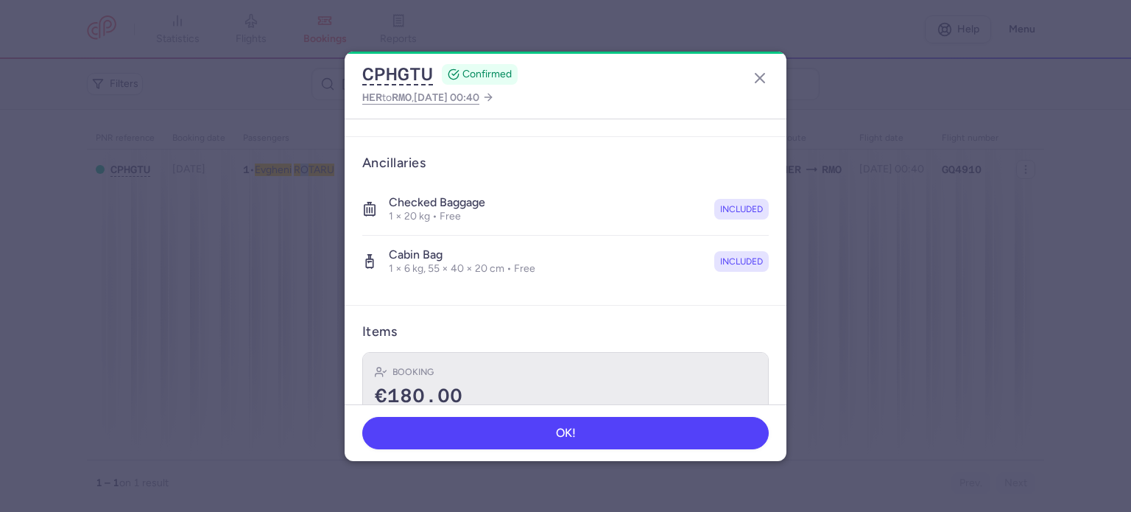
scroll to position [311, 0]
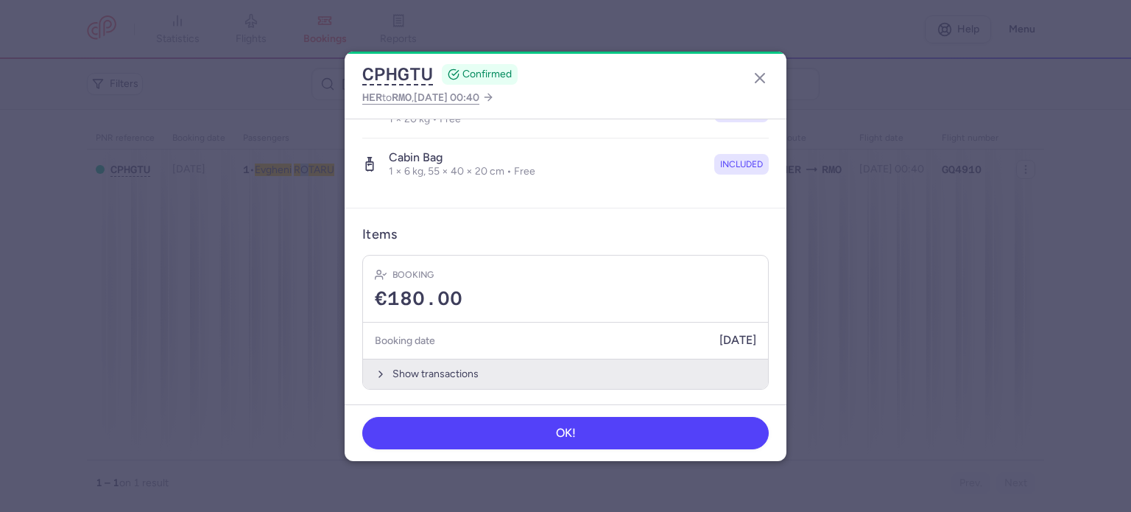
click at [450, 367] on button "Show transactions" at bounding box center [565, 373] width 405 height 30
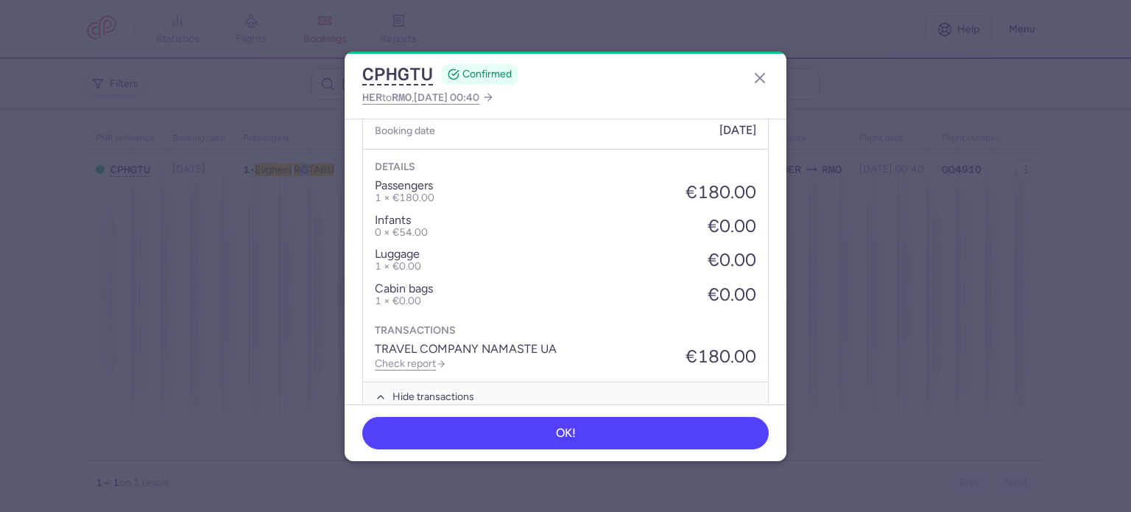
scroll to position [544, 0]
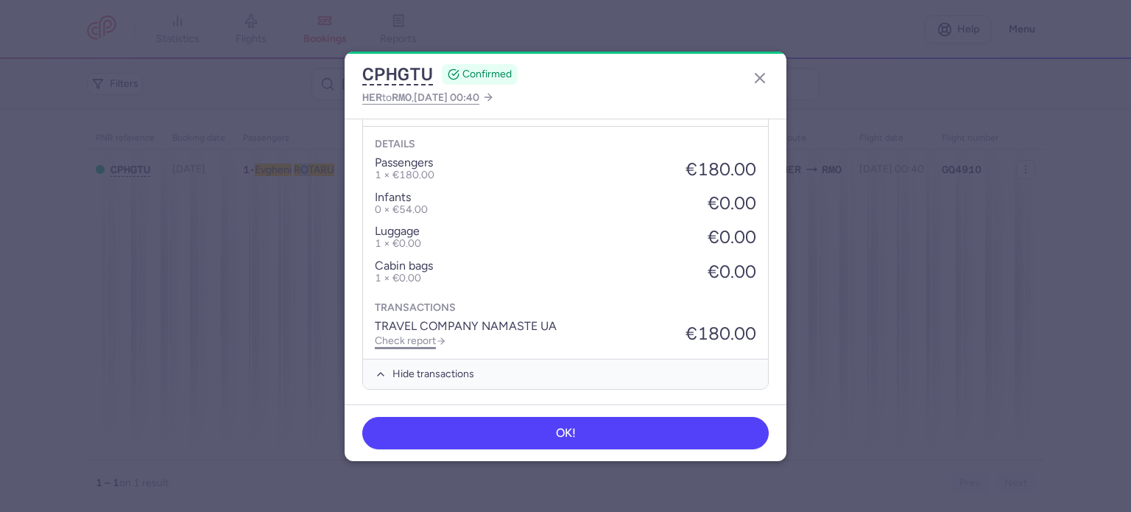
click at [428, 334] on link "Check report" at bounding box center [410, 340] width 71 height 13
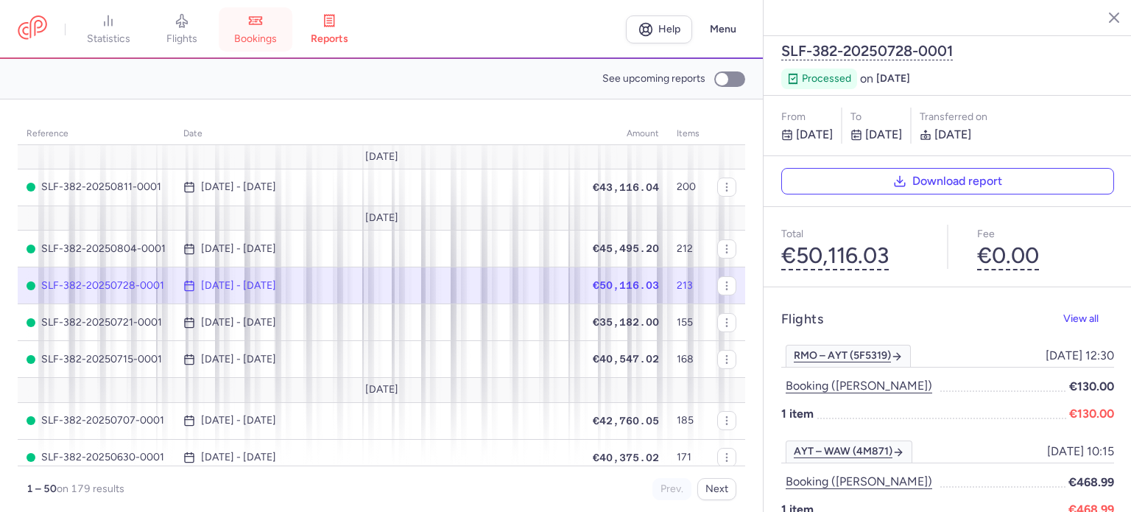
click at [268, 29] on link "bookings" at bounding box center [256, 29] width 74 height 32
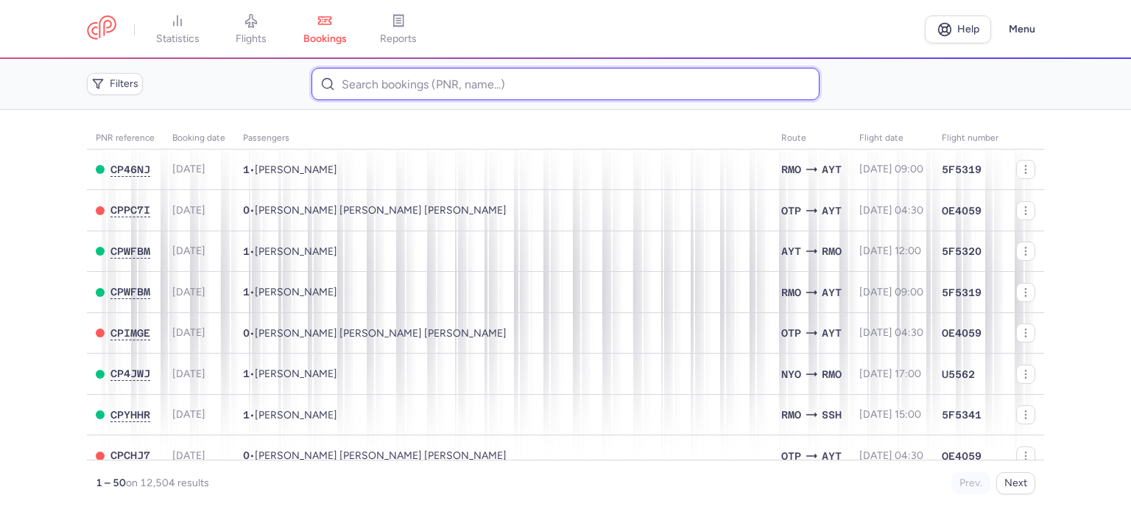
paste input "BORISOVA NINA"
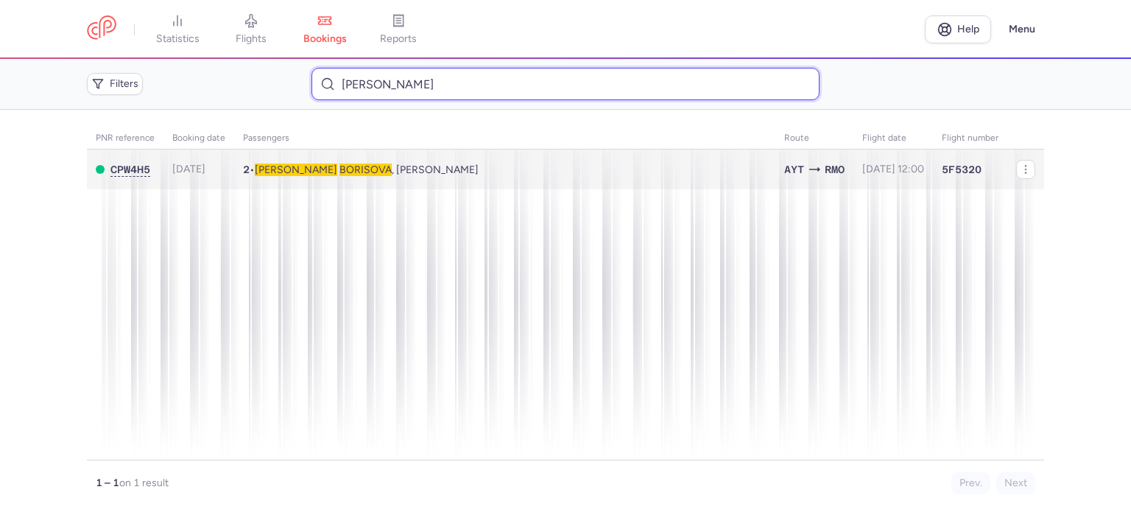
type input "BORISOVA NINA"
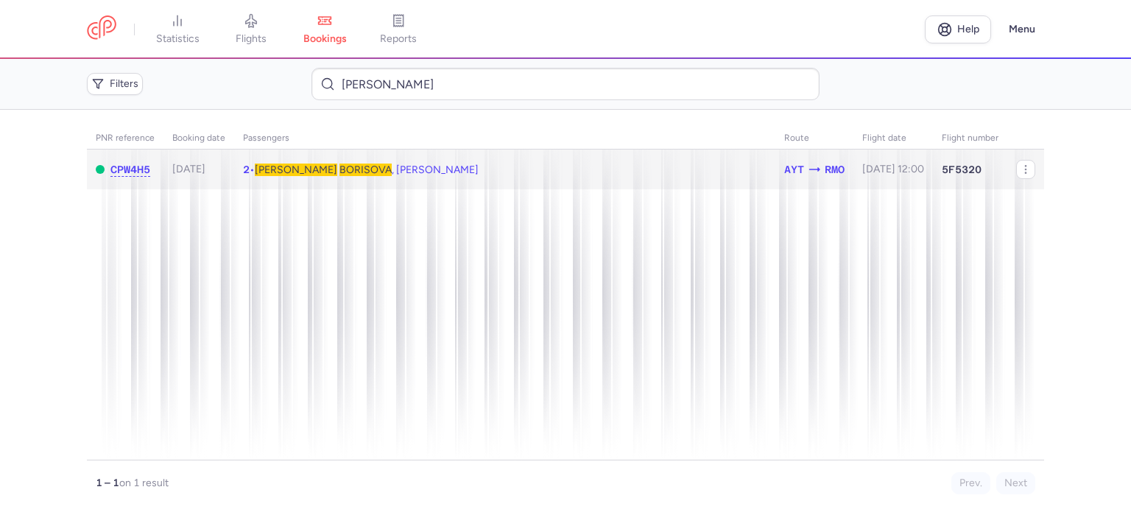
click at [339, 171] on span "BORISOVA" at bounding box center [365, 169] width 52 height 13
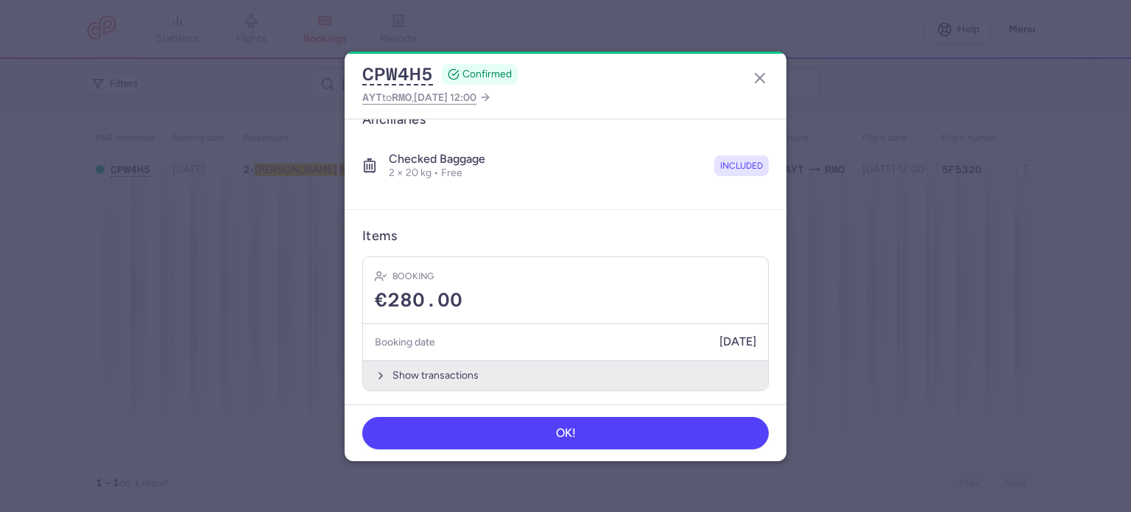
scroll to position [310, 0]
click at [414, 367] on button "Show transactions" at bounding box center [565, 374] width 405 height 30
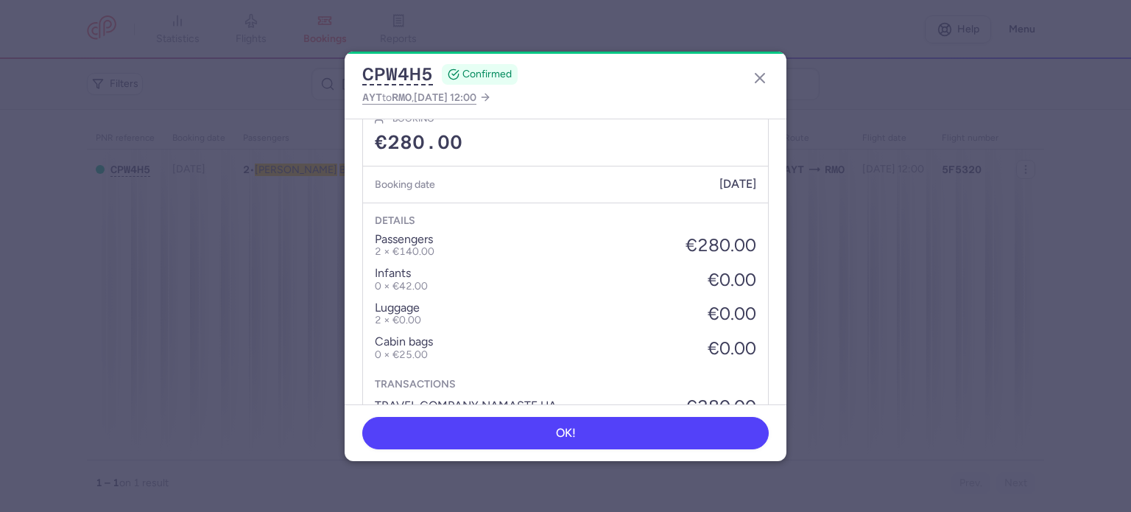
scroll to position [536, 0]
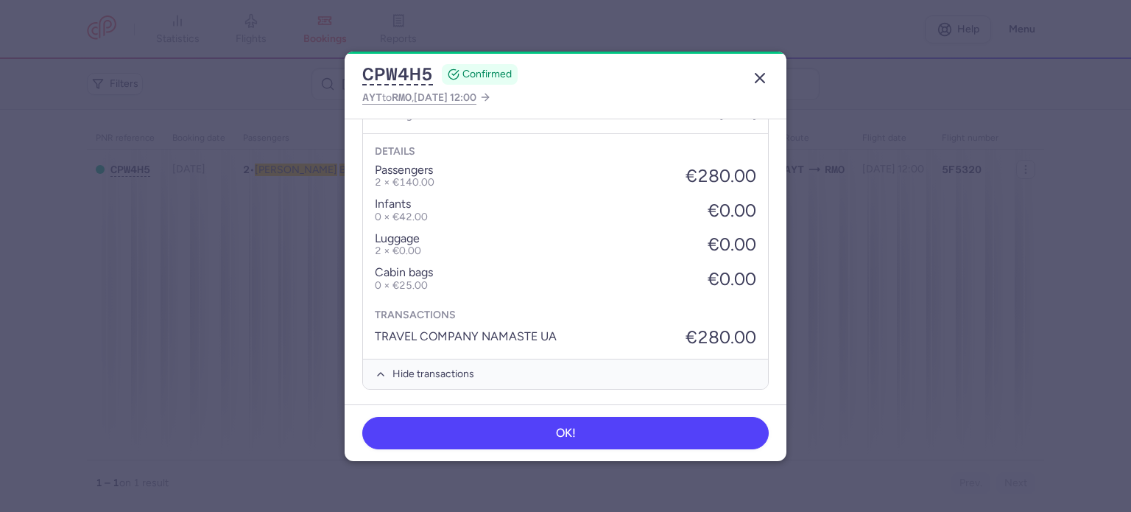
drag, startPoint x: 762, startPoint y: 79, endPoint x: 752, endPoint y: 88, distance: 13.5
click at [764, 82] on line "button" at bounding box center [759, 78] width 9 height 9
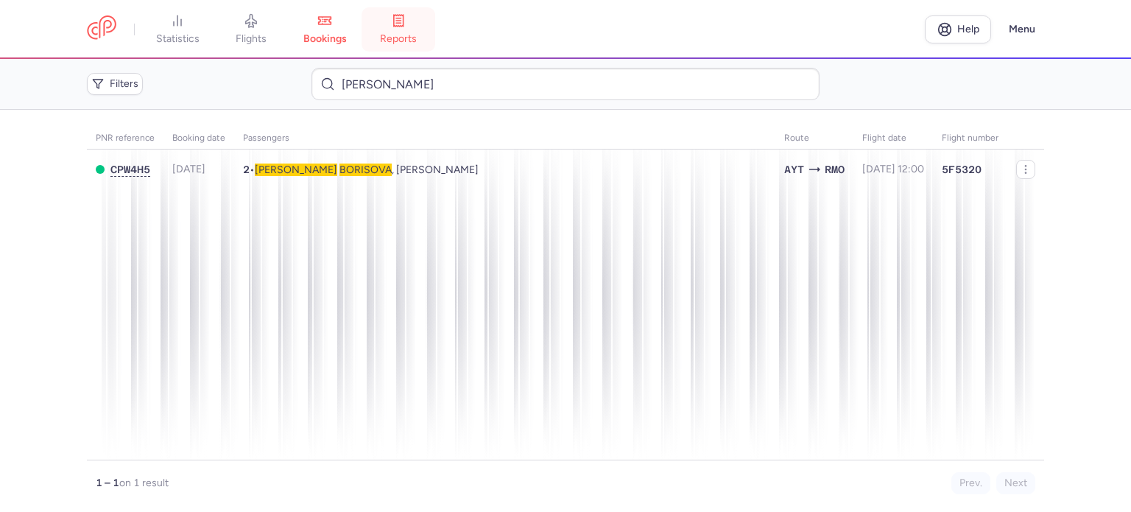
click at [412, 32] on link "reports" at bounding box center [398, 29] width 74 height 32
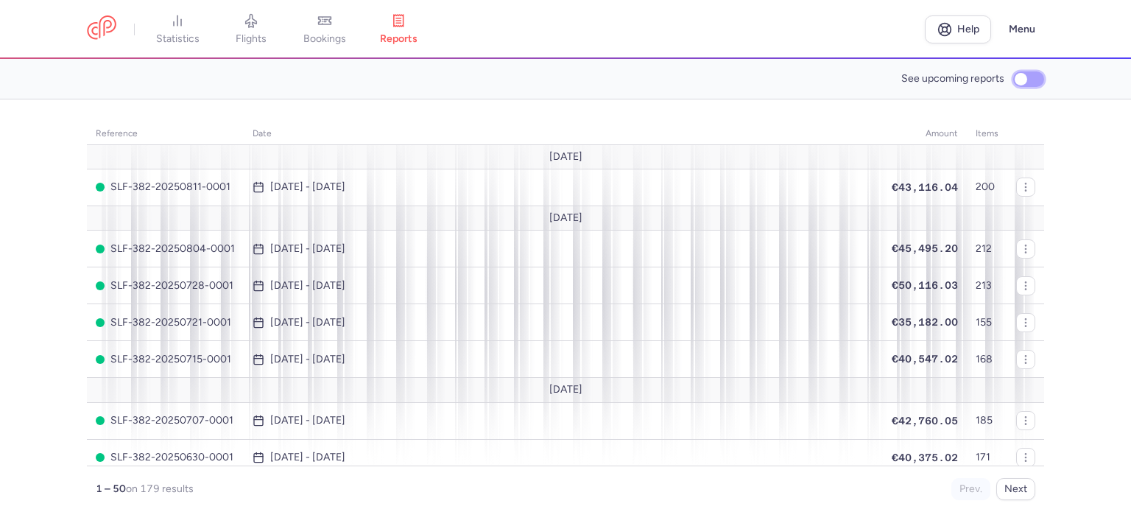
click at [1025, 79] on input "See upcoming reports" at bounding box center [1028, 78] width 31 height 15
checkbox input "true"
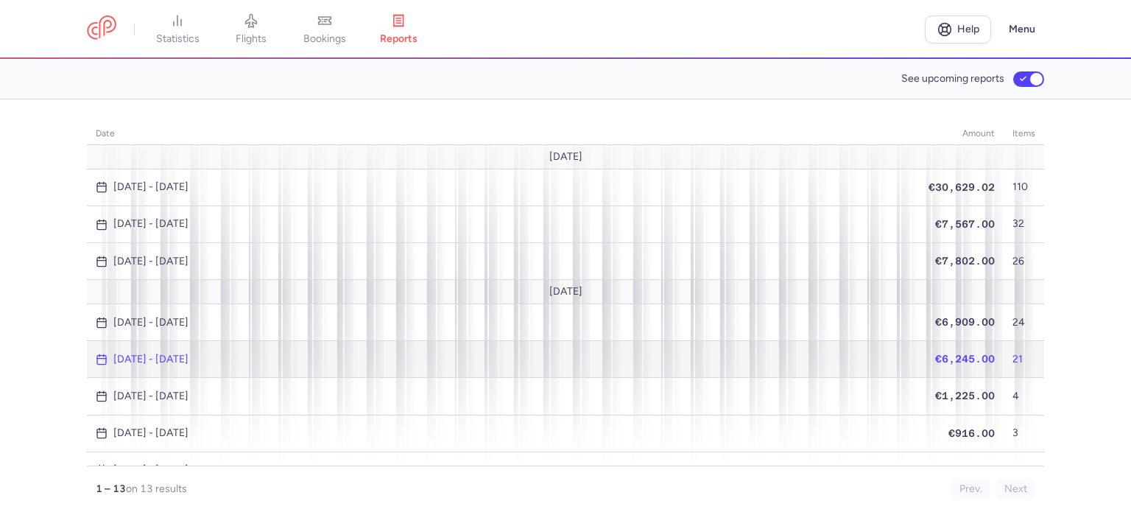
click at [945, 354] on span "€6,245.00" at bounding box center [965, 359] width 60 height 12
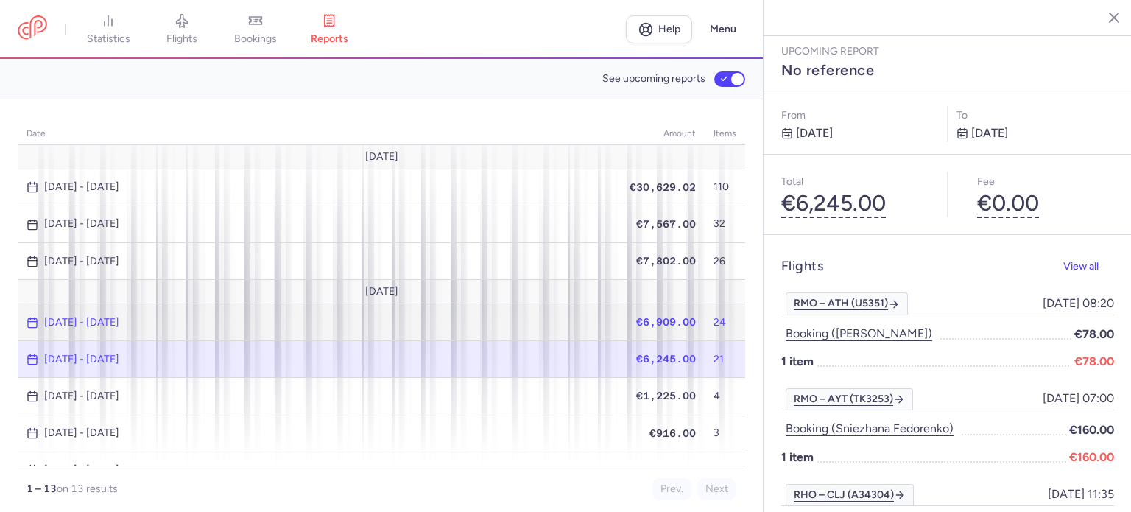
click at [674, 323] on span "€6,909.00" at bounding box center [666, 322] width 60 height 12
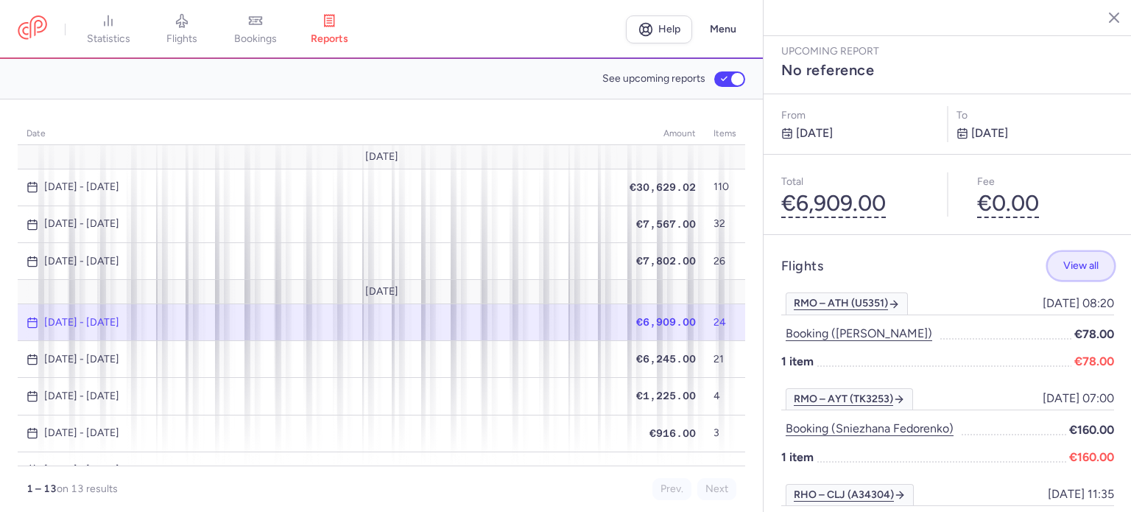
click at [1067, 252] on button "View all" at bounding box center [1080, 266] width 66 height 29
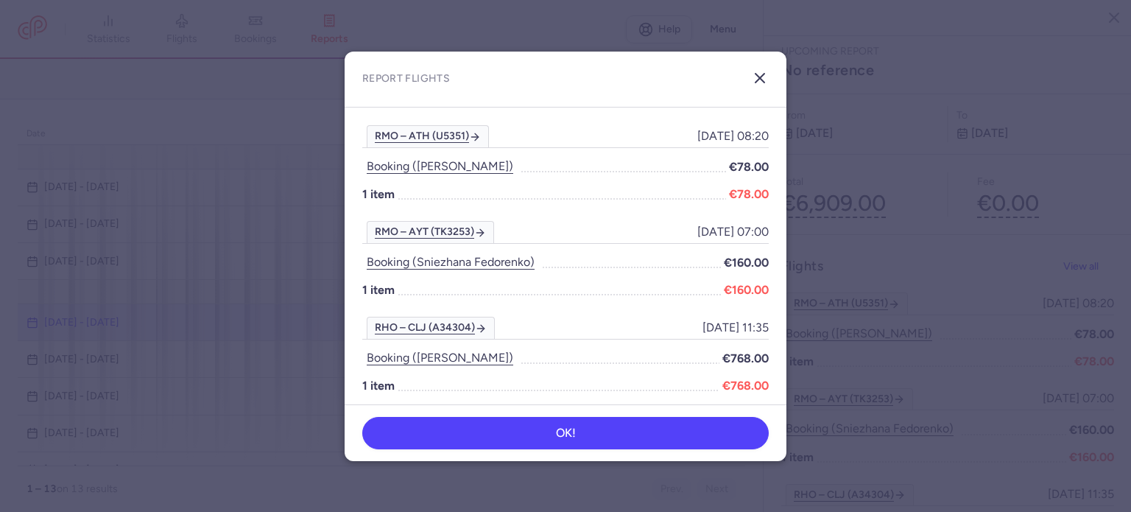
click at [760, 79] on line "button" at bounding box center [759, 78] width 9 height 9
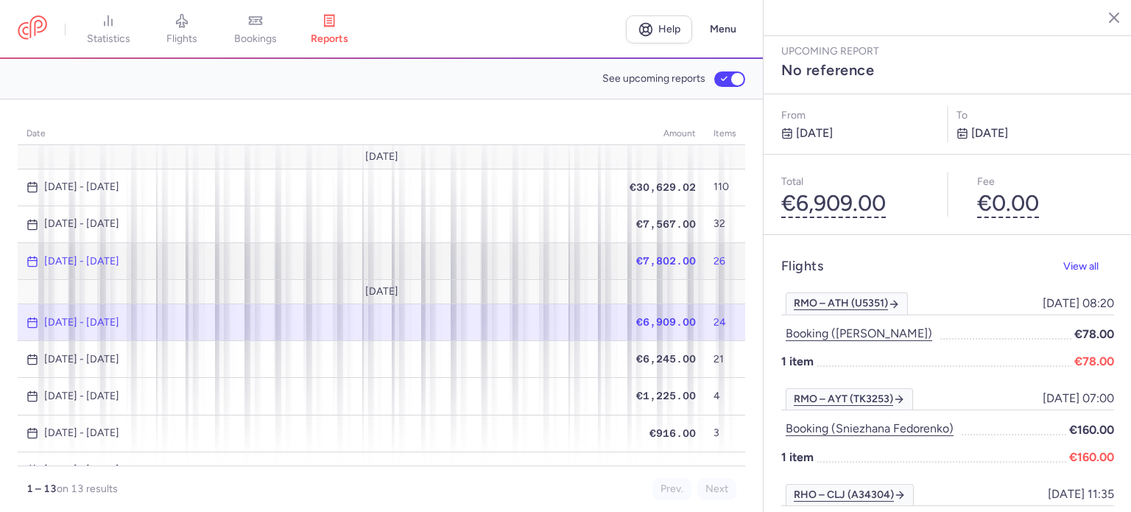
click at [639, 260] on span "€7,802.00" at bounding box center [666, 261] width 60 height 12
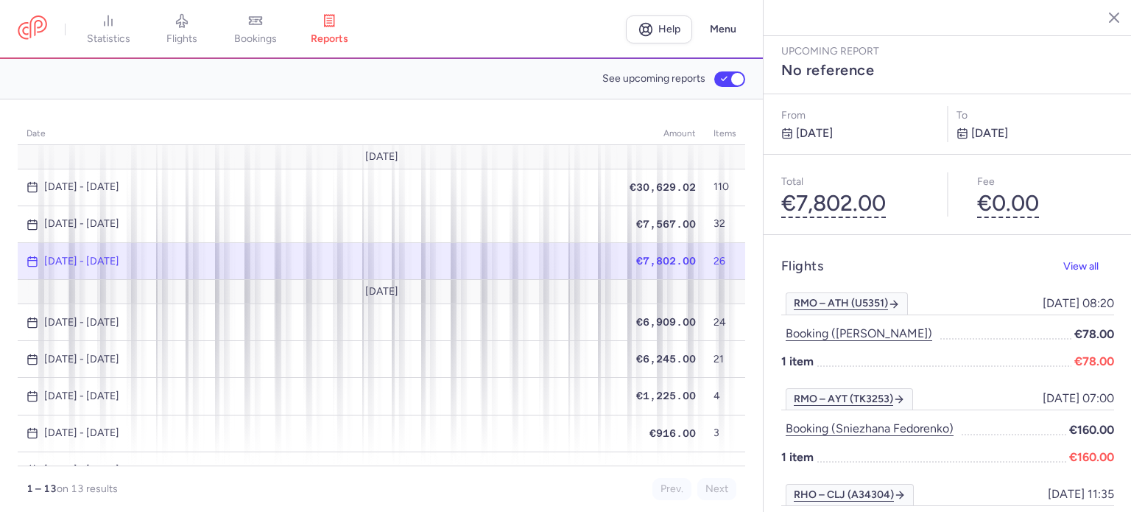
click at [642, 260] on span "€7,802.00" at bounding box center [666, 261] width 60 height 12
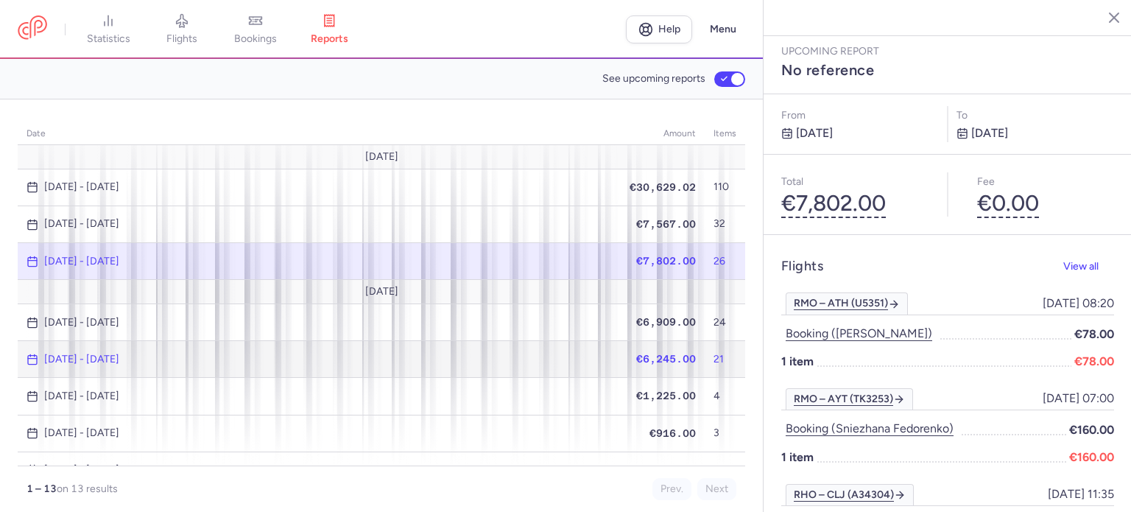
click at [663, 353] on span "€6,245.00" at bounding box center [666, 359] width 60 height 12
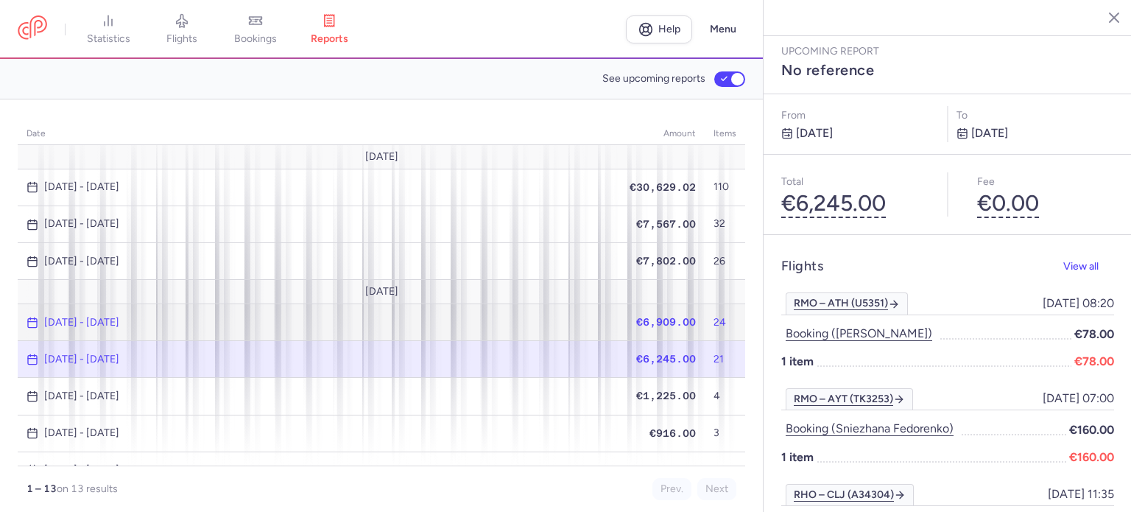
click at [651, 316] on span "€6,909.00" at bounding box center [666, 322] width 60 height 12
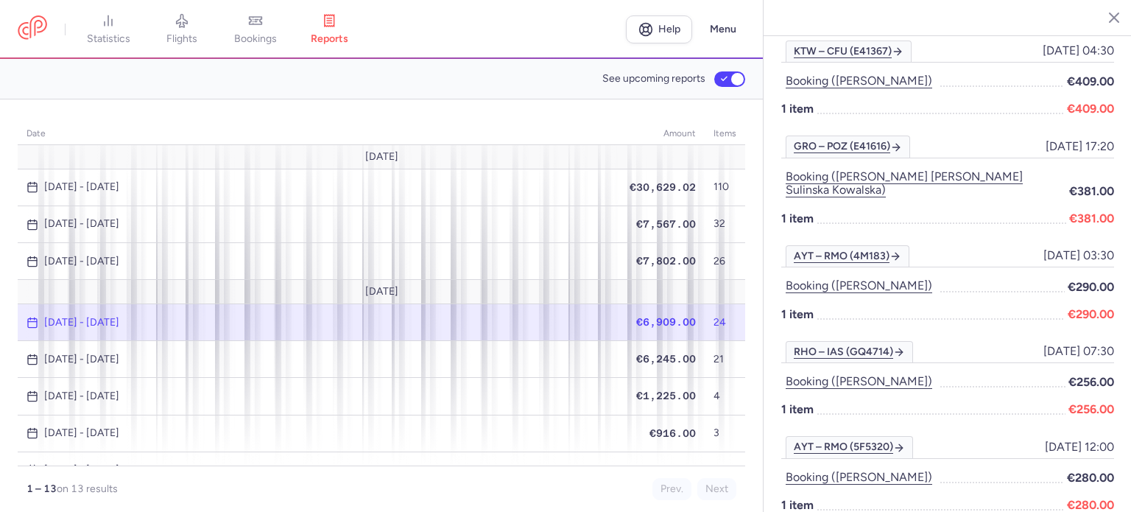
scroll to position [1766, 0]
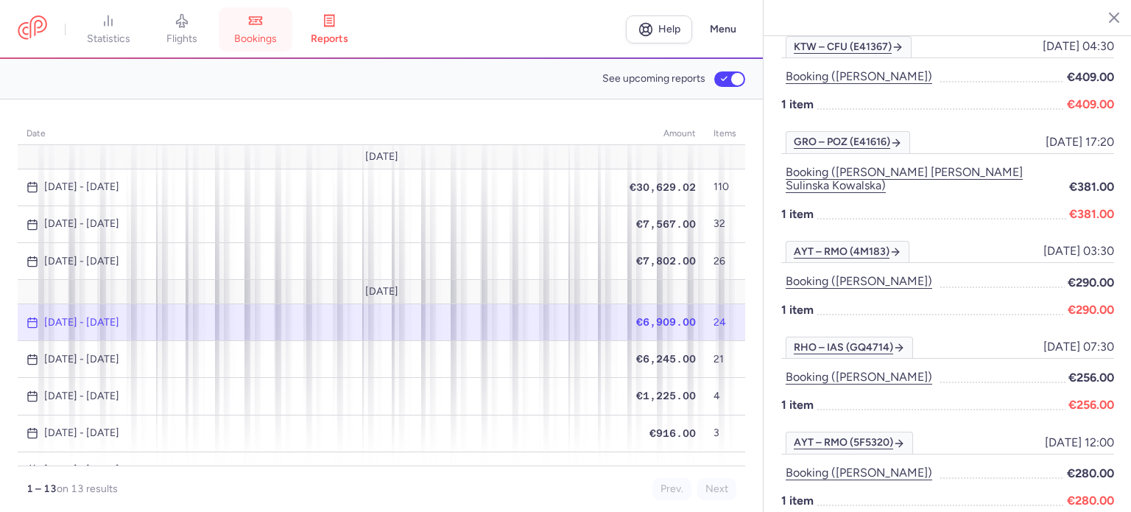
click at [272, 24] on link "bookings" at bounding box center [256, 29] width 74 height 32
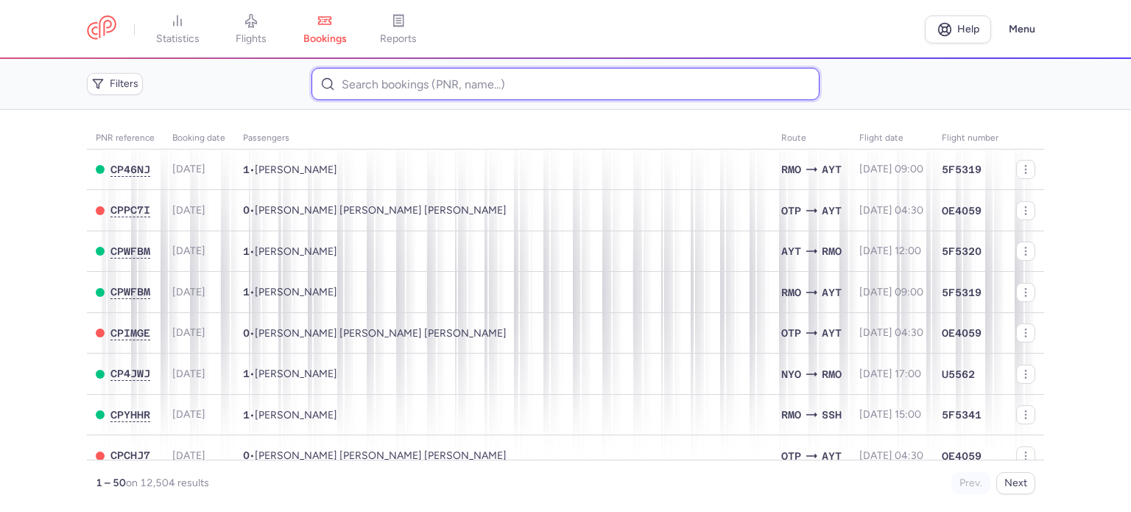
paste input "[PERSON_NAME] GEORGIAN"
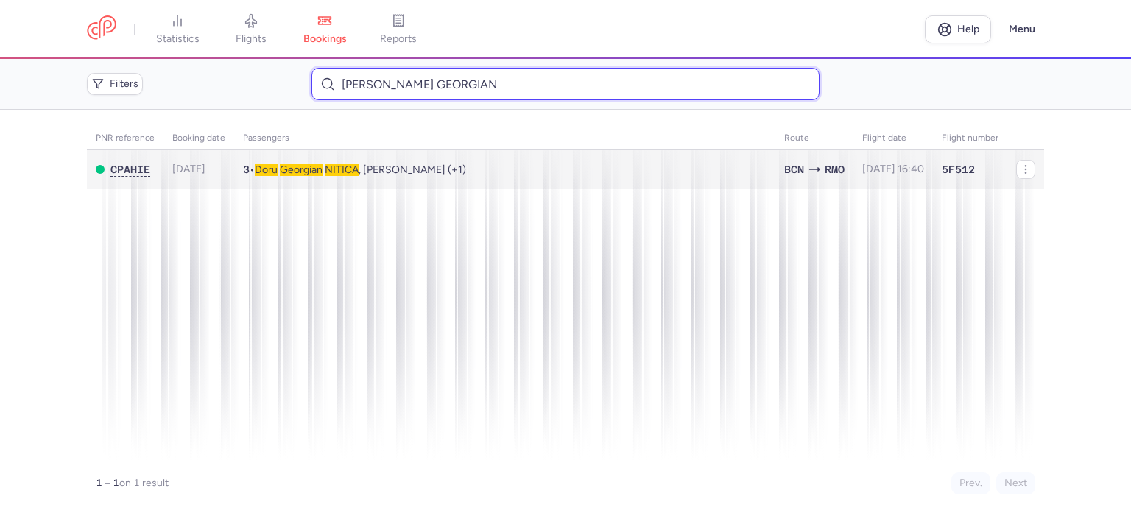
type input "[PERSON_NAME] GEORGIAN"
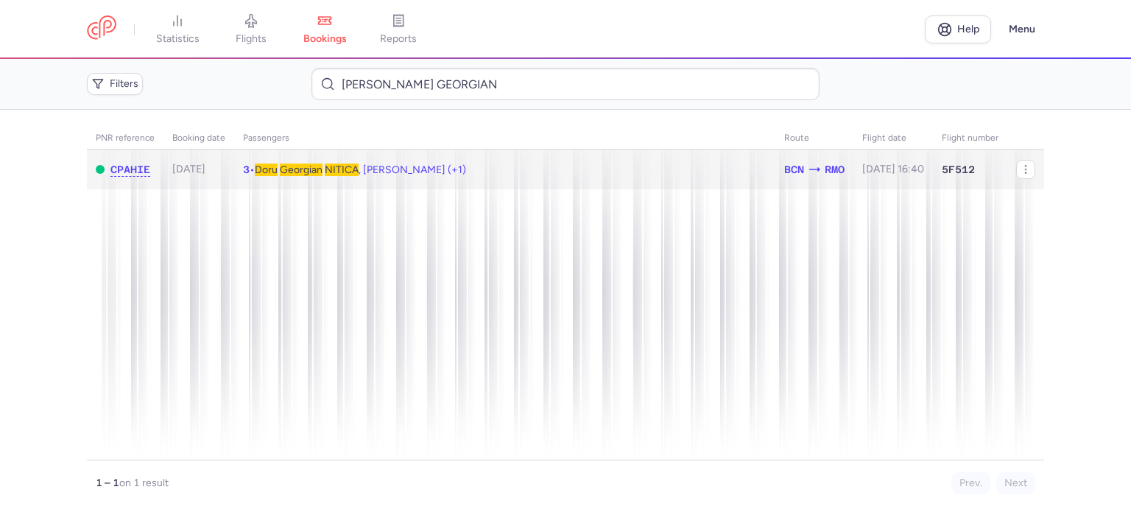
click at [321, 170] on span "Georgian" at bounding box center [301, 169] width 43 height 13
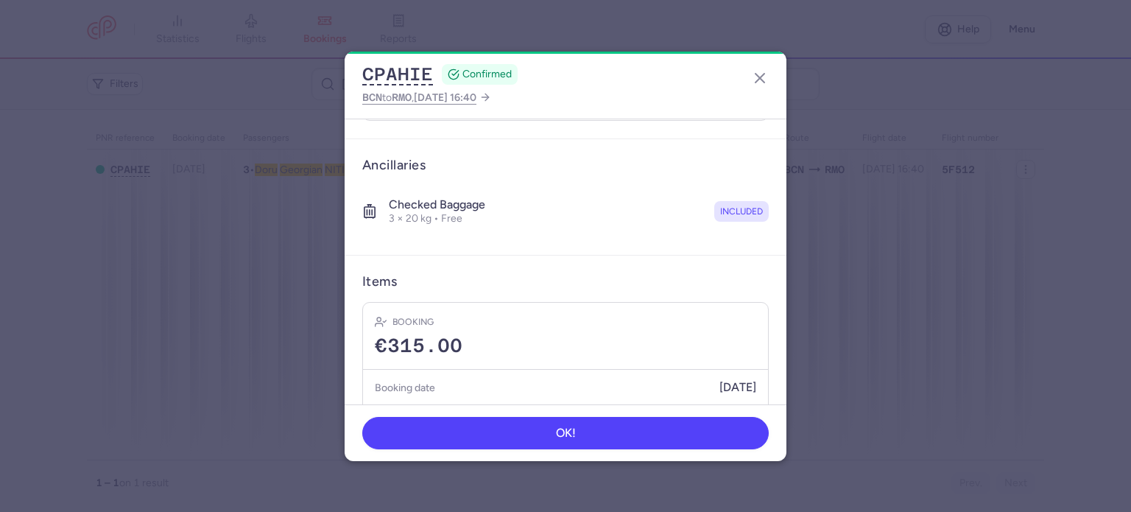
scroll to position [361, 0]
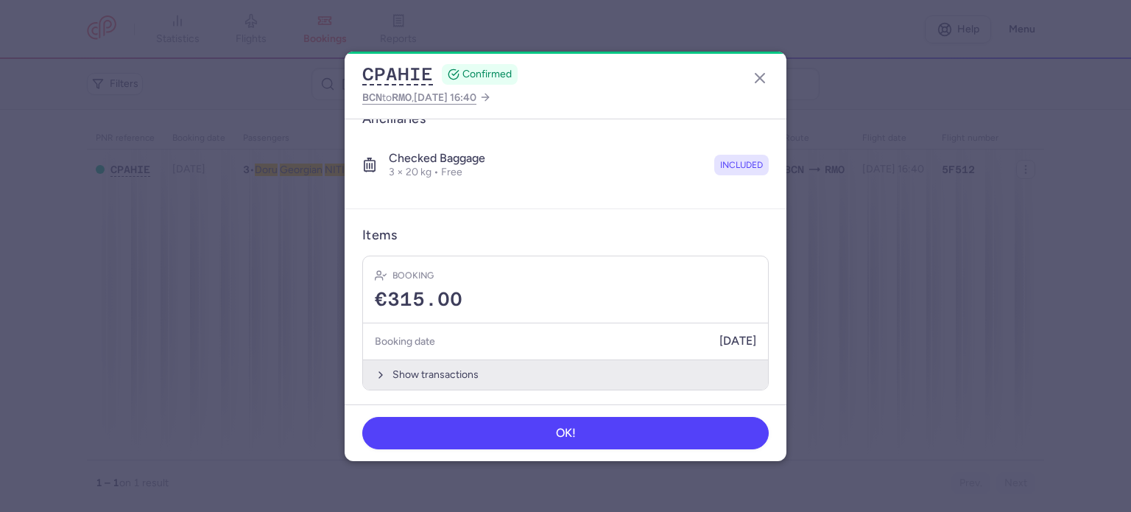
click at [439, 374] on button "Show transactions" at bounding box center [565, 374] width 405 height 30
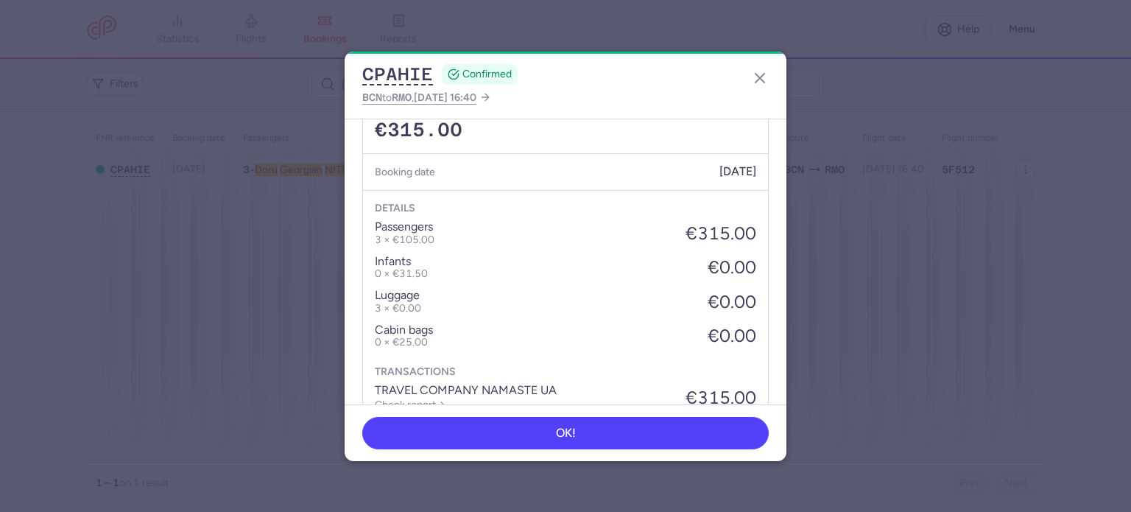
scroll to position [593, 0]
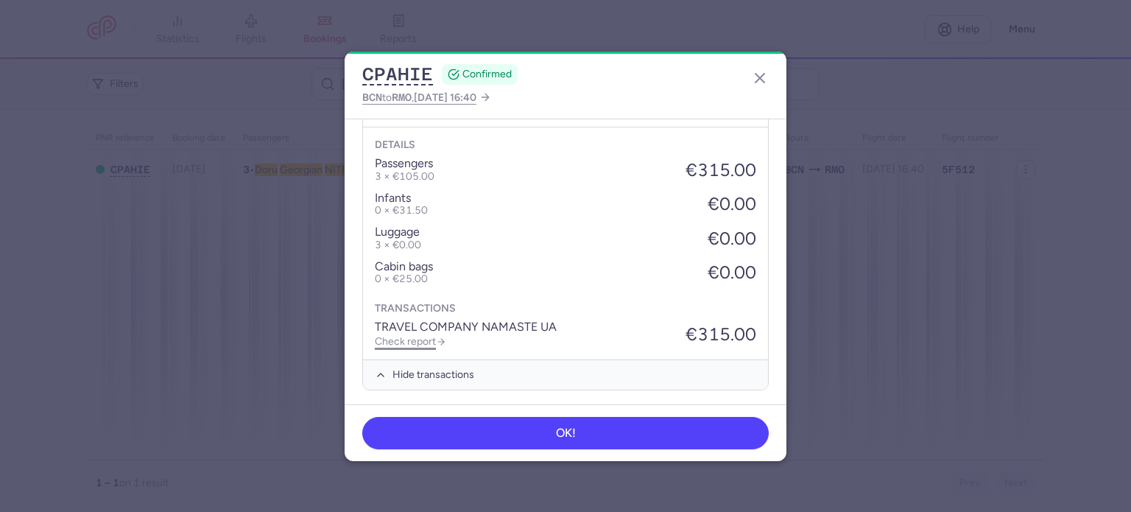
click at [416, 342] on link "Check report" at bounding box center [410, 341] width 71 height 13
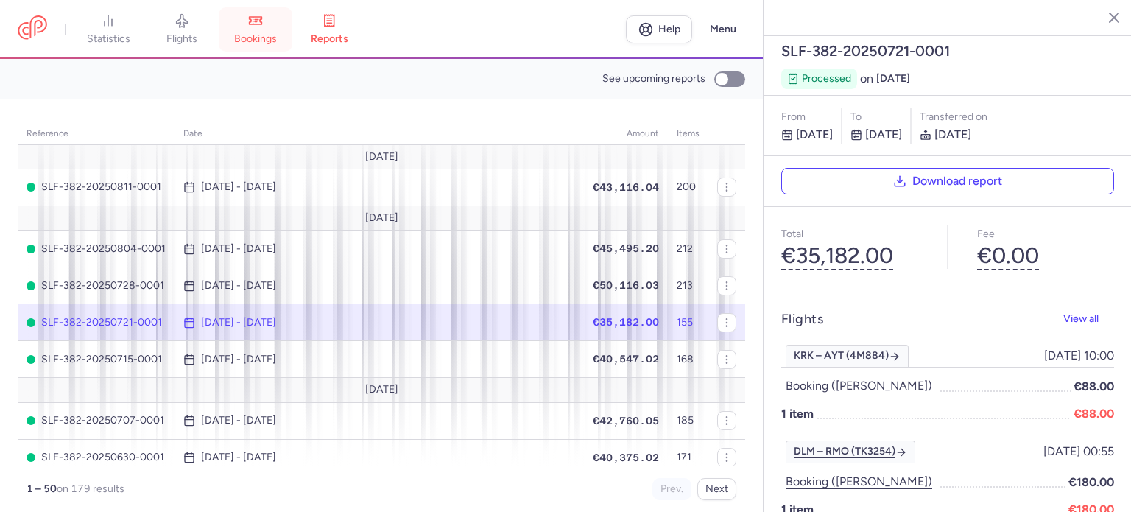
click at [255, 40] on span "bookings" at bounding box center [255, 38] width 43 height 13
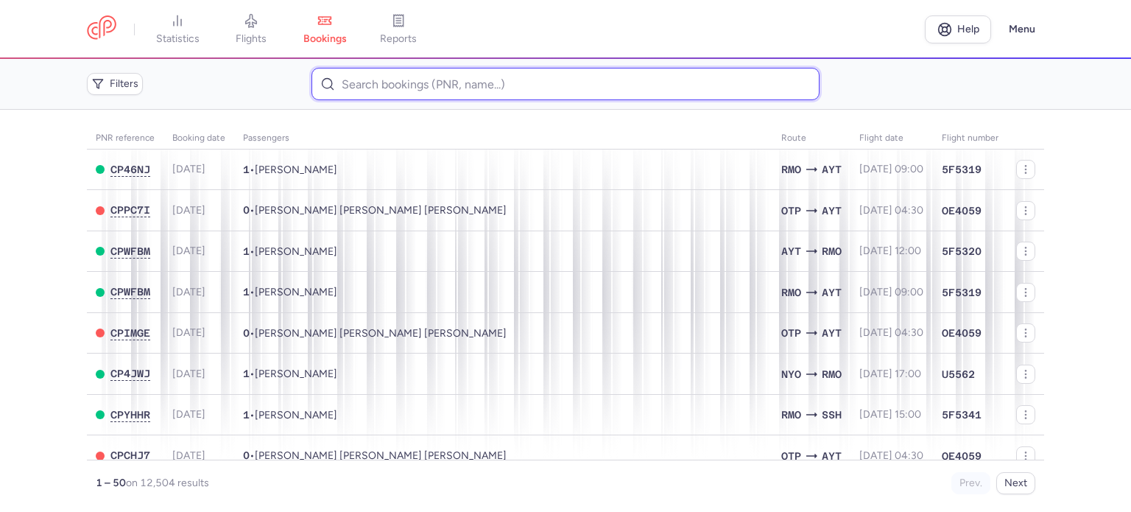
paste input "GAIBULLAEVA MARIANA"
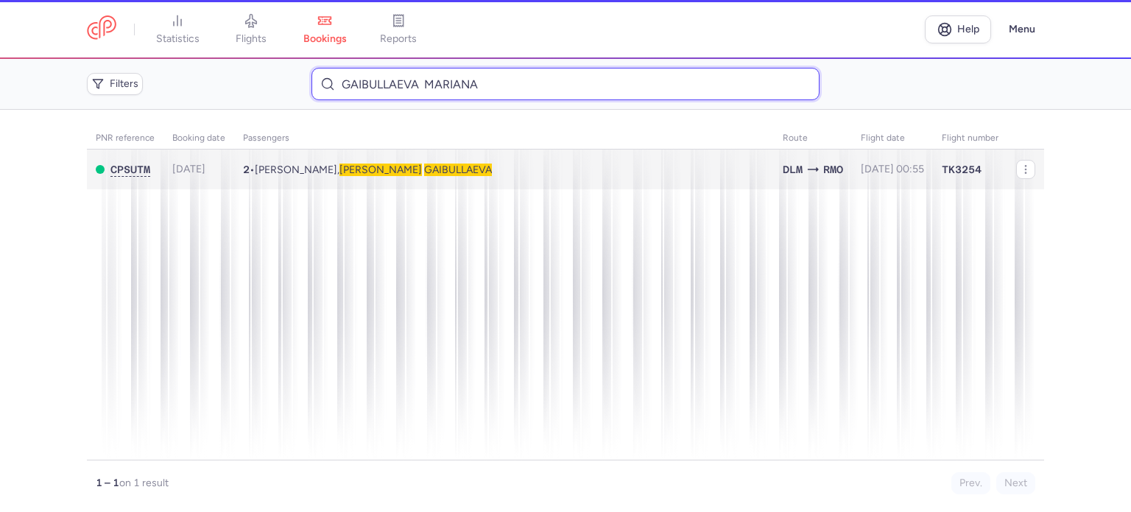
type input "GAIBULLAEVA MARIANA"
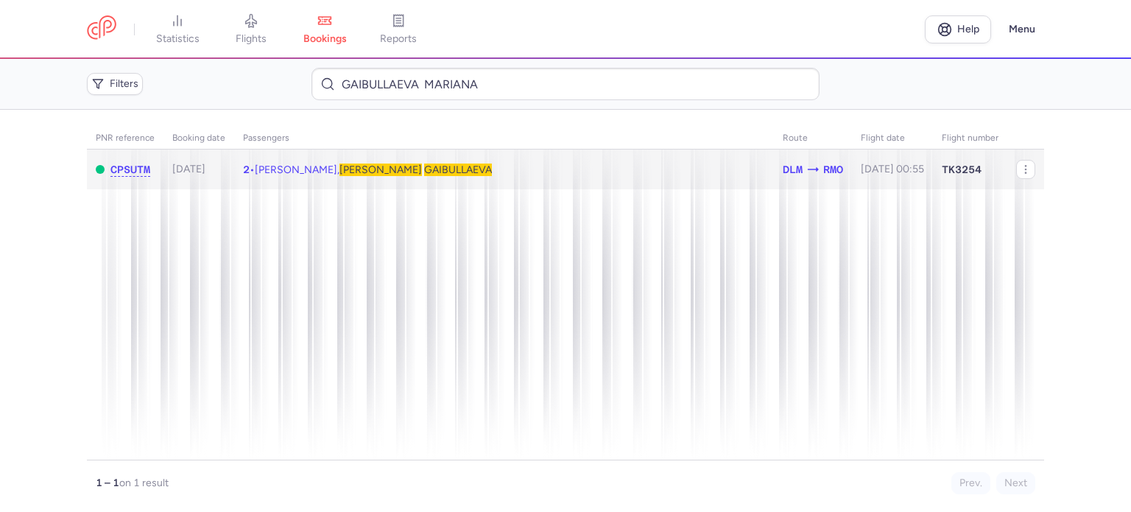
click at [311, 170] on span "Timur GAIBULLAEV, Mariana GAIBULLAEVA" at bounding box center [373, 169] width 237 height 13
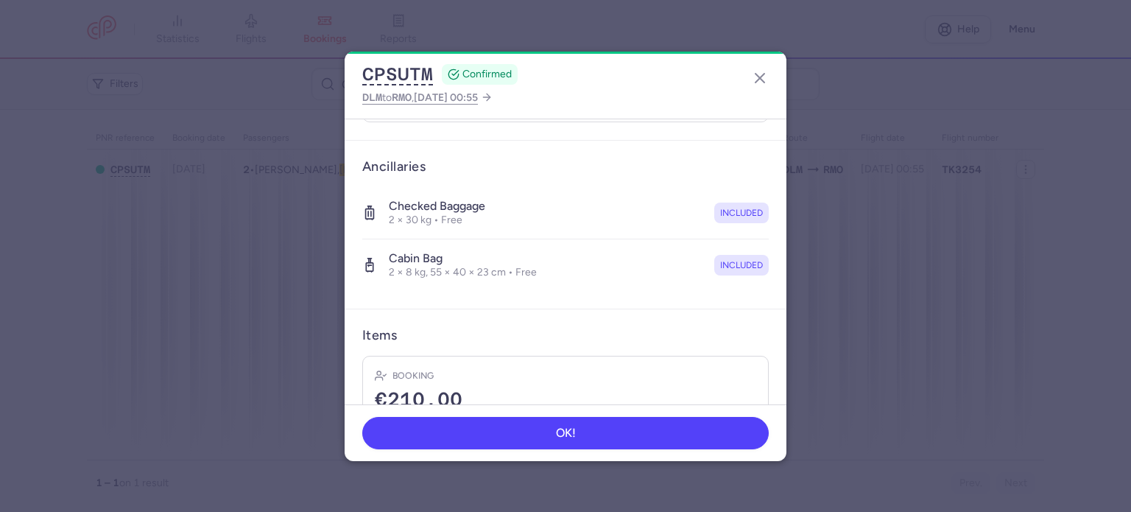
scroll to position [362, 0]
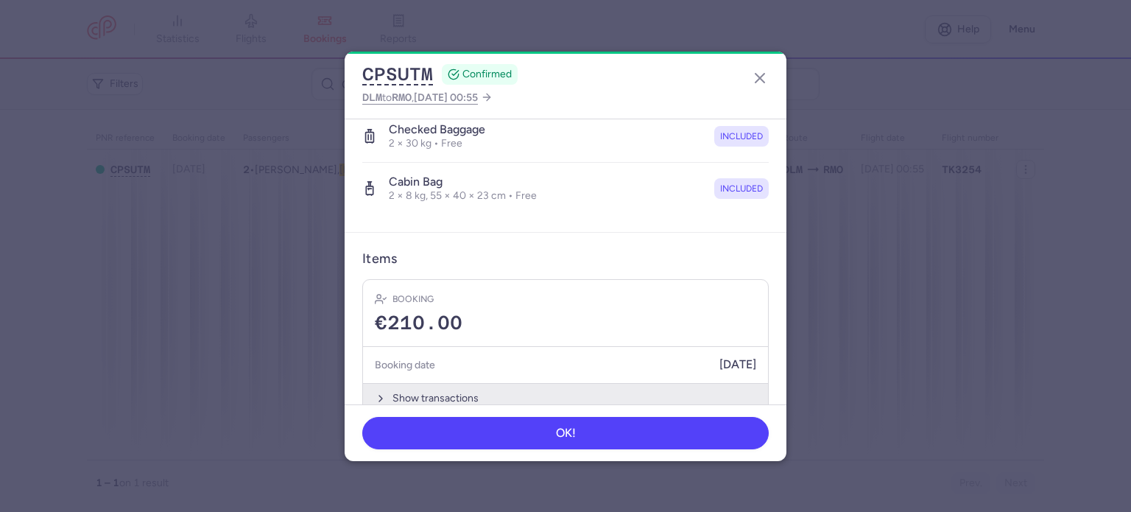
click at [424, 383] on button "Show transactions" at bounding box center [565, 398] width 405 height 30
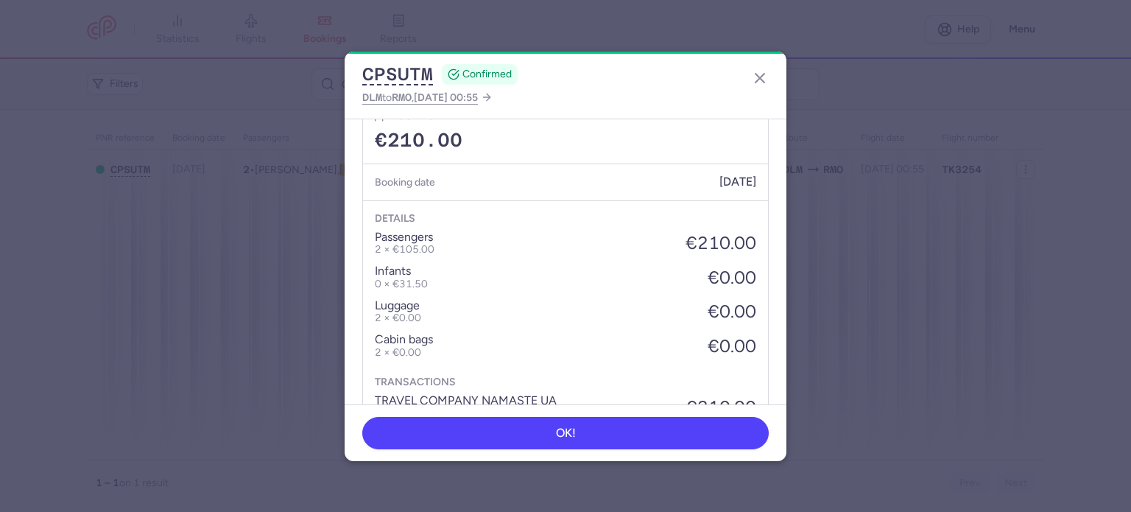
scroll to position [595, 0]
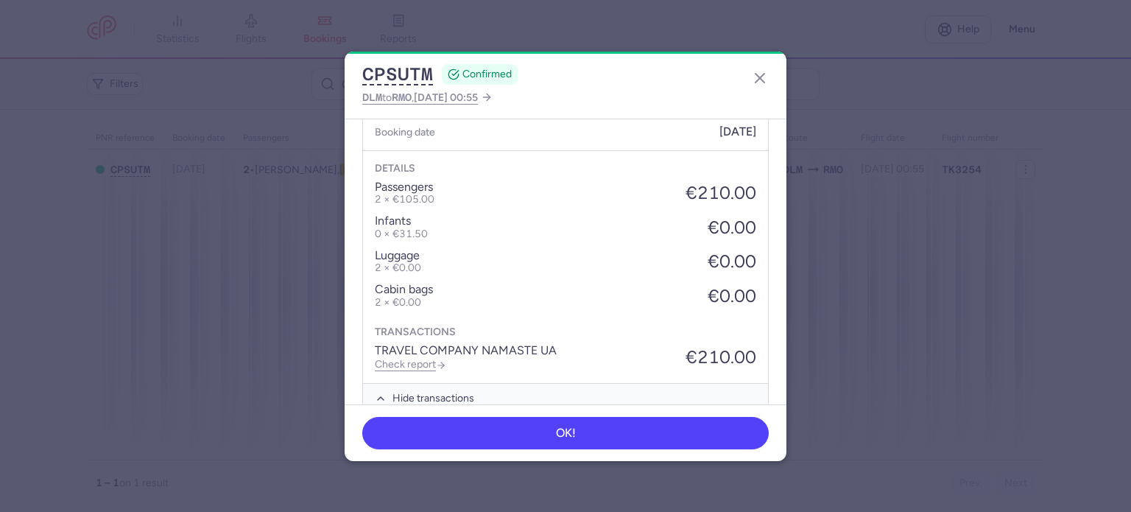
drag, startPoint x: 406, startPoint y: 339, endPoint x: 406, endPoint y: 323, distance: 15.5
click at [406, 358] on link "Check report" at bounding box center [410, 364] width 71 height 13
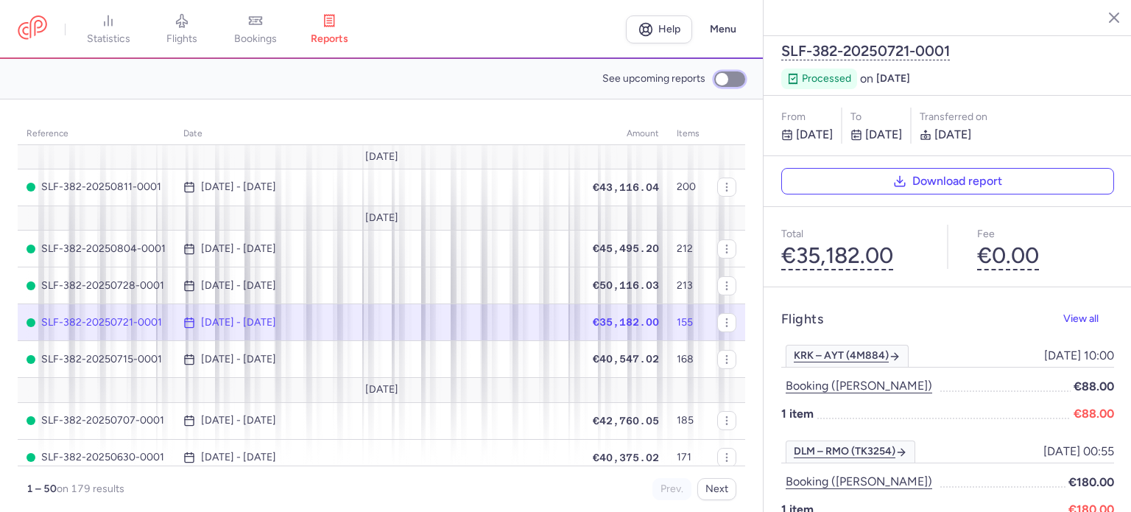
drag, startPoint x: 720, startPoint y: 73, endPoint x: 692, endPoint y: 54, distance: 33.9
click at [721, 69] on label "See upcoming reports" at bounding box center [673, 79] width 143 height 22
click at [721, 71] on input "See upcoming reports" at bounding box center [729, 78] width 31 height 15
checkbox input "true"
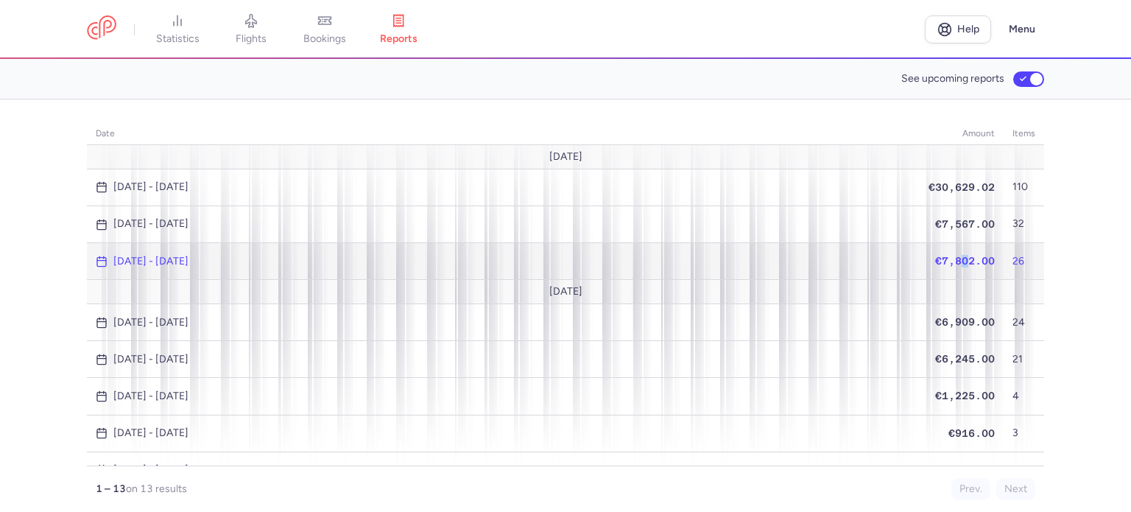
drag, startPoint x: 954, startPoint y: 255, endPoint x: 941, endPoint y: 239, distance: 20.4
click at [949, 247] on td "€7,802.00" at bounding box center [961, 261] width 84 height 37
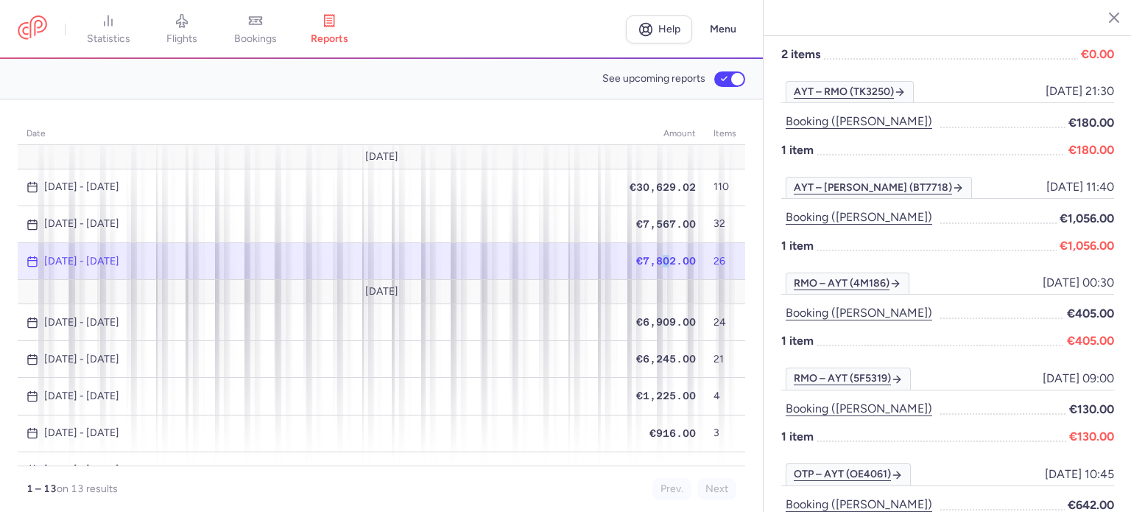
scroll to position [810, 0]
click at [645, 255] on span "€7,802.00" at bounding box center [666, 261] width 60 height 12
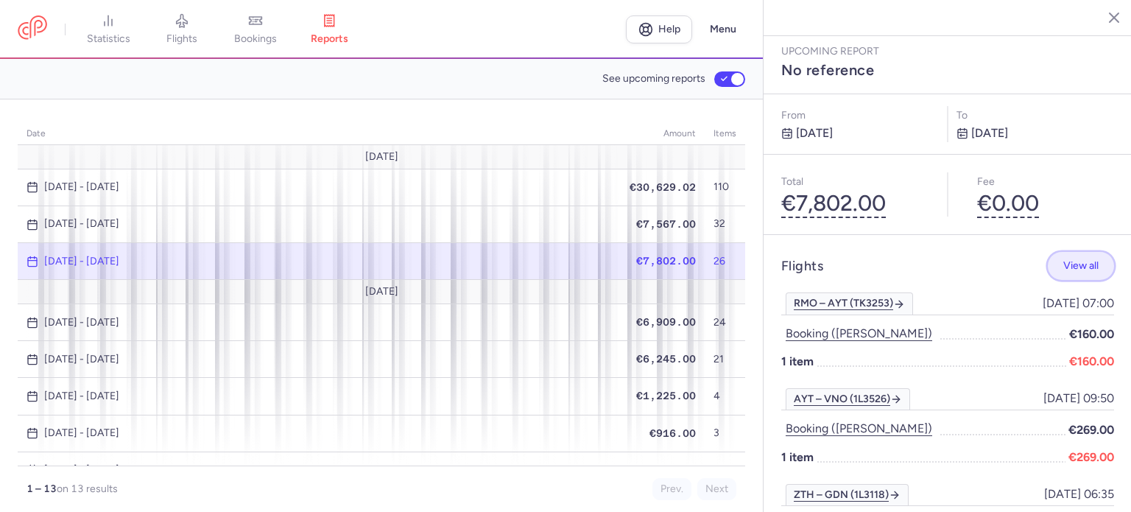
click at [1057, 252] on button "View all" at bounding box center [1080, 266] width 66 height 29
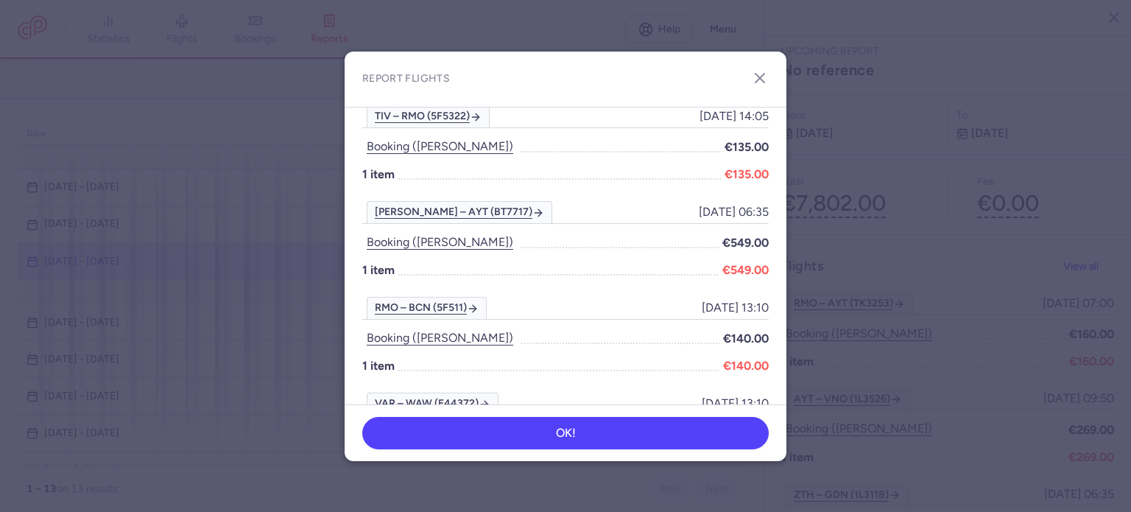
scroll to position [1251, 0]
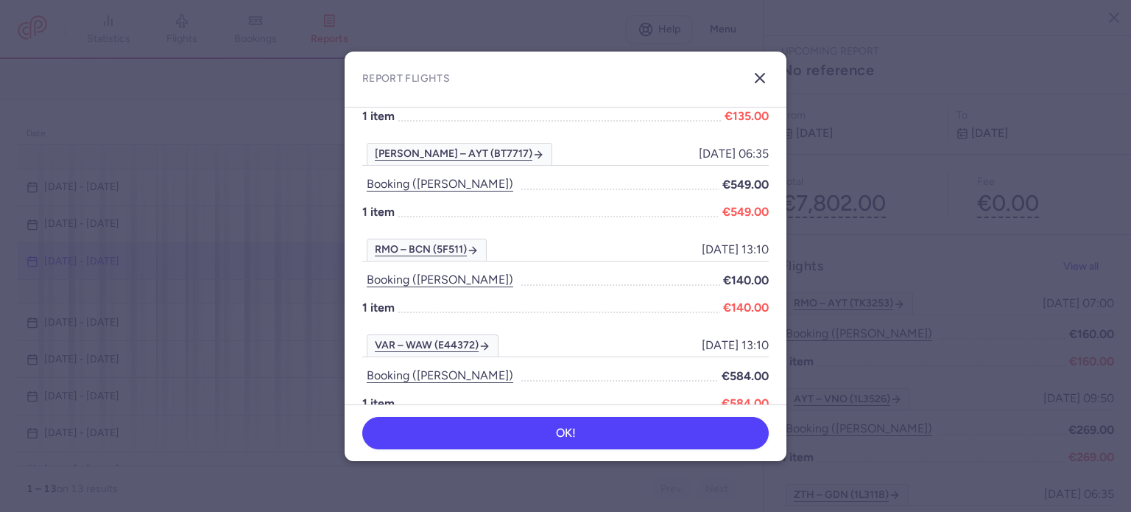
click at [754, 76] on icon "button" at bounding box center [760, 78] width 18 height 18
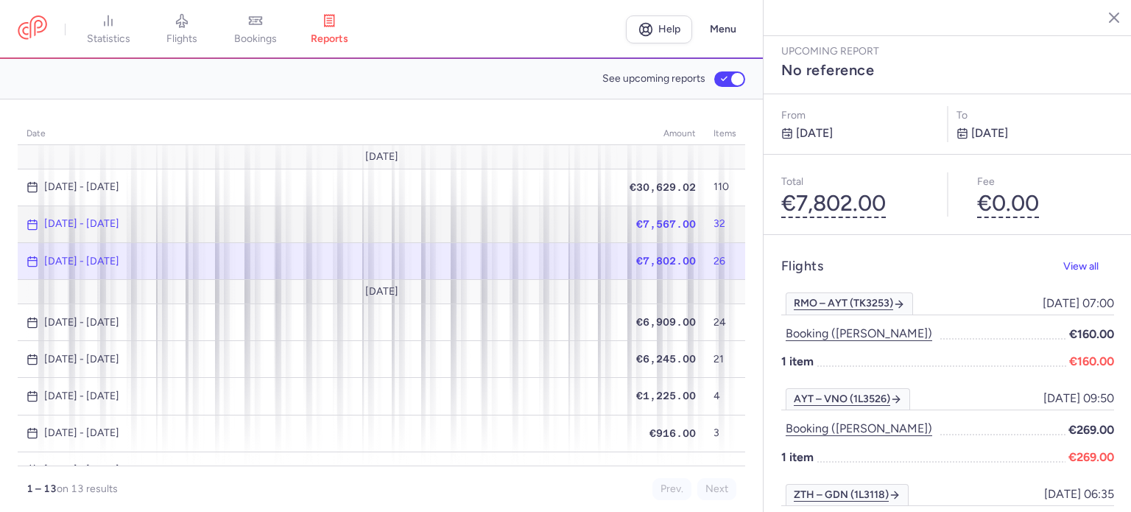
click at [654, 229] on td "€7,567.00" at bounding box center [662, 223] width 84 height 37
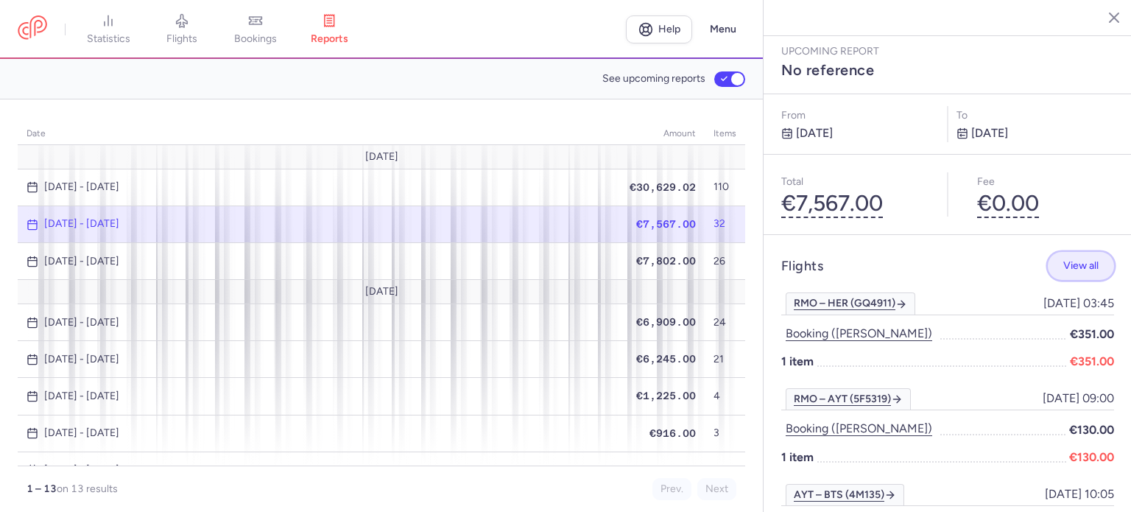
click at [1072, 252] on button "View all" at bounding box center [1080, 266] width 66 height 29
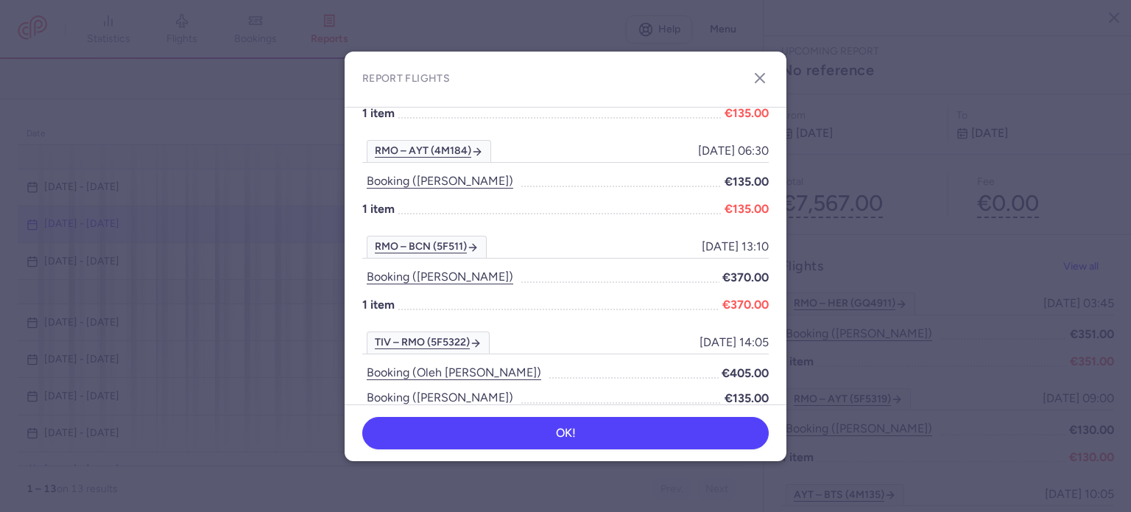
scroll to position [2413, 0]
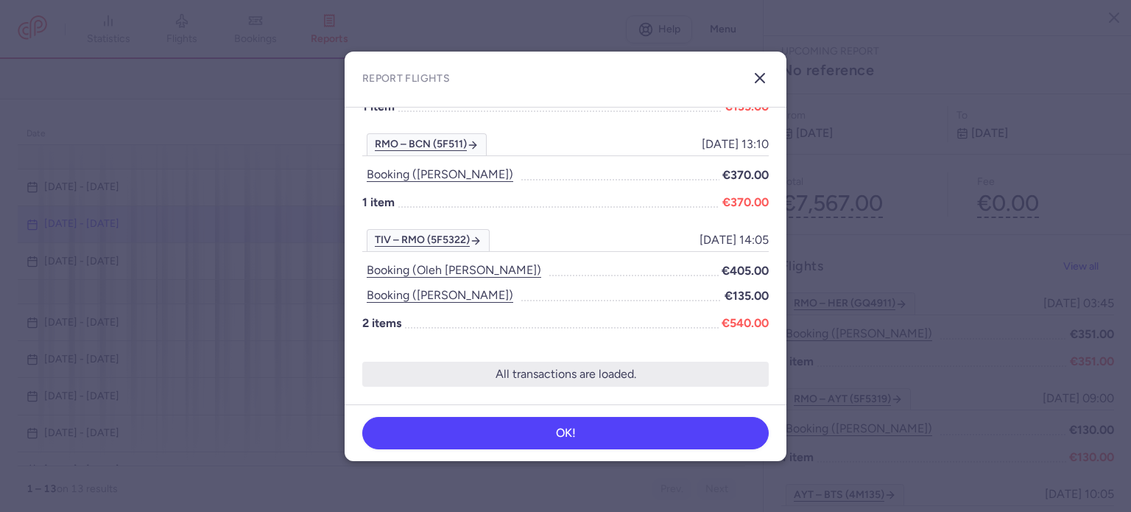
click at [763, 79] on icon "button" at bounding box center [760, 78] width 18 height 18
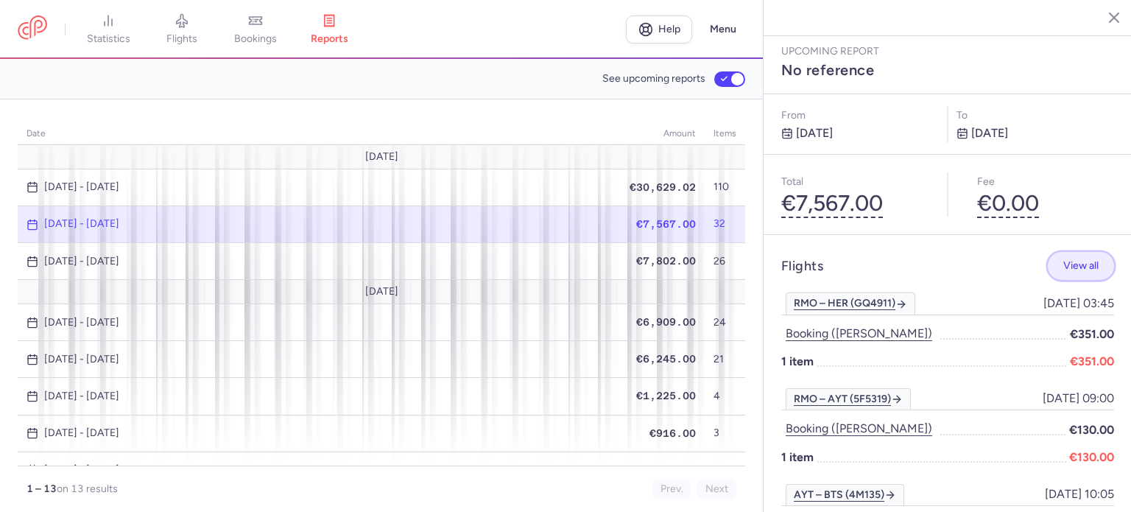
click at [1073, 260] on span "View all" at bounding box center [1080, 265] width 35 height 11
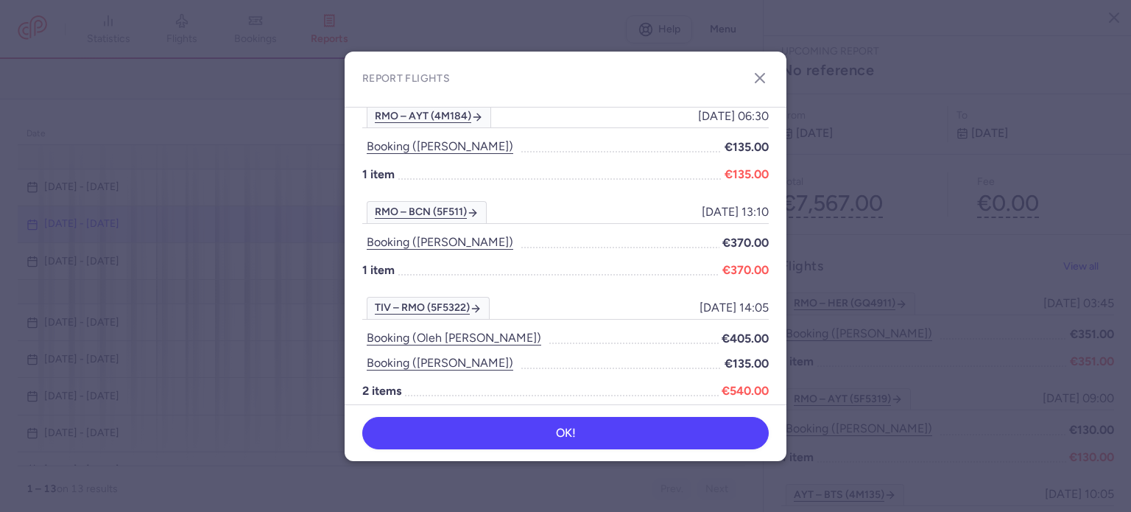
scroll to position [2340, 0]
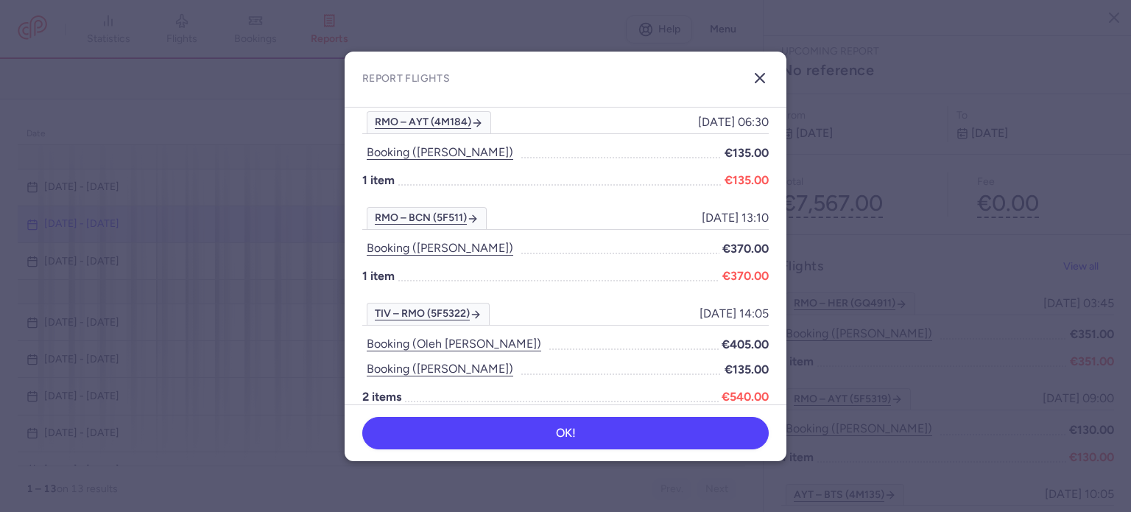
click at [760, 75] on icon "button" at bounding box center [760, 78] width 18 height 18
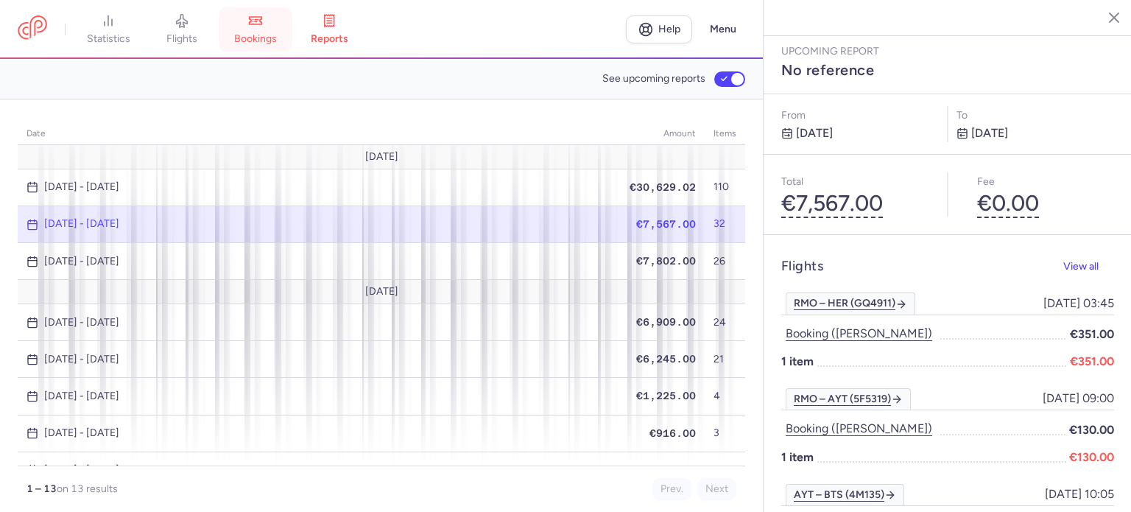
click at [262, 26] on icon at bounding box center [255, 20] width 15 height 15
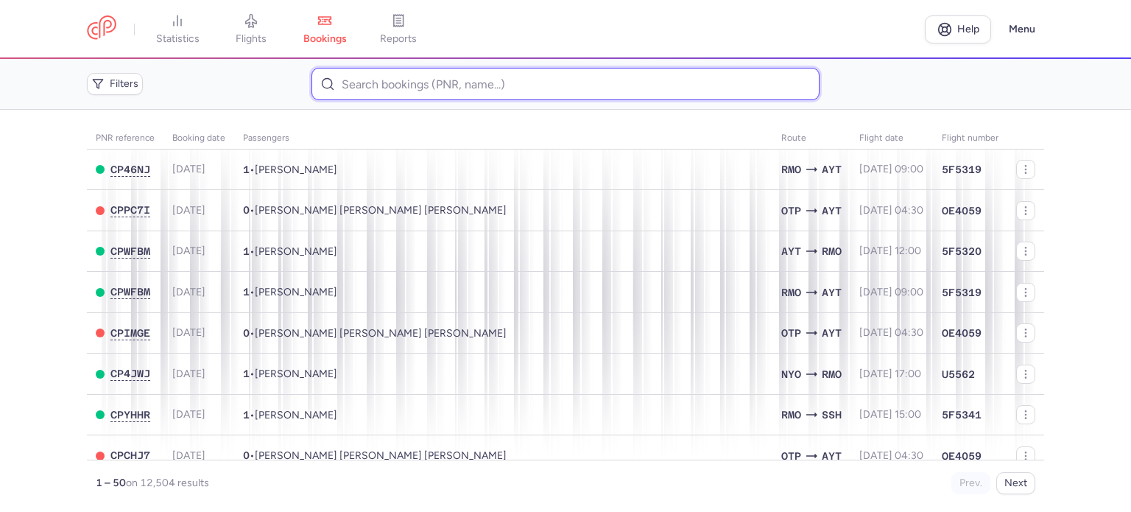
paste input "[PERSON_NAME]"
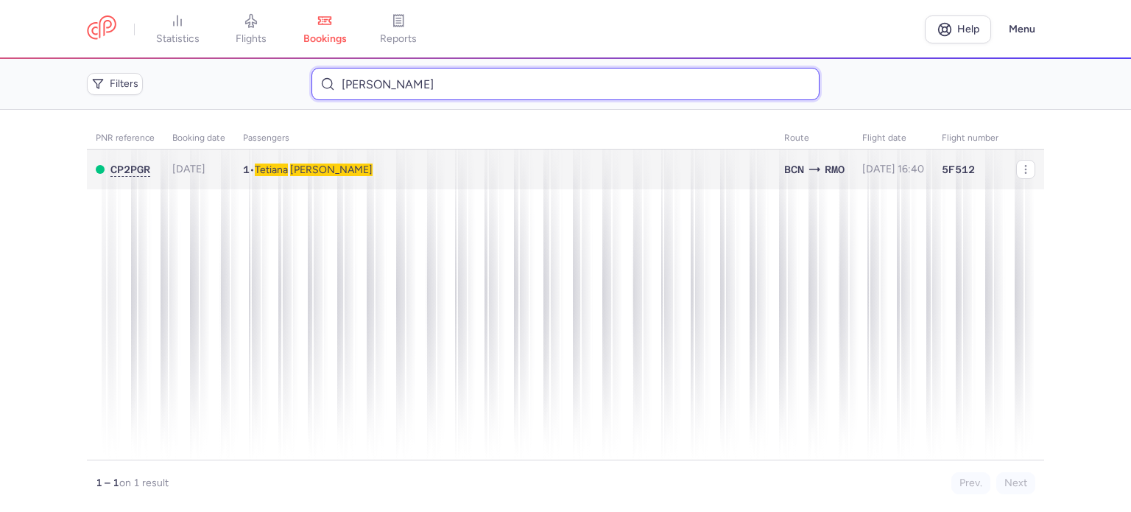
type input "[PERSON_NAME]"
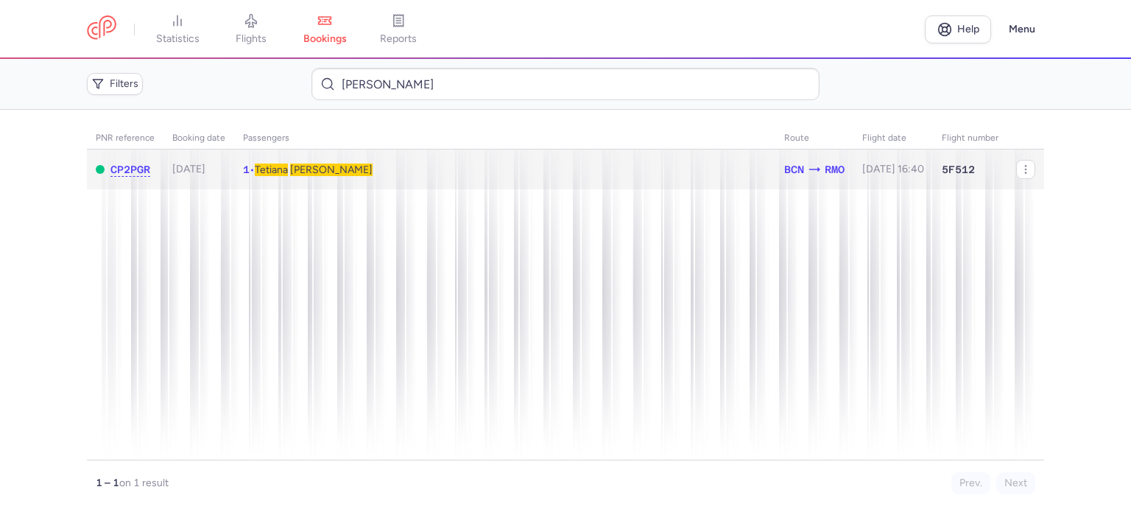
click at [284, 165] on span "Tetiana" at bounding box center [271, 169] width 33 height 13
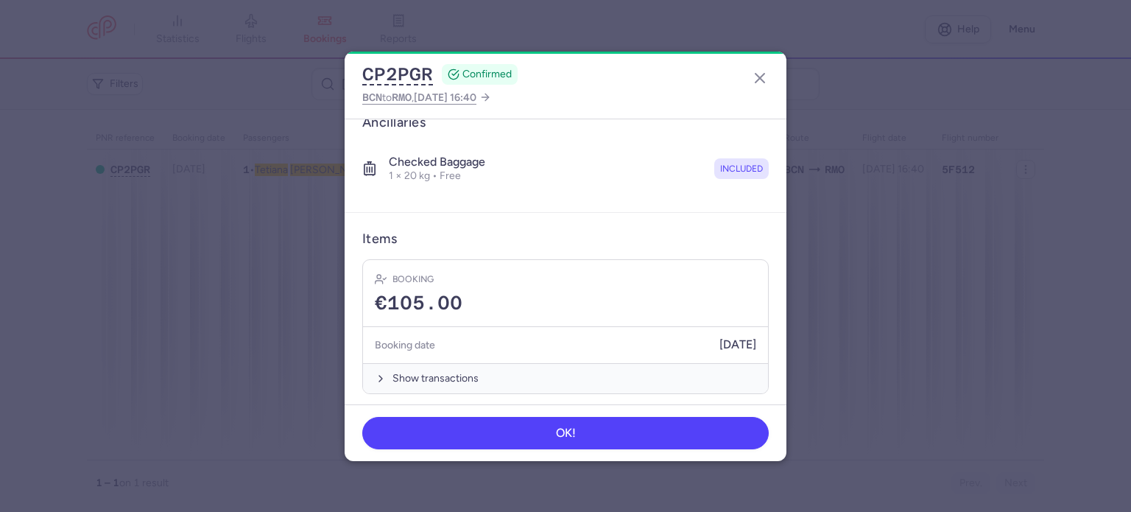
scroll to position [259, 0]
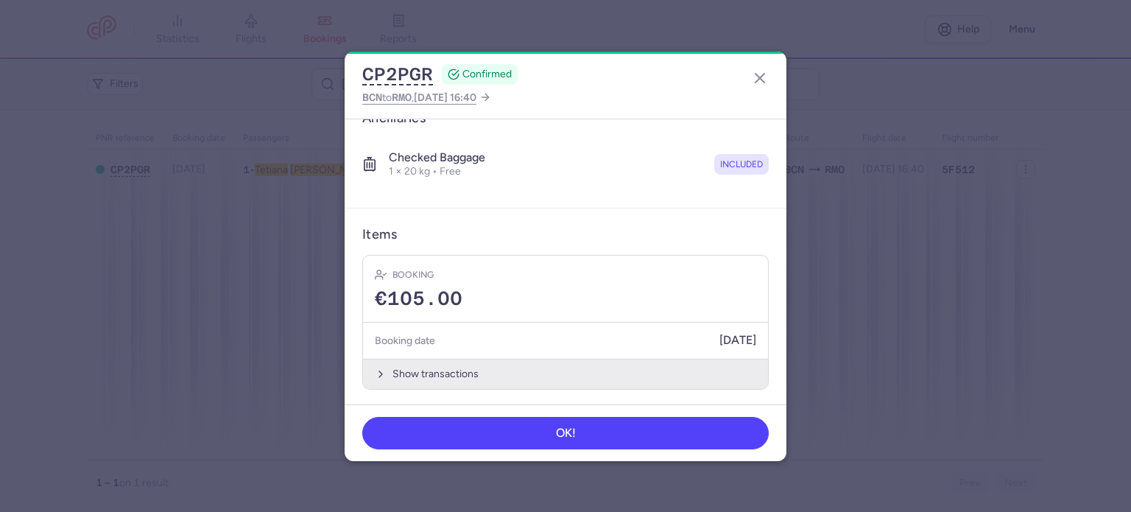
click at [425, 375] on button "Show transactions" at bounding box center [565, 373] width 405 height 30
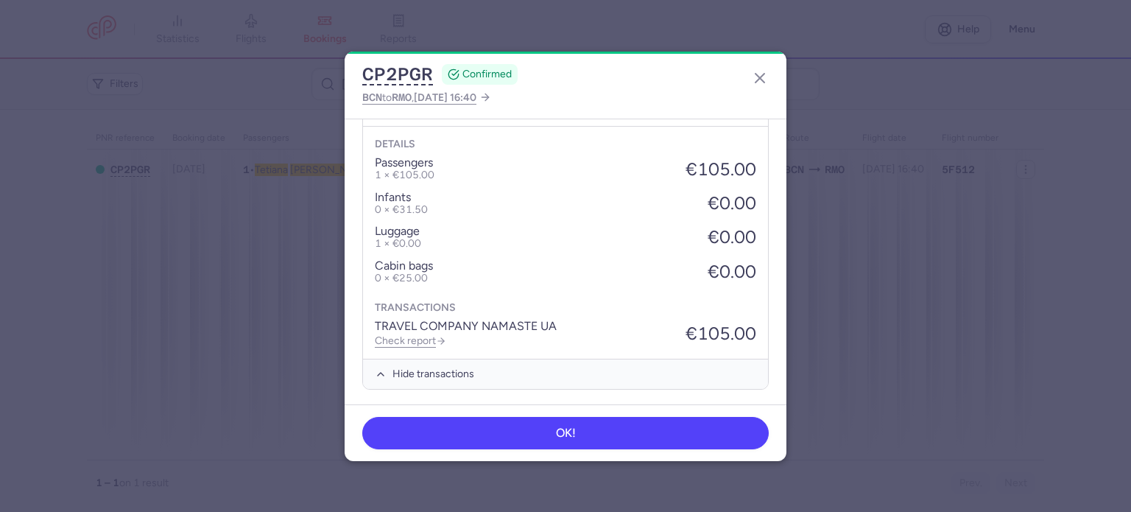
scroll to position [492, 0]
click at [425, 353] on div "Details passengers 1 × €105.00 €105.00 infants 0 × €31.50 €0.00 luggage 1 × €0.…" at bounding box center [565, 242] width 405 height 233
click at [412, 339] on link "Check report" at bounding box center [410, 340] width 71 height 13
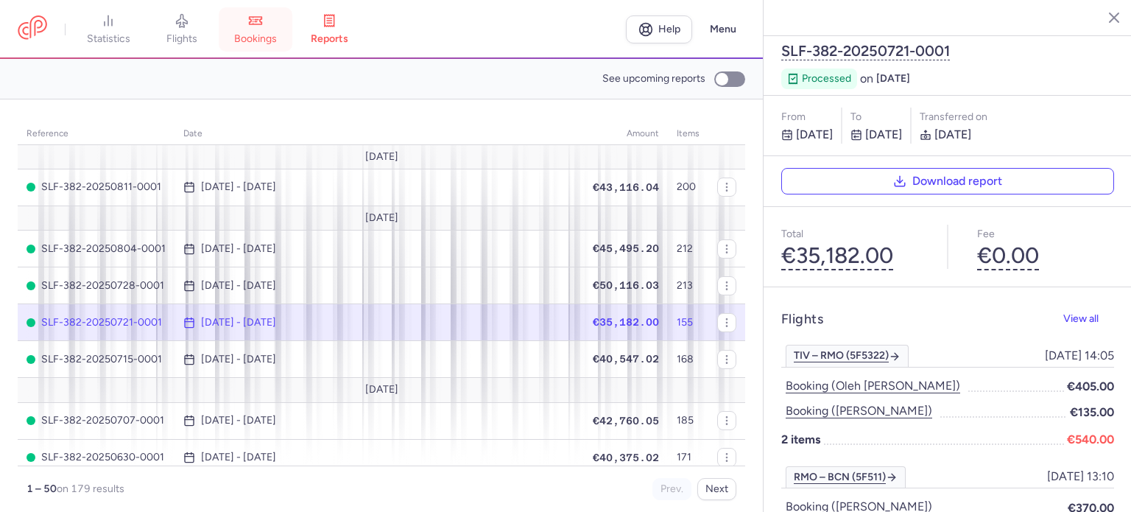
click at [260, 34] on span "bookings" at bounding box center [255, 38] width 43 height 13
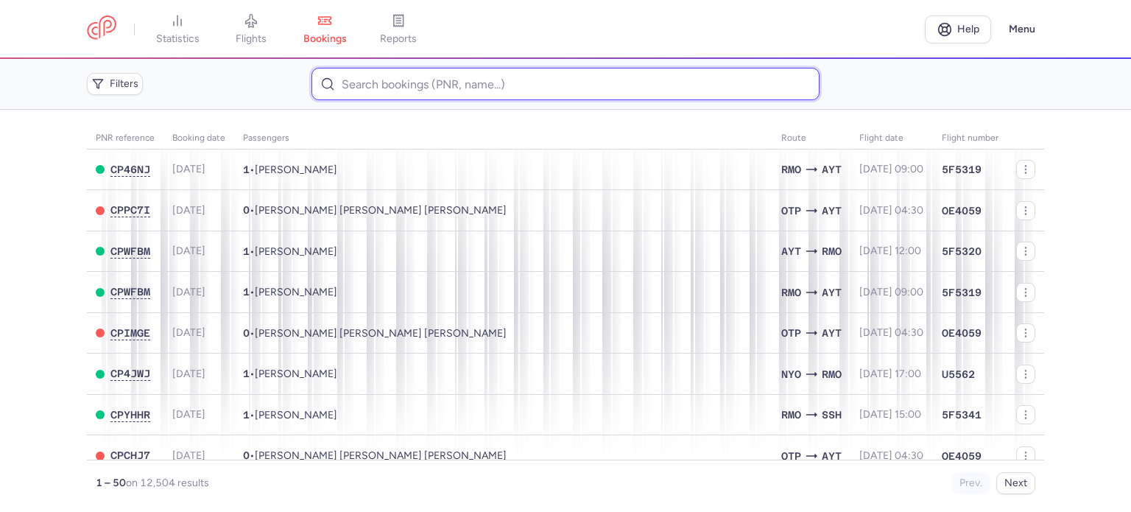
paste input "[PERSON_NAME]"
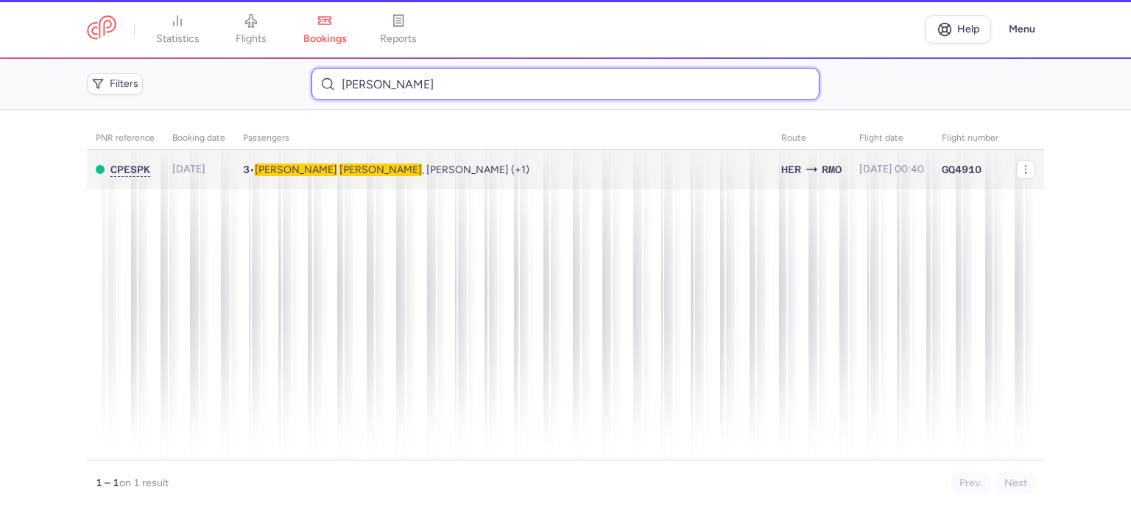
type input "[PERSON_NAME]"
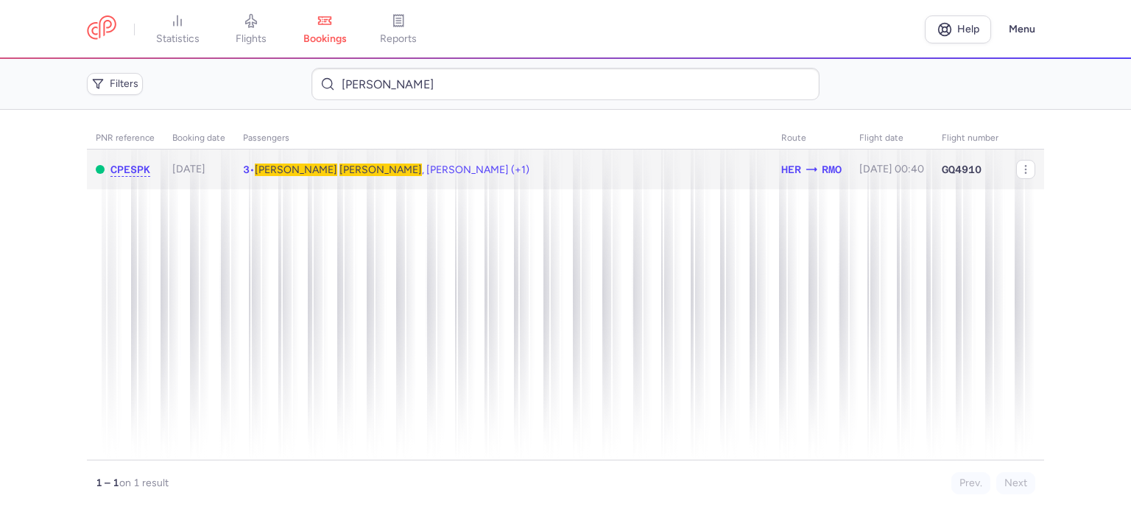
click at [339, 173] on span "[PERSON_NAME]" at bounding box center [380, 169] width 82 height 13
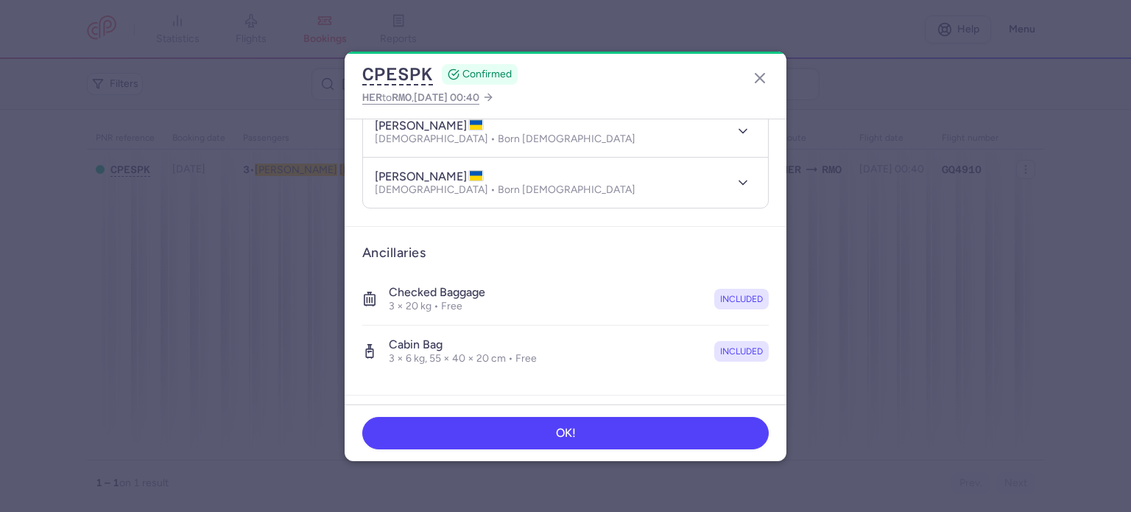
scroll to position [413, 0]
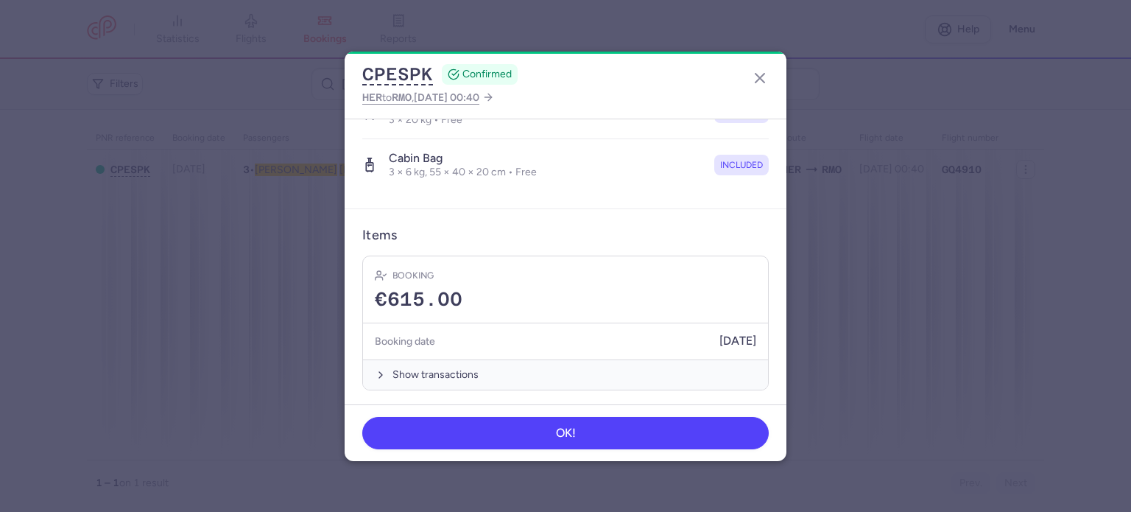
drag, startPoint x: 421, startPoint y: 375, endPoint x: 420, endPoint y: 348, distance: 27.3
click at [421, 367] on button "Show transactions" at bounding box center [565, 374] width 405 height 30
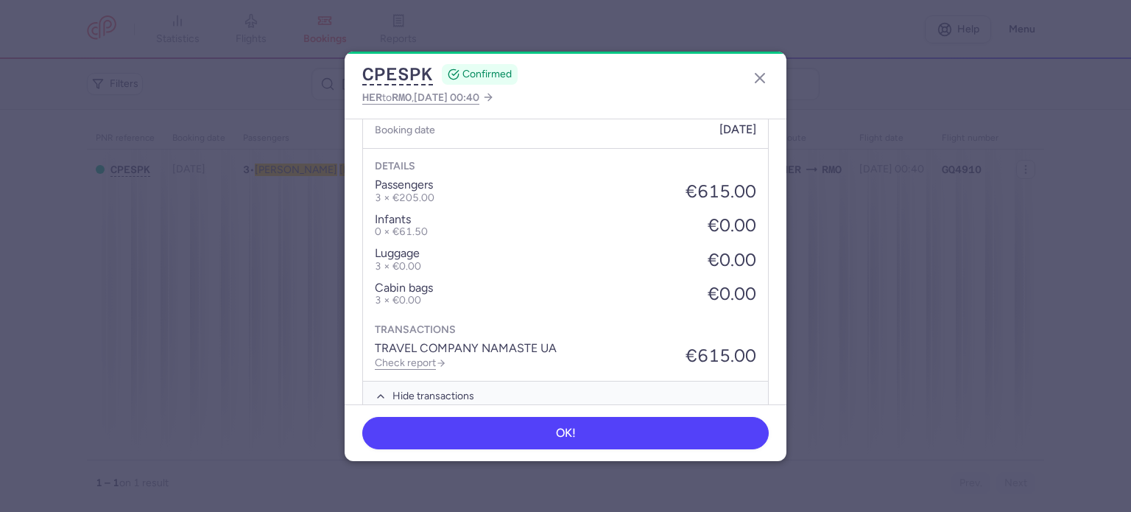
scroll to position [645, 0]
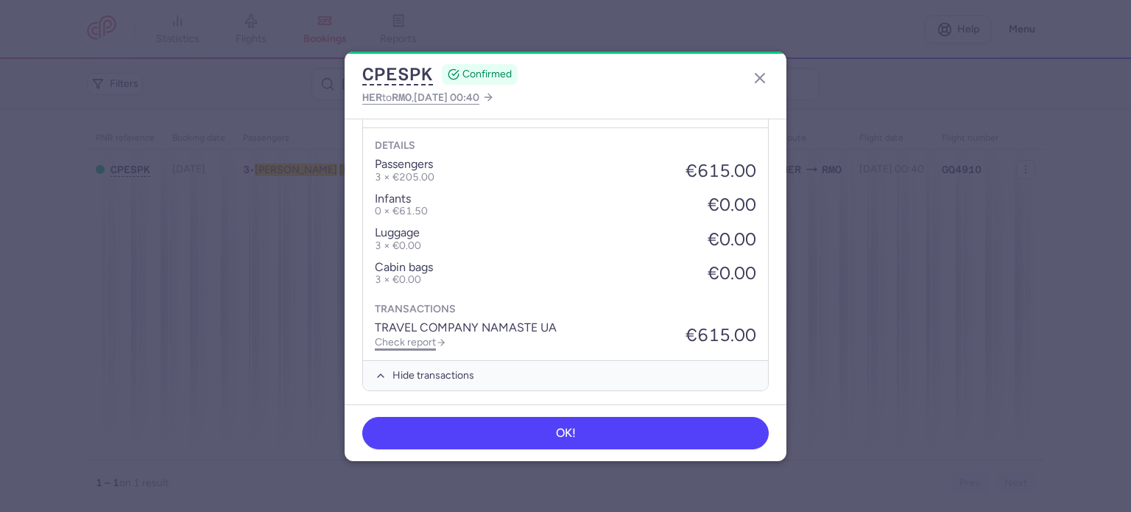
click at [425, 340] on link "Check report" at bounding box center [410, 342] width 71 height 13
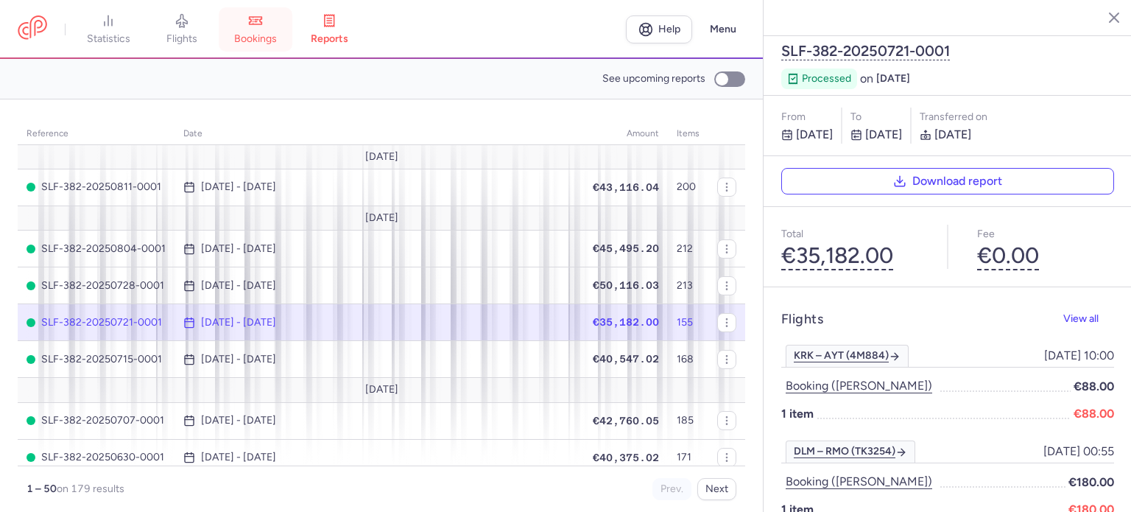
click at [260, 29] on link "bookings" at bounding box center [256, 29] width 74 height 32
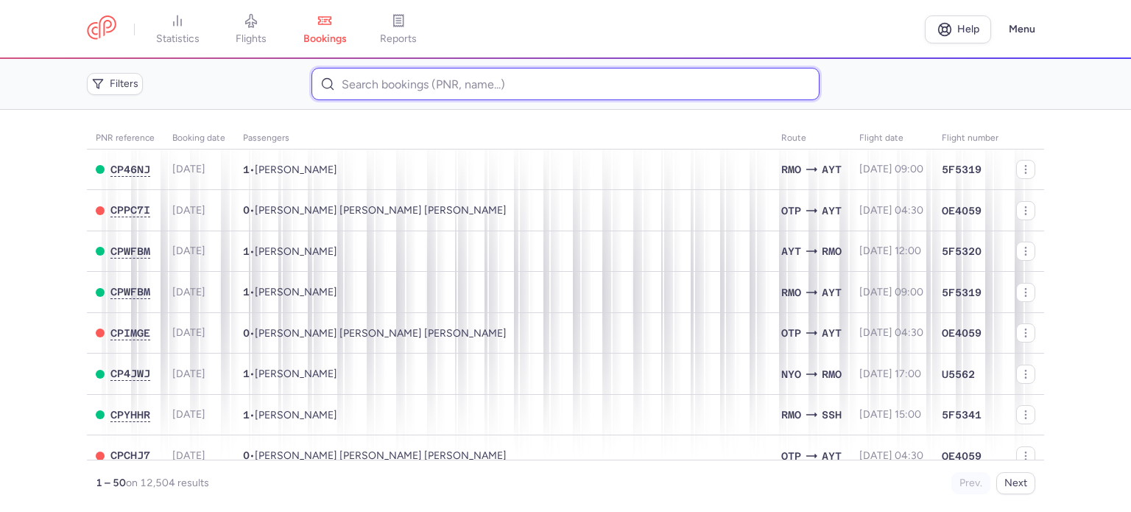
paste input "CAZANJI [PERSON_NAME]"
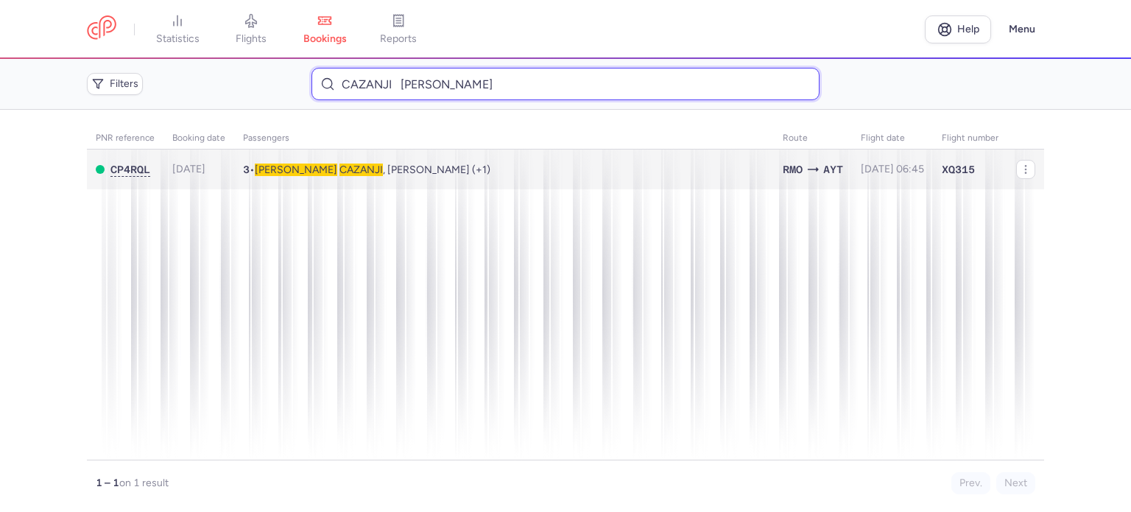
type input "CAZANJI [PERSON_NAME]"
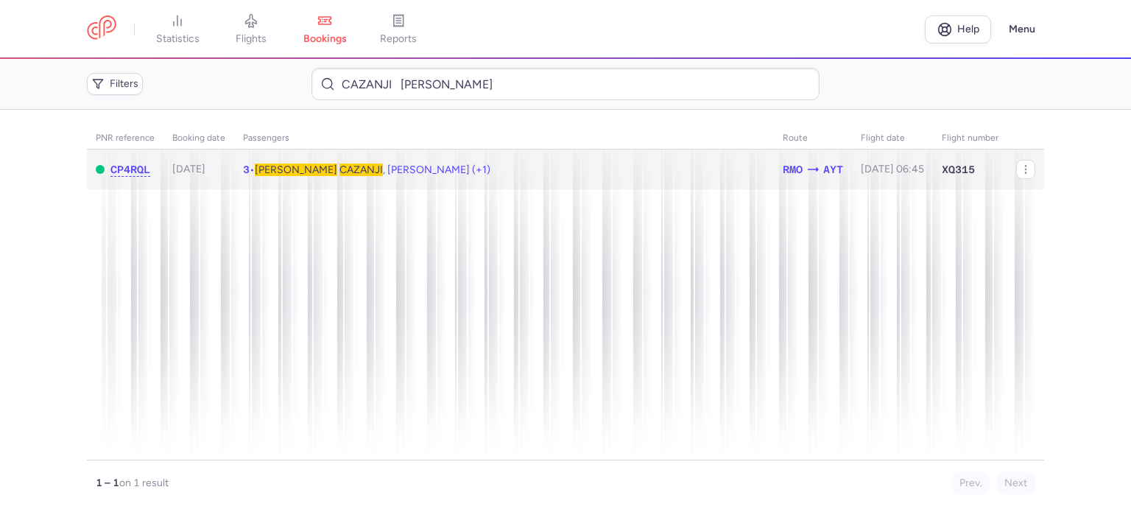
click at [339, 164] on span "CAZANJI" at bounding box center [360, 169] width 43 height 13
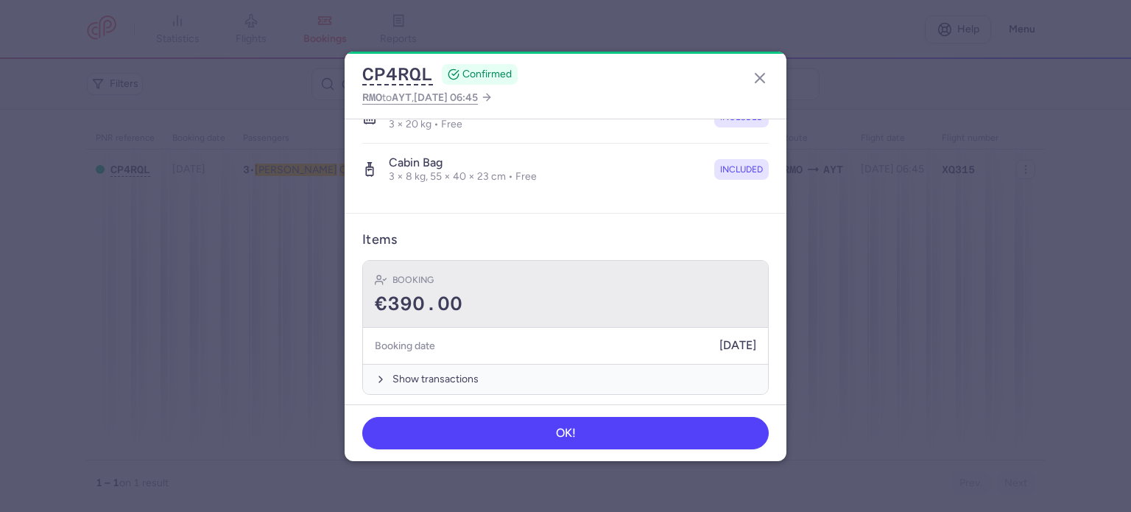
scroll to position [413, 0]
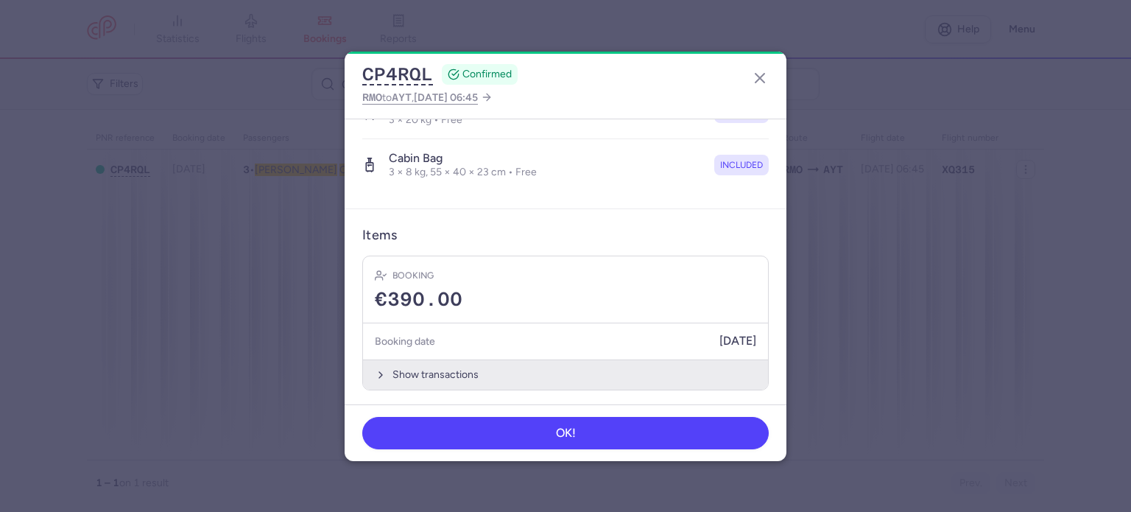
click at [456, 368] on button "Show transactions" at bounding box center [565, 374] width 405 height 30
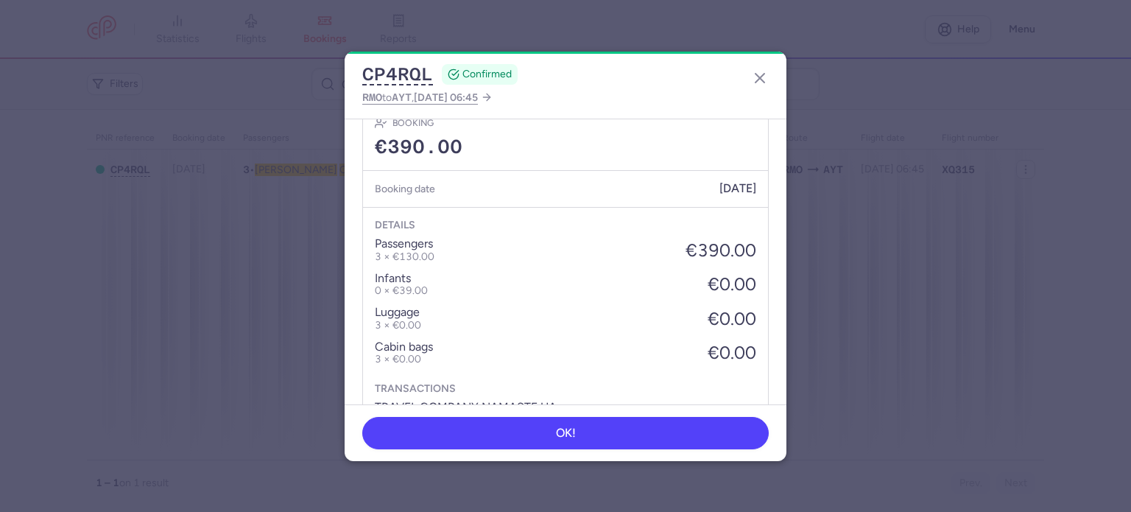
scroll to position [645, 0]
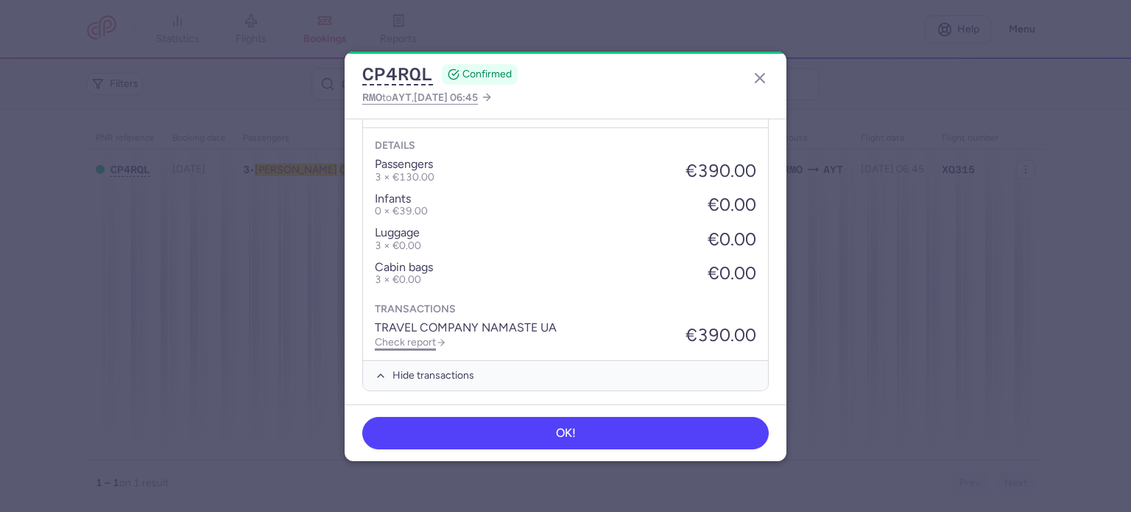
click at [421, 340] on link "Check report" at bounding box center [410, 342] width 71 height 13
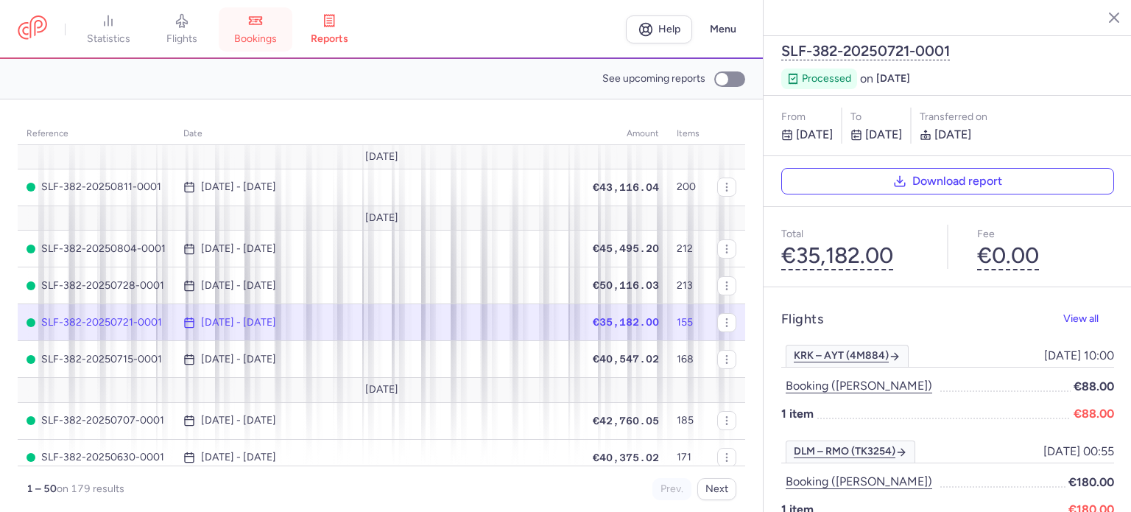
click at [258, 29] on link "bookings" at bounding box center [256, 29] width 74 height 32
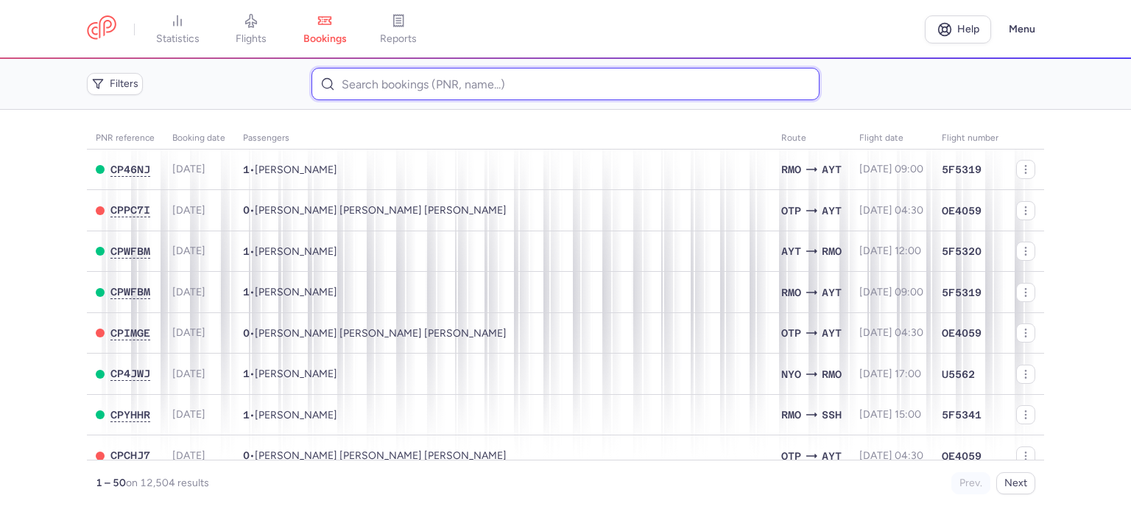
click at [339, 76] on input at bounding box center [564, 84] width 507 height 32
paste input "[PERSON_NAME]"
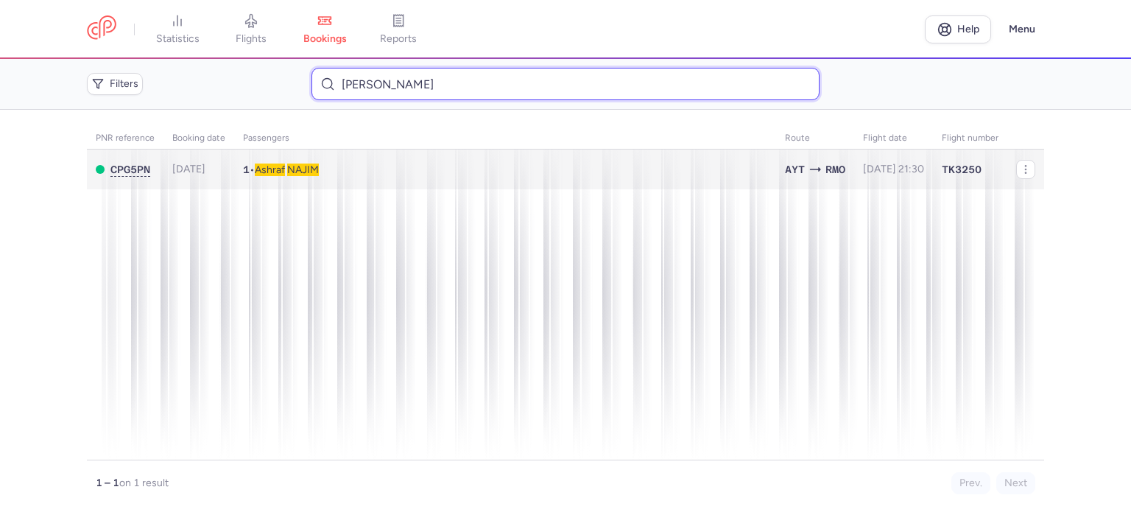
type input "[PERSON_NAME]"
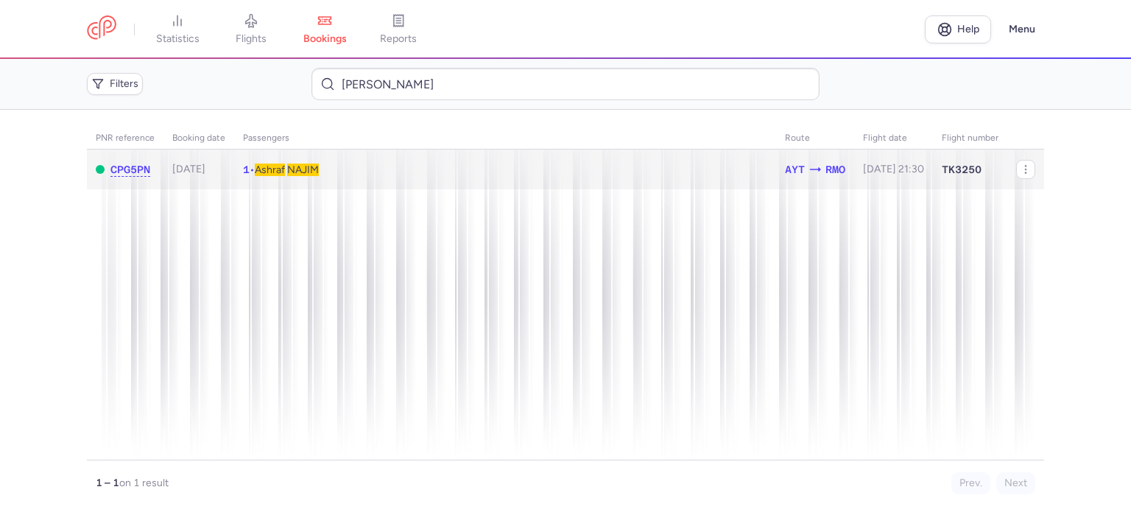
click at [315, 167] on span "NAJIM" at bounding box center [303, 169] width 32 height 13
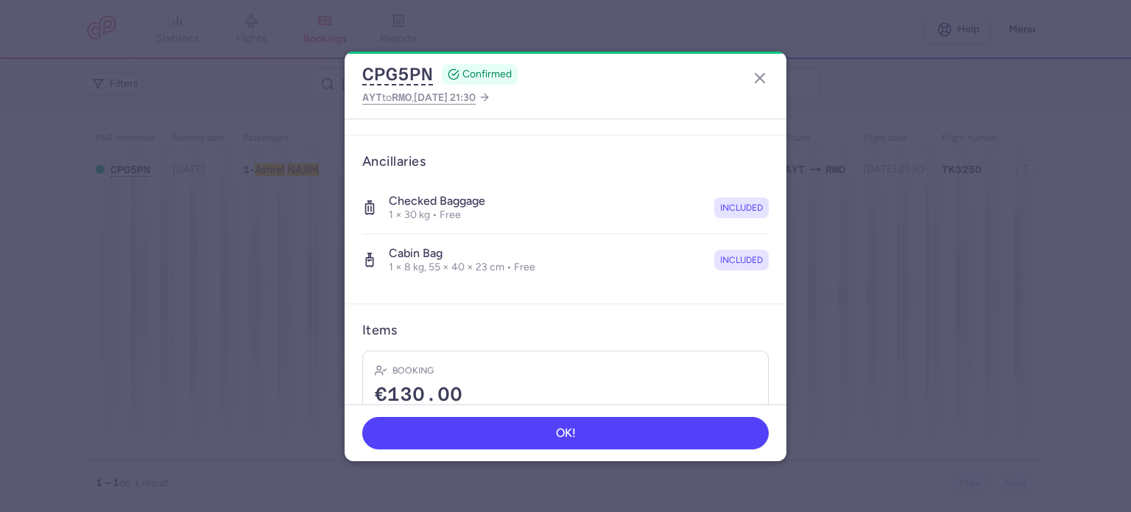
scroll to position [311, 0]
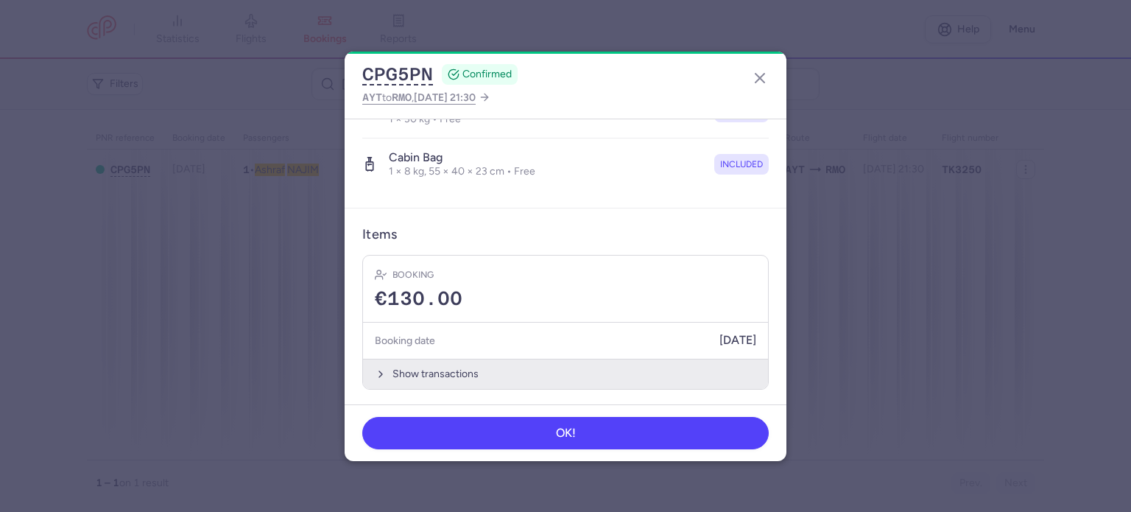
click at [434, 369] on button "Show transactions" at bounding box center [565, 373] width 405 height 30
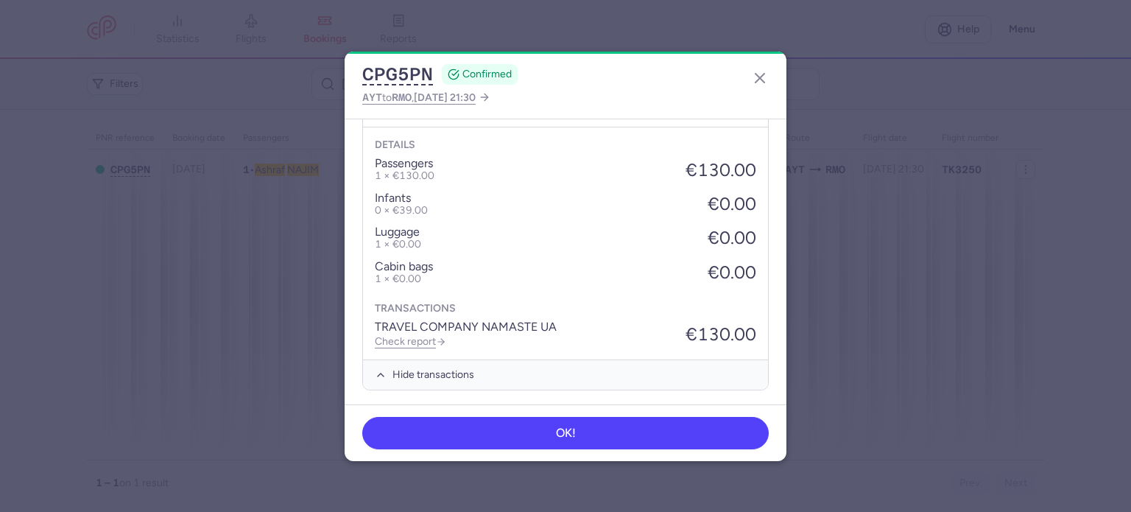
scroll to position [544, 0]
drag, startPoint x: 397, startPoint y: 332, endPoint x: 422, endPoint y: 346, distance: 28.7
click at [397, 334] on link "Check report" at bounding box center [410, 340] width 71 height 13
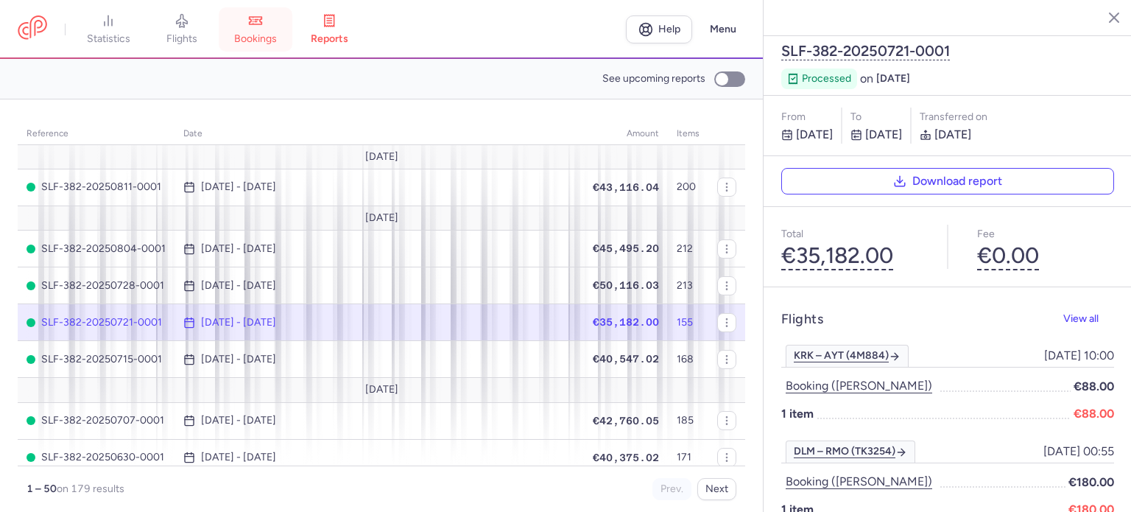
click at [263, 38] on span "bookings" at bounding box center [255, 38] width 43 height 13
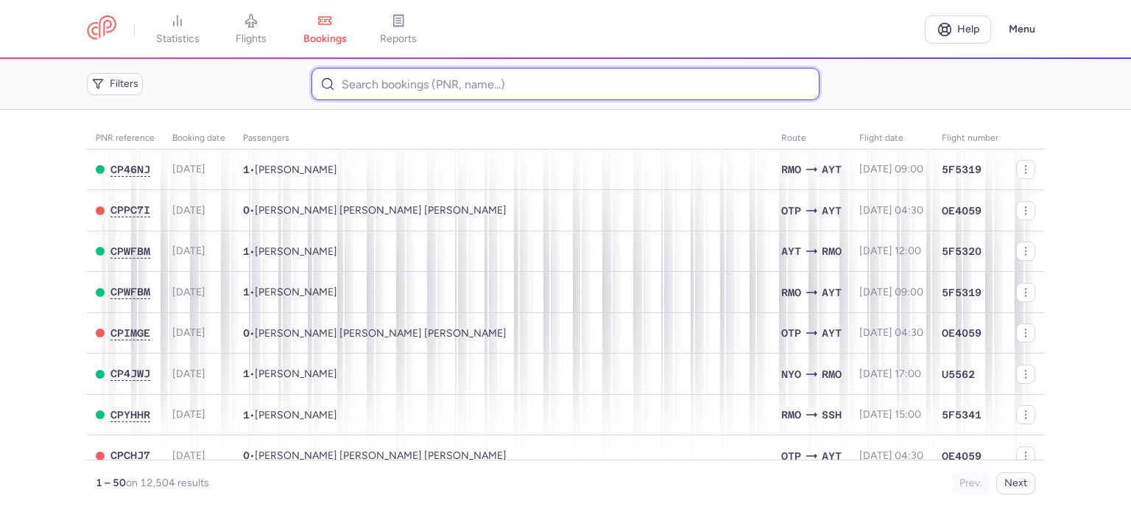
paste input "HTEMA TATIANA"
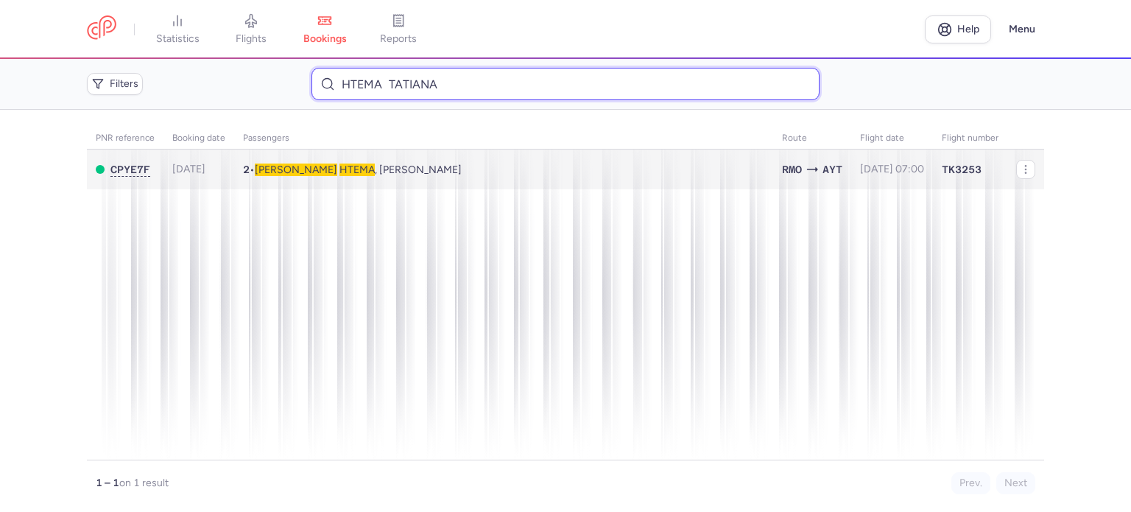
type input "HTEMA TATIANA"
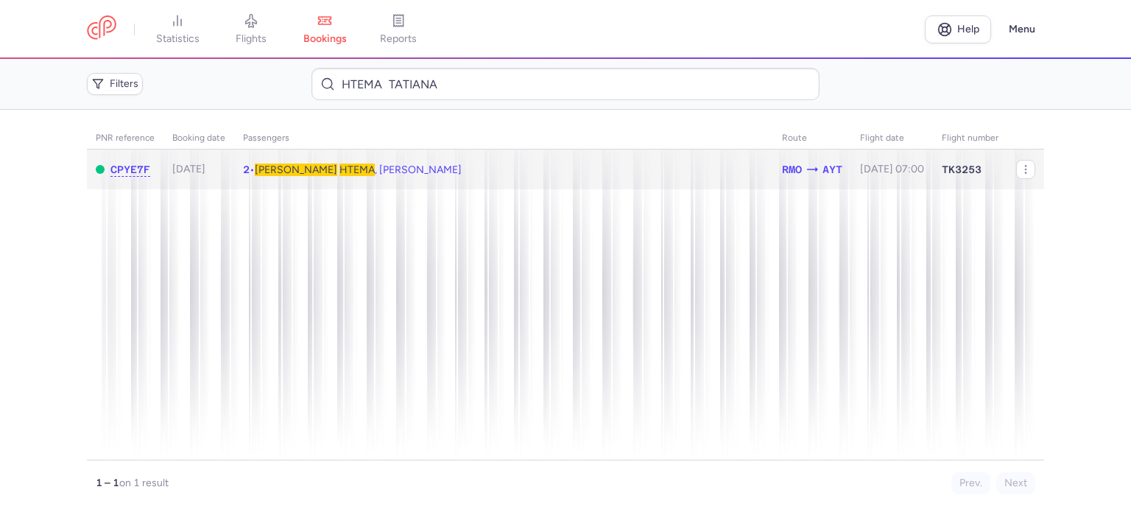
click at [277, 165] on span "[PERSON_NAME]" at bounding box center [296, 169] width 82 height 13
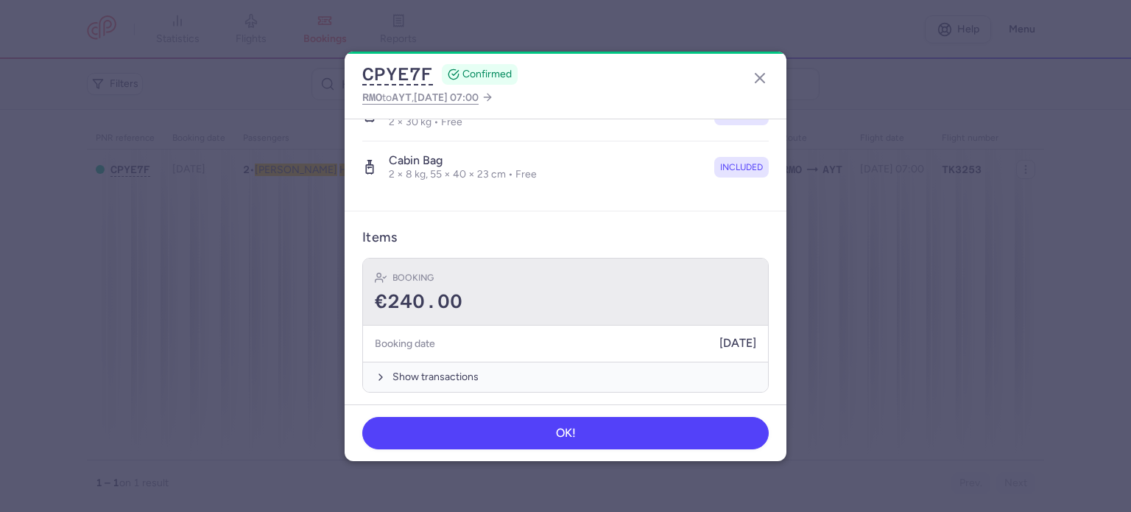
scroll to position [362, 0]
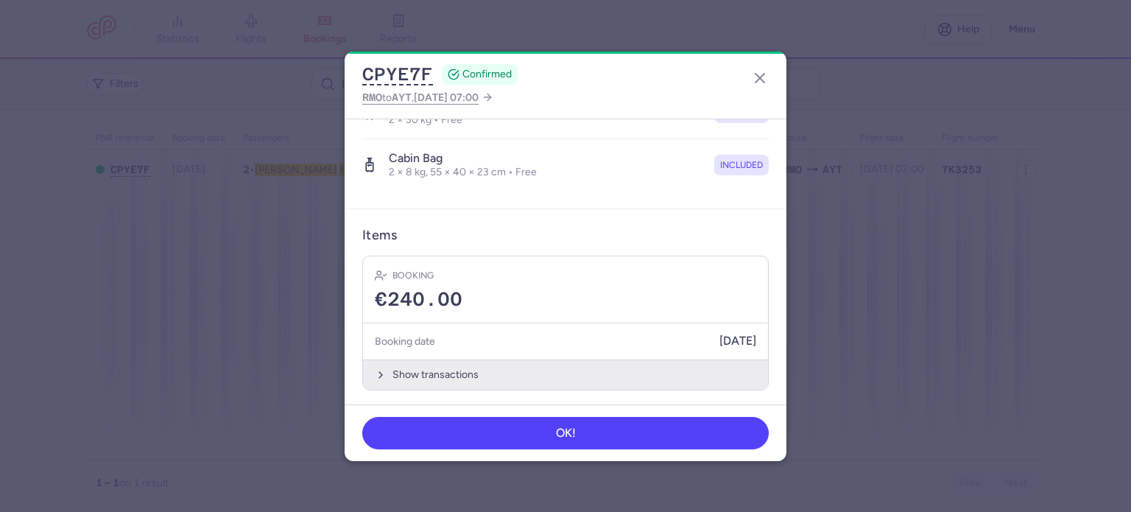
click at [447, 368] on button "Show transactions" at bounding box center [565, 374] width 405 height 30
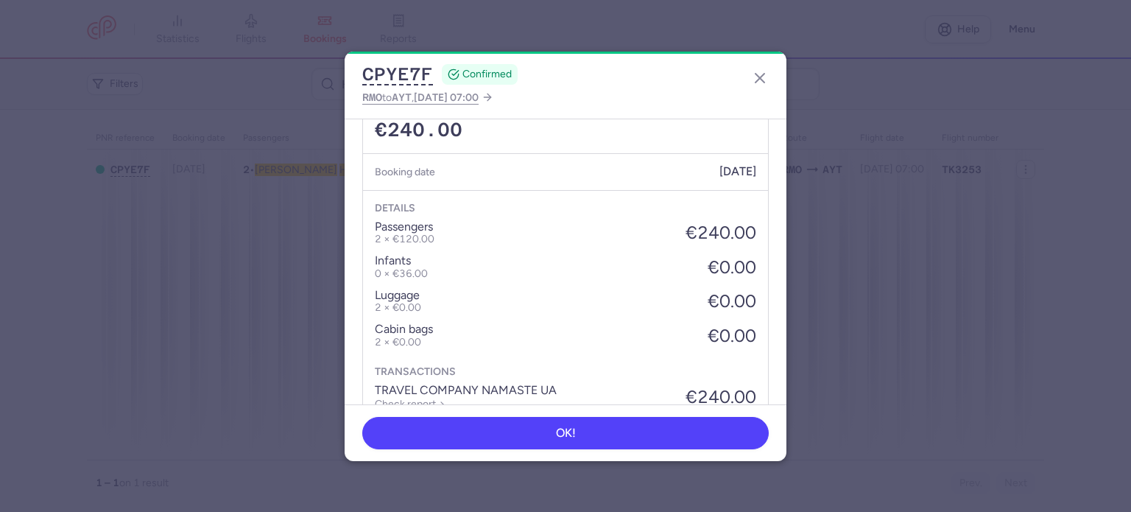
scroll to position [595, 0]
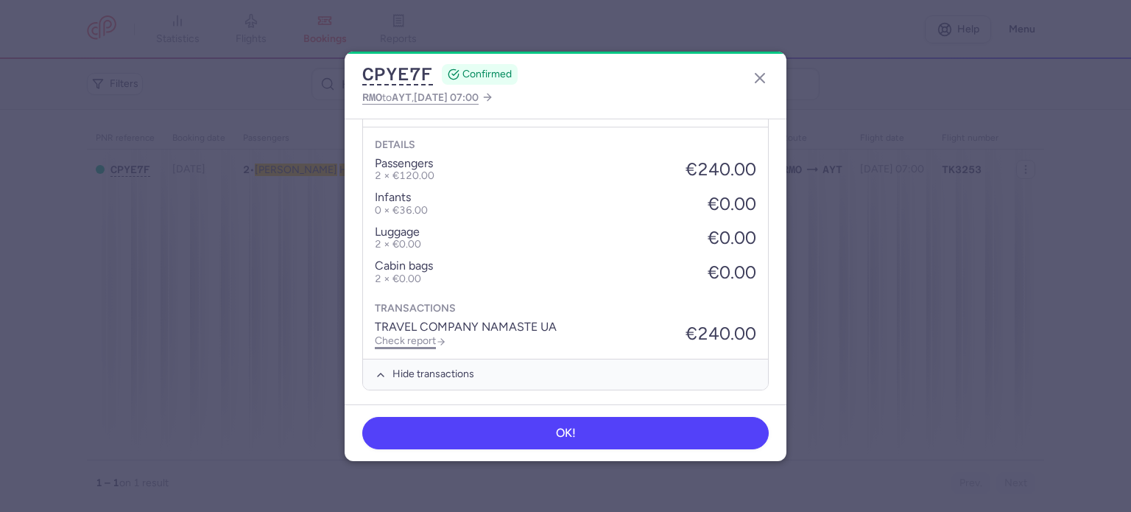
click at [412, 339] on link "Check report" at bounding box center [410, 340] width 71 height 13
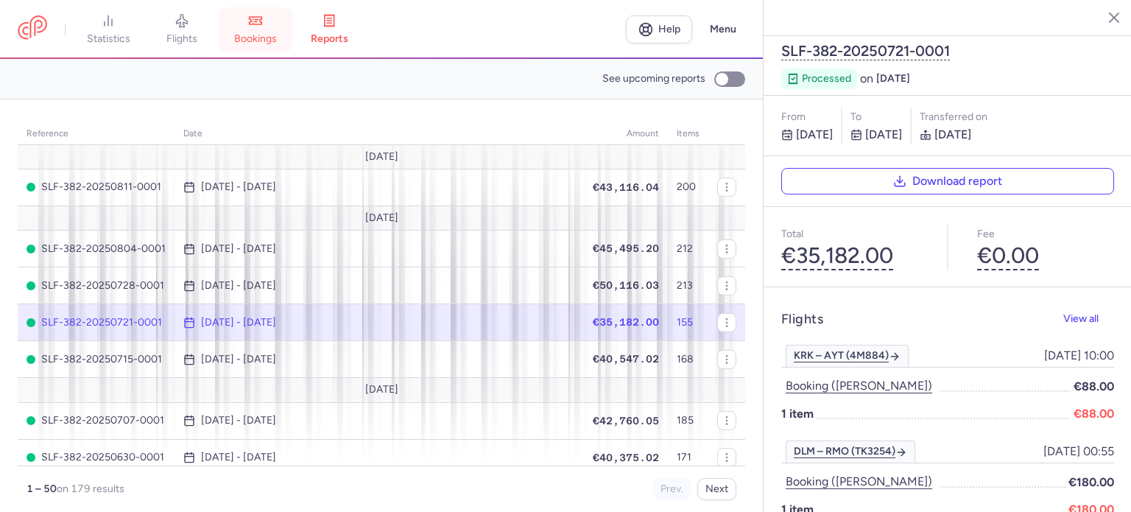
click at [266, 35] on span "bookings" at bounding box center [255, 38] width 43 height 13
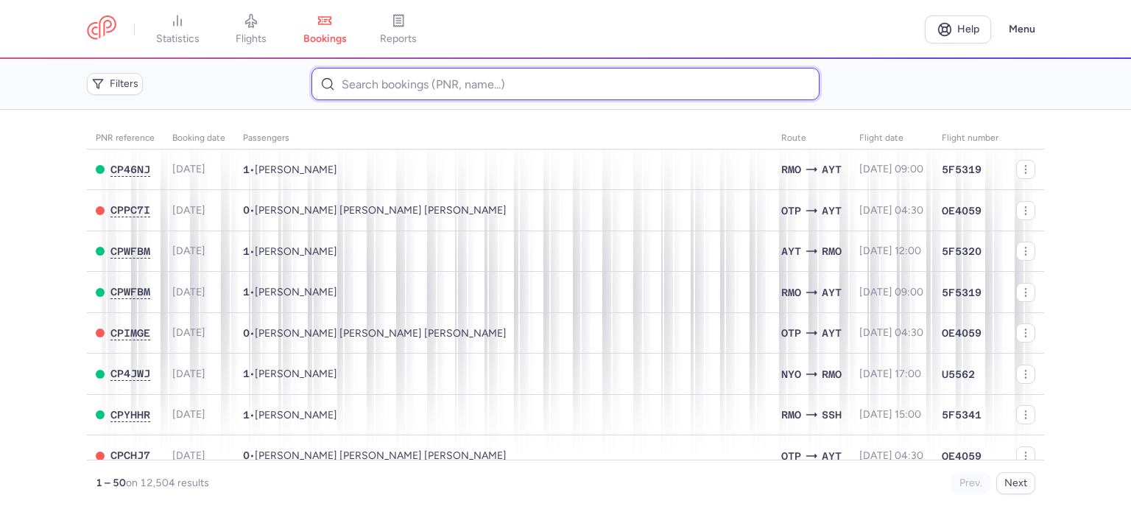
paste input "[PERSON_NAME]"
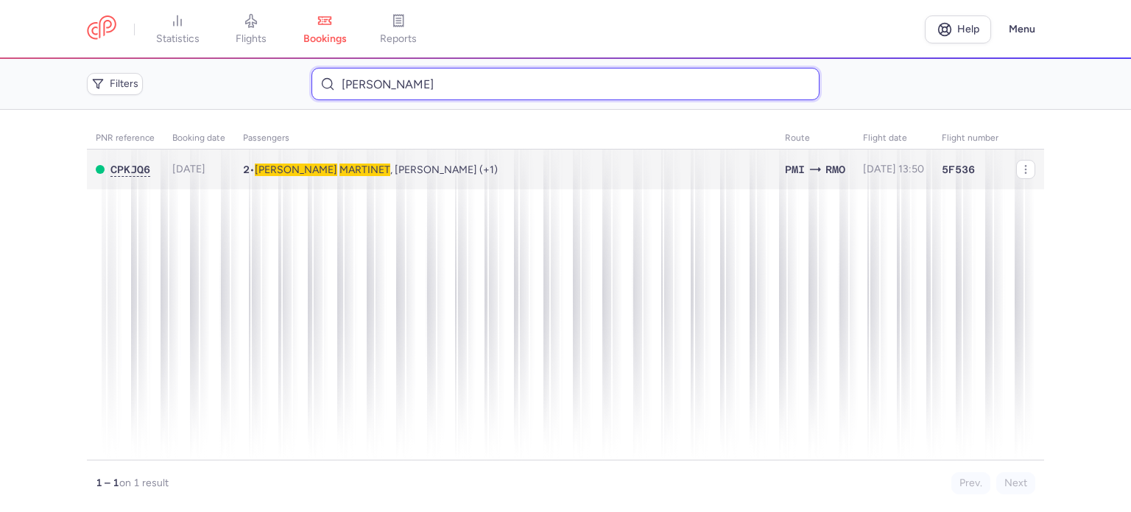
type input "[PERSON_NAME]"
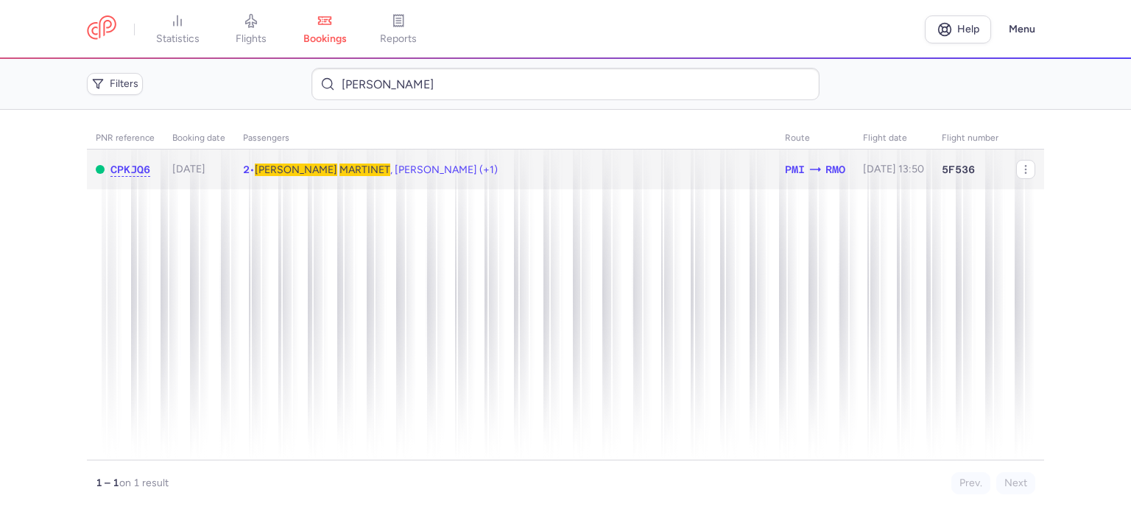
click at [339, 165] on span "MARTINET" at bounding box center [364, 169] width 51 height 13
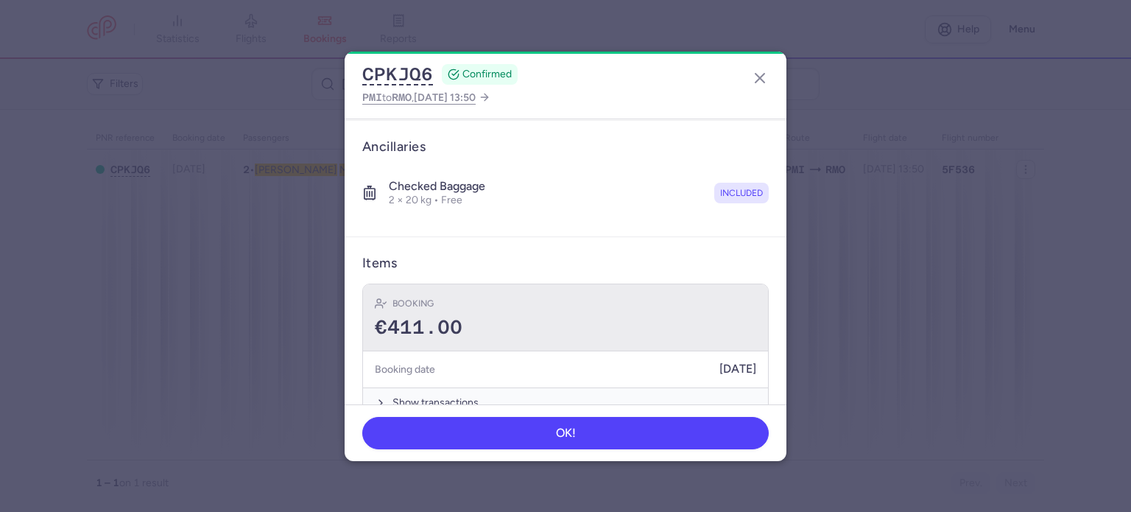
scroll to position [439, 0]
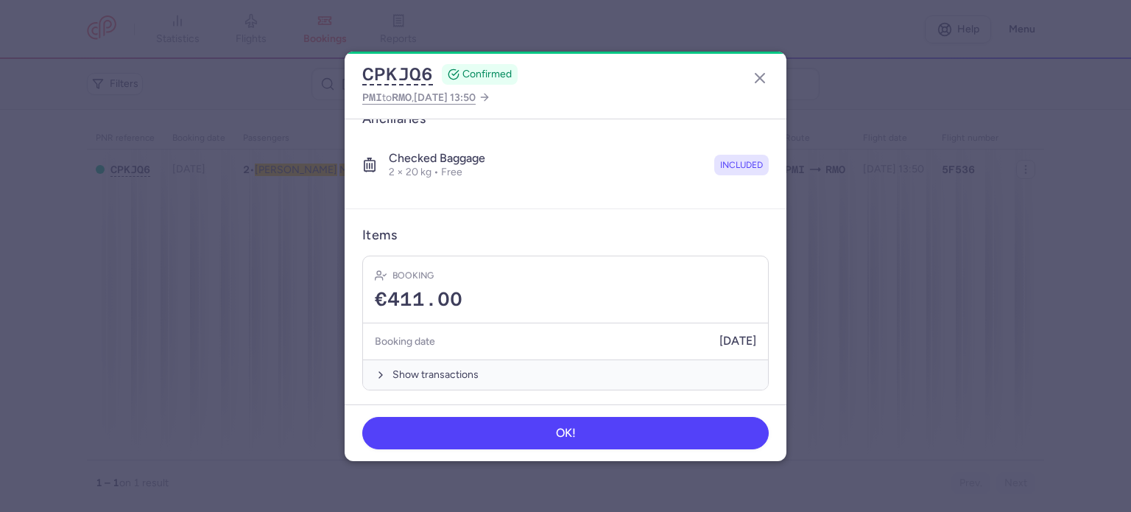
drag, startPoint x: 431, startPoint y: 366, endPoint x: 428, endPoint y: 355, distance: 11.3
click at [428, 364] on button "Show transactions" at bounding box center [565, 374] width 405 height 30
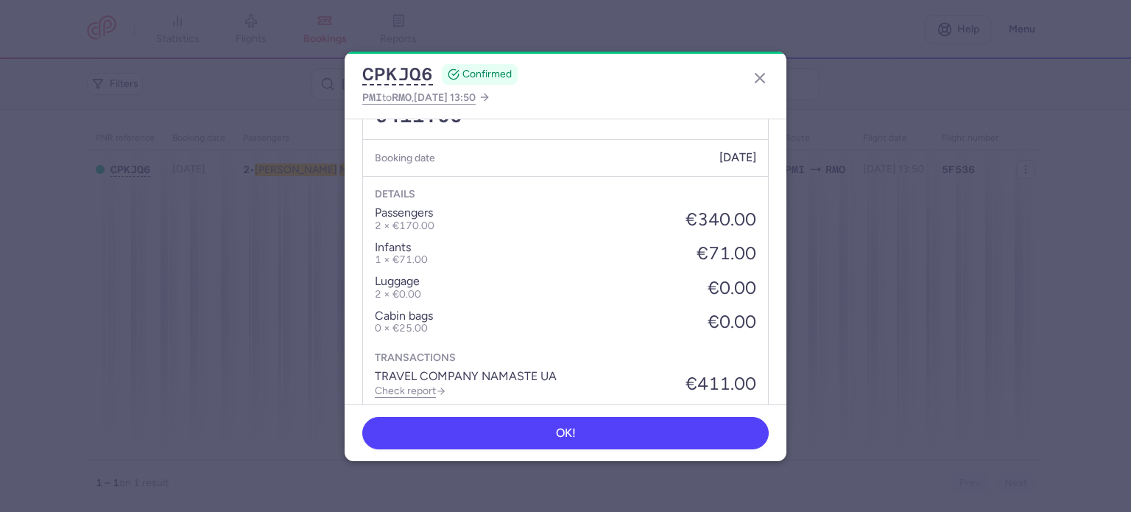
scroll to position [671, 0]
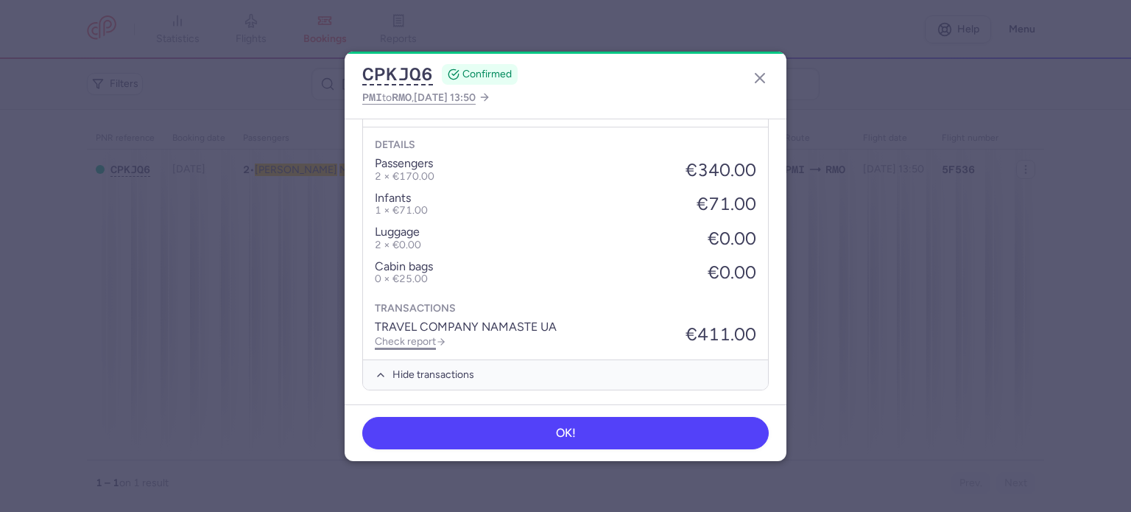
click at [419, 339] on link "Check report" at bounding box center [410, 341] width 71 height 13
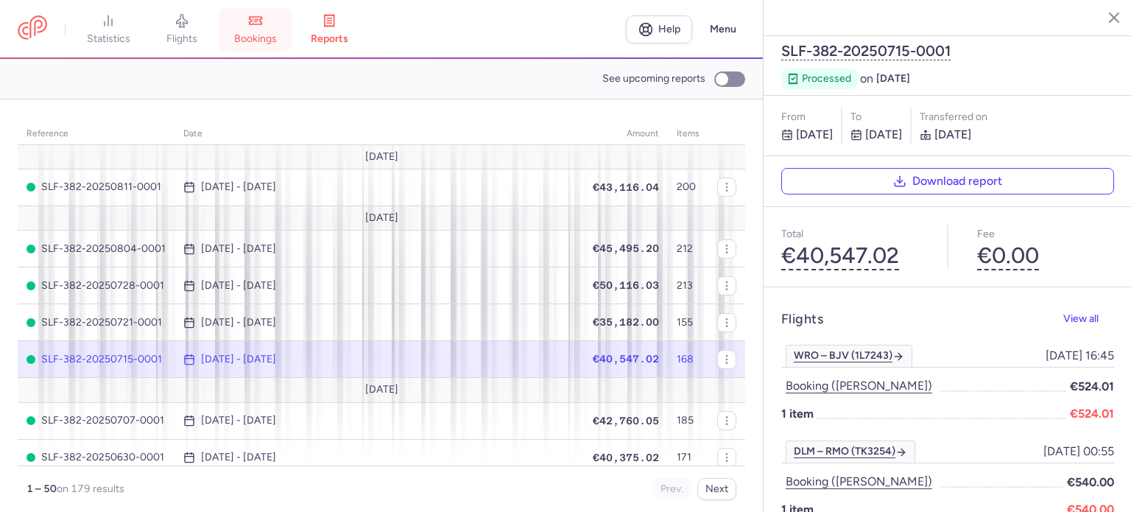
click at [265, 46] on link "bookings" at bounding box center [256, 29] width 74 height 32
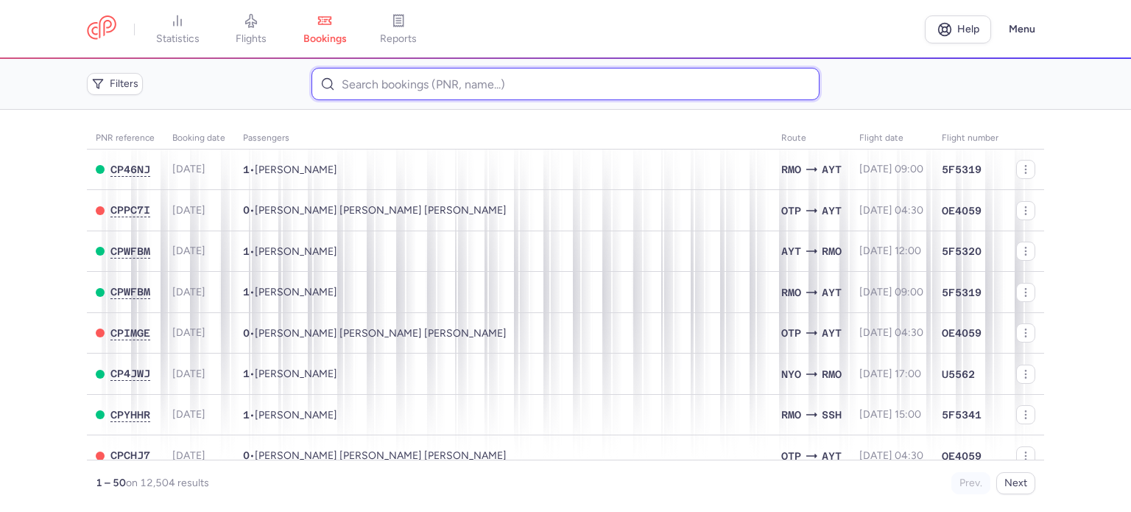
paste input "[PERSON_NAME]"
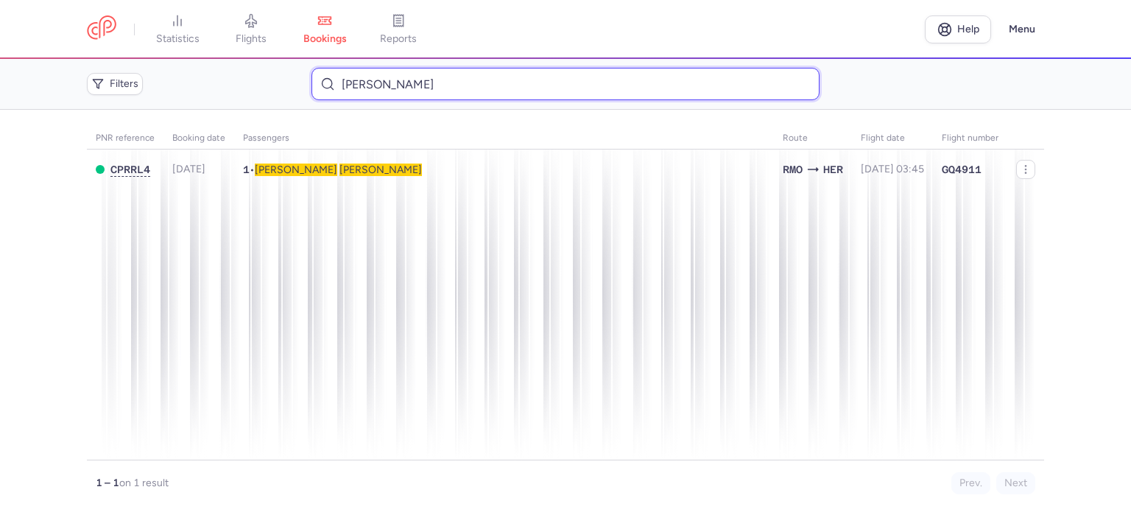
type input "[PERSON_NAME]"
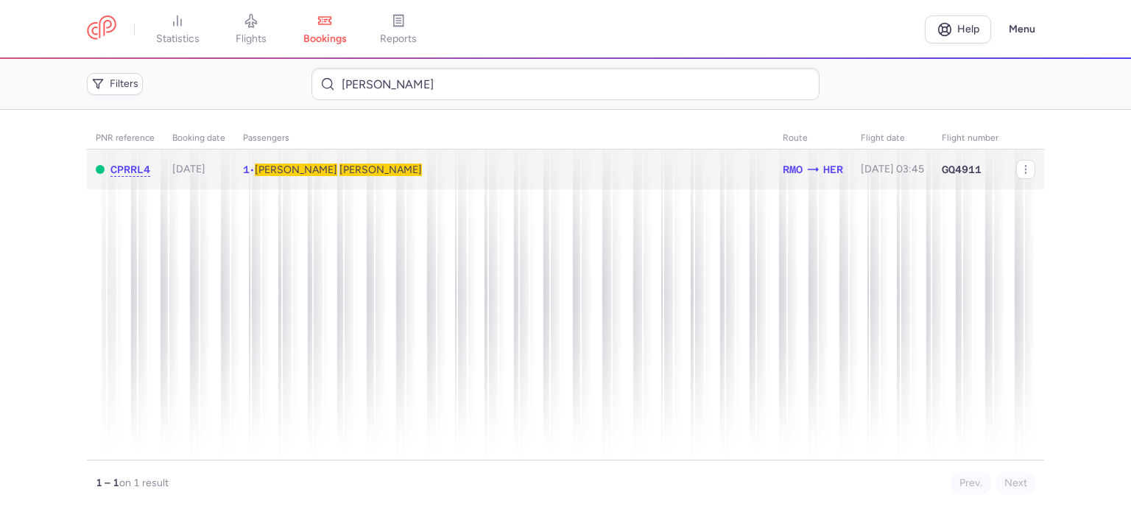
click at [339, 169] on span "[PERSON_NAME]" at bounding box center [380, 169] width 82 height 13
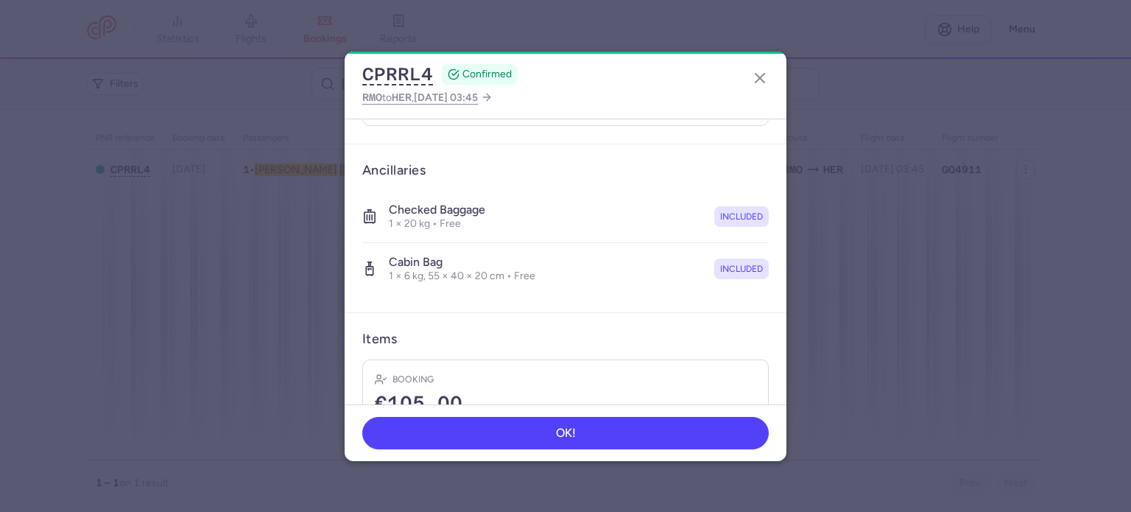
scroll to position [311, 0]
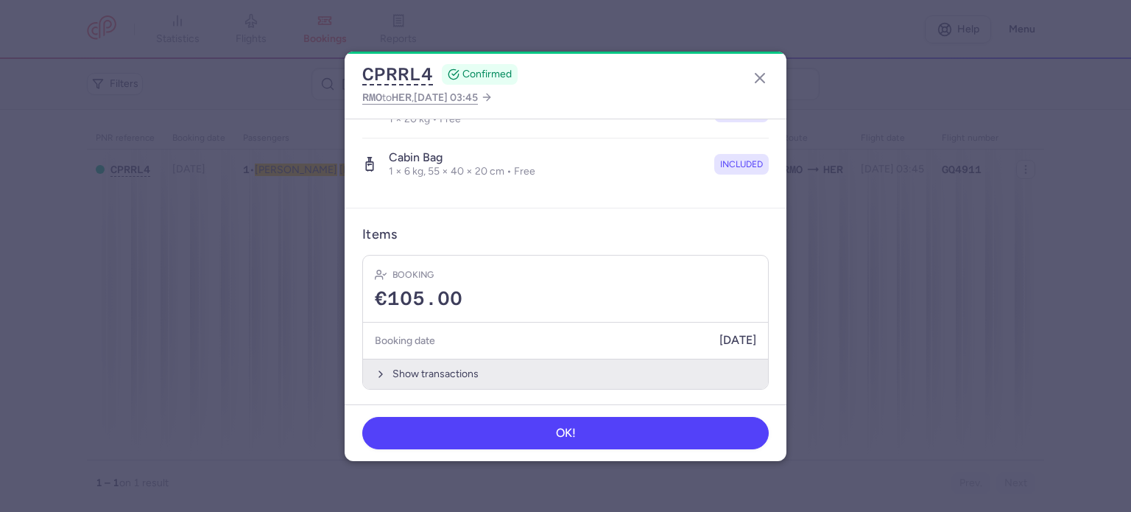
drag, startPoint x: 430, startPoint y: 367, endPoint x: 435, endPoint y: 351, distance: 17.0
click at [430, 367] on button "Show transactions" at bounding box center [565, 373] width 405 height 30
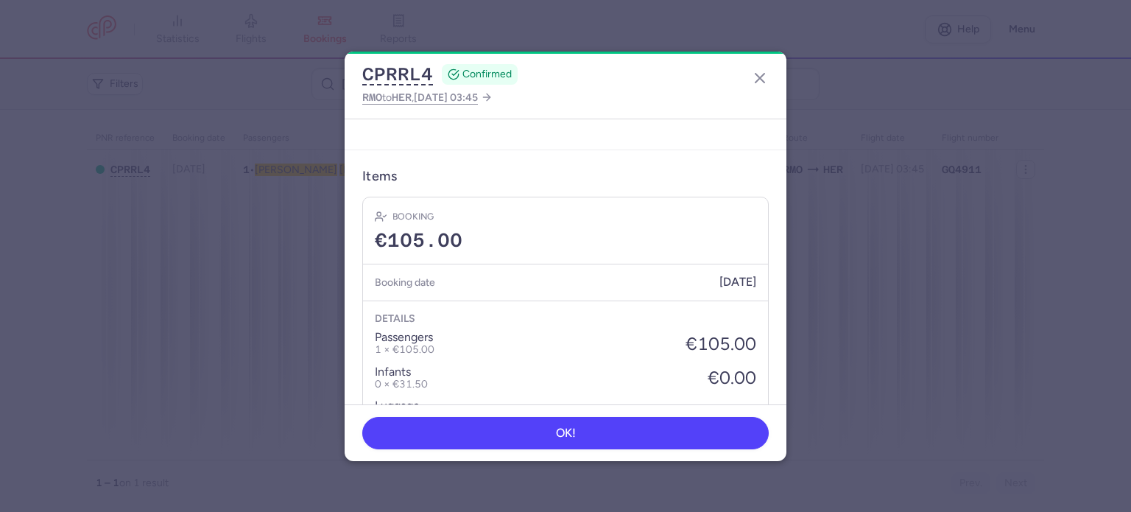
scroll to position [544, 0]
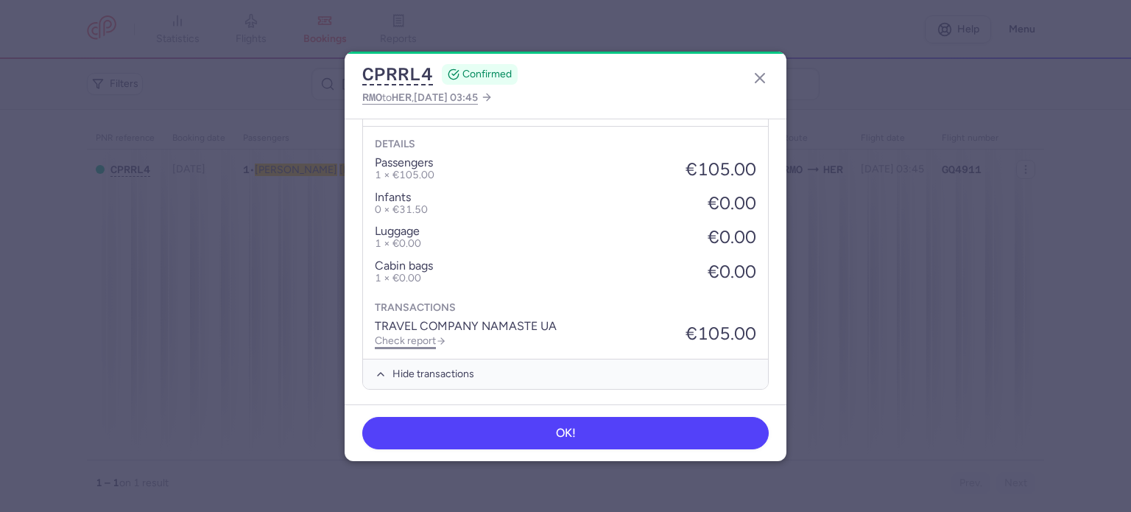
click at [403, 335] on link "Check report" at bounding box center [410, 340] width 71 height 13
